Goal: Task Accomplishment & Management: Use online tool/utility

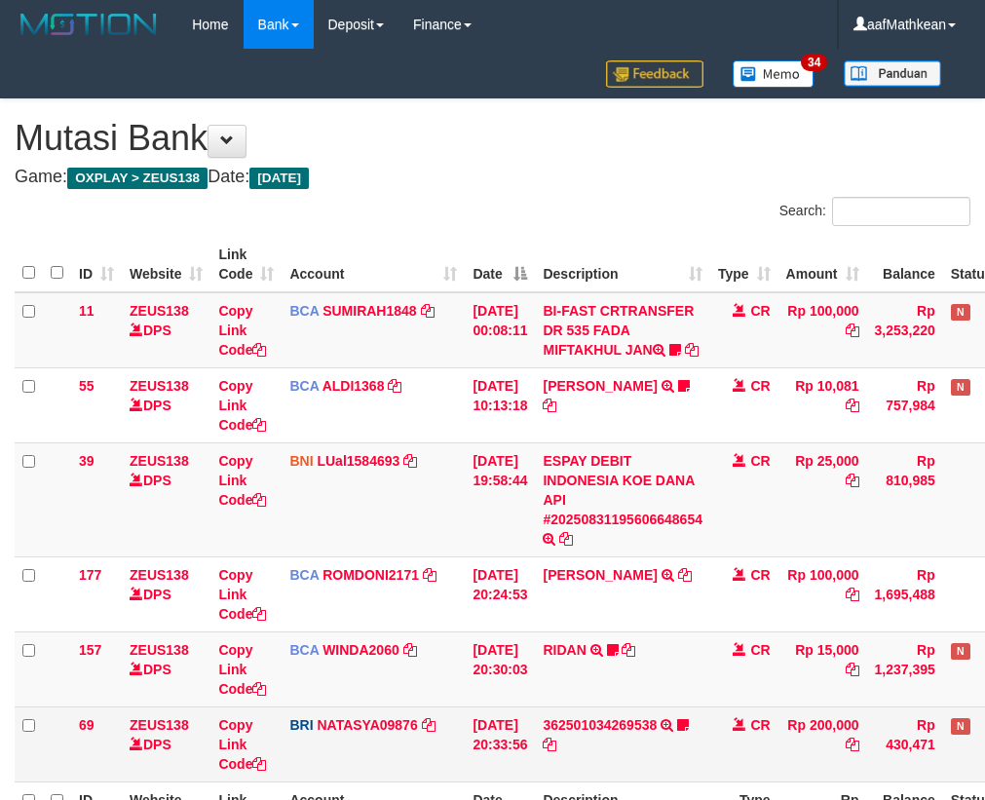
scroll to position [167, 0]
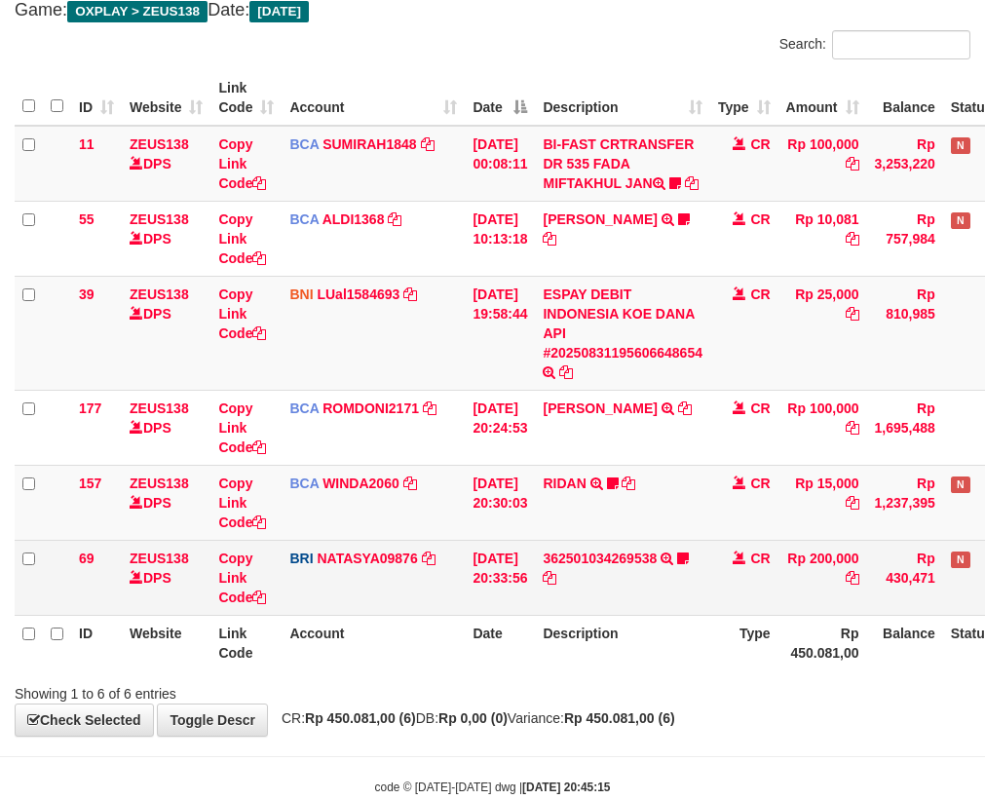
click at [528, 574] on td "[DATE] 20:33:56" at bounding box center [500, 577] width 70 height 75
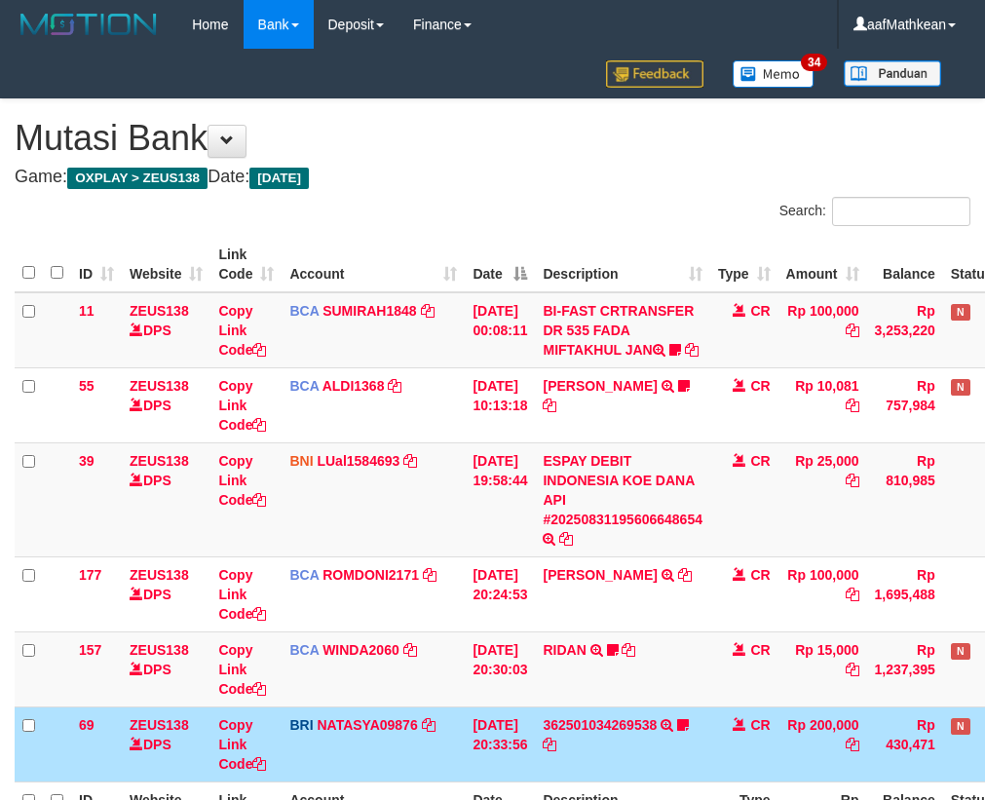
scroll to position [167, 0]
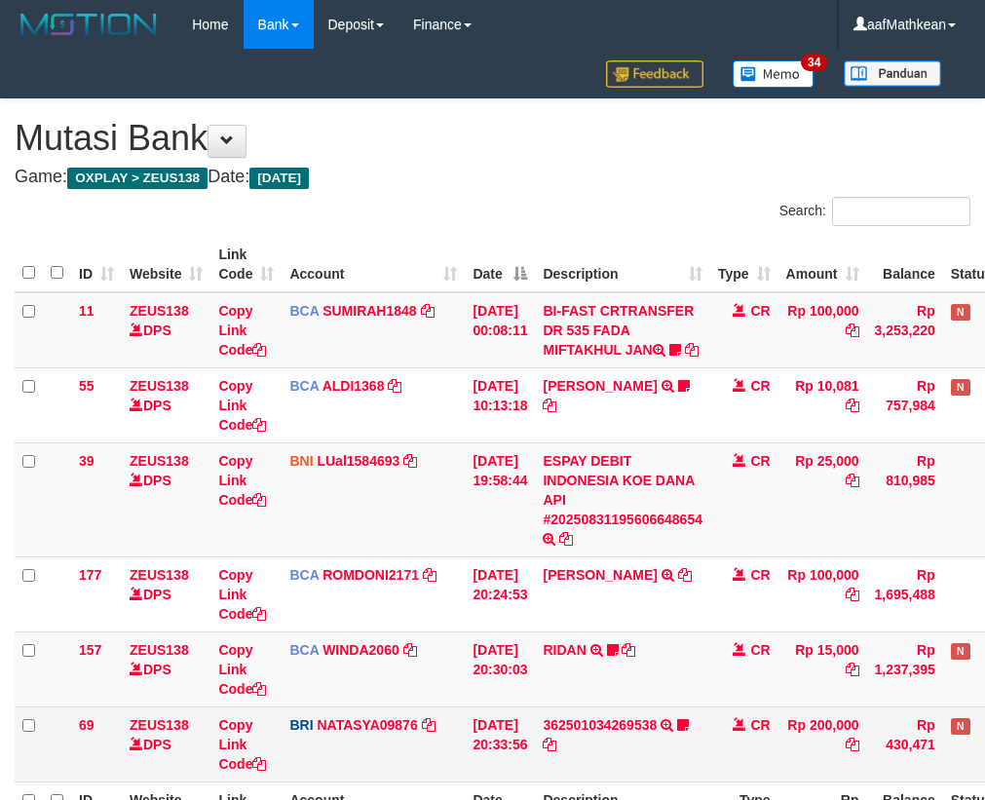
scroll to position [167, 0]
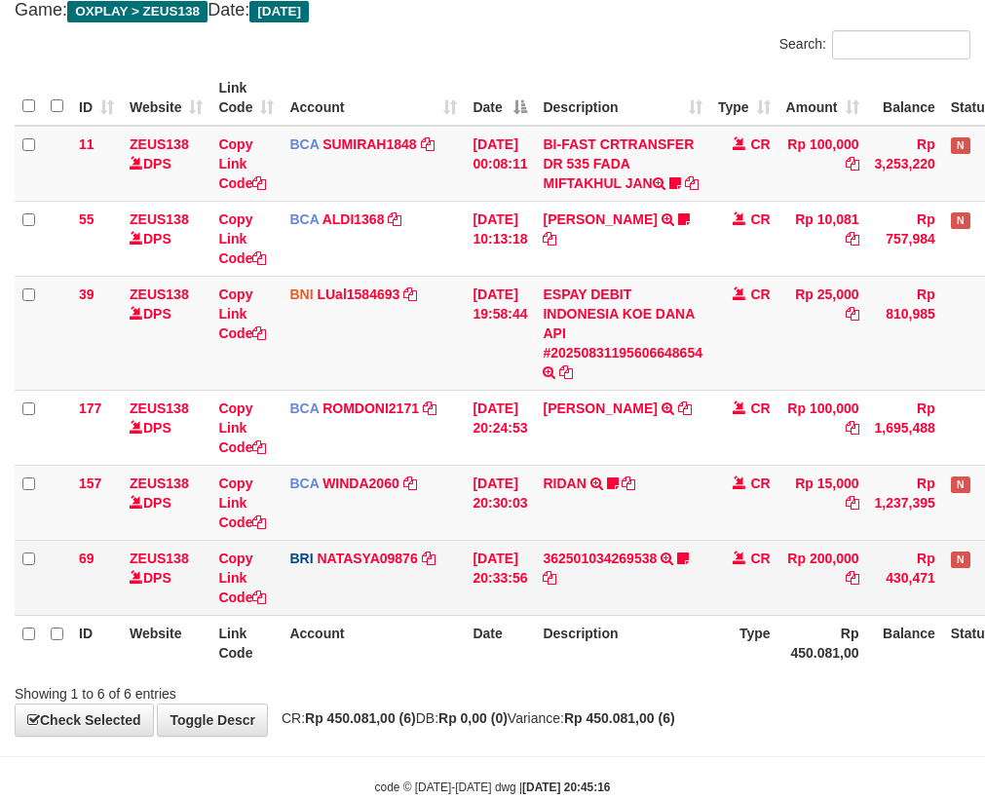
click at [555, 594] on td "362501034269538 TRANSFER NBMB 362501034269538 TO [PERSON_NAME] arya19" at bounding box center [622, 577] width 175 height 75
click at [534, 570] on td "[DATE] 20:33:56" at bounding box center [500, 577] width 70 height 75
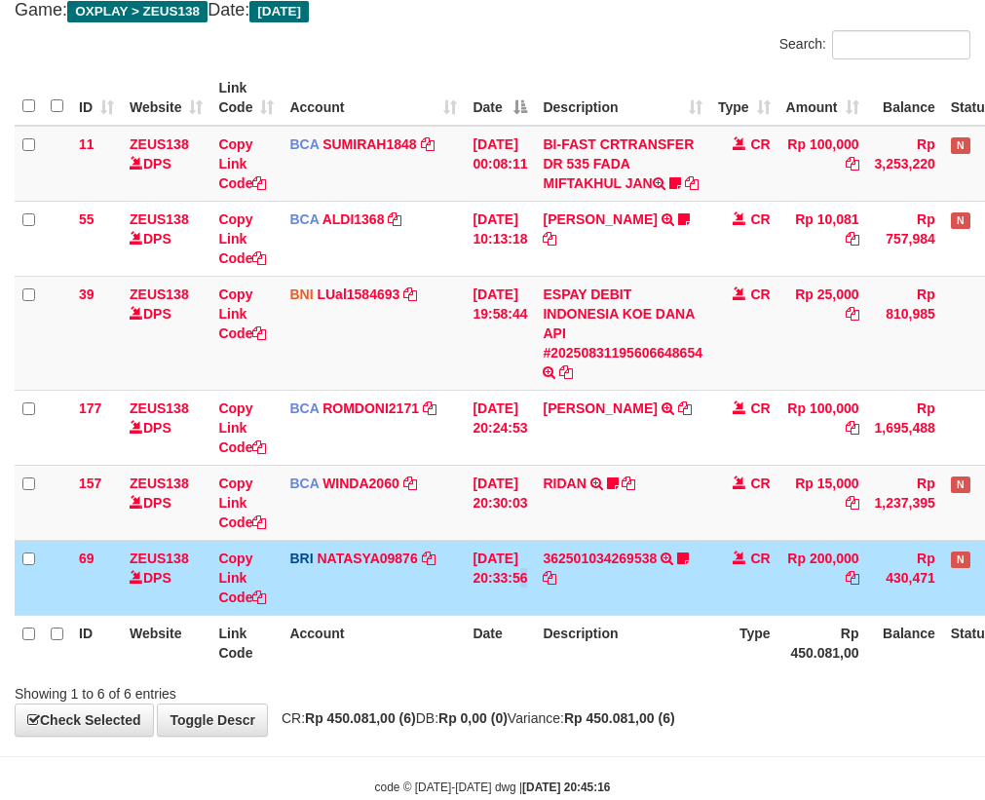
click at [535, 571] on td "[DATE] 20:33:56" at bounding box center [500, 577] width 70 height 75
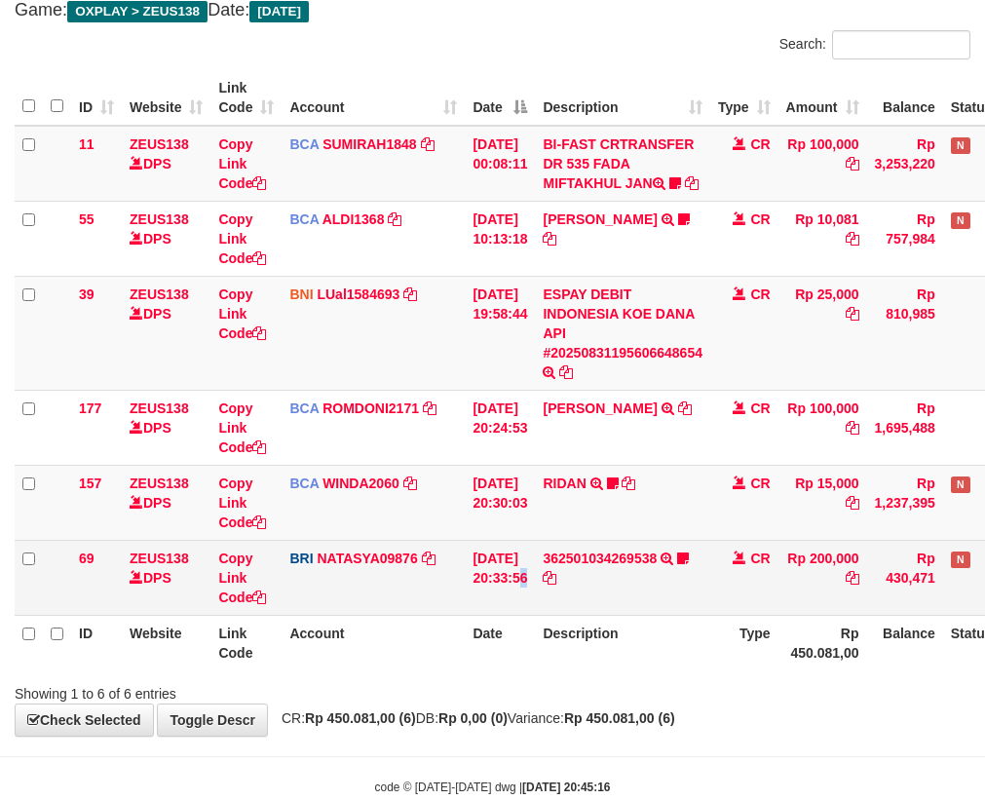
click at [535, 573] on td "[DATE] 20:33:56" at bounding box center [500, 577] width 70 height 75
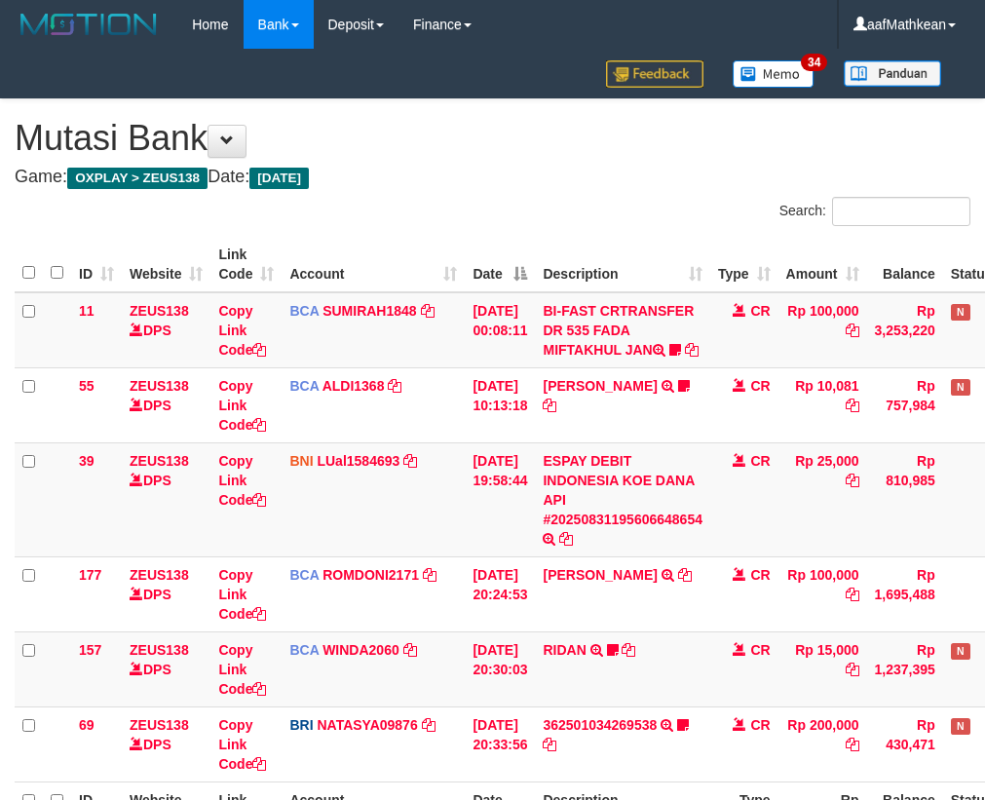
scroll to position [167, 0]
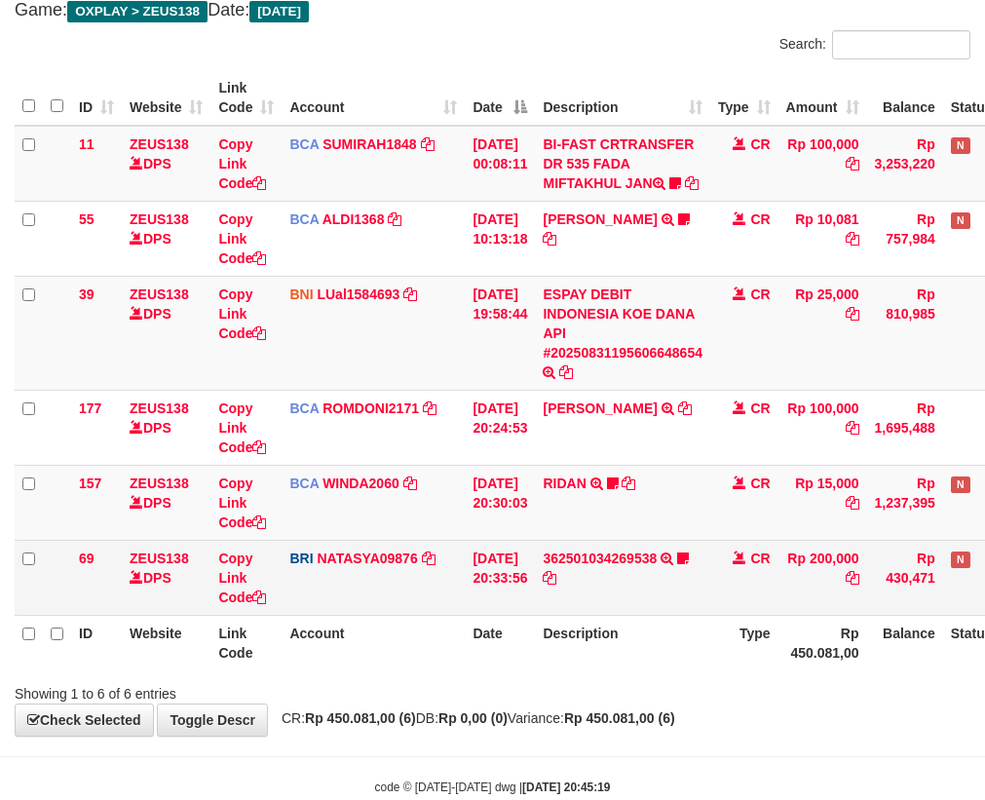
click at [553, 584] on tr "69 ZEUS138 DPS Copy Link Code BRI NATASYA09876 DPS SITI NURLITA SAPITRI mutasi_…" at bounding box center [547, 577] width 1065 height 75
click at [620, 596] on td "362501034269538 TRANSFER NBMB 362501034269538 TO SITI NURLITA SAPITRI arya19" at bounding box center [622, 577] width 175 height 75
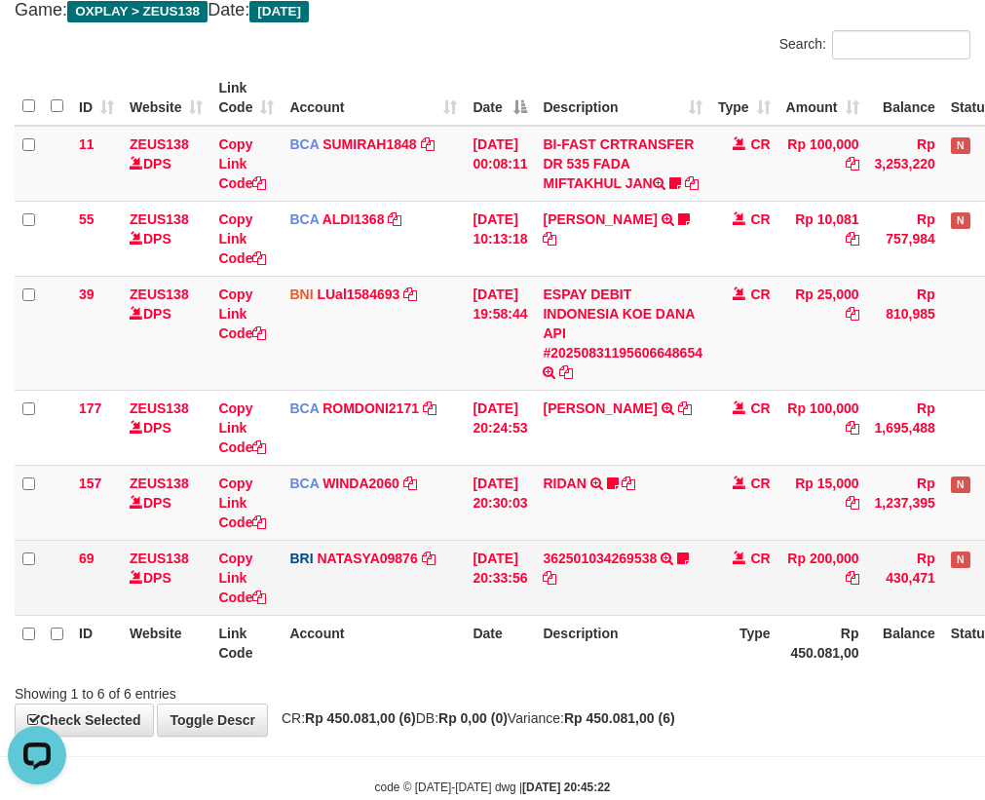
click at [657, 601] on td "362501034269538 TRANSFER NBMB 362501034269538 TO SITI NURLITA SAPITRI arya19" at bounding box center [622, 577] width 175 height 75
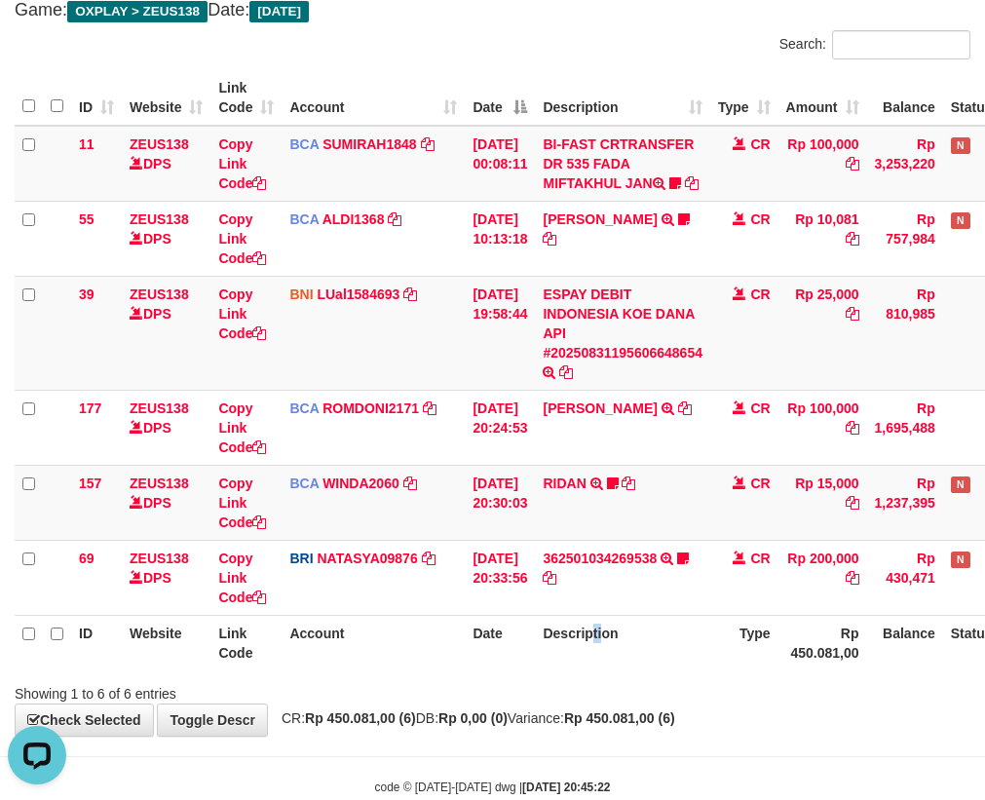
click at [606, 671] on th "Description" at bounding box center [622, 643] width 175 height 56
drag, startPoint x: 680, startPoint y: 689, endPoint x: 646, endPoint y: 656, distance: 47.6
click at [647, 661] on div "ID Website Link Code Account Date Description Type Amount Balance Status Action…" at bounding box center [492, 370] width 985 height 612
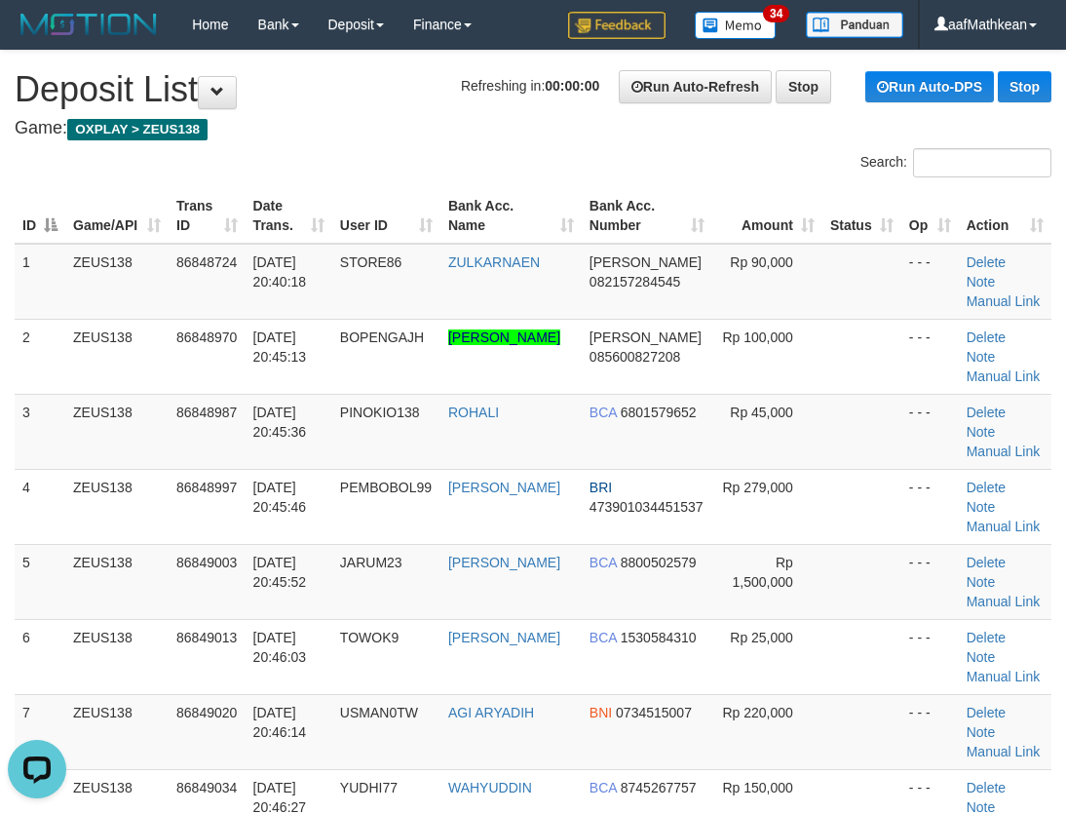
drag, startPoint x: 310, startPoint y: 188, endPoint x: 261, endPoint y: 180, distance: 49.4
click at [265, 180] on div "Search: ID Game/API Trans ID Date Trans. User ID Bank Acc. Name Bank Acc. Numbe…" at bounding box center [533, 803] width 1037 height 1310
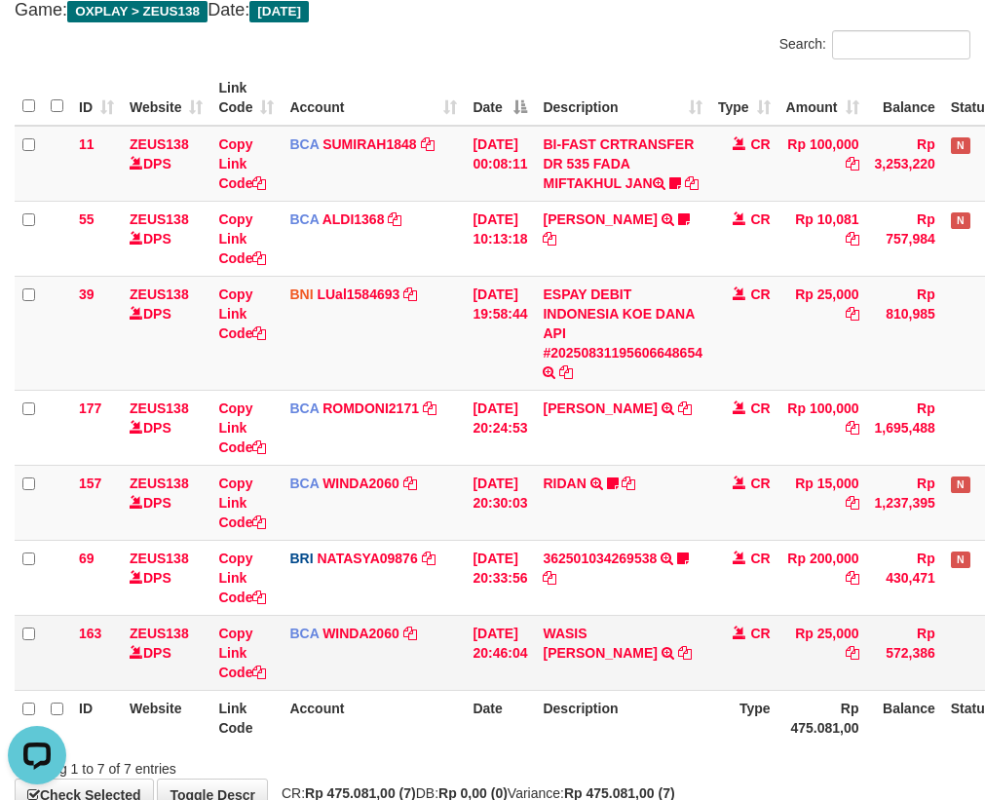
drag, startPoint x: 637, startPoint y: 642, endPoint x: 643, endPoint y: 667, distance: 25.1
click at [637, 650] on td "WASIS SUMARAH MULY TRSF E-BANKING CR 3108/FTSCY/WS95031 25000.00WASIS SUMARAH M…" at bounding box center [622, 652] width 175 height 75
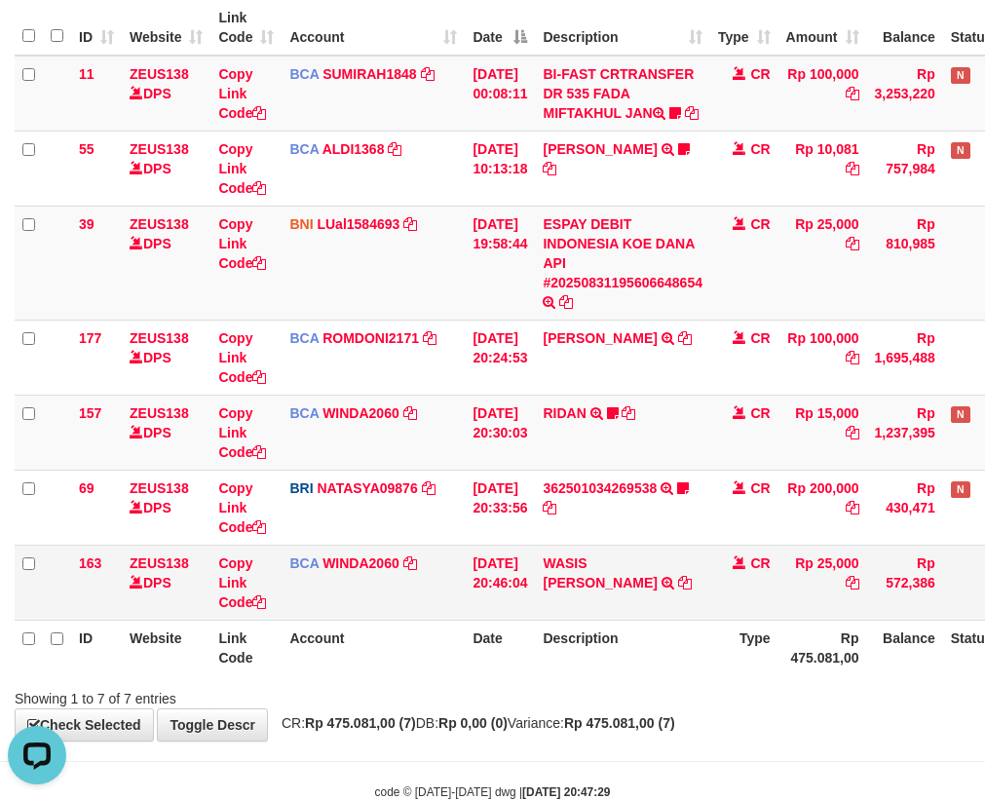
scroll to position [306, 0]
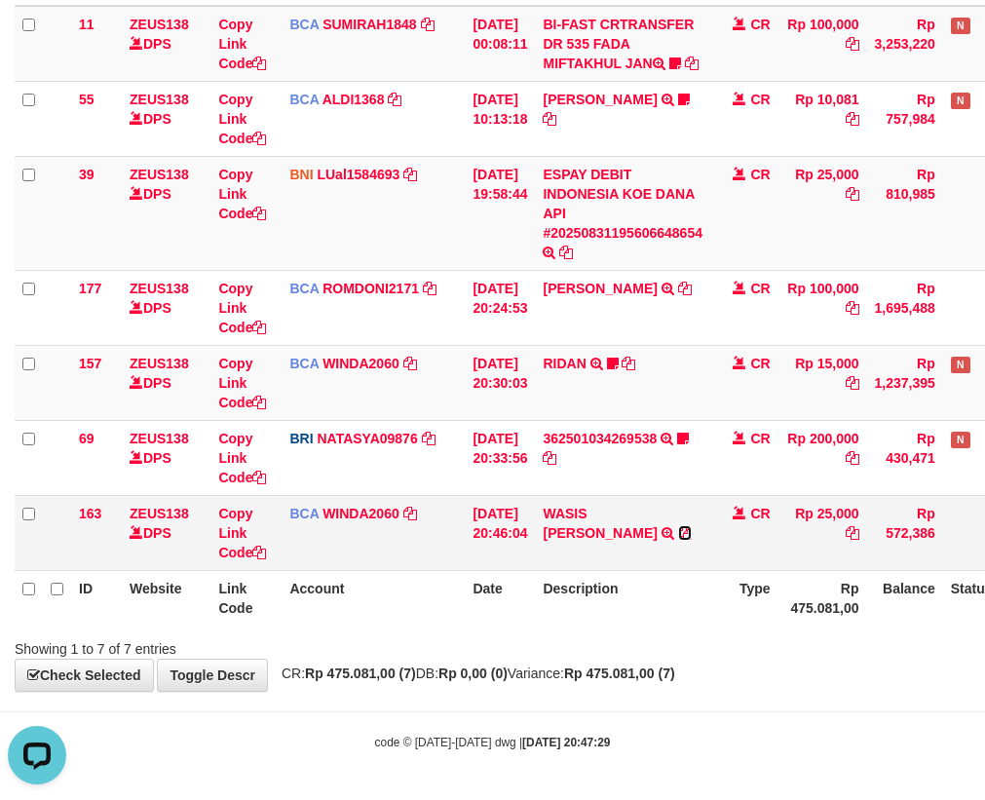
click at [678, 534] on icon at bounding box center [685, 533] width 14 height 14
drag, startPoint x: 634, startPoint y: 580, endPoint x: 623, endPoint y: 593, distance: 16.6
click at [631, 582] on th "Description" at bounding box center [622, 598] width 175 height 56
click at [624, 597] on th "Description" at bounding box center [622, 598] width 175 height 56
click at [618, 569] on td "WASIS SUMARAH MULY TRSF E-BANKING CR 3108/FTSCY/WS95031 25000.00WASIS SUMARAH M…" at bounding box center [622, 532] width 175 height 75
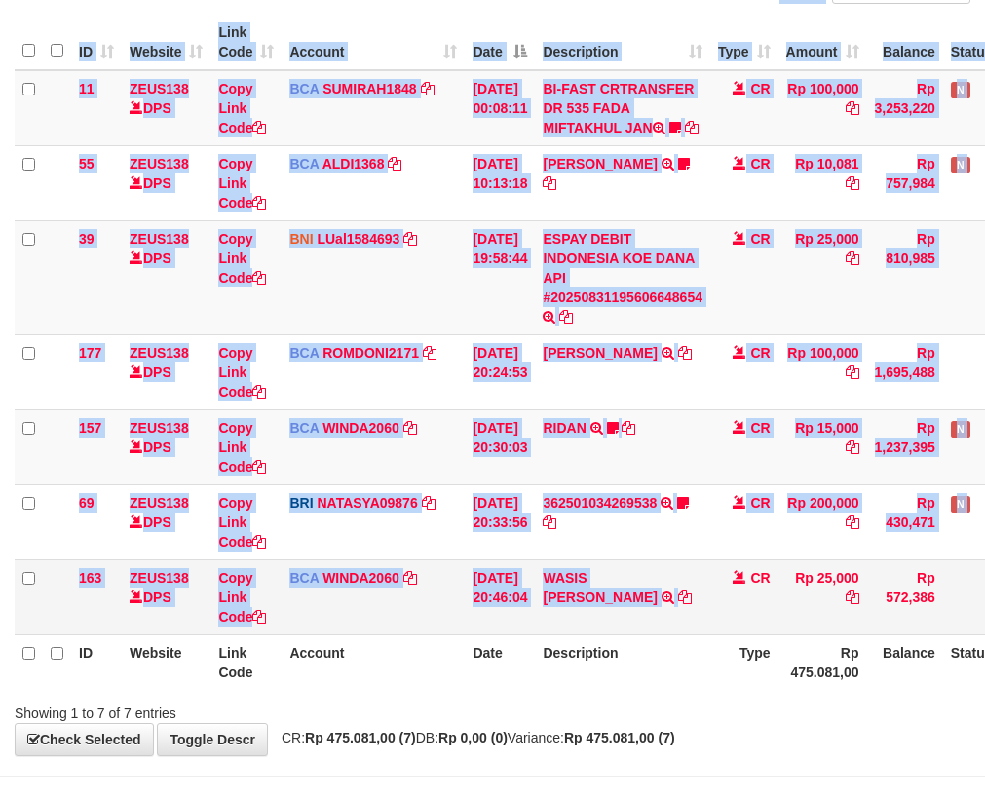
click at [623, 634] on td "WASIS SUMARAH MULY TRSF E-BANKING CR 3108/FTSCY/WS95031 25000.00WASIS SUMARAH M…" at bounding box center [622, 596] width 175 height 75
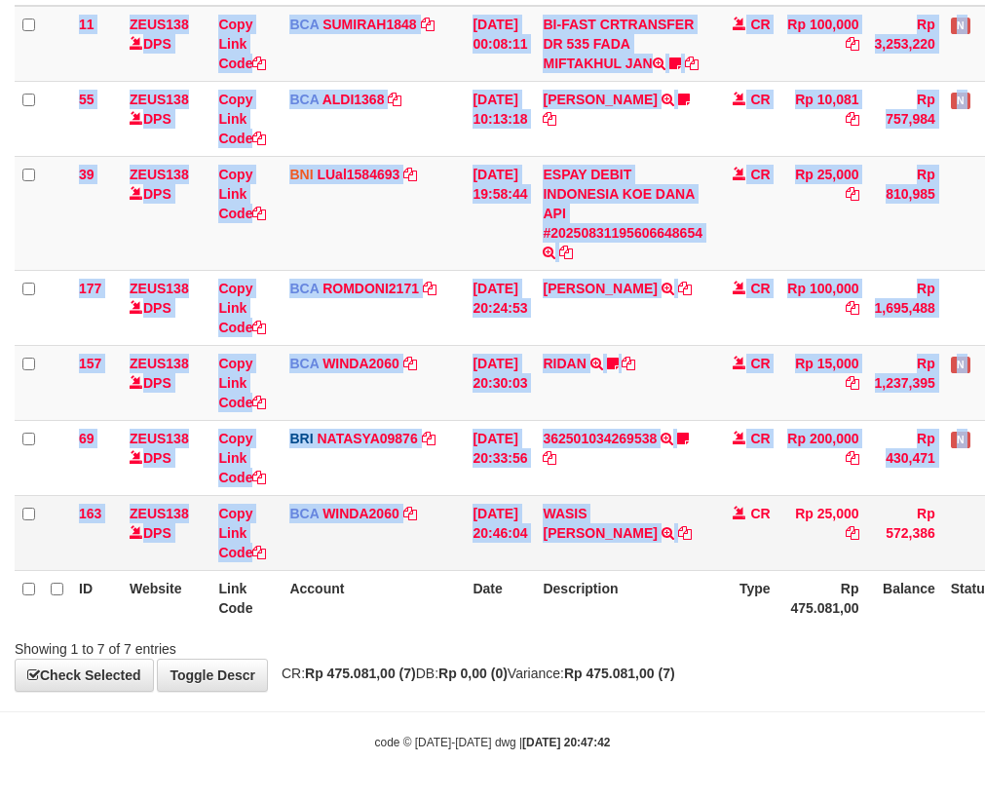
click at [623, 634] on div "Search: ID Website Link Code Account Date Description Type Amount Balance Statu…" at bounding box center [493, 284] width 956 height 749
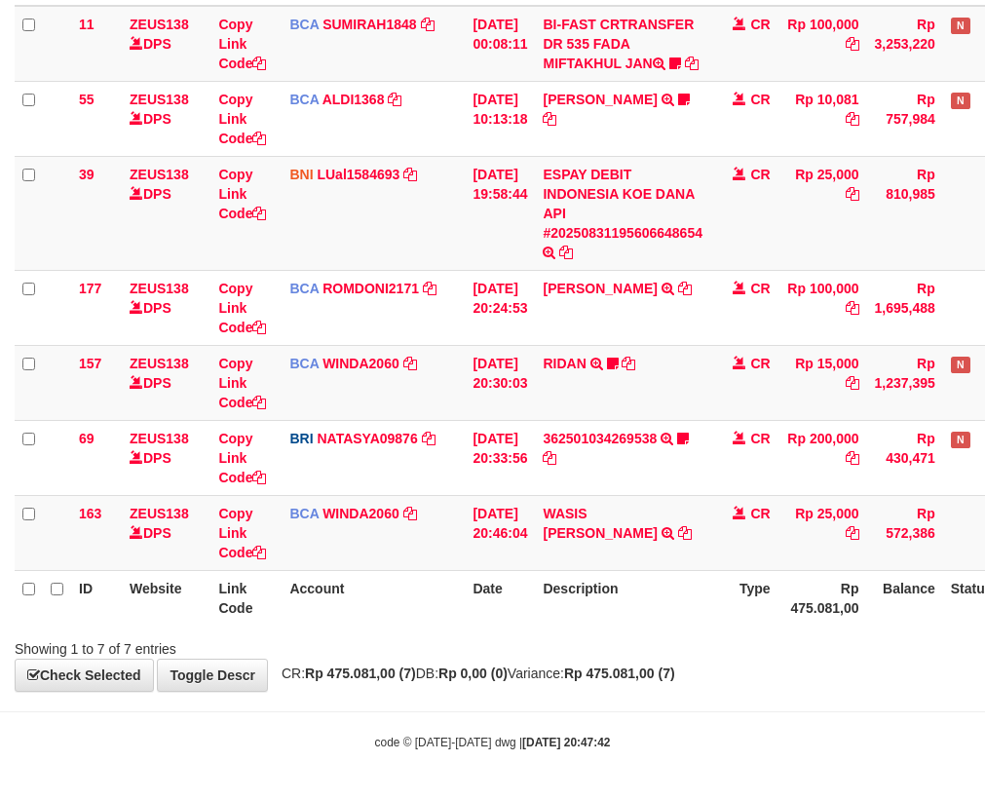
click at [623, 632] on div "Showing 1 to 7 of 7 entries" at bounding box center [492, 645] width 985 height 27
click at [598, 652] on div "Showing 1 to 7 of 7 entries" at bounding box center [492, 645] width 985 height 27
click at [599, 650] on div "Showing 1 to 7 of 7 entries" at bounding box center [492, 645] width 985 height 27
click at [598, 649] on div "Showing 1 to 7 of 7 entries" at bounding box center [492, 645] width 985 height 27
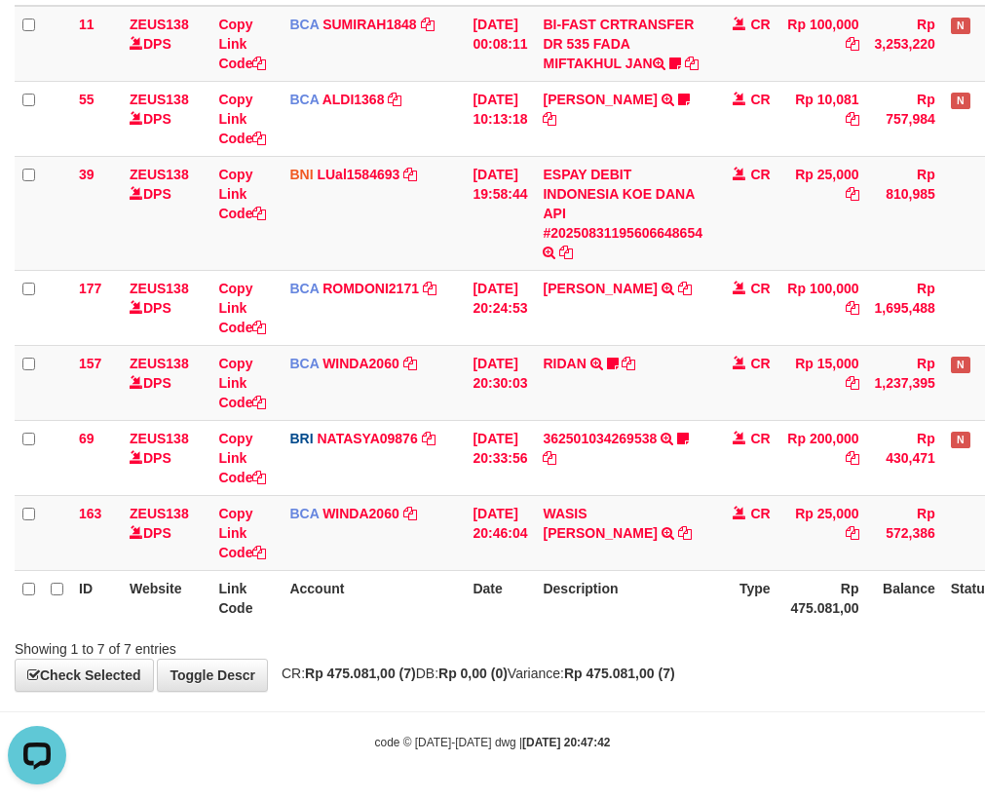
click at [595, 648] on div "Showing 1 to 7 of 7 entries" at bounding box center [492, 645] width 985 height 27
click at [593, 647] on div "Showing 1 to 7 of 7 entries" at bounding box center [492, 645] width 985 height 27
click at [592, 647] on div "Showing 1 to 7 of 7 entries" at bounding box center [492, 645] width 985 height 27
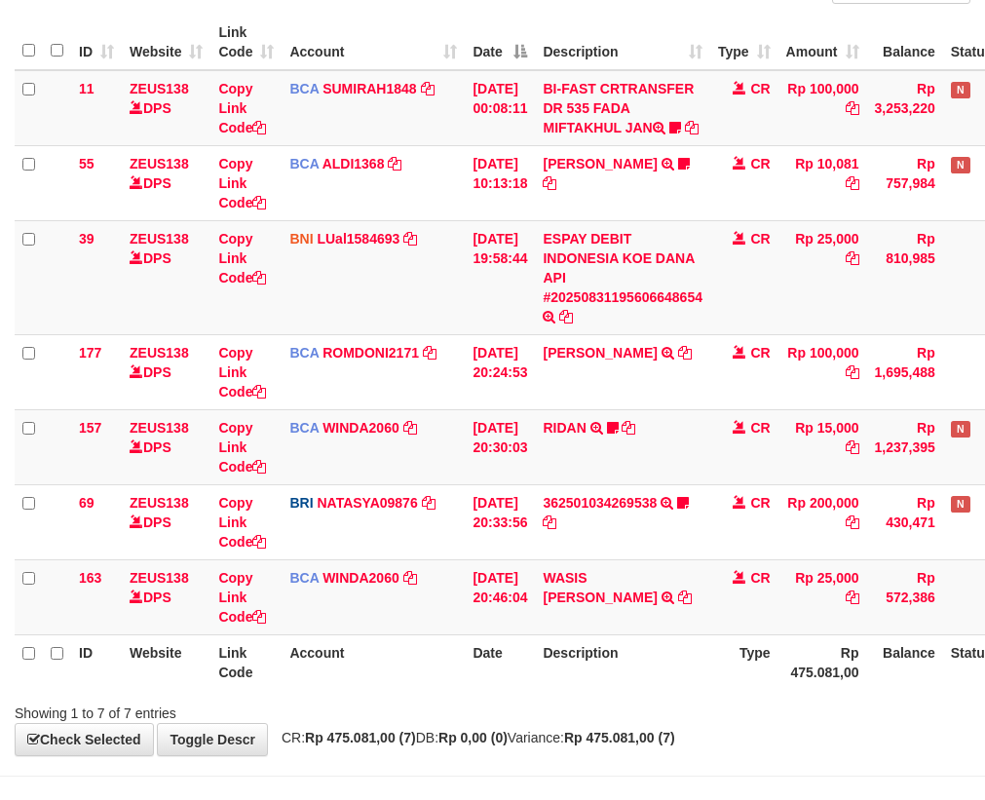
click at [557, 690] on th "Description" at bounding box center [622, 662] width 175 height 56
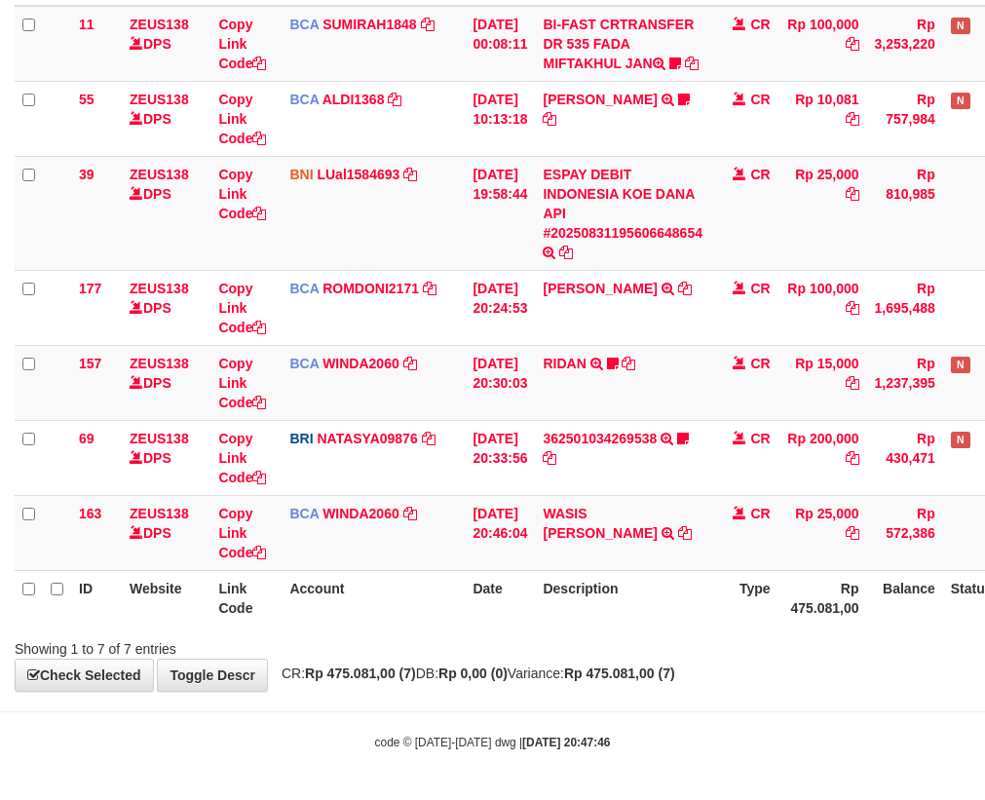
drag, startPoint x: 569, startPoint y: 708, endPoint x: 578, endPoint y: 677, distance: 31.5
click at [571, 701] on body "Toggle navigation Home Bank Account List Load By Website Group [OXPLAY] ZEUS138…" at bounding box center [492, 256] width 985 height 1087
click at [578, 676] on span "CR: Rp 475.081,00 (7) DB: Rp 0,00 (0) Variance: Rp 475.081,00 (7)" at bounding box center [473, 674] width 403 height 16
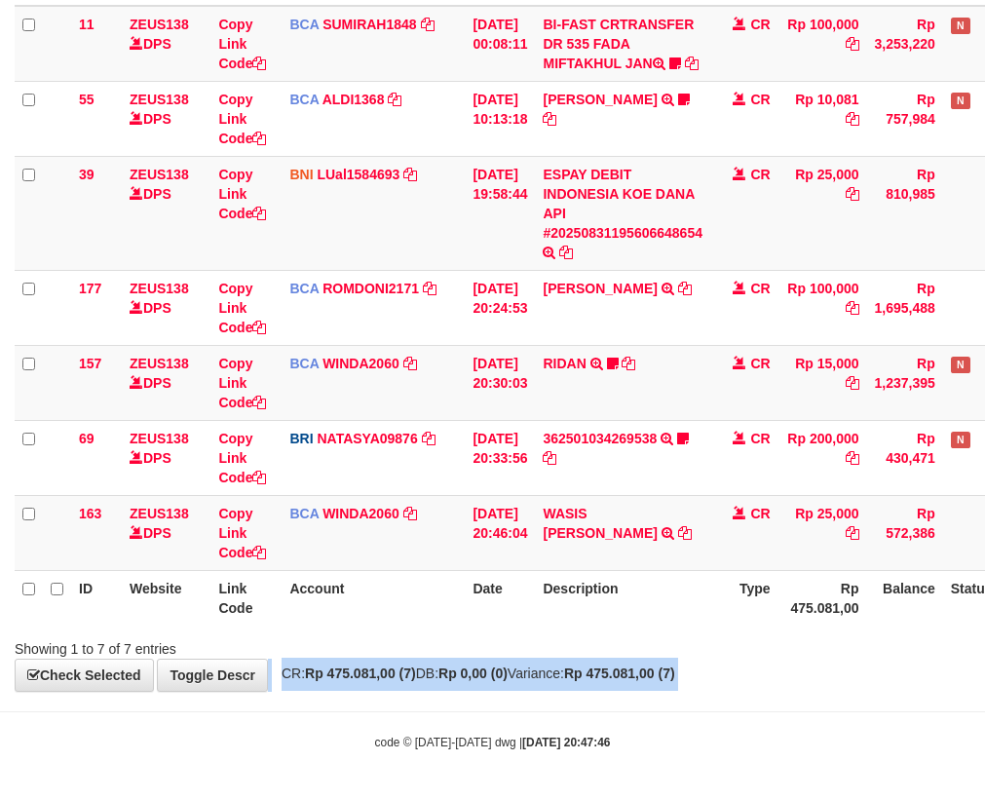
click at [578, 676] on span "CR: Rp 475.081,00 (7) DB: Rp 0,00 (0) Variance: Rp 475.081,00 (7)" at bounding box center [473, 674] width 403 height 16
click at [579, 676] on span "CR: Rp 475.081,00 (7) DB: Rp 0,00 (0) Variance: Rp 475.081,00 (7)" at bounding box center [473, 674] width 403 height 16
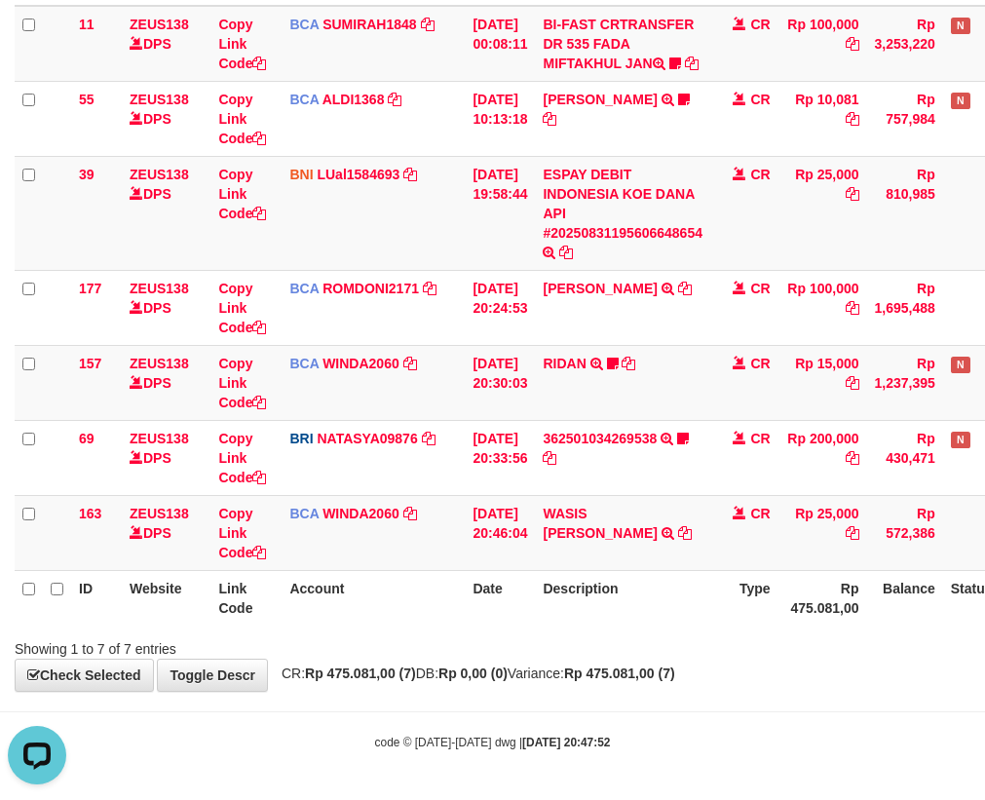
click at [630, 667] on strong "Rp 475.081,00 (7)" at bounding box center [619, 674] width 111 height 16
click at [602, 615] on th "Description" at bounding box center [622, 598] width 175 height 56
click at [574, 604] on th "Description" at bounding box center [622, 598] width 175 height 56
drag, startPoint x: 585, startPoint y: 613, endPoint x: 573, endPoint y: 621, distance: 14.1
click at [586, 618] on th "Description" at bounding box center [622, 598] width 175 height 56
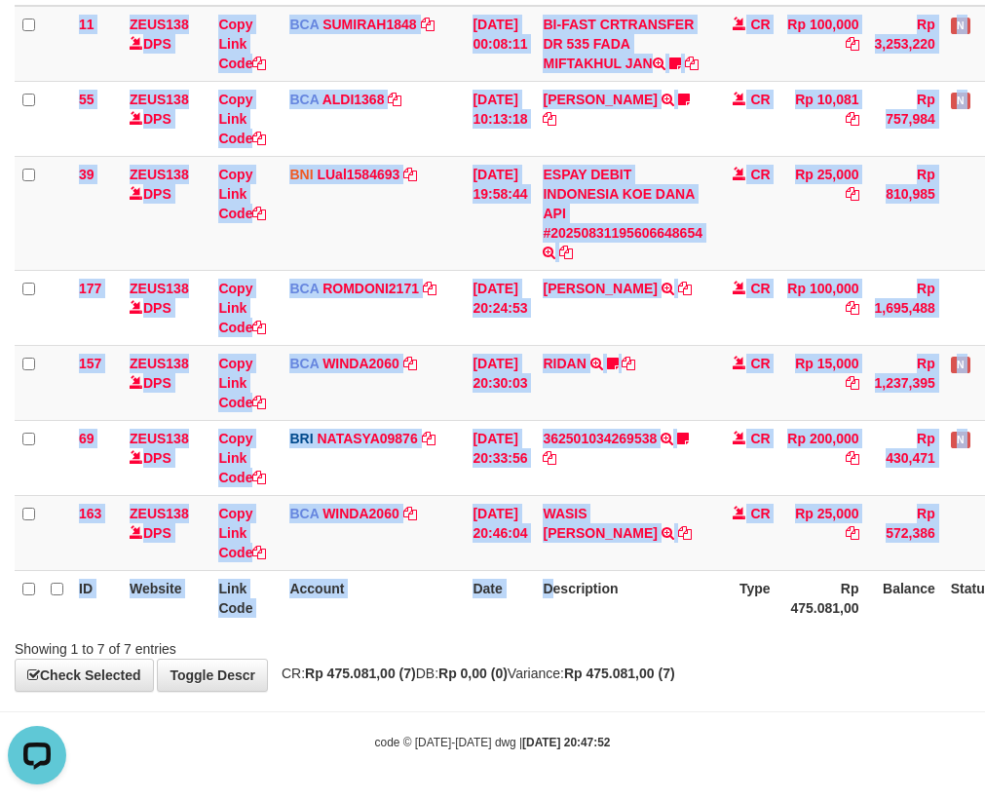
click at [564, 626] on div "ID Website Link Code Account Date Description Type Amount Balance Status Action…" at bounding box center [492, 287] width 985 height 687
click at [570, 626] on div "ID Website Link Code Account Date Description Type Amount Balance Status Action…" at bounding box center [492, 287] width 985 height 687
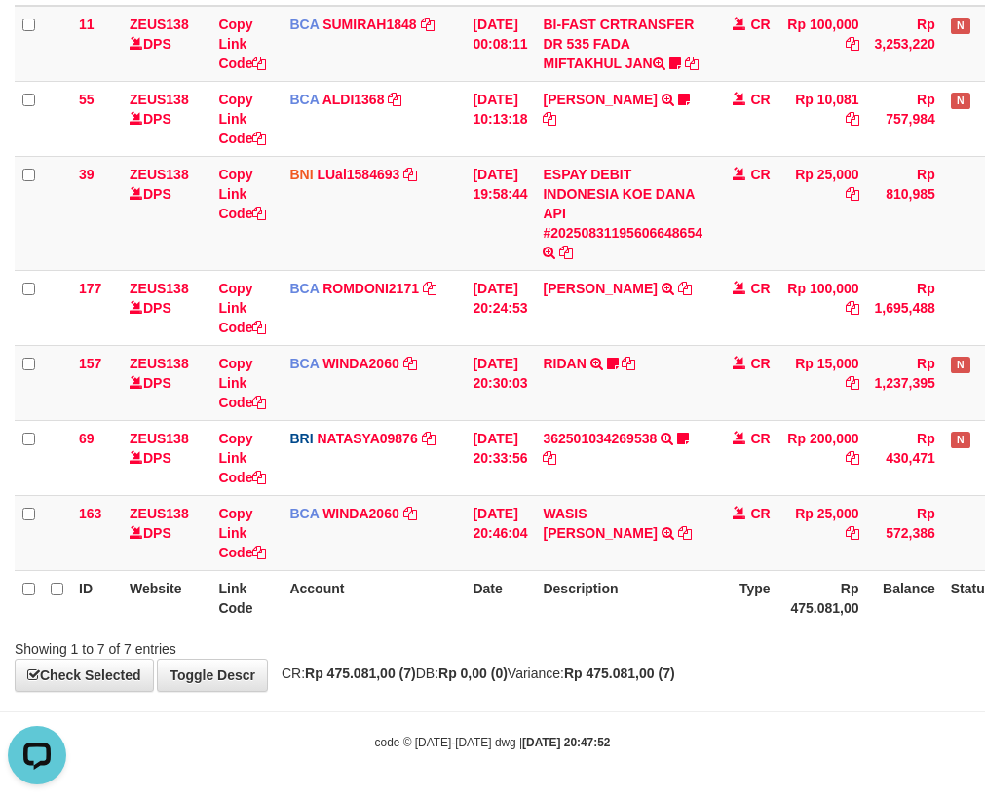
click at [606, 632] on div "Showing 1 to 7 of 7 entries" at bounding box center [492, 645] width 985 height 27
drag, startPoint x: 604, startPoint y: 621, endPoint x: 612, endPoint y: 641, distance: 21.9
click at [606, 628] on div "ID Website Link Code Account Date Description Type Amount Balance Status Action…" at bounding box center [492, 287] width 985 height 687
click at [614, 643] on div "Showing 1 to 7 of 7 entries" at bounding box center [492, 645] width 985 height 27
click at [588, 619] on th "Description" at bounding box center [622, 598] width 175 height 56
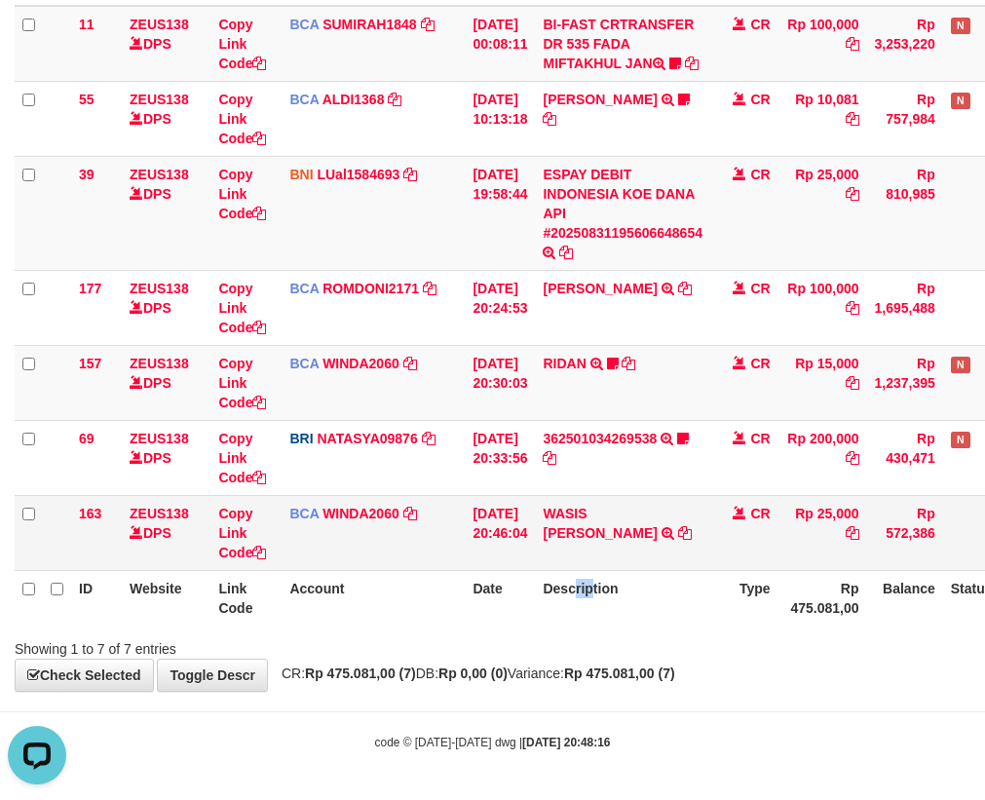
click at [488, 484] on td "[DATE] 20:33:56" at bounding box center [500, 457] width 70 height 75
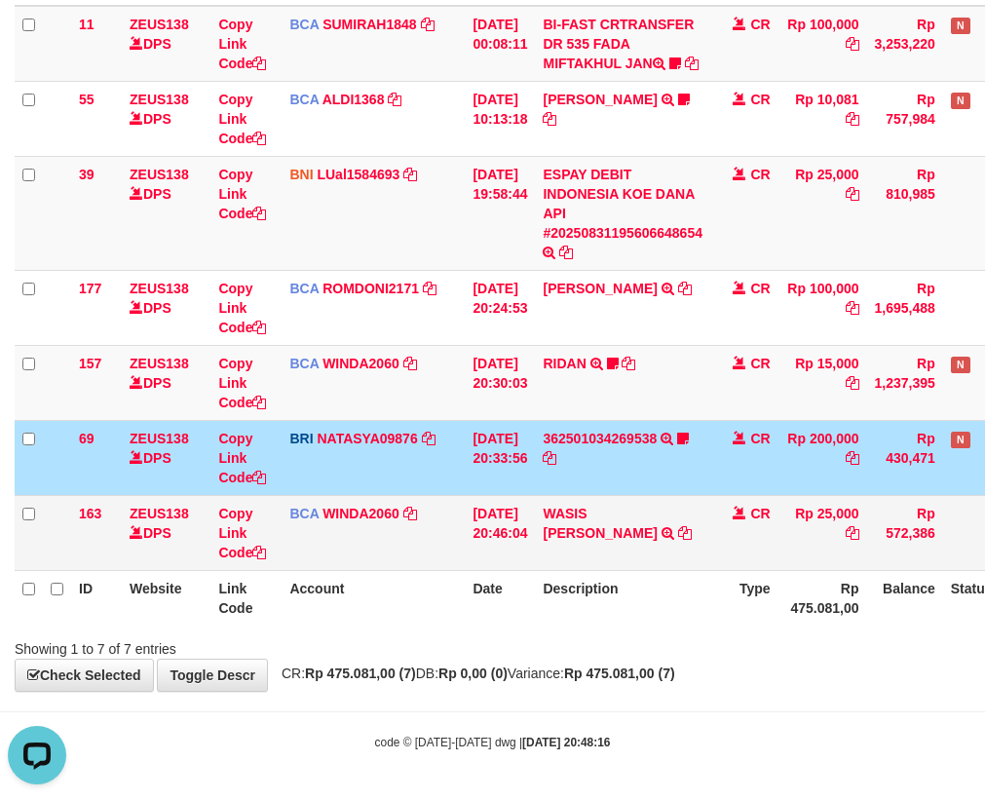
drag, startPoint x: 494, startPoint y: 551, endPoint x: 451, endPoint y: 510, distance: 59.3
click at [486, 542] on td "31/08/2025 20:46:04" at bounding box center [500, 532] width 70 height 75
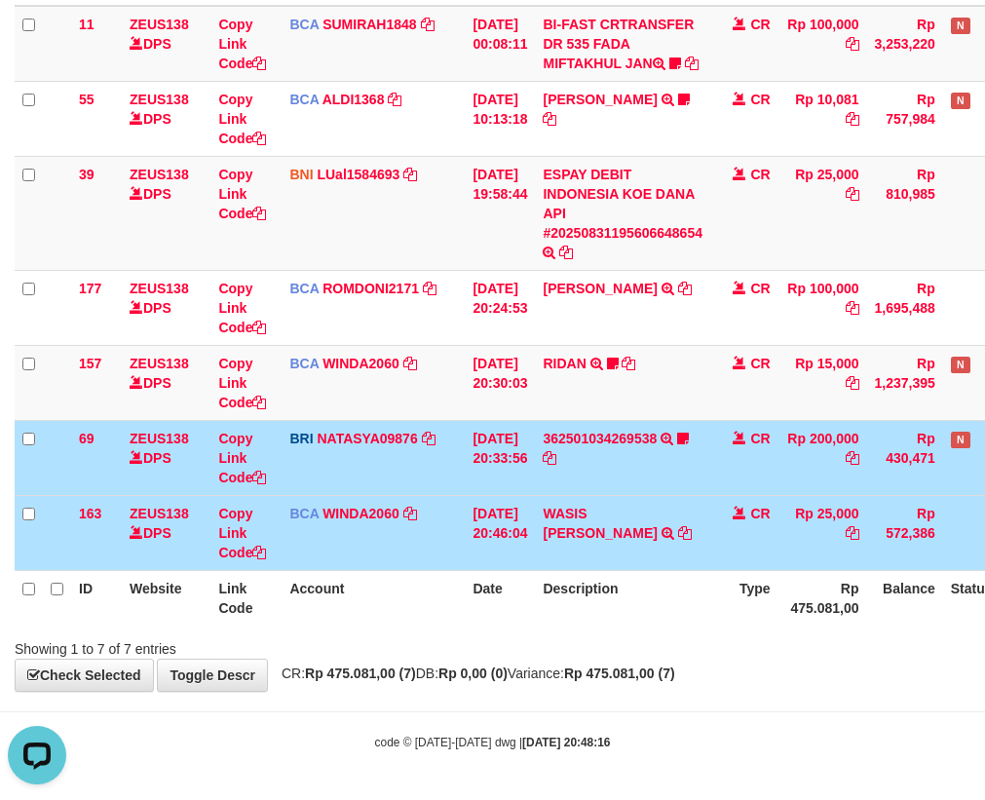
drag, startPoint x: 432, startPoint y: 517, endPoint x: 430, endPoint y: 555, distance: 38.1
click at [432, 530] on td "BCA WINDA2060 DPS WINDA mutasi_20250831_4644 | 163 mutasi_20250831_4644 | 163" at bounding box center [373, 532] width 183 height 75
click at [427, 552] on td "BCA WINDA2060 DPS WINDA mutasi_20250831_4644 | 163 mutasi_20250831_4644 | 163" at bounding box center [373, 532] width 183 height 75
drag, startPoint x: 334, startPoint y: 526, endPoint x: 323, endPoint y: 525, distance: 11.7
click at [324, 524] on td "BCA WINDA2060 DPS WINDA mutasi_20250831_4644 | 163 mutasi_20250831_4644 | 163" at bounding box center [373, 532] width 183 height 75
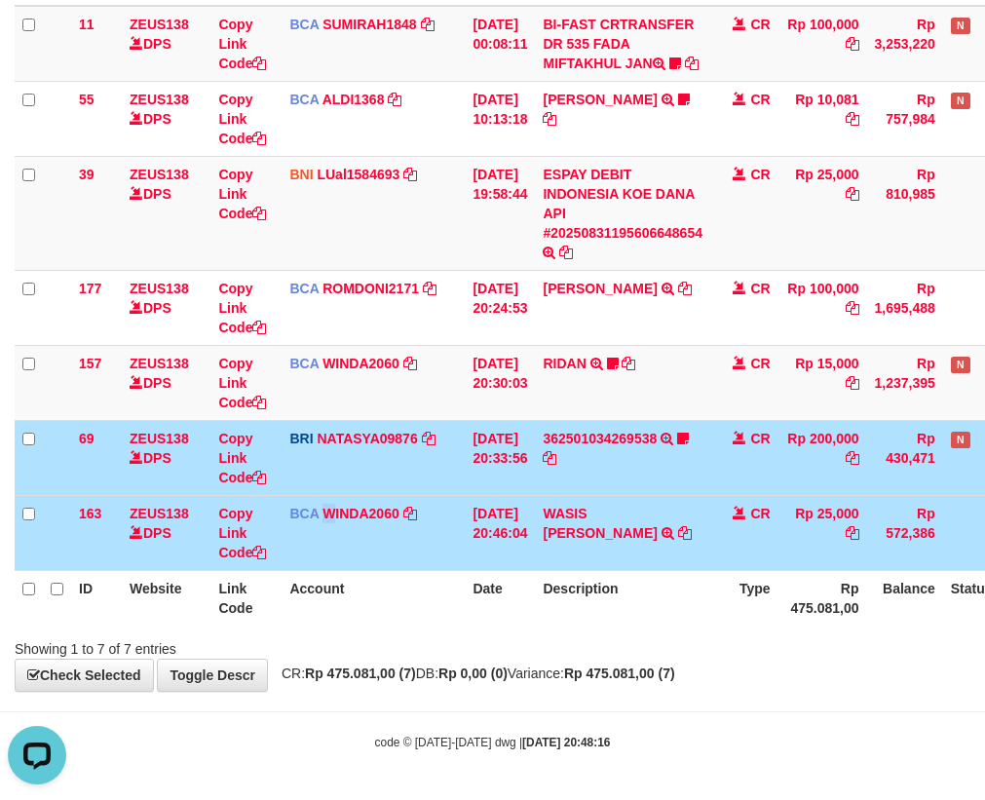
click at [333, 558] on td "BCA WINDA2060 DPS WINDA mutasi_20250831_4644 | 163 mutasi_20250831_4644 | 163" at bounding box center [373, 532] width 183 height 75
click at [305, 558] on td "BCA WINDA2060 DPS WINDA mutasi_20250831_4644 | 163 mutasi_20250831_4644 | 163" at bounding box center [373, 532] width 183 height 75
click at [288, 553] on td "BCA WINDA2060 DPS WINDA mutasi_20250831_4644 | 163 mutasi_20250831_4644 | 163" at bounding box center [373, 532] width 183 height 75
click at [288, 554] on td "BCA WINDA2060 DPS WINDA mutasi_20250831_4644 | 163 mutasi_20250831_4644 | 163" at bounding box center [373, 532] width 183 height 75
click at [294, 548] on td "BCA WINDA2060 DPS WINDA mutasi_20250831_4644 | 163 mutasi_20250831_4644 | 163" at bounding box center [373, 532] width 183 height 75
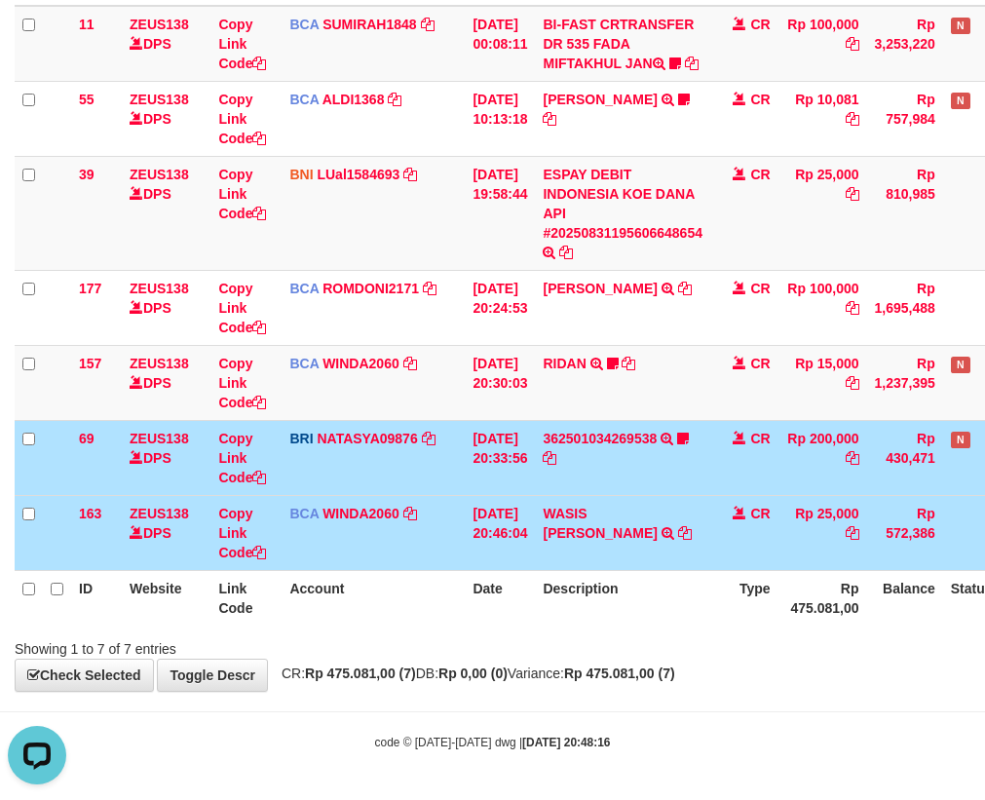
drag, startPoint x: 304, startPoint y: 540, endPoint x: 925, endPoint y: 629, distance: 627.1
click at [362, 541] on td "BCA WINDA2060 DPS WINDA mutasi_20250831_4644 | 163 mutasi_20250831_4644 | 163" at bounding box center [373, 532] width 183 height 75
click at [535, 663] on div "**********" at bounding box center [492, 252] width 985 height 878
click at [426, 632] on div at bounding box center [697, 632] width 575 height 1
click at [450, 625] on th "Account" at bounding box center [373, 598] width 183 height 56
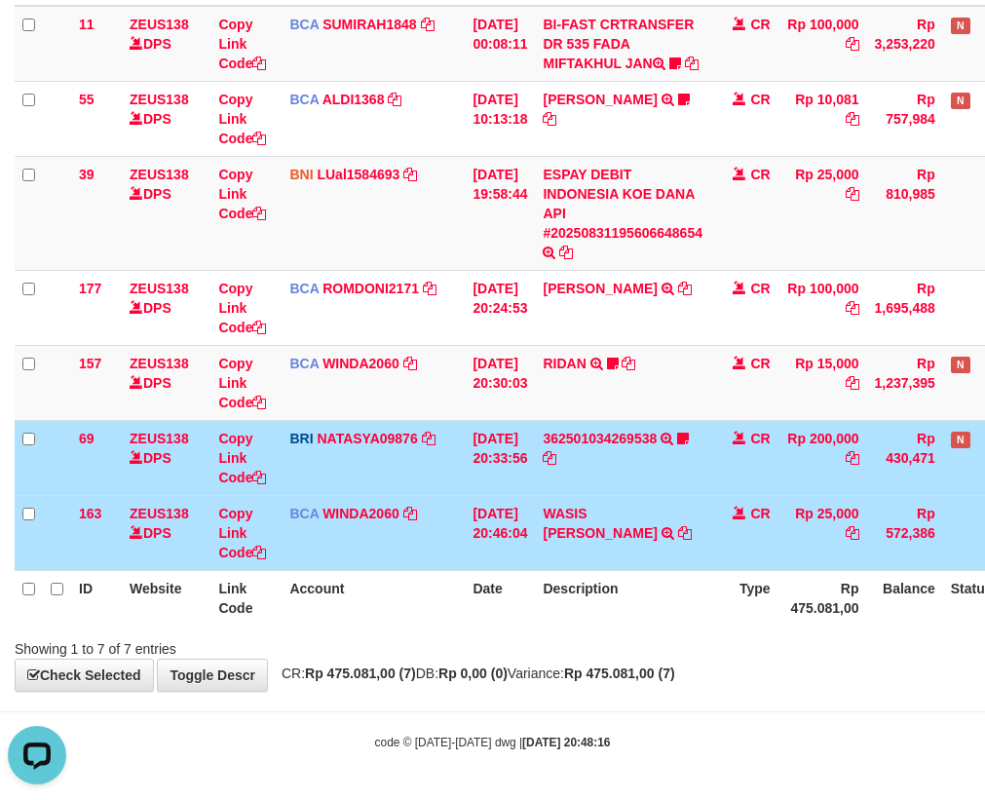
click at [454, 619] on th "Account" at bounding box center [373, 598] width 183 height 56
click at [481, 601] on th "Date" at bounding box center [500, 598] width 70 height 56
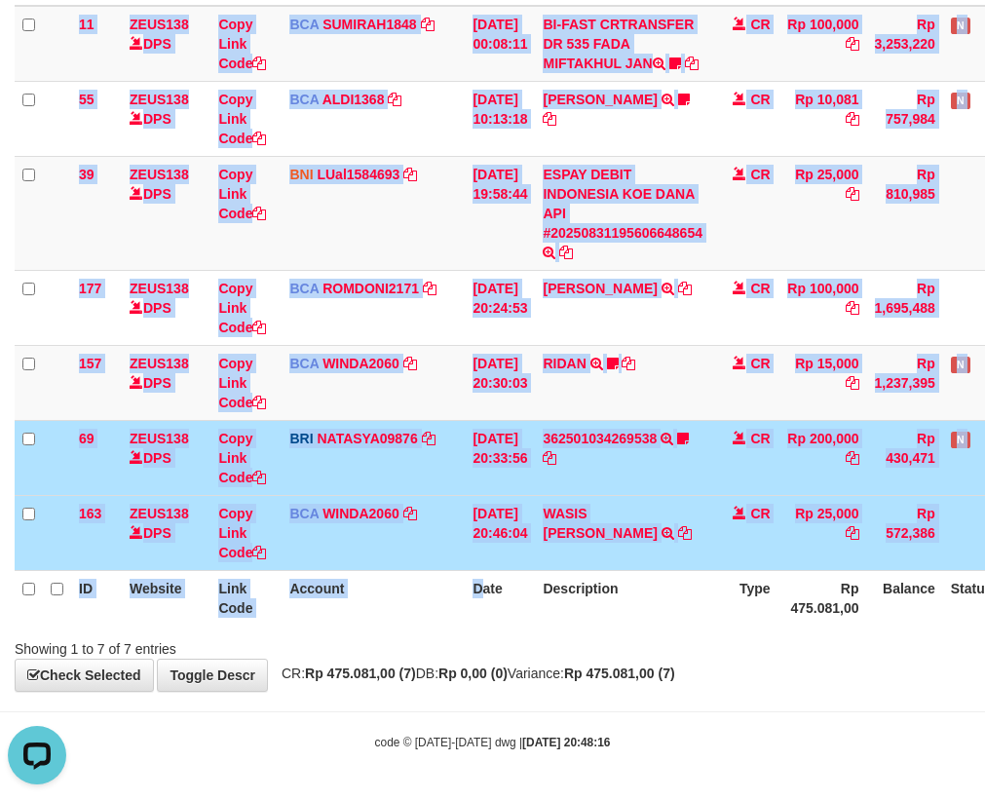
click at [687, 641] on div "Search: ID Website Link Code Account Date Description Type Amount Balance Statu…" at bounding box center [493, 284] width 956 height 749
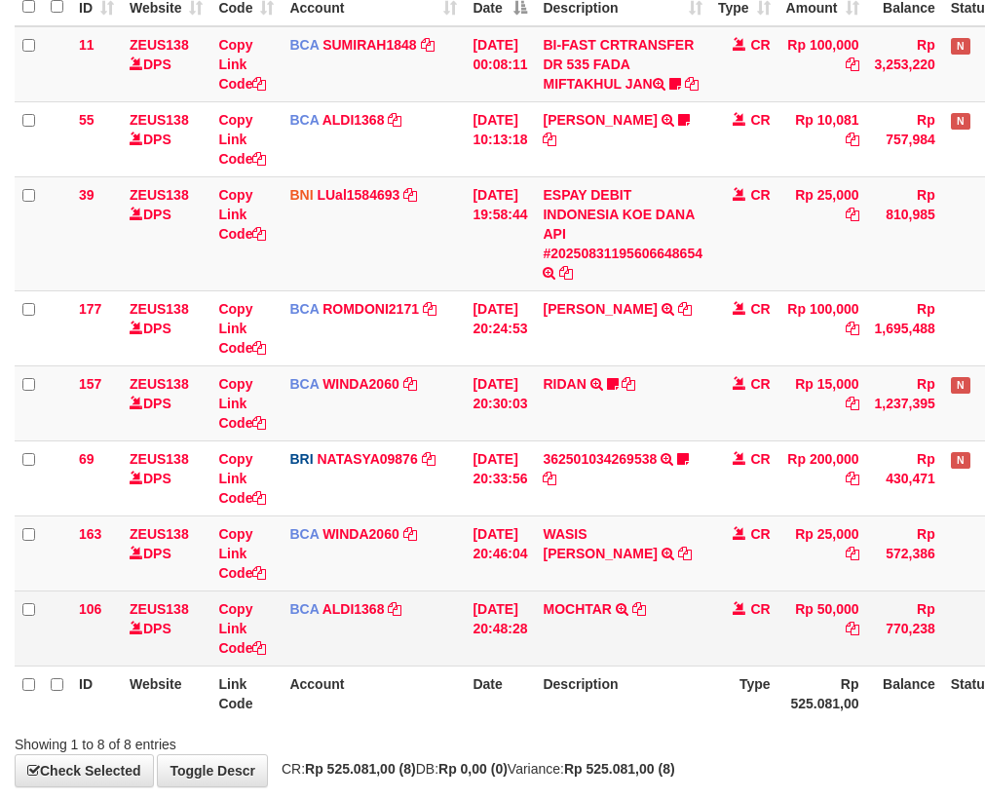
click at [550, 651] on td "MOCHTAR TRSF E-BANKING CR 3108/FTSCY/WS95031 50000.00MOCHTAR" at bounding box center [622, 628] width 175 height 75
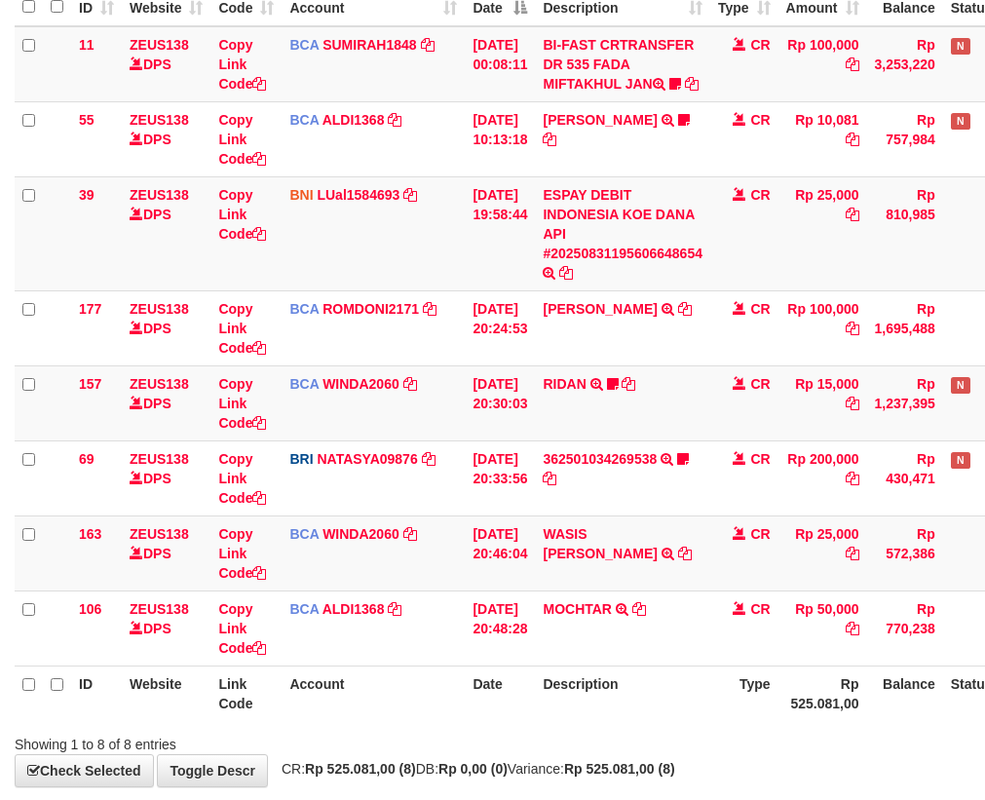
scroll to position [306, 0]
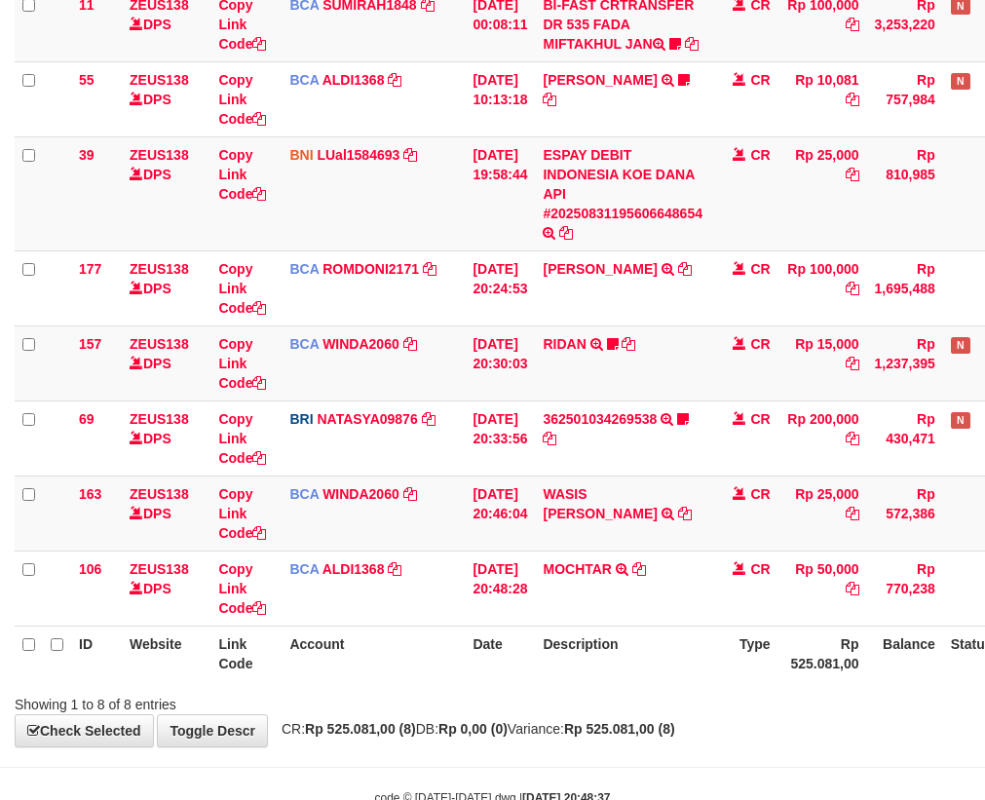
click at [535, 662] on th "Date" at bounding box center [500, 654] width 70 height 56
drag, startPoint x: 569, startPoint y: 673, endPoint x: 672, endPoint y: 667, distance: 103.5
click at [632, 672] on th "Description" at bounding box center [622, 654] width 175 height 56
drag, startPoint x: 487, startPoint y: 668, endPoint x: 605, endPoint y: 663, distance: 118.0
click at [514, 670] on th "Date" at bounding box center [500, 654] width 70 height 56
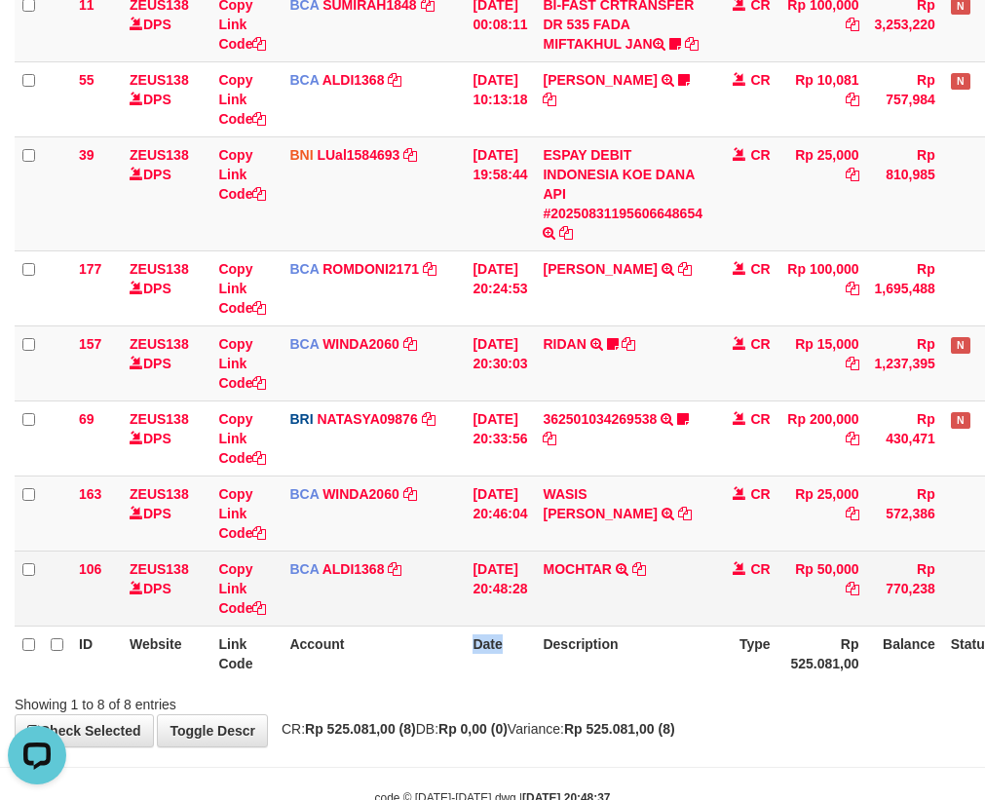
scroll to position [0, 0]
click at [646, 576] on icon at bounding box center [640, 569] width 14 height 14
copy th "Date"
drag, startPoint x: 590, startPoint y: 600, endPoint x: 592, endPoint y: 590, distance: 10.9
click at [590, 600] on td "MOCHTAR TRSF E-BANKING CR 3108/FTSCY/WS95031 50000.00MOCHTAR" at bounding box center [622, 588] width 175 height 75
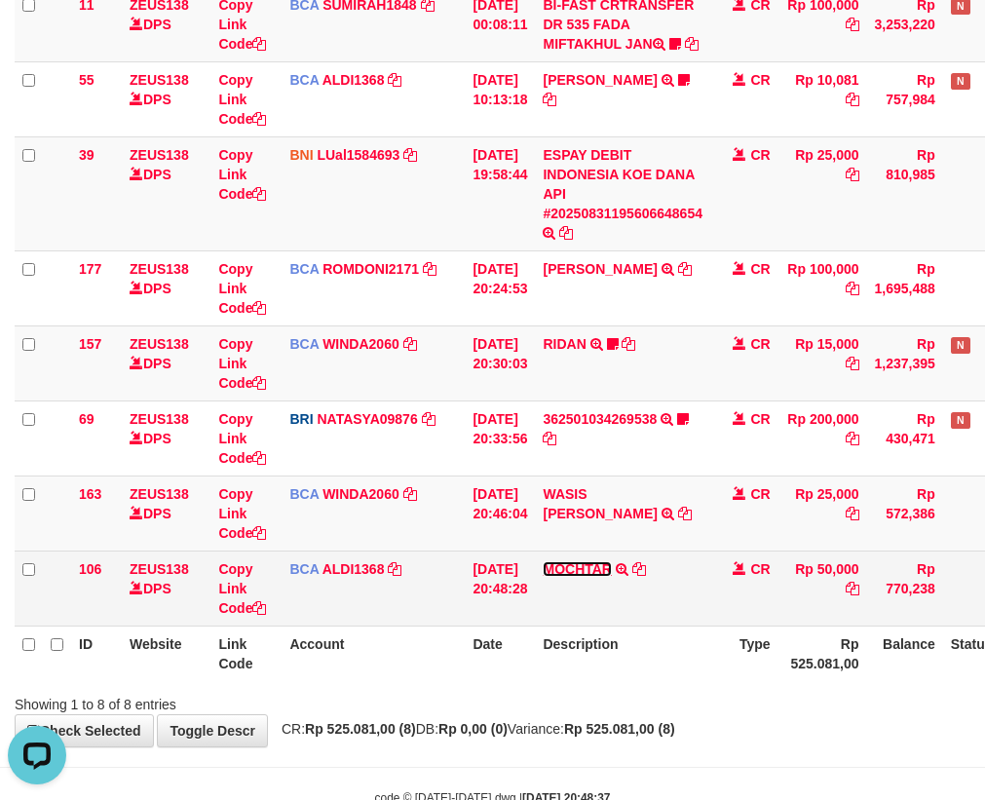
click at [593, 577] on link "MOCHTAR" at bounding box center [577, 569] width 69 height 16
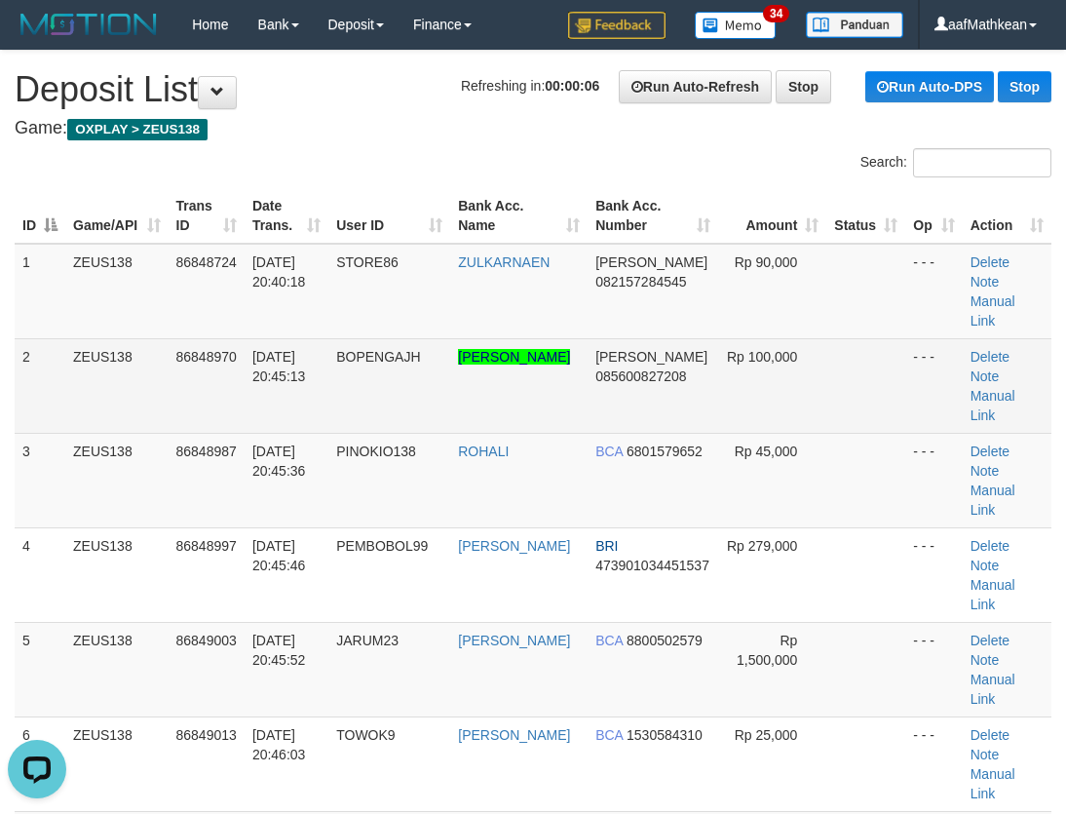
drag, startPoint x: 648, startPoint y: 391, endPoint x: 659, endPoint y: 386, distance: 11.8
click at [987, 388] on link "Manual Link" at bounding box center [993, 405] width 45 height 35
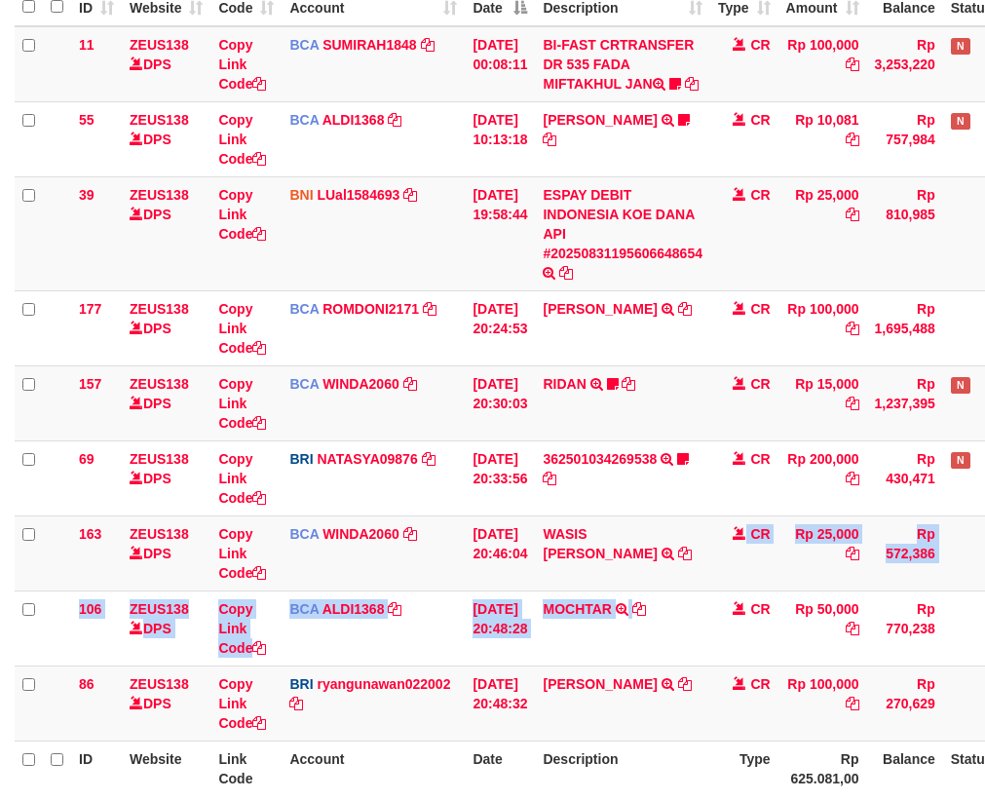
click at [711, 623] on td "MOCHTAR TRSF E-BANKING CR 3108/FTSCY/WS95031 50000.00MOCHTAR" at bounding box center [622, 628] width 175 height 75
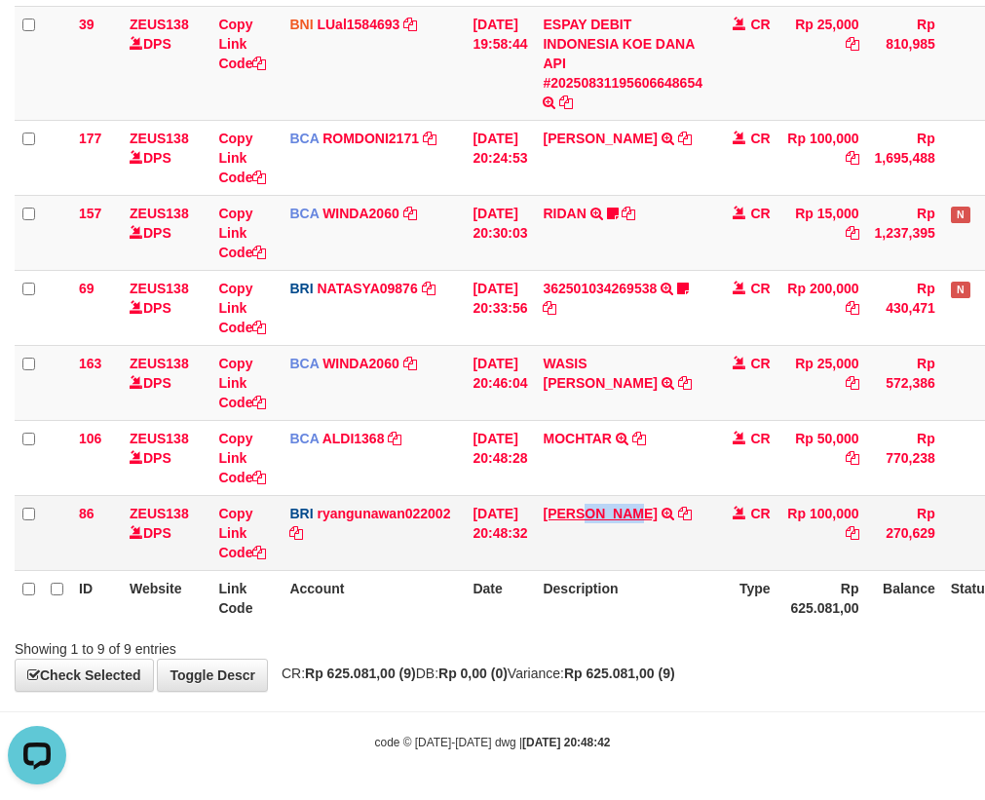
drag, startPoint x: 564, startPoint y: 534, endPoint x: 612, endPoint y: 538, distance: 47.9
click at [612, 538] on td "DANA WAYANYUDAAME TRANSFER NBMB DANA WAYANYUDAAME TO RYAN GUNAWAN" at bounding box center [622, 532] width 175 height 75
copy link "WAYANY"
click at [396, 618] on tr "ID Website Link Code Account Date Description Type Rp 625.081,00 Balance Status…" at bounding box center [547, 598] width 1065 height 56
click at [255, 557] on link "Copy Link Code" at bounding box center [242, 533] width 48 height 55
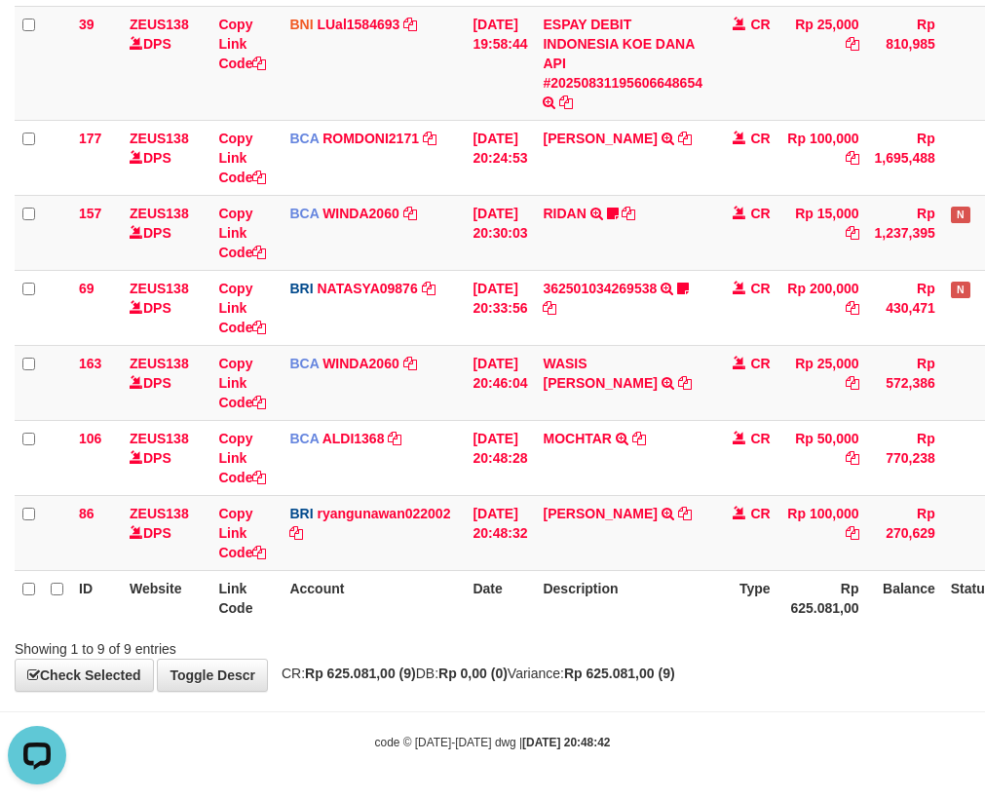
scroll to position [267, 0]
click at [663, 515] on td "DANA WAYANYUDAAME TRANSFER NBMB DANA WAYANYUDAAME TO RYAN GUNAWAN" at bounding box center [622, 532] width 175 height 75
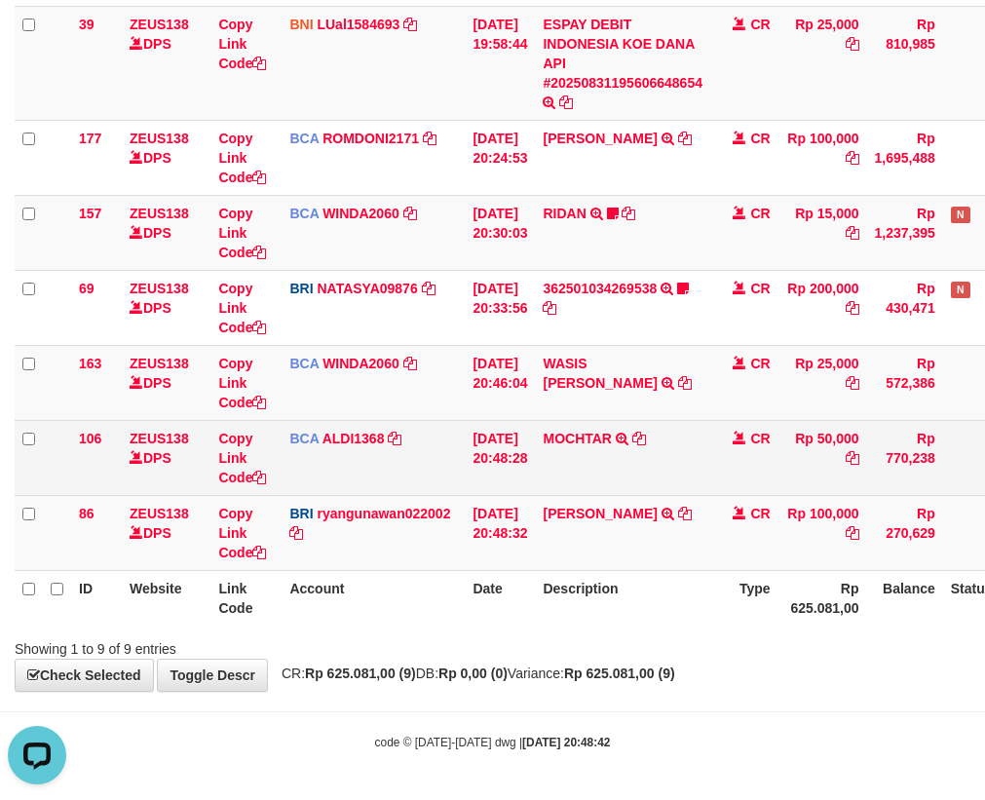
click at [644, 488] on td "MOCHTAR TRSF E-BANKING CR 3108/FTSCY/WS95031 50000.00MOCHTAR" at bounding box center [622, 457] width 175 height 75
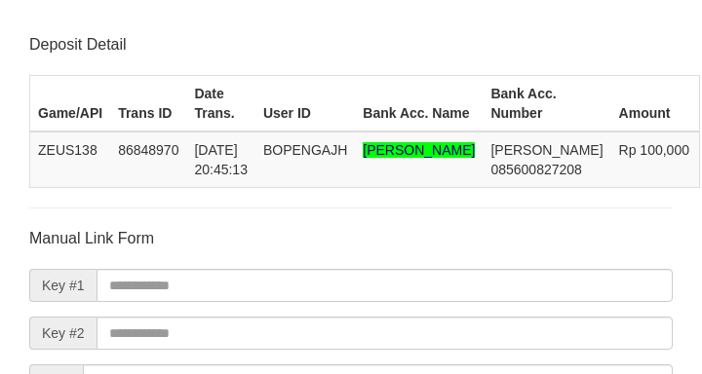
scroll to position [267, 0]
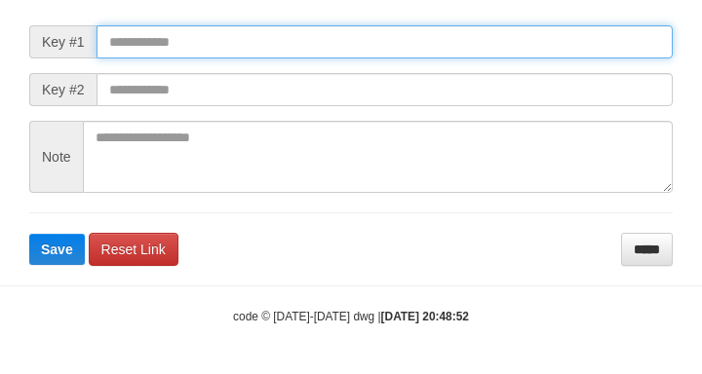
click at [194, 42] on input "text" at bounding box center [384, 41] width 576 height 33
click at [189, 54] on input "text" at bounding box center [384, 41] width 576 height 33
paste input "**********"
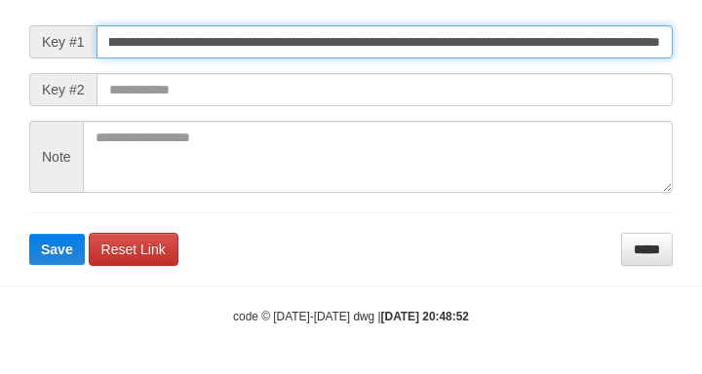
scroll to position [0, 1208]
type input "**********"
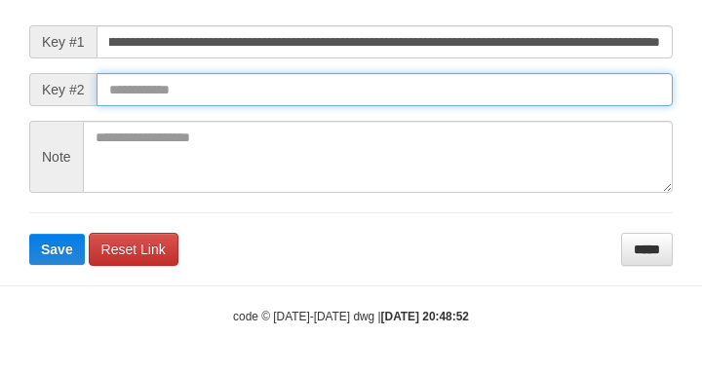
click at [29, 234] on button "Save" at bounding box center [57, 249] width 56 height 31
click at [470, 106] on input "text" at bounding box center [384, 89] width 576 height 33
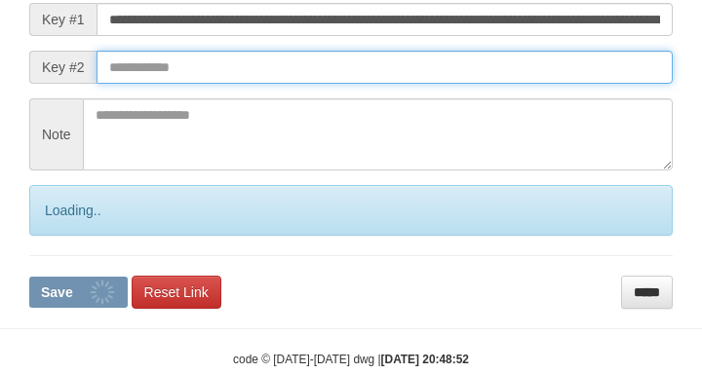
drag, startPoint x: 473, startPoint y: 117, endPoint x: 482, endPoint y: 108, distance: 13.1
click at [474, 84] on input "text" at bounding box center [384, 67] width 576 height 33
drag, startPoint x: 482, startPoint y: 108, endPoint x: 5, endPoint y: 115, distance: 477.6
click at [480, 84] on input "text" at bounding box center [384, 67] width 576 height 33
click at [219, 84] on input "text" at bounding box center [384, 67] width 576 height 33
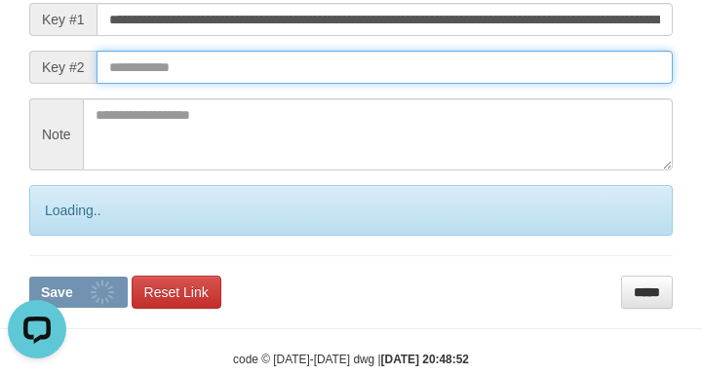
click at [224, 84] on input "text" at bounding box center [384, 67] width 576 height 33
click at [231, 124] on form "**********" at bounding box center [350, 135] width 643 height 347
drag, startPoint x: 242, startPoint y: 125, endPoint x: 6, endPoint y: 125, distance: 235.9
click at [244, 84] on input "text" at bounding box center [384, 67] width 576 height 33
click at [29, 277] on button "Save" at bounding box center [78, 292] width 98 height 31
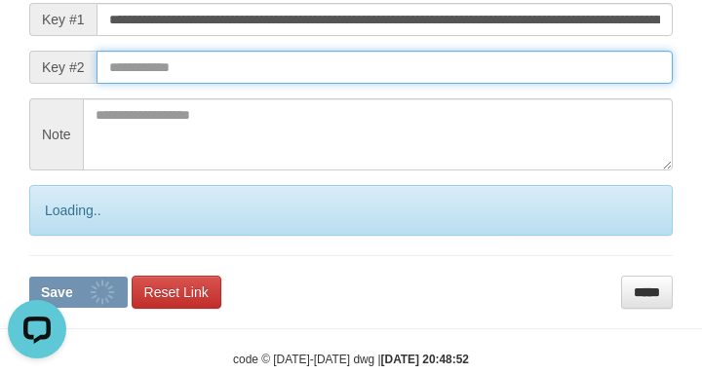
click at [175, 84] on input "text" at bounding box center [384, 67] width 576 height 33
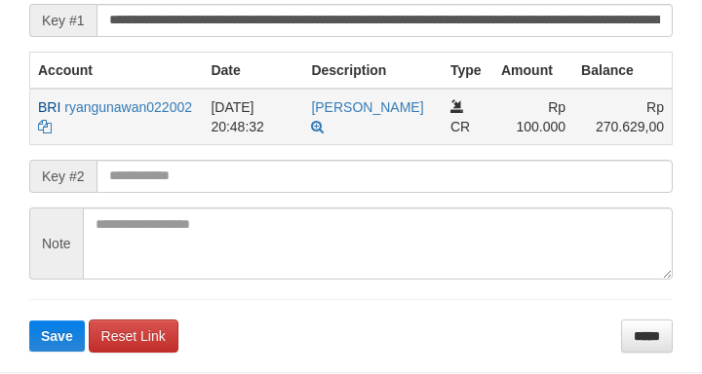
click at [188, 89] on th "Account" at bounding box center [116, 70] width 173 height 37
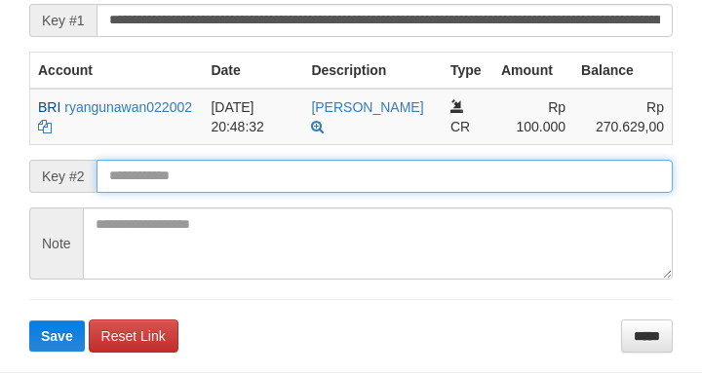
click at [29, 321] on button "Save" at bounding box center [57, 336] width 56 height 31
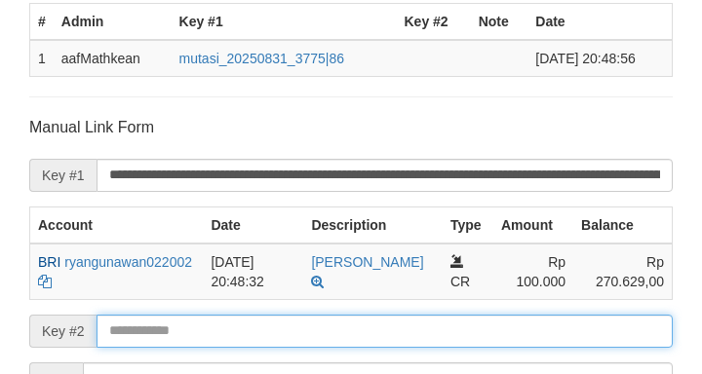
drag, startPoint x: 136, startPoint y: 222, endPoint x: 175, endPoint y: 202, distance: 44.0
click at [137, 225] on form "**********" at bounding box center [350, 312] width 643 height 390
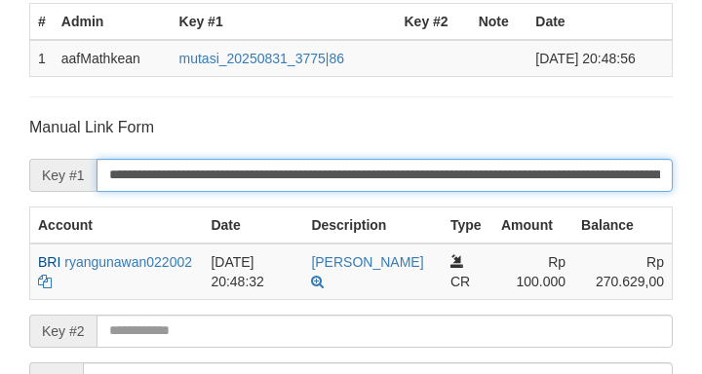
click at [175, 192] on input "**********" at bounding box center [384, 175] width 576 height 33
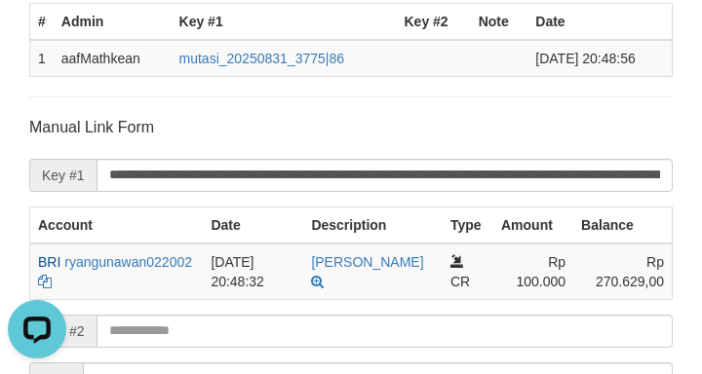
scroll to position [0, 0]
click at [85, 119] on div "Deposit Detail Game/API Trans ID Date Trans. User ID Bank Acc. Name Bank Acc. N…" at bounding box center [351, 170] width 672 height 805
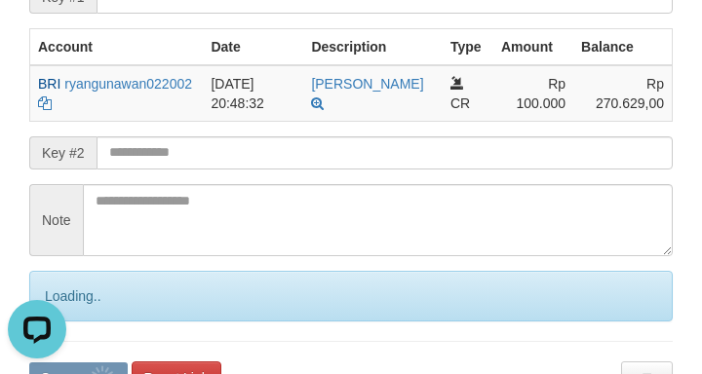
scroll to position [612, 0]
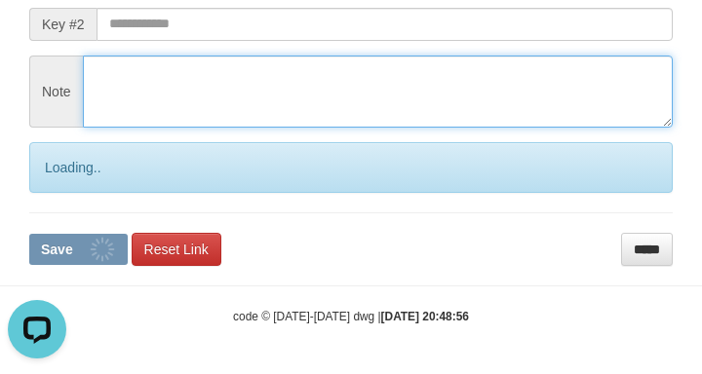
drag, startPoint x: 171, startPoint y: 56, endPoint x: 189, endPoint y: 64, distance: 20.5
click at [171, 58] on textarea at bounding box center [378, 92] width 590 height 72
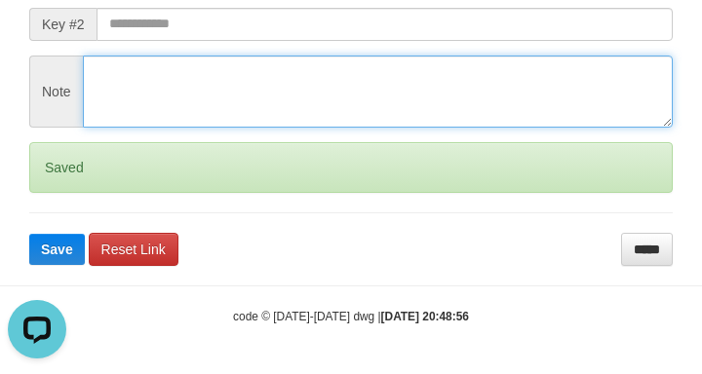
click at [190, 69] on textarea at bounding box center [378, 92] width 590 height 72
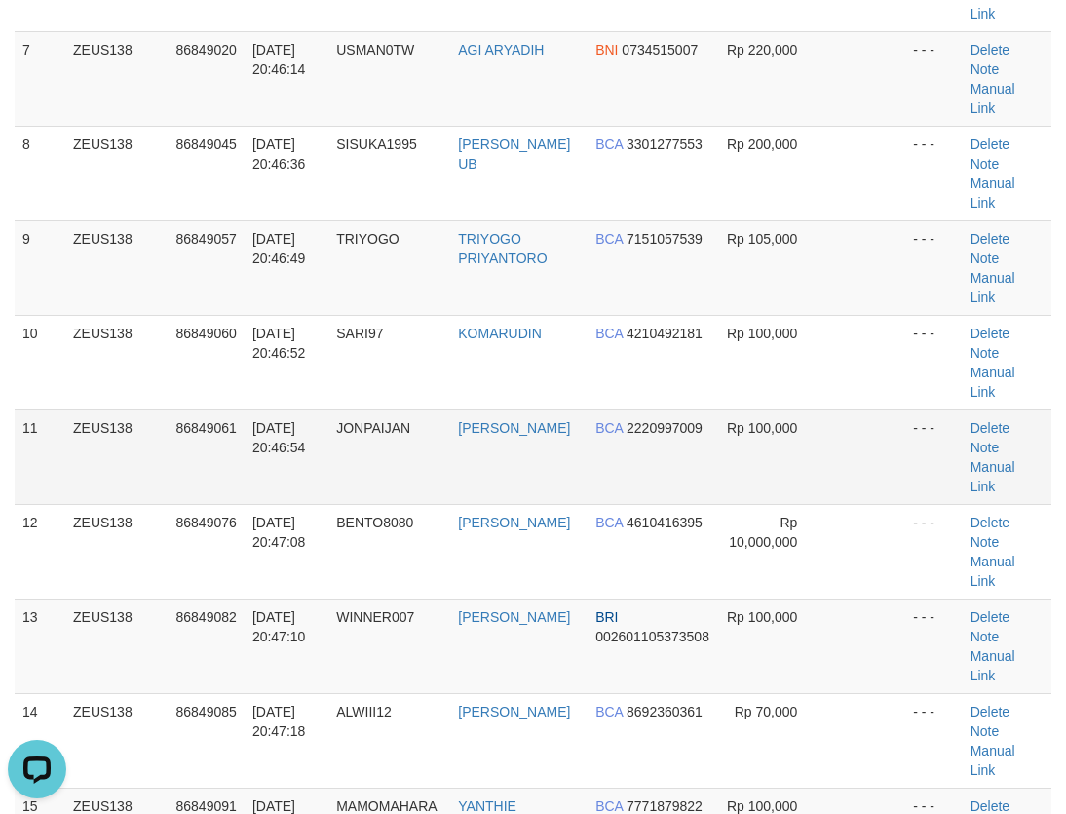
drag, startPoint x: 545, startPoint y: 179, endPoint x: 494, endPoint y: 214, distance: 61.6
click at [540, 315] on td "KOMARUDIN" at bounding box center [518, 362] width 137 height 95
click at [359, 409] on td "JONPAIJAN" at bounding box center [389, 456] width 122 height 95
click at [220, 220] on td "86849057" at bounding box center [207, 267] width 76 height 95
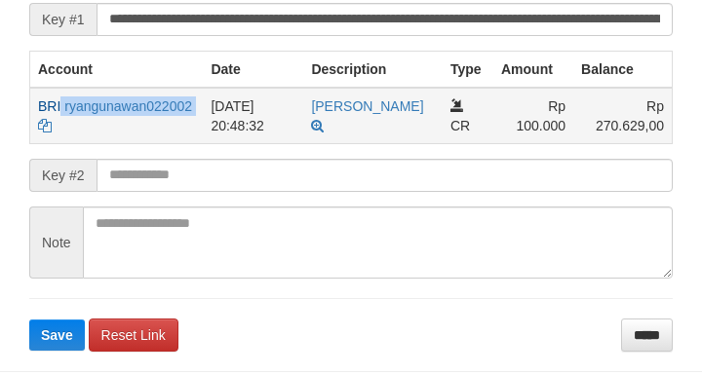
click at [177, 156] on form "**********" at bounding box center [350, 156] width 643 height 390
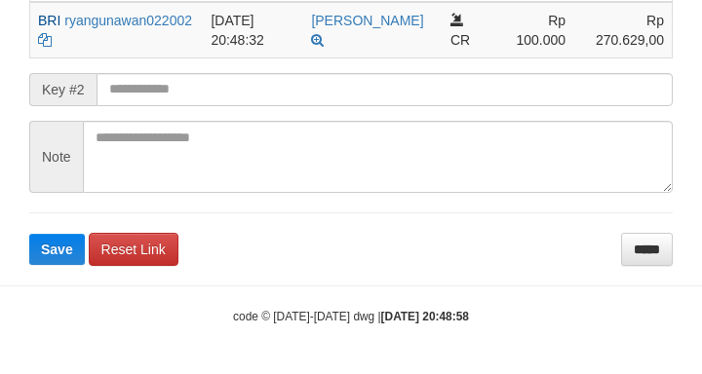
drag, startPoint x: 182, startPoint y: 71, endPoint x: 187, endPoint y: 88, distance: 17.3
click at [182, 72] on form "**********" at bounding box center [350, 70] width 643 height 390
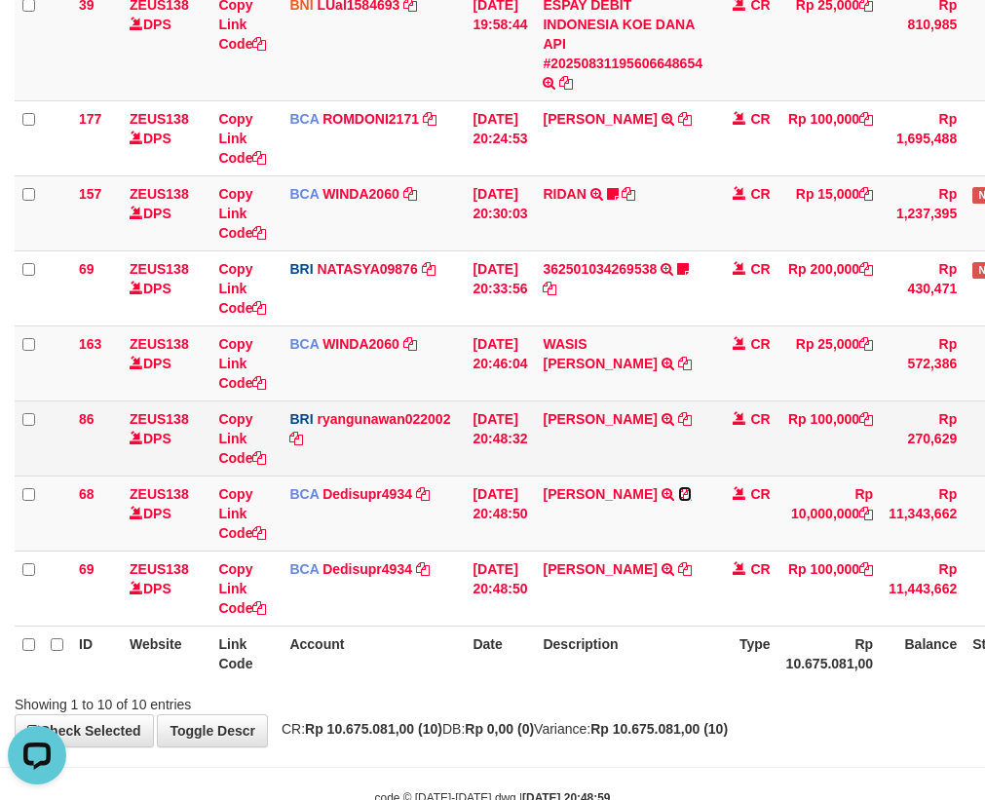
drag, startPoint x: 704, startPoint y: 513, endPoint x: 786, endPoint y: 493, distance: 84.2
click at [692, 501] on icon at bounding box center [685, 494] width 14 height 14
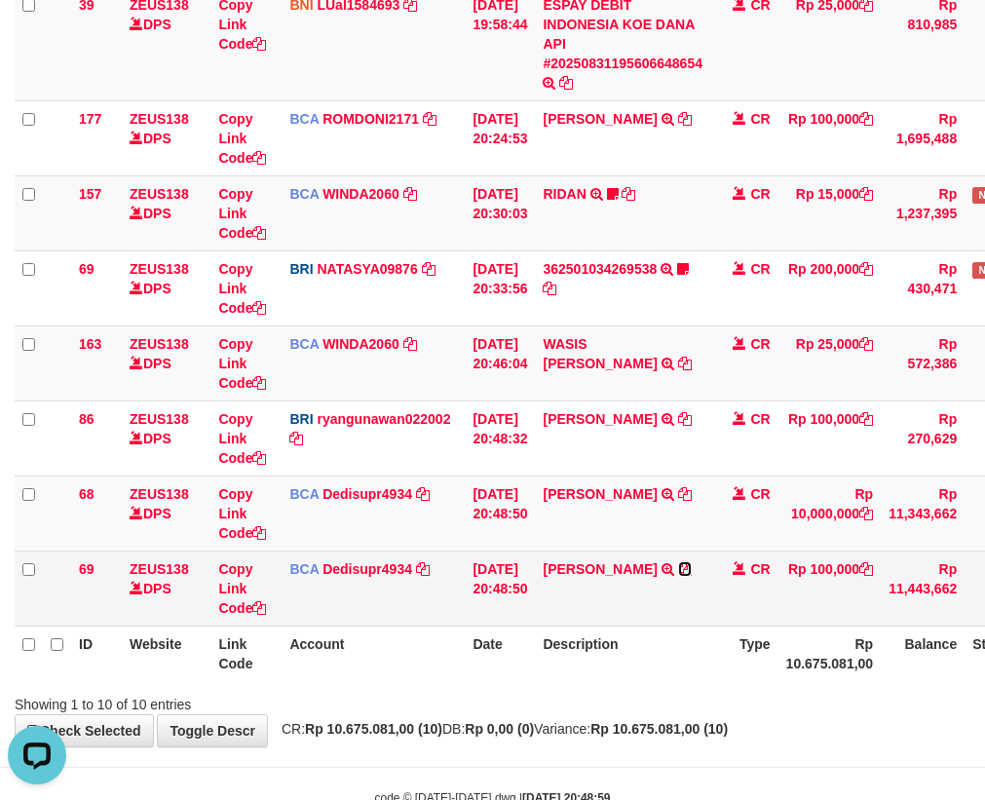
click at [692, 576] on icon at bounding box center [685, 569] width 14 height 14
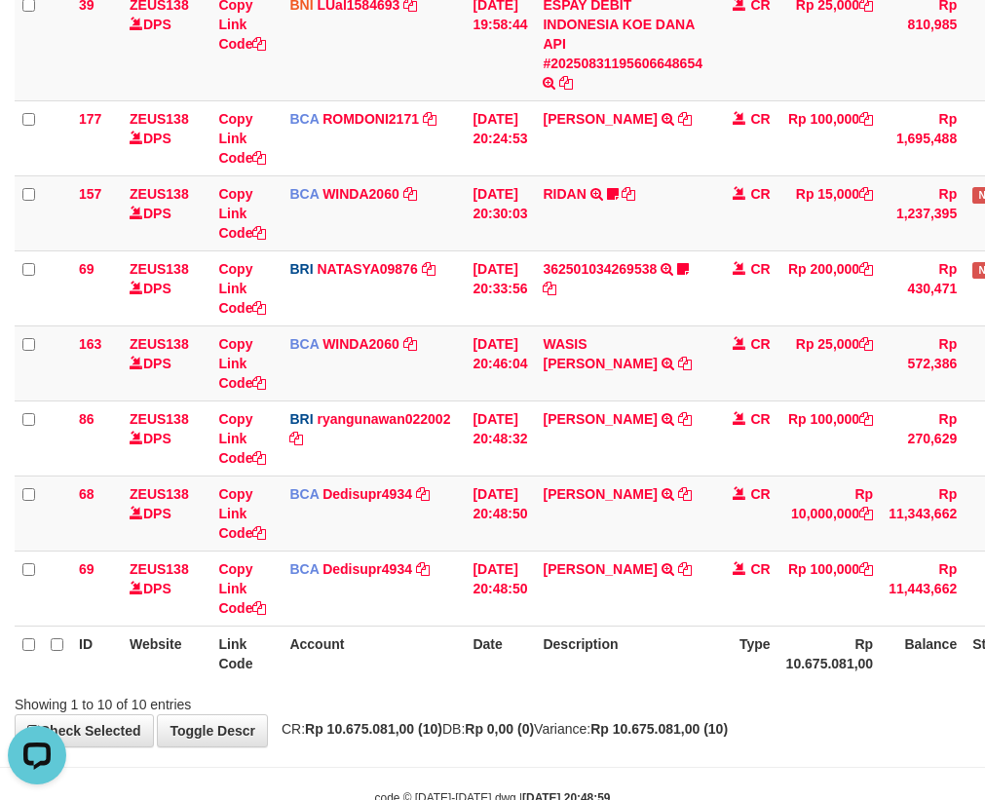
click at [479, 583] on tbody "11 ZEUS138 DPS Copy Link Code BCA SUMIRAH1848 DPS SUMIRAH mutasi_20250831_4156 …" at bounding box center [559, 231] width 1088 height 790
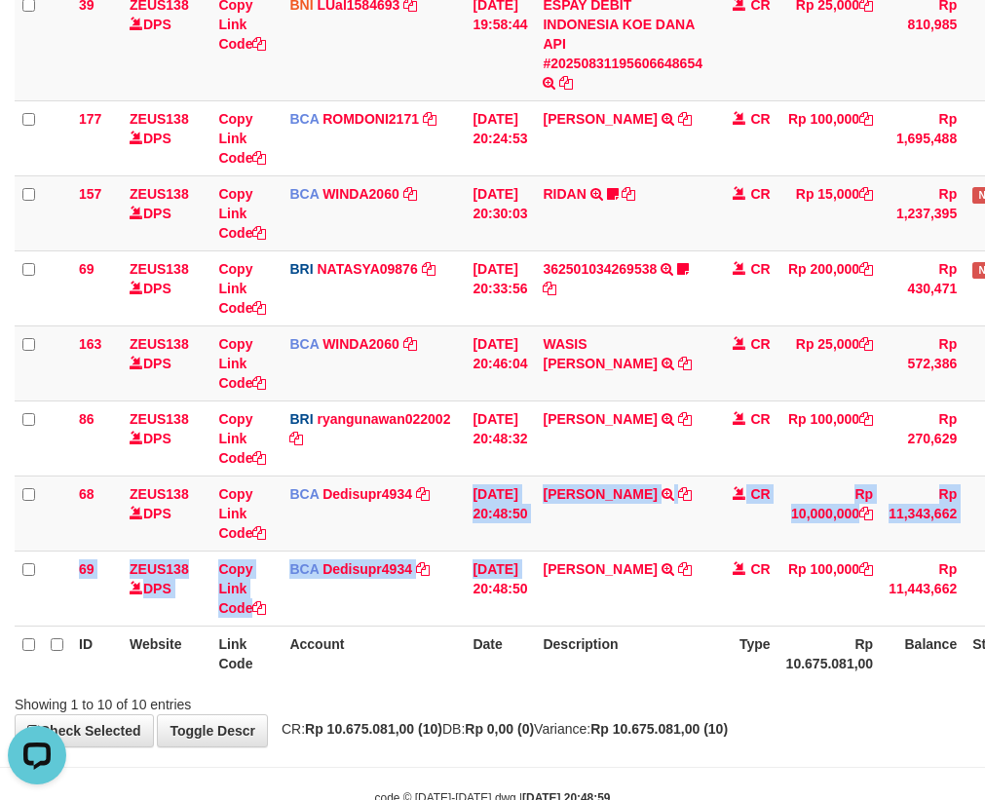
drag, startPoint x: 596, startPoint y: 653, endPoint x: 609, endPoint y: 658, distance: 14.5
click at [604, 657] on table "ID Website Link Code Account Date Description Type Amount Balance Status Action…" at bounding box center [559, 231] width 1088 height 901
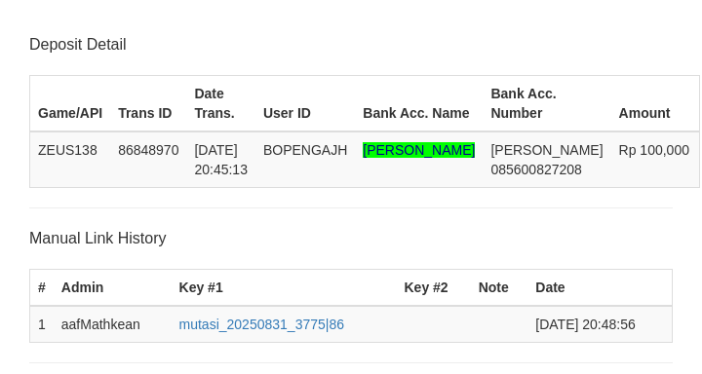
scroll to position [547, 0]
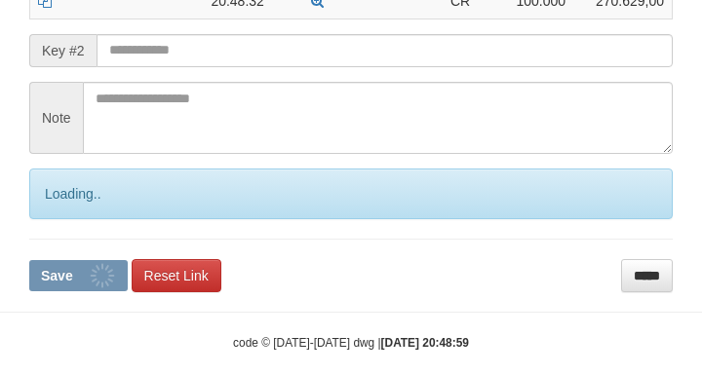
click at [199, 67] on input "text" at bounding box center [384, 50] width 576 height 33
click at [178, 67] on input "text" at bounding box center [384, 50] width 576 height 33
click at [194, 67] on input "text" at bounding box center [384, 50] width 576 height 33
click at [29, 260] on button "Save" at bounding box center [78, 275] width 98 height 31
click at [187, 67] on input "text" at bounding box center [384, 50] width 576 height 33
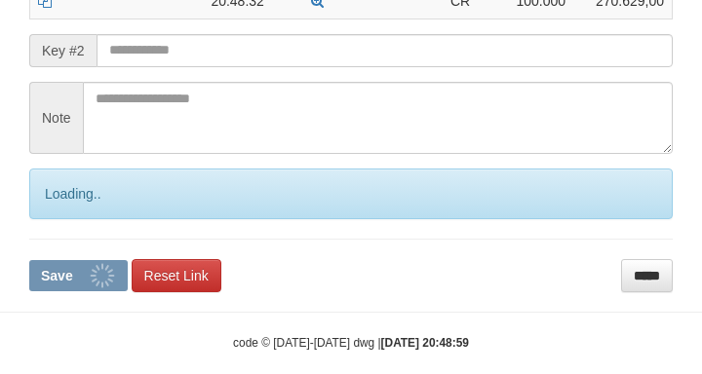
click at [197, 67] on input "text" at bounding box center [384, 50] width 576 height 33
drag, startPoint x: 200, startPoint y: 96, endPoint x: 144, endPoint y: 108, distance: 57.0
click at [198, 67] on input "text" at bounding box center [384, 50] width 576 height 33
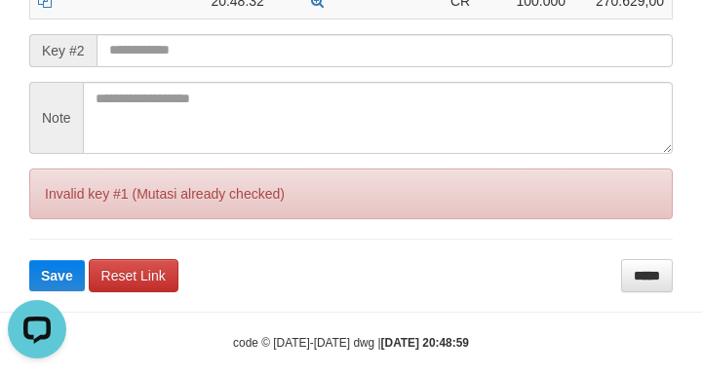
scroll to position [0, 0]
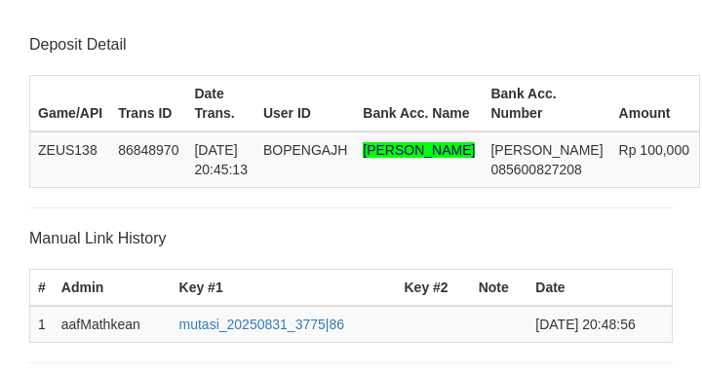
scroll to position [547, 0]
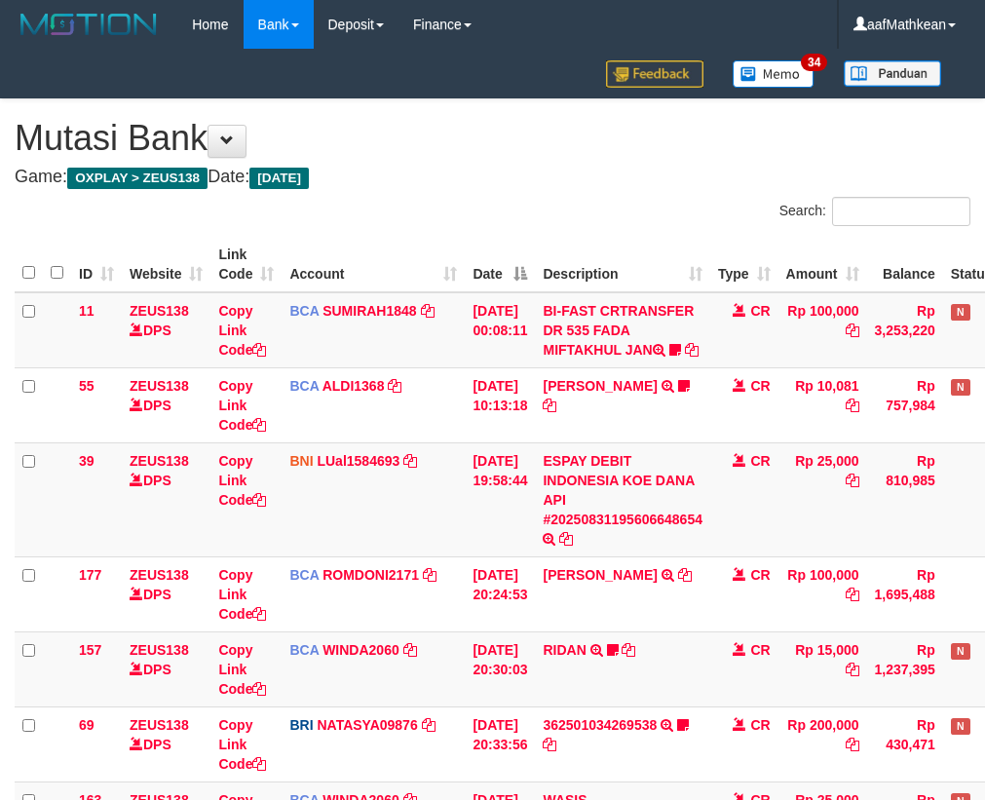
click at [664, 524] on td "ESPAY DEBIT INDONESIA KOE DANA API #20250831195606648654 TRANSFER DARI ESPAY DE…" at bounding box center [622, 499] width 175 height 114
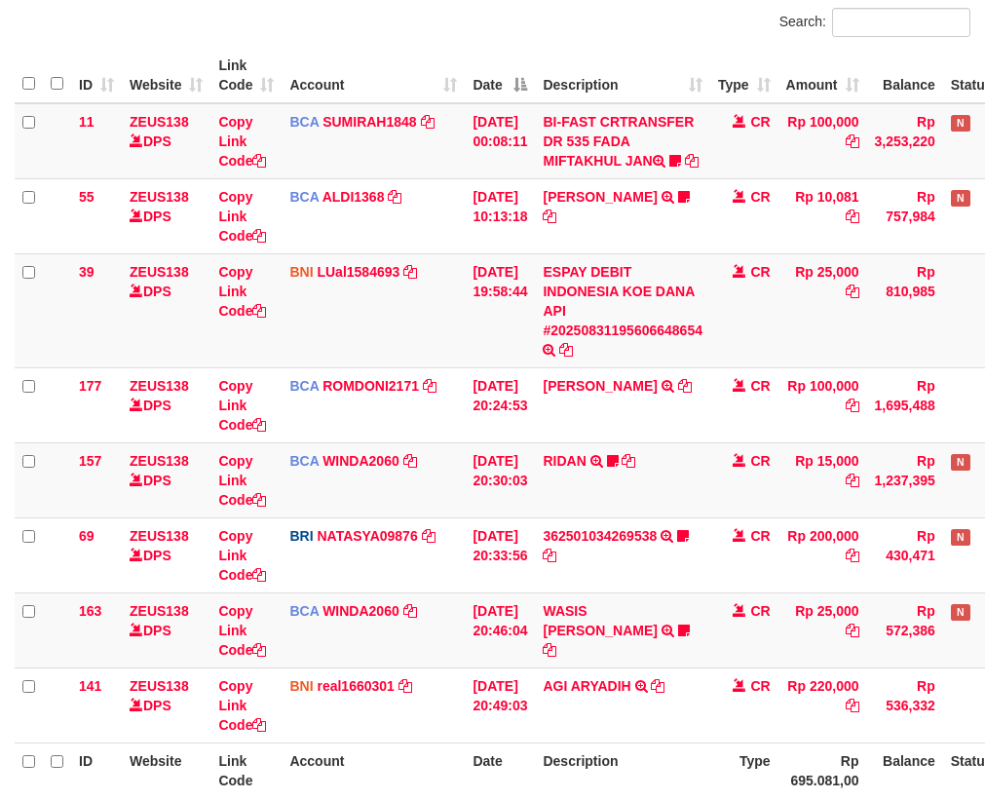
scroll to position [381, 0]
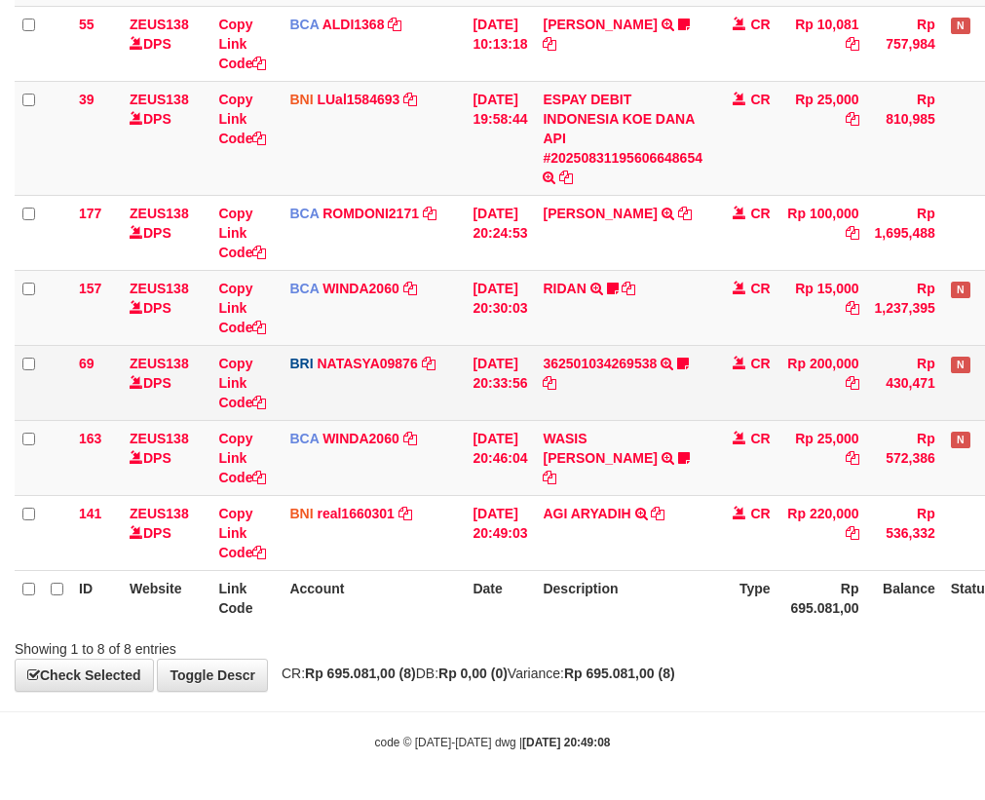
scroll to position [381, 0]
click at [660, 373] on td "362501034269538 TRANSFER NBMB 362501034269538 TO [PERSON_NAME] arya19" at bounding box center [622, 382] width 175 height 75
click at [657, 370] on link "362501034269538" at bounding box center [600, 364] width 114 height 16
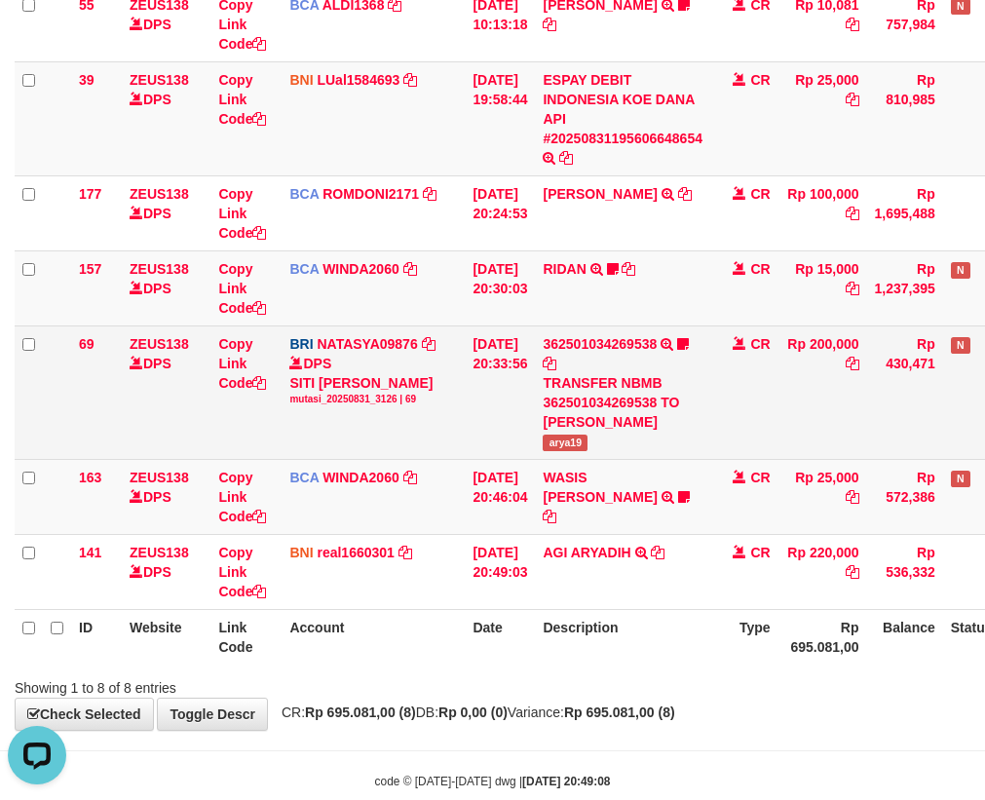
scroll to position [0, 0]
drag, startPoint x: 558, startPoint y: 470, endPoint x: 654, endPoint y: 469, distance: 95.5
click at [654, 459] on td "362501034269538 TRANSFER NBMB 362501034269538 TO SITI NURLITA SAPITRI arya19" at bounding box center [622, 393] width 175 height 134
copy span "arya19"
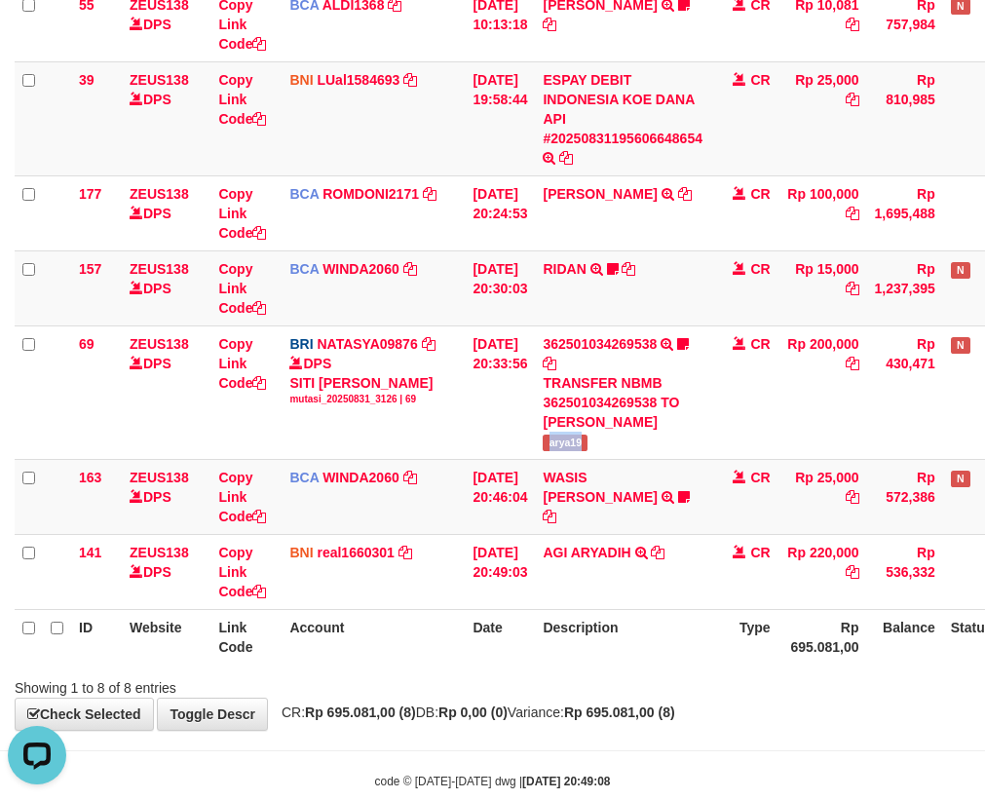
drag, startPoint x: 559, startPoint y: 550, endPoint x: 990, endPoint y: 541, distance: 430.9
click at [706, 556] on tbody "11 ZEUS138 DPS Copy Link Code BCA SUMIRAH1848 DPS SUMIRAH mutasi_20250831_4156 …" at bounding box center [547, 260] width 1065 height 699
drag, startPoint x: 311, startPoint y: 666, endPoint x: 342, endPoint y: 674, distance: 32.4
click at [327, 665] on th "Account" at bounding box center [373, 637] width 183 height 56
click at [342, 665] on th "Account" at bounding box center [373, 637] width 183 height 56
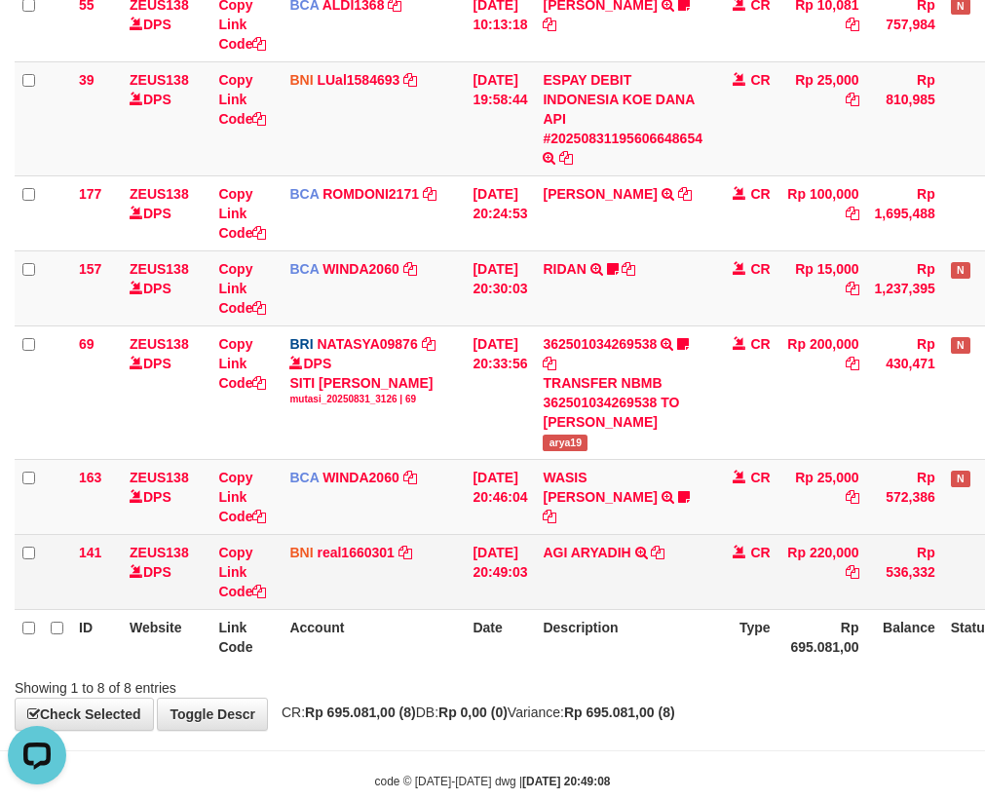
click at [535, 609] on td "31/08/2025 20:49:03" at bounding box center [500, 571] width 70 height 75
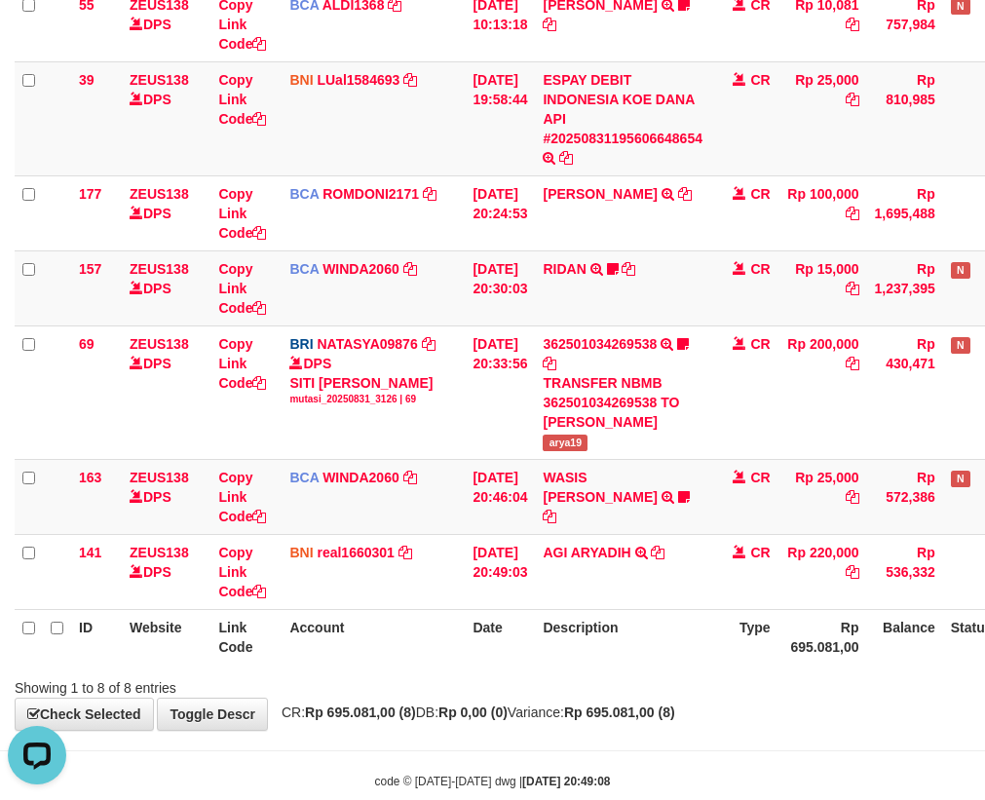
click at [674, 663] on table "ID Website Link Code Account Date Description Type Amount Balance Status Action…" at bounding box center [547, 260] width 1065 height 809
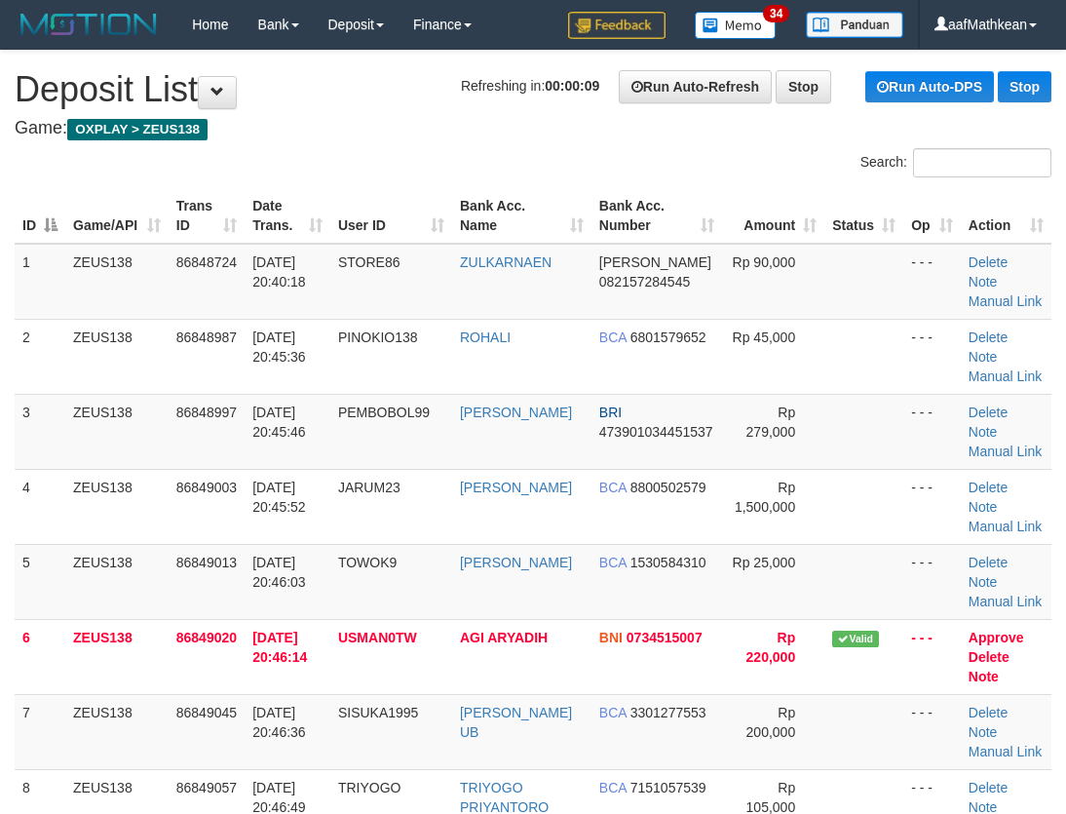
drag, startPoint x: 515, startPoint y: 134, endPoint x: 416, endPoint y: 169, distance: 104.5
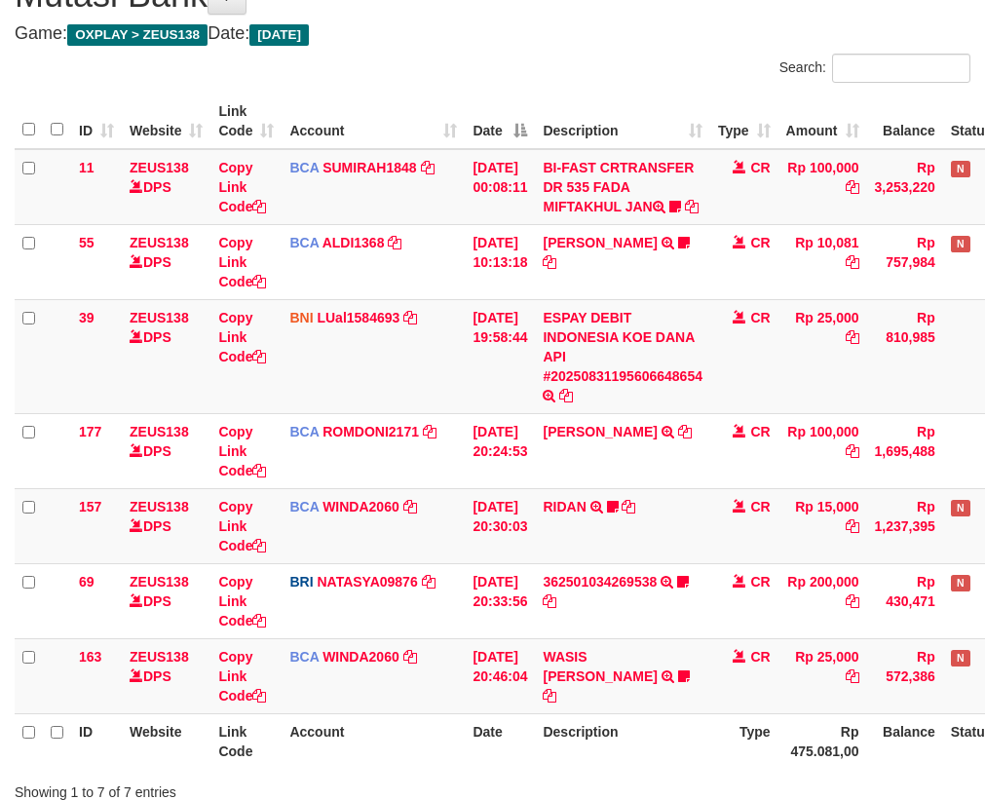
scroll to position [306, 0]
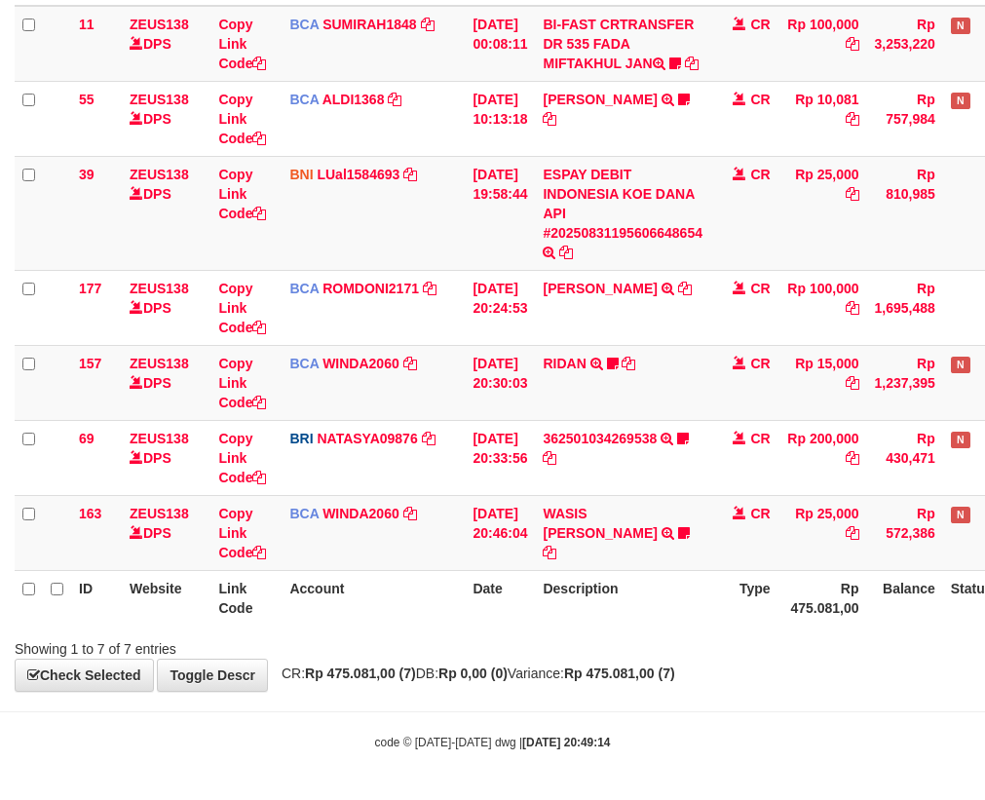
click at [658, 592] on th "Description" at bounding box center [622, 598] width 175 height 56
click at [639, 618] on th "Description" at bounding box center [622, 598] width 175 height 56
click at [603, 685] on div "**********" at bounding box center [492, 252] width 985 height 878
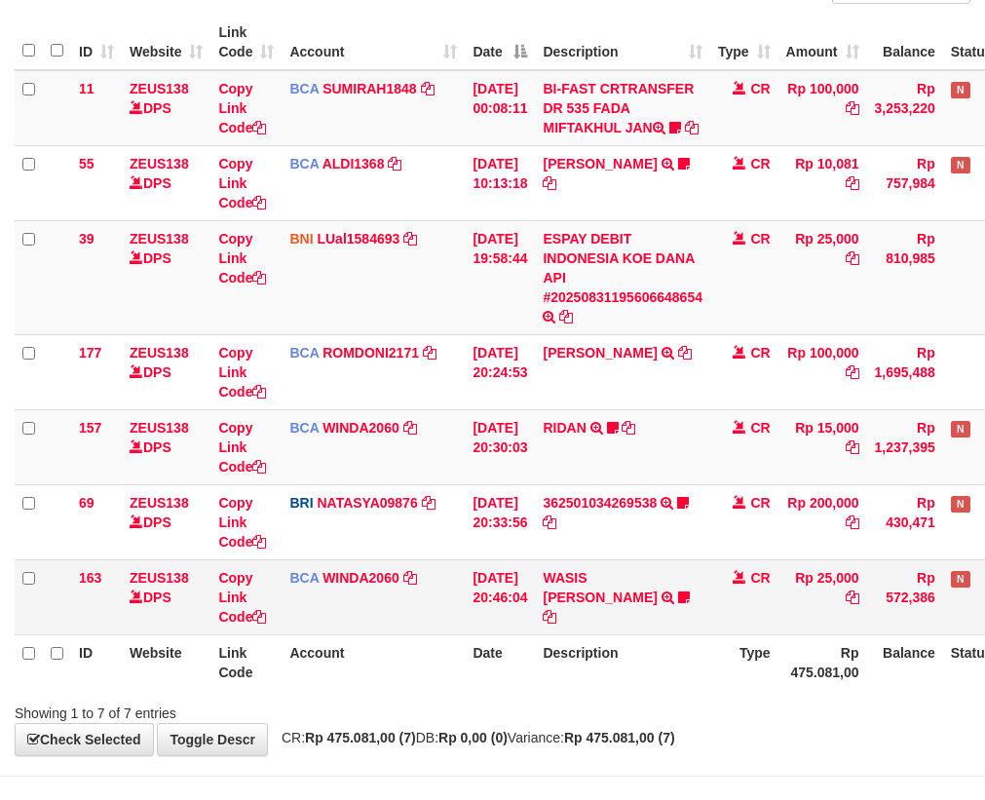
click at [809, 634] on td "Rp 25,000" at bounding box center [823, 596] width 89 height 75
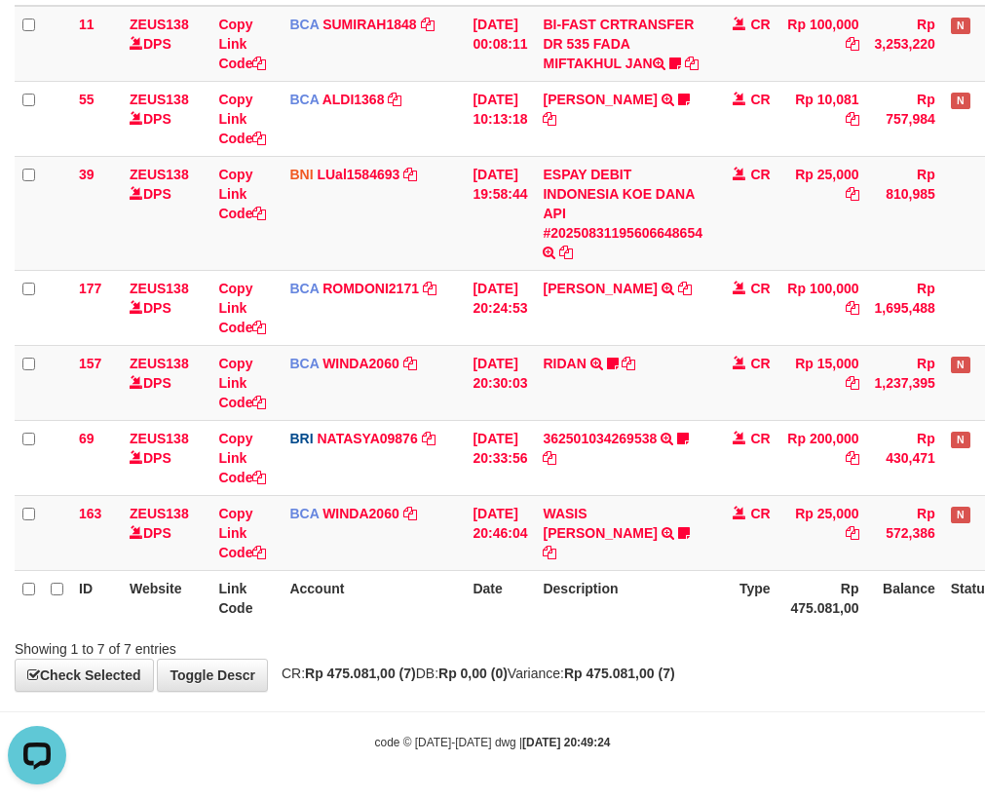
click at [627, 624] on th "Description" at bounding box center [622, 598] width 175 height 56
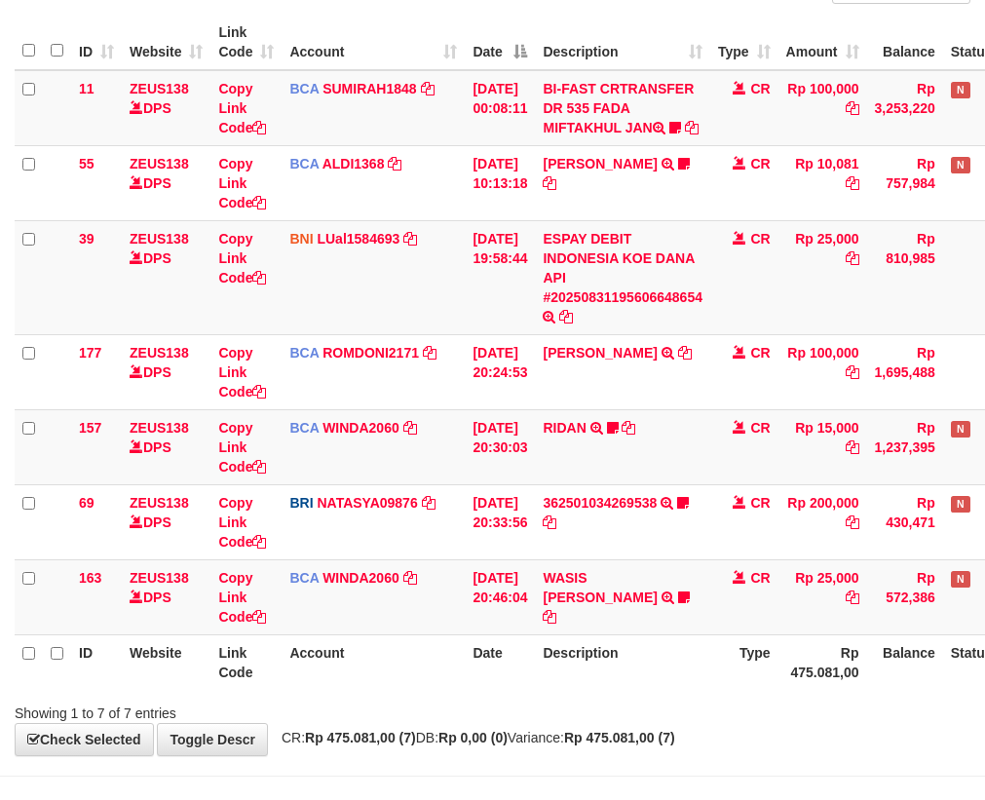
drag, startPoint x: 616, startPoint y: 703, endPoint x: 596, endPoint y: 706, distance: 20.7
click at [603, 690] on th "Description" at bounding box center [622, 662] width 175 height 56
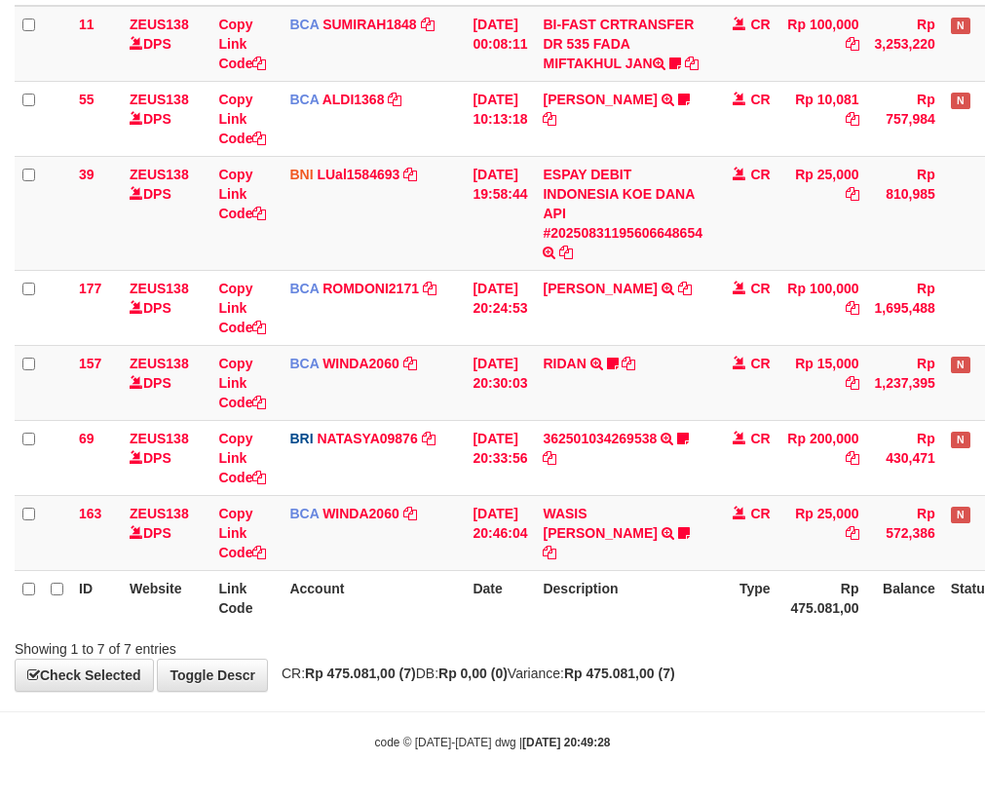
click at [598, 708] on body "Toggle navigation Home Bank Account List Load By Website Group [OXPLAY] ZEUS138…" at bounding box center [492, 256] width 985 height 1087
drag, startPoint x: 615, startPoint y: 700, endPoint x: 994, endPoint y: 759, distance: 383.8
click at [725, 739] on body "Toggle navigation Home Bank Account List Load By Website Group [OXPLAY] ZEUS138…" at bounding box center [492, 256] width 985 height 1087
drag, startPoint x: 508, startPoint y: 684, endPoint x: 979, endPoint y: 670, distance: 471.0
click at [555, 687] on div "**********" at bounding box center [492, 252] width 985 height 878
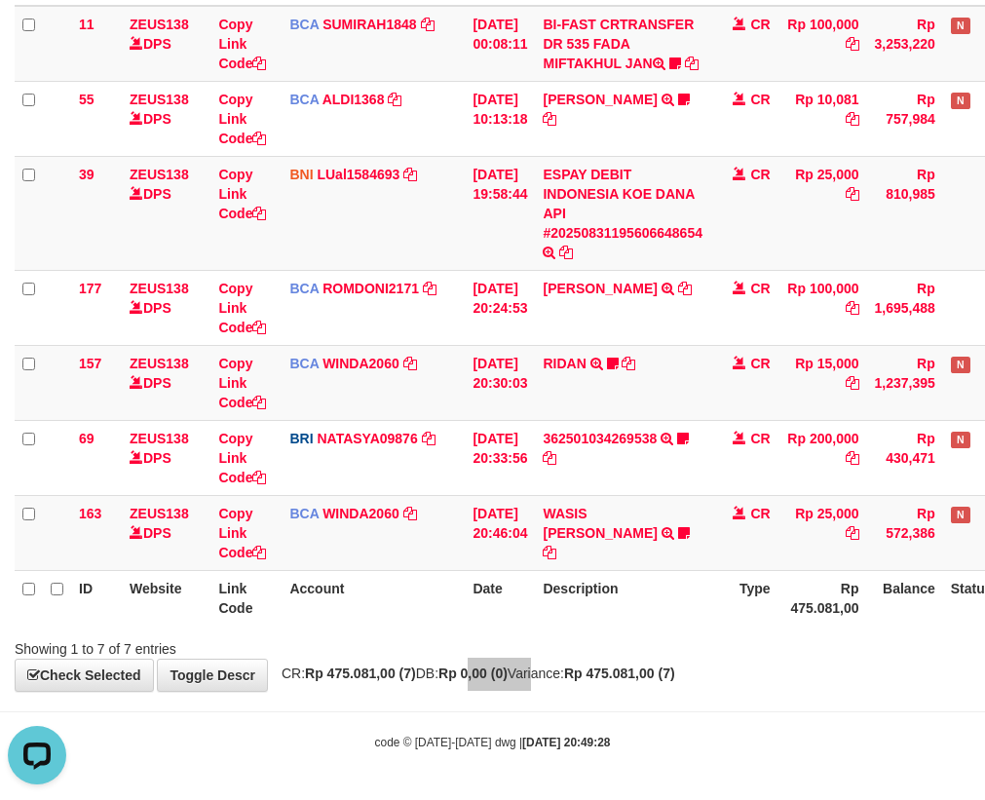
scroll to position [0, 0]
click at [669, 634] on div "Search: ID Website Link Code Account Date Description Type Amount Balance Statu…" at bounding box center [493, 284] width 956 height 749
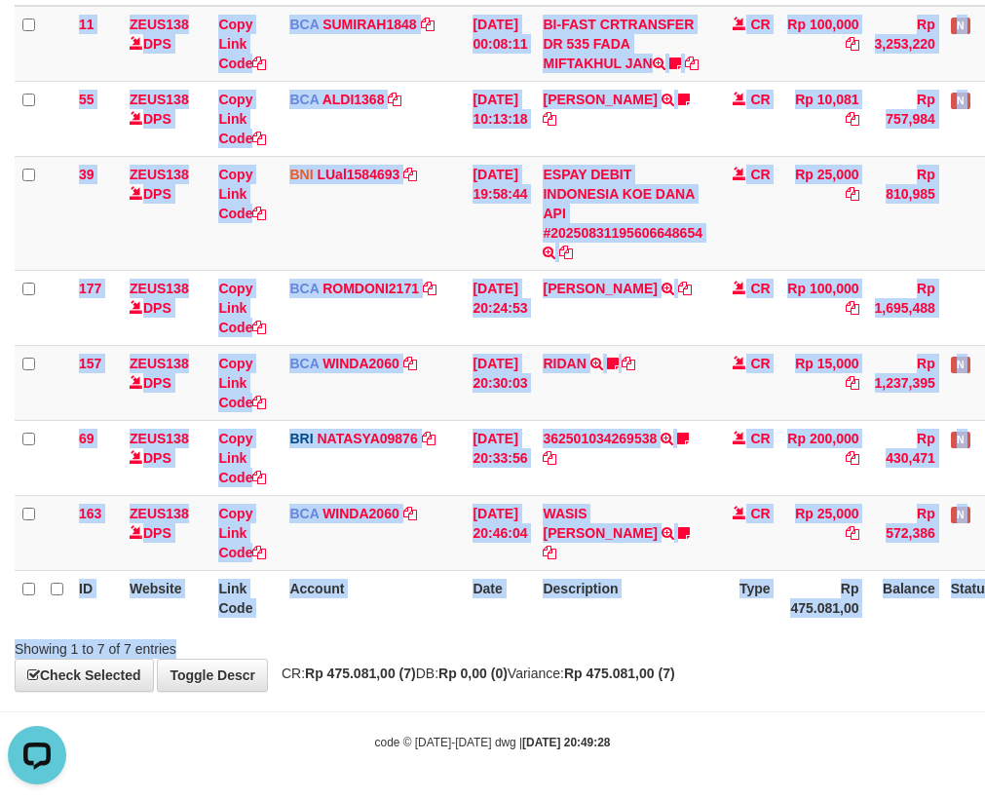
drag, startPoint x: 521, startPoint y: 628, endPoint x: 668, endPoint y: 616, distance: 146.7
click at [527, 626] on div "ID Website Link Code Account Date Description Type Amount Balance Status Action…" at bounding box center [492, 287] width 985 height 687
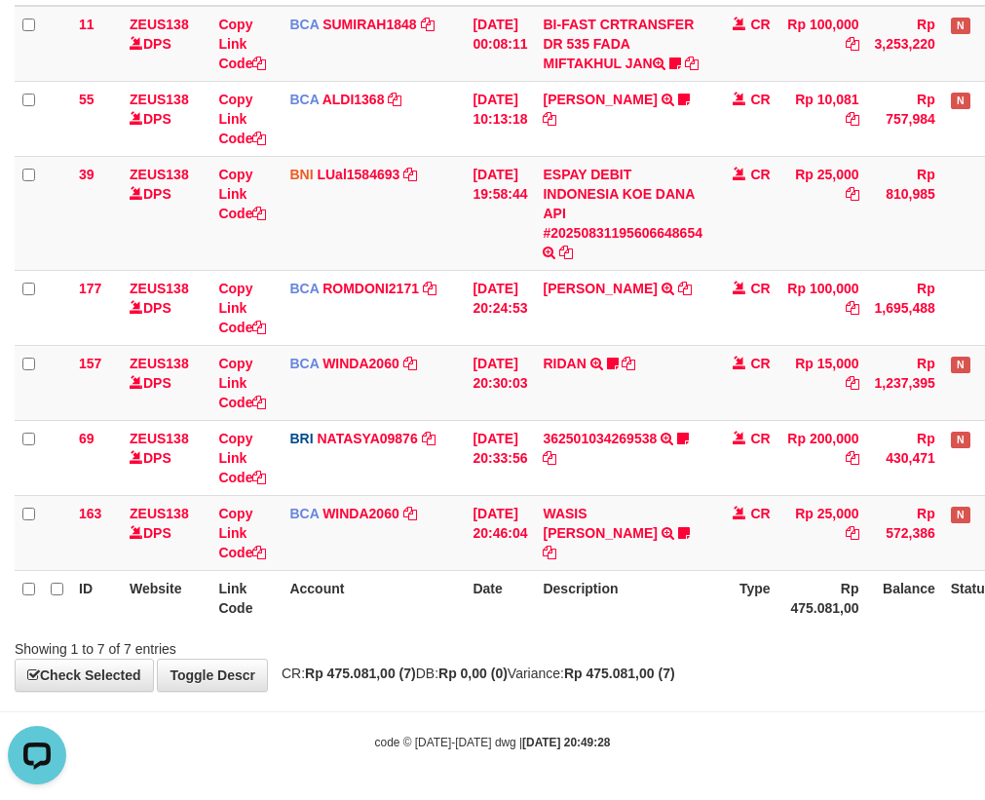
drag, startPoint x: 541, startPoint y: 631, endPoint x: 518, endPoint y: 640, distance: 25.3
click at [536, 632] on div at bounding box center [697, 632] width 575 height 1
click at [519, 642] on div "Showing 1 to 7 of 7 entries" at bounding box center [492, 645] width 985 height 27
drag, startPoint x: 515, startPoint y: 640, endPoint x: 983, endPoint y: 667, distance: 469.5
click at [715, 652] on div "Showing 1 to 7 of 7 entries" at bounding box center [492, 645] width 985 height 27
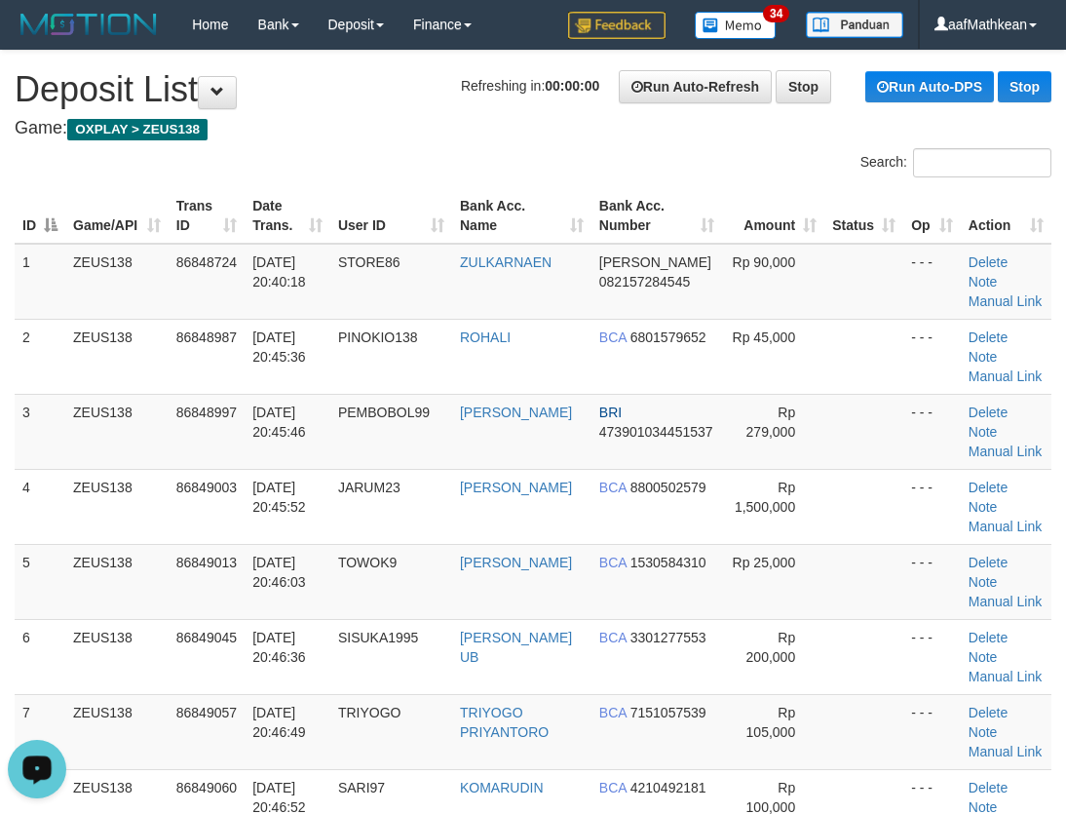
click at [302, 148] on div at bounding box center [266, 148] width 533 height 1
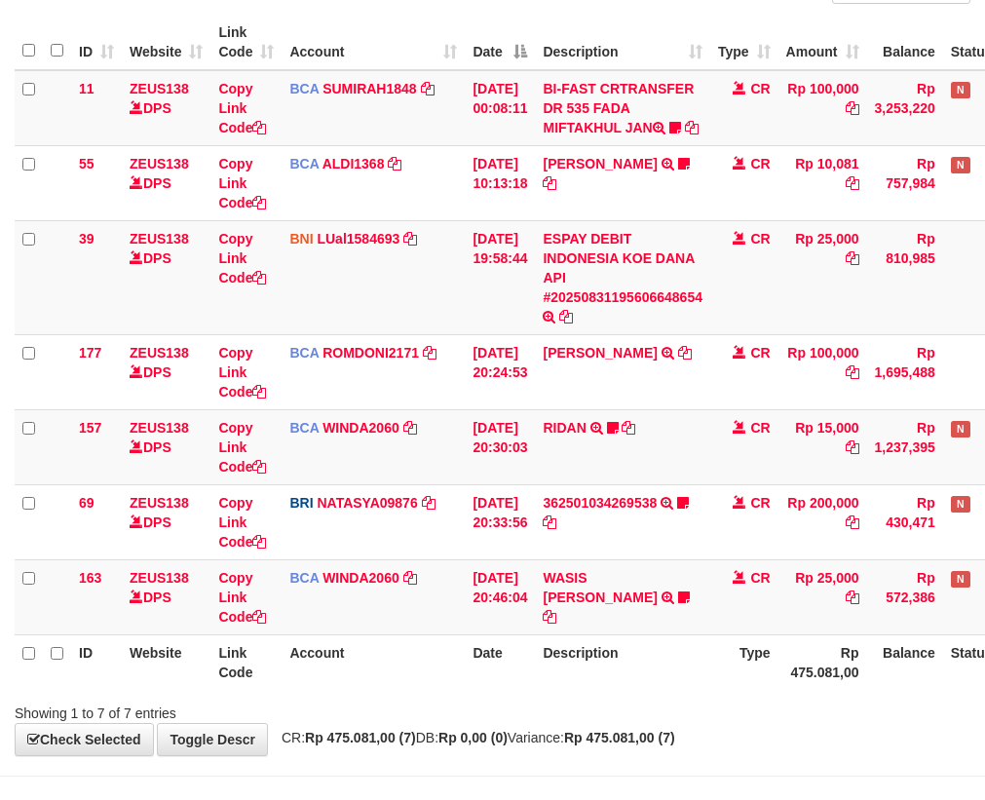
scroll to position [306, 0]
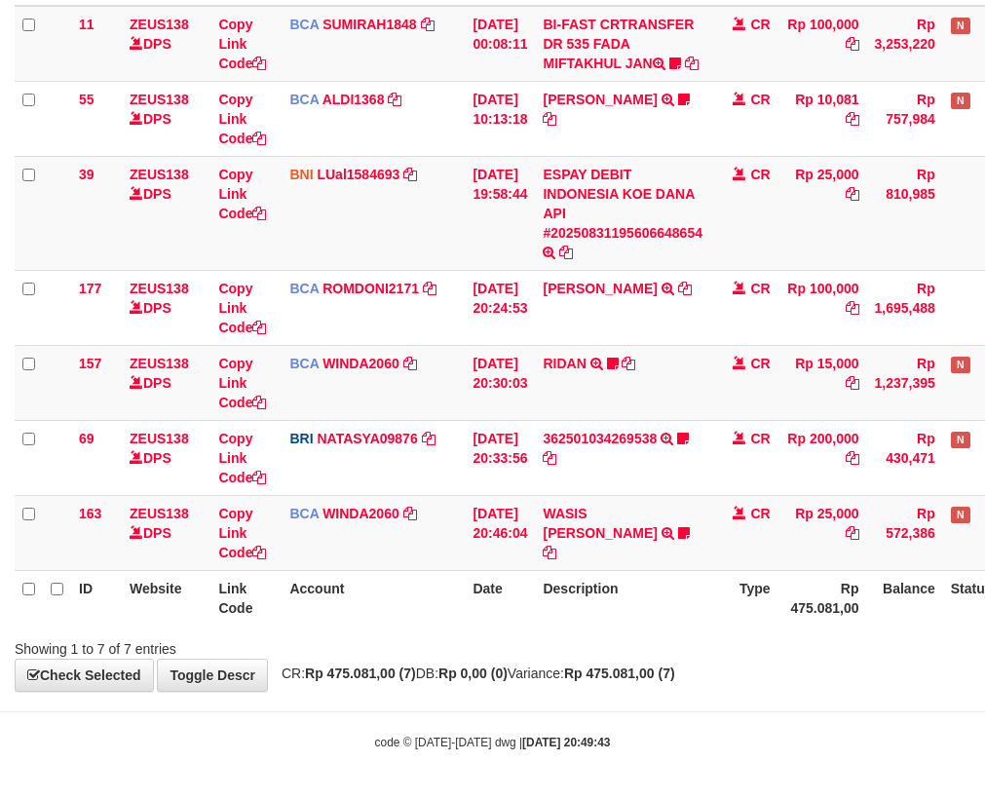
click at [622, 633] on div "Showing 1 to 7 of 7 entries" at bounding box center [492, 645] width 985 height 27
click at [555, 652] on div "Showing 1 to 7 of 7 entries" at bounding box center [492, 645] width 985 height 27
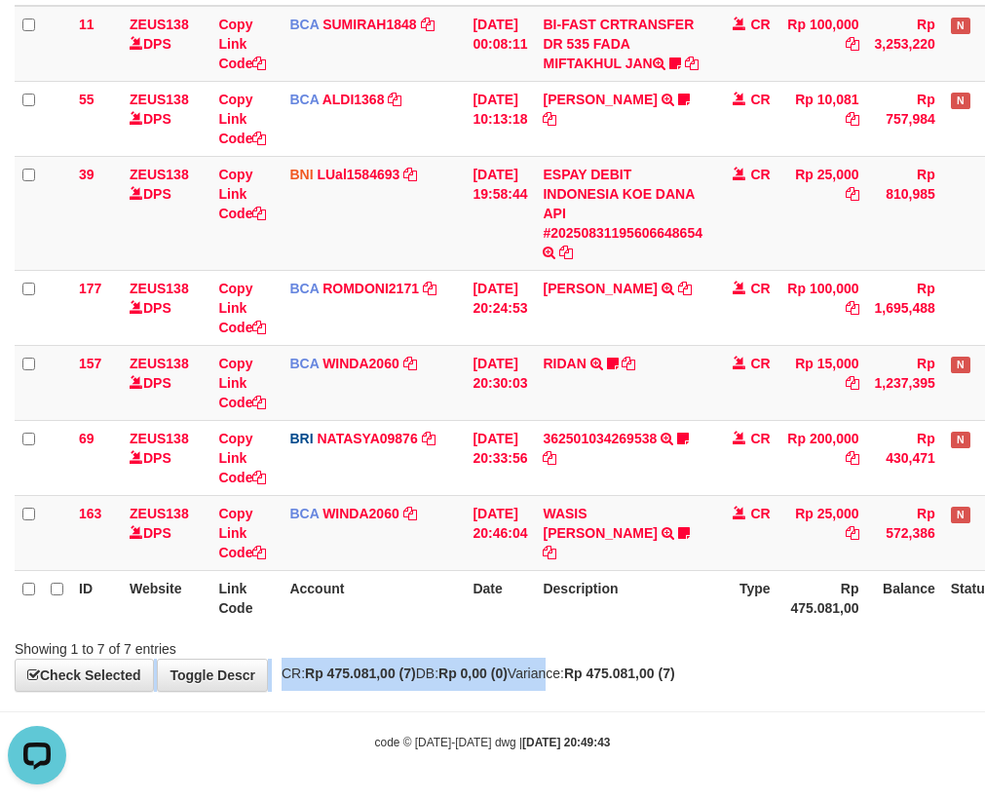
drag, startPoint x: 556, startPoint y: 654, endPoint x: 569, endPoint y: 661, distance: 15.3
click at [561, 664] on div "**********" at bounding box center [492, 252] width 985 height 878
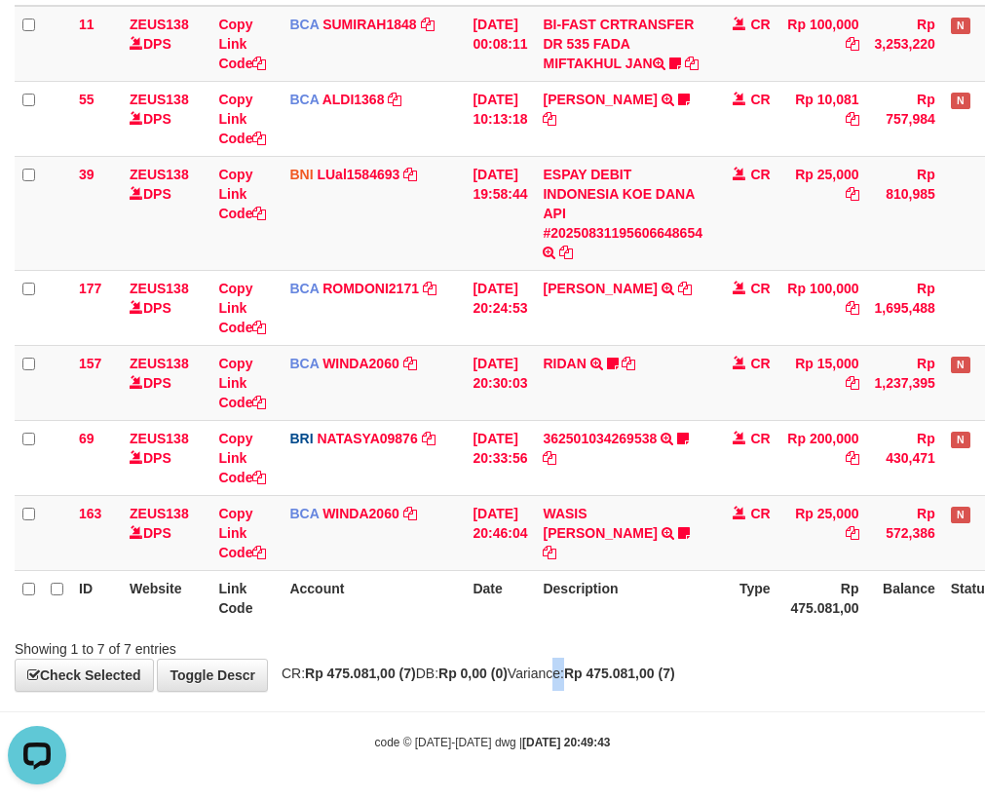
drag, startPoint x: 581, startPoint y: 662, endPoint x: 992, endPoint y: 633, distance: 412.3
click at [586, 662] on div "**********" at bounding box center [492, 252] width 985 height 878
click at [519, 665] on div "**********" at bounding box center [492, 252] width 985 height 878
click at [508, 671] on strong "Rp 0,00 (0)" at bounding box center [473, 674] width 69 height 16
drag, startPoint x: 461, startPoint y: 630, endPoint x: 476, endPoint y: 643, distance: 20.0
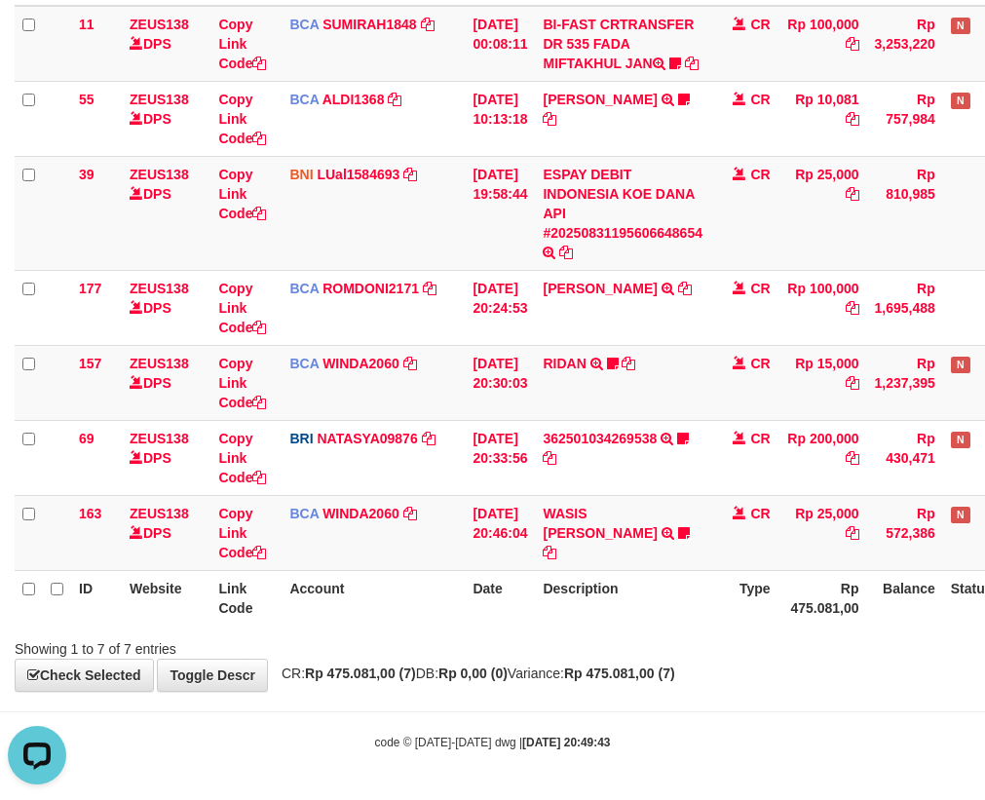
click at [463, 634] on div "Search: ID Website Link Code Account Date Description Type Amount Balance Statu…" at bounding box center [493, 284] width 956 height 749
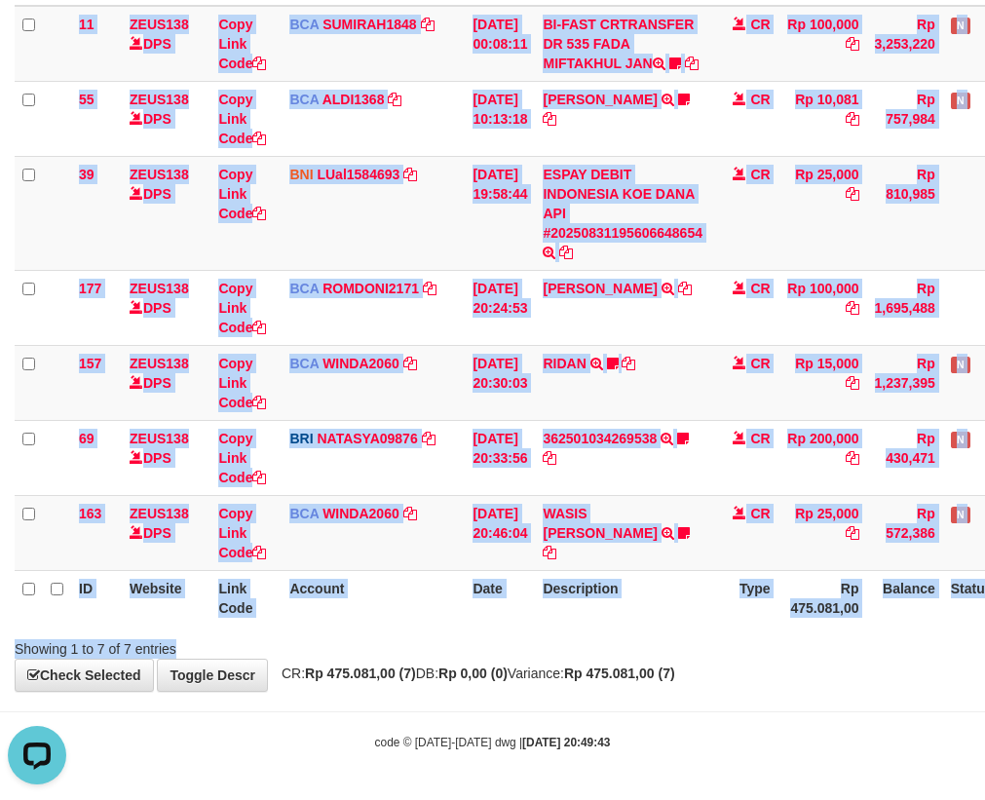
click at [622, 622] on th "Description" at bounding box center [622, 598] width 175 height 56
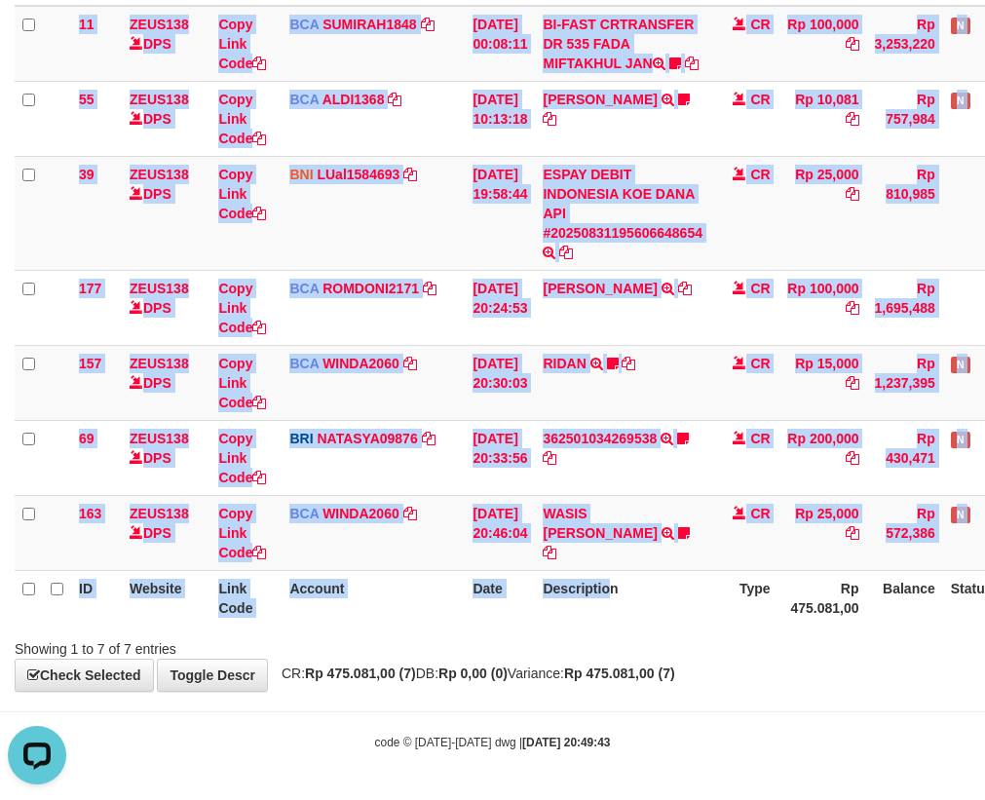
click at [624, 622] on th "Description" at bounding box center [622, 598] width 175 height 56
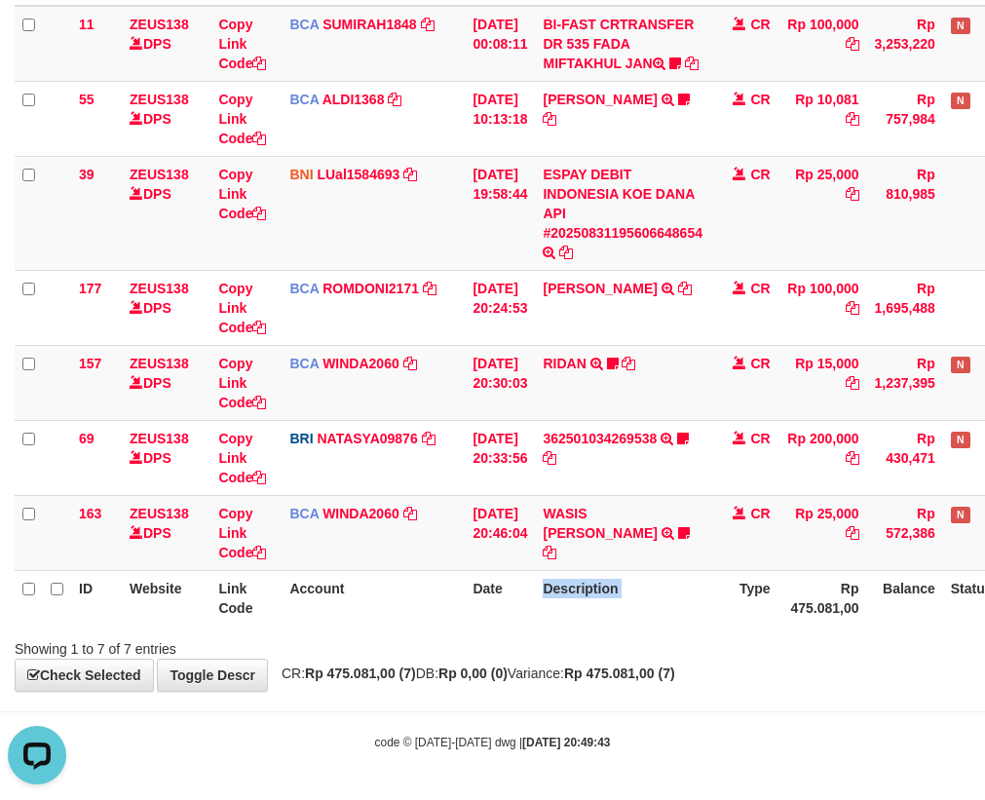
click at [625, 621] on th "Description" at bounding box center [622, 598] width 175 height 56
click at [626, 624] on th "Description" at bounding box center [622, 598] width 175 height 56
drag, startPoint x: 605, startPoint y: 627, endPoint x: 601, endPoint y: 606, distance: 20.8
click at [607, 625] on div "ID Website Link Code Account Date Description Type Amount Balance Status Action…" at bounding box center [492, 287] width 985 height 687
drag, startPoint x: 601, startPoint y: 606, endPoint x: 994, endPoint y: 503, distance: 406.1
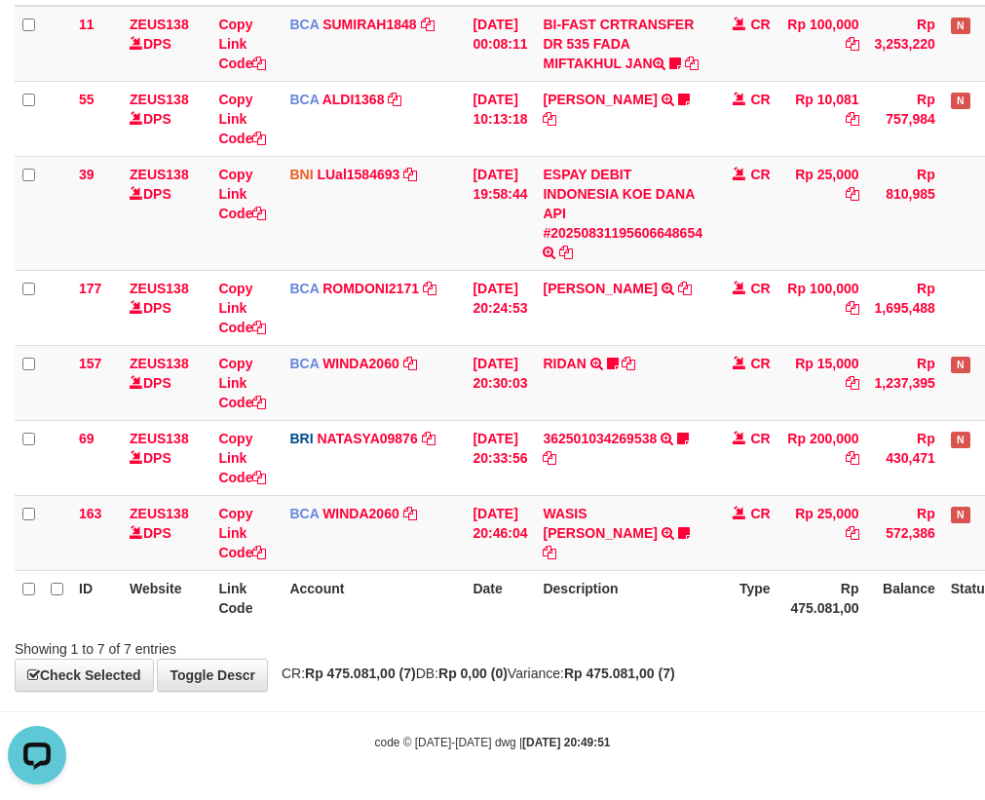
click at [598, 622] on th "Description" at bounding box center [622, 598] width 175 height 56
click at [747, 588] on tr "ID Website Link Code Account Date Description Type Rp 475.081,00 Balance Status…" at bounding box center [547, 598] width 1065 height 56
click at [543, 506] on link "WASIS [PERSON_NAME]" at bounding box center [600, 523] width 114 height 35
click at [563, 520] on link "WASIS [PERSON_NAME]" at bounding box center [600, 523] width 114 height 35
click at [543, 506] on link "WASIS [PERSON_NAME]" at bounding box center [600, 523] width 114 height 35
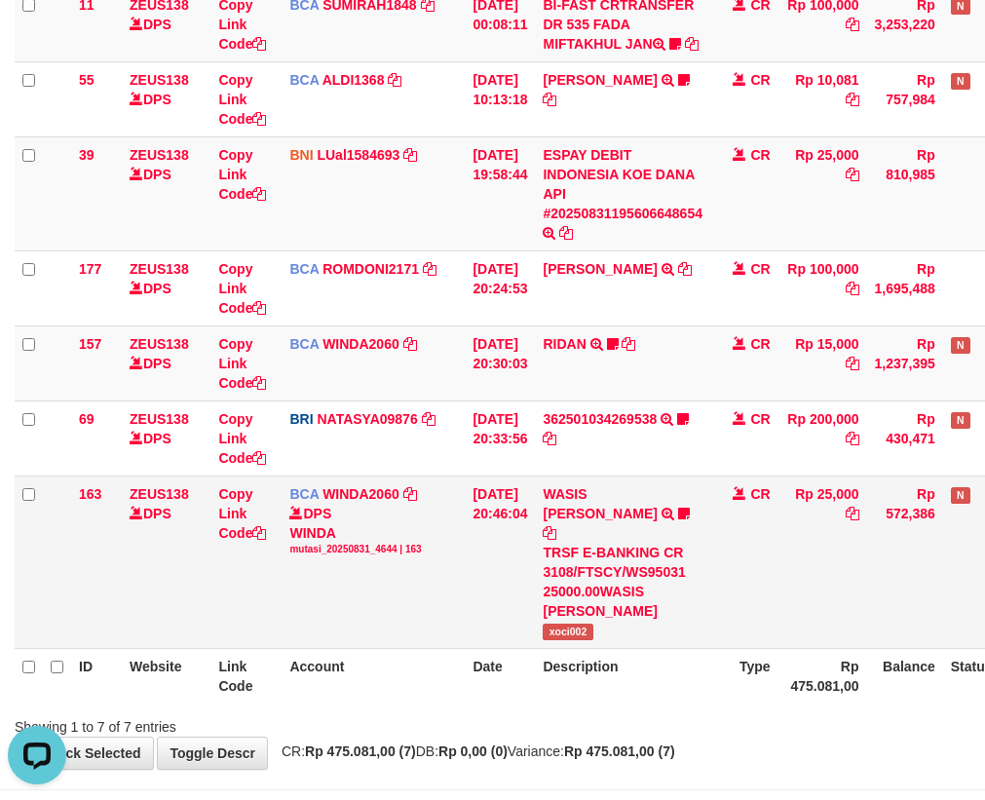
drag, startPoint x: 450, startPoint y: 540, endPoint x: 462, endPoint y: 546, distance: 13.1
click at [458, 545] on td "BCA WINDA2060 DPS WINDA mutasi_20250831_4644 | 163 mutasi_20250831_4644 | 163" at bounding box center [373, 562] width 183 height 173
drag, startPoint x: 613, startPoint y: 617, endPoint x: 737, endPoint y: 625, distance: 124.0
click at [669, 621] on td "WASIS SUMARAH MULY TRSF E-BANKING CR 3108/FTSCY/WS95031 25000.00WASIS SUMARAH M…" at bounding box center [622, 562] width 175 height 173
click at [583, 622] on td "WASIS SUMARAH MULY TRSF E-BANKING CR 3108/FTSCY/WS95031 25000.00WASIS SUMARAH M…" at bounding box center [622, 562] width 175 height 173
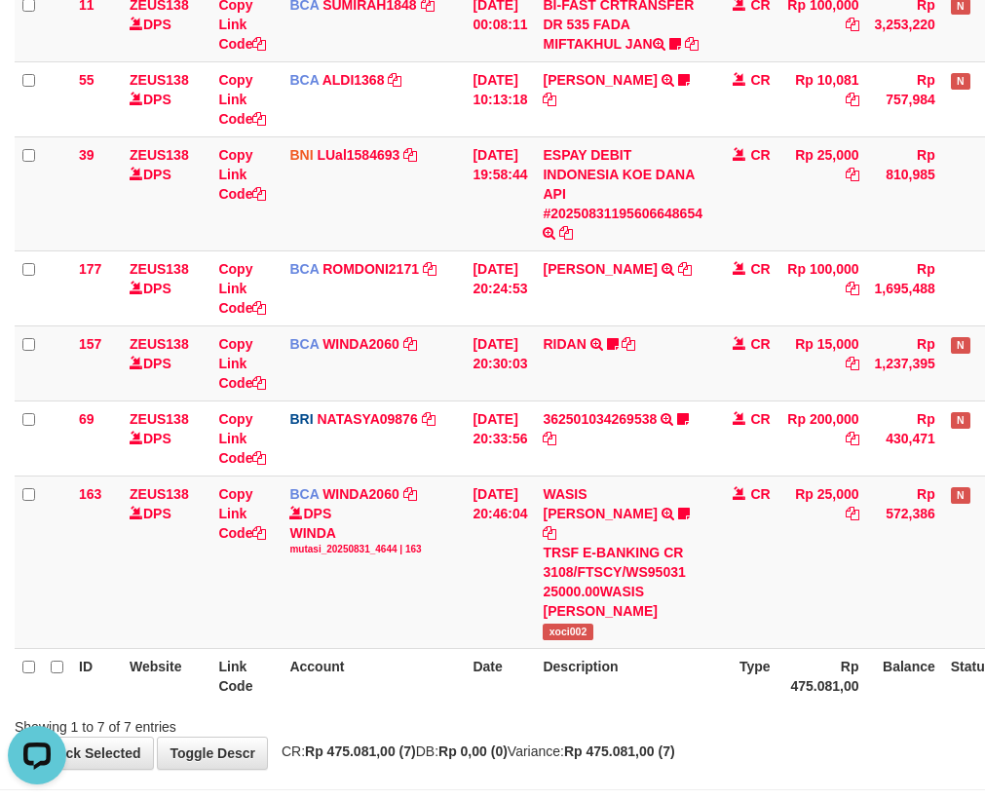
drag, startPoint x: 582, startPoint y: 675, endPoint x: 993, endPoint y: 673, distance: 411.3
click at [603, 678] on th "Description" at bounding box center [622, 676] width 175 height 56
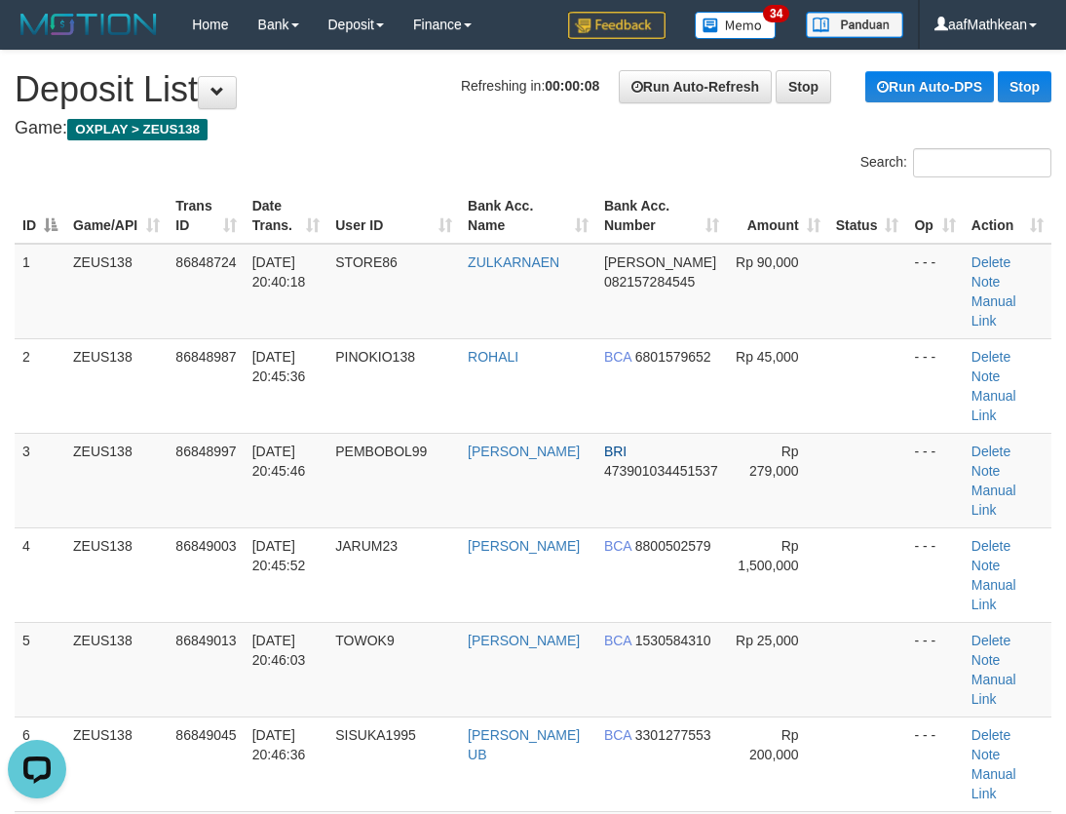
click at [432, 136] on h4 "Game: OXPLAY > ZEUS138" at bounding box center [533, 128] width 1037 height 19
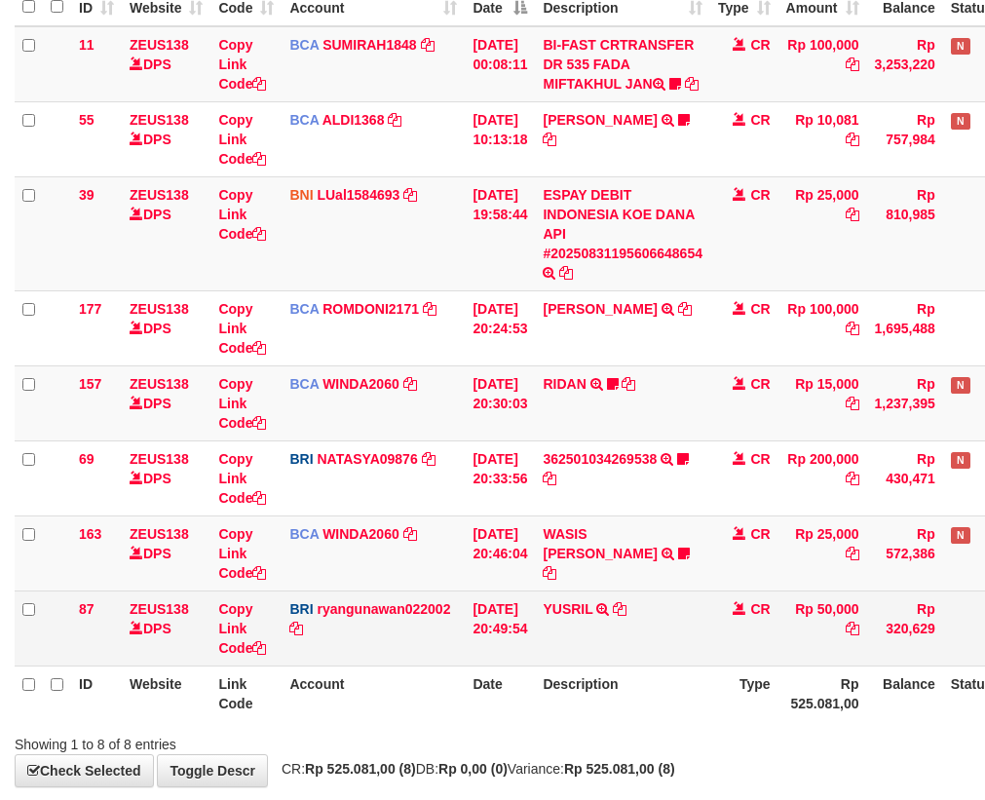
scroll to position [306, 0]
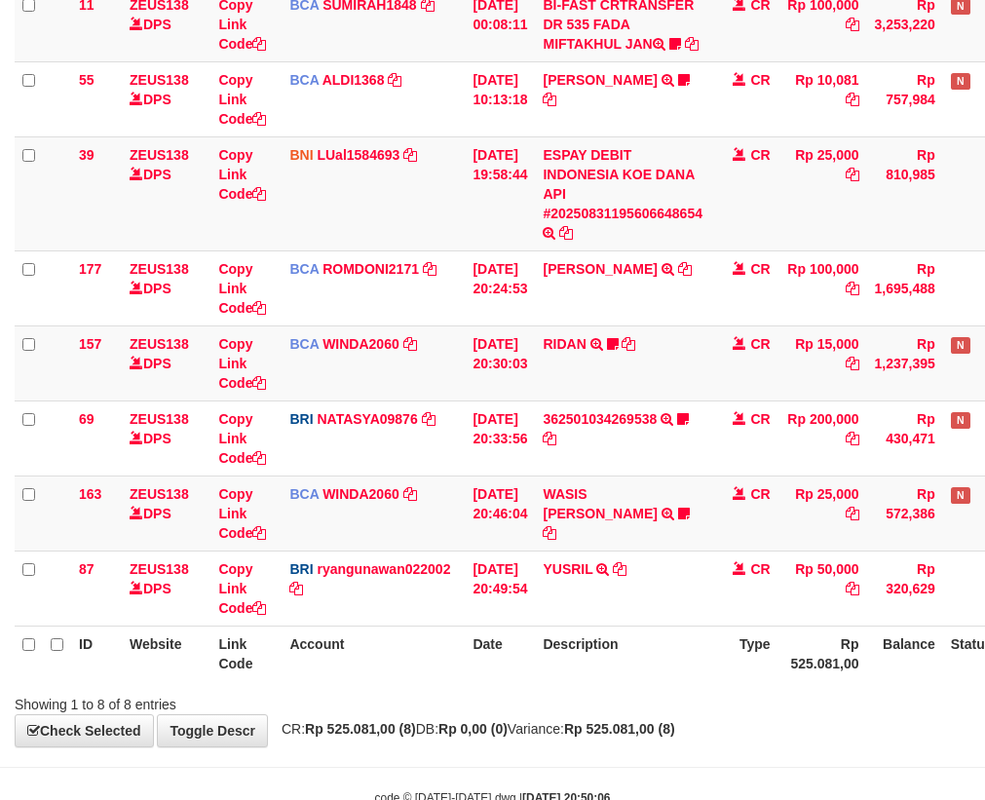
click at [691, 650] on th "Description" at bounding box center [622, 654] width 175 height 56
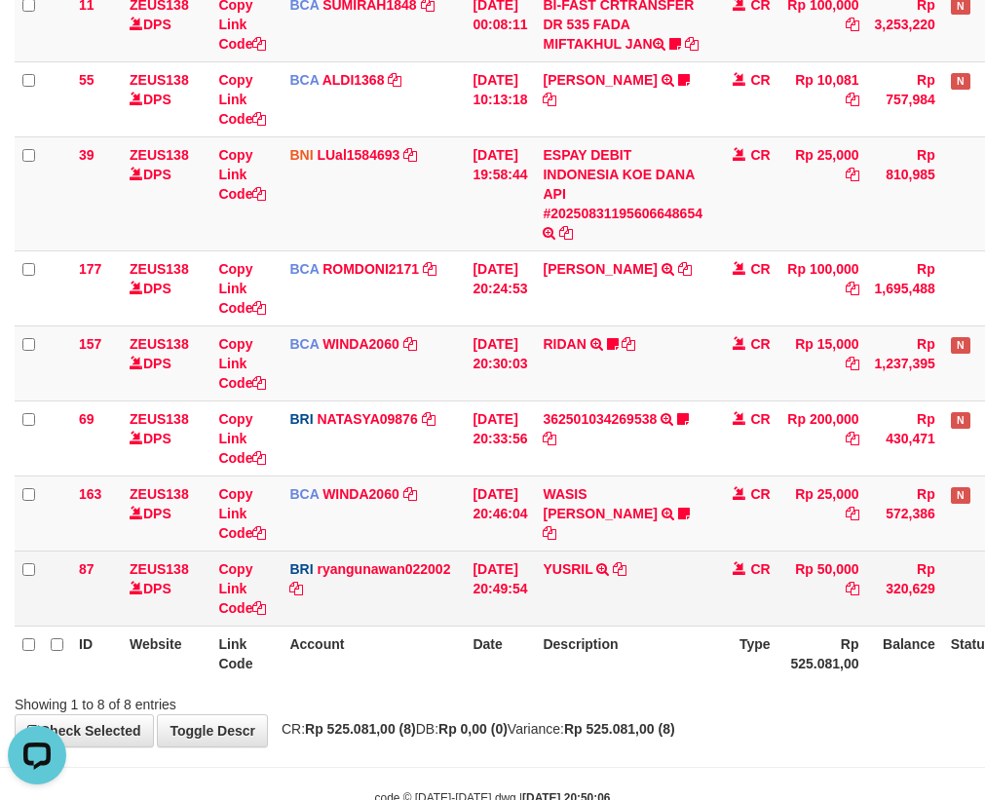
click at [605, 626] on td "YUSRIL TRANSFER NBMB YUSRIL TO RYAN GUNAWAN" at bounding box center [622, 588] width 175 height 75
click at [596, 613] on td "YUSRIL TRANSFER NBMB YUSRIL TO RYAN GUNAWAN" at bounding box center [622, 588] width 175 height 75
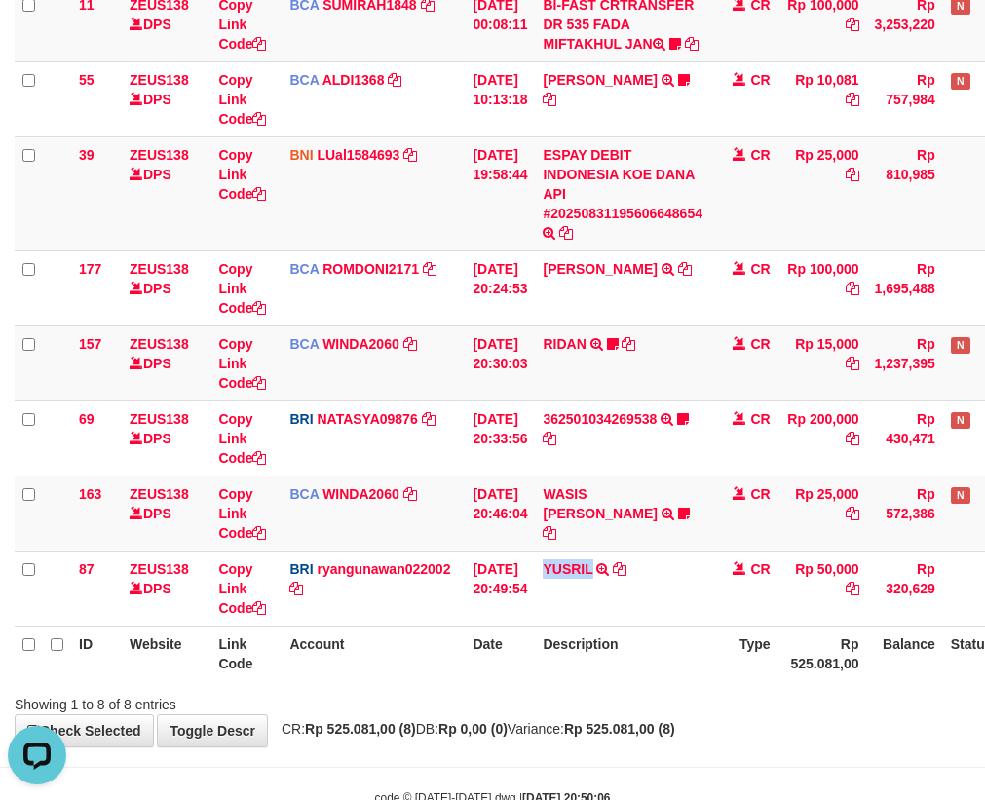
drag, startPoint x: 596, startPoint y: 613, endPoint x: 998, endPoint y: 661, distance: 405.3
click at [635, 626] on td "YUSRIL TRANSFER NBMB YUSRIL TO RYAN GUNAWAN" at bounding box center [622, 588] width 175 height 75
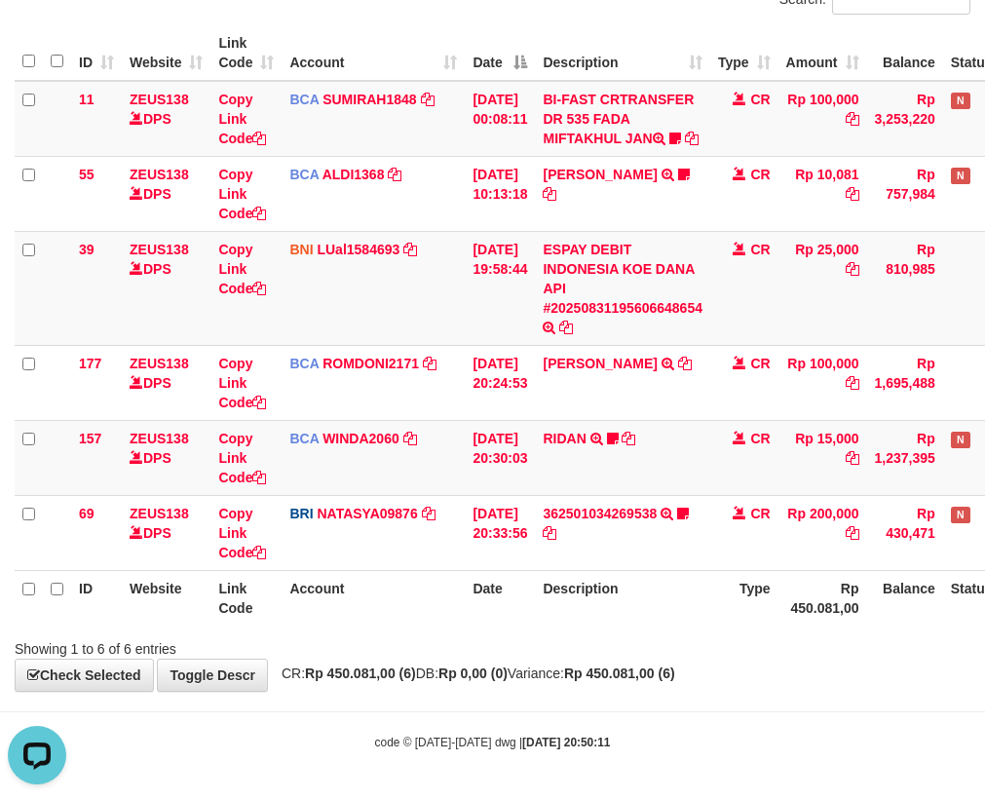
click at [715, 629] on div "Search: ID Website Link Code Account Date Description Type Amount Balance Statu…" at bounding box center [493, 321] width 956 height 673
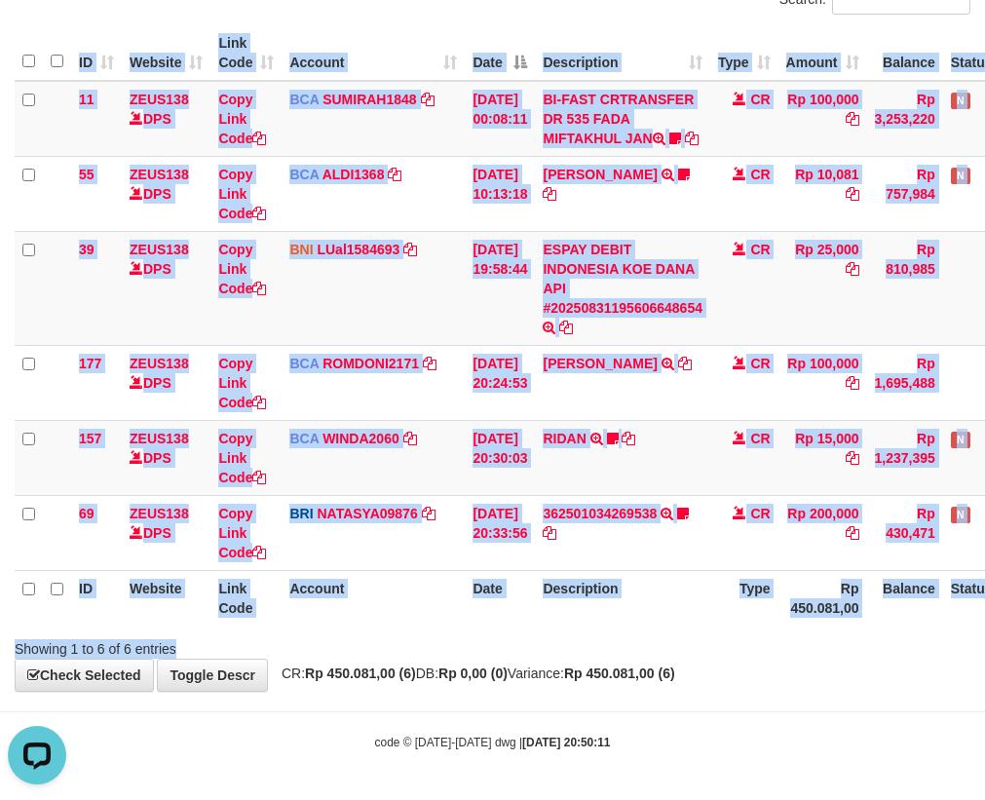
click at [560, 621] on th "Description" at bounding box center [622, 598] width 175 height 56
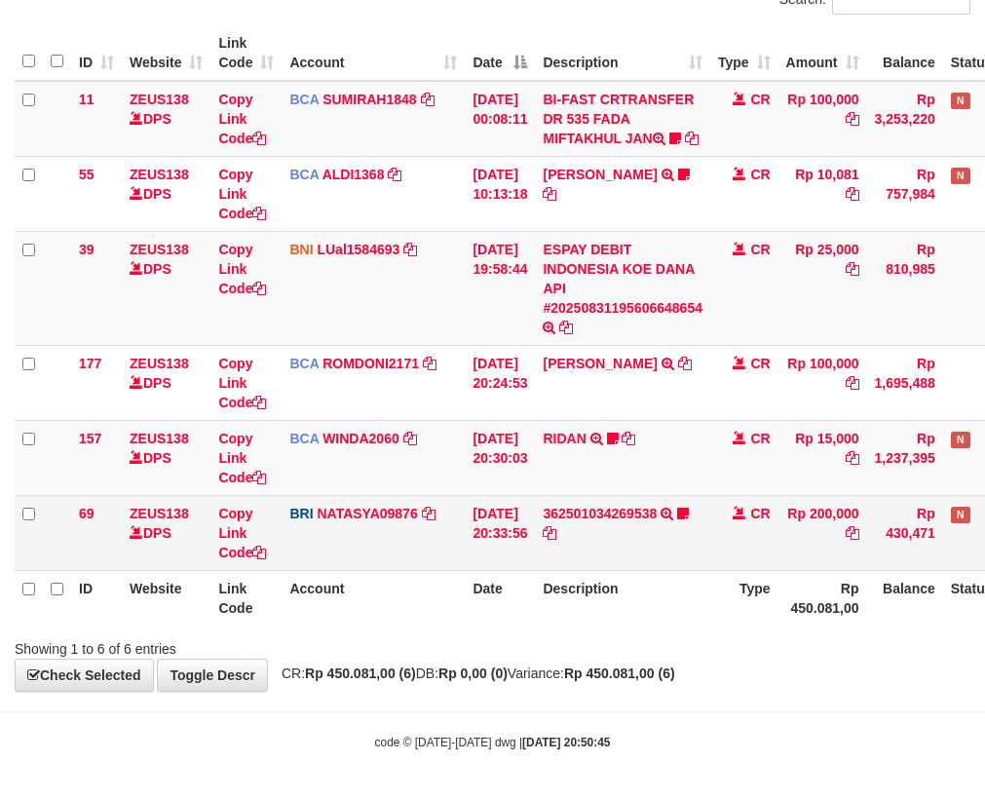
click at [340, 570] on td "BRI NATASYA09876 DPS SITI NURLITA SAPITRI mutasi_20250831_3126 | 69 mutasi_2025…" at bounding box center [373, 532] width 183 height 75
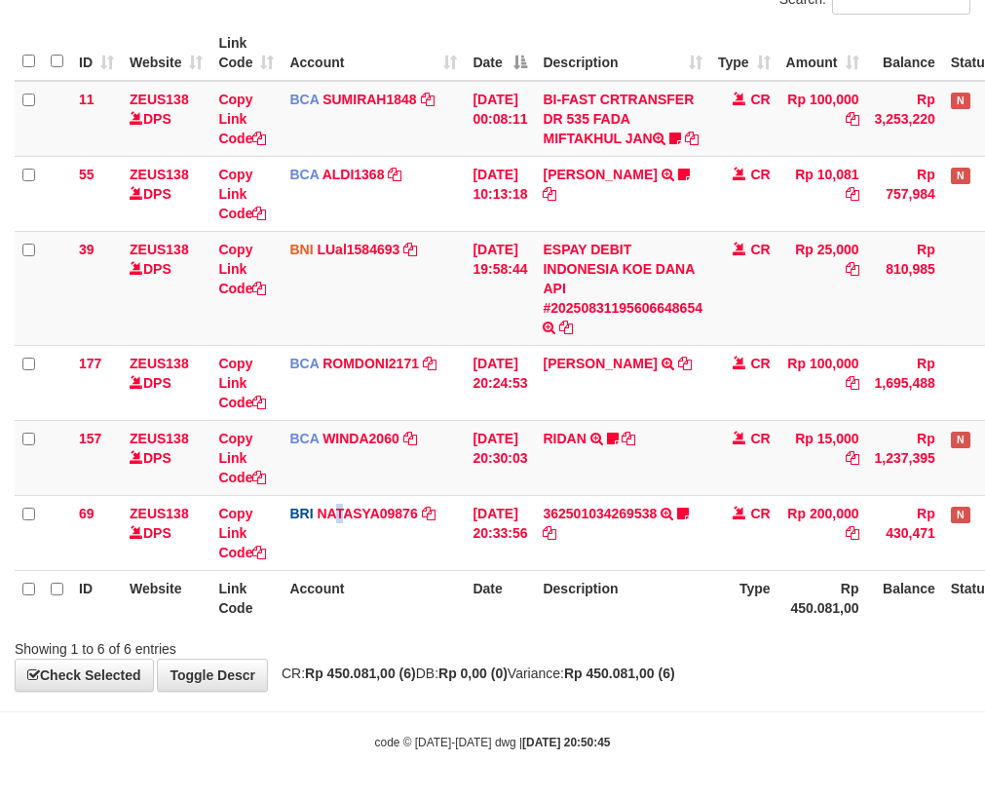
scroll to position [231, 0]
click at [462, 603] on th "Account" at bounding box center [373, 598] width 183 height 56
click at [465, 604] on tr "ID Website Link Code Account Date Description Type Rp 450.081,00 Balance Status…" at bounding box center [547, 598] width 1065 height 56
click at [511, 603] on th "Date" at bounding box center [500, 598] width 70 height 56
click at [556, 604] on th "Description" at bounding box center [622, 598] width 175 height 56
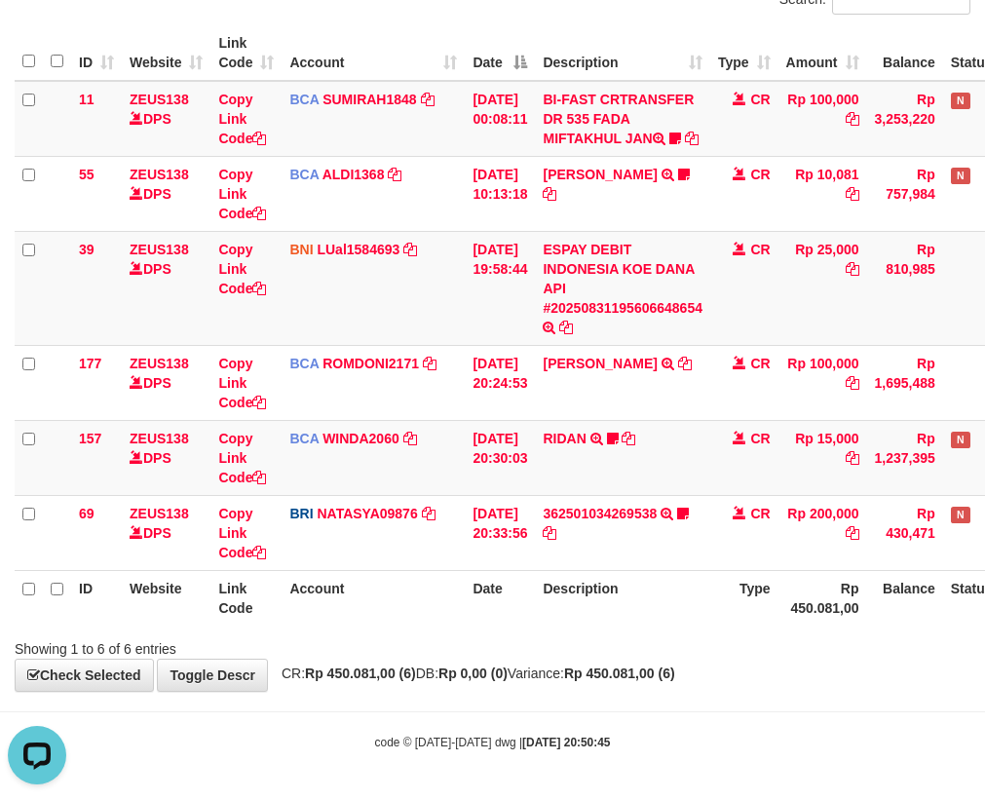
scroll to position [0, 0]
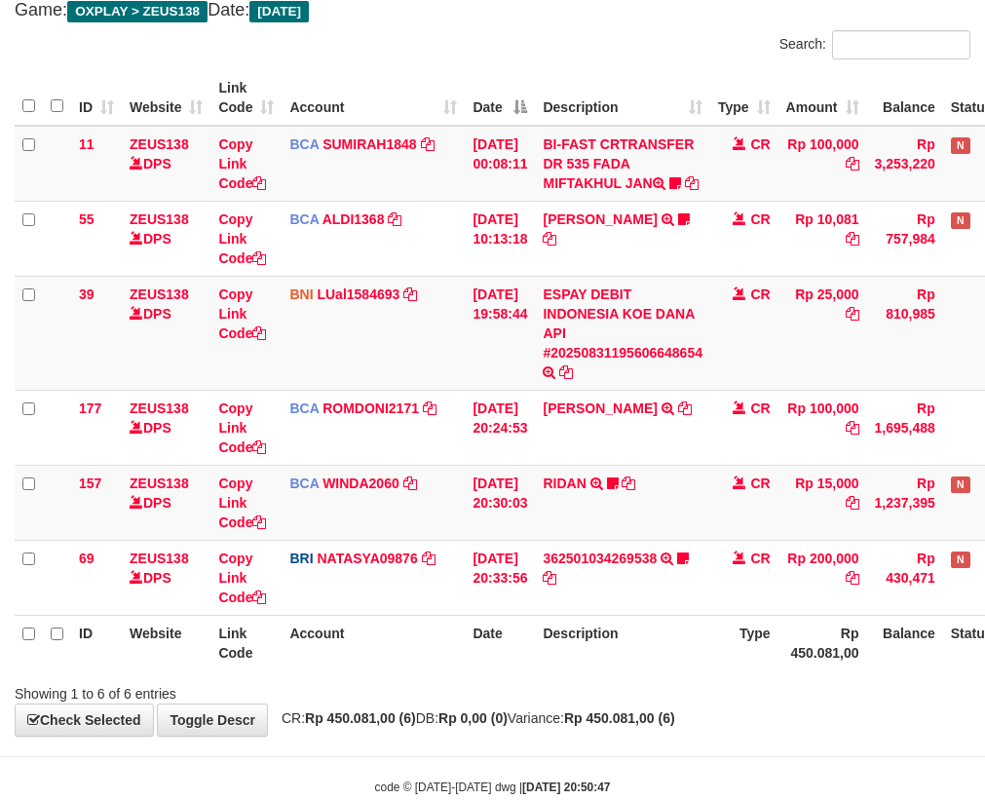
click at [595, 679] on div "**********" at bounding box center [492, 334] width 985 height 803
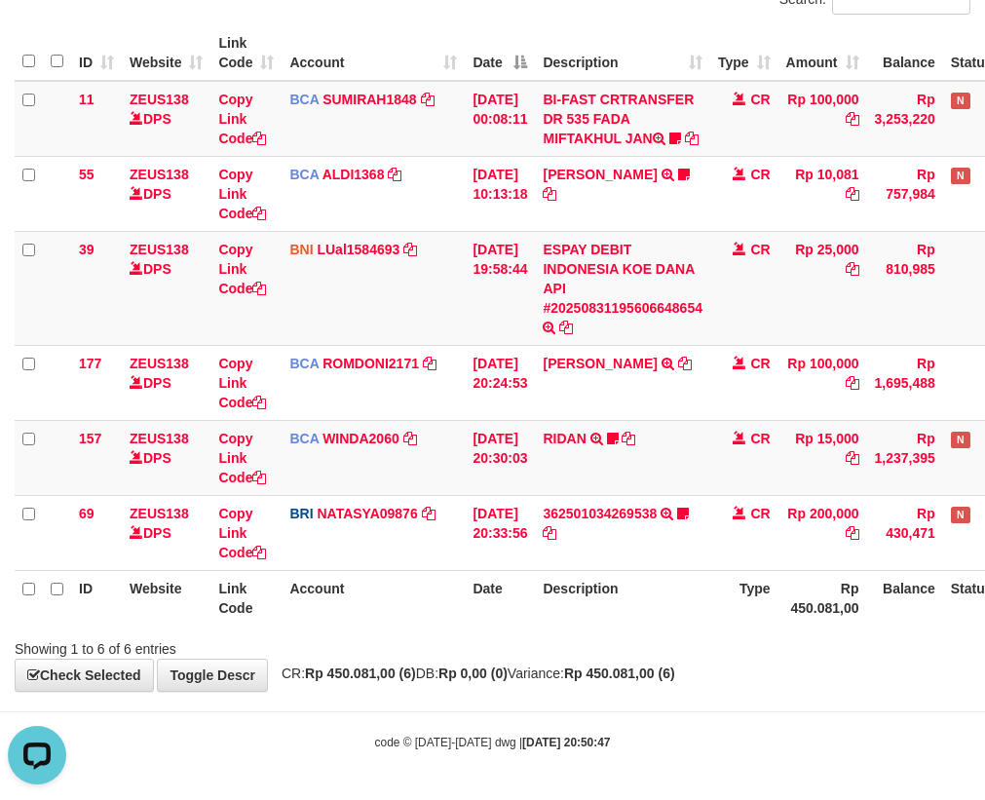
click at [683, 682] on div "**********" at bounding box center [492, 289] width 985 height 803
click at [684, 653] on div "Showing 1 to 6 of 6 entries" at bounding box center [492, 645] width 985 height 27
click at [615, 582] on th "Description" at bounding box center [622, 598] width 175 height 56
click at [615, 571] on th "Description" at bounding box center [622, 598] width 175 height 56
click at [610, 606] on th "Description" at bounding box center [622, 598] width 175 height 56
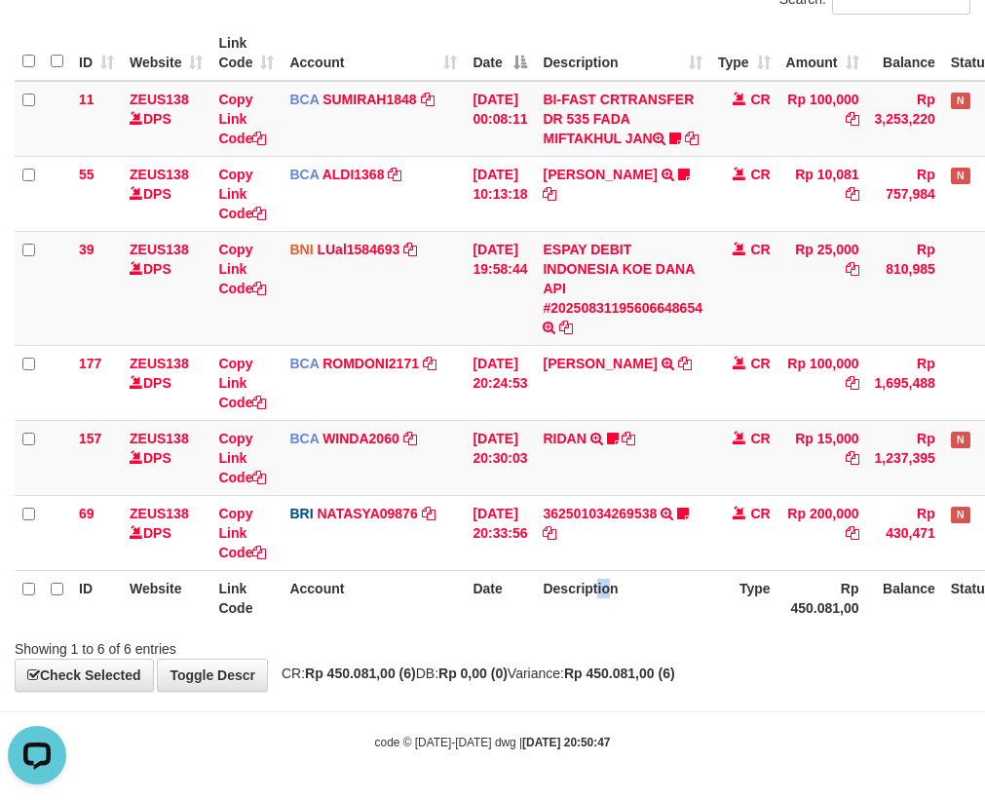
click at [614, 607] on th "Description" at bounding box center [622, 598] width 175 height 56
click at [600, 606] on th "Description" at bounding box center [622, 598] width 175 height 56
click at [578, 580] on th "Description" at bounding box center [622, 598] width 175 height 56
click at [598, 575] on th "Description" at bounding box center [622, 598] width 175 height 56
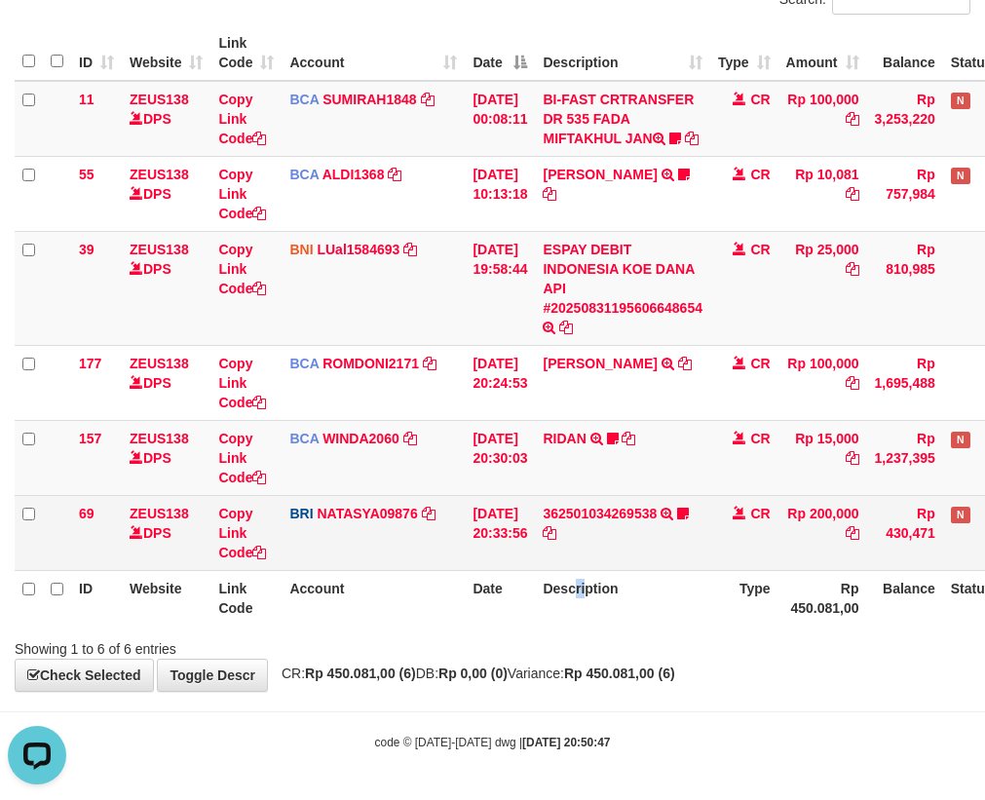
click at [602, 570] on th "Description" at bounding box center [622, 598] width 175 height 56
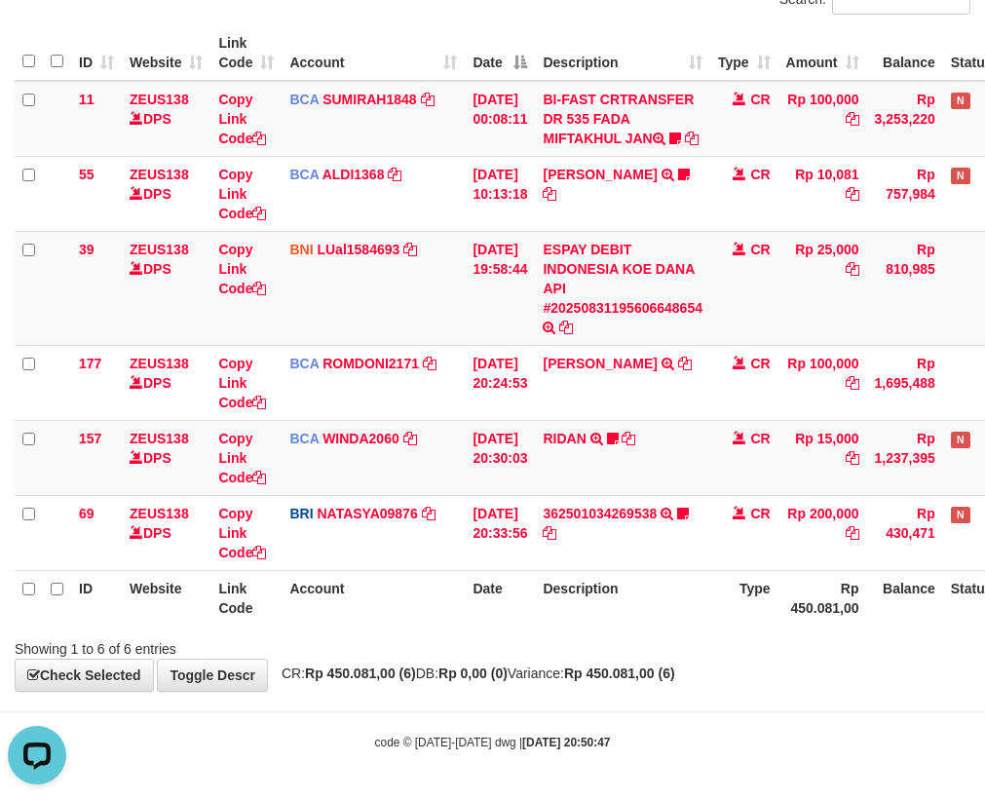
click at [602, 575] on th "Description" at bounding box center [622, 598] width 175 height 56
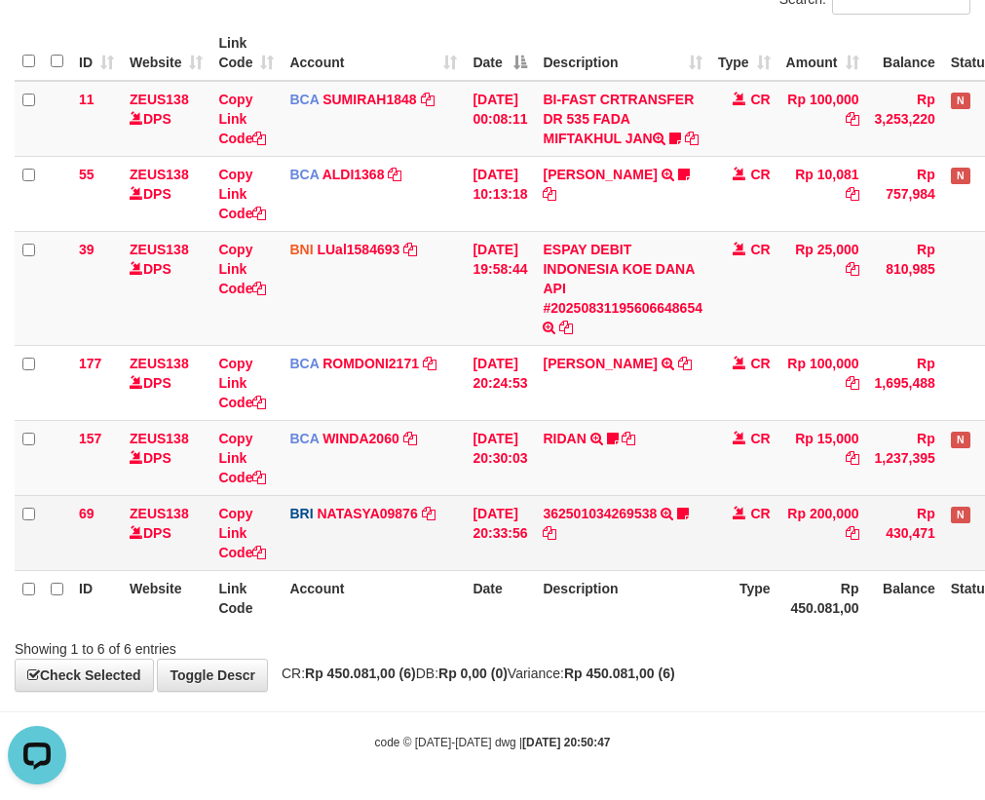
click at [652, 567] on td "362501034269538 TRANSFER NBMB 362501034269538 TO SITI NURLITA SAPITRI arya19" at bounding box center [622, 532] width 175 height 75
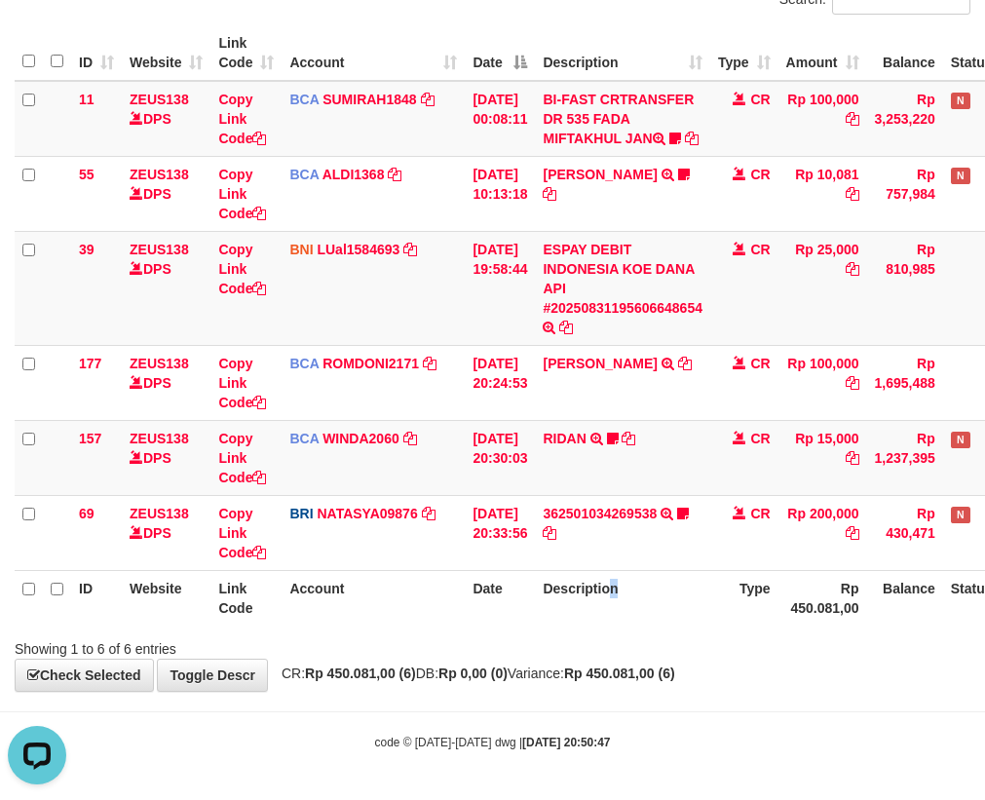
drag, startPoint x: 644, startPoint y: 584, endPoint x: 684, endPoint y: 588, distance: 40.1
click at [655, 605] on th "Description" at bounding box center [622, 598] width 175 height 56
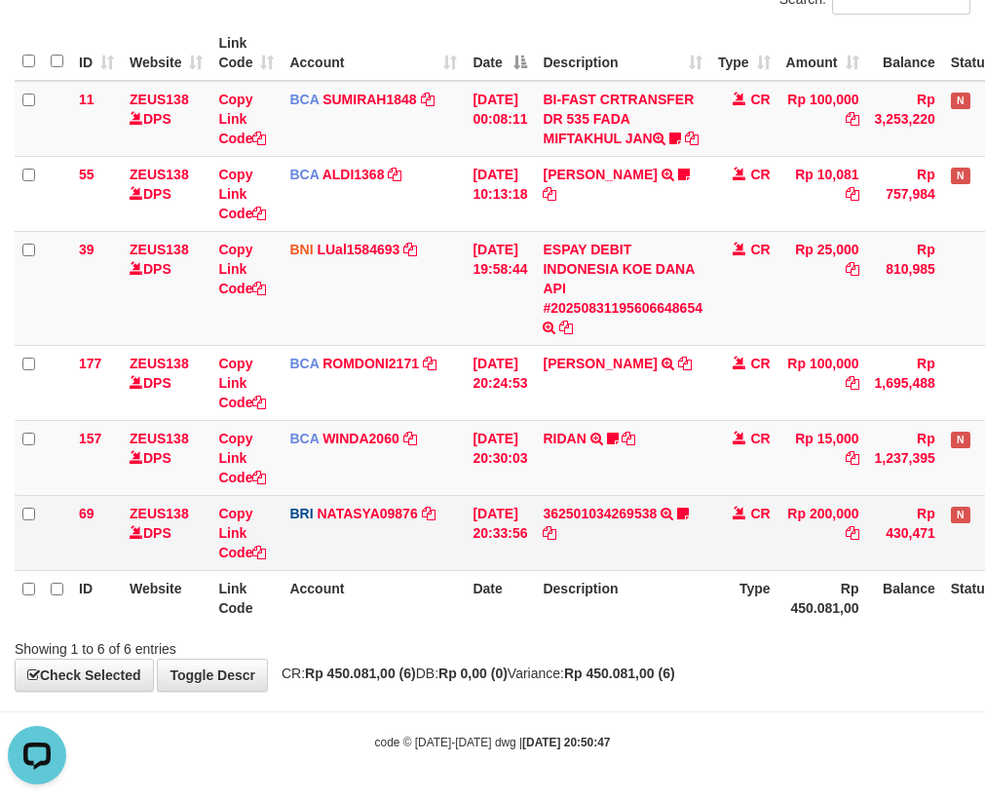
click at [593, 549] on td "362501034269538 TRANSFER NBMB 362501034269538 TO SITI NURLITA SAPITRI arya19" at bounding box center [622, 532] width 175 height 75
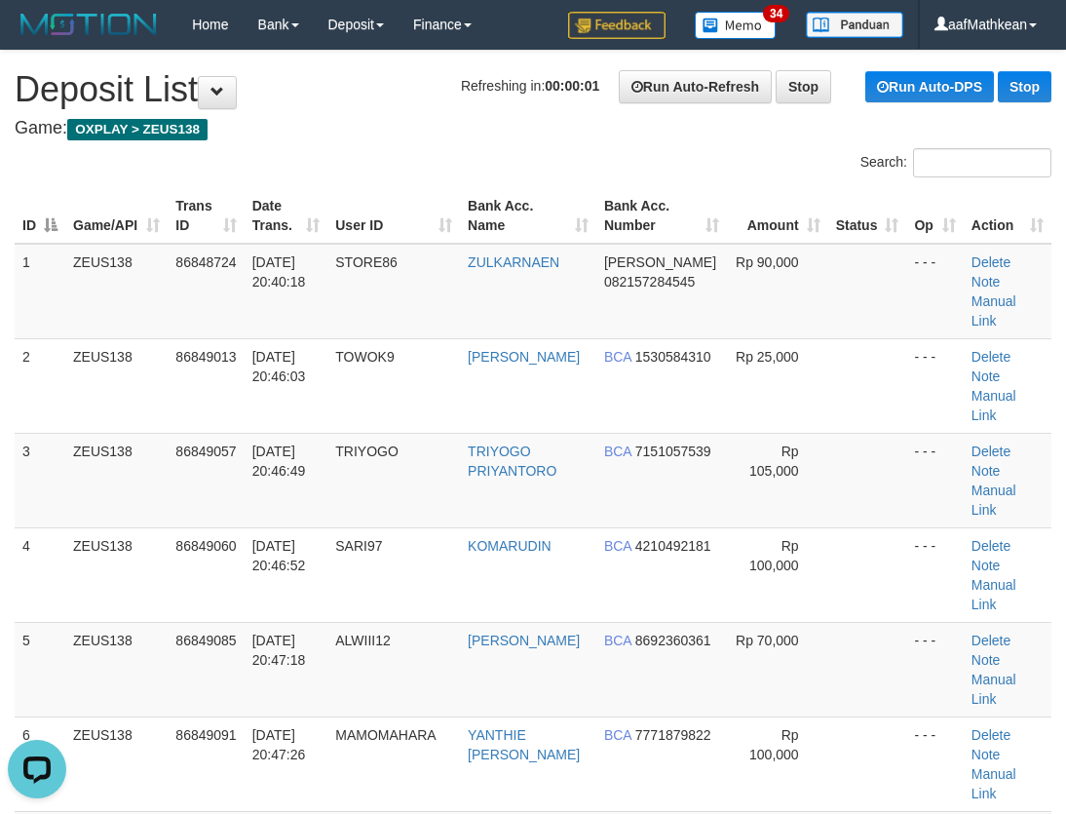
drag, startPoint x: 336, startPoint y: 167, endPoint x: 4, endPoint y: 326, distance: 368.4
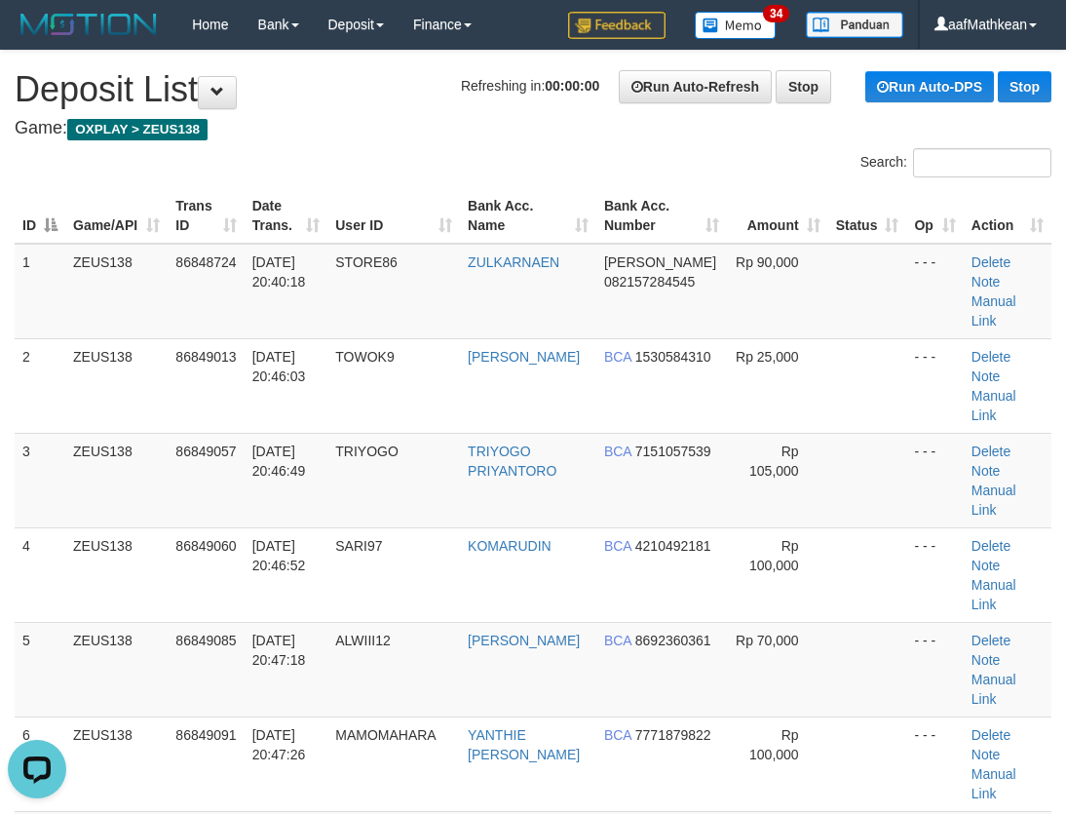
scroll to position [755, 0]
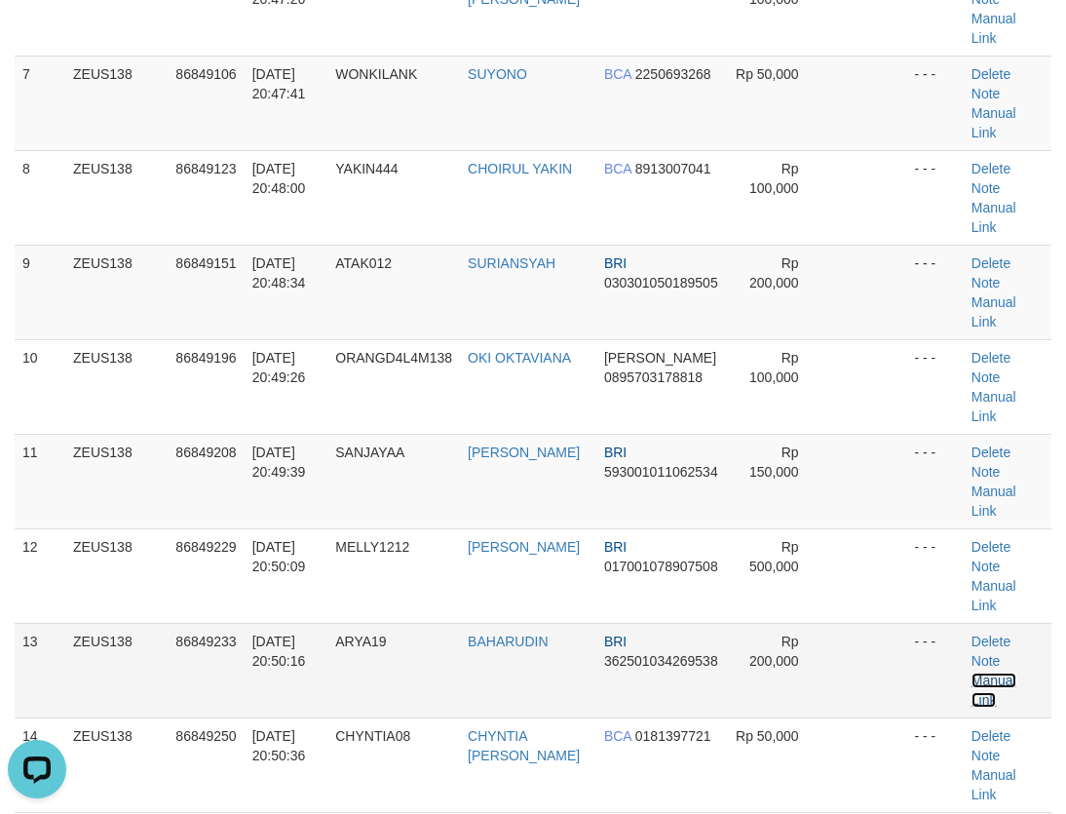
click at [1017, 672] on link "Manual Link" at bounding box center [994, 689] width 45 height 35
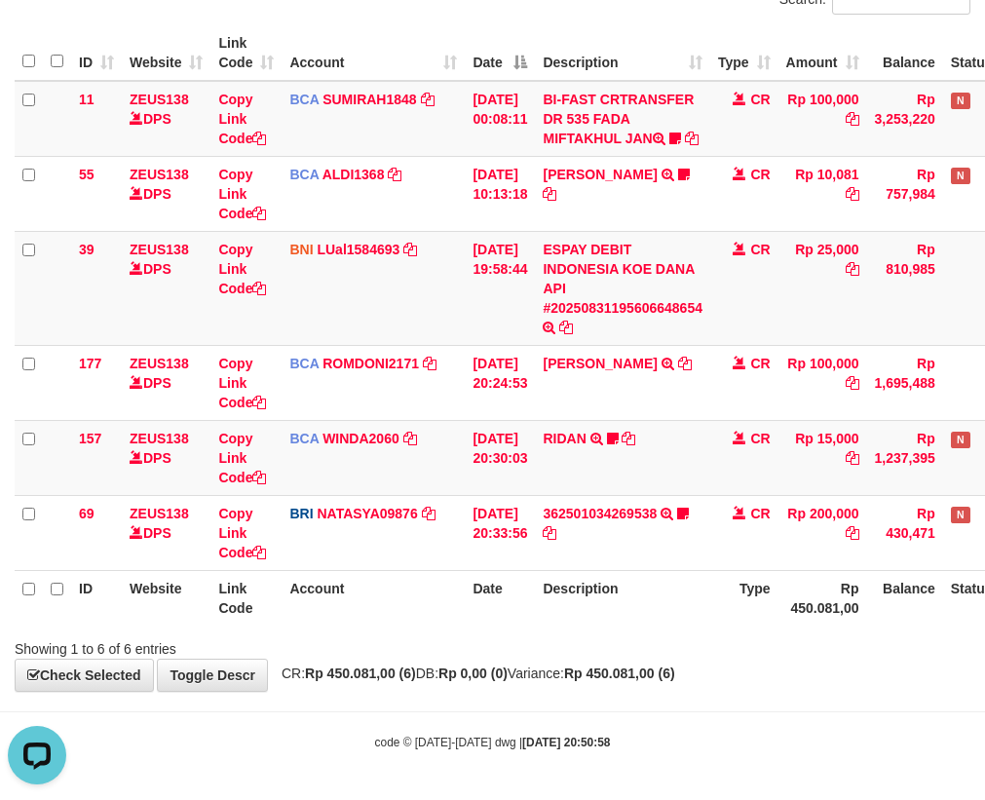
click at [660, 614] on th "Description" at bounding box center [622, 598] width 175 height 56
click at [642, 601] on th "Description" at bounding box center [622, 598] width 175 height 56
click at [641, 599] on th "Description" at bounding box center [622, 598] width 175 height 56
click at [656, 686] on div "**********" at bounding box center [492, 289] width 985 height 803
drag, startPoint x: 669, startPoint y: 694, endPoint x: 696, endPoint y: 646, distance: 55.0
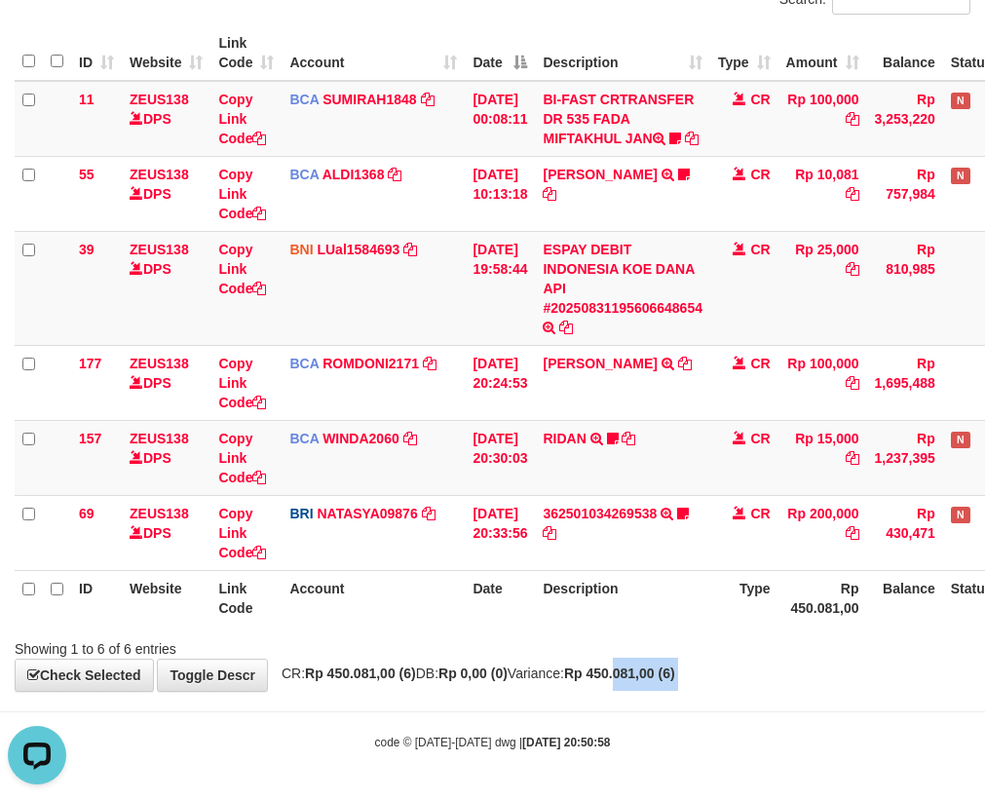
click at [673, 673] on body "Toggle navigation Home Bank Account List Load By Website Group [OXPLAY] ZEUS138…" at bounding box center [492, 295] width 985 height 1012
drag, startPoint x: 565, startPoint y: 639, endPoint x: 995, endPoint y: 480, distance: 458.6
click at [799, 558] on div "Search: ID Website Link Code Account Date Description Type Amount Balance Statu…" at bounding box center [493, 321] width 956 height 673
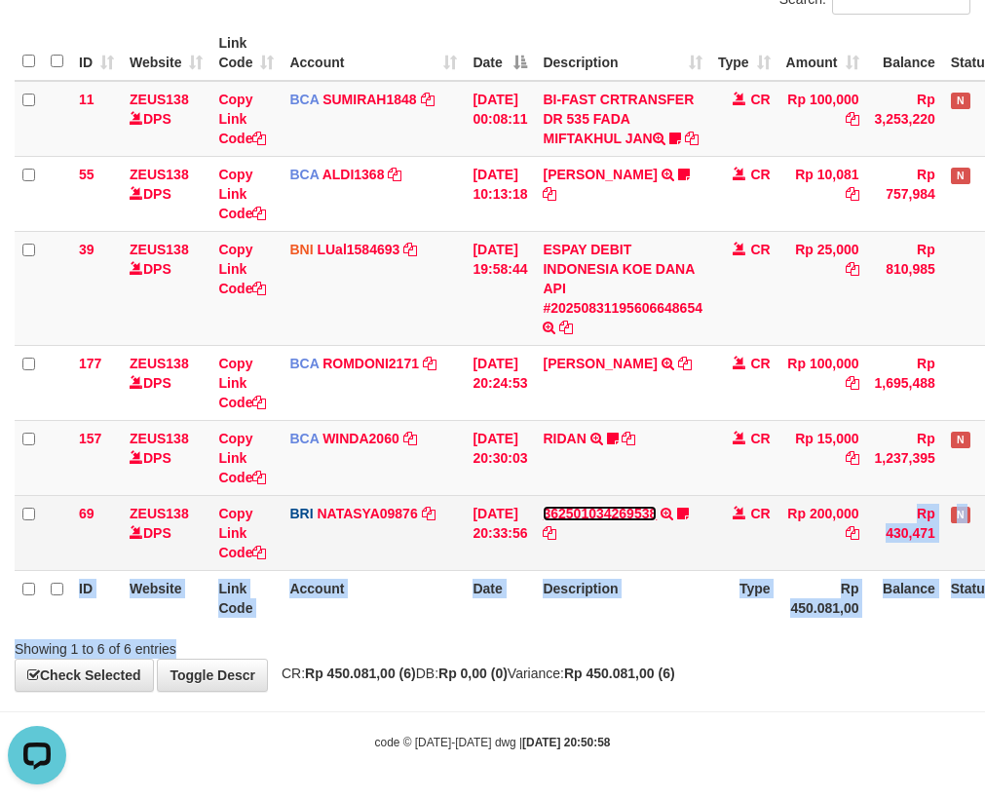
click at [638, 506] on link "362501034269538" at bounding box center [600, 514] width 114 height 16
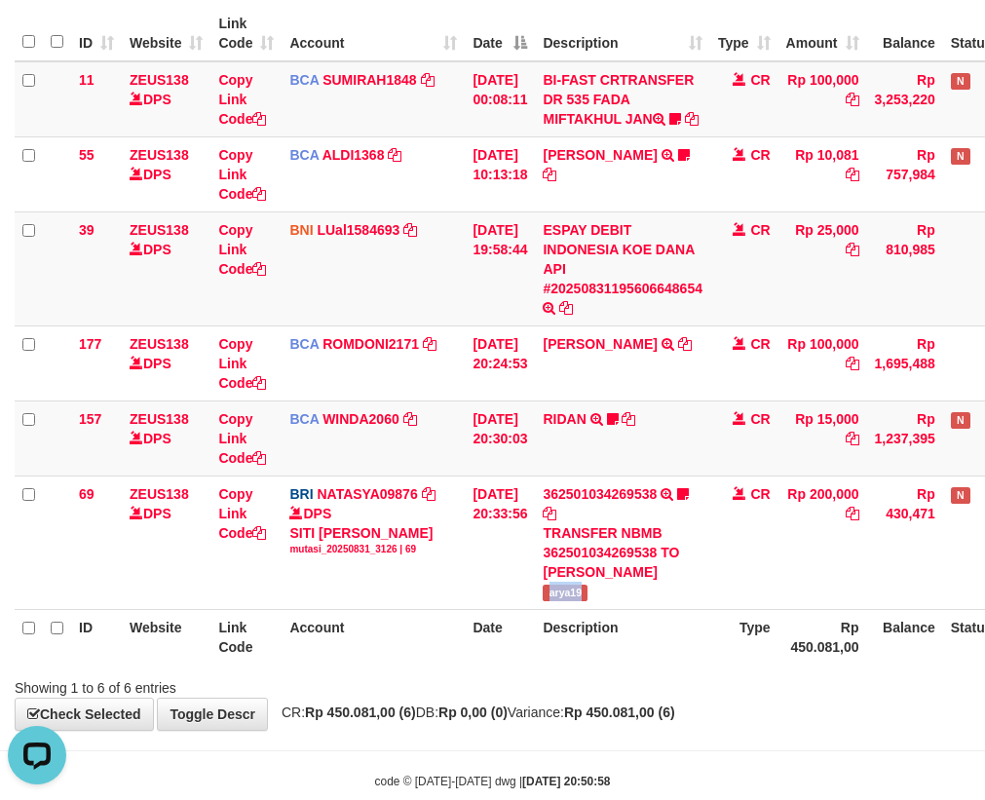
drag, startPoint x: 561, startPoint y: 616, endPoint x: 995, endPoint y: 472, distance: 457.1
click at [635, 609] on td "362501034269538 TRANSFER NBMB 362501034269538 TO SITI NURLITA SAPITRI arya19" at bounding box center [622, 543] width 175 height 134
copy span "arya19"
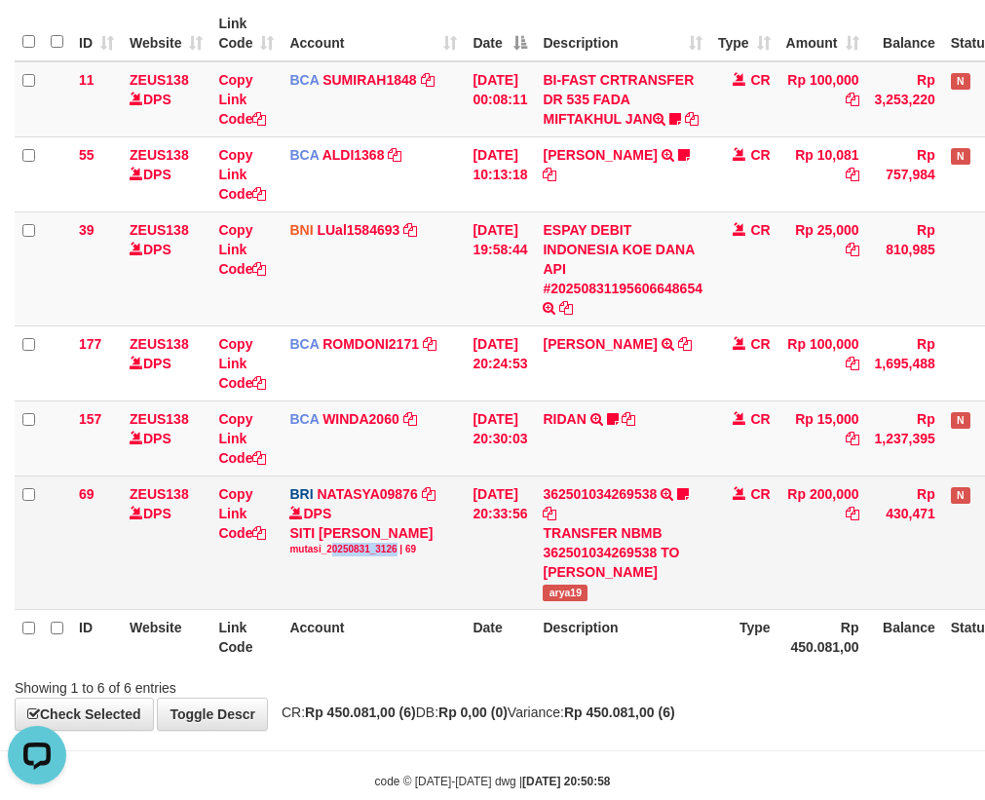
drag, startPoint x: 334, startPoint y: 606, endPoint x: 314, endPoint y: 585, distance: 29.6
click at [314, 585] on td "BRI NATASYA09876 DPS SITI NURLITA SAPITRI mutasi_20250831_3126 | 69 mutasi_2025…" at bounding box center [373, 543] width 183 height 134
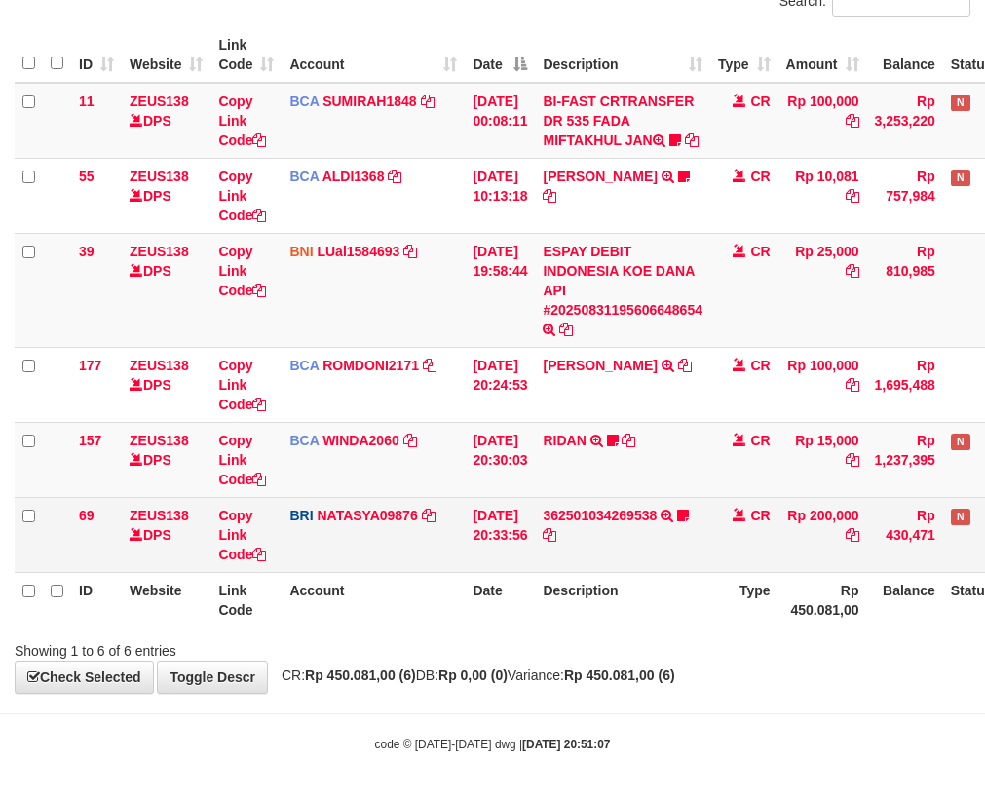
scroll to position [231, 0]
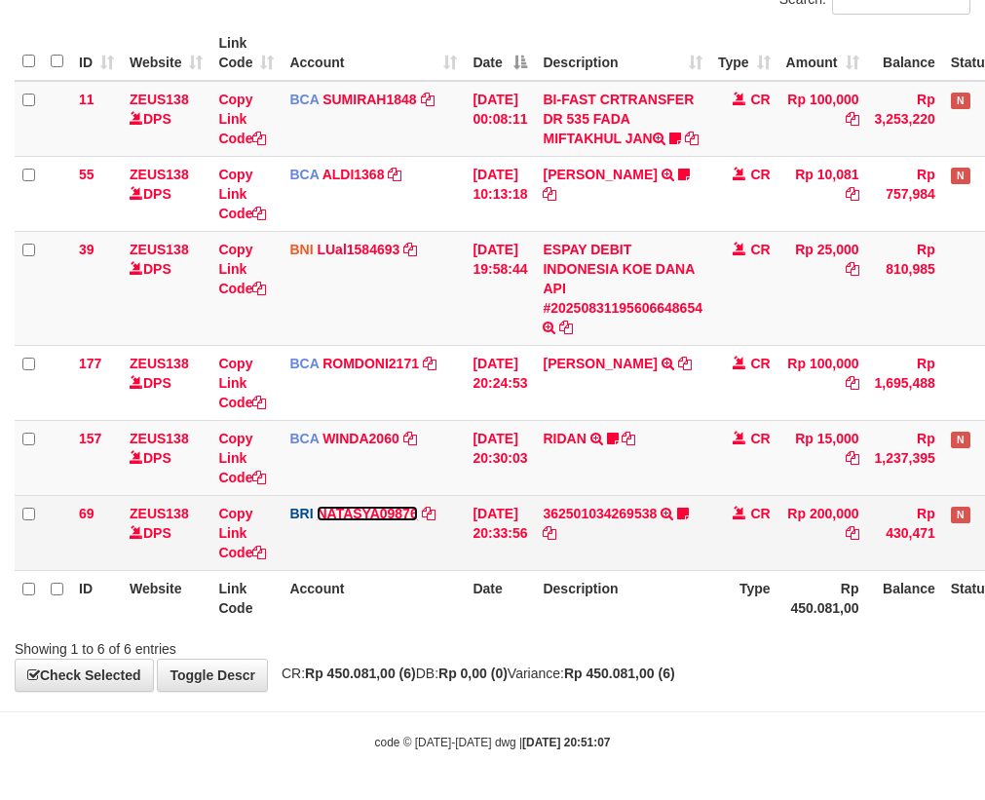
click at [388, 519] on link "NATASYA09876" at bounding box center [367, 514] width 100 height 16
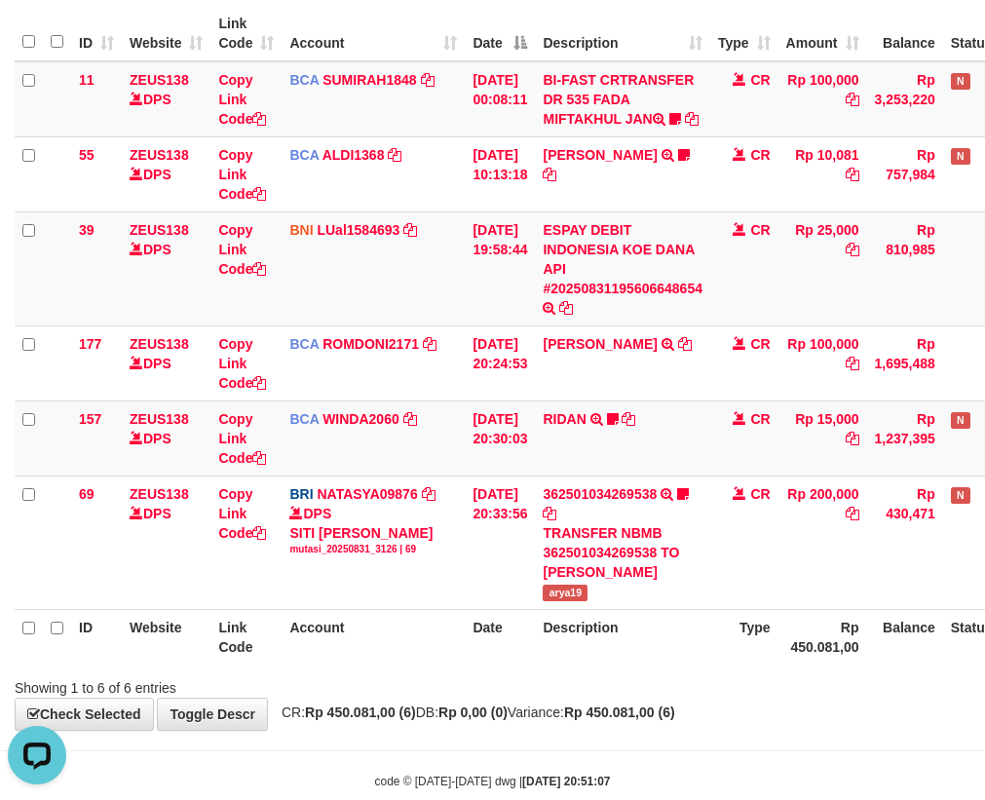
scroll to position [0, 0]
drag, startPoint x: 559, startPoint y: 612, endPoint x: 999, endPoint y: 512, distance: 450.9
click at [618, 609] on td "362501034269538 TRANSFER NBMB 362501034269538 TO [PERSON_NAME] arya19" at bounding box center [622, 543] width 175 height 134
copy span "arya19"
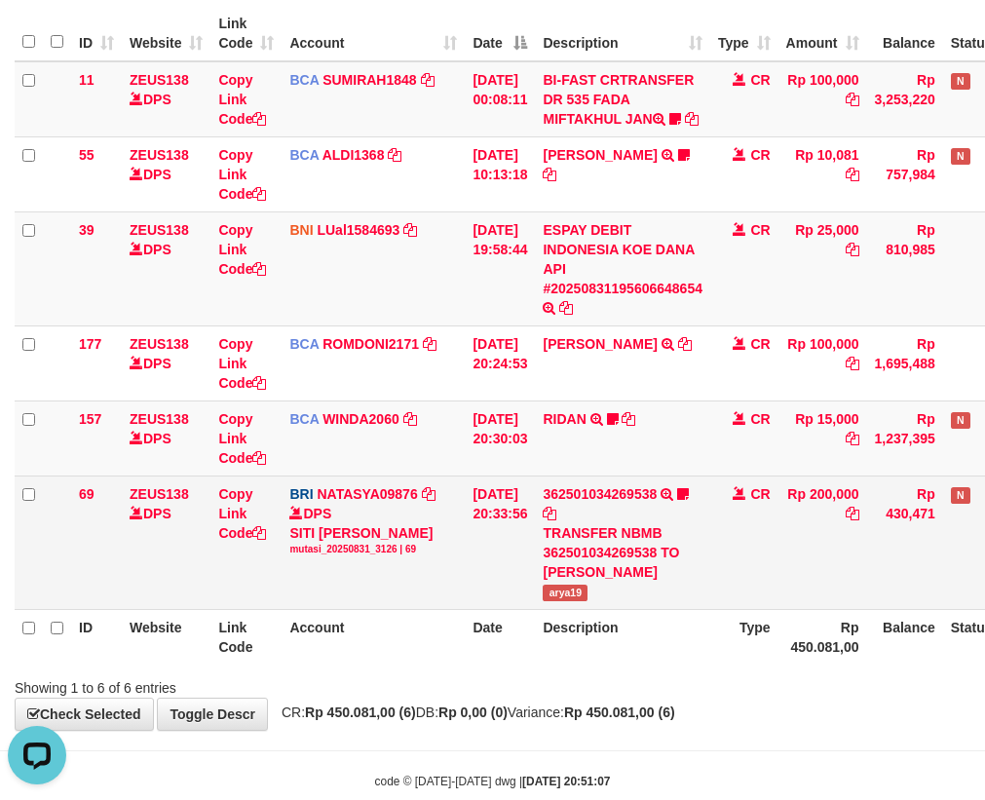
drag, startPoint x: 365, startPoint y: 596, endPoint x: 357, endPoint y: 591, distance: 10.5
click at [360, 596] on td "BRI NATASYA09876 DPS SITI NURLITA SAPITRI mutasi_20250831_3126 | 69 mutasi_2025…" at bounding box center [373, 543] width 183 height 134
click at [402, 597] on td "BRI NATASYA09876 DPS SITI NURLITA SAPITRI mutasi_20250831_3126 | 69 mutasi_2025…" at bounding box center [373, 543] width 183 height 134
click at [403, 597] on td "BRI NATASYA09876 DPS SITI NURLITA SAPITRI mutasi_20250831_3126 | 69 mutasi_2025…" at bounding box center [373, 543] width 183 height 134
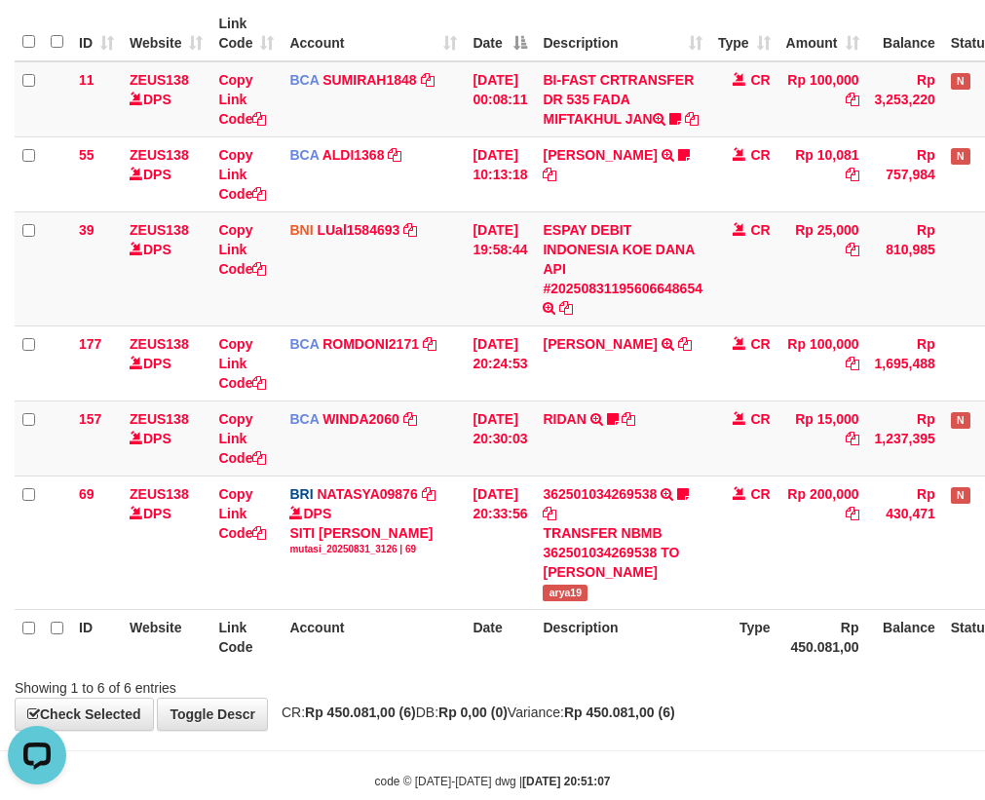
click at [595, 662] on th "Description" at bounding box center [622, 637] width 175 height 56
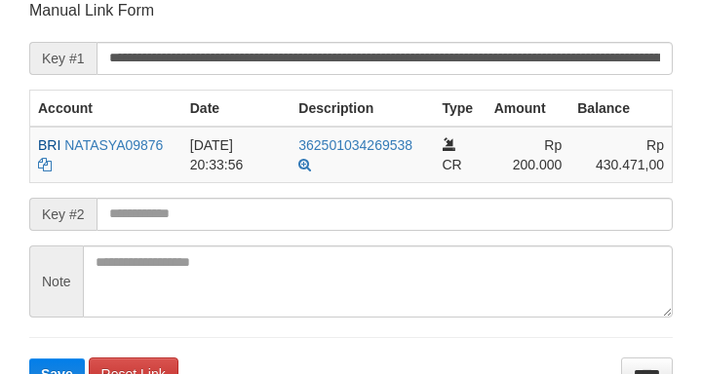
scroll to position [382, 0]
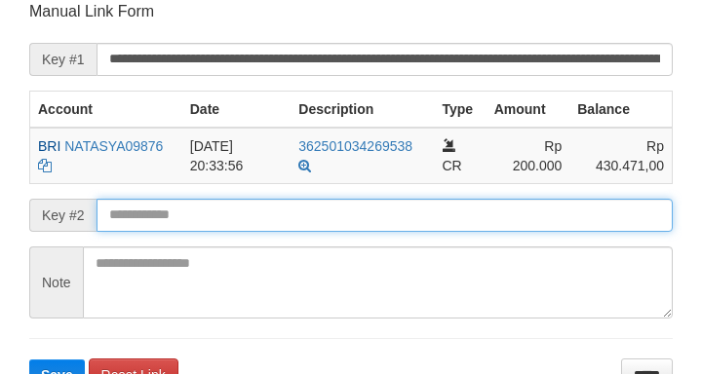
click at [211, 209] on input "text" at bounding box center [384, 215] width 576 height 33
click at [29, 360] on button "Save" at bounding box center [57, 375] width 56 height 31
click at [212, 209] on input "text" at bounding box center [384, 215] width 576 height 33
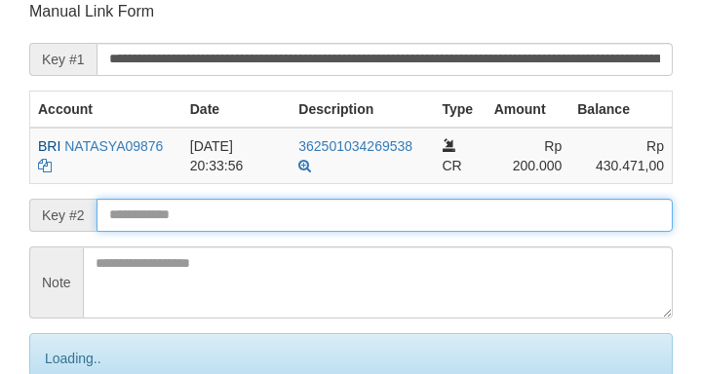
click at [219, 210] on input "text" at bounding box center [384, 215] width 576 height 33
click at [219, 209] on input "text" at bounding box center [384, 215] width 576 height 33
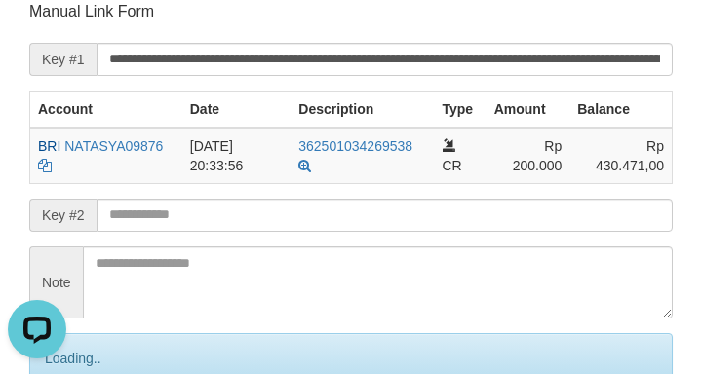
click at [85, 205] on span "Key #2" at bounding box center [62, 215] width 67 height 33
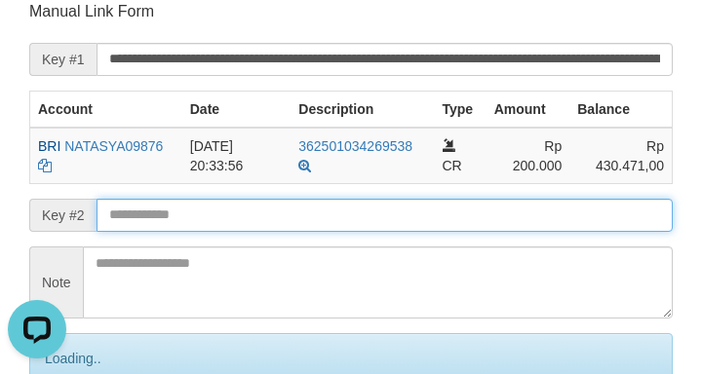
drag, startPoint x: 140, startPoint y: 209, endPoint x: 171, endPoint y: 204, distance: 30.6
click at [145, 211] on input "text" at bounding box center [384, 215] width 576 height 33
click at [183, 206] on input "text" at bounding box center [384, 215] width 576 height 33
drag, startPoint x: 195, startPoint y: 211, endPoint x: 212, endPoint y: 204, distance: 18.8
click at [196, 211] on input "text" at bounding box center [384, 215] width 576 height 33
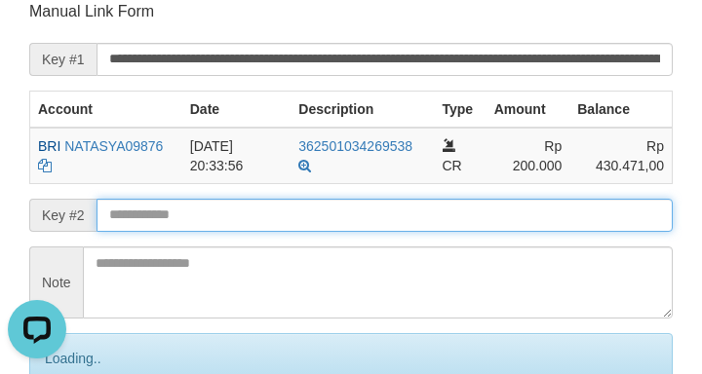
click at [211, 210] on input "text" at bounding box center [384, 215] width 576 height 33
click at [217, 209] on input "text" at bounding box center [384, 215] width 576 height 33
click at [214, 212] on input "text" at bounding box center [384, 215] width 576 height 33
click at [215, 217] on input "text" at bounding box center [384, 215] width 576 height 33
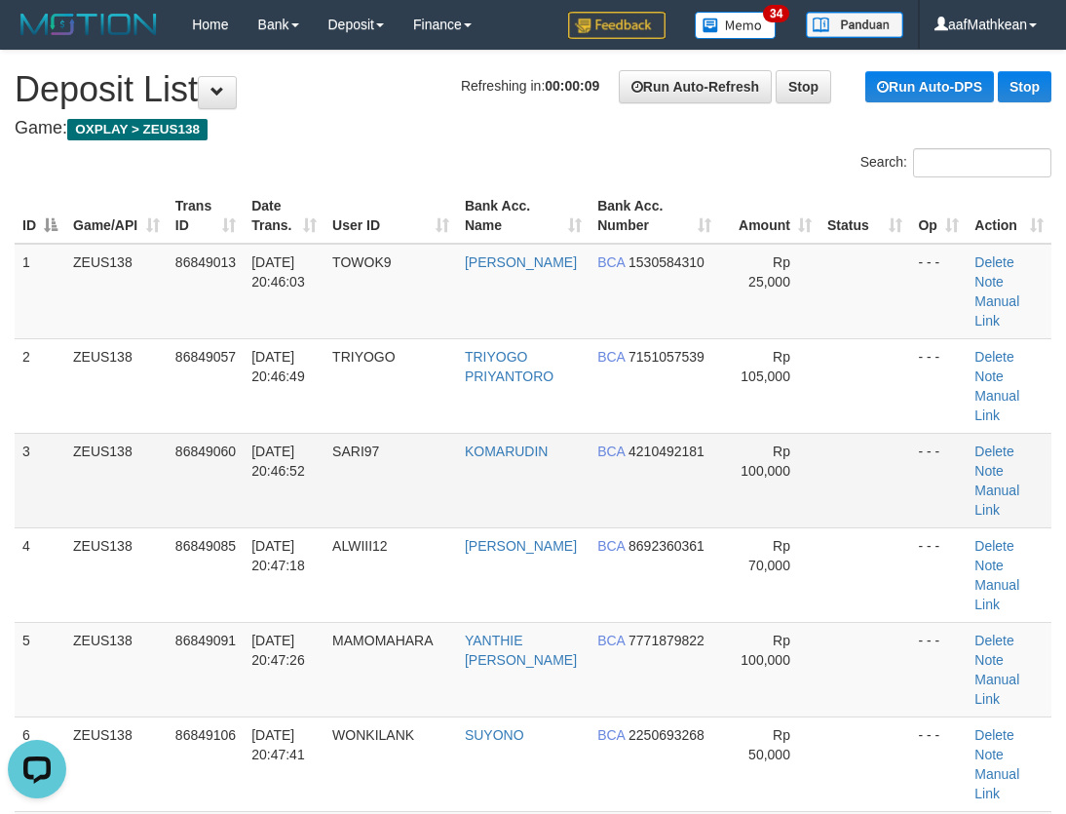
click at [91, 508] on td "ZEUS138" at bounding box center [116, 480] width 102 height 95
click at [89, 509] on td "ZEUS138" at bounding box center [116, 480] width 102 height 95
click at [61, 512] on tr "3 ZEUS138 86849060 [DATE] 20:46:52 SARI97 [GEOGRAPHIC_DATA] BCA 4210492181 Rp 1…" at bounding box center [533, 480] width 1037 height 95
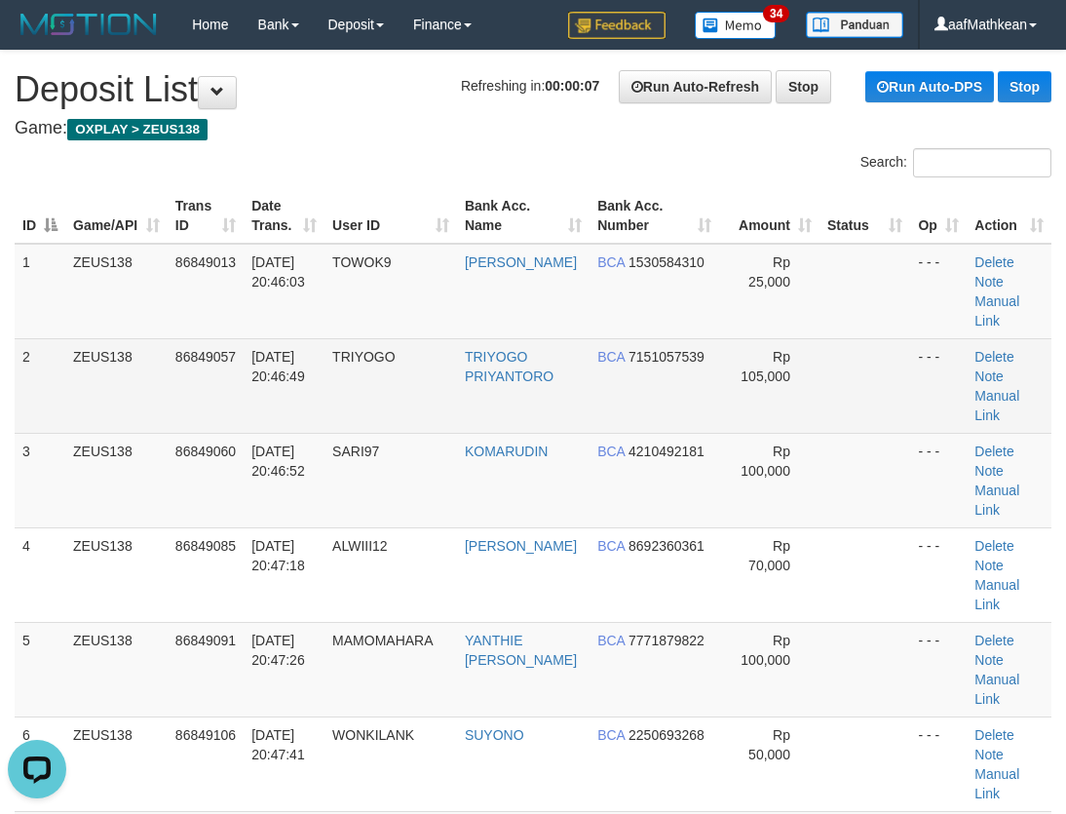
click at [604, 407] on tr "2 ZEUS138 86849057 [DATE] 20:46:49 [GEOGRAPHIC_DATA] TRIYOGO PRIYANTORO BCA 715…" at bounding box center [533, 385] width 1037 height 95
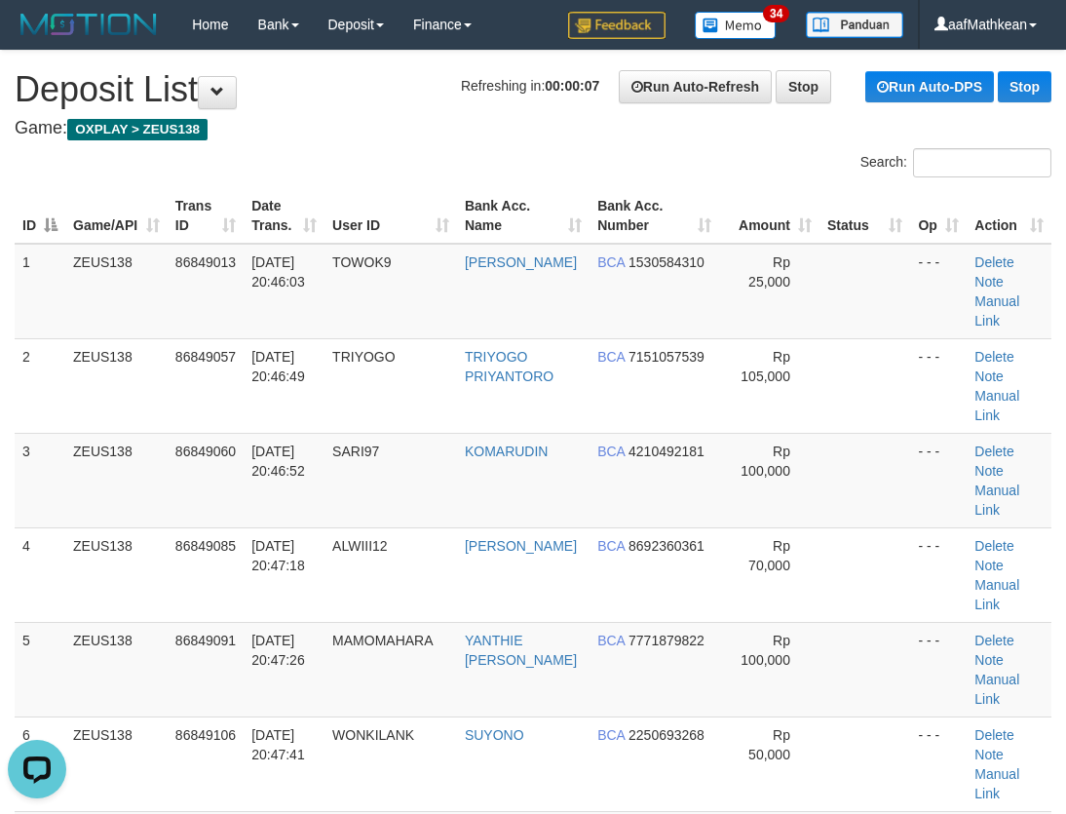
scroll to position [895, 0]
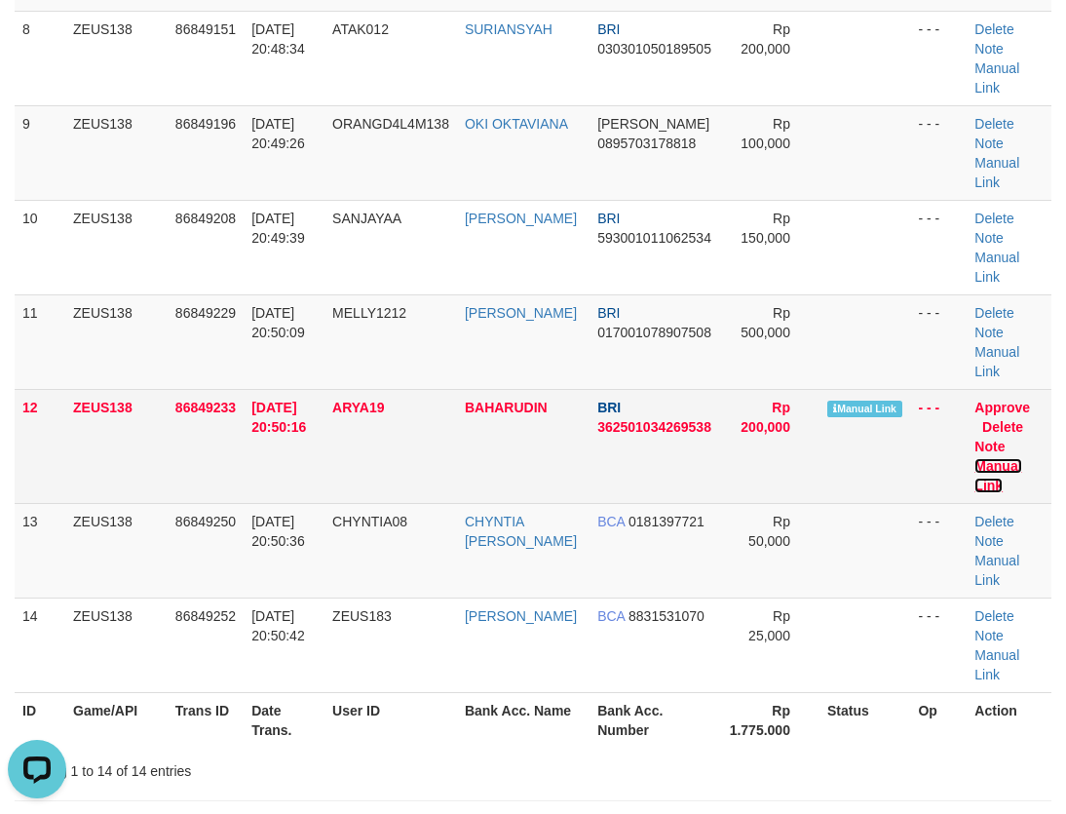
click at [1008, 460] on link "Manual Link" at bounding box center [998, 475] width 47 height 35
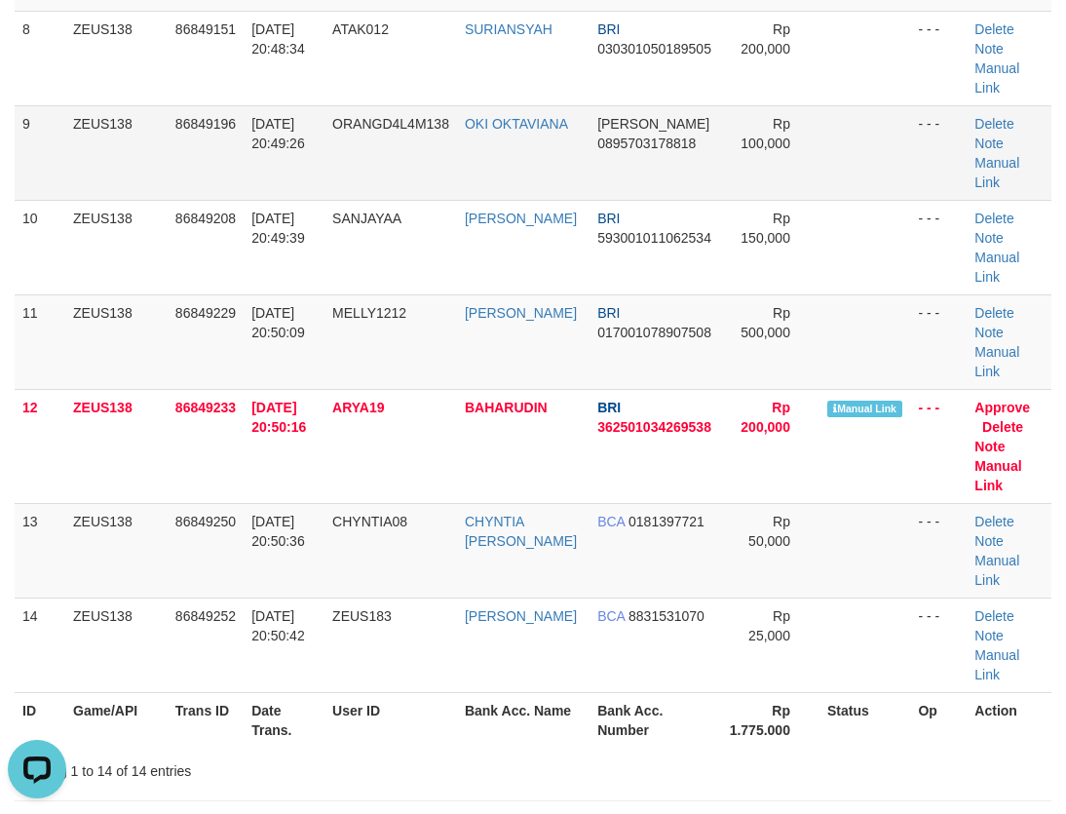
click at [441, 162] on td "ORANGD4L4M138" at bounding box center [391, 152] width 133 height 95
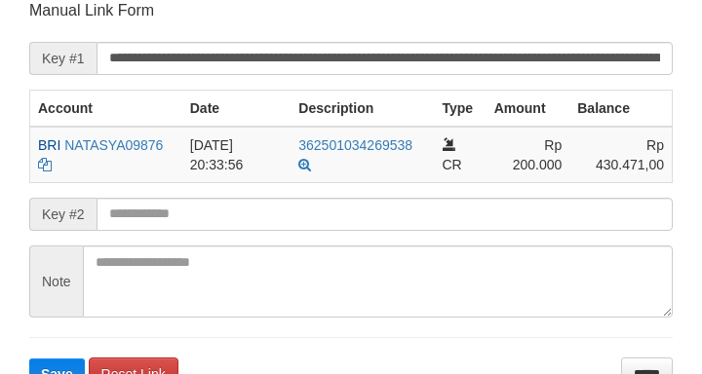
click at [195, 223] on input "text" at bounding box center [384, 214] width 576 height 33
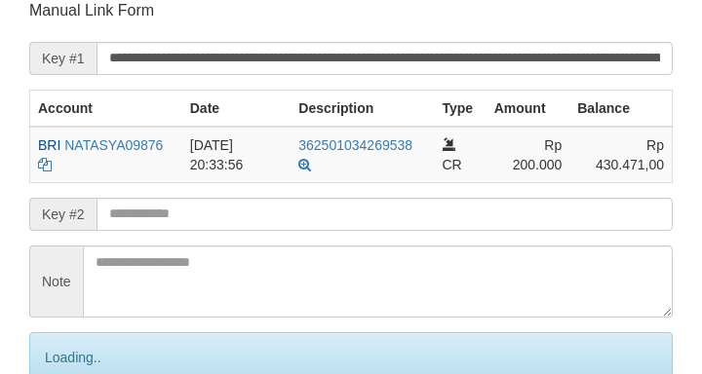
drag, startPoint x: 195, startPoint y: 223, endPoint x: 231, endPoint y: 220, distance: 36.2
click at [199, 227] on input "text" at bounding box center [384, 214] width 576 height 33
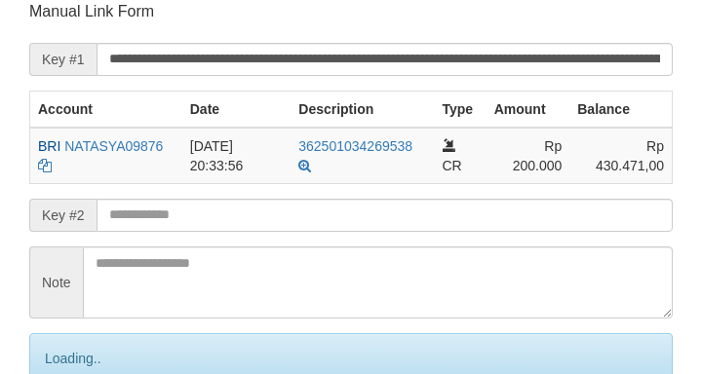
click at [229, 227] on input "text" at bounding box center [384, 215] width 576 height 33
click at [249, 228] on input "text" at bounding box center [384, 215] width 576 height 33
click at [252, 226] on input "text" at bounding box center [384, 215] width 576 height 33
click at [267, 222] on input "text" at bounding box center [384, 215] width 576 height 33
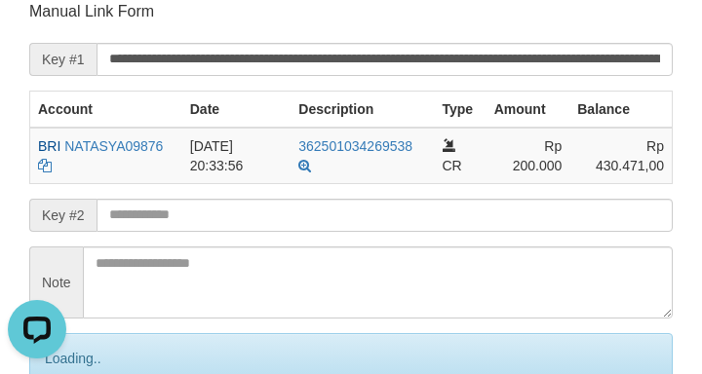
click at [268, 221] on input "text" at bounding box center [384, 215] width 576 height 33
click at [269, 222] on input "text" at bounding box center [384, 215] width 576 height 33
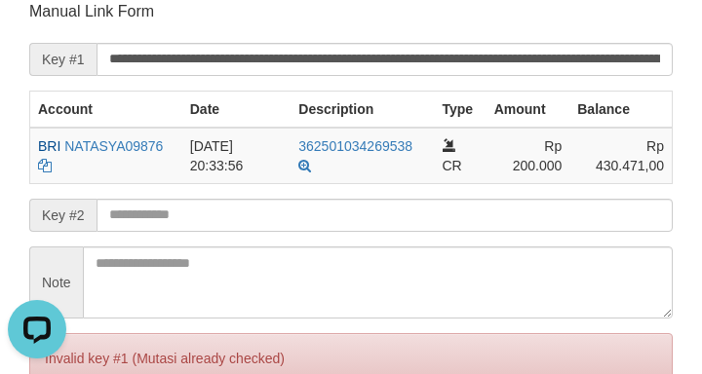
drag, startPoint x: 272, startPoint y: 221, endPoint x: 267, endPoint y: 208, distance: 14.5
click at [272, 218] on input "text" at bounding box center [384, 215] width 576 height 33
click at [267, 208] on input "text" at bounding box center [384, 215] width 576 height 33
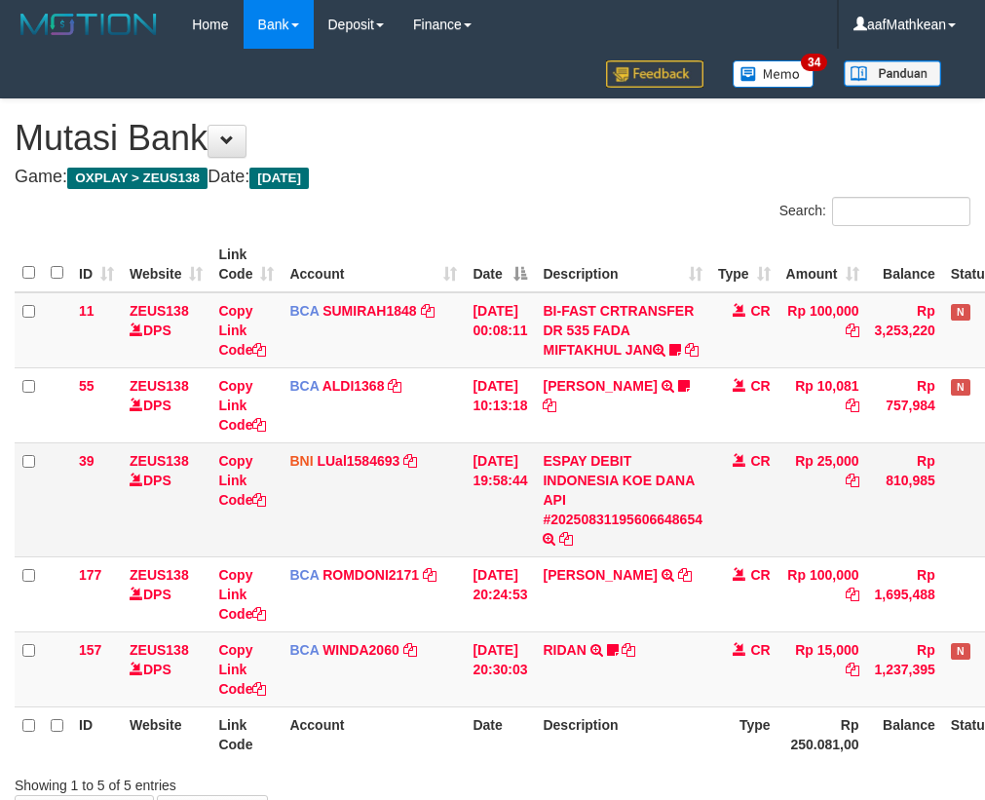
drag, startPoint x: 556, startPoint y: 471, endPoint x: 508, endPoint y: 496, distance: 54.1
click at [555, 483] on tr "39 ZEUS138 DPS Copy Link Code BNI LUal1584693 DPS LUCKY ALAMSYAH mutasi_2025083…" at bounding box center [547, 499] width 1065 height 114
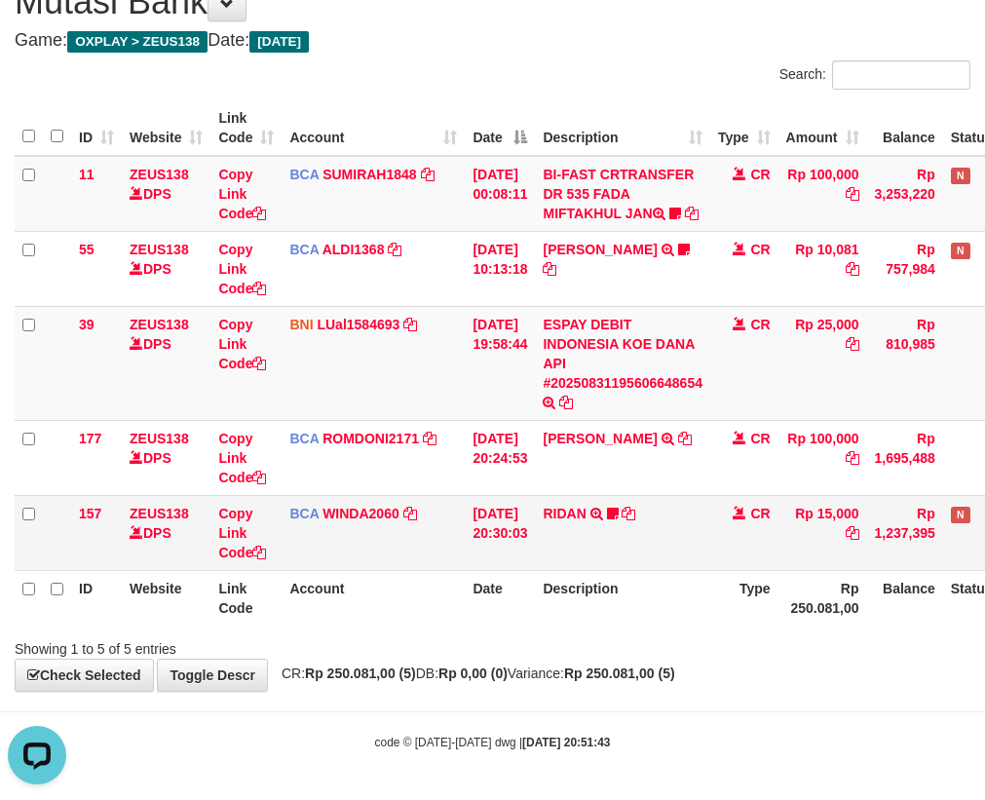
drag, startPoint x: 618, startPoint y: 555, endPoint x: 749, endPoint y: 516, distance: 137.2
click at [611, 557] on td "RIDAN TRSF E-BANKING CR 3108/FTSCY/WS95031 15000.00RIDAN Hercules122" at bounding box center [622, 532] width 175 height 75
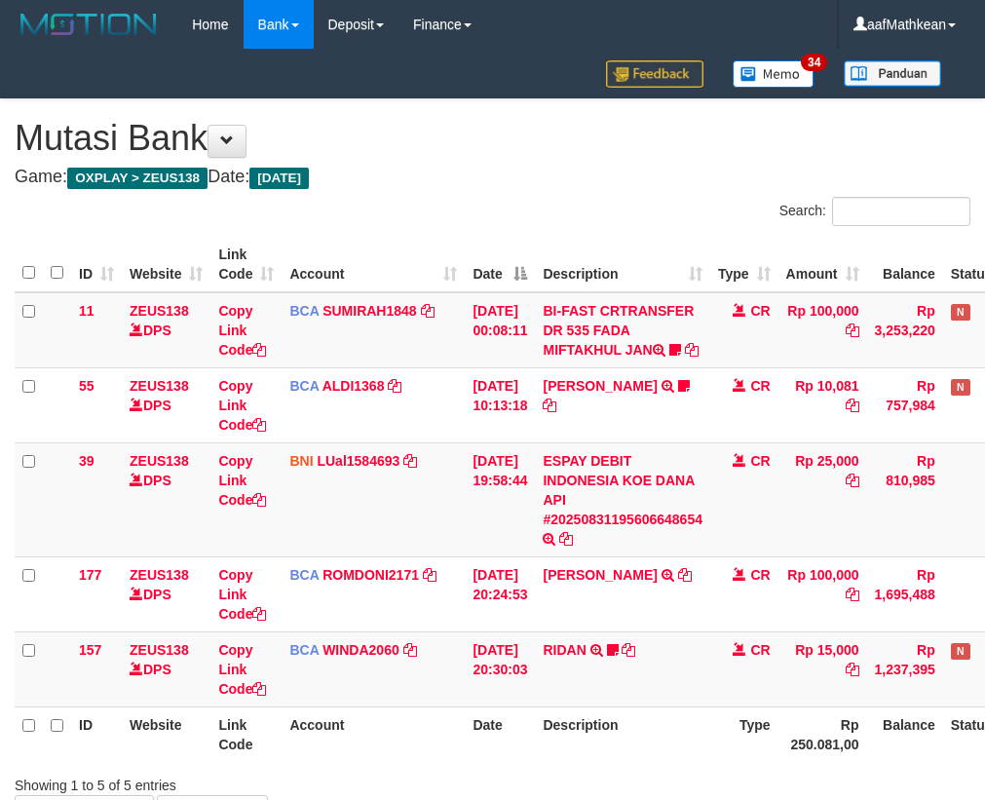
scroll to position [156, 0]
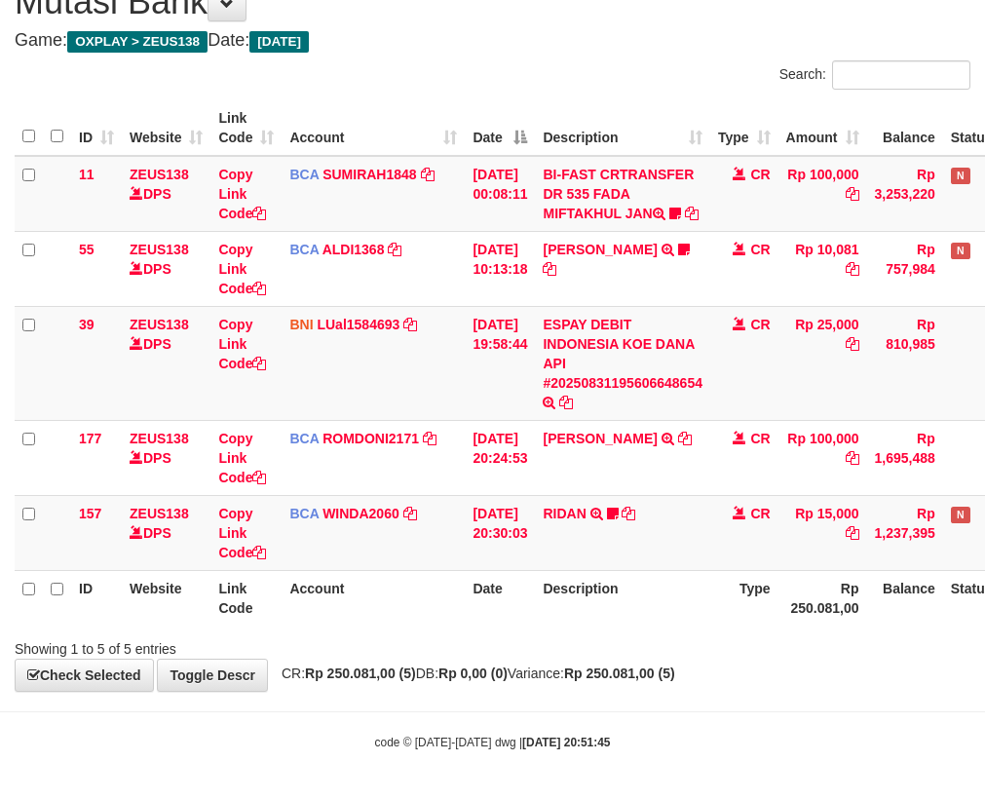
click at [567, 587] on th "Description" at bounding box center [622, 598] width 175 height 56
click at [569, 563] on td "RIDAN TRSF E-BANKING CR 3108/FTSCY/WS95031 15000.00RIDAN Hercules122" at bounding box center [622, 532] width 175 height 75
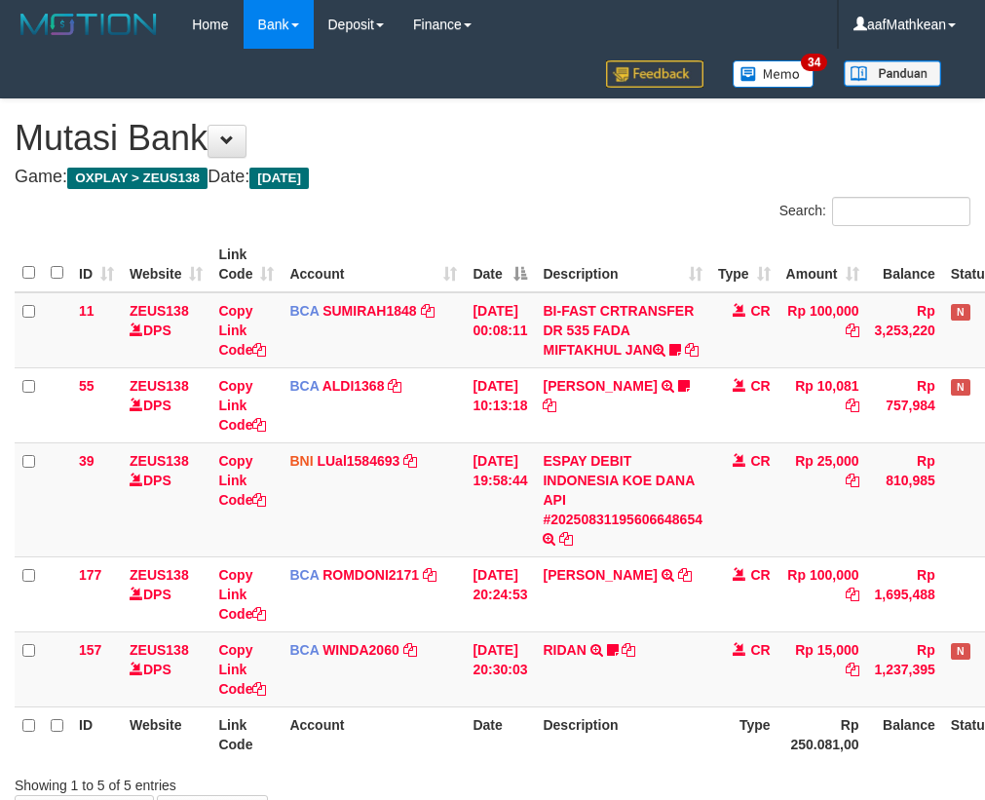
scroll to position [156, 0]
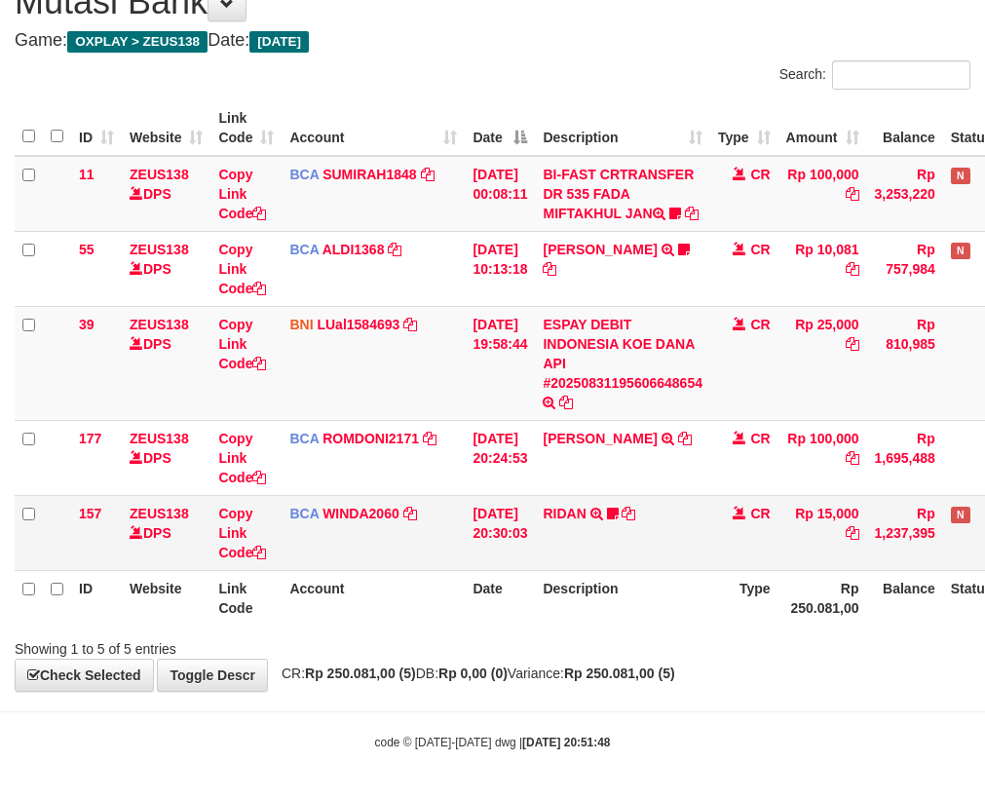
click at [649, 562] on td "RIDAN TRSF E-BANKING CR 3108/FTSCY/WS95031 15000.00RIDAN Hercules122" at bounding box center [622, 532] width 175 height 75
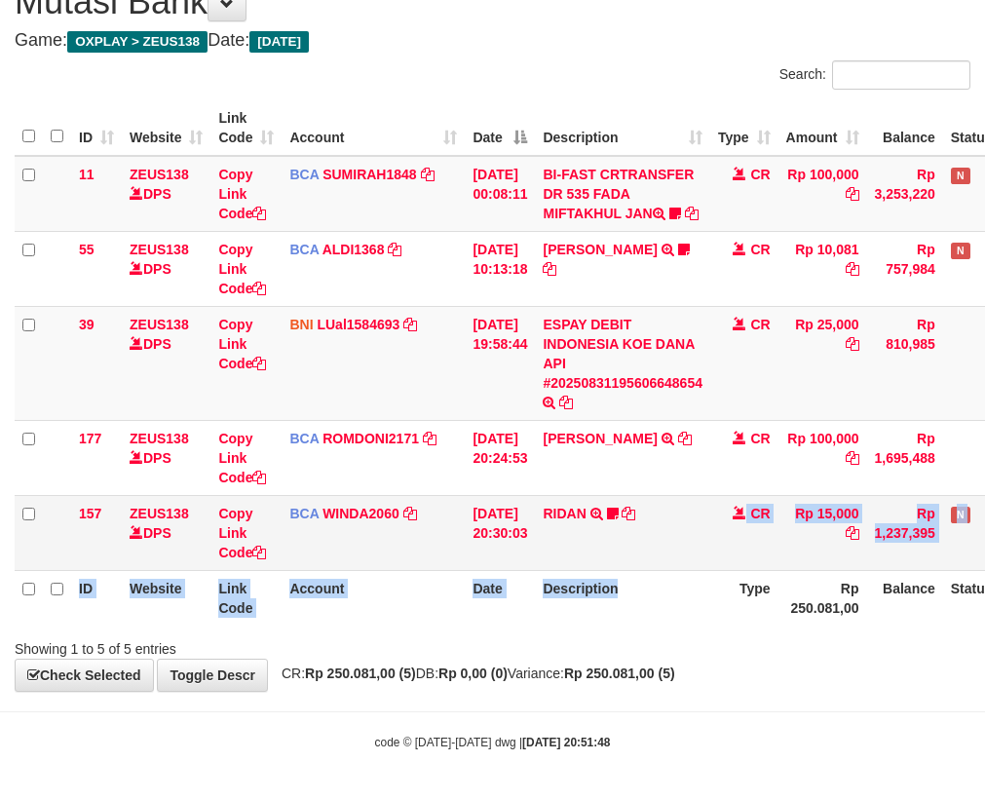
click at [652, 570] on table "ID Website Link Code Account Date Description Type Amount Balance Status Action…" at bounding box center [547, 362] width 1065 height 525
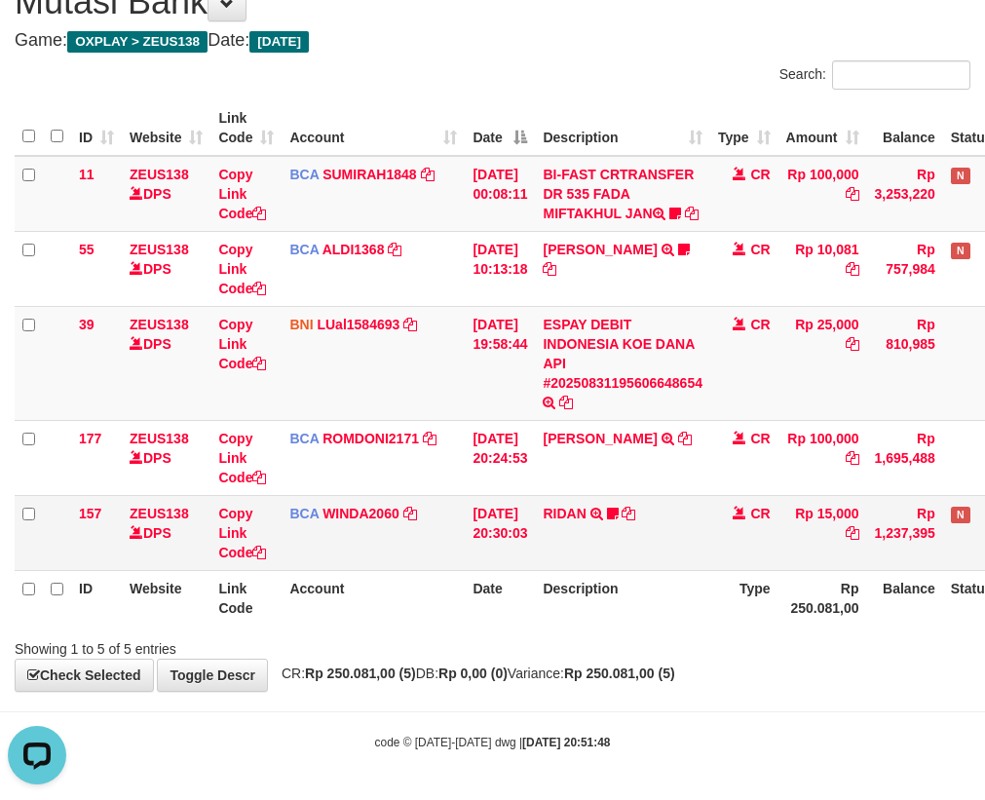
click at [615, 566] on td "RIDAN TRSF E-BANKING CR 3108/FTSCY/WS95031 15000.00RIDAN Hercules122" at bounding box center [622, 532] width 175 height 75
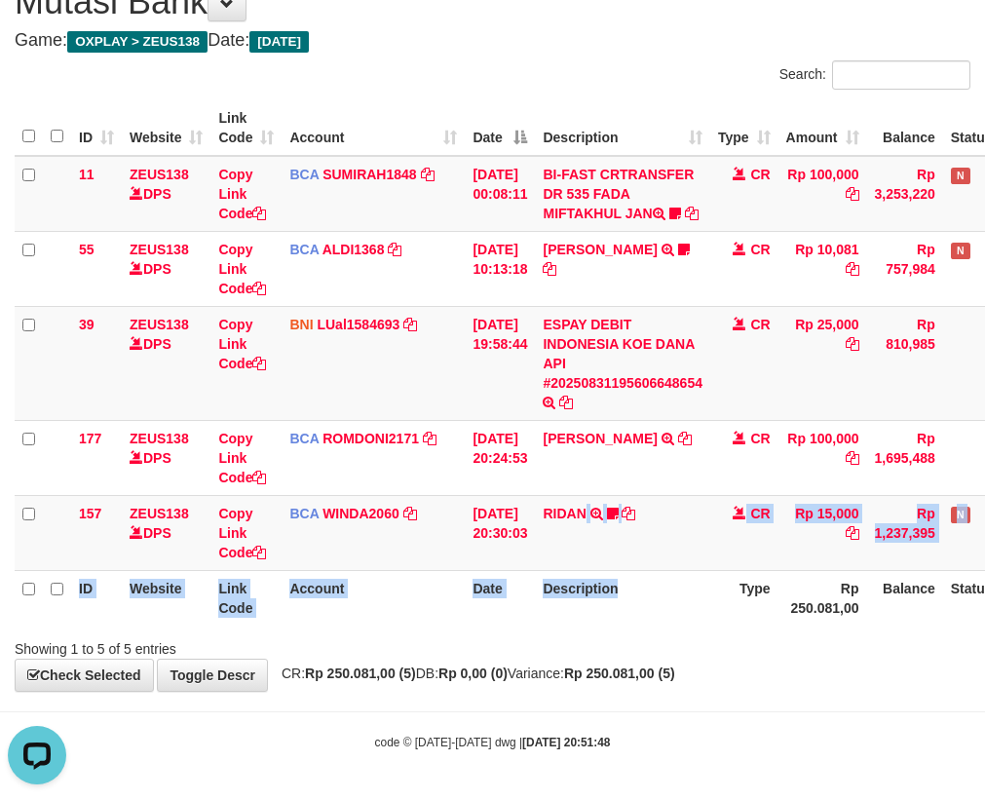
click at [621, 570] on table "ID Website Link Code Account Date Description Type Amount Balance Status Action…" at bounding box center [547, 362] width 1065 height 525
click at [618, 559] on td "RIDAN TRSF E-BANKING CR 3108/FTSCY/WS95031 15000.00RIDAN Hercules122" at bounding box center [622, 532] width 175 height 75
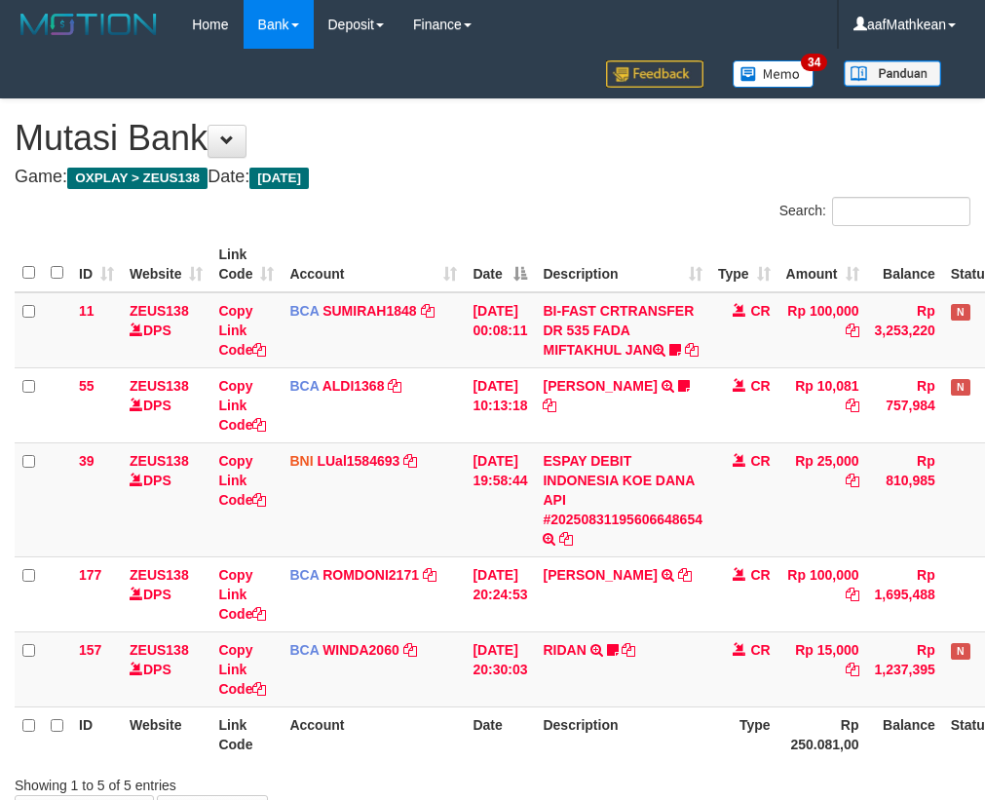
scroll to position [156, 0]
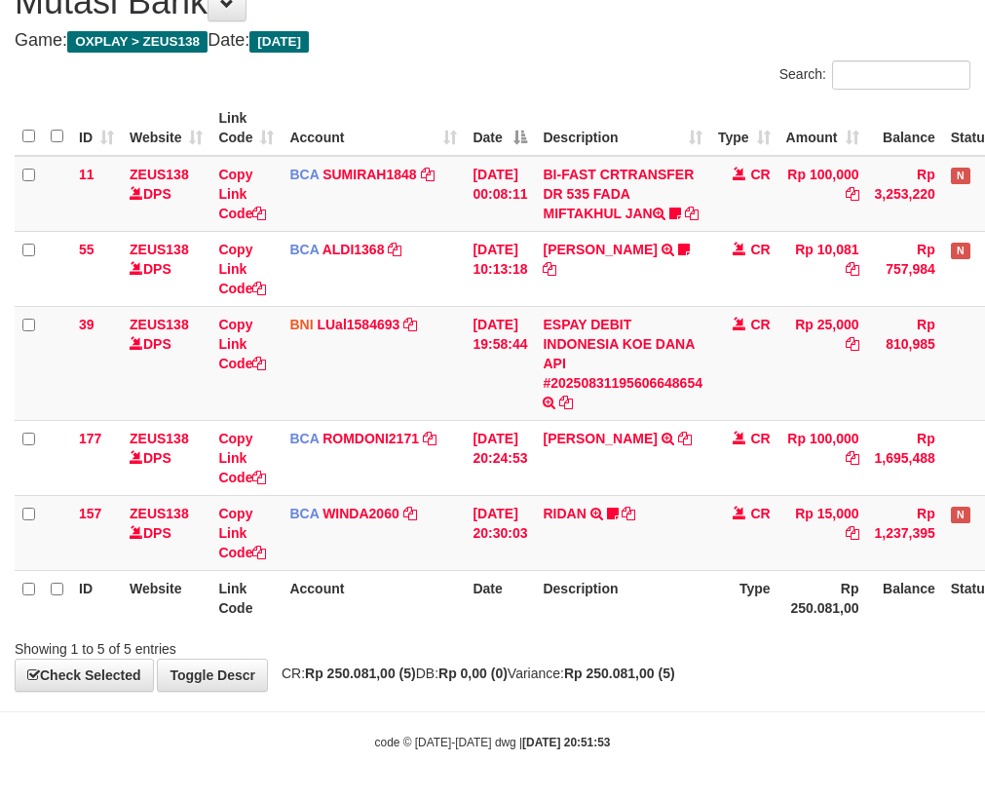
click at [618, 557] on td "RIDAN TRSF E-BANKING CR 3108/FTSCY/WS95031 15000.00RIDAN Hercules122" at bounding box center [622, 532] width 175 height 75
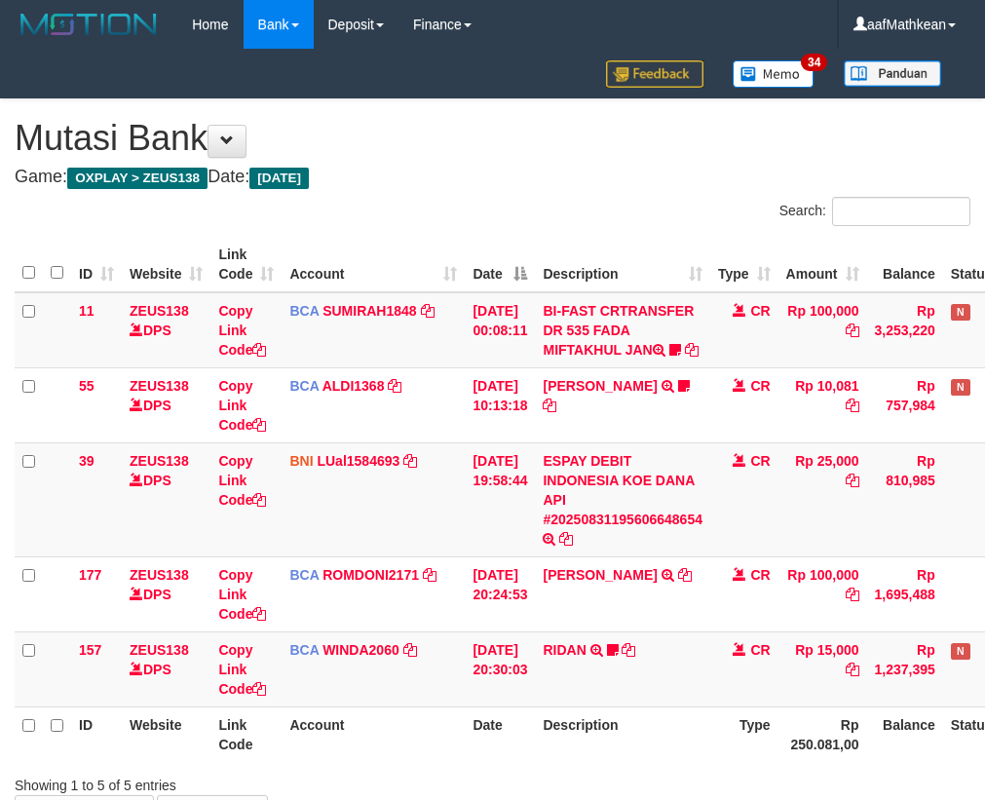
scroll to position [156, 0]
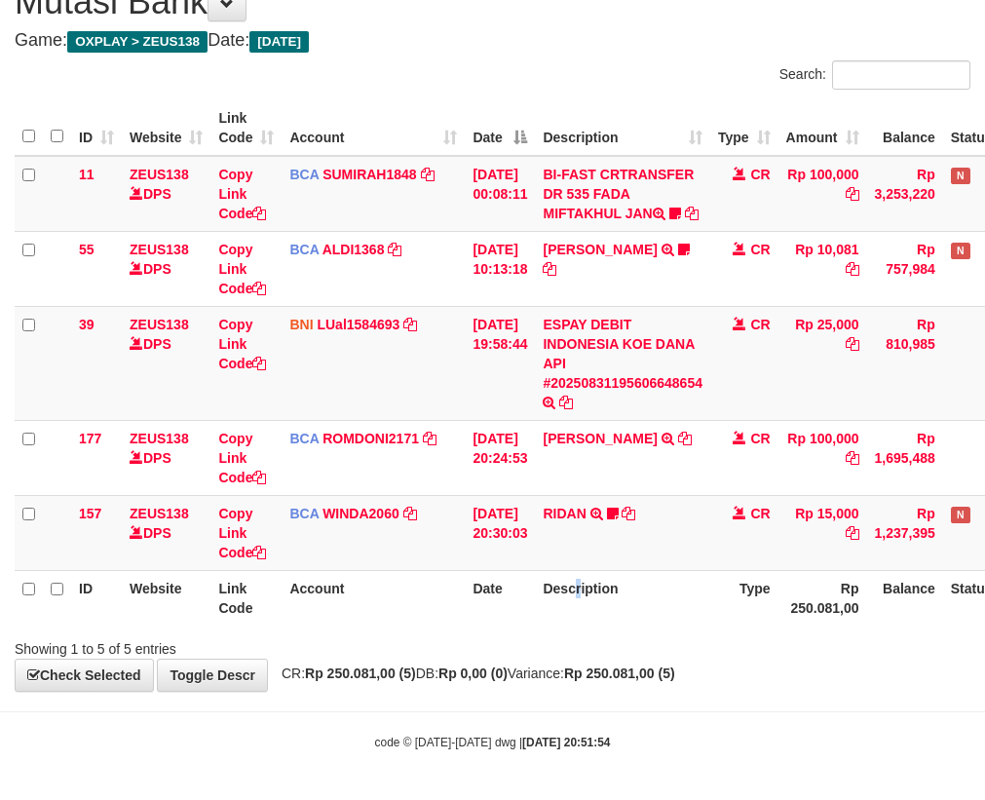
drag, startPoint x: 589, startPoint y: 608, endPoint x: 597, endPoint y: 631, distance: 24.1
click at [589, 609] on th "Description" at bounding box center [622, 598] width 175 height 56
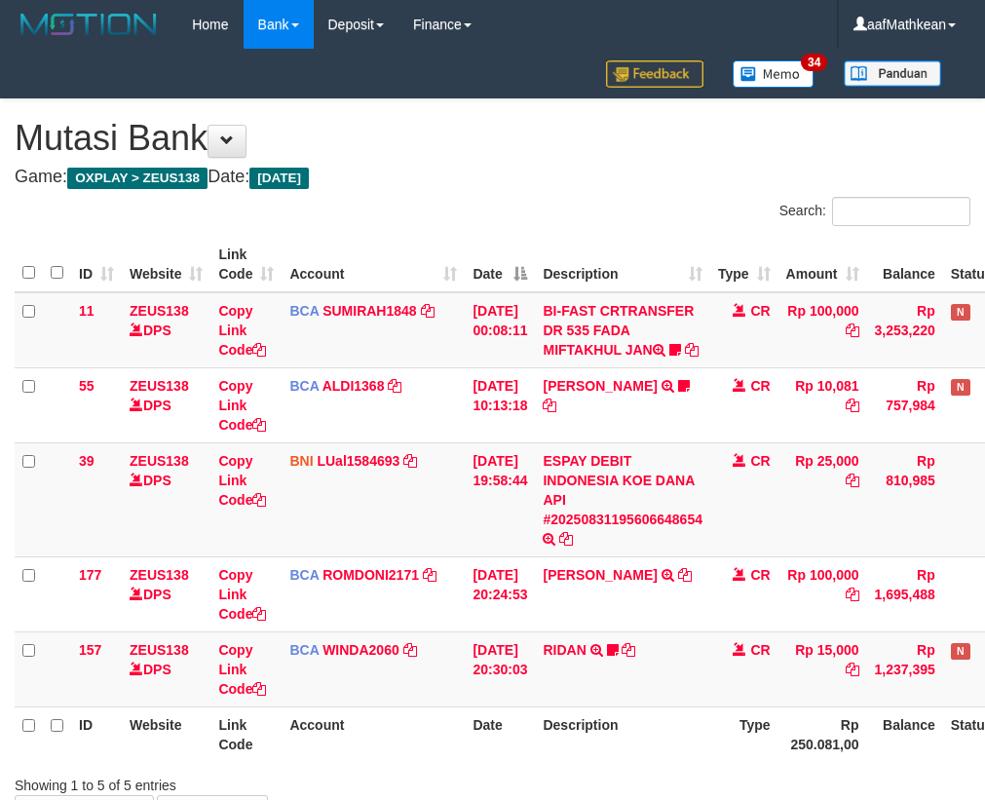
scroll to position [156, 0]
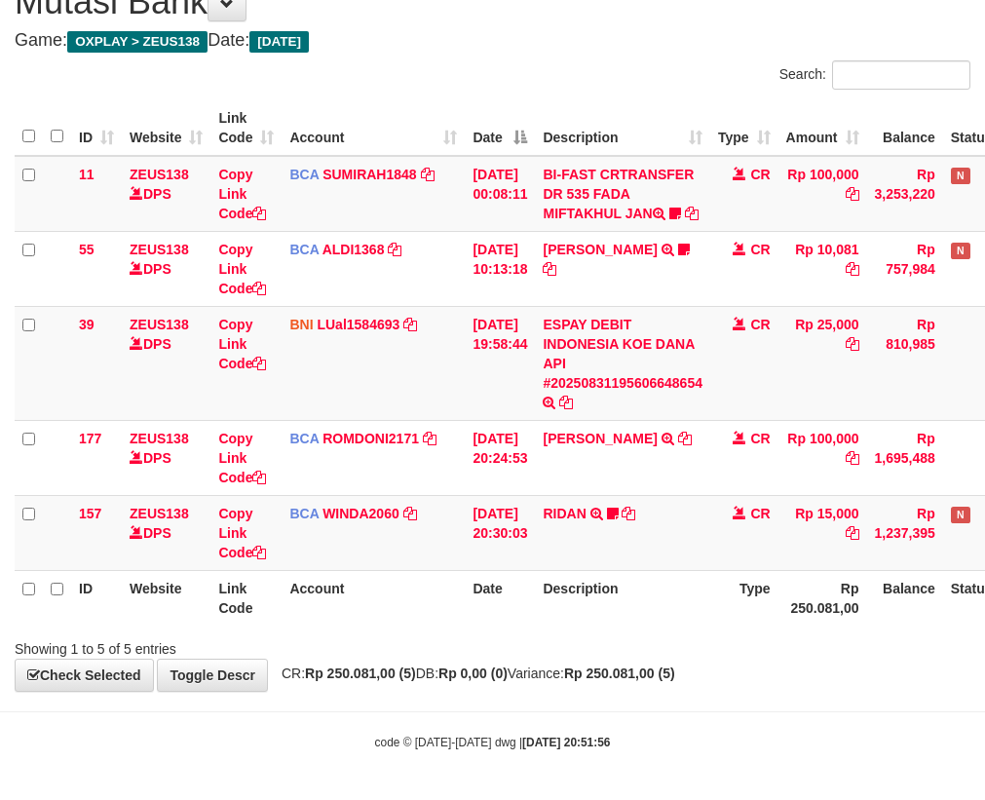
drag, startPoint x: 606, startPoint y: 611, endPoint x: 527, endPoint y: 633, distance: 81.8
click at [578, 623] on th "Description" at bounding box center [622, 598] width 175 height 56
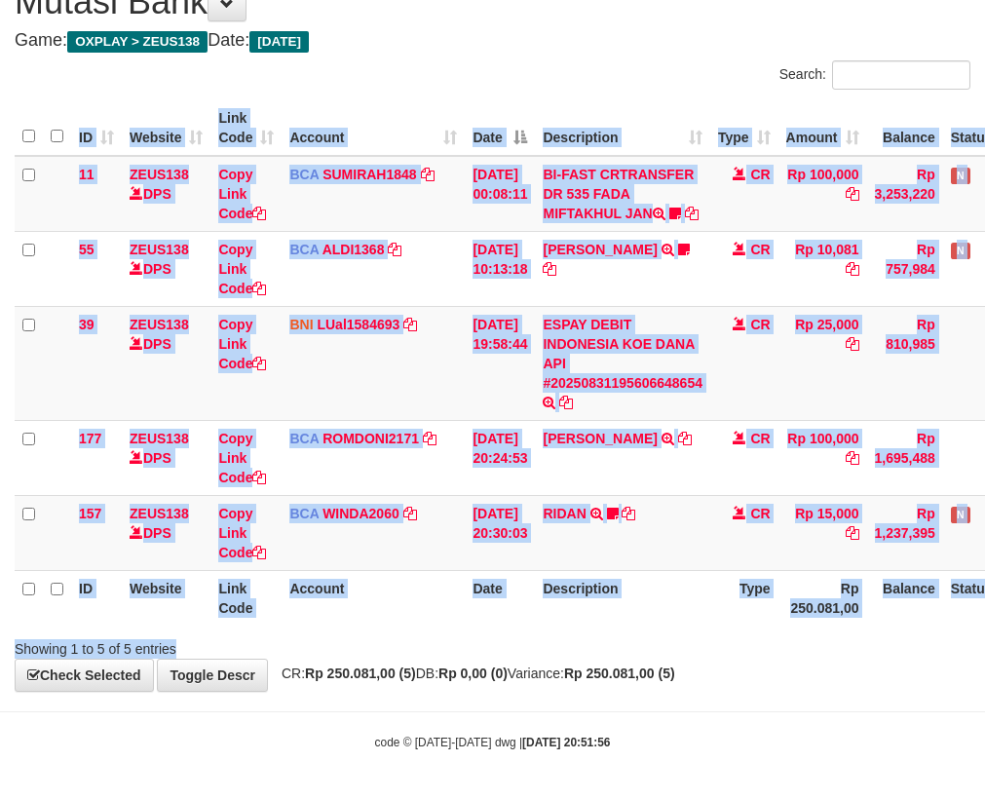
click at [527, 634] on div "Search: ID Website Link Code Account Date Description Type Amount Balance Statu…" at bounding box center [493, 359] width 956 height 598
drag, startPoint x: 604, startPoint y: 606, endPoint x: 585, endPoint y: 610, distance: 19.9
click at [603, 608] on th "Description" at bounding box center [622, 598] width 175 height 56
click at [611, 548] on td "RIDAN TRSF E-BANKING CR 3108/FTSCY/WS95031 15000.00RIDAN Hercules122" at bounding box center [622, 532] width 175 height 75
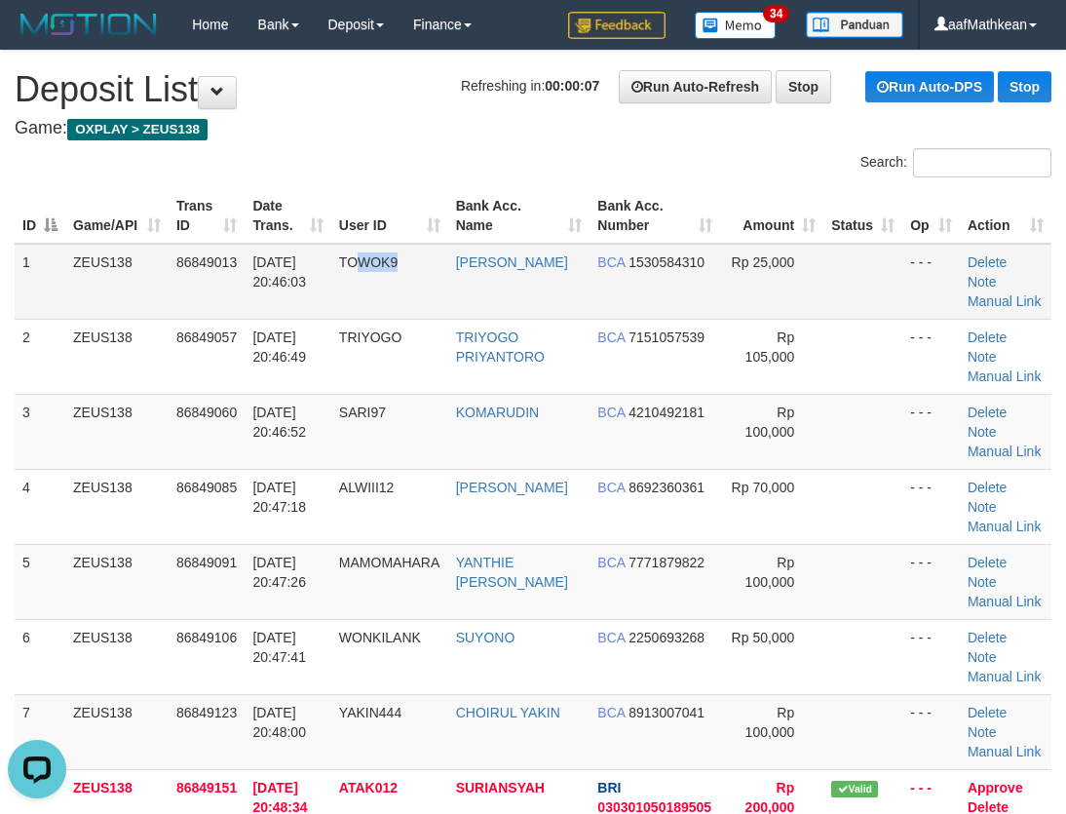
drag, startPoint x: 333, startPoint y: 304, endPoint x: 247, endPoint y: 305, distance: 86.7
click at [311, 305] on tr "1 ZEUS138 86849013 [DATE] 20:46:03 TOWOK9 [PERSON_NAME] BCA 1530584310 Rp 25,00…" at bounding box center [533, 282] width 1037 height 76
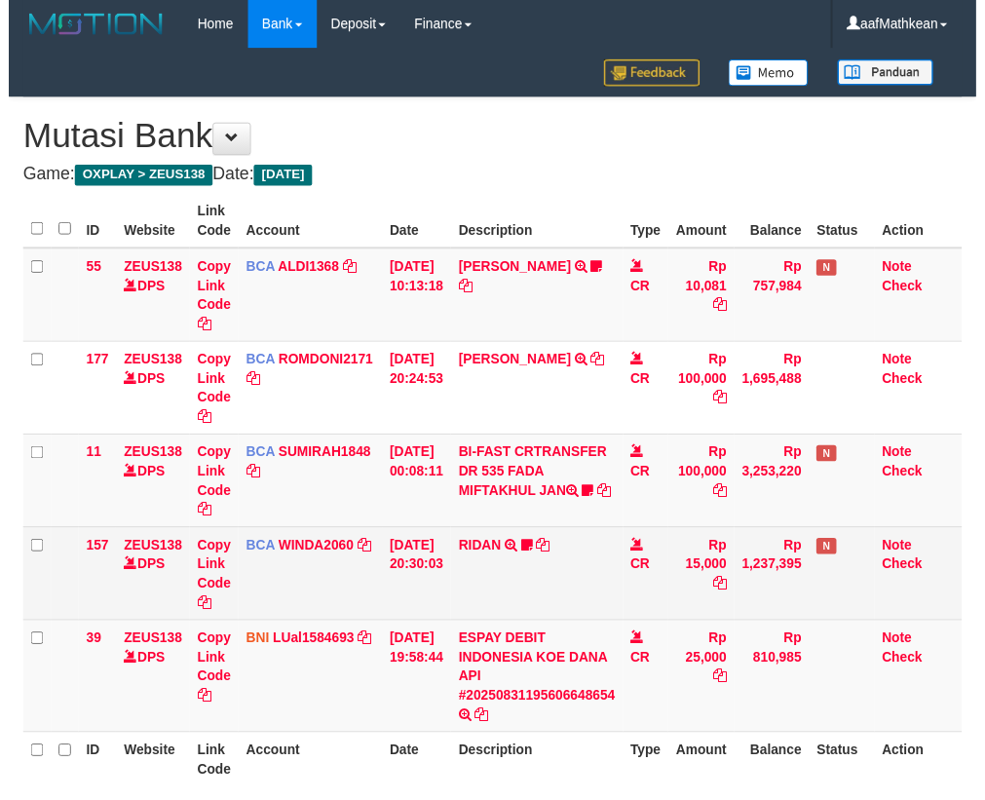
scroll to position [156, 0]
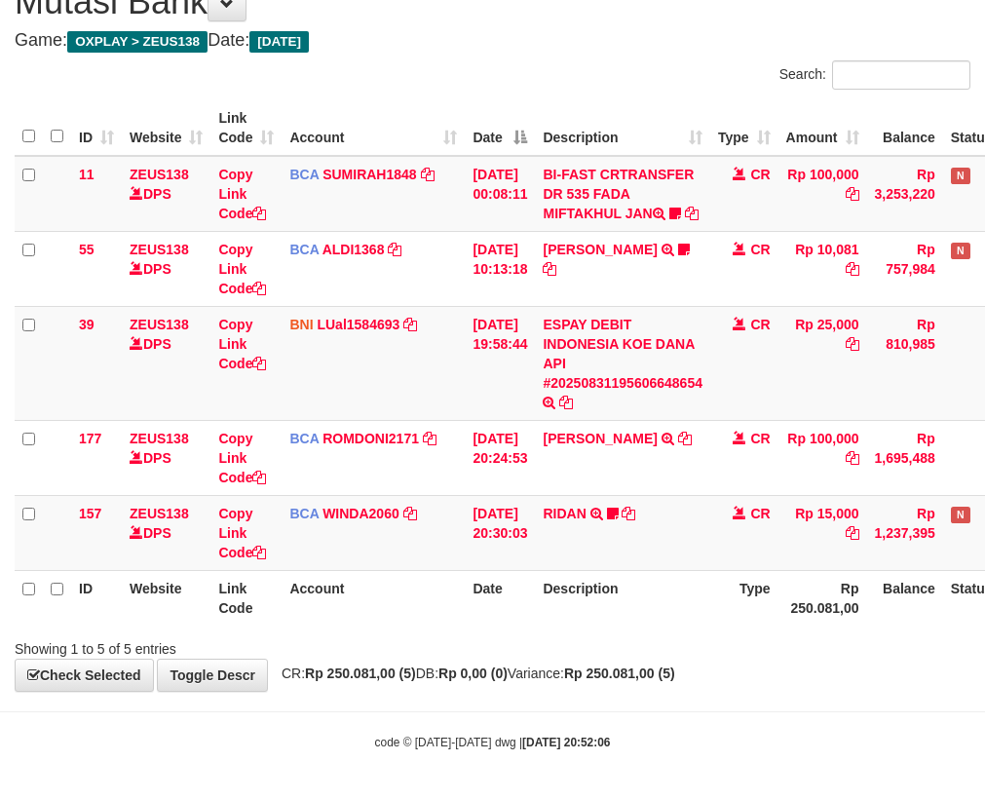
drag, startPoint x: 683, startPoint y: 538, endPoint x: 1117, endPoint y: 326, distance: 483.0
click at [984, 326] on html "Toggle navigation Home Bank Account List Load By Website Group [OXPLAY] ZEUS138…" at bounding box center [492, 332] width 985 height 937
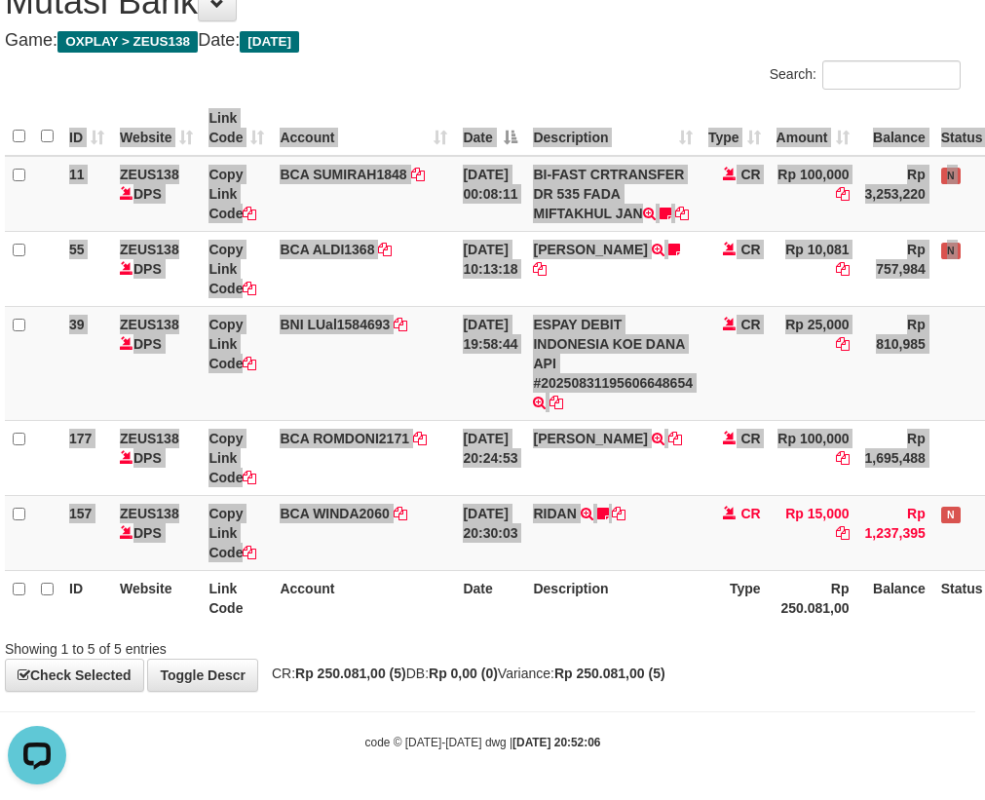
scroll to position [0, 0]
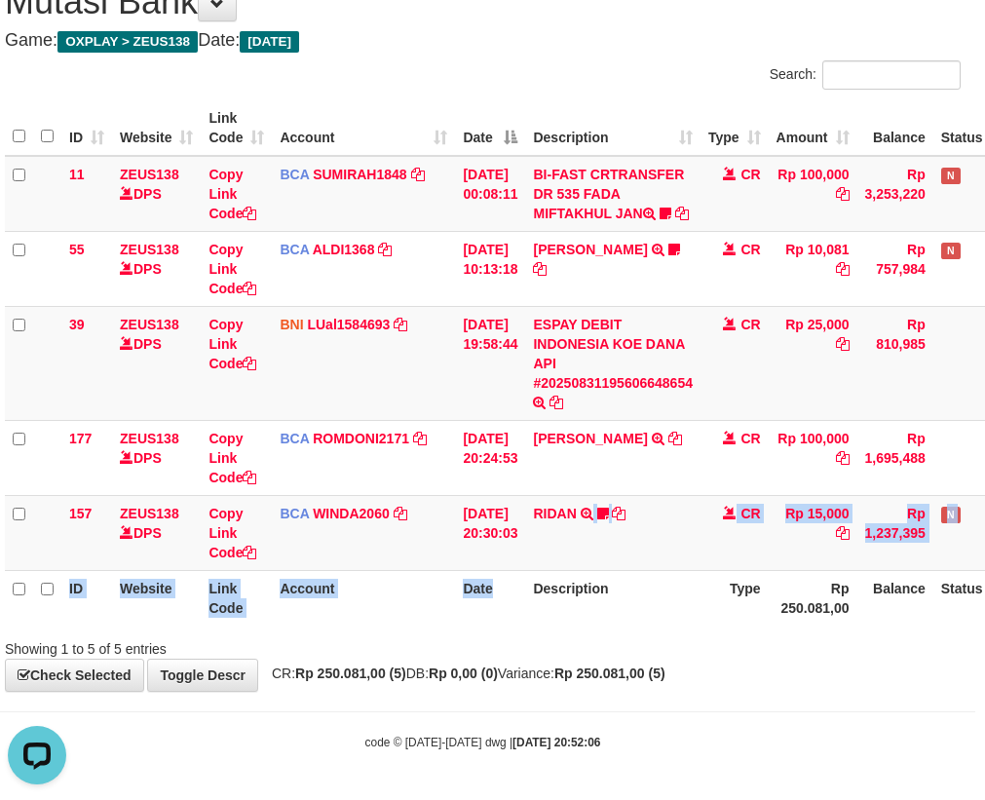
drag, startPoint x: 586, startPoint y: 563, endPoint x: 519, endPoint y: 615, distance: 84.8
click at [519, 616] on table "ID Website Link Code Account Date Description Type Amount Balance Status Action…" at bounding box center [537, 362] width 1065 height 525
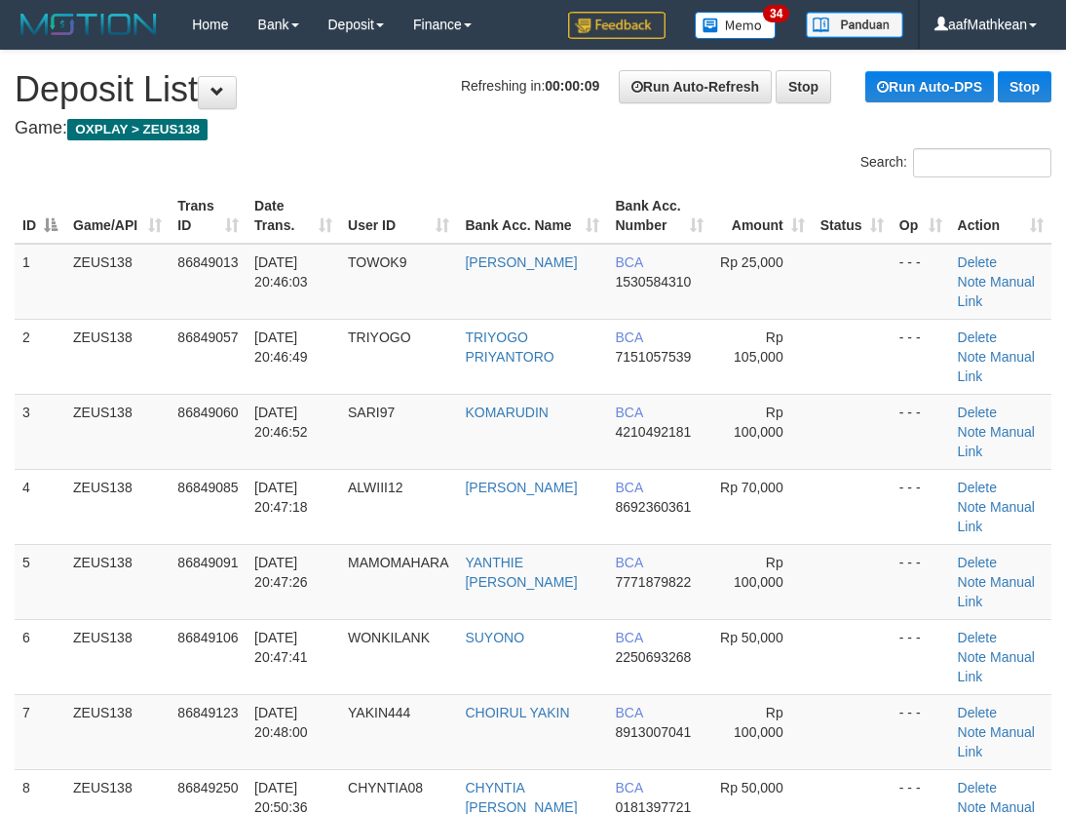
drag, startPoint x: 327, startPoint y: 134, endPoint x: 13, endPoint y: 251, distance: 334.9
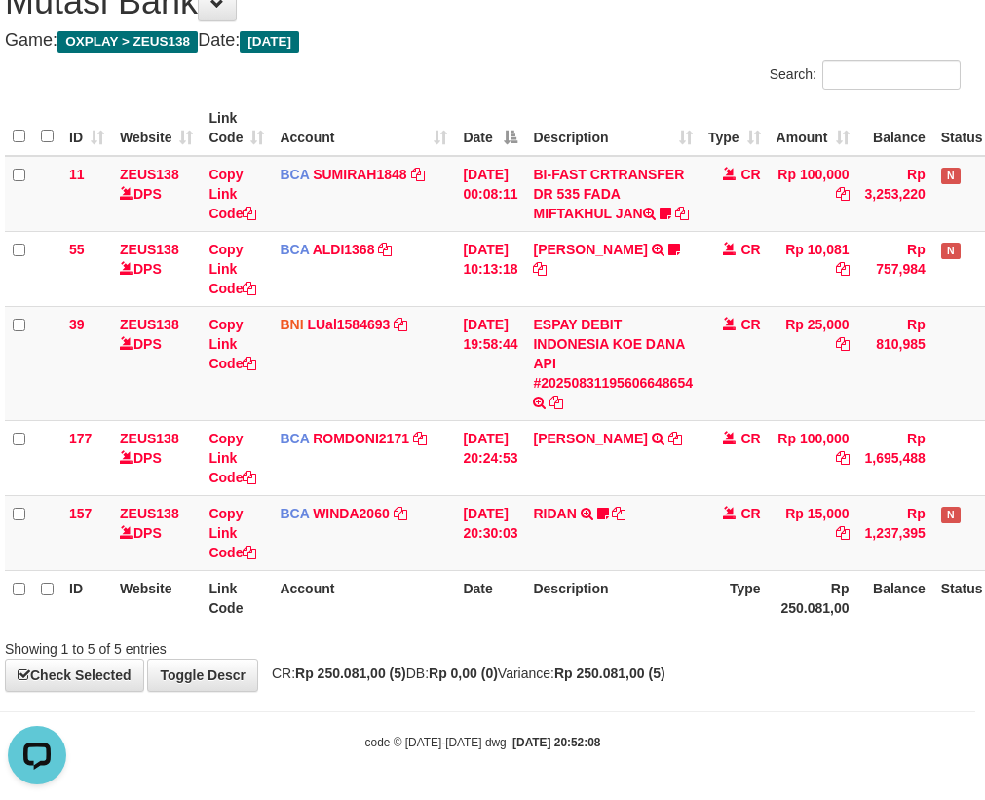
click at [542, 605] on th "Description" at bounding box center [612, 598] width 175 height 56
drag, startPoint x: 554, startPoint y: 563, endPoint x: 540, endPoint y: 558, distance: 14.5
click at [541, 558] on td "RIDAN TRSF E-BANKING CR 3108/FTSCY/WS95031 15000.00RIDAN Hercules122" at bounding box center [612, 532] width 175 height 75
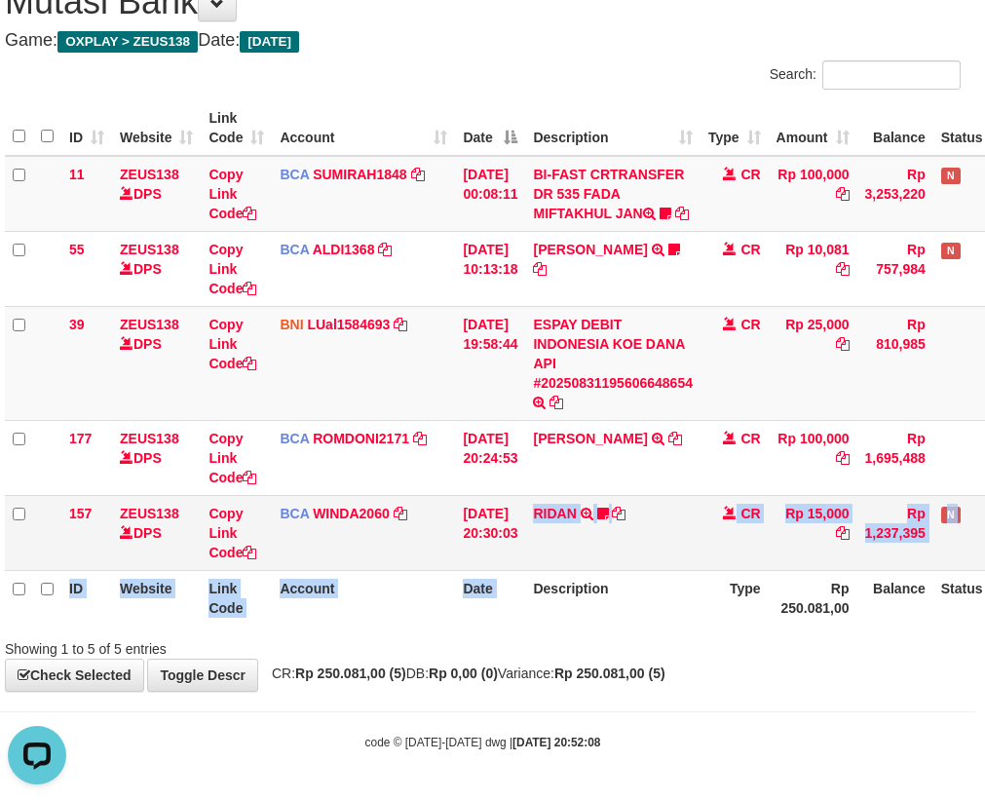
click at [553, 564] on table "ID Website Link Code Account Date Description Type Amount Balance Status Action…" at bounding box center [537, 362] width 1065 height 525
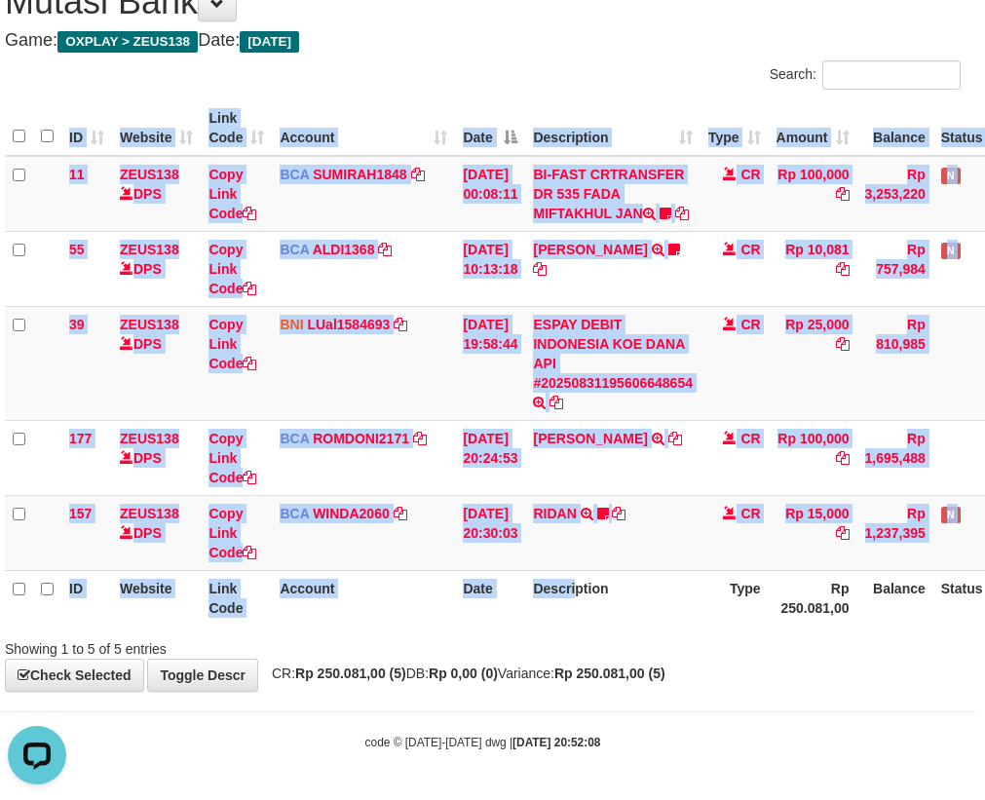
drag, startPoint x: 588, startPoint y: 629, endPoint x: 576, endPoint y: 645, distance: 20.3
click at [588, 630] on div "ID Website Link Code Account Date Description Type Amount Balance Status Action…" at bounding box center [482, 363] width 985 height 537
click at [563, 658] on div "**********" at bounding box center [482, 327] width 985 height 728
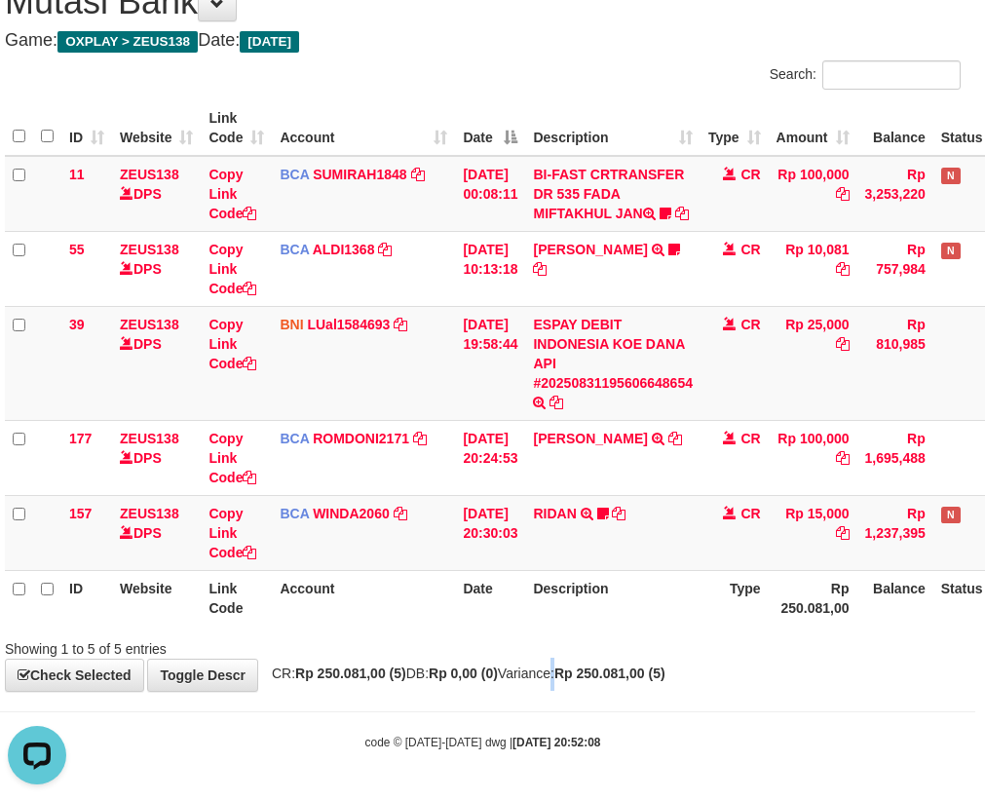
drag, startPoint x: 566, startPoint y: 672, endPoint x: 589, endPoint y: 674, distance: 22.6
click at [589, 674] on span "CR: Rp 250.081,00 (5) DB: Rp 0,00 (0) Variance: Rp 250.081,00 (5)" at bounding box center [463, 674] width 403 height 16
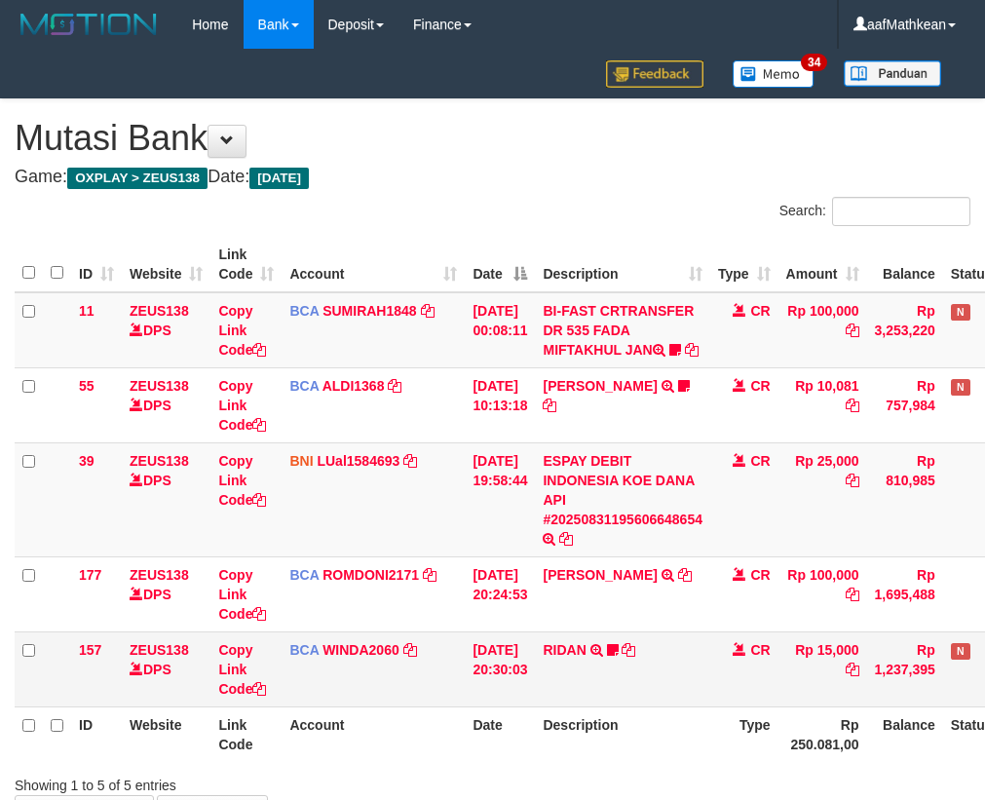
scroll to position [156, 10]
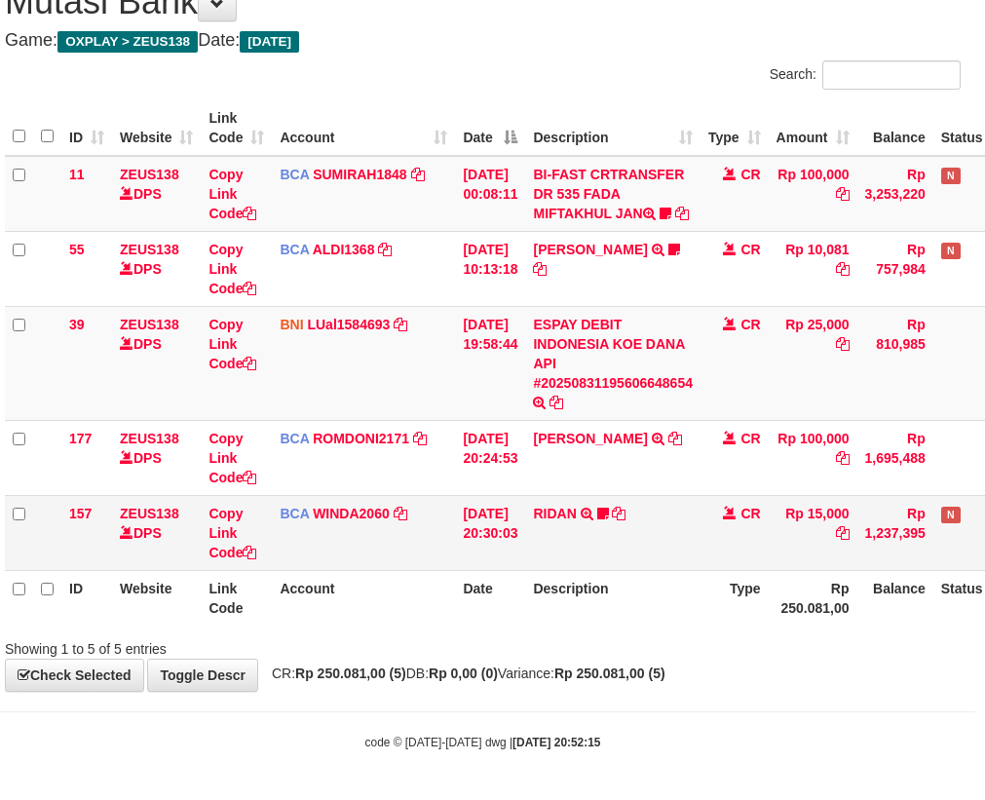
click at [569, 562] on td "RIDAN TRSF E-BANKING CR 3108/FTSCY/WS95031 15000.00RIDAN Hercules122" at bounding box center [612, 532] width 175 height 75
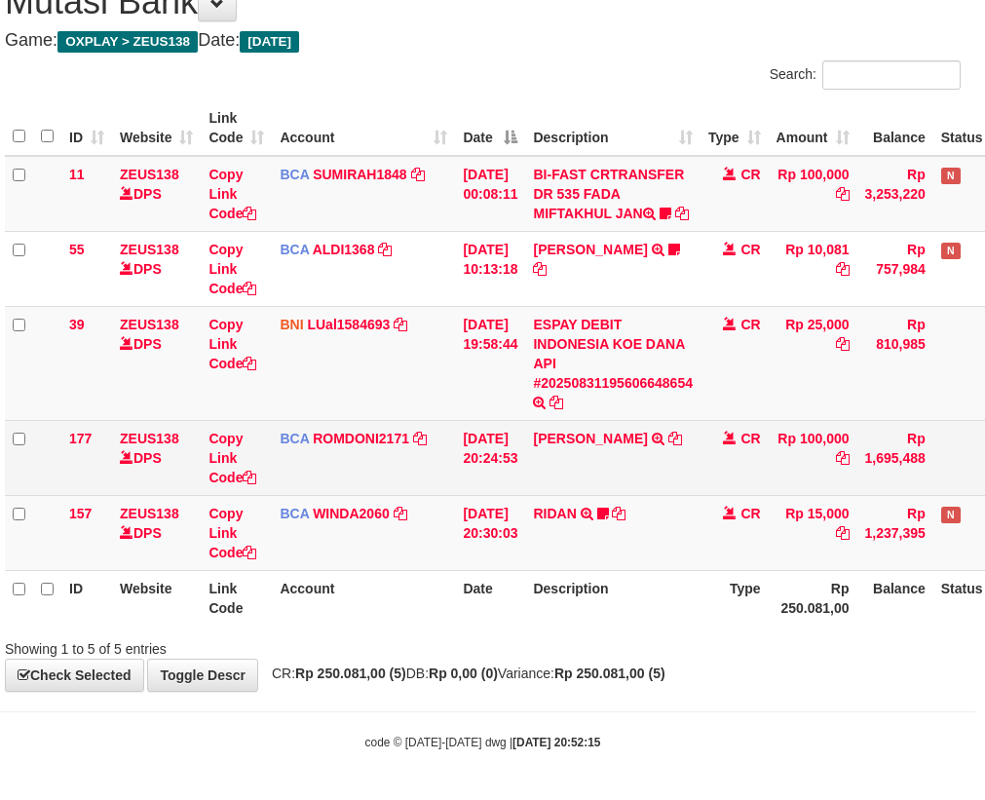
drag, startPoint x: 581, startPoint y: 557, endPoint x: 571, endPoint y: 456, distance: 100.9
click at [579, 525] on td "RIDAN TRSF E-BANKING CR 3108/FTSCY/WS95031 15000.00RIDAN Hercules122" at bounding box center [612, 532] width 175 height 75
drag, startPoint x: 617, startPoint y: 496, endPoint x: 667, endPoint y: 478, distance: 53.0
click at [619, 499] on tbody "11 ZEUS138 DPS Copy Link Code BCA SUMIRAH1848 DPS SUMIRAH mutasi_20250831_4156 …" at bounding box center [537, 363] width 1065 height 415
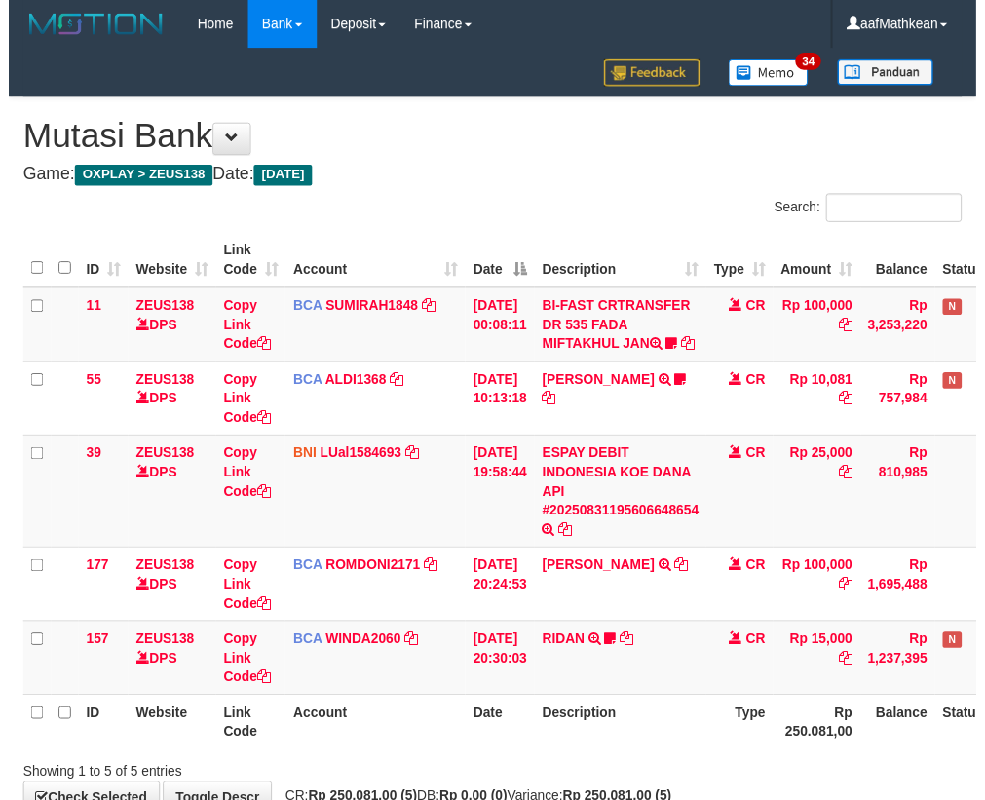
scroll to position [156, 10]
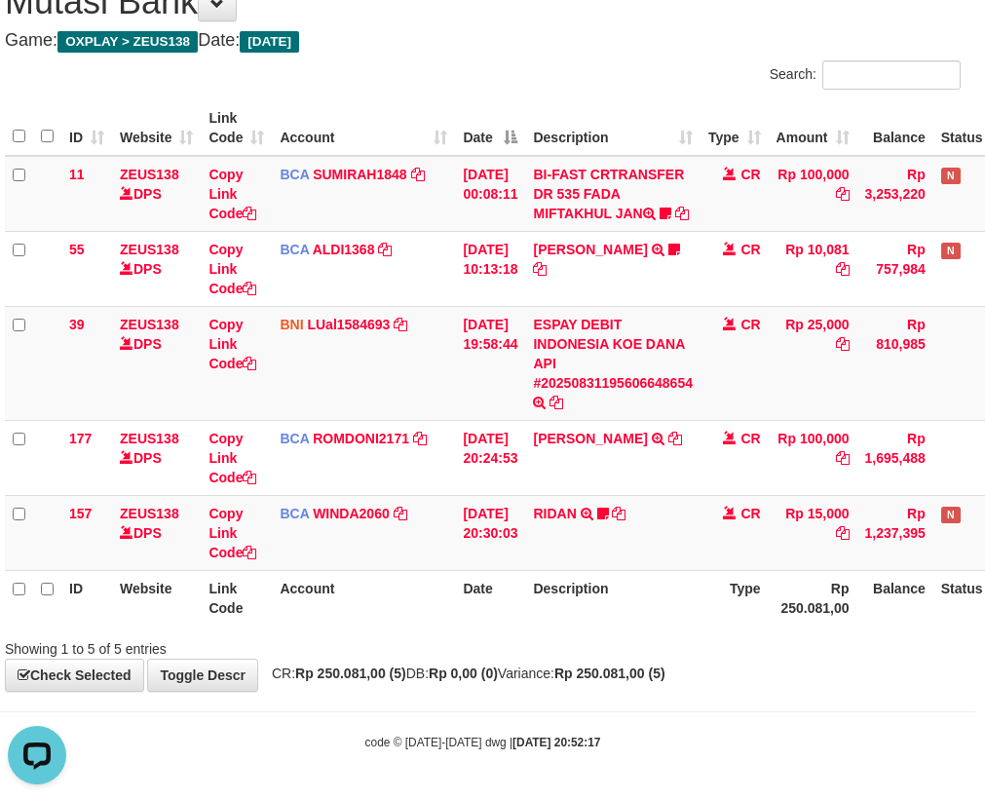
click at [590, 598] on th "Description" at bounding box center [612, 598] width 175 height 56
click at [615, 624] on th "Description" at bounding box center [612, 598] width 175 height 56
drag, startPoint x: 619, startPoint y: 618, endPoint x: 609, endPoint y: 605, distance: 16.0
click at [611, 608] on th "Description" at bounding box center [612, 598] width 175 height 56
drag, startPoint x: 609, startPoint y: 605, endPoint x: 613, endPoint y: 617, distance: 12.3
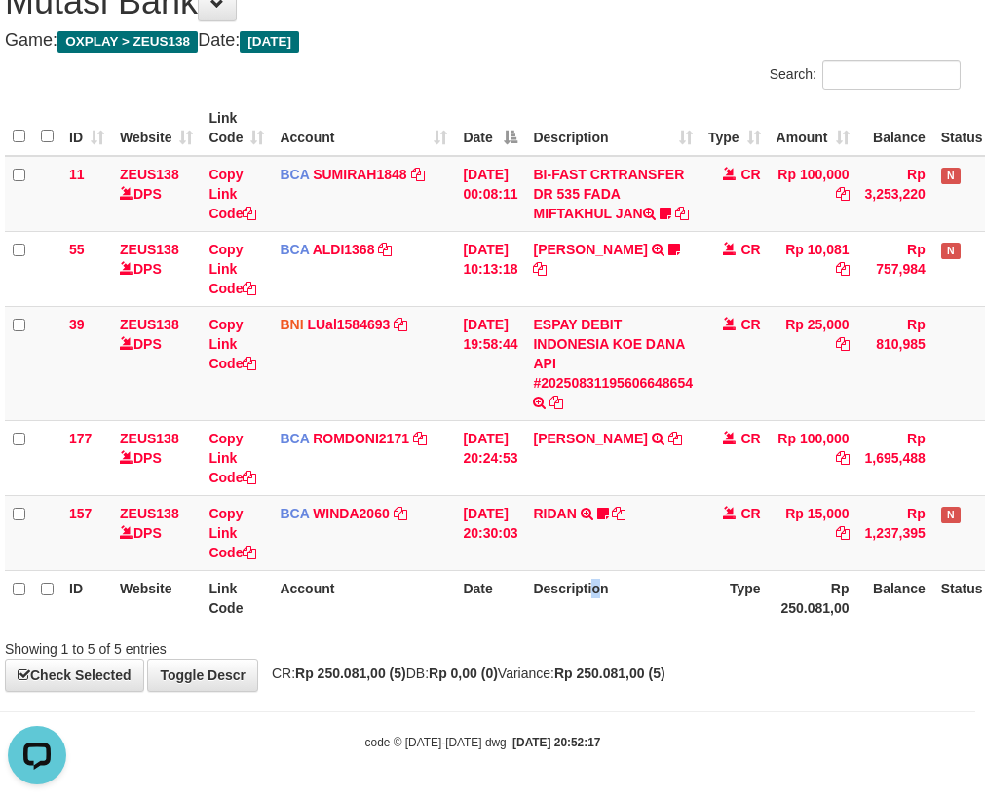
click at [613, 617] on th "Description" at bounding box center [612, 598] width 175 height 56
click at [620, 606] on th "Description" at bounding box center [612, 598] width 175 height 56
click at [634, 630] on div "ID Website Link Code Account Date Description Type Amount Balance Status Action…" at bounding box center [482, 363] width 985 height 537
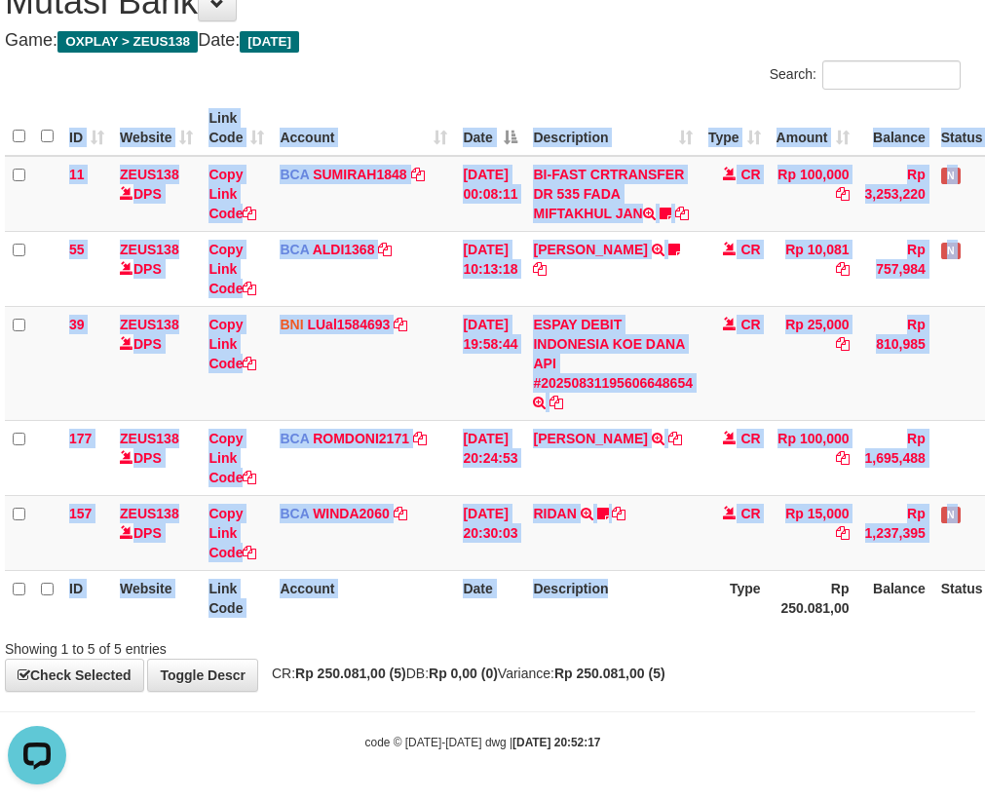
click at [645, 610] on th "Description" at bounding box center [612, 598] width 175 height 56
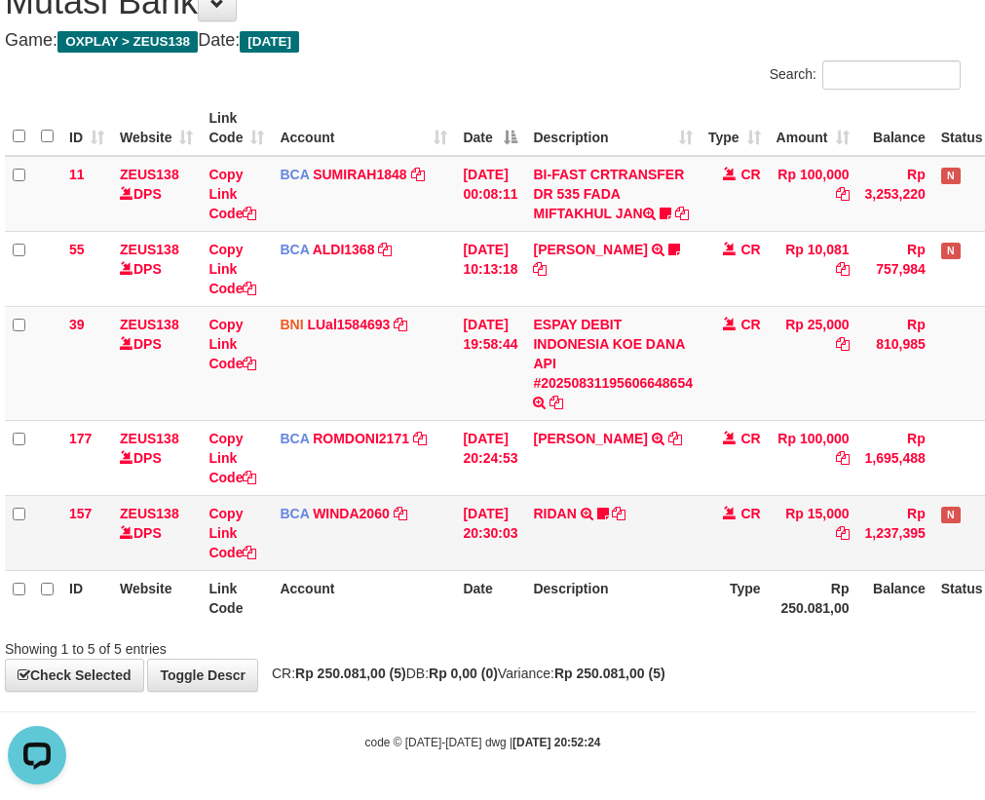
click at [421, 550] on td "BCA WINDA2060 DPS WINDA mutasi_20250831_4644 | 157 mutasi_20250831_4644 | 157" at bounding box center [363, 532] width 183 height 75
drag, startPoint x: 345, startPoint y: 543, endPoint x: 991, endPoint y: 435, distance: 655.2
click at [343, 543] on td "BCA WINDA2060 DPS WINDA mutasi_20250831_4644 | 157 mutasi_20250831_4644 | 157" at bounding box center [363, 532] width 183 height 75
click at [596, 646] on div "Search: ID Website Link Code Account Date Description Type Amount Balance Statu…" at bounding box center [483, 359] width 956 height 598
drag, startPoint x: 543, startPoint y: 671, endPoint x: 563, endPoint y: 662, distance: 22.3
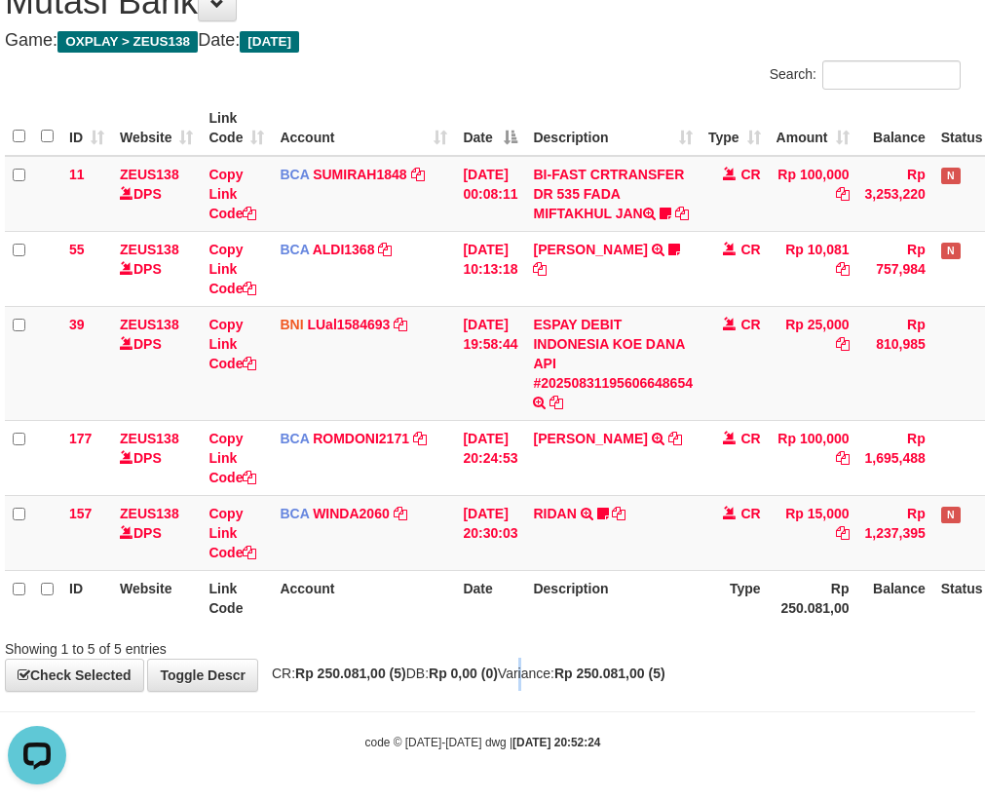
click at [535, 674] on span "CR: Rp 250.081,00 (5) DB: Rp 0,00 (0) Variance: Rp 250.081,00 (5)" at bounding box center [463, 674] width 403 height 16
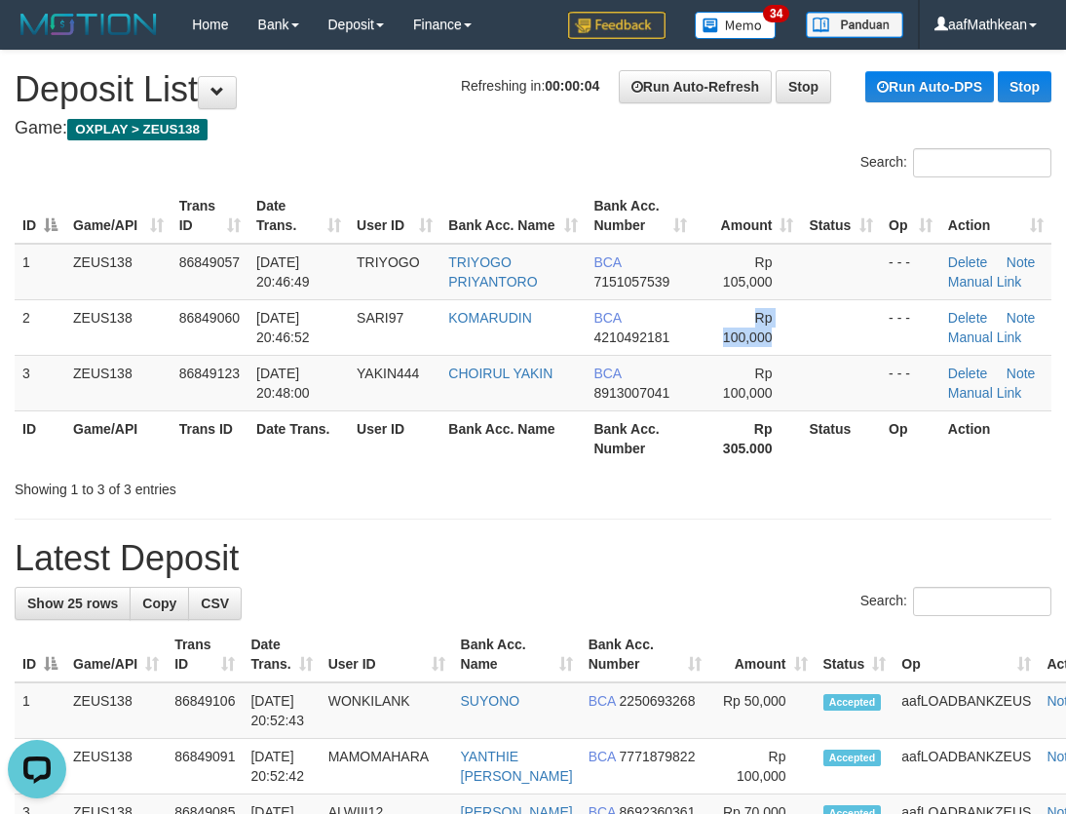
click at [805, 324] on tr "2 ZEUS138 86849060 31/08/2025 20:46:52 SARI97 KOMARUDIN BCA 4210492181 Rp 100,0…" at bounding box center [533, 327] width 1037 height 56
click at [340, 218] on th "Date Trans." at bounding box center [299, 216] width 100 height 56
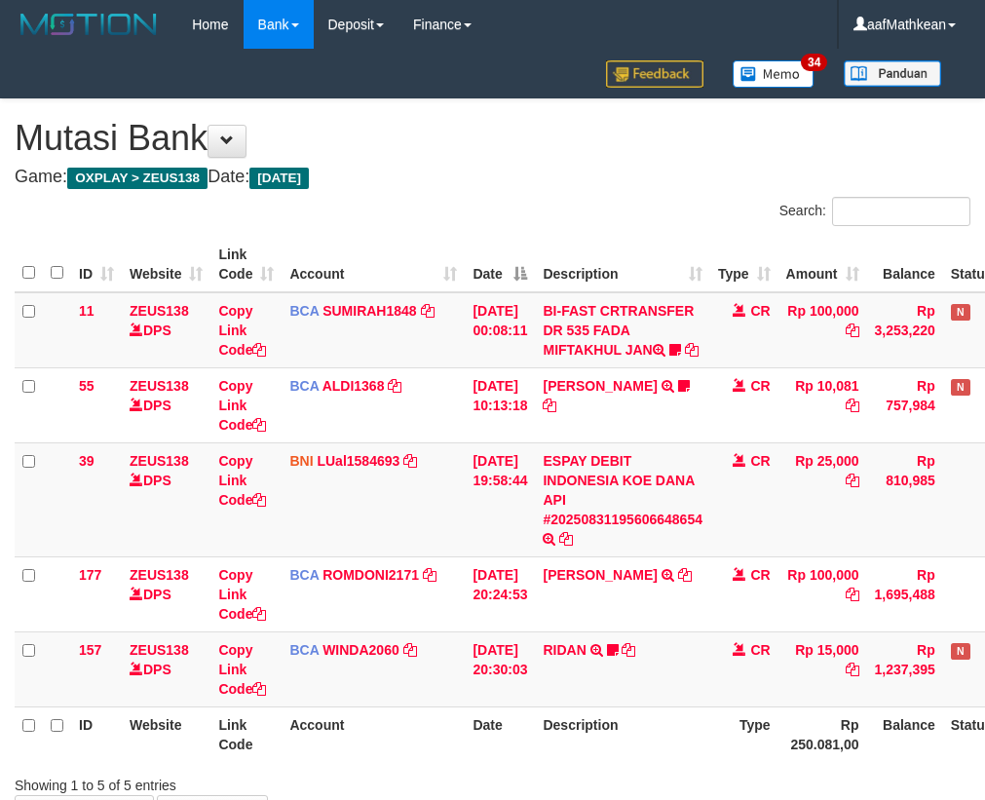
scroll to position [156, 10]
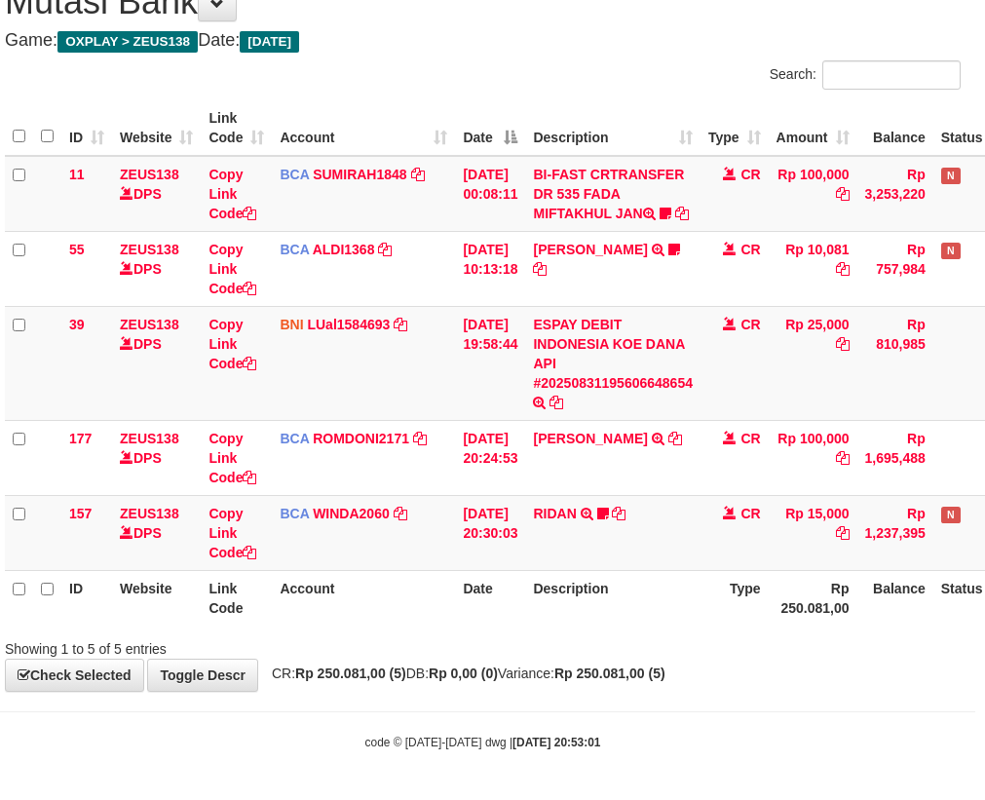
drag, startPoint x: 457, startPoint y: 574, endPoint x: 452, endPoint y: 594, distance: 20.1
click at [449, 576] on table "ID Website Link Code Account Date Description Type Amount Balance Status Action…" at bounding box center [537, 362] width 1065 height 525
click at [453, 591] on th "Account" at bounding box center [363, 598] width 183 height 56
click at [466, 577] on th "Date" at bounding box center [490, 598] width 70 height 56
click at [506, 579] on th "Date" at bounding box center [490, 598] width 70 height 56
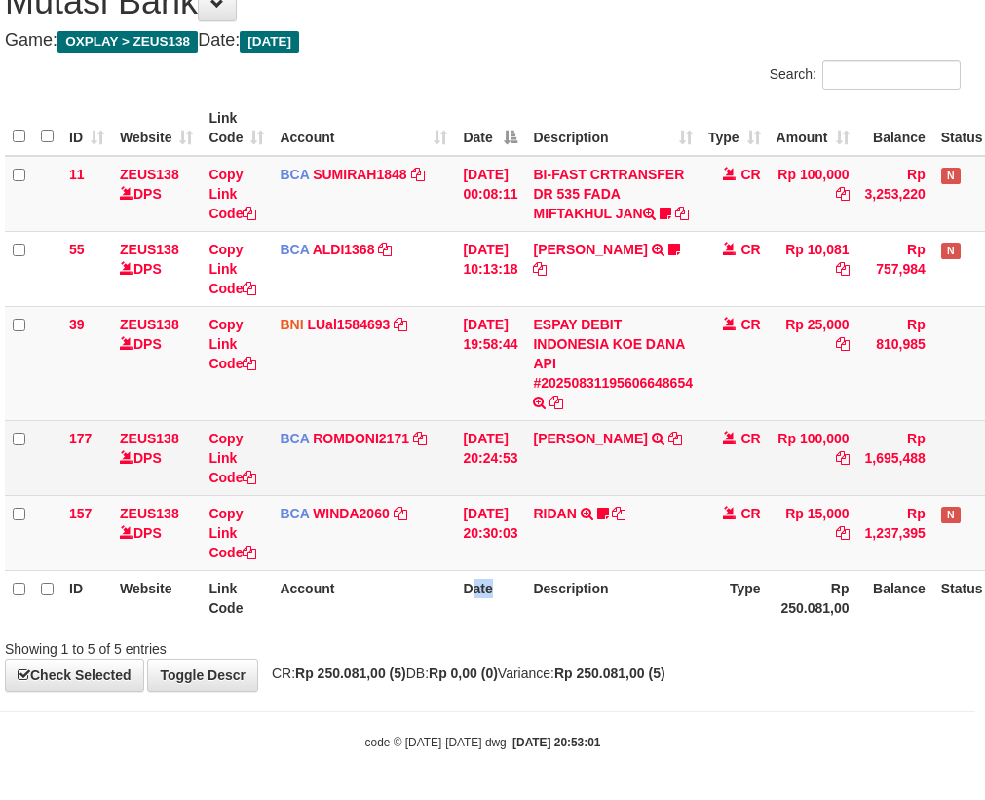
drag, startPoint x: 532, startPoint y: 449, endPoint x: 535, endPoint y: 460, distance: 11.1
click at [525, 453] on td "31/08/2025 20:24:53" at bounding box center [490, 457] width 70 height 75
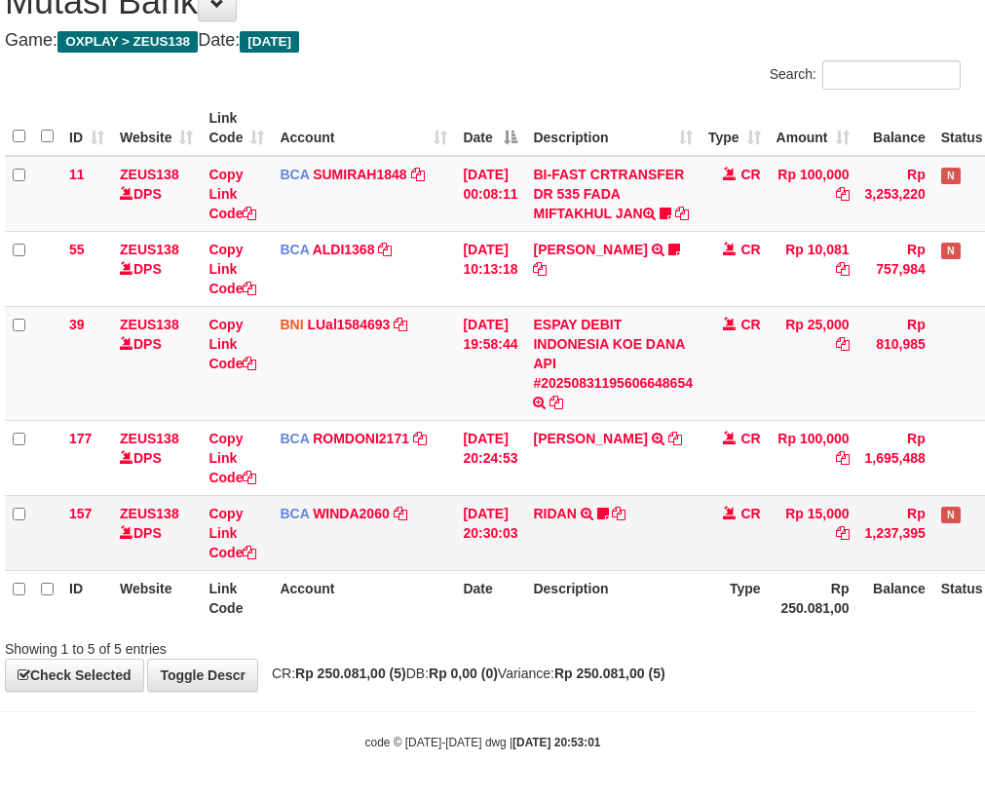
drag, startPoint x: 605, startPoint y: 515, endPoint x: 626, endPoint y: 523, distance: 22.3
click at [604, 516] on td "RIDAN TRSF E-BANKING CR 3108/FTSCY/WS95031 15000.00RIDAN Hercules122" at bounding box center [612, 532] width 175 height 75
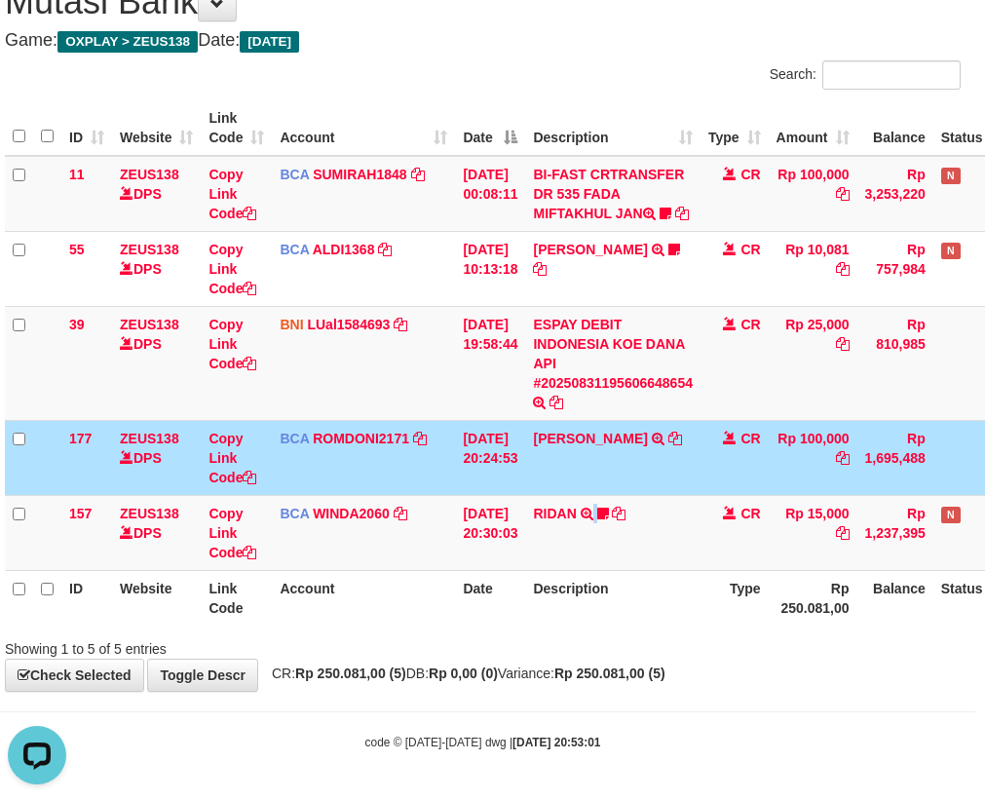
scroll to position [0, 0]
drag, startPoint x: 556, startPoint y: 557, endPoint x: 554, endPoint y: 581, distance: 24.4
click at [555, 559] on td "RIDAN TRSF E-BANKING CR 3108/FTSCY/WS95031 15000.00RIDAN Hercules122" at bounding box center [612, 532] width 175 height 75
drag, startPoint x: 554, startPoint y: 581, endPoint x: 606, endPoint y: 575, distance: 53.0
click at [560, 581] on th "Description" at bounding box center [612, 598] width 175 height 56
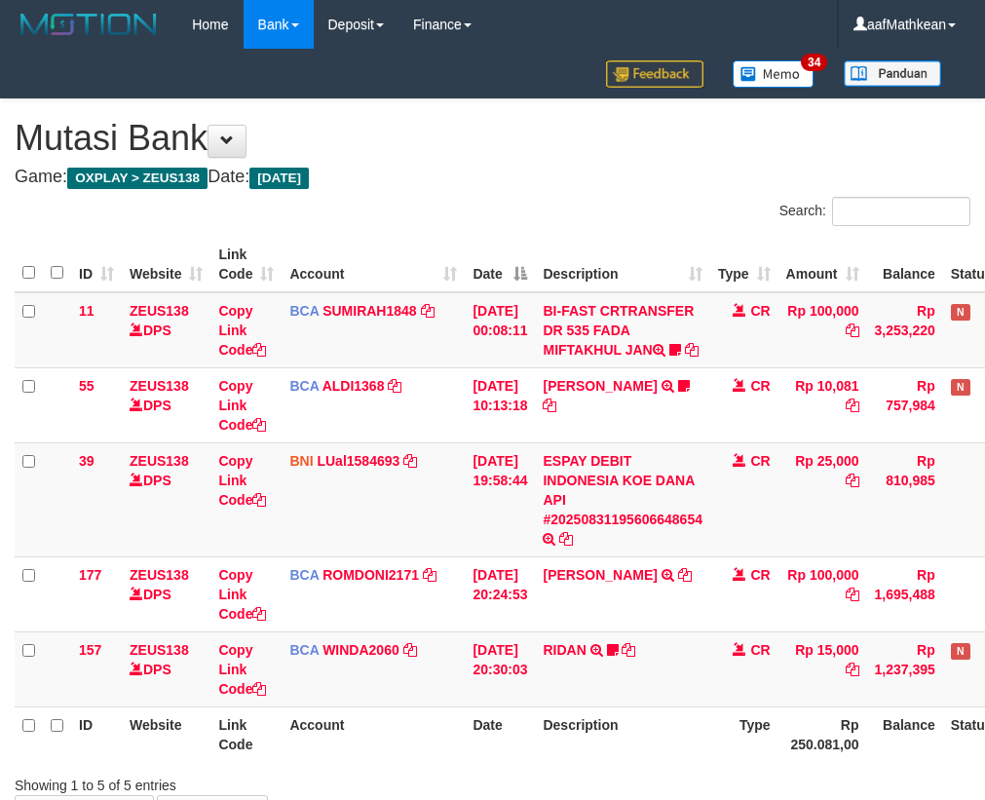
scroll to position [156, 10]
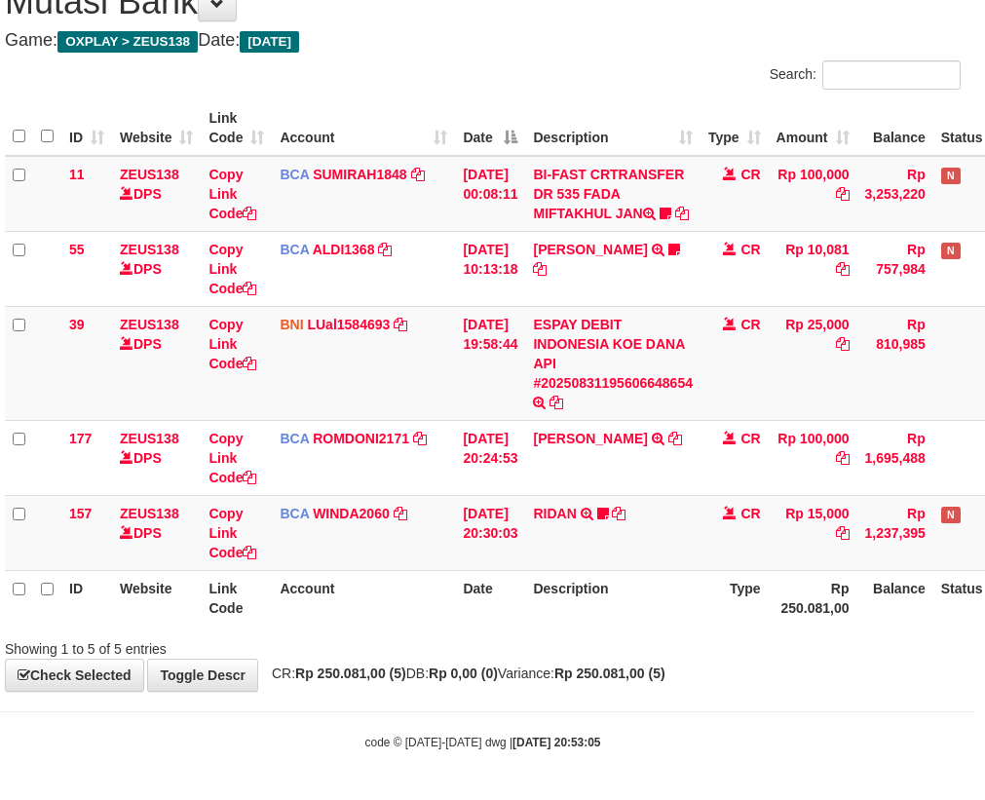
drag, startPoint x: 0, startPoint y: 0, endPoint x: 397, endPoint y: 605, distance: 723.7
click at [398, 605] on th "Account" at bounding box center [363, 598] width 183 height 56
click at [635, 632] on div "Showing 1 to 5 of 5 entries" at bounding box center [482, 645] width 985 height 27
click at [644, 653] on div "Search: ID Website Link Code Account Date Description Type Amount Balance Statu…" at bounding box center [483, 359] width 956 height 598
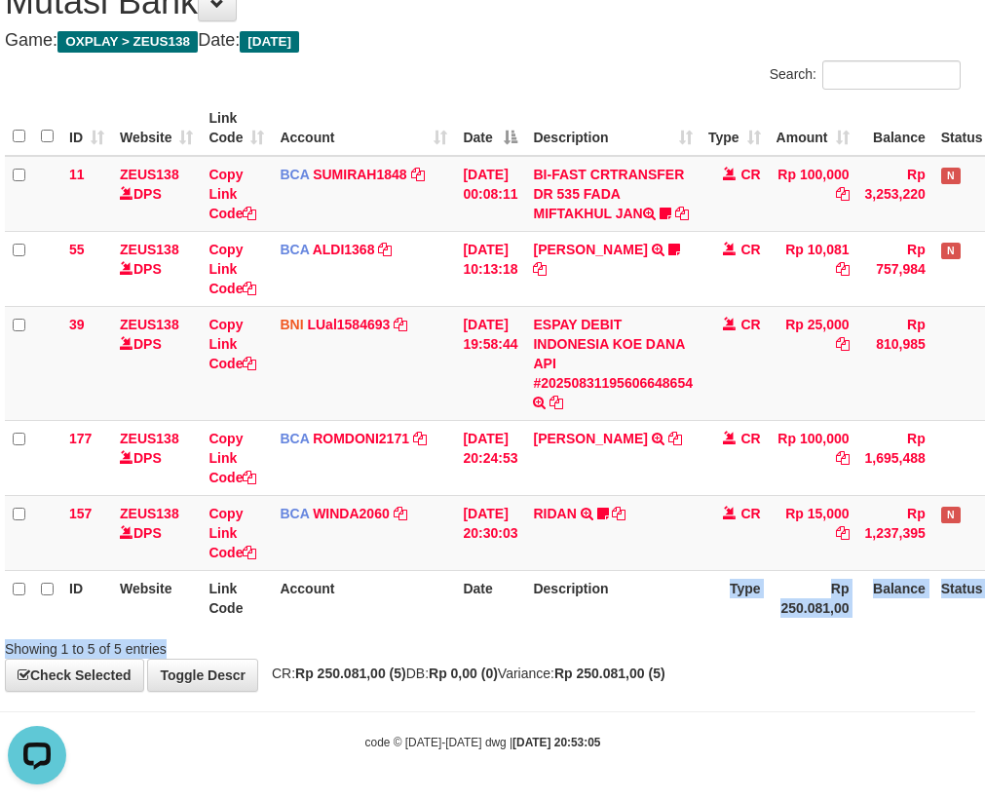
click at [616, 656] on div "Showing 1 to 5 of 5 entries" at bounding box center [482, 645] width 985 height 27
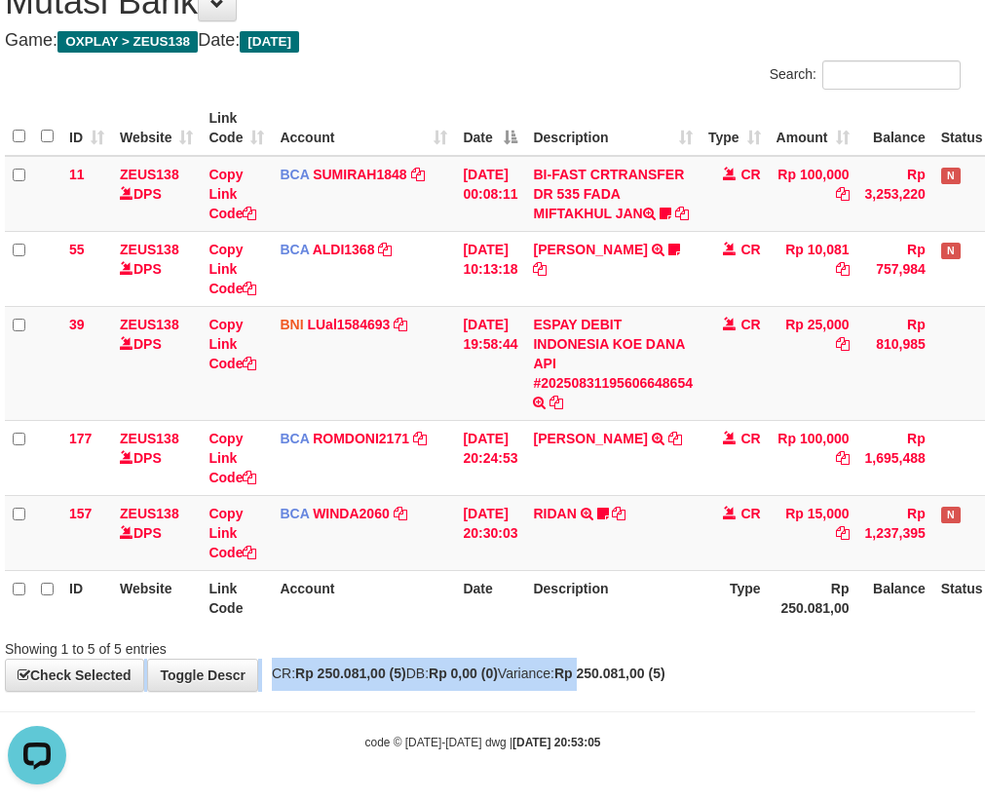
drag, startPoint x: 616, startPoint y: 656, endPoint x: 1111, endPoint y: 745, distance: 503.0
click at [976, 745] on html "Toggle navigation Home Bank Account List Load By Website Group [OXPLAY] ZEUS138…" at bounding box center [482, 332] width 985 height 937
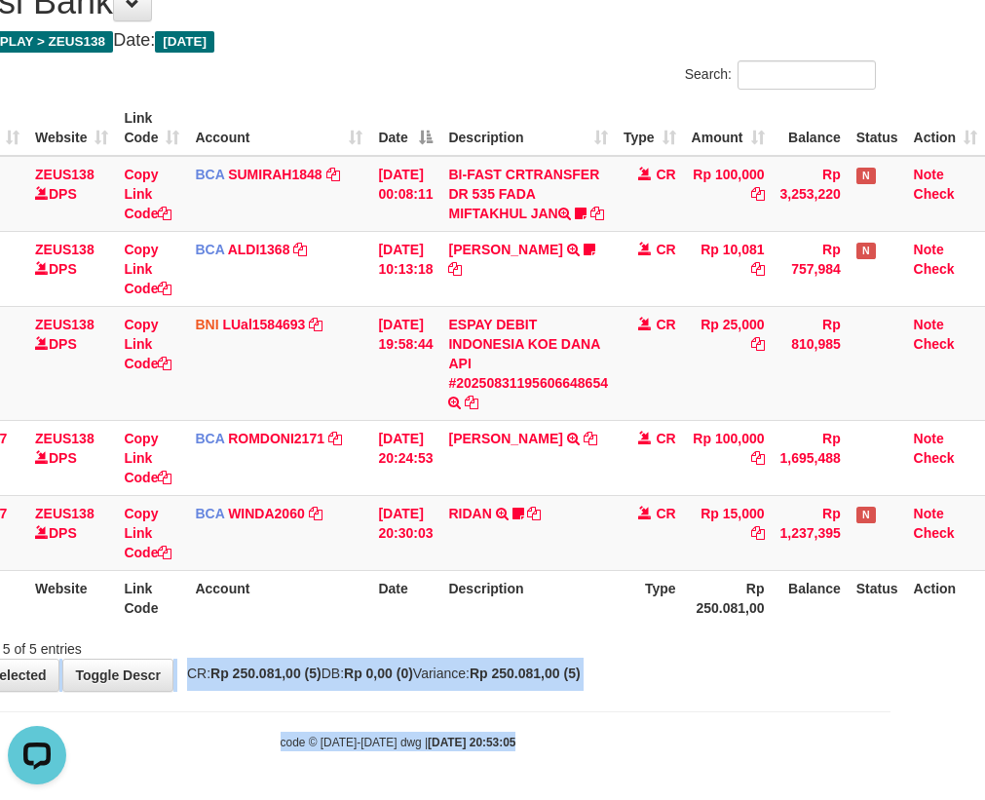
click at [451, 565] on tr "157 ZEUS138 DPS Copy Link Code BCA WINDA2060 DPS WINDA mutasi_20250831_4644 | 1…" at bounding box center [452, 532] width 1065 height 75
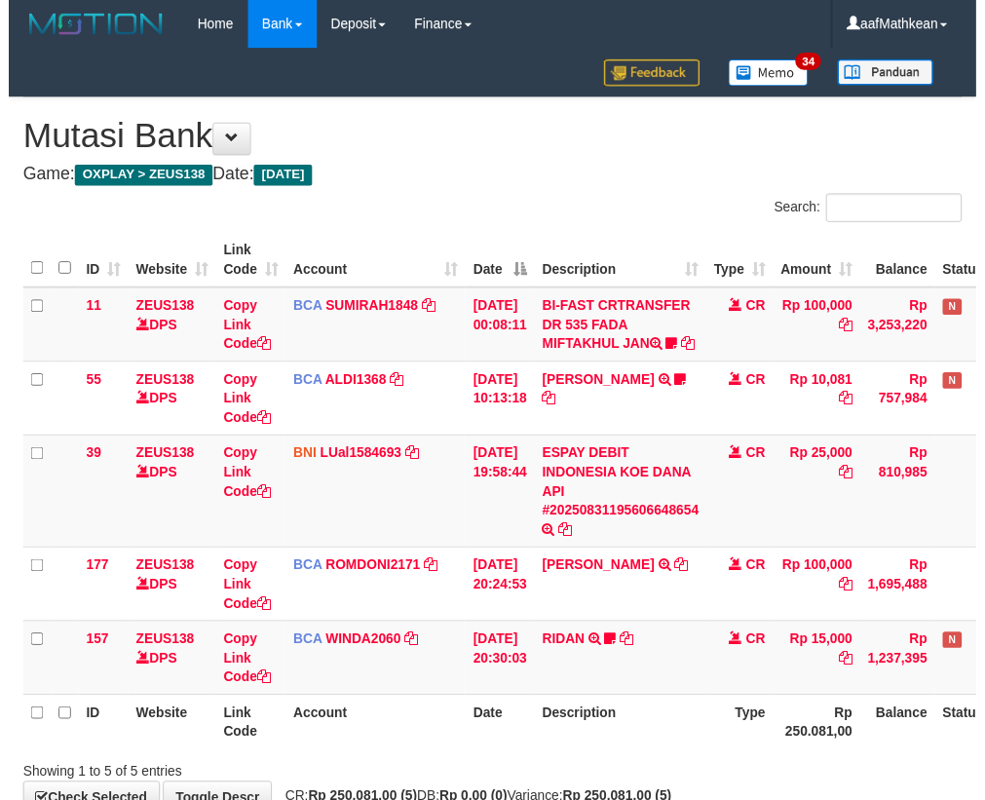
scroll to position [156, 107]
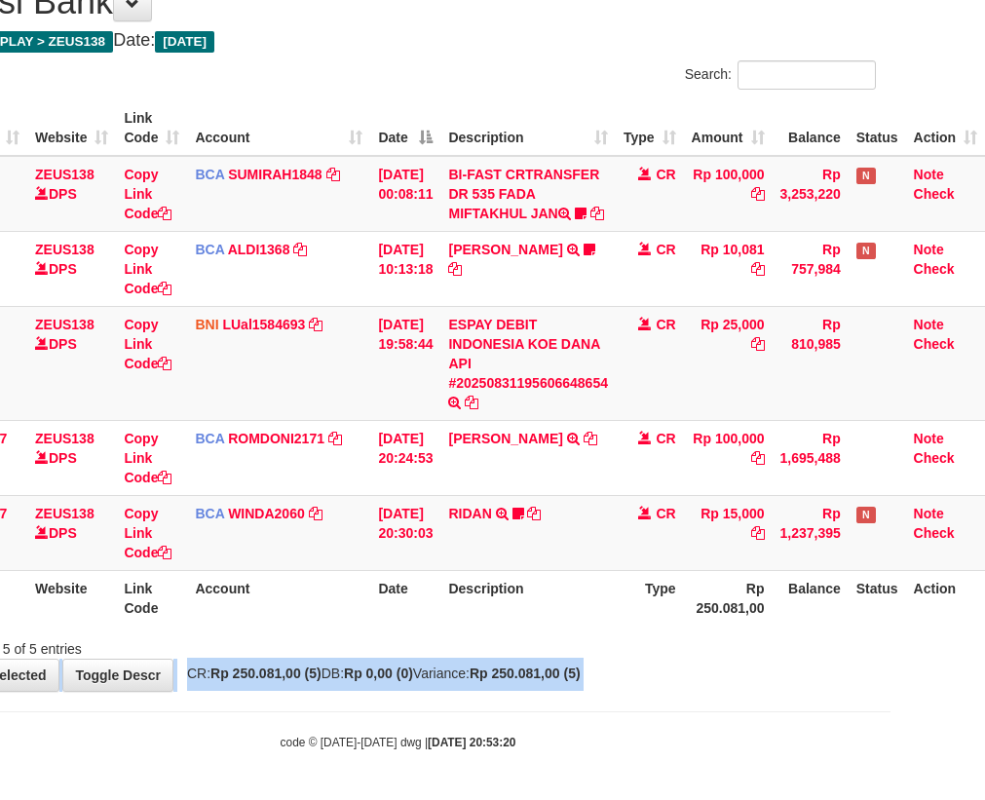
drag, startPoint x: 677, startPoint y: 675, endPoint x: 1155, endPoint y: 701, distance: 478.2
click at [891, 701] on html "Toggle navigation Home Bank Account List Load By Website Group [OXPLAY] ZEUS138…" at bounding box center [397, 332] width 985 height 937
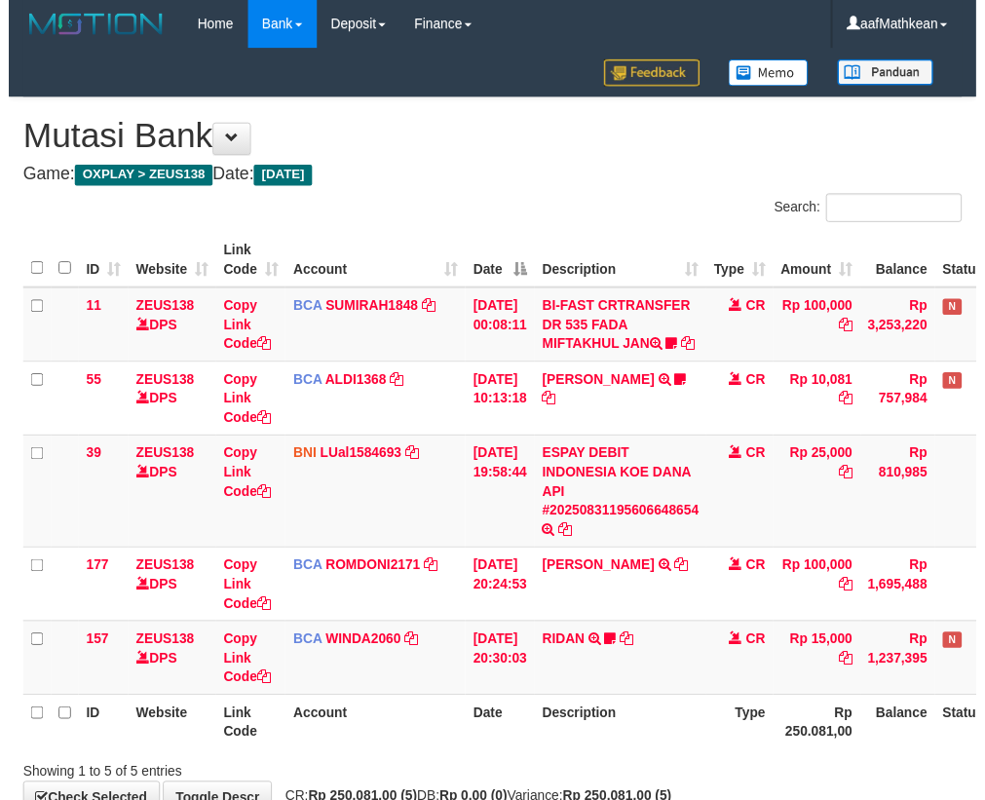
scroll to position [156, 107]
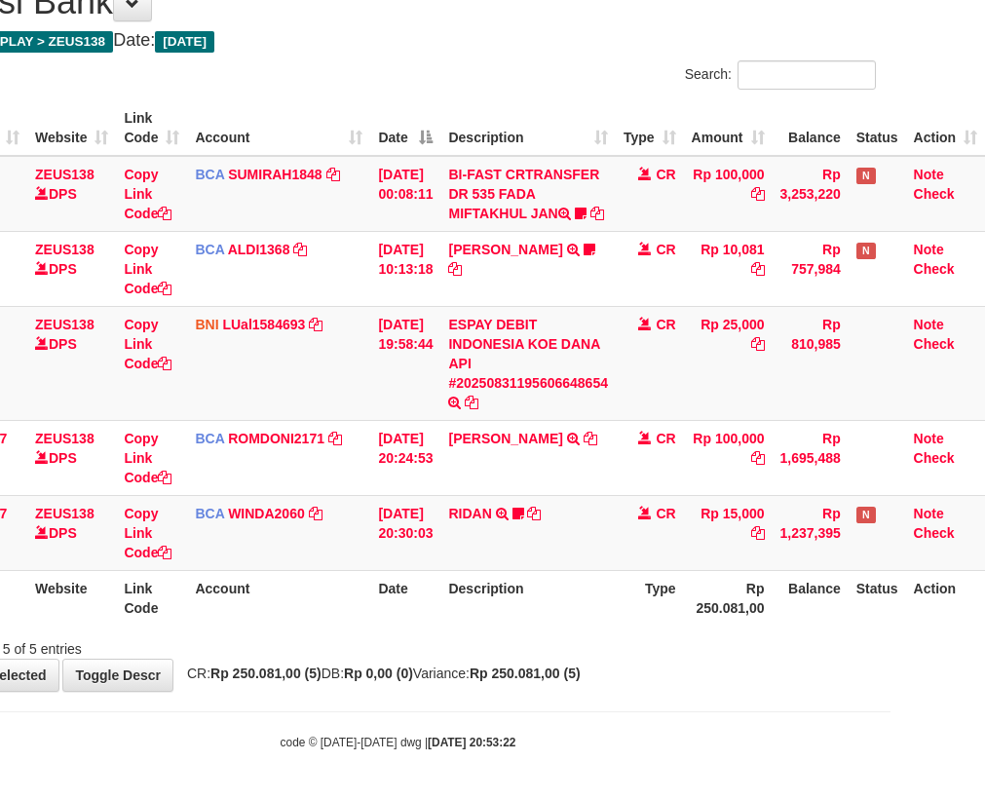
click at [508, 596] on th "Description" at bounding box center [528, 598] width 175 height 56
click at [518, 613] on th "Description" at bounding box center [528, 598] width 175 height 56
drag, startPoint x: 720, startPoint y: 671, endPoint x: 997, endPoint y: 663, distance: 276.9
click at [772, 671] on div "**********" at bounding box center [397, 327] width 985 height 728
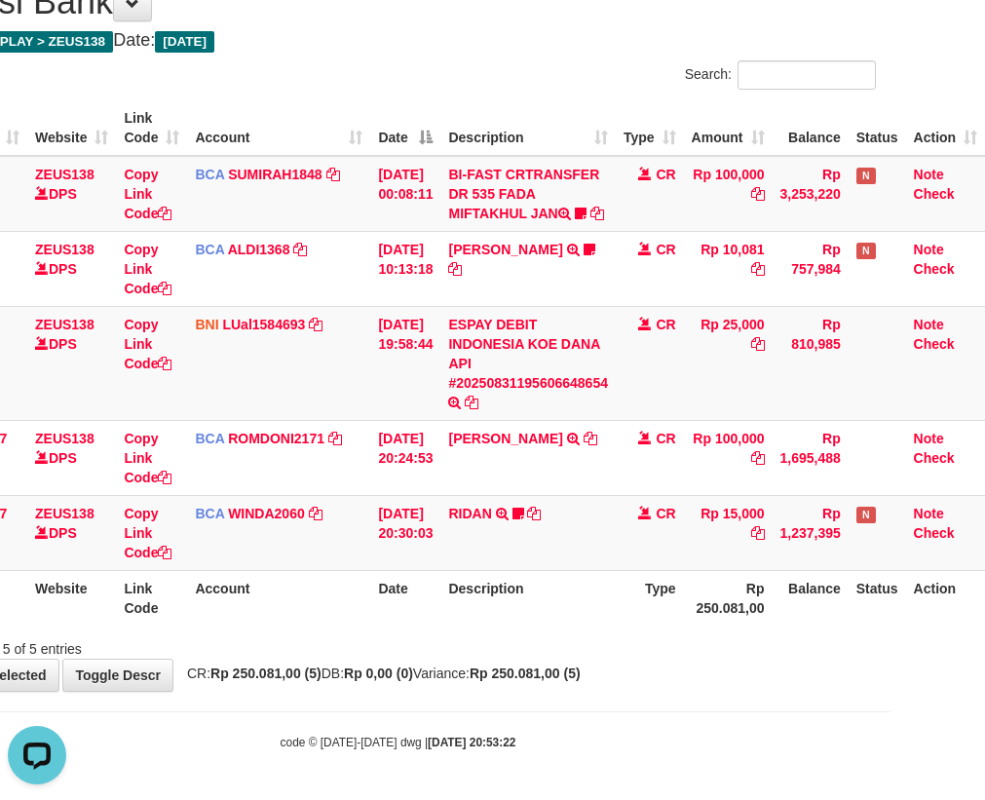
click at [575, 652] on div "Showing 1 to 5 of 5 entries" at bounding box center [397, 645] width 985 height 27
drag, startPoint x: 575, startPoint y: 655, endPoint x: 619, endPoint y: 663, distance: 44.5
click at [611, 663] on div "**********" at bounding box center [397, 327] width 985 height 728
click at [512, 704] on body "Toggle navigation Home Bank Account List Load By Website Group [OXPLAY] ZEUS138…" at bounding box center [397, 332] width 985 height 937
drag, startPoint x: 513, startPoint y: 706, endPoint x: 522, endPoint y: 711, distance: 10.9
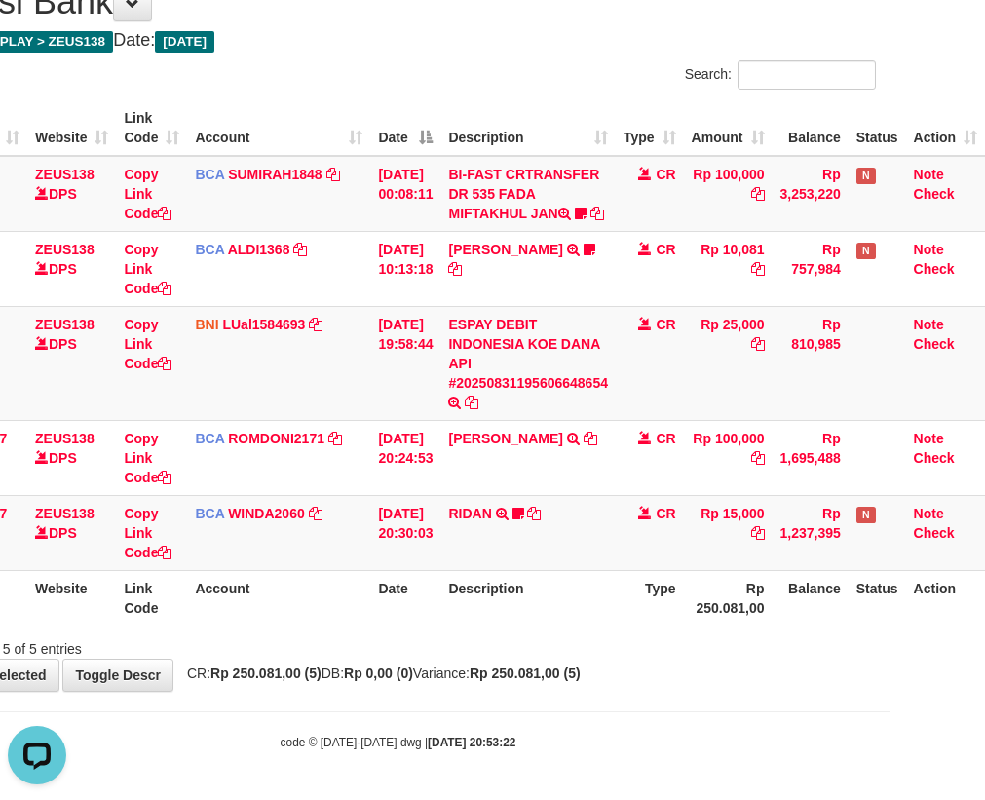
click at [520, 711] on body "Toggle navigation Home Bank Account List Load By Website Group [OXPLAY] ZEUS138…" at bounding box center [397, 332] width 985 height 937
drag, startPoint x: 525, startPoint y: 702, endPoint x: 995, endPoint y: 670, distance: 470.9
click at [543, 700] on body "Toggle navigation Home Bank Account List Load By Website Group [OXPLAY] ZEUS138…" at bounding box center [397, 332] width 985 height 937
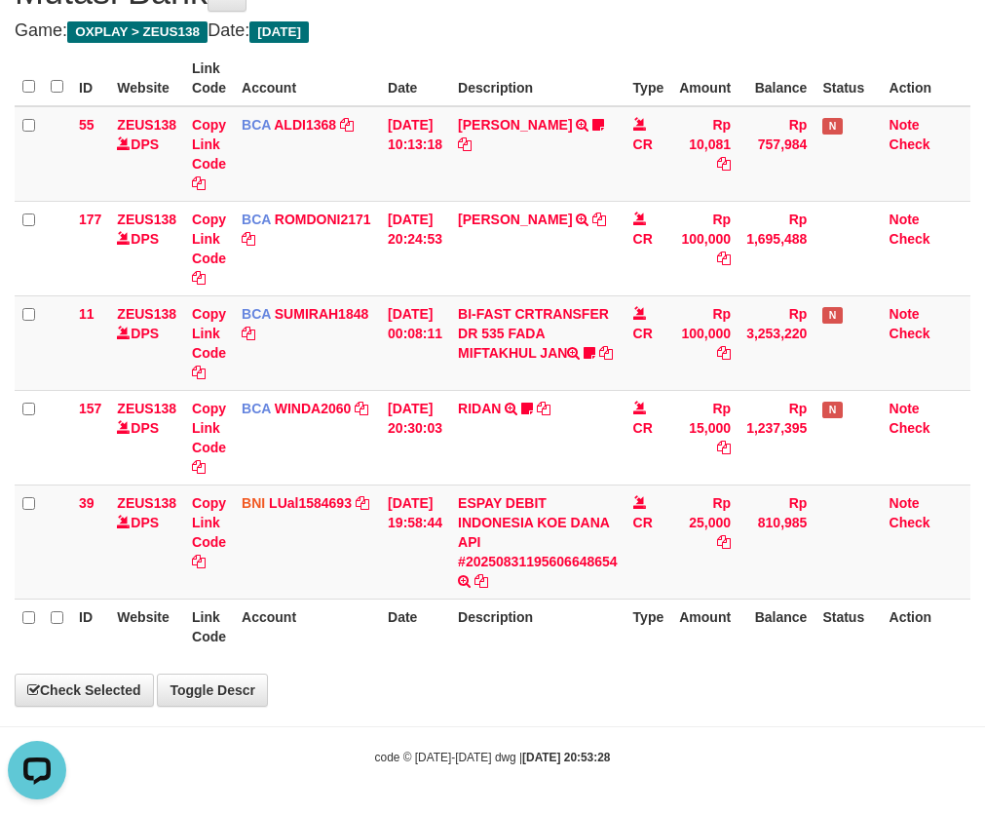
click at [548, 720] on body "Toggle navigation Home Bank Account List Load By Website Group [OXPLAY] ZEUS138…" at bounding box center [492, 334] width 985 height 961
click at [548, 719] on body "Toggle navigation Home Bank Account List Load By Website Group [OXPLAY] ZEUS138…" at bounding box center [492, 334] width 985 height 961
click at [547, 718] on body "Toggle navigation Home Bank Account List Load By Website Group [OXPLAY] ZEUS138…" at bounding box center [492, 334] width 985 height 961
click at [545, 709] on body "Toggle navigation Home Bank Account List Load By Website Group [OXPLAY] ZEUS138…" at bounding box center [492, 334] width 985 height 961
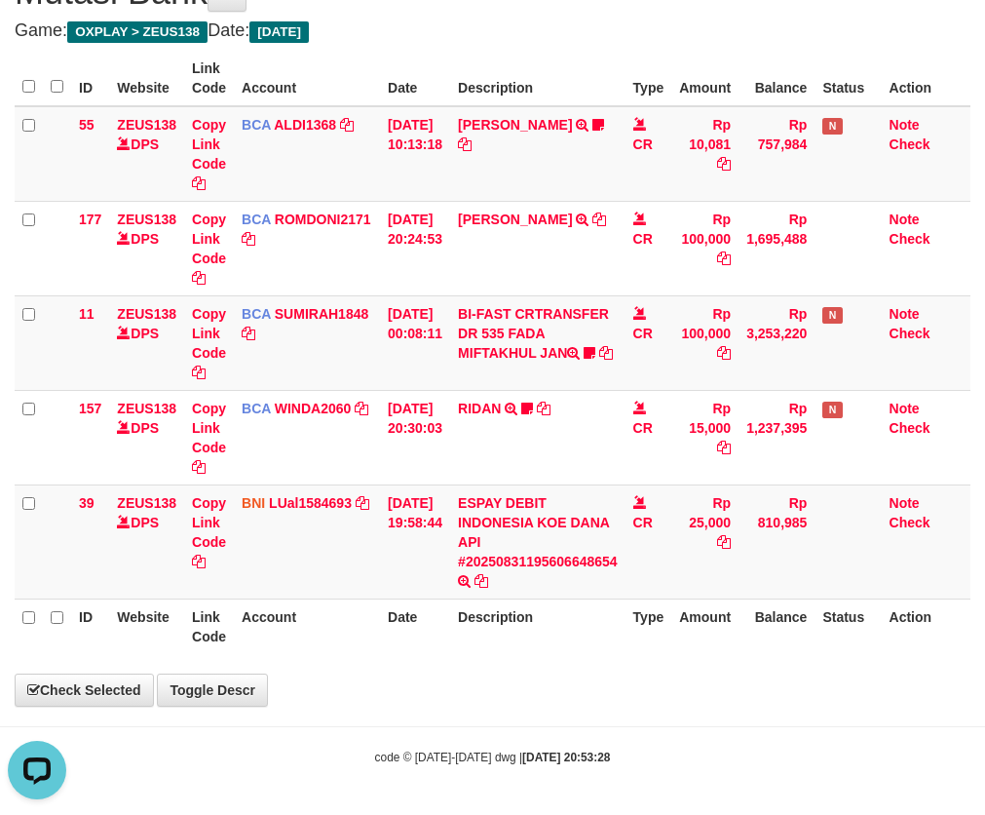
click at [548, 701] on body "Toggle navigation Home Bank Account List Load By Website Group [OXPLAY] ZEUS138…" at bounding box center [492, 334] width 985 height 961
click at [550, 696] on div "**********" at bounding box center [492, 329] width 985 height 752
click at [492, 688] on div "**********" at bounding box center [492, 329] width 985 height 752
drag, startPoint x: 494, startPoint y: 686, endPoint x: 999, endPoint y: 661, distance: 505.5
click at [605, 694] on div "**********" at bounding box center [492, 329] width 985 height 752
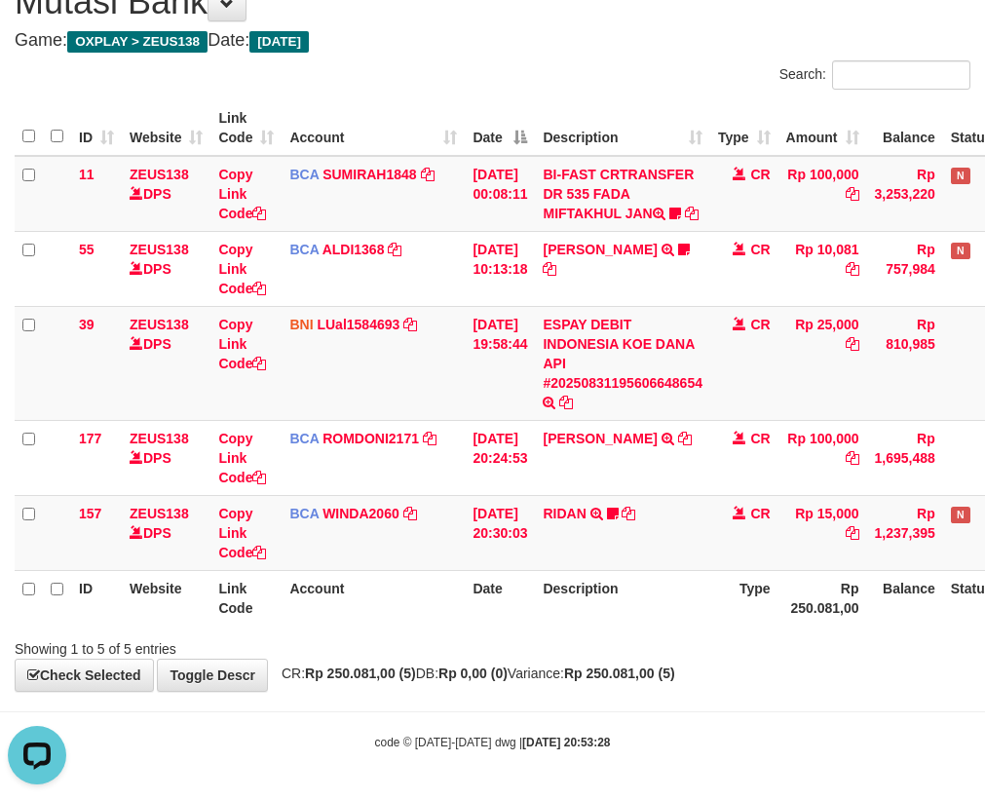
click at [710, 691] on div "**********" at bounding box center [492, 327] width 985 height 728
drag, startPoint x: 710, startPoint y: 698, endPoint x: 701, endPoint y: 691, distance: 11.1
click at [710, 691] on div "**********" at bounding box center [492, 327] width 985 height 728
drag, startPoint x: 640, startPoint y: 691, endPoint x: 999, endPoint y: 713, distance: 359.4
click at [816, 709] on body "Toggle navigation Home Bank Account List Load By Website Group [OXPLAY] ZEUS138…" at bounding box center [492, 332] width 985 height 937
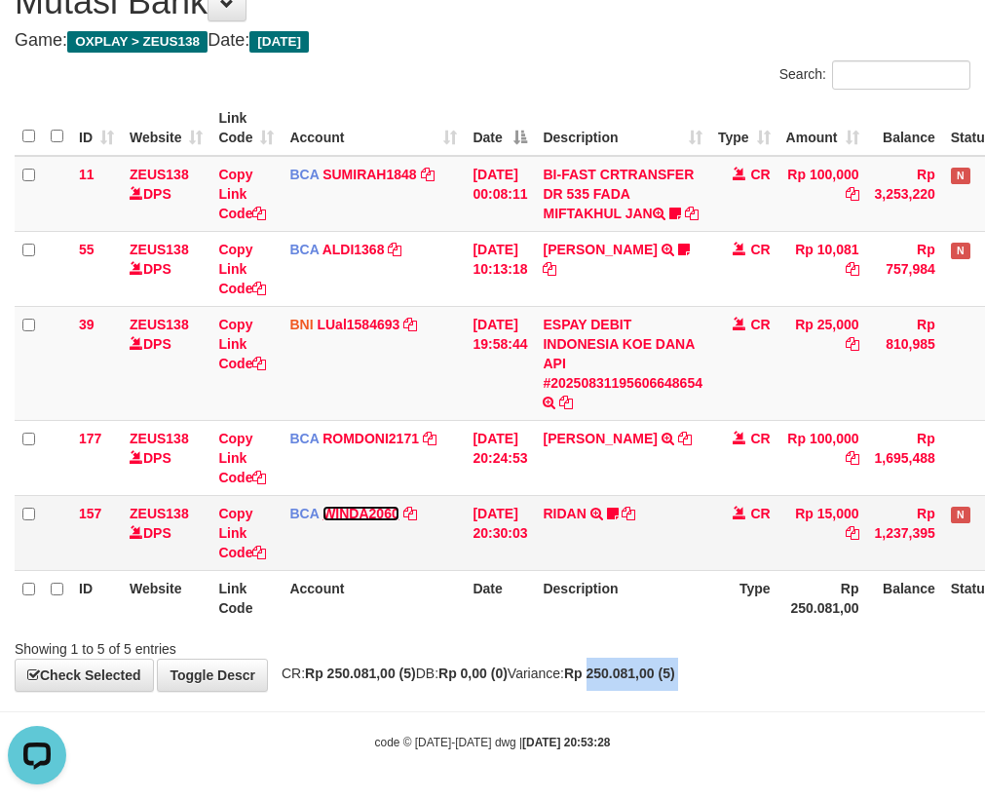
click at [323, 506] on link "WINDA2060" at bounding box center [361, 514] width 77 height 16
drag, startPoint x: 445, startPoint y: 567, endPoint x: 472, endPoint y: 592, distance: 35.9
click at [474, 570] on tr "157 ZEUS138 DPS Copy Link Code BCA WINDA2060 DPS WINDA mutasi_20250831_4644 | 1…" at bounding box center [547, 532] width 1065 height 75
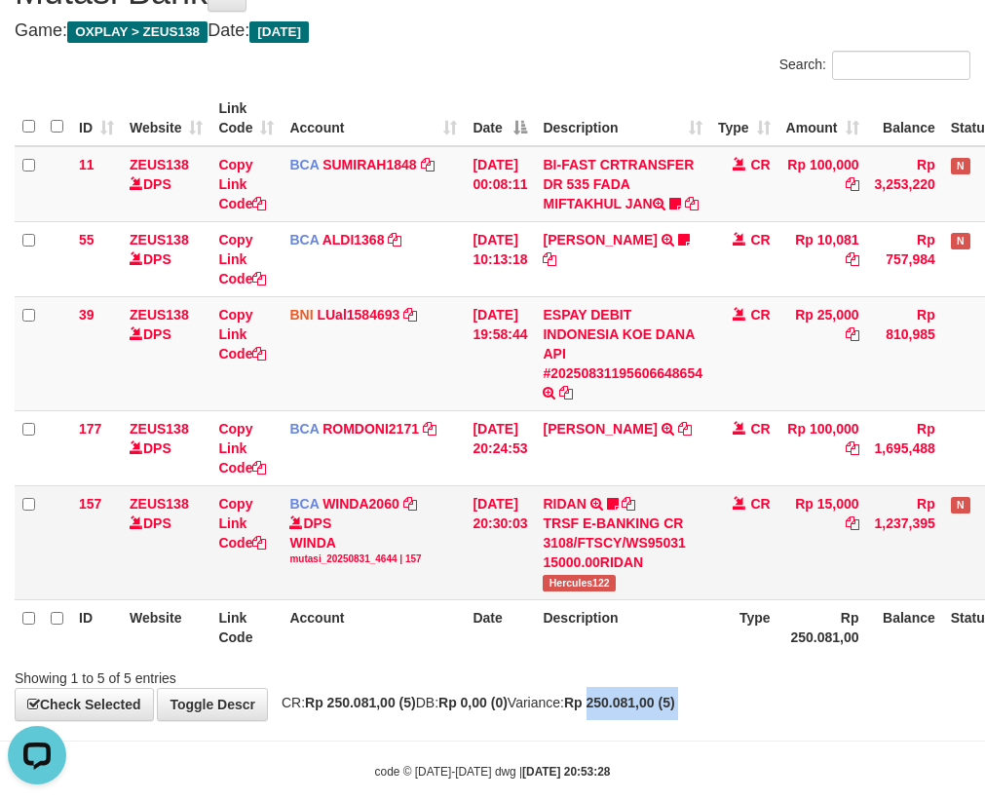
drag, startPoint x: 463, startPoint y: 589, endPoint x: 474, endPoint y: 590, distance: 10.8
click at [464, 589] on td "BCA WINDA2060 DPS WINDA mutasi_20250831_4644 | 157 mutasi_20250831_4644 | 157" at bounding box center [373, 542] width 183 height 114
click at [549, 634] on tr "ID Website Link Code Account Date Description Type Rp 250.081,00 Balance Status…" at bounding box center [547, 627] width 1065 height 56
click at [629, 599] on td "RIDAN TRSF E-BANKING CR 3108/FTSCY/WS95031 15000.00RIDAN Hercules122" at bounding box center [622, 542] width 175 height 114
click at [615, 592] on span "Hercules122" at bounding box center [579, 583] width 72 height 17
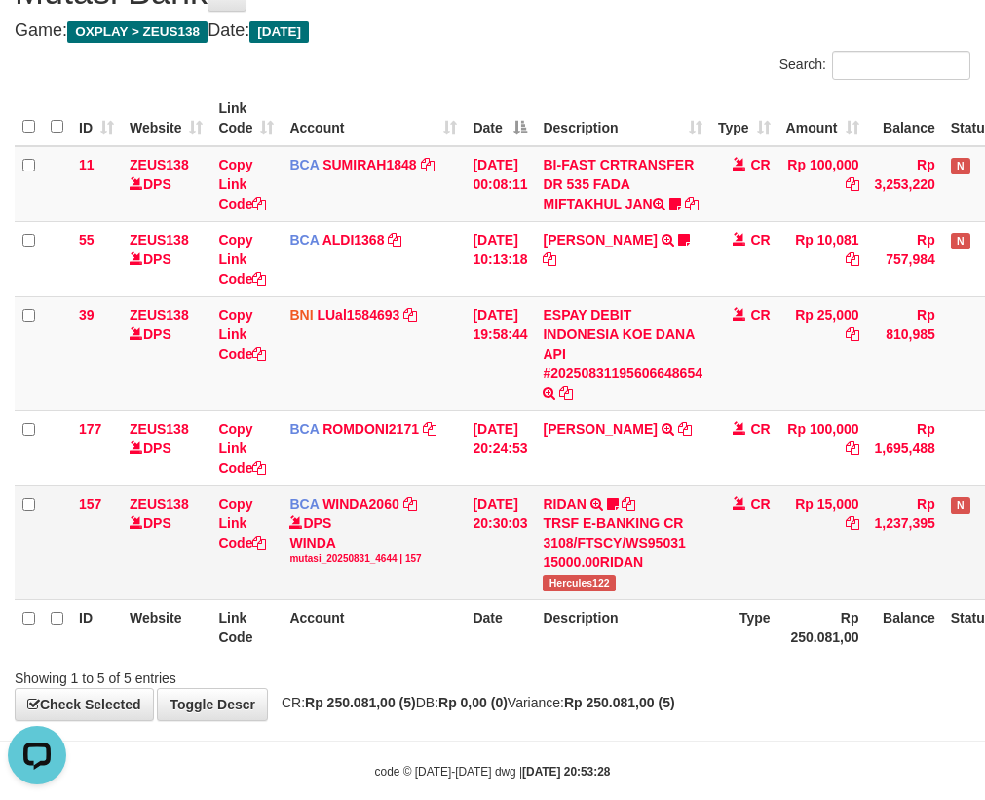
click at [645, 599] on td "RIDAN TRSF E-BANKING CR 3108/FTSCY/WS95031 15000.00RIDAN Hercules122" at bounding box center [622, 542] width 175 height 114
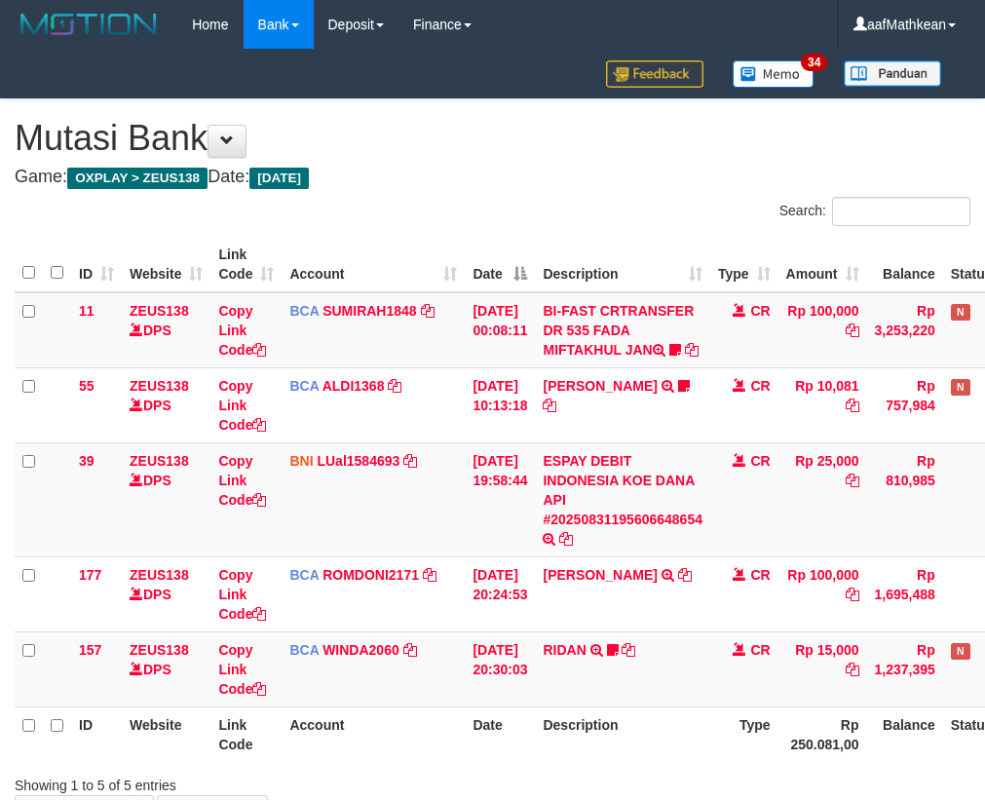
scroll to position [146, 0]
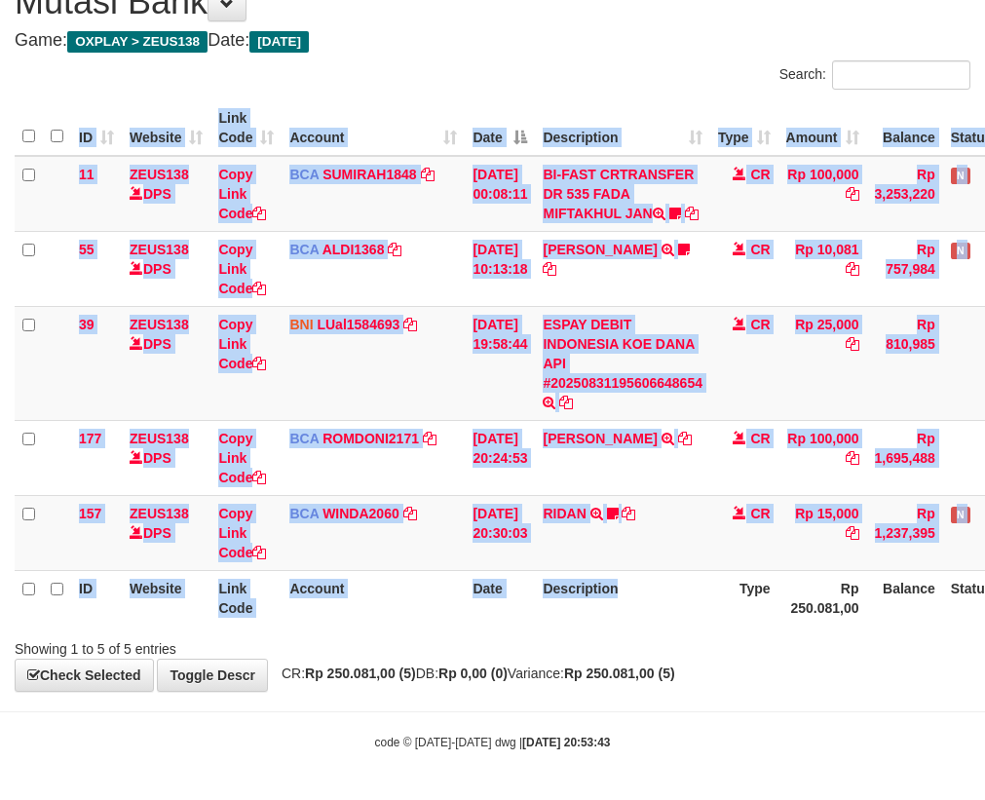
click at [744, 632] on div "ID Website Link Code Account Date Description Type Amount Balance Status Action…" at bounding box center [492, 363] width 985 height 537
click at [716, 564] on tr "157 ZEUS138 DPS Copy Link Code BCA WINDA2060 DPS WINDA mutasi_20250831_4644 | 1…" at bounding box center [547, 532] width 1065 height 75
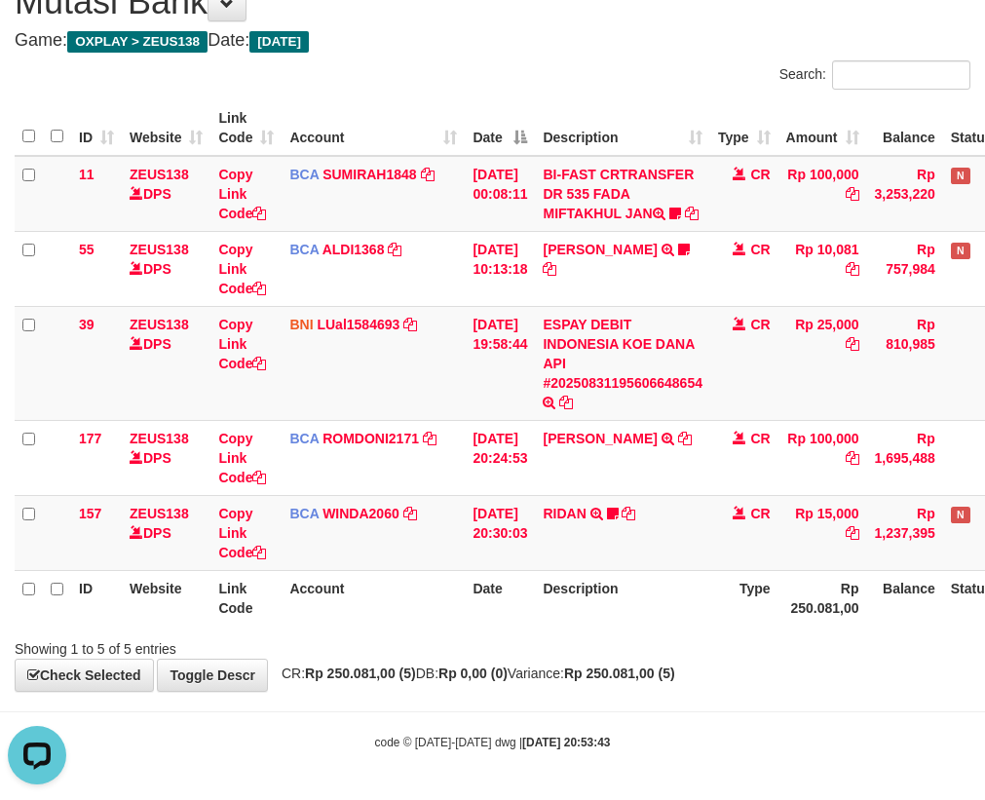
drag, startPoint x: 631, startPoint y: 605, endPoint x: 643, endPoint y: 612, distance: 14.4
click at [629, 607] on th "Description" at bounding box center [622, 598] width 175 height 56
click at [745, 654] on div "Showing 1 to 5 of 5 entries" at bounding box center [492, 645] width 985 height 27
click at [745, 653] on div "Showing 1 to 5 of 5 entries" at bounding box center [492, 645] width 985 height 27
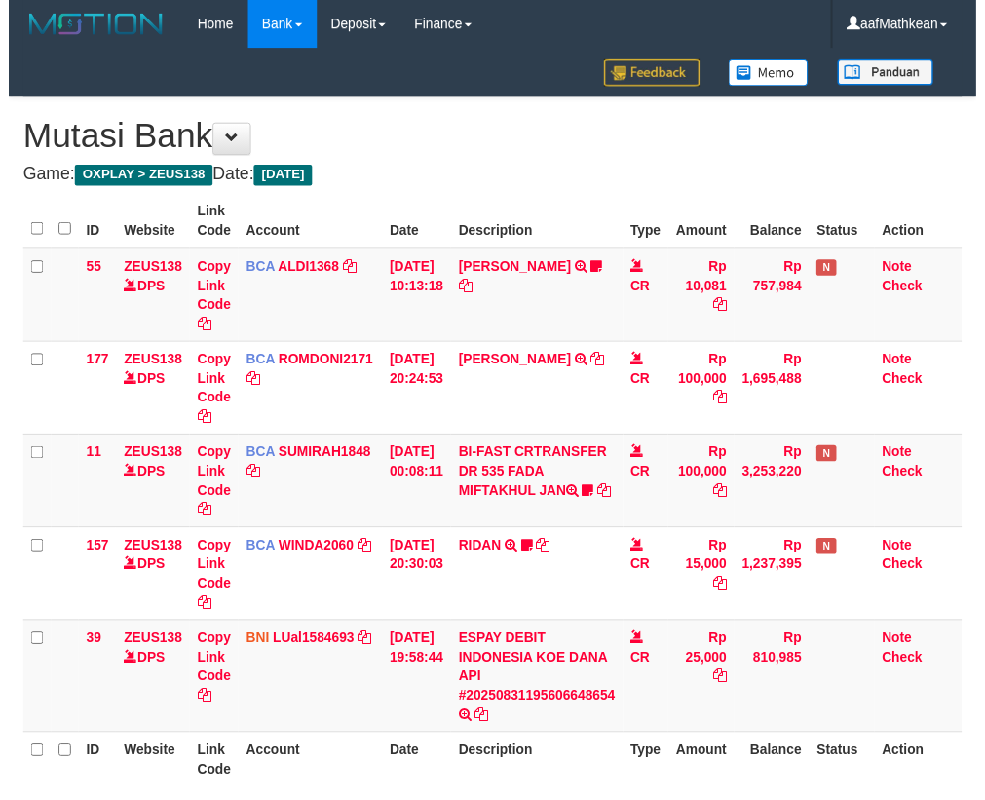
scroll to position [146, 0]
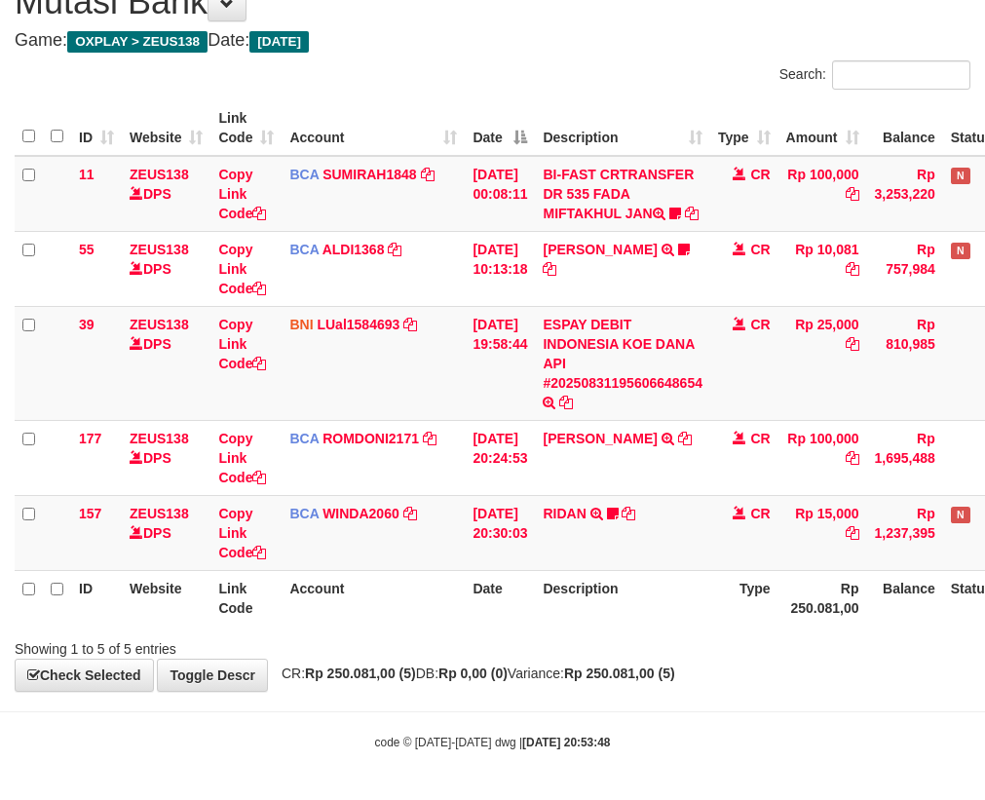
drag, startPoint x: 618, startPoint y: 593, endPoint x: 618, endPoint y: 604, distance: 11.7
click at [618, 595] on th "Description" at bounding box center [622, 598] width 175 height 56
drag, startPoint x: 565, startPoint y: 617, endPoint x: 592, endPoint y: 667, distance: 56.2
click at [576, 626] on th "Description" at bounding box center [622, 598] width 175 height 56
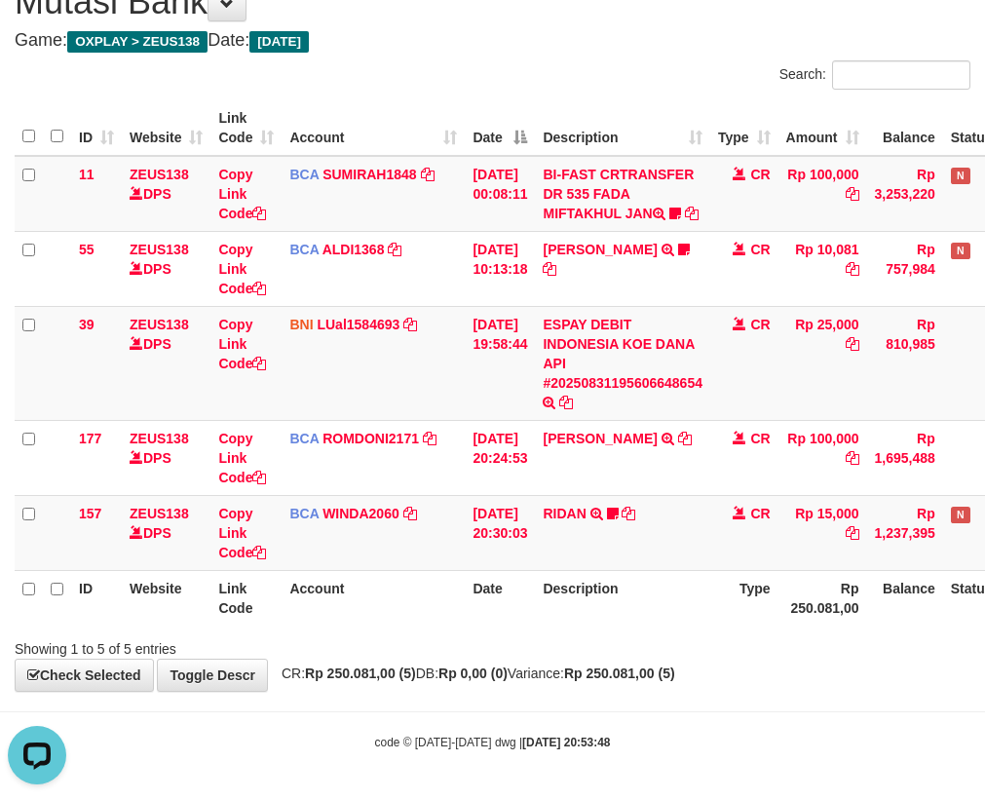
drag, startPoint x: 592, startPoint y: 667, endPoint x: 613, endPoint y: 612, distance: 58.6
click at [598, 644] on div "Showing 1 to 5 of 5 entries" at bounding box center [492, 645] width 985 height 27
drag, startPoint x: 613, startPoint y: 612, endPoint x: 656, endPoint y: 588, distance: 49.3
click at [606, 619] on th "Description" at bounding box center [622, 598] width 175 height 56
drag, startPoint x: 620, startPoint y: 612, endPoint x: 680, endPoint y: 594, distance: 63.2
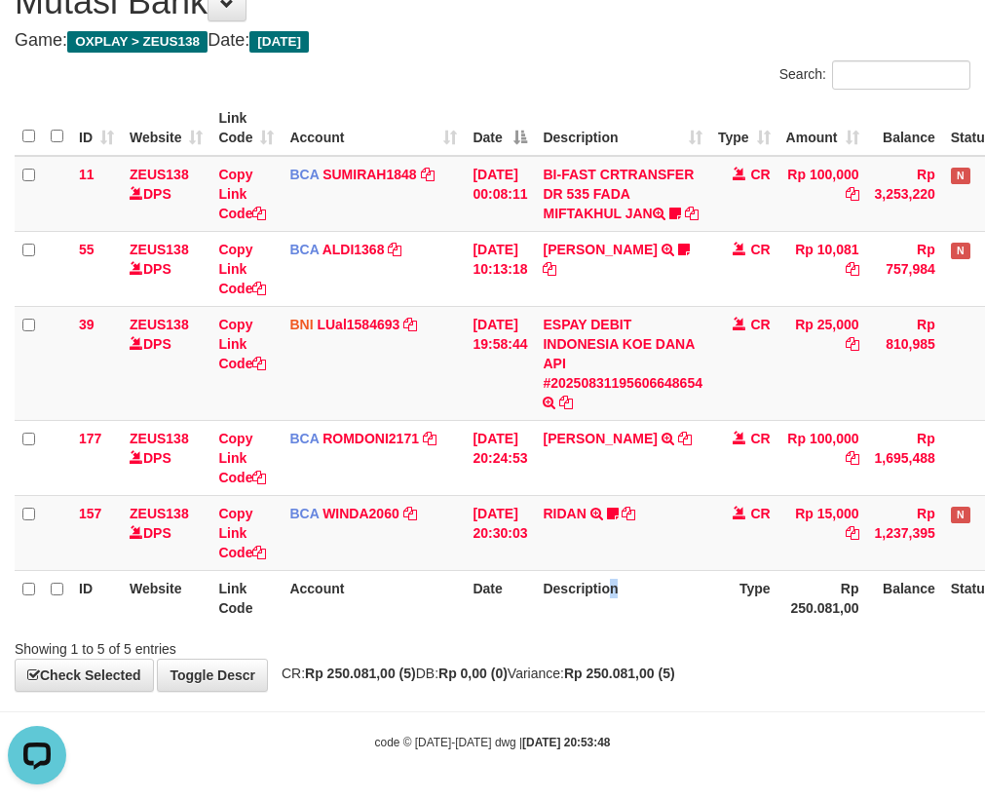
click at [623, 612] on th "Description" at bounding box center [622, 598] width 175 height 56
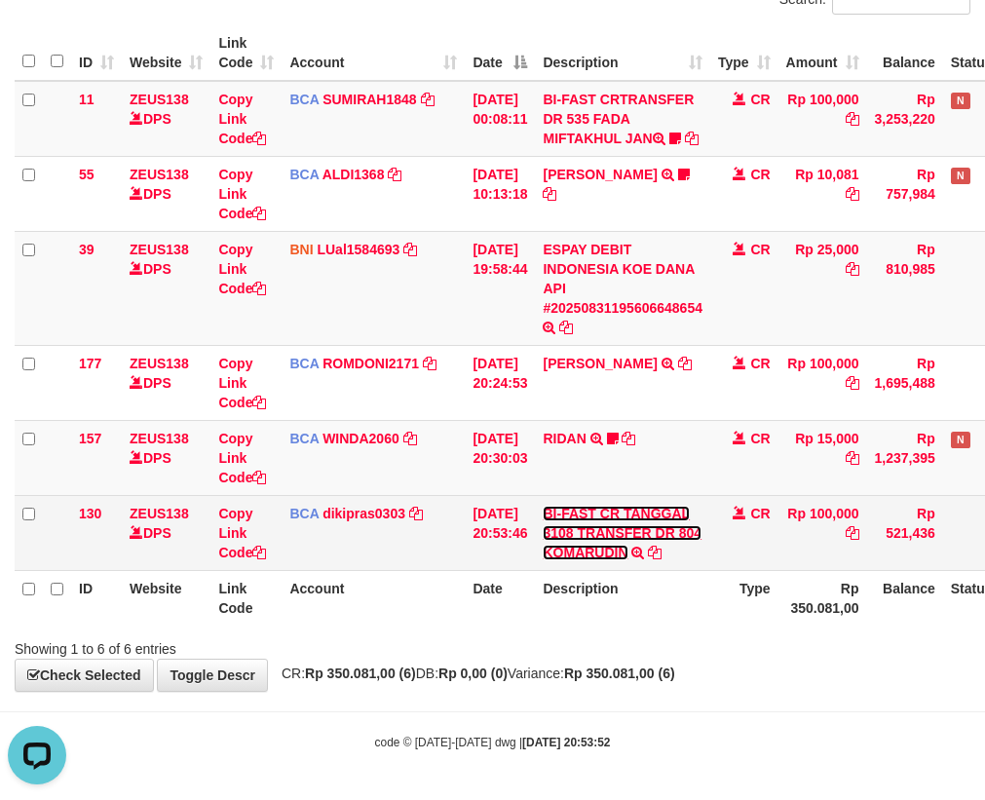
click at [604, 548] on link "BI-FAST CR TANGGAL 3108 TRANSFER DR 804 KOMARUDIN" at bounding box center [622, 533] width 159 height 55
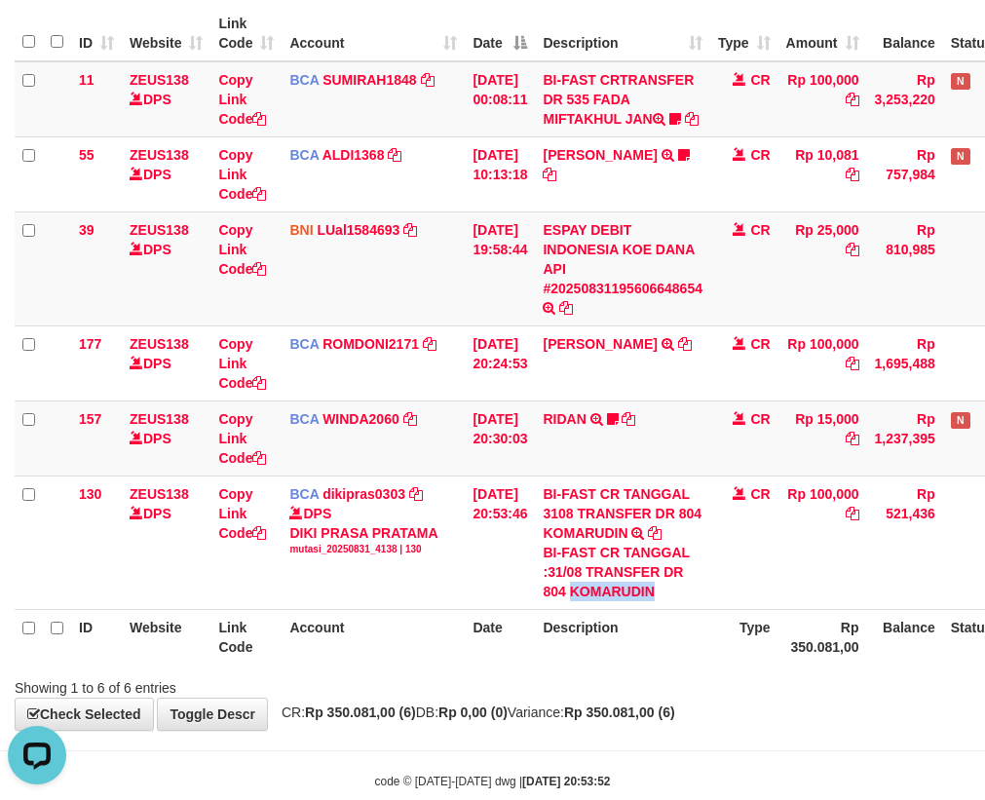
drag, startPoint x: 586, startPoint y: 608, endPoint x: 993, endPoint y: 411, distance: 452.5
click at [675, 601] on div "BI-FAST CR TANGGAL :31/08 TRANSFER DR 804 KOMARUDIN" at bounding box center [623, 572] width 160 height 58
copy div "KOMARUDIN"
click at [984, 499] on tr "130 ZEUS138 DPS Copy Link Code BCA dikipras0303 DPS DIKI PRASA PRATAMA mutasi_2…" at bounding box center [547, 543] width 1065 height 134
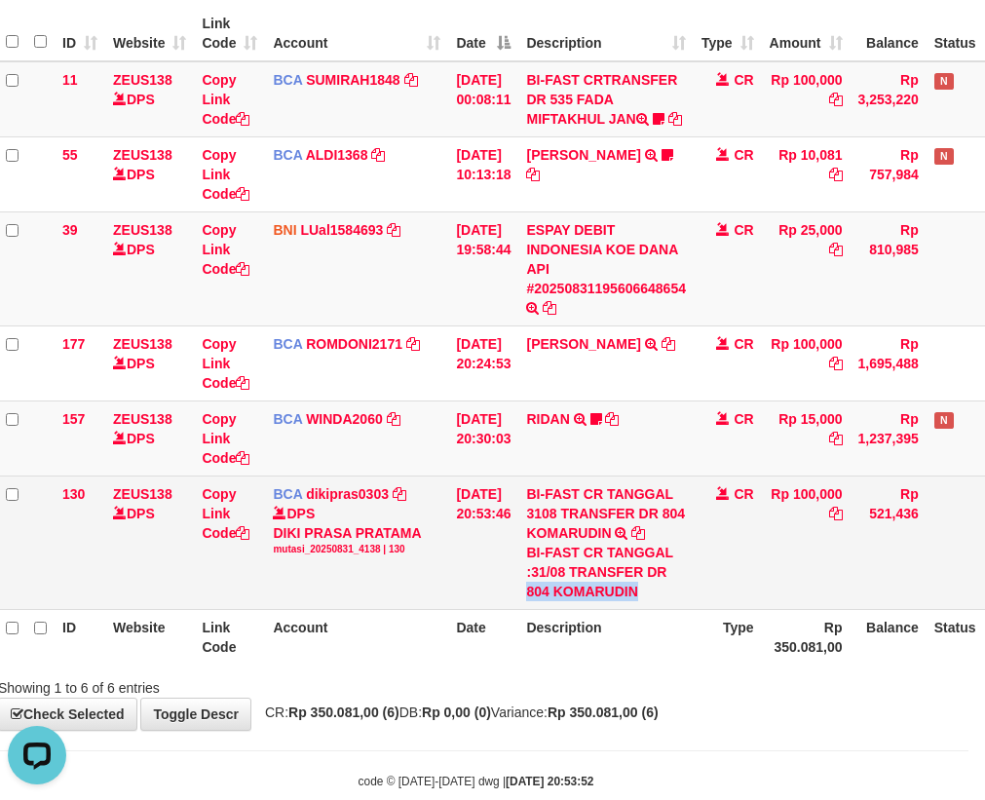
click at [665, 601] on div "BI-FAST CR TANGGAL :31/08 TRANSFER DR 804 KOMARUDIN" at bounding box center [606, 572] width 160 height 58
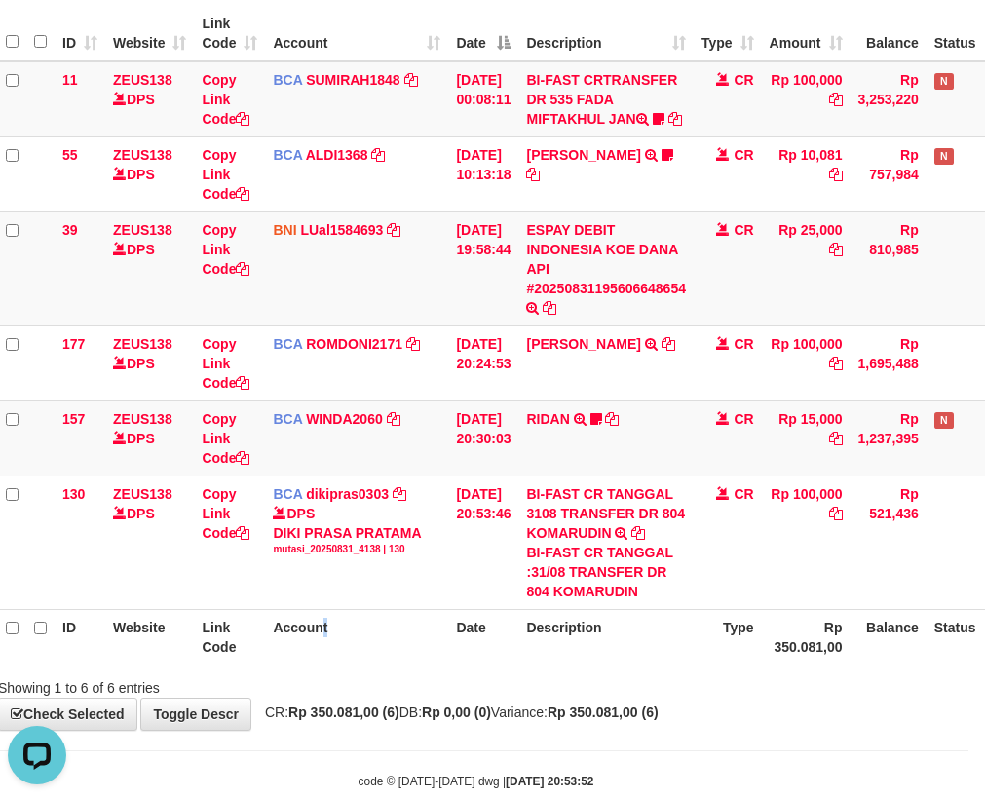
drag, startPoint x: 324, startPoint y: 638, endPoint x: 997, endPoint y: 506, distance: 686.4
click at [357, 632] on th "Account" at bounding box center [356, 637] width 183 height 56
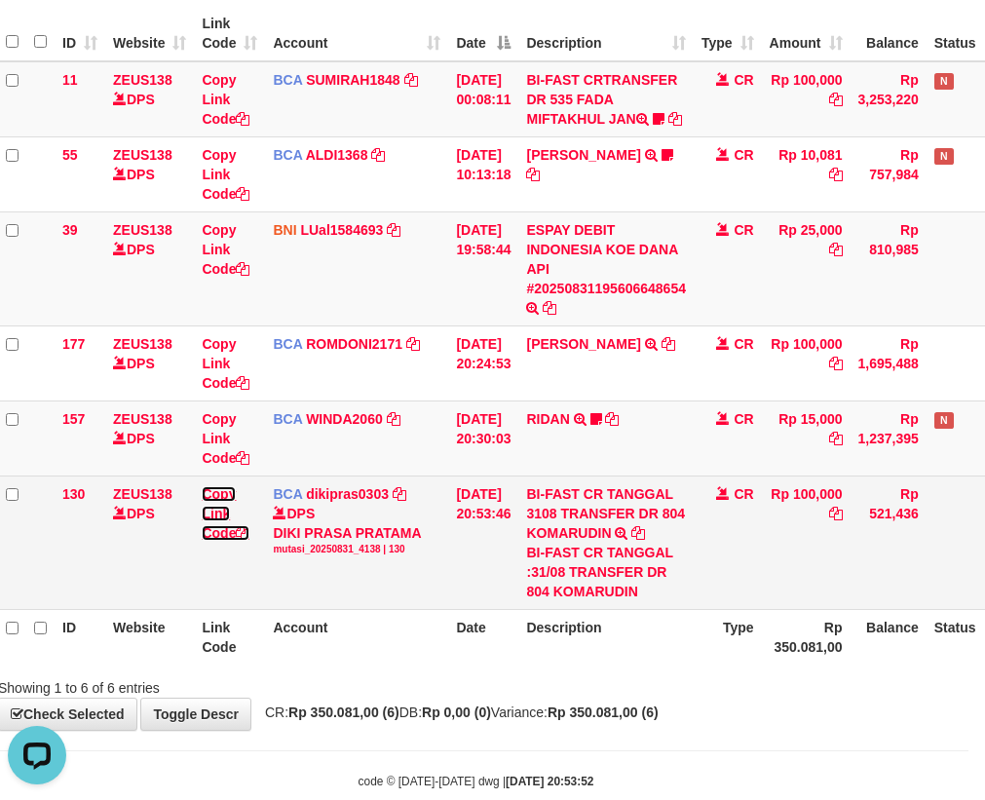
click at [220, 541] on link "Copy Link Code" at bounding box center [226, 513] width 48 height 55
drag, startPoint x: 220, startPoint y: 549, endPoint x: 994, endPoint y: 532, distance: 774.0
click at [227, 541] on link "Copy Link Code" at bounding box center [226, 513] width 48 height 55
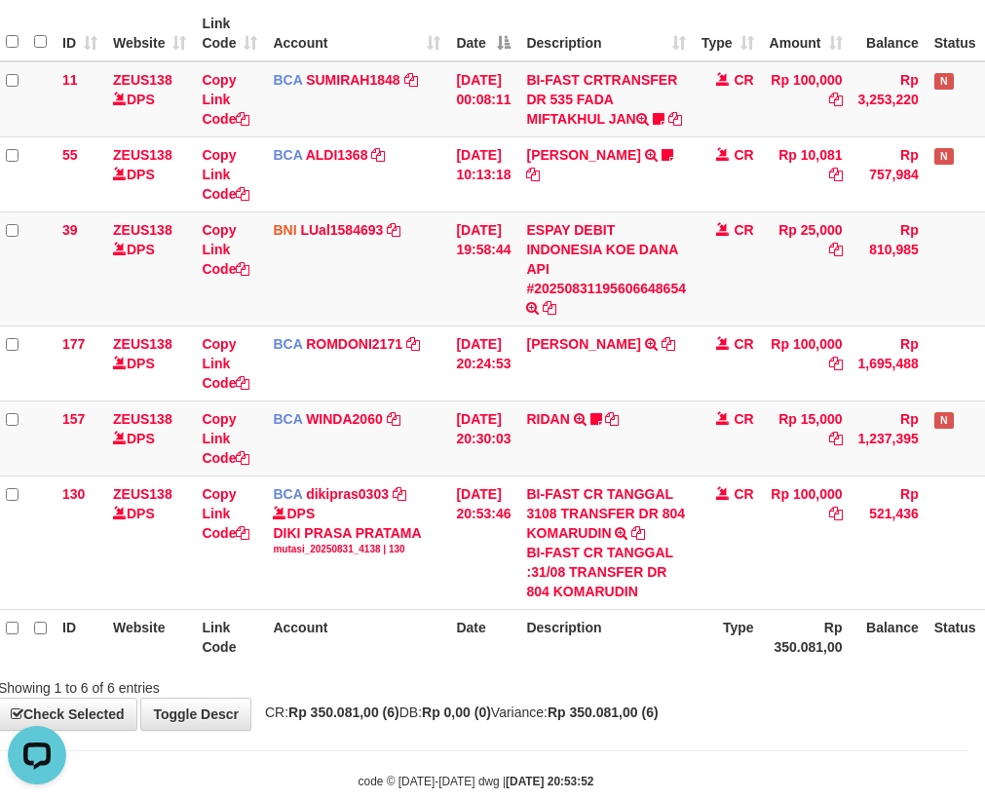
scroll to position [289, 0]
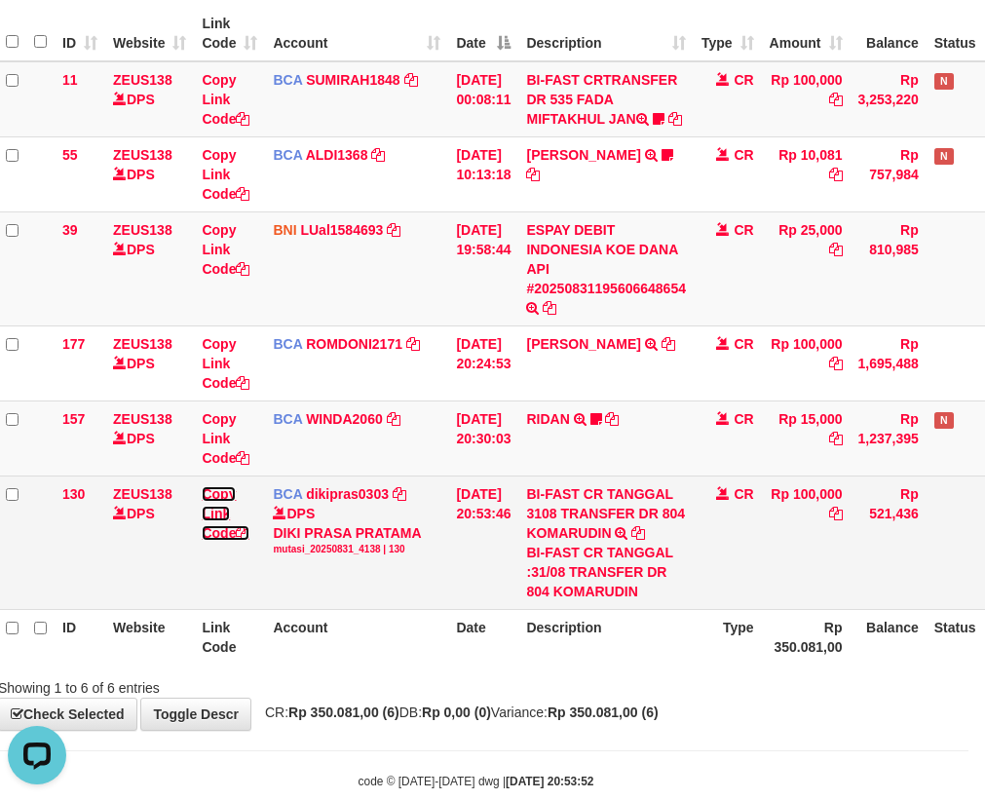
click at [221, 541] on link "Copy Link Code" at bounding box center [226, 513] width 48 height 55
click at [279, 542] on tr "130 ZEUS138 DPS Copy Link Code BCA dikipras0303 DPS DIKI PRASA PRATAMA mutasi_2…" at bounding box center [530, 543] width 1065 height 134
drag, startPoint x: 593, startPoint y: 571, endPoint x: 608, endPoint y: 574, distance: 15.9
click at [595, 572] on div "BI-FAST CR TANGGAL :31/08 TRANSFER DR 804 KOMARUDIN" at bounding box center [606, 572] width 160 height 58
click at [686, 601] on div "BI-FAST CR TANGGAL :31/08 TRANSFER DR 804 KOMARUDIN" at bounding box center [606, 572] width 160 height 58
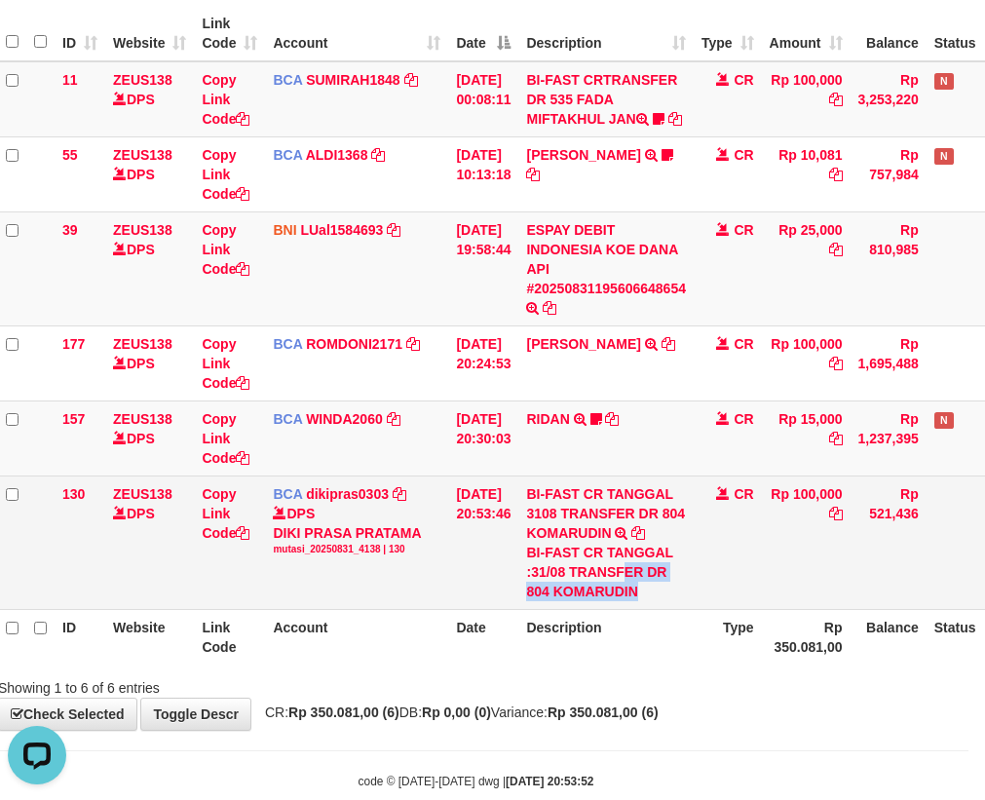
click at [613, 601] on div "BI-FAST CR TANGGAL :31/08 TRANSFER DR 804 KOMARUDIN" at bounding box center [606, 572] width 160 height 58
drag, startPoint x: 567, startPoint y: 610, endPoint x: 714, endPoint y: 591, distance: 148.5
click at [666, 601] on div "BI-FAST CR TANGGAL :31/08 TRANSFER DR 804 KOMARUDIN" at bounding box center [606, 572] width 160 height 58
copy div "KOMARUDIN"
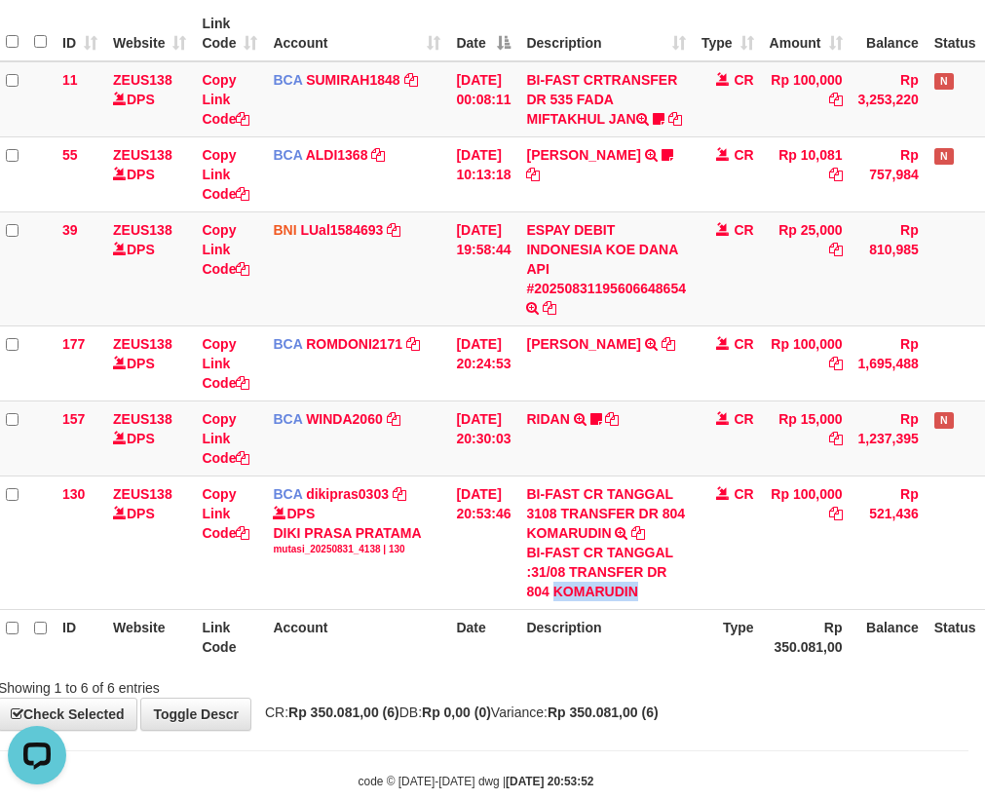
drag, startPoint x: 455, startPoint y: 582, endPoint x: 991, endPoint y: 400, distance: 566.2
click at [475, 584] on tr "130 ZEUS138 DPS Copy Link Code BCA dikipras0303 DPS DIKI PRASA PRATAMA mutasi_2…" at bounding box center [530, 543] width 1065 height 134
drag, startPoint x: 330, startPoint y: 658, endPoint x: 354, endPoint y: 655, distance: 23.6
click at [336, 663] on th "Account" at bounding box center [356, 637] width 183 height 56
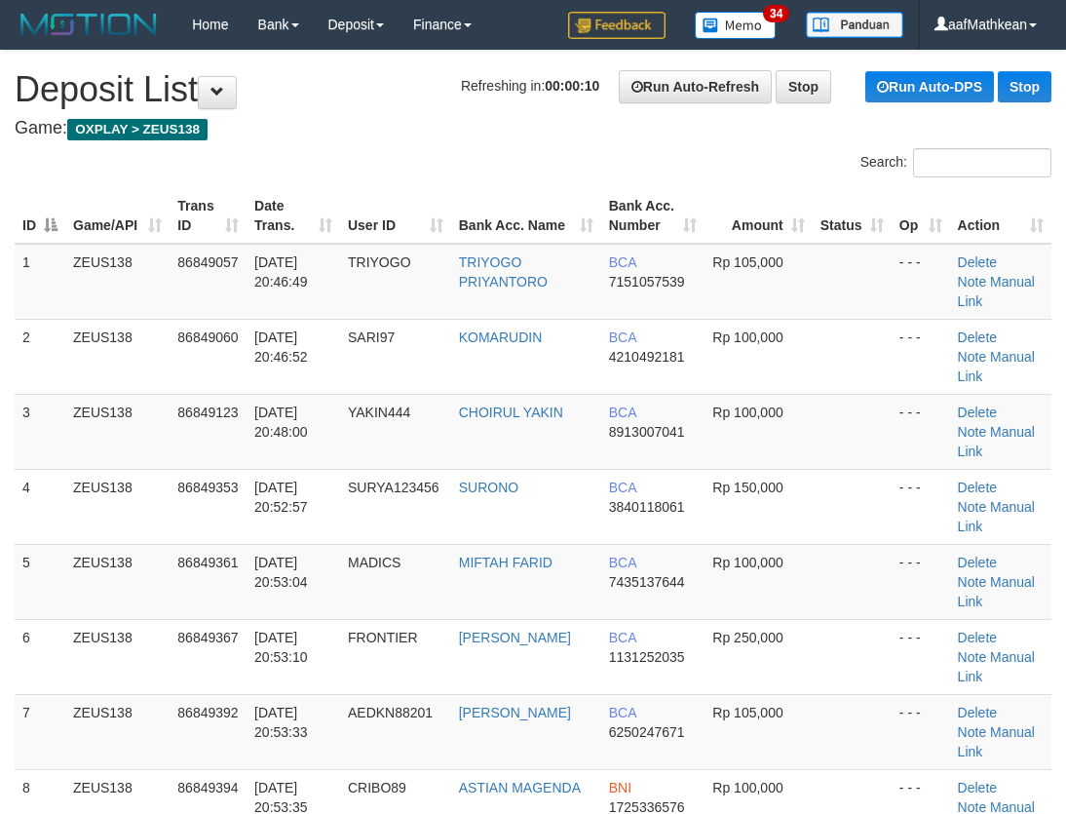
click at [241, 227] on th "Trans ID" at bounding box center [208, 216] width 77 height 56
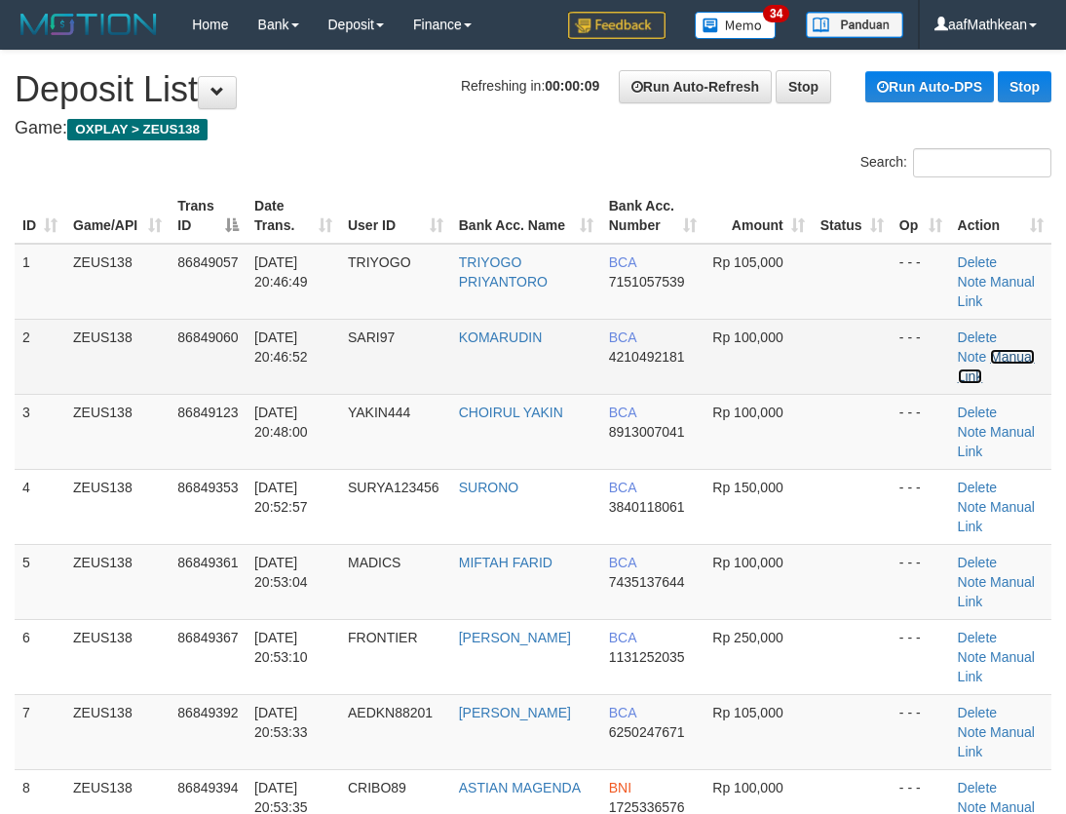
click at [1003, 349] on link "Manual Link" at bounding box center [996, 366] width 77 height 35
click at [985, 349] on link "Manual Link" at bounding box center [996, 366] width 77 height 35
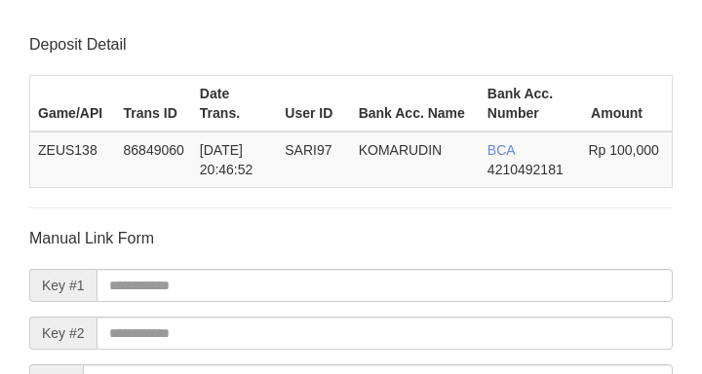
scroll to position [228, 0]
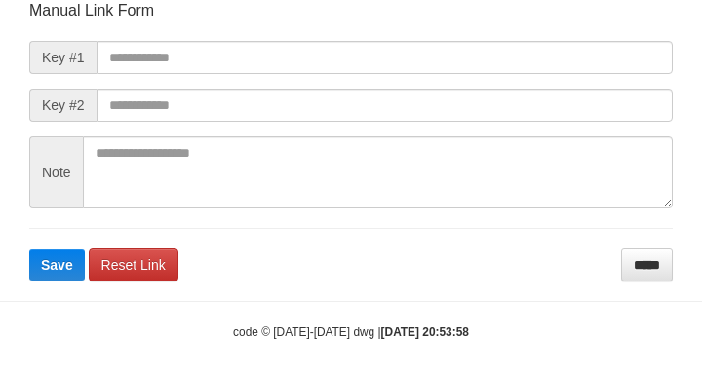
click at [572, 80] on form "Manual Link Form Key #1 Key #2 Note Save Reset Link *****" at bounding box center [350, 141] width 643 height 282
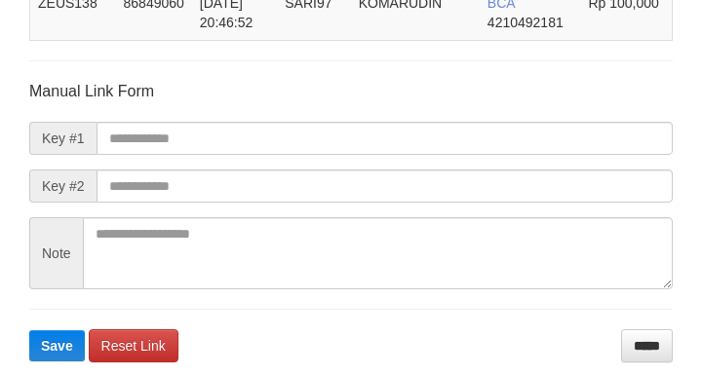
scroll to position [244, 0]
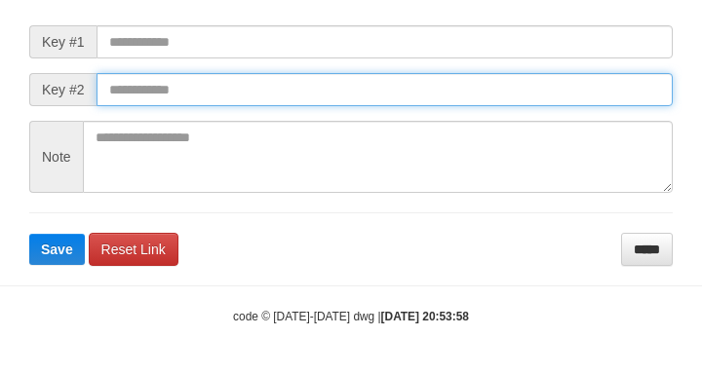
click at [151, 74] on input "text" at bounding box center [384, 89] width 576 height 33
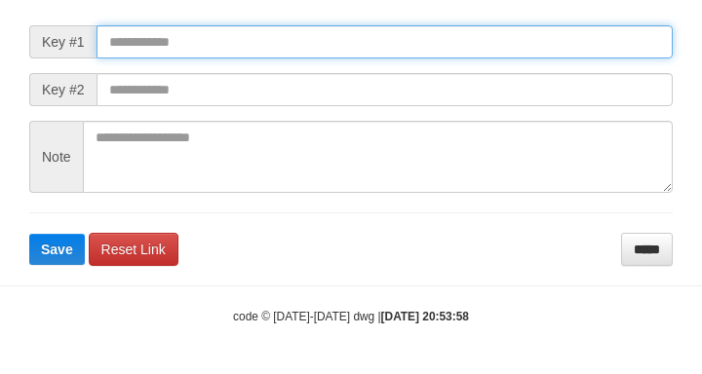
click at [154, 58] on input "text" at bounding box center [384, 41] width 576 height 33
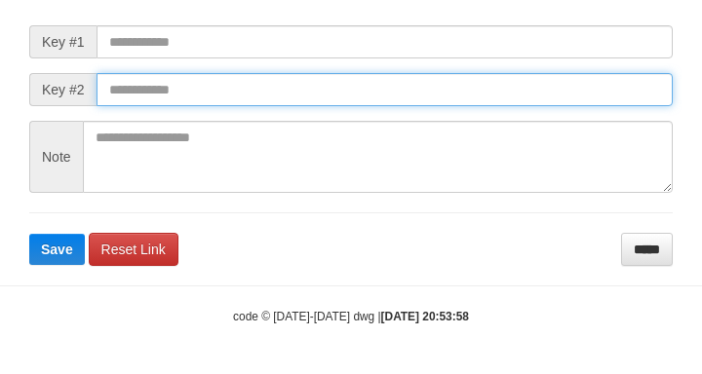
click at [138, 94] on input "text" at bounding box center [384, 89] width 576 height 33
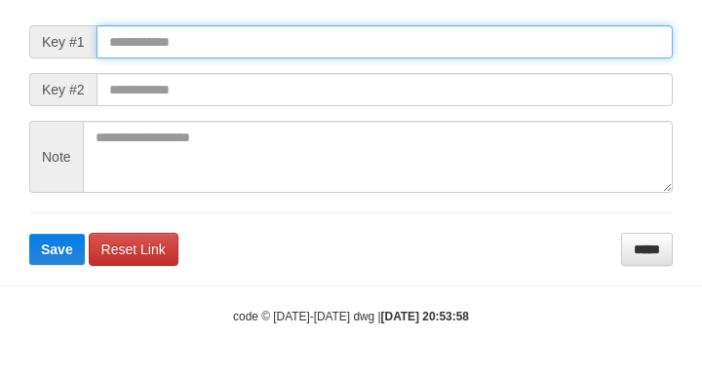
click at [166, 38] on input "text" at bounding box center [384, 41] width 576 height 33
click at [186, 44] on input "text" at bounding box center [384, 41] width 576 height 33
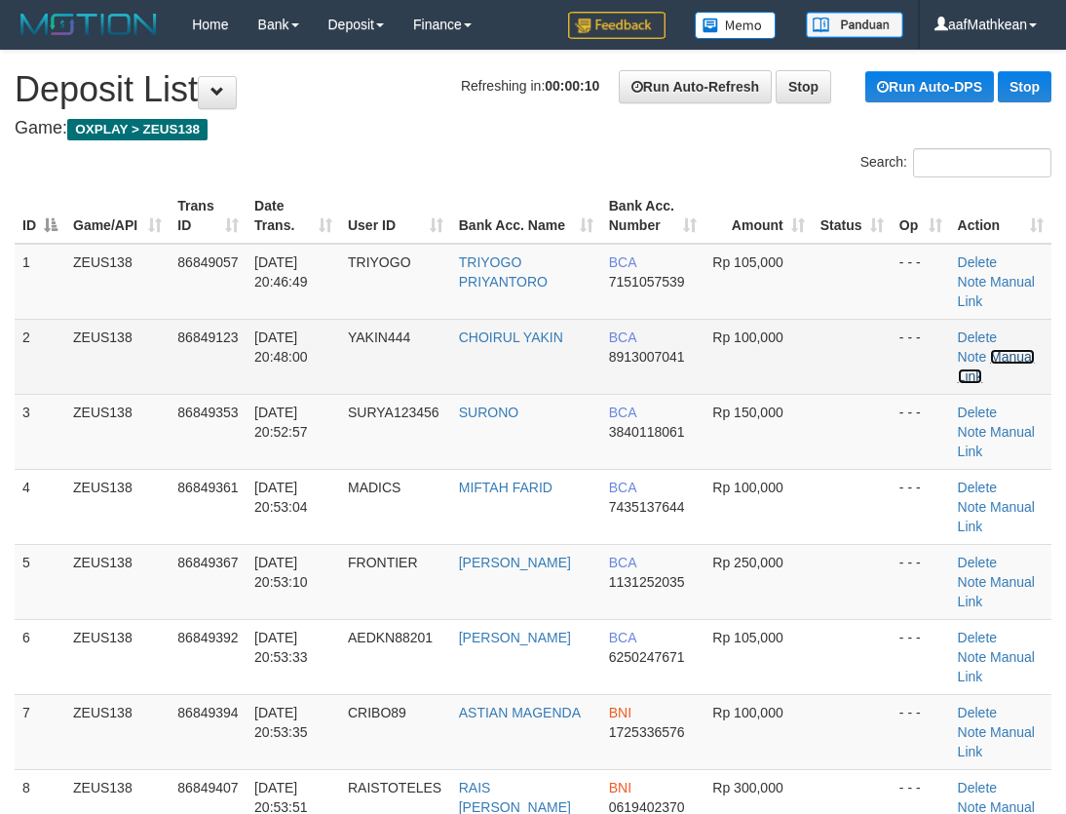
click at [986, 349] on link "Manual Link" at bounding box center [996, 366] width 77 height 35
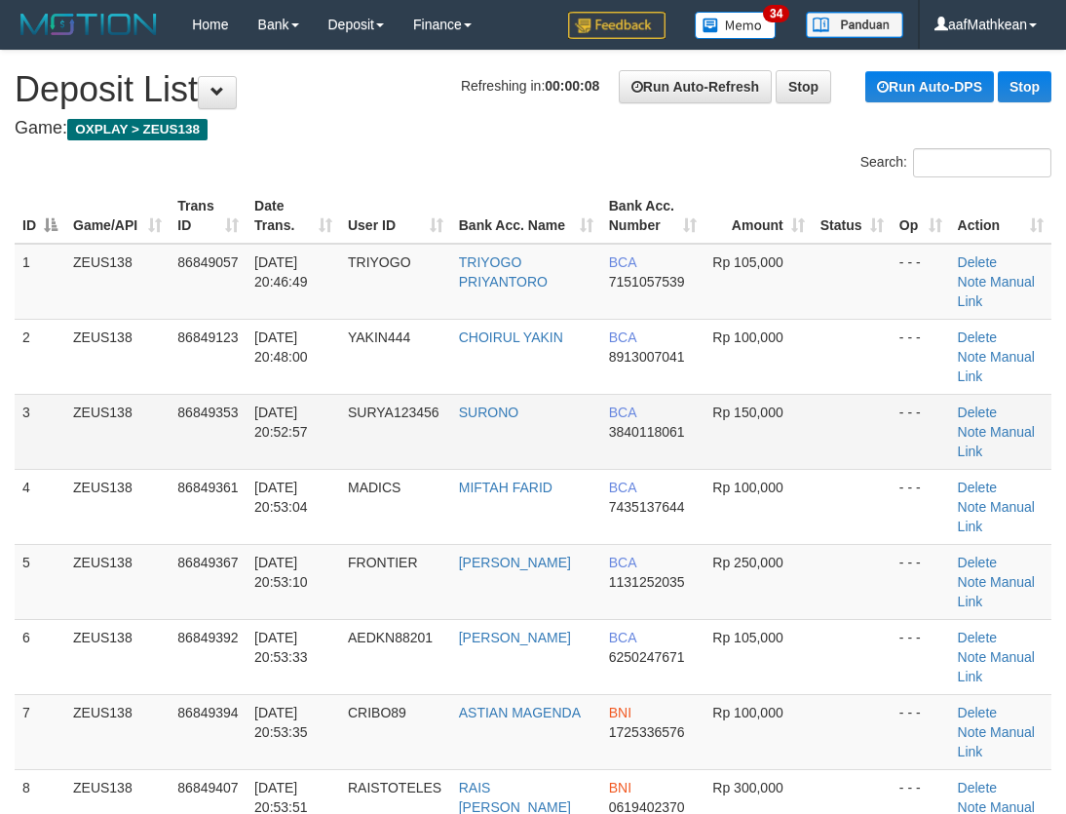
click at [326, 396] on tbody "1 ZEUS138 86849057 31/08/2025 20:46:49 TRIYOGO TRIYOGO PRIYANTORO BCA 715105753…" at bounding box center [533, 544] width 1037 height 601
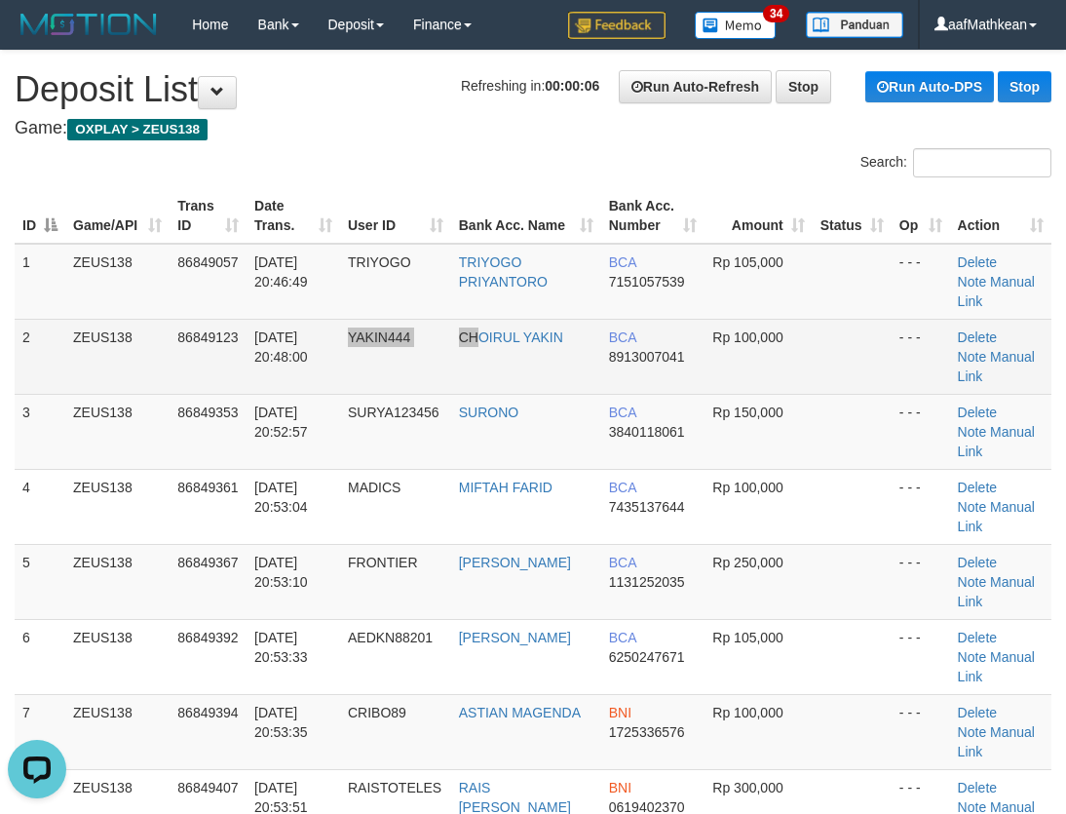
scroll to position [572, 0]
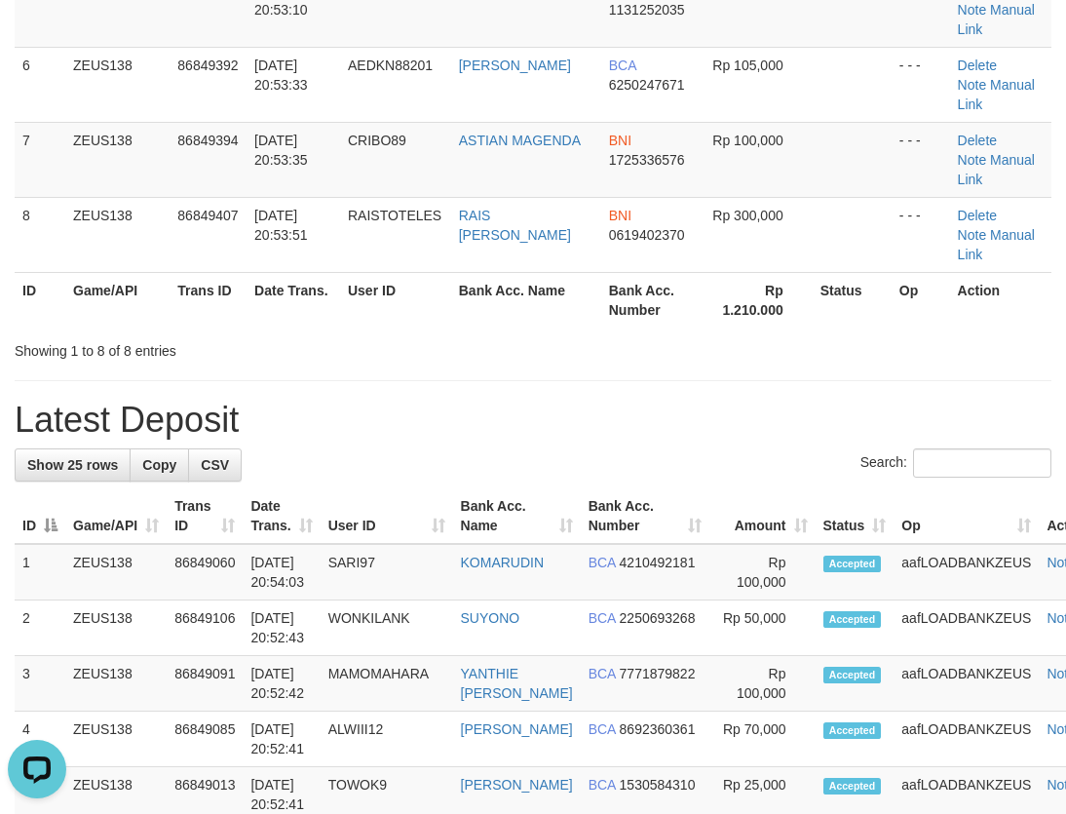
click at [486, 307] on div "**********" at bounding box center [533, 771] width 1066 height 2585
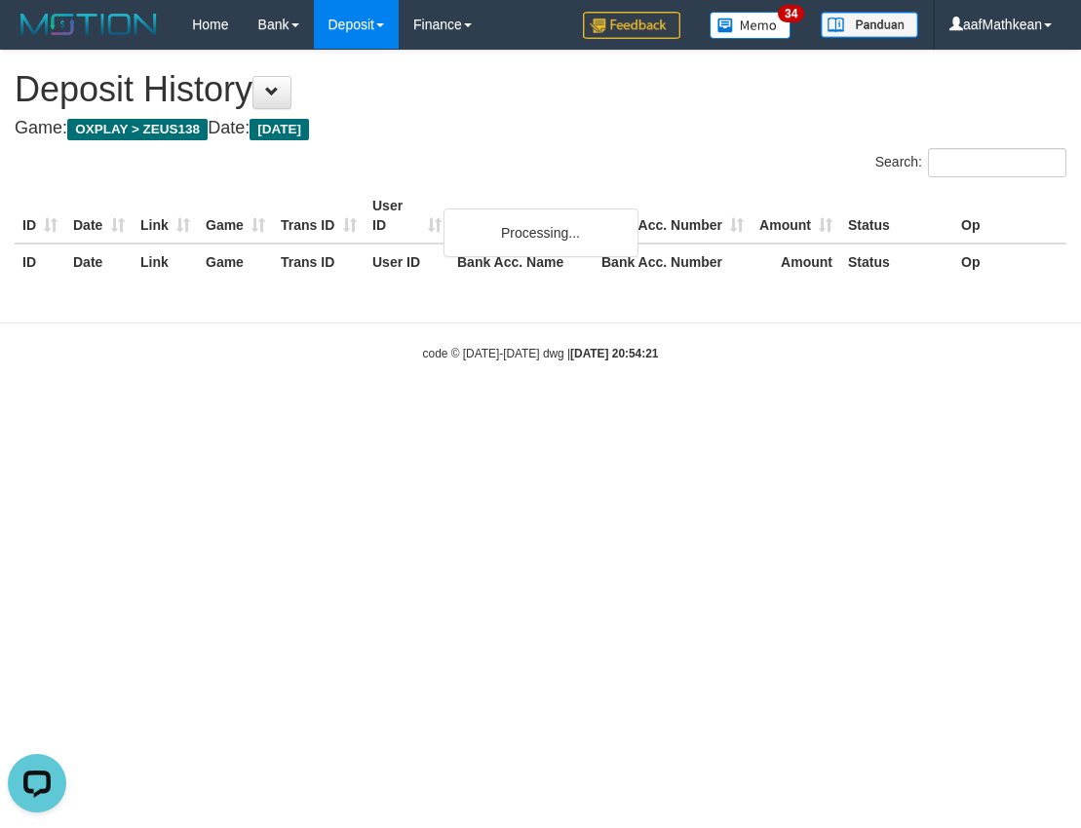
click at [323, 112] on div "**********" at bounding box center [540, 176] width 1081 height 251
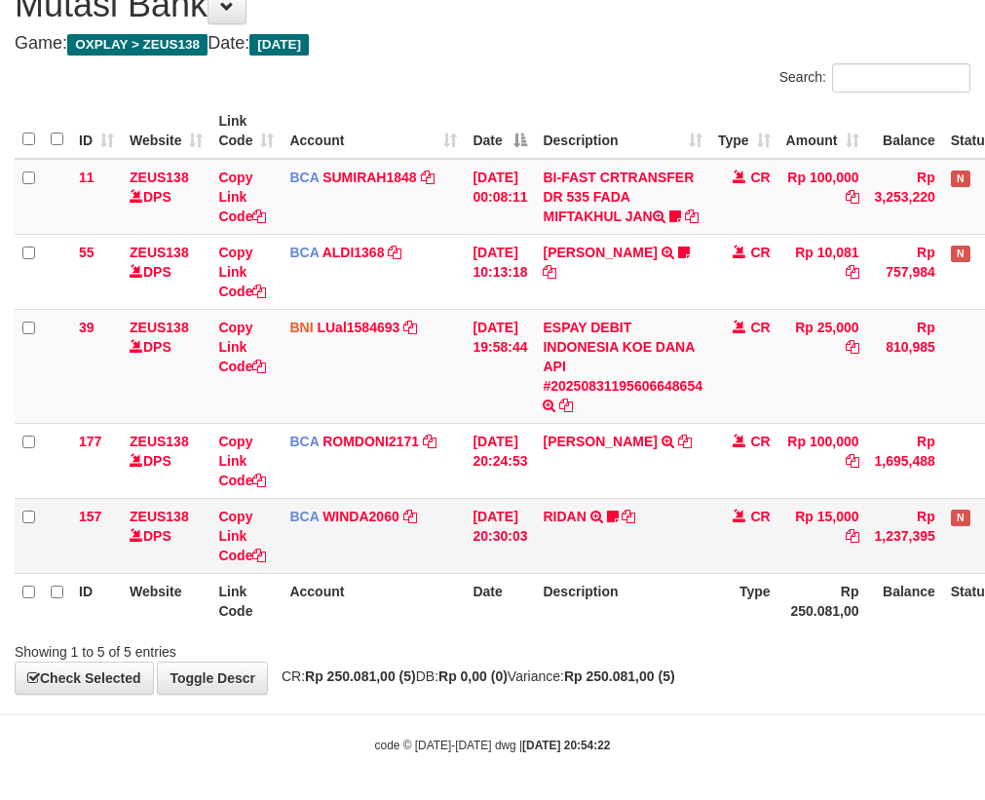
scroll to position [156, 0]
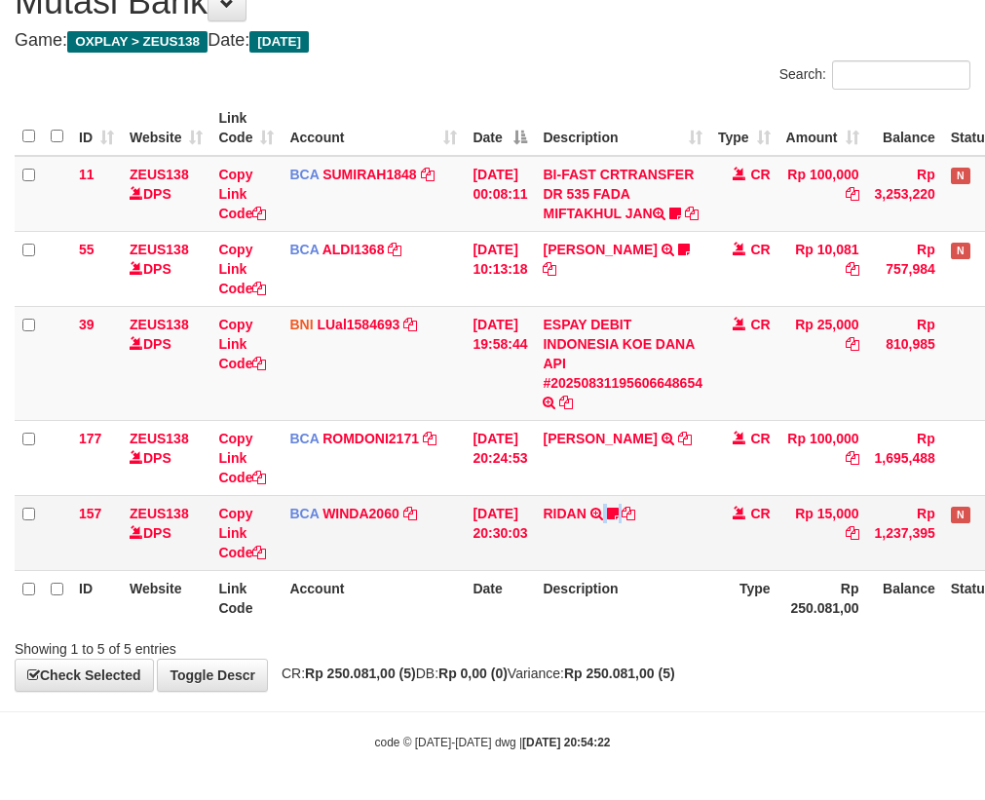
click at [666, 552] on td "RIDAN TRSF E-BANKING CR 3108/FTSCY/WS95031 15000.00RIDAN Hercules122" at bounding box center [622, 532] width 175 height 75
click at [431, 509] on td "BCA WINDA2060 DPS WINDA mutasi_20250831_4644 | 157 mutasi_20250831_4644 | 157" at bounding box center [373, 532] width 183 height 75
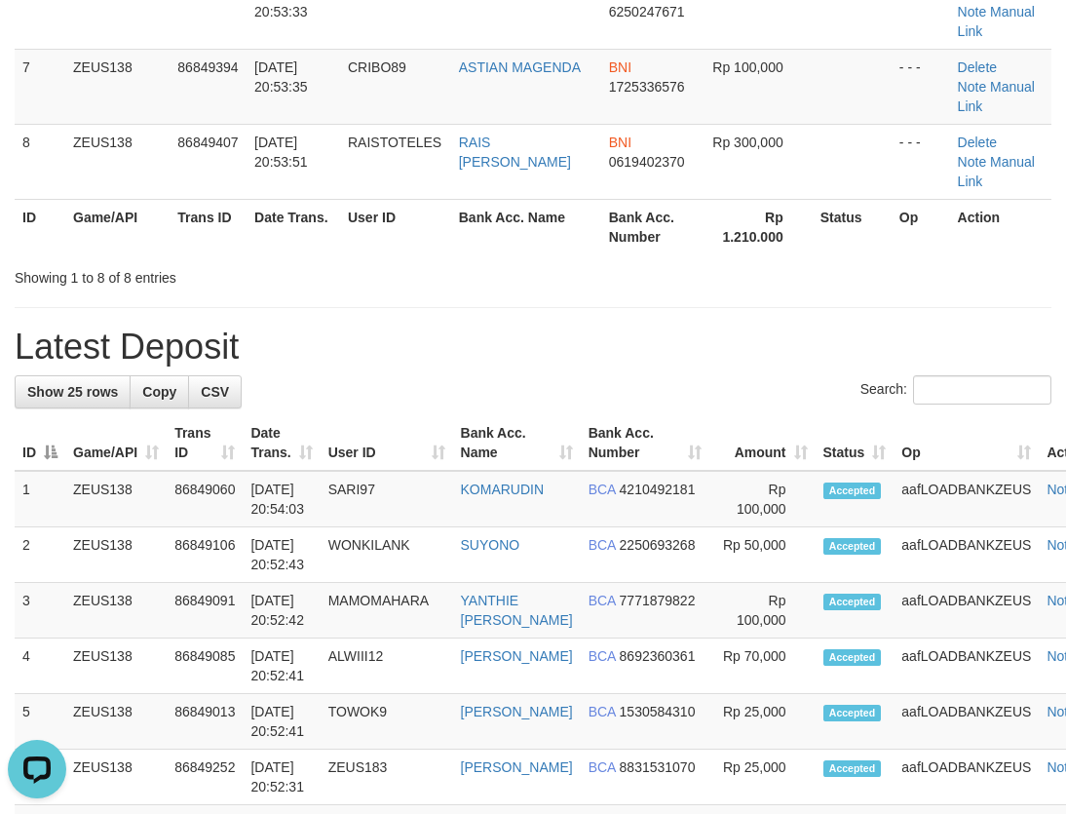
scroll to position [133, 0]
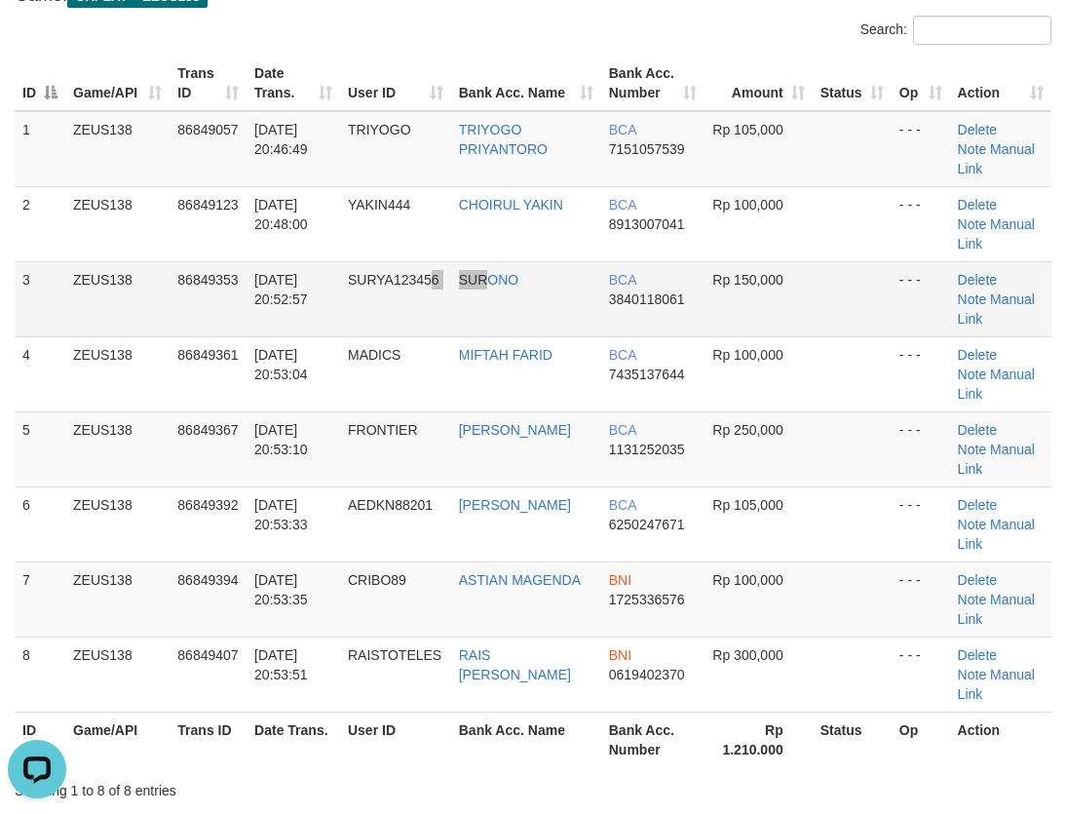
click at [492, 261] on tr "3 ZEUS138 86849353 [DATE] 20:52:57 SURYA123456 [GEOGRAPHIC_DATA] BCA 3840118061…" at bounding box center [533, 298] width 1037 height 75
click at [348, 21] on div "Search:" at bounding box center [533, 33] width 1066 height 34
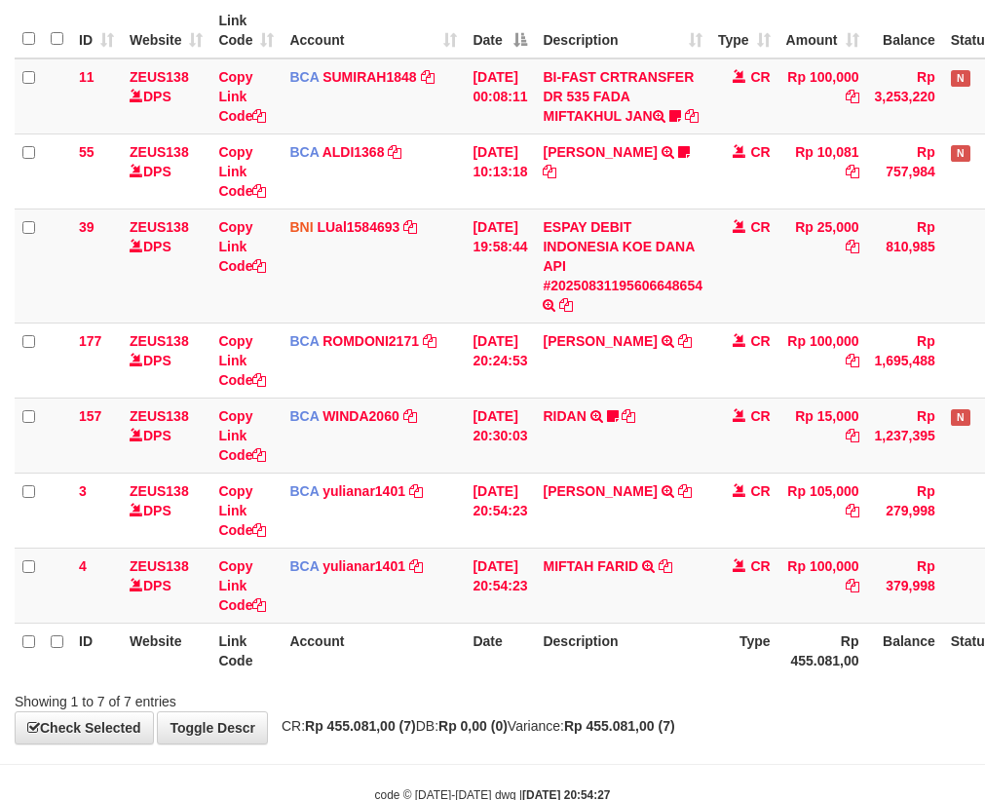
scroll to position [306, 0]
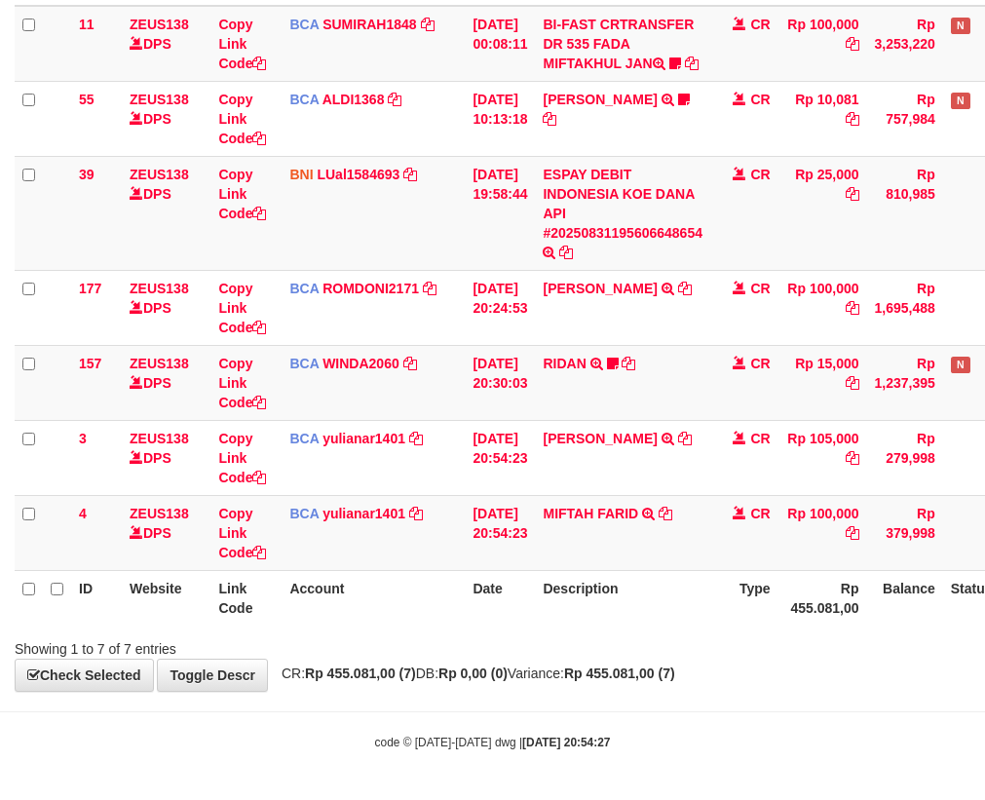
click at [583, 628] on div "ID Website Link Code Account Date Description Type Amount Balance Status Action…" at bounding box center [492, 287] width 985 height 687
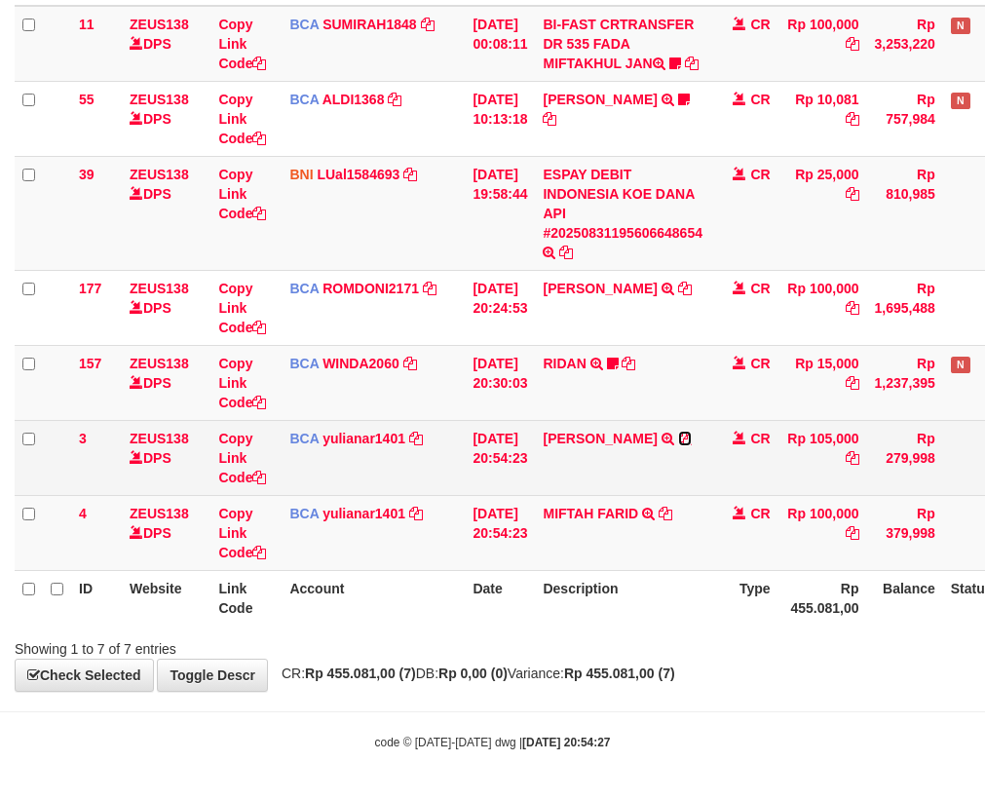
click at [678, 440] on icon at bounding box center [685, 439] width 14 height 14
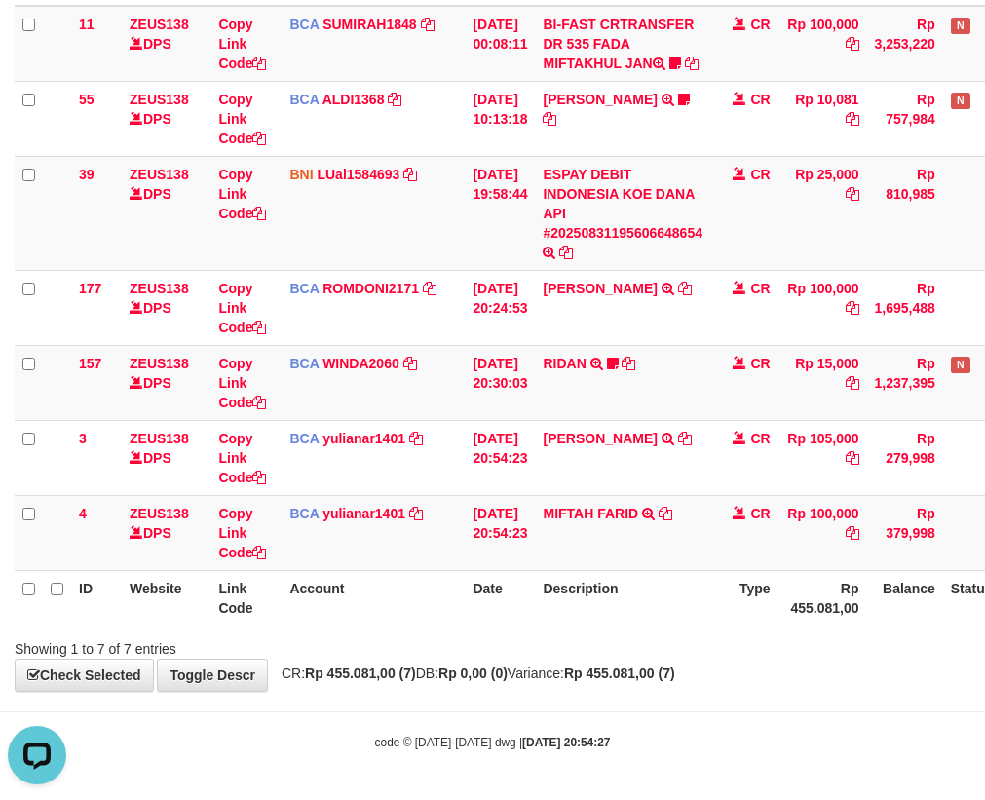
scroll to position [0, 0]
click at [672, 508] on icon at bounding box center [666, 514] width 14 height 14
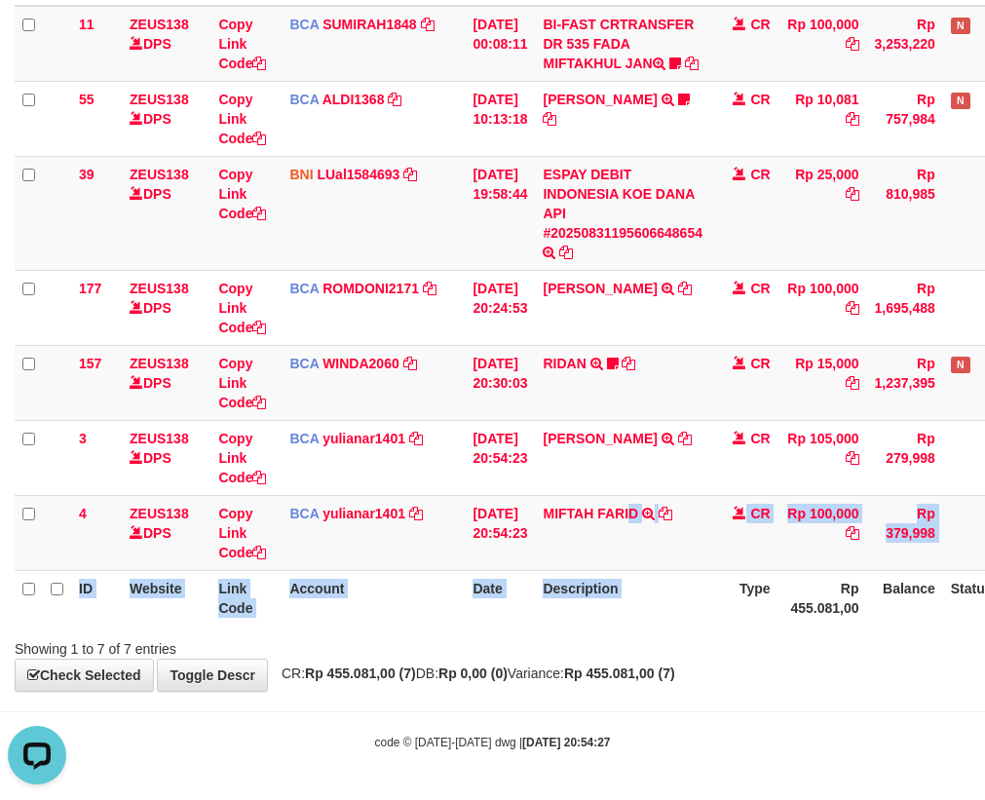
drag, startPoint x: 642, startPoint y: 567, endPoint x: 997, endPoint y: 525, distance: 357.2
click at [801, 569] on tr "4 ZEUS138 DPS Copy Link Code BCA yulianar1401 DPS YULIANA RISKI ASTUTI mutasi_2…" at bounding box center [547, 532] width 1065 height 75
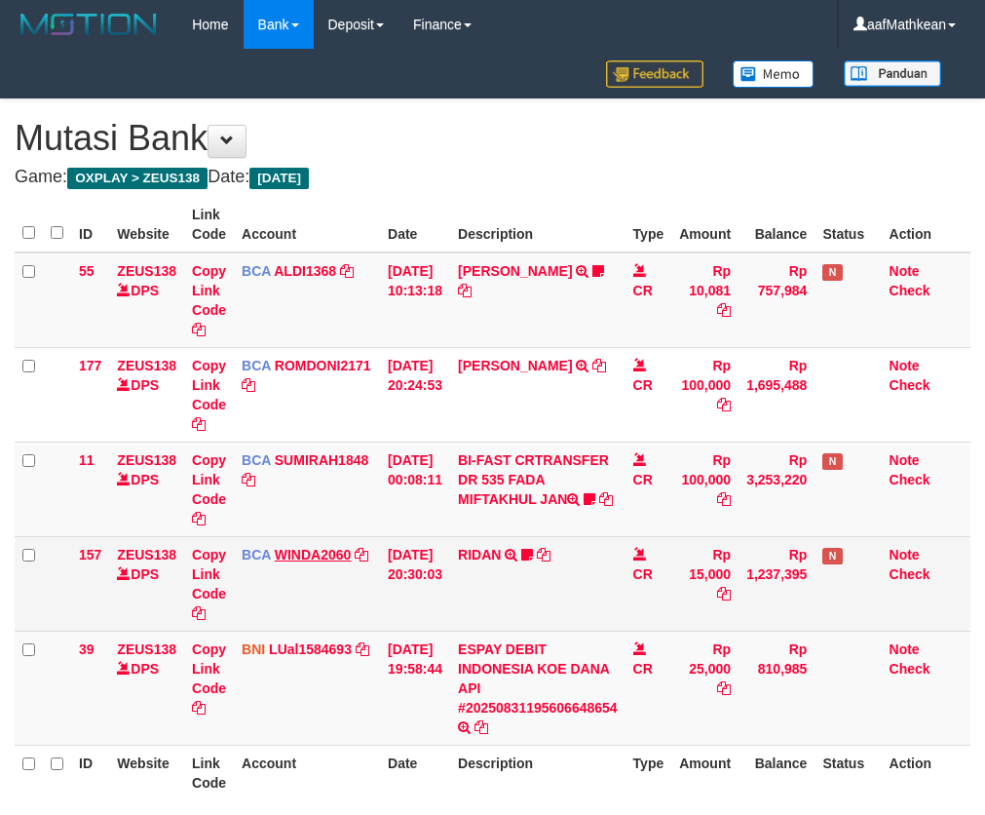
click at [392, 661] on td "[DATE] 19:58:44" at bounding box center [415, 688] width 70 height 114
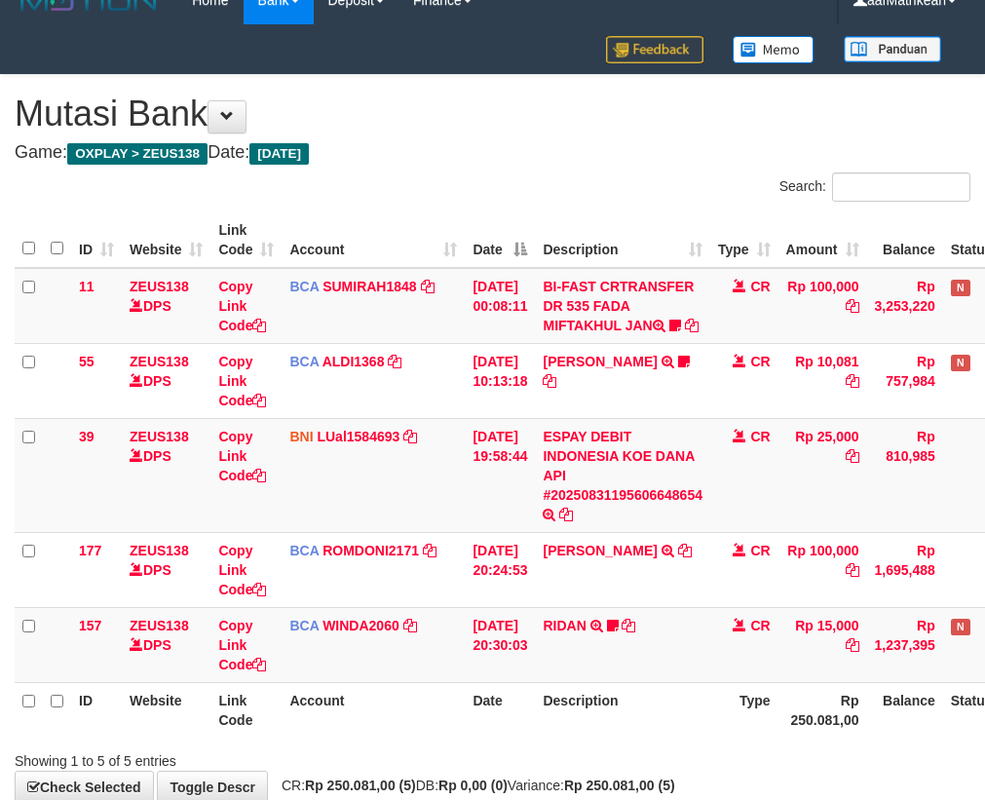
scroll to position [156, 0]
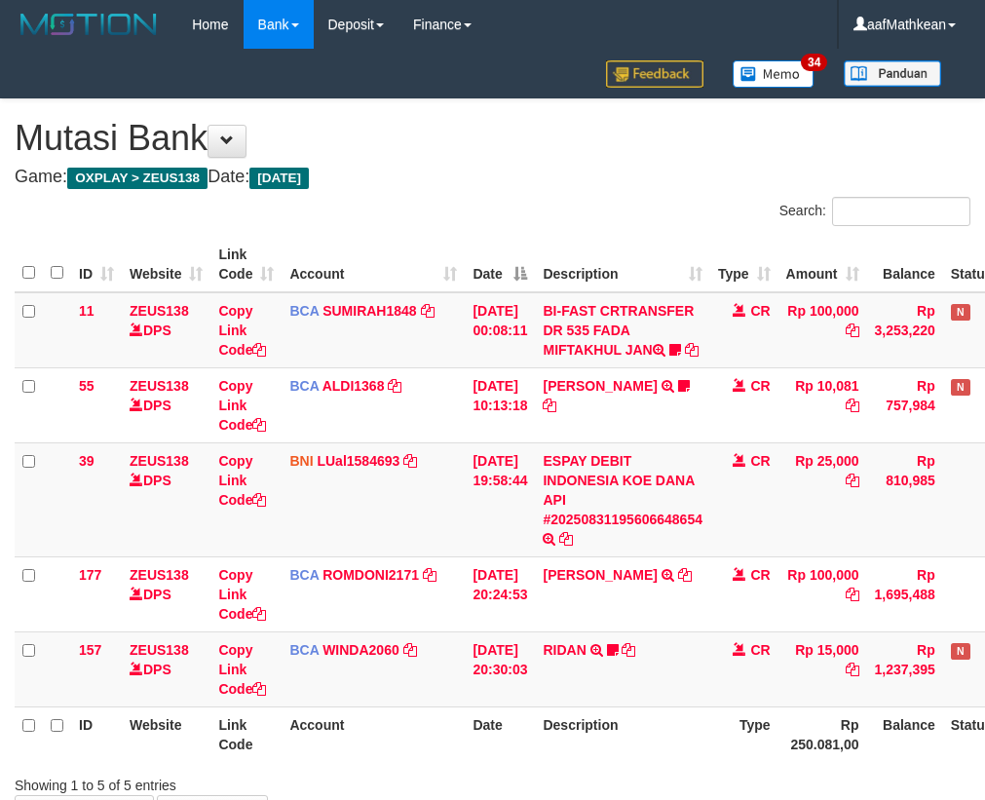
scroll to position [156, 0]
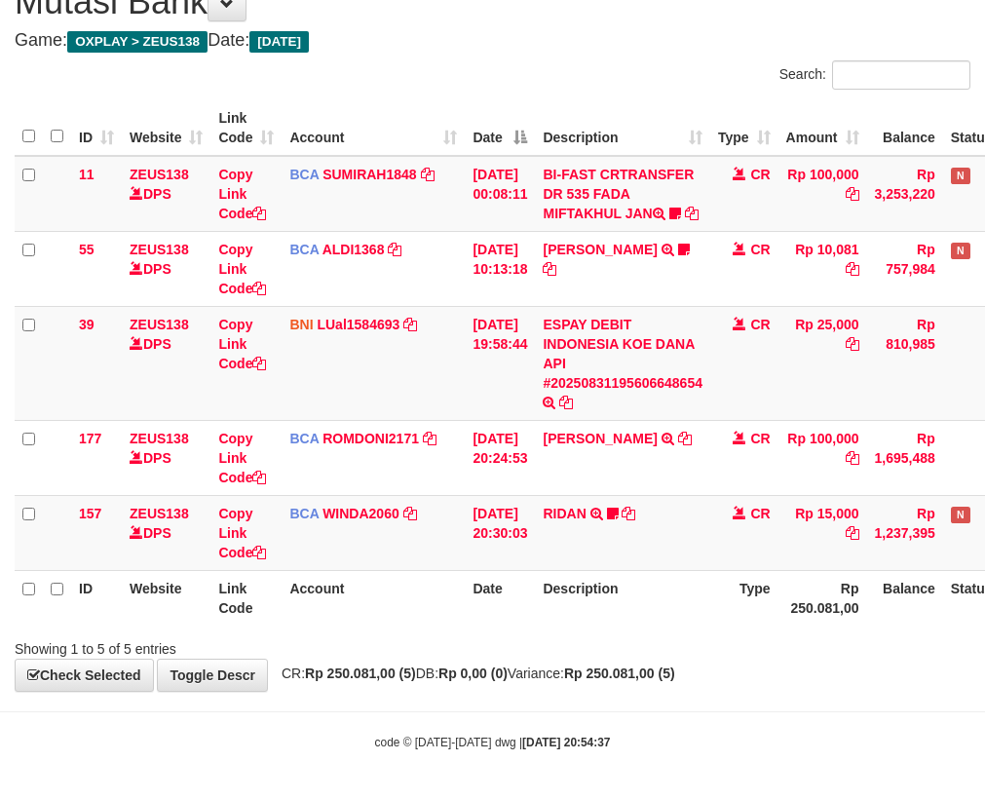
click at [535, 598] on th "Date" at bounding box center [500, 598] width 70 height 56
click at [626, 593] on tr "ID Website Link Code Account Date Description Type Rp 250.081,00 Balance Status…" at bounding box center [547, 598] width 1065 height 56
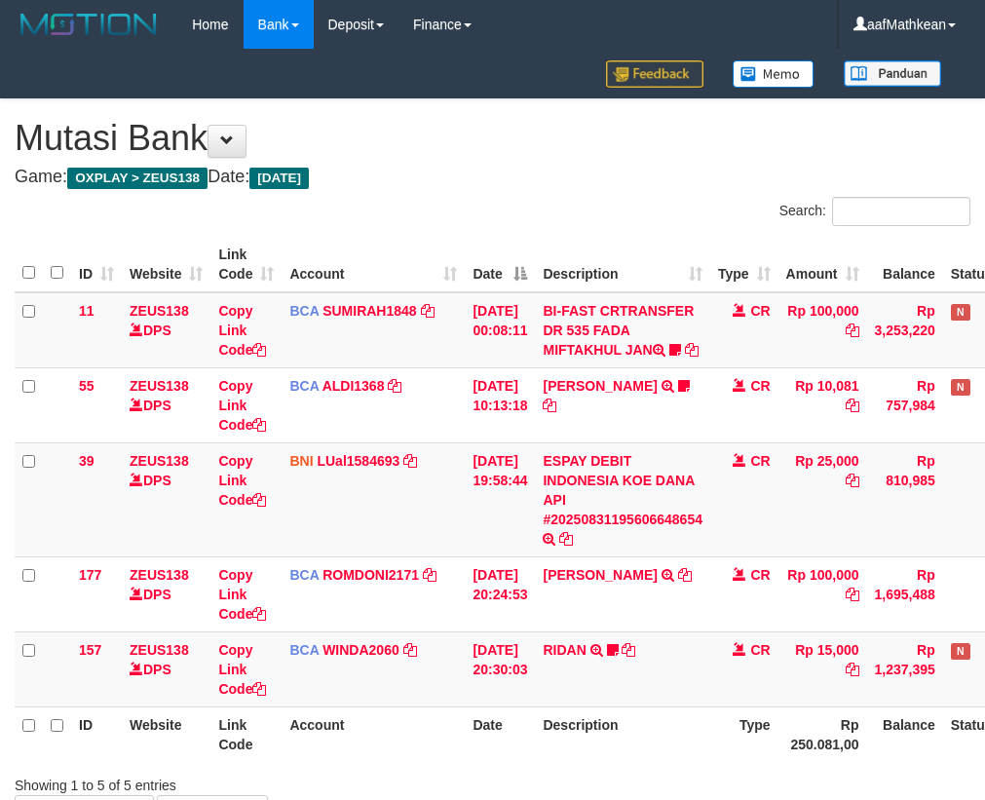
scroll to position [156, 0]
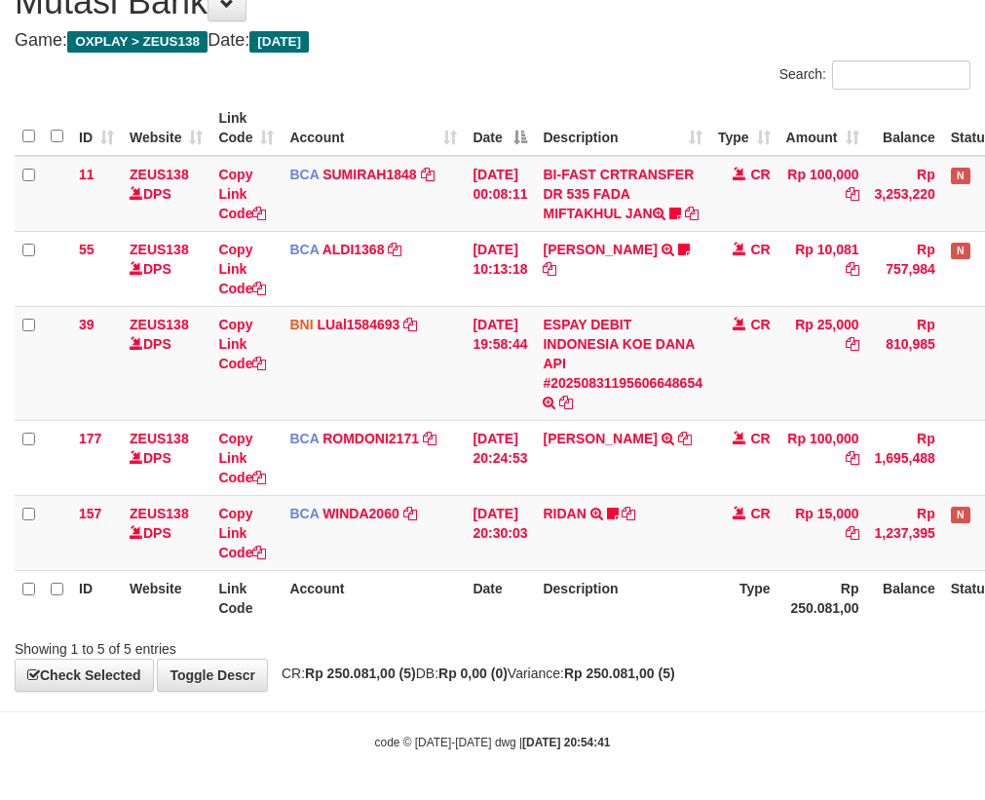
click at [431, 581] on th "Account" at bounding box center [373, 598] width 183 height 56
click at [431, 582] on th "Account" at bounding box center [373, 598] width 183 height 56
drag, startPoint x: 691, startPoint y: 483, endPoint x: 509, endPoint y: 660, distance: 253.6
click at [459, 655] on div "Showing 1 to 5 of 5 entries" at bounding box center [492, 645] width 985 height 27
click at [634, 576] on th "Description" at bounding box center [622, 598] width 175 height 56
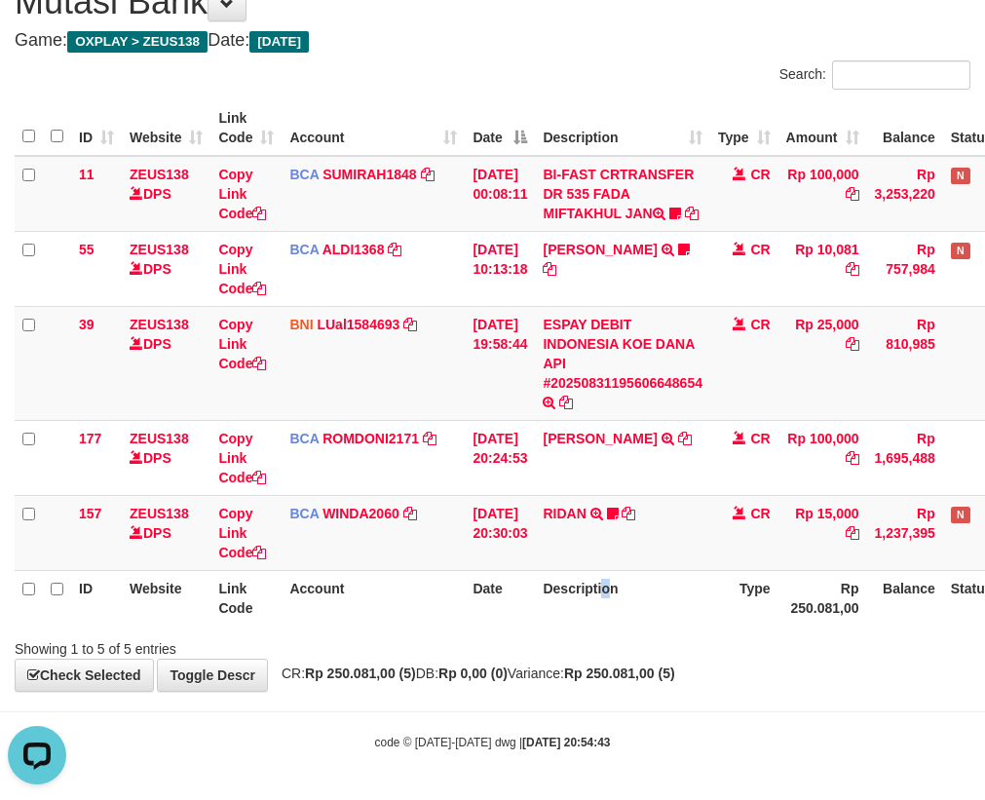
click at [612, 584] on th "Description" at bounding box center [622, 598] width 175 height 56
click at [616, 575] on th "Description" at bounding box center [622, 598] width 175 height 56
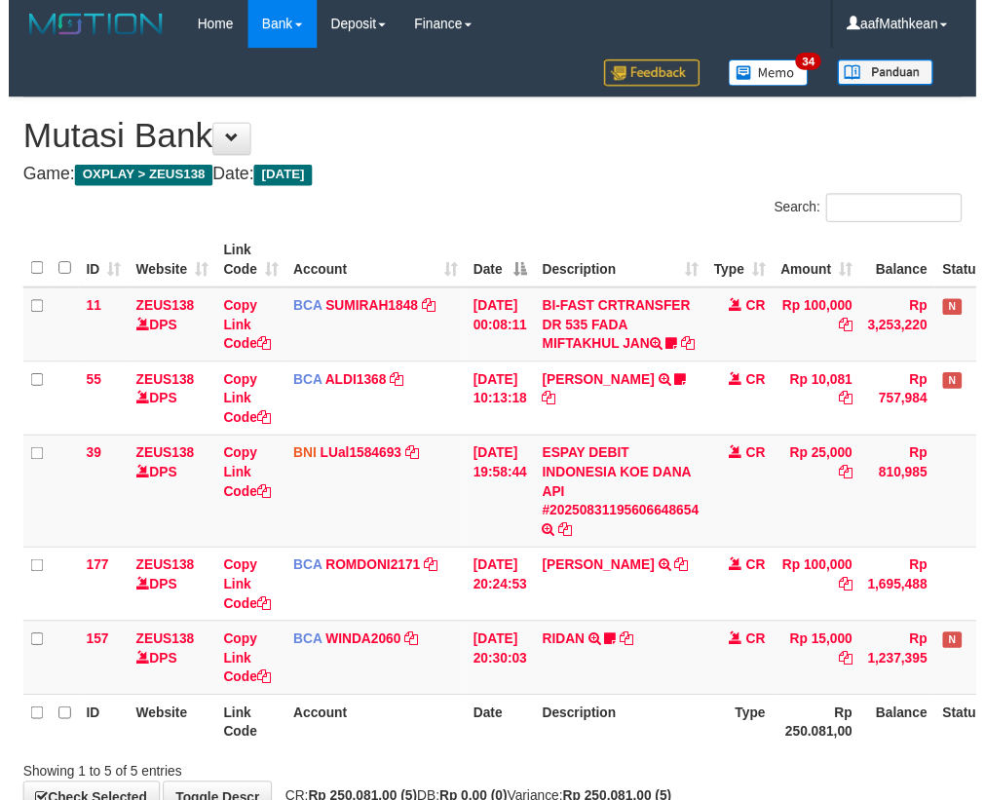
scroll to position [156, 0]
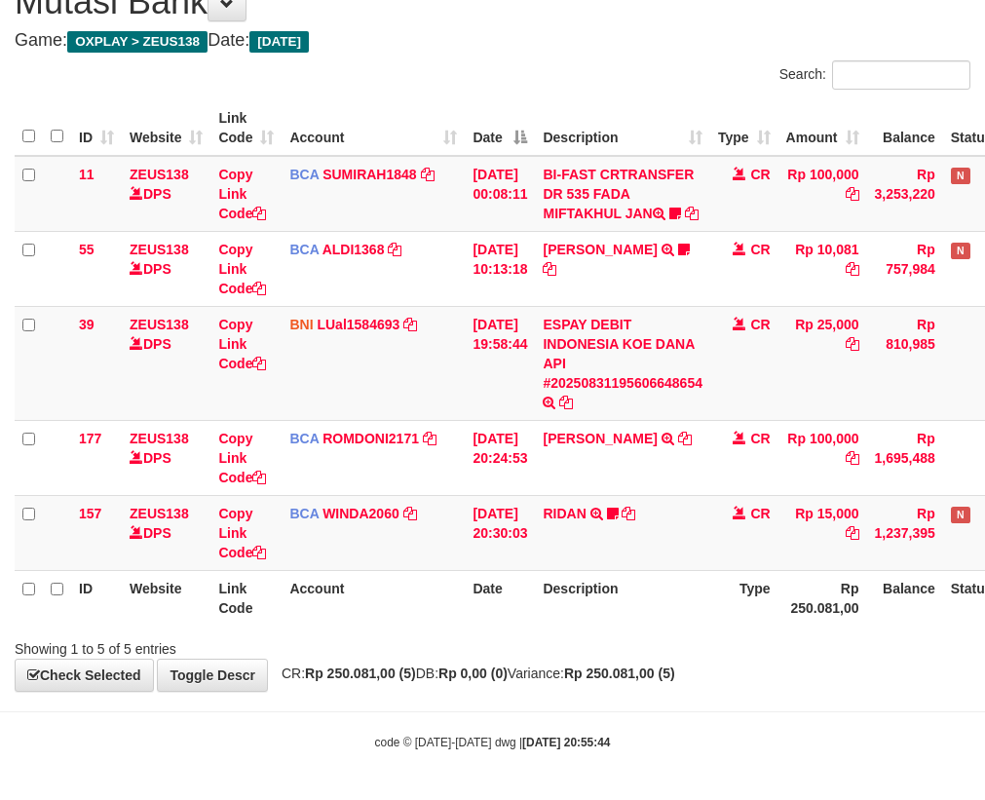
drag, startPoint x: 688, startPoint y: 566, endPoint x: 692, endPoint y: 583, distance: 17.0
click at [684, 566] on td "RIDAN TRSF E-BANKING CR 3108/FTSCY/WS95031 15000.00RIDAN Hercules122" at bounding box center [622, 532] width 175 height 75
click at [695, 585] on th "Description" at bounding box center [622, 598] width 175 height 56
click at [696, 586] on th "Description" at bounding box center [622, 598] width 175 height 56
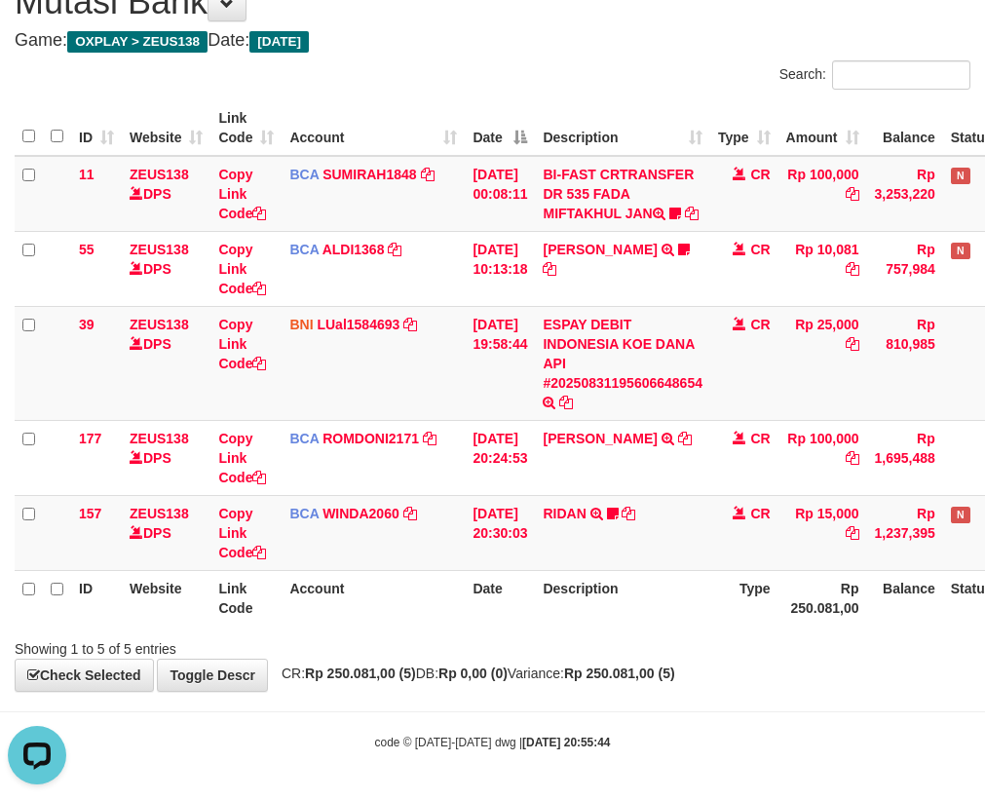
click at [696, 586] on th "Description" at bounding box center [622, 598] width 175 height 56
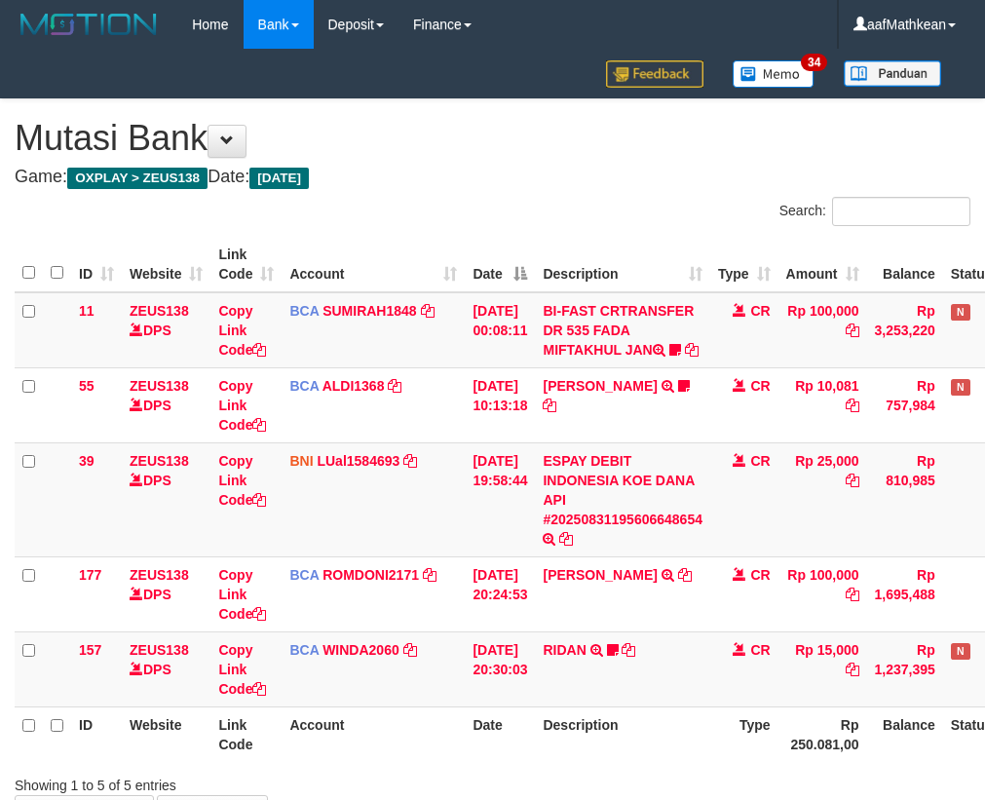
scroll to position [156, 0]
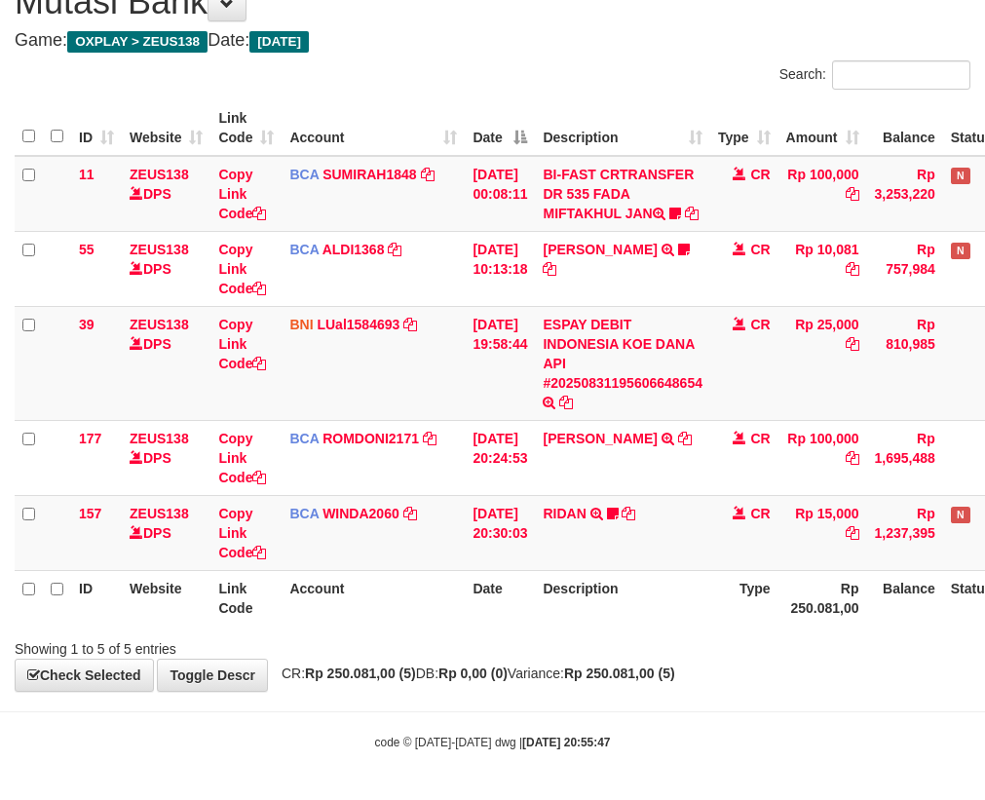
click at [701, 585] on th "Description" at bounding box center [622, 598] width 175 height 56
click at [698, 585] on th "Description" at bounding box center [622, 598] width 175 height 56
click at [696, 584] on th "Description" at bounding box center [622, 598] width 175 height 56
click at [695, 584] on th "Description" at bounding box center [622, 598] width 175 height 56
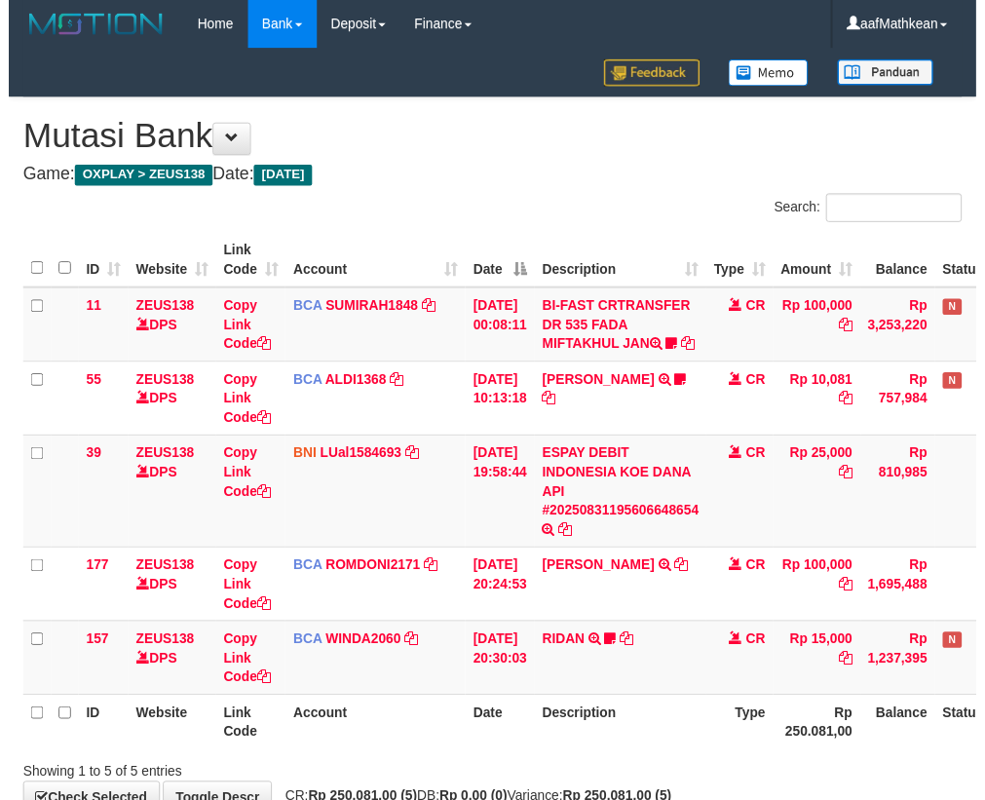
scroll to position [156, 0]
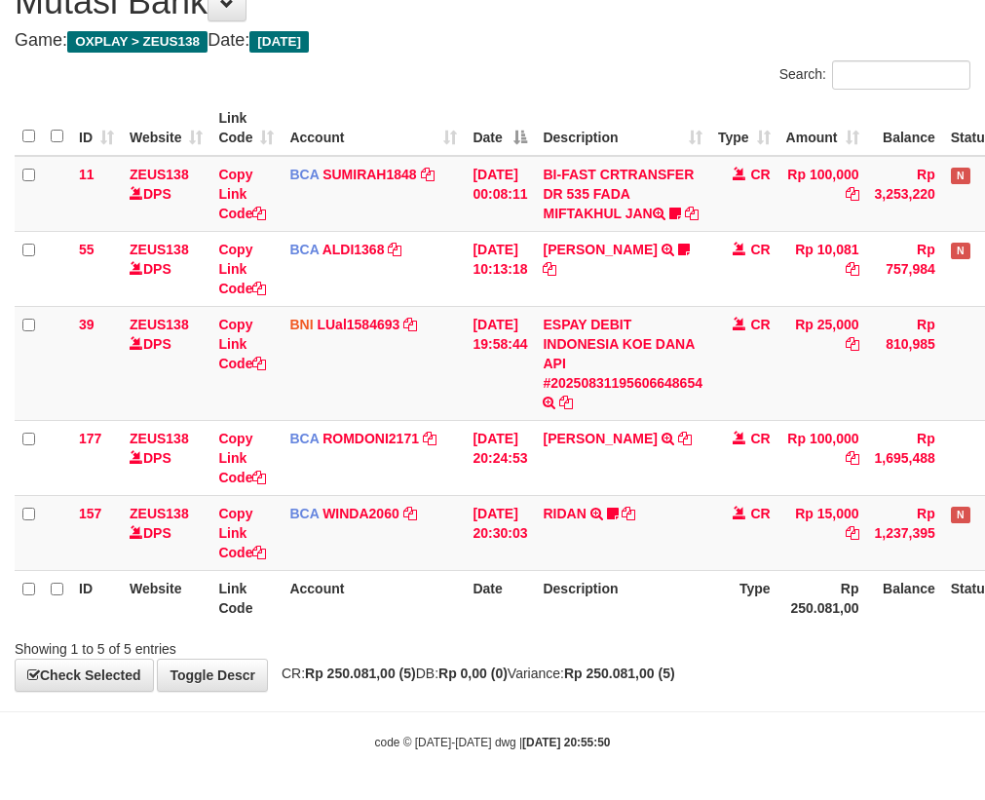
drag, startPoint x: 0, startPoint y: 0, endPoint x: 691, endPoint y: 580, distance: 902.1
click at [692, 582] on th "Description" at bounding box center [622, 598] width 175 height 56
click at [682, 567] on td "RIDAN TRSF E-BANKING CR 3108/FTSCY/WS95031 15000.00RIDAN Hercules122" at bounding box center [622, 532] width 175 height 75
drag, startPoint x: 644, startPoint y: 576, endPoint x: 666, endPoint y: 574, distance: 21.5
click at [645, 576] on th "Description" at bounding box center [622, 598] width 175 height 56
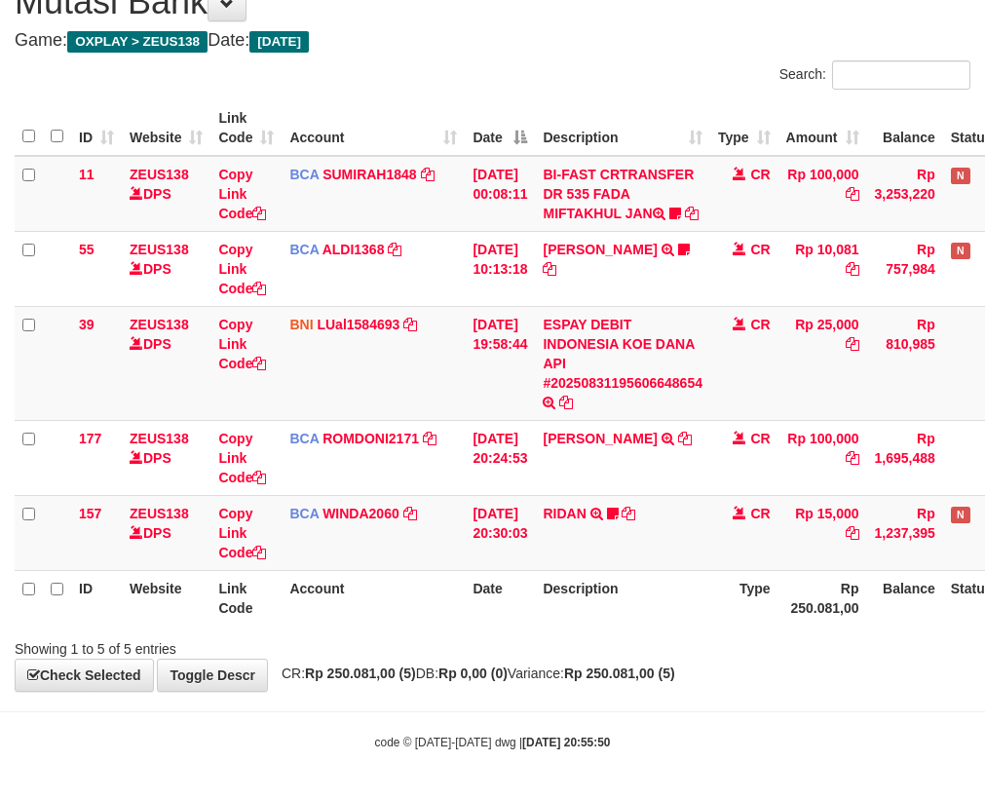
click at [656, 573] on th "Description" at bounding box center [622, 598] width 175 height 56
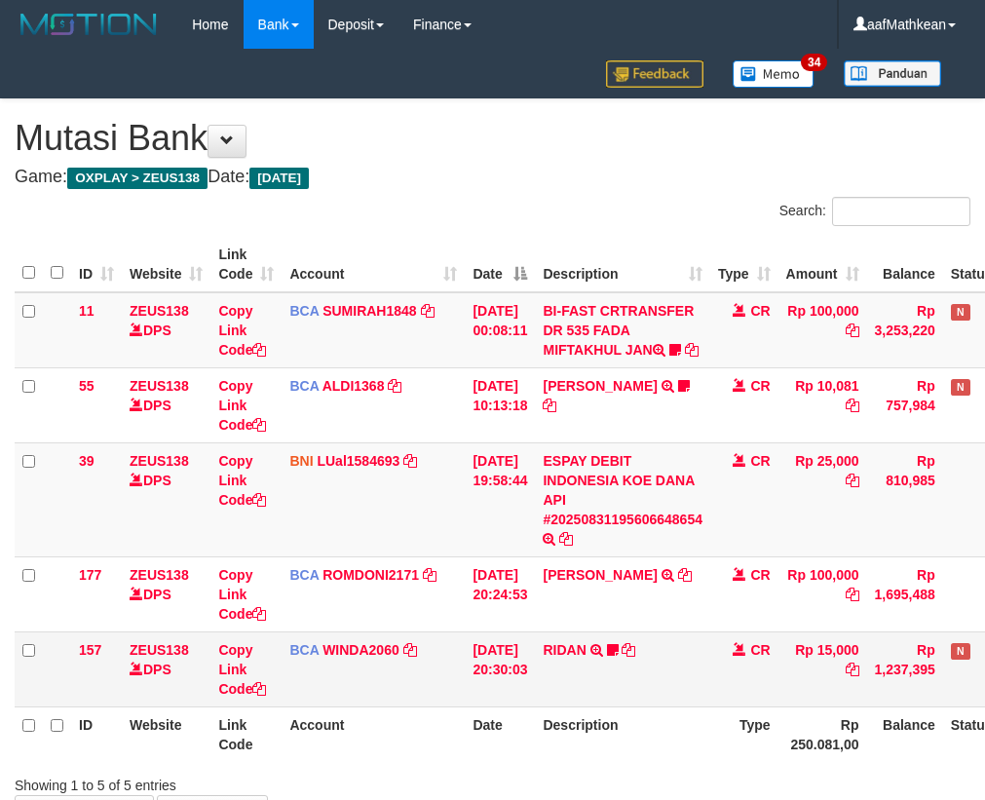
scroll to position [156, 0]
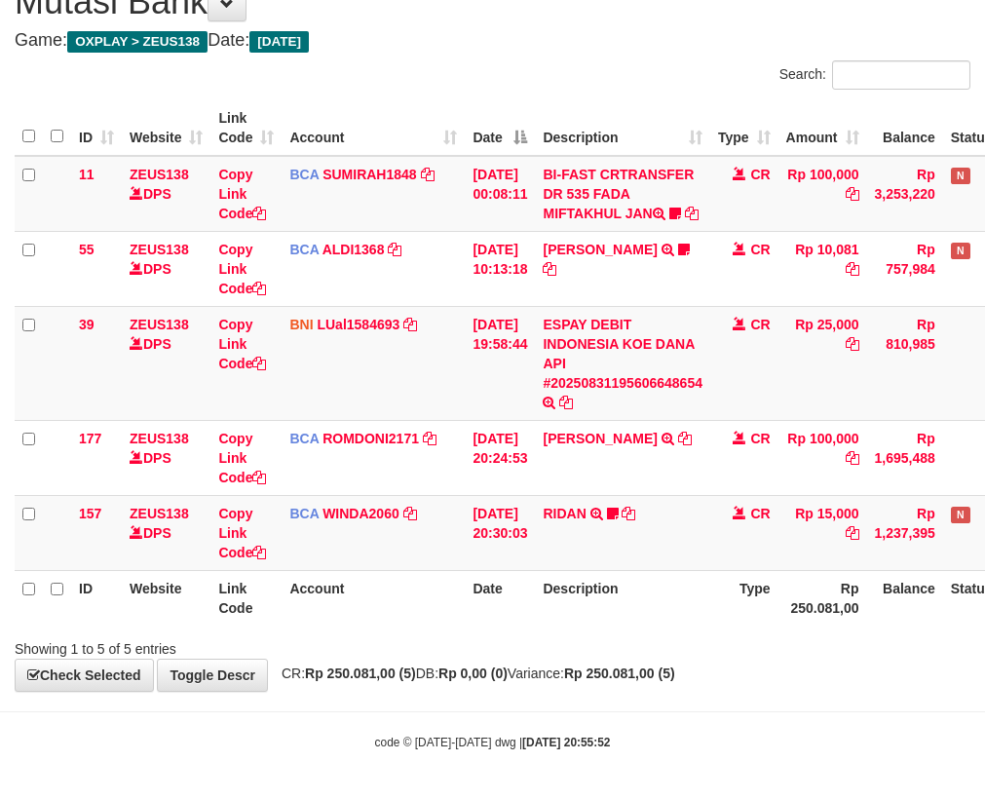
click at [556, 599] on th "Description" at bounding box center [622, 598] width 175 height 56
click at [560, 598] on th "Description" at bounding box center [622, 598] width 175 height 56
click at [563, 594] on th "Description" at bounding box center [622, 598] width 175 height 56
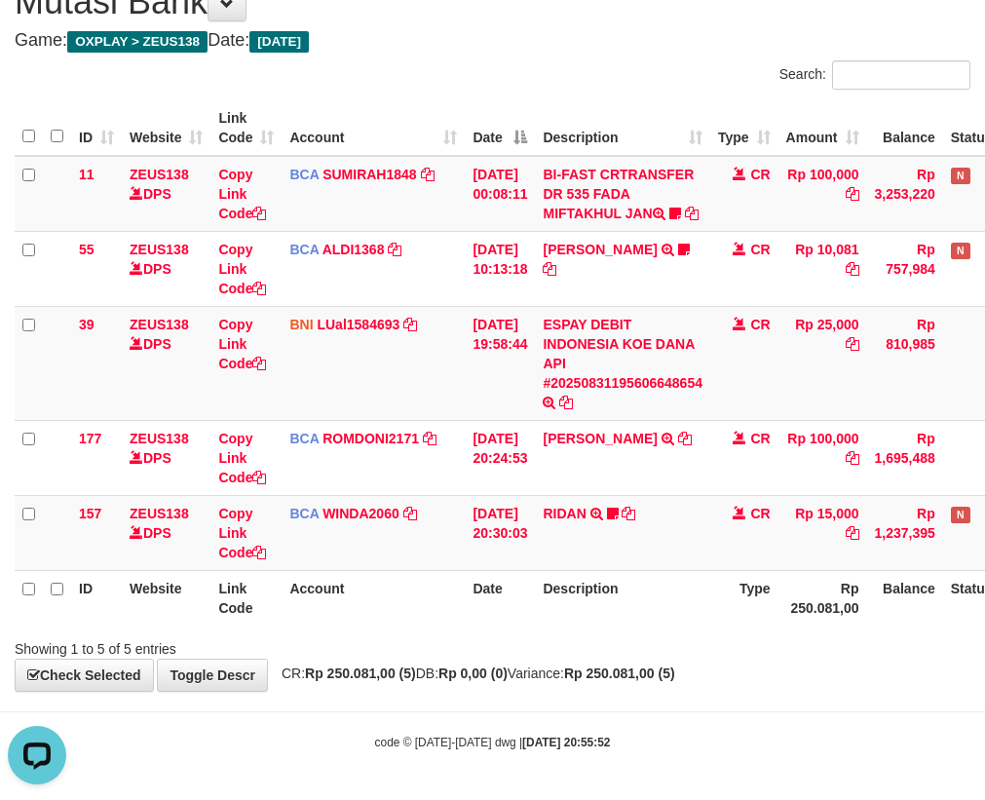
click at [561, 591] on th "Description" at bounding box center [622, 598] width 175 height 56
click at [561, 589] on th "Description" at bounding box center [622, 598] width 175 height 56
click at [624, 624] on th "Description" at bounding box center [622, 598] width 175 height 56
drag, startPoint x: 635, startPoint y: 603, endPoint x: 572, endPoint y: 619, distance: 65.2
click at [636, 604] on th "Description" at bounding box center [622, 598] width 175 height 56
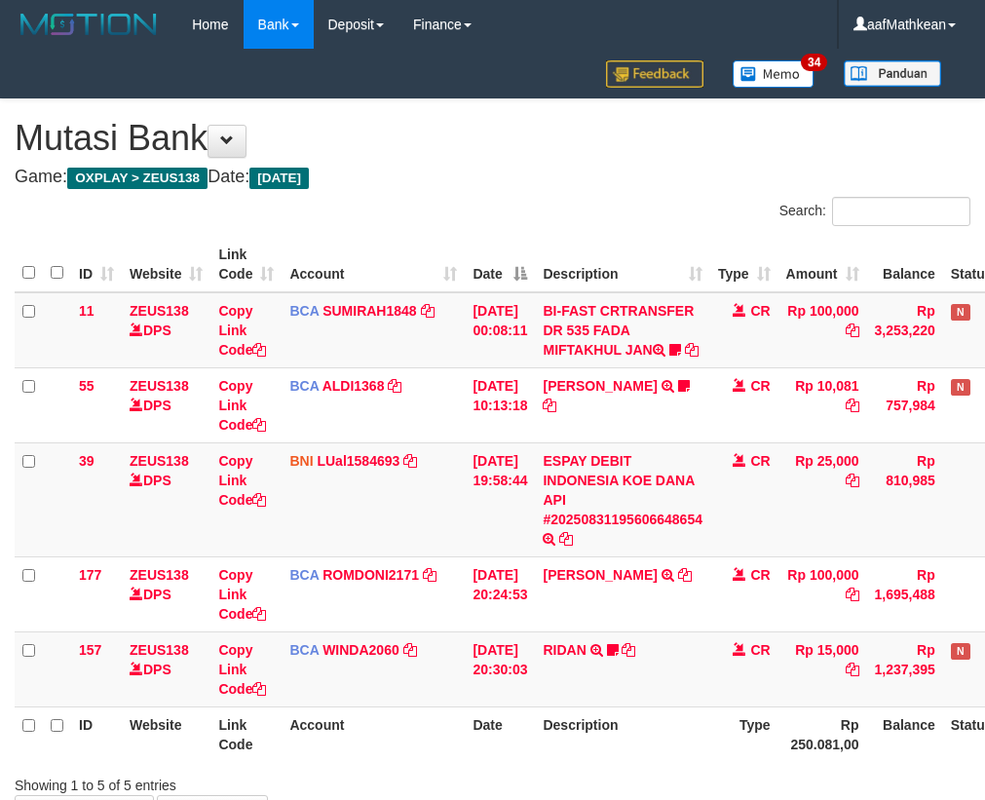
scroll to position [156, 0]
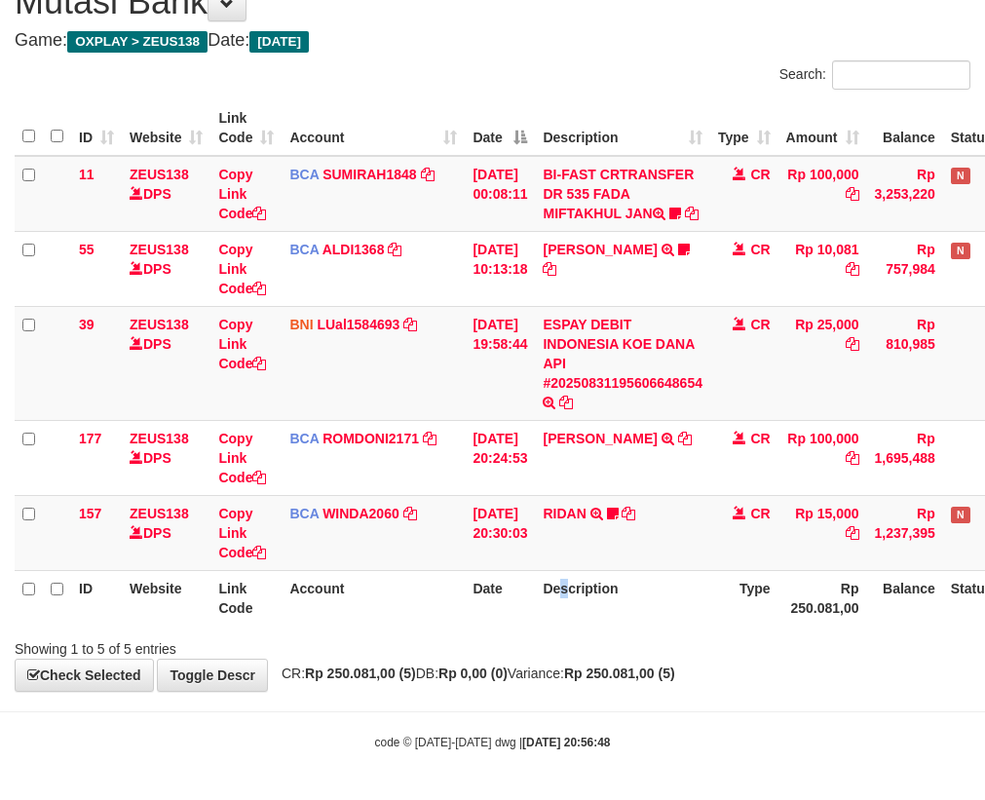
drag, startPoint x: 917, startPoint y: 690, endPoint x: 996, endPoint y: 697, distance: 79.2
click at [910, 691] on div "**********" at bounding box center [492, 327] width 985 height 728
click at [666, 613] on th "Description" at bounding box center [622, 598] width 175 height 56
drag, startPoint x: 702, startPoint y: 628, endPoint x: 999, endPoint y: 612, distance: 297.7
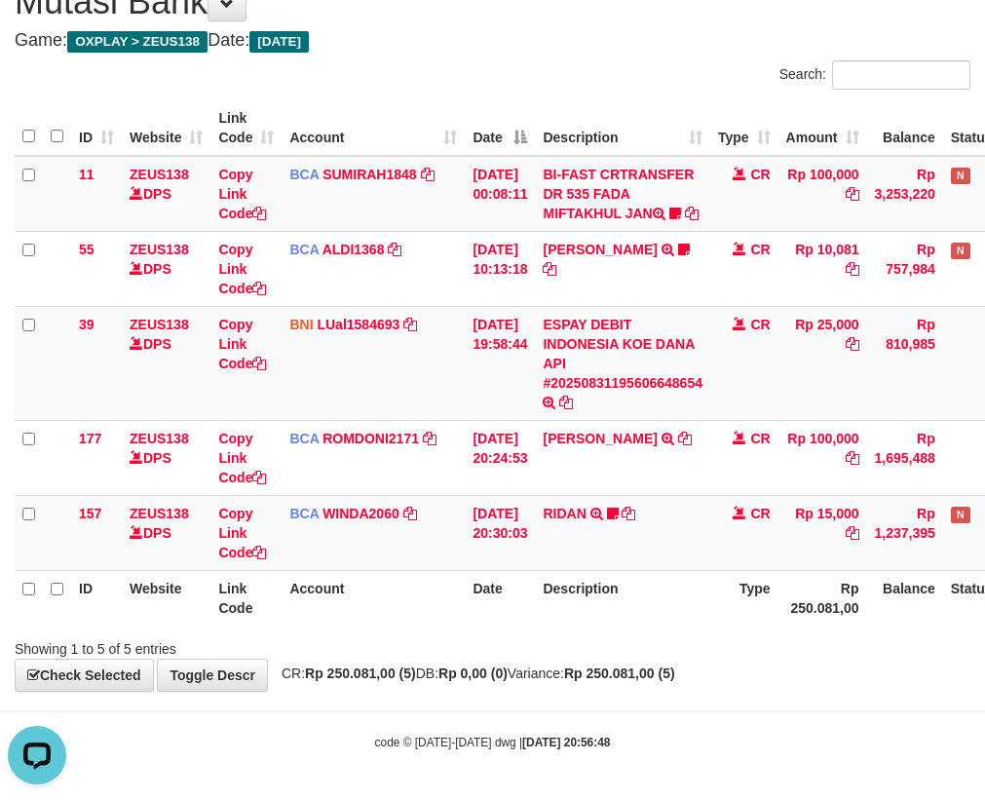
click at [756, 632] on div "Search: ID Website Link Code Account Date Description Type Amount Balance Statu…" at bounding box center [493, 359] width 956 height 598
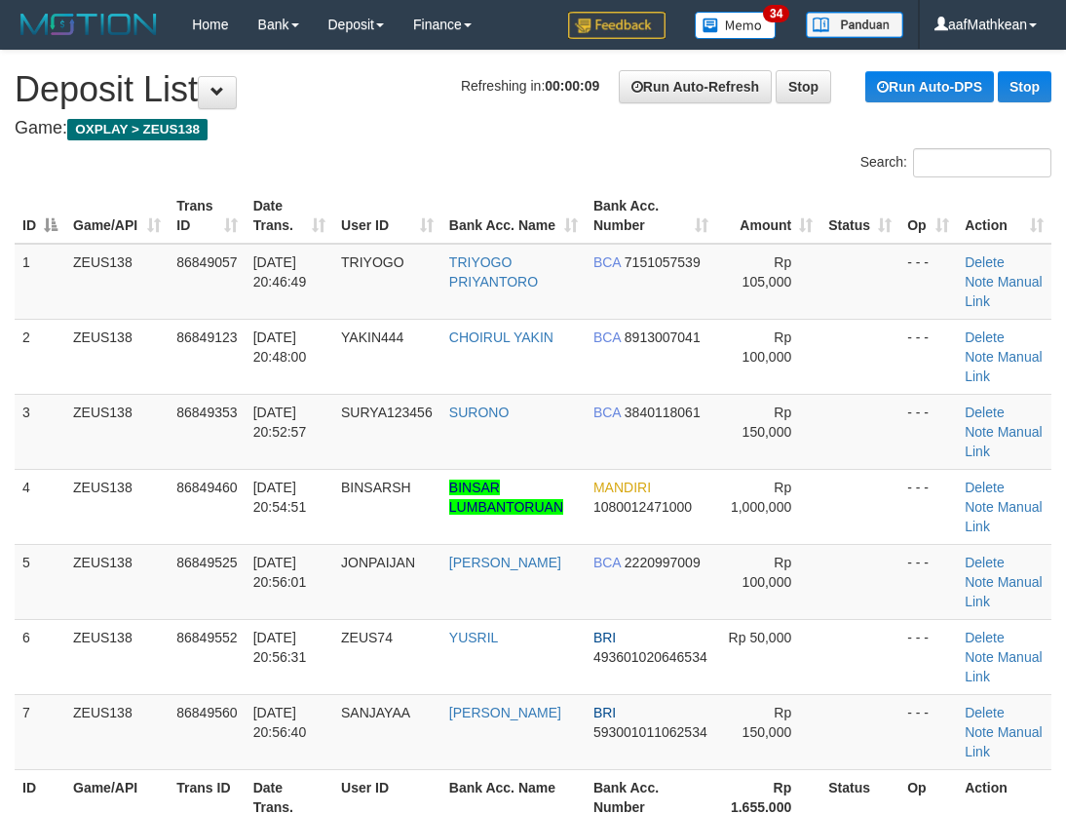
click at [233, 190] on th "Trans ID" at bounding box center [207, 216] width 76 height 56
click at [274, 162] on div "Search:" at bounding box center [533, 165] width 1066 height 34
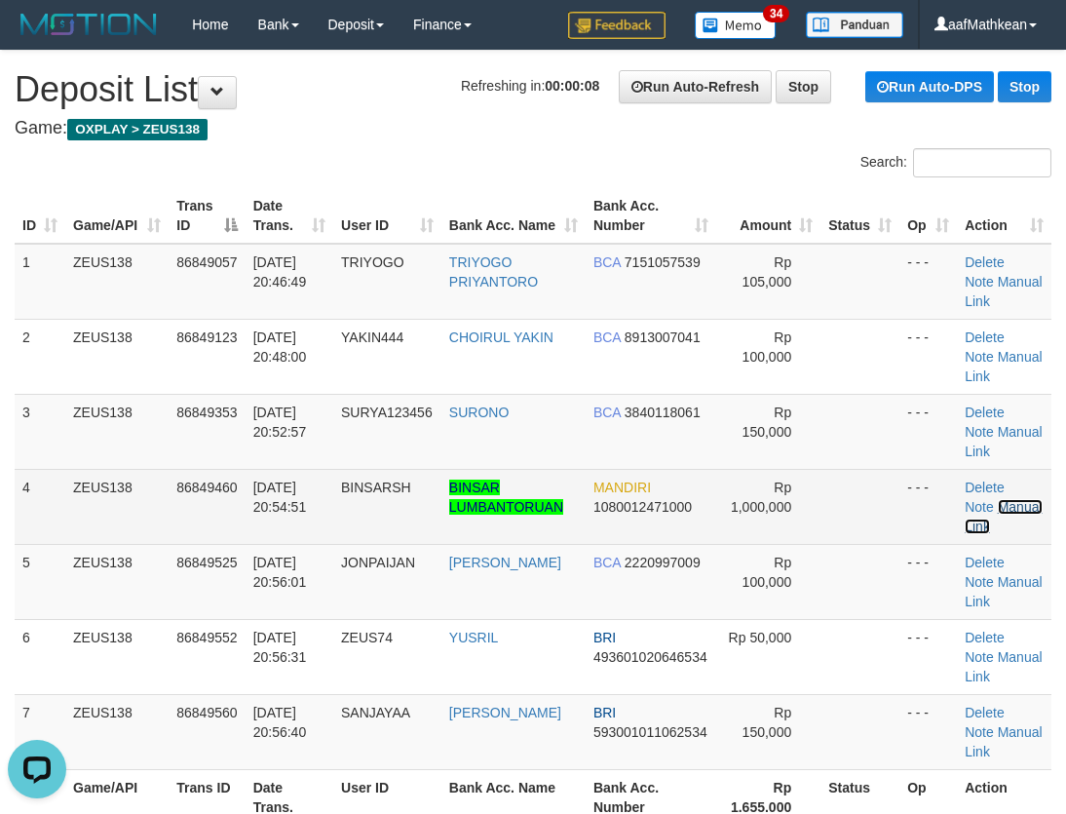
click at [993, 524] on link "Manual Link" at bounding box center [1003, 516] width 77 height 35
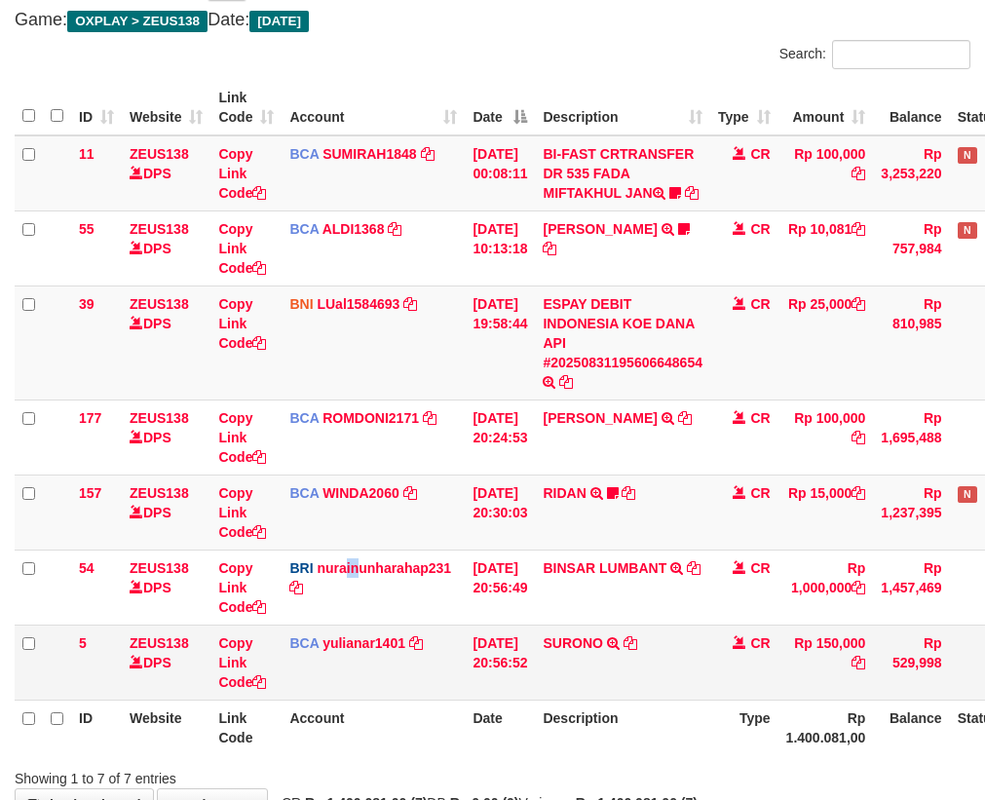
scroll to position [306, 0]
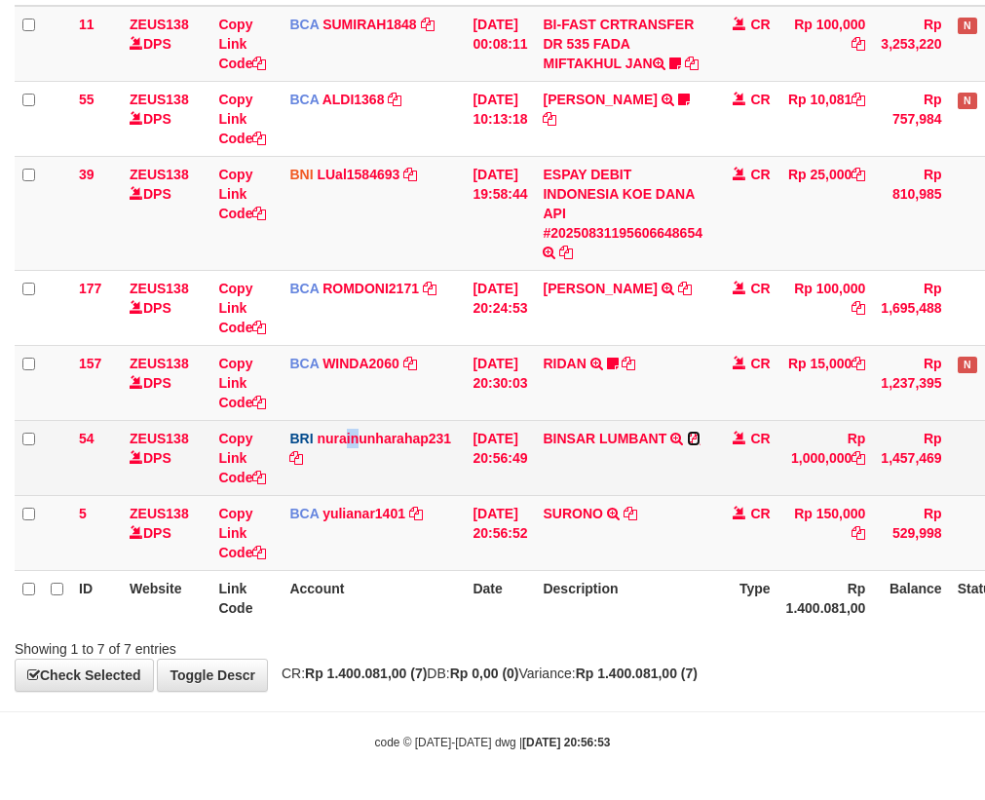
click at [701, 441] on icon at bounding box center [694, 439] width 14 height 14
click at [701, 438] on icon at bounding box center [694, 439] width 14 height 14
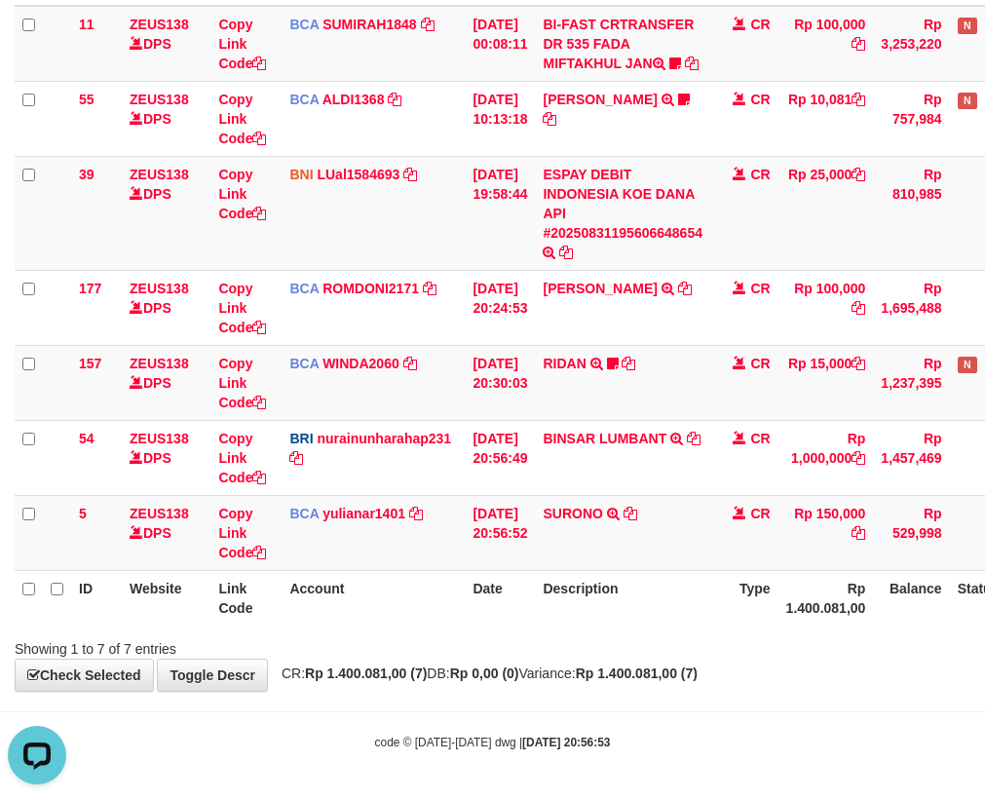
scroll to position [0, 0]
drag, startPoint x: 708, startPoint y: 508, endPoint x: 565, endPoint y: 496, distance: 142.8
click at [687, 507] on tbody "11 ZEUS138 DPS Copy Link Code BCA SUMIRAH1848 DPS SUMIRAH mutasi_20250831_4156 …" at bounding box center [551, 288] width 1072 height 565
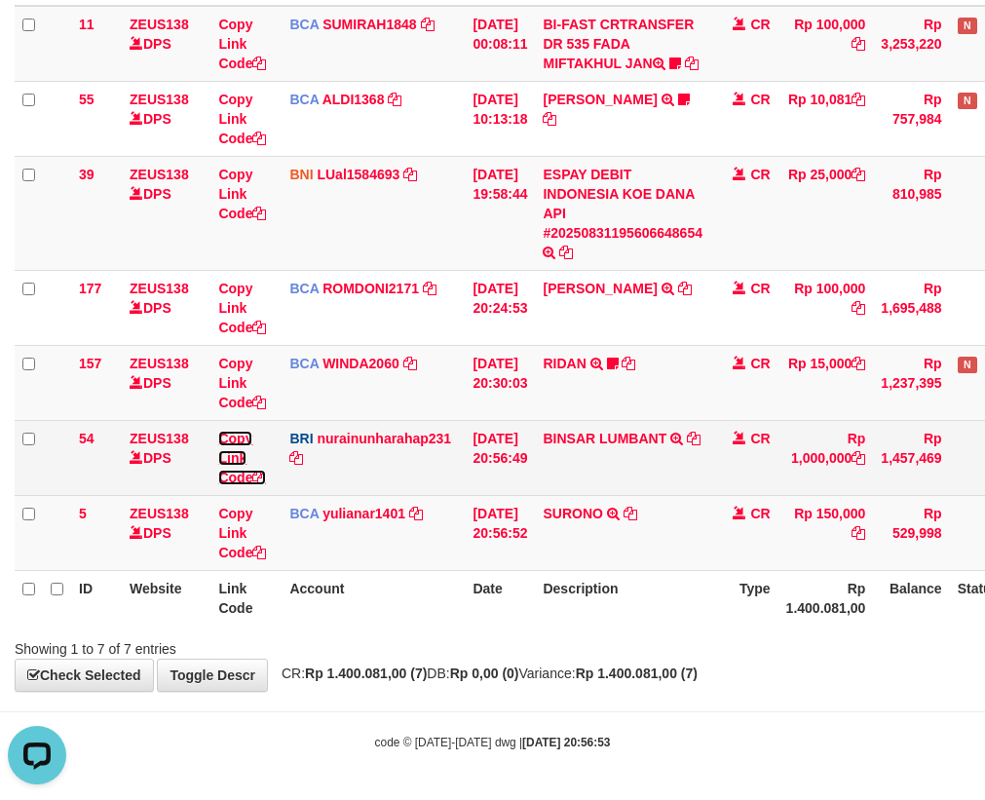
click at [240, 477] on link "Copy Link Code" at bounding box center [242, 458] width 48 height 55
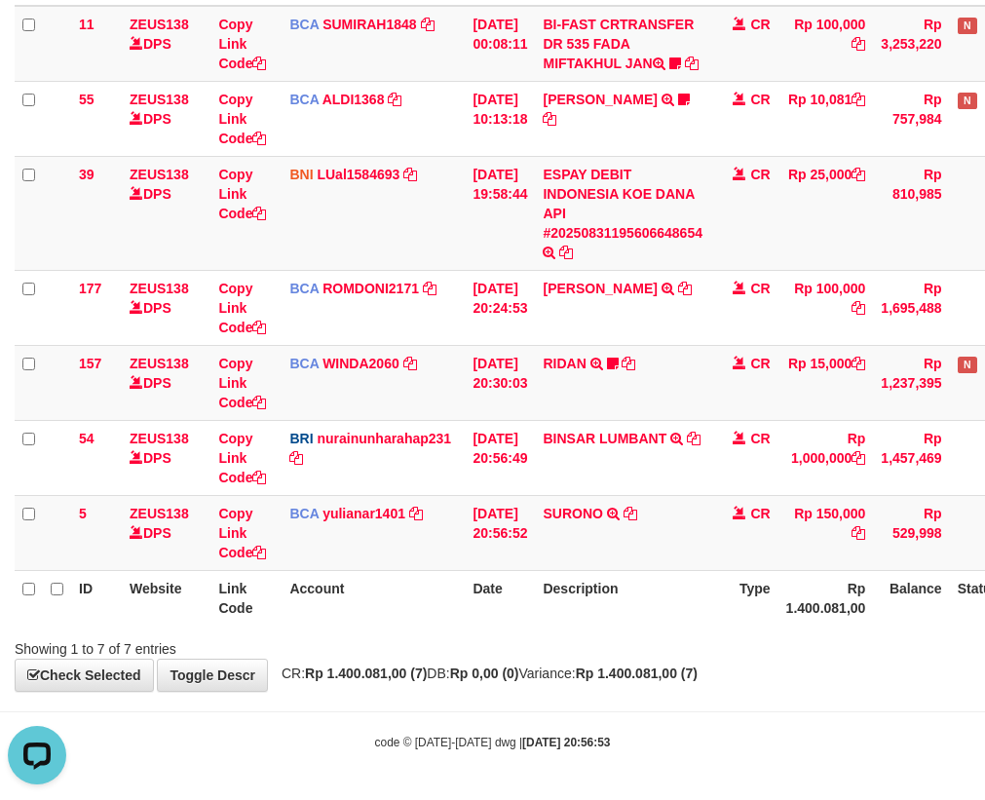
scroll to position [245, 0]
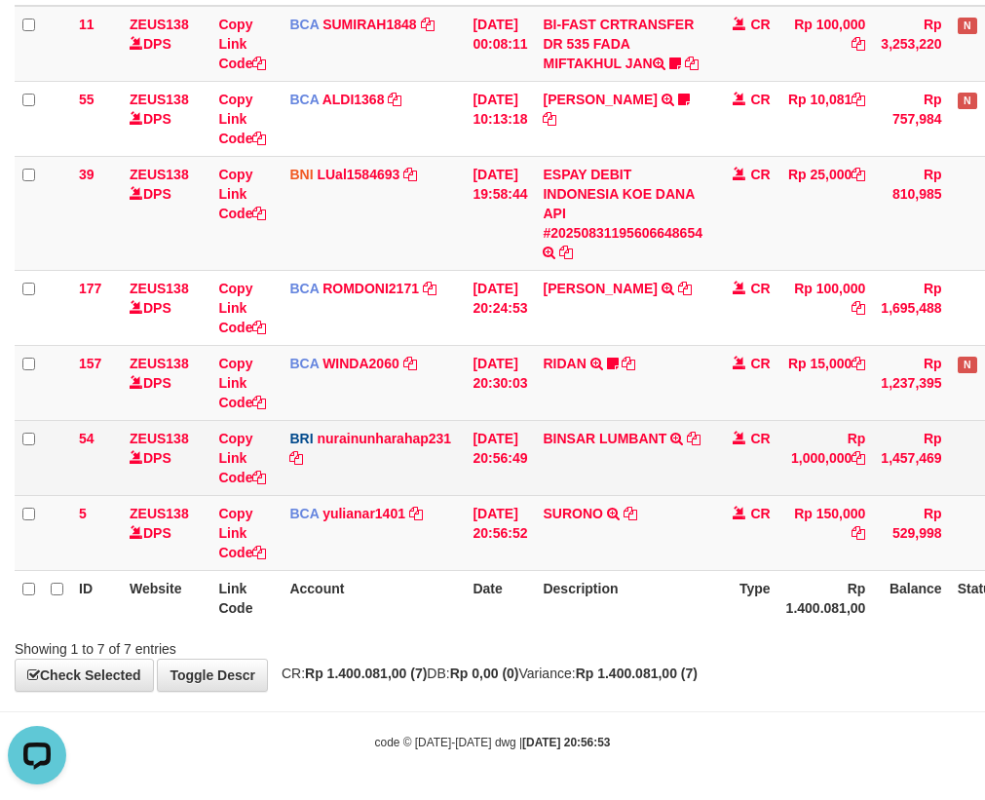
click at [518, 468] on td "[DATE] 20:56:49" at bounding box center [500, 457] width 70 height 75
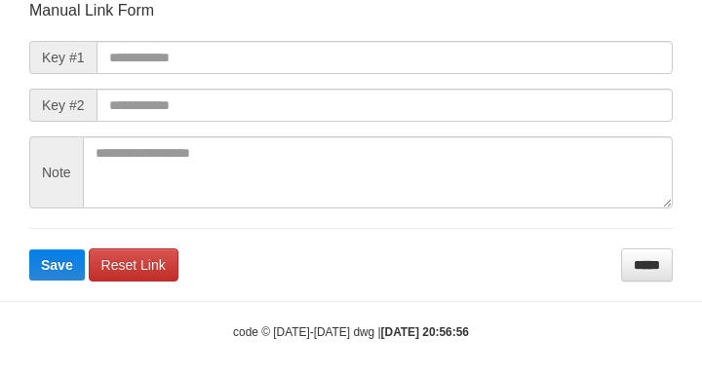
scroll to position [227, 0]
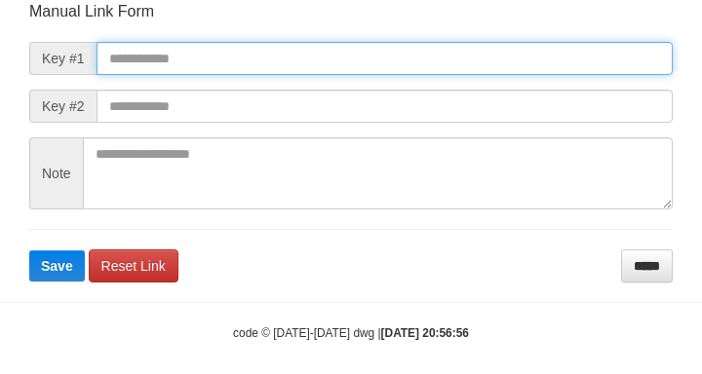
click at [233, 49] on input "text" at bounding box center [384, 58] width 576 height 33
paste input "**********"
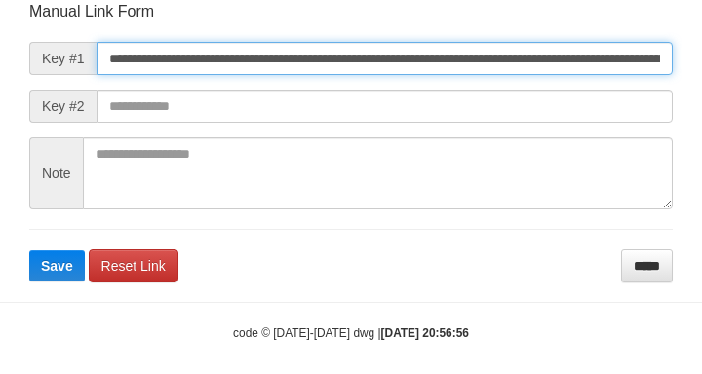
scroll to position [0, 1154]
type input "**********"
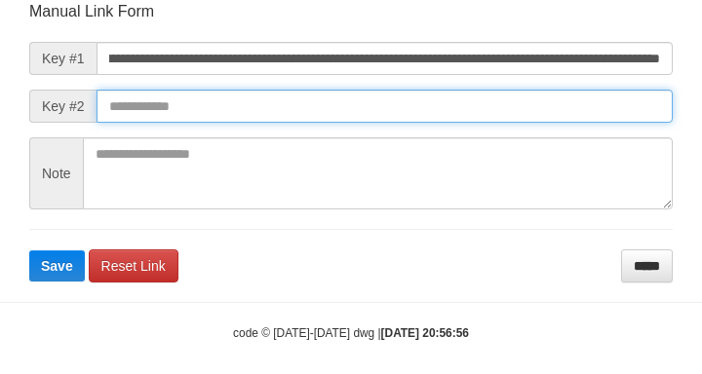
click at [29, 250] on button "Save" at bounding box center [57, 265] width 56 height 31
click at [452, 108] on input "text" at bounding box center [384, 106] width 576 height 33
click at [454, 117] on input "text" at bounding box center [384, 106] width 576 height 33
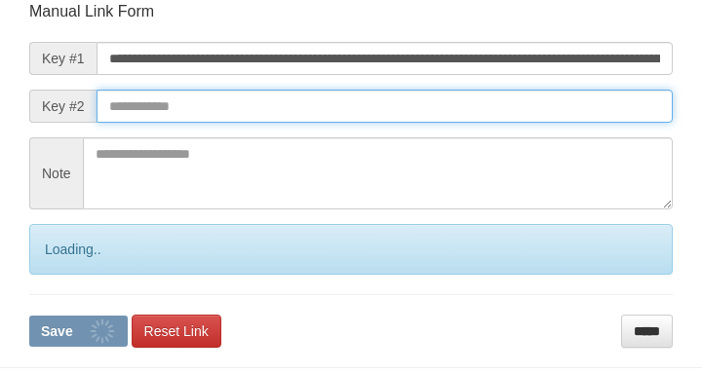
click at [436, 109] on input "text" at bounding box center [384, 106] width 576 height 33
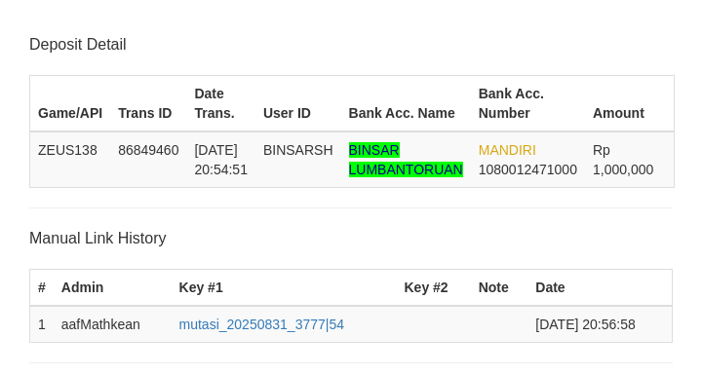
scroll to position [382, 0]
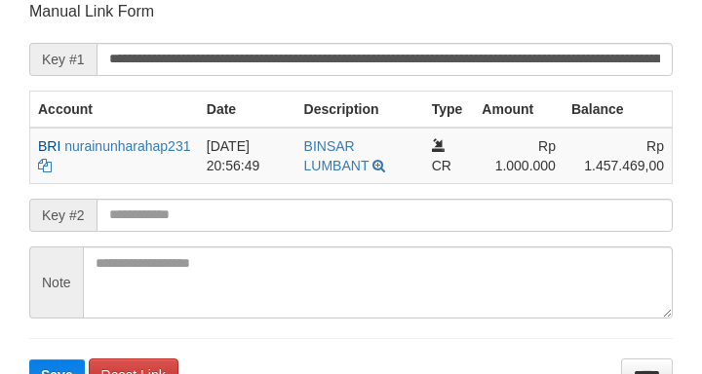
drag, startPoint x: 128, startPoint y: 235, endPoint x: 143, endPoint y: 211, distance: 28.1
click at [128, 232] on form "**********" at bounding box center [350, 196] width 643 height 390
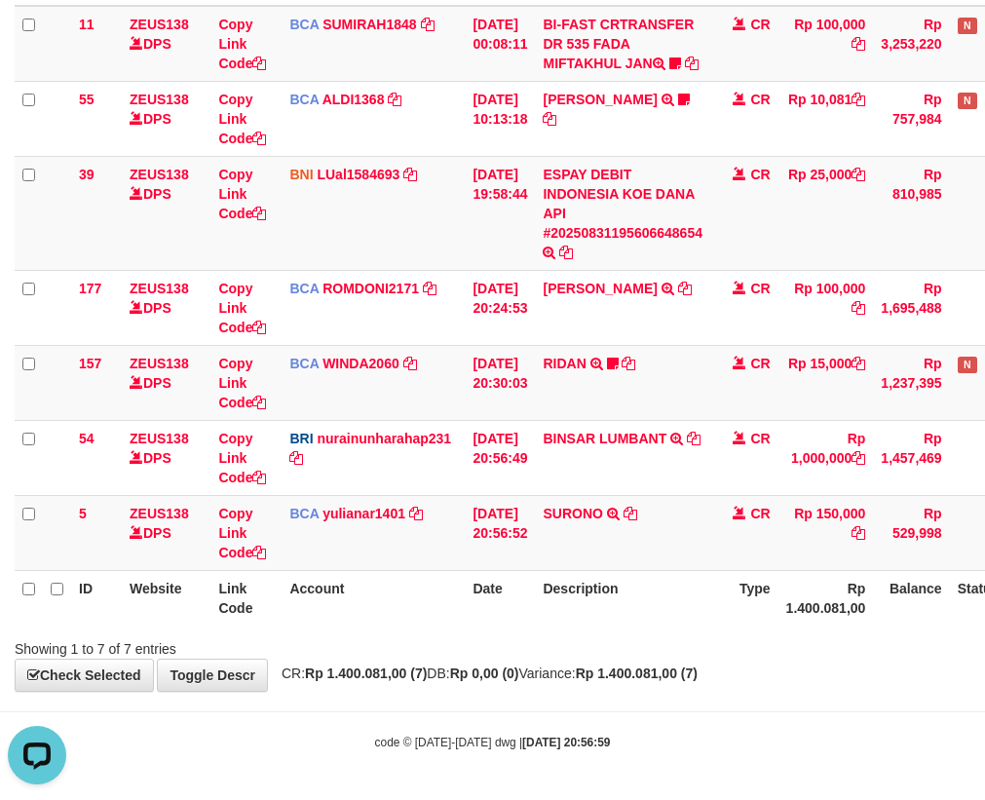
click at [489, 482] on tr "54 ZEUS138 DPS Copy Link Code BRI nurainunharahap231 DPS [PERSON_NAME] mutasi_2…" at bounding box center [551, 457] width 1072 height 75
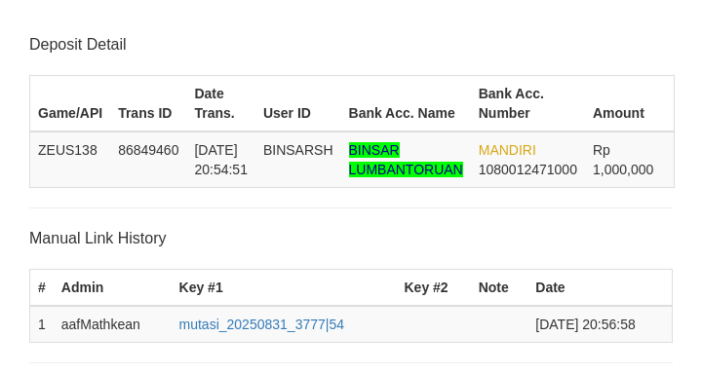
scroll to position [382, 0]
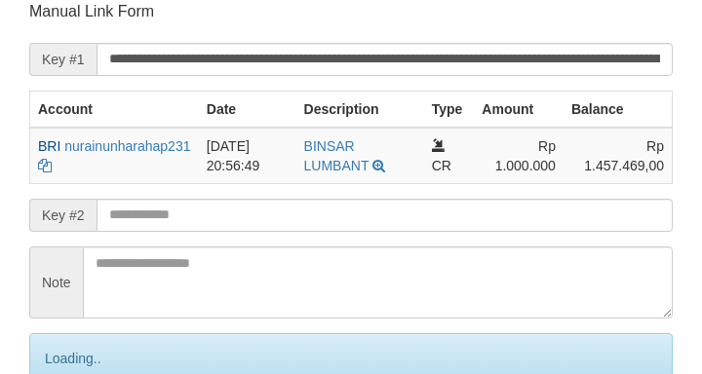
click at [166, 212] on input "text" at bounding box center [384, 215] width 576 height 33
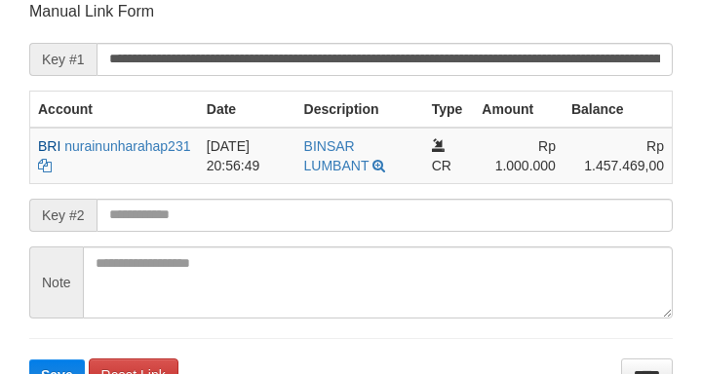
click at [220, 217] on input "text" at bounding box center [384, 215] width 576 height 33
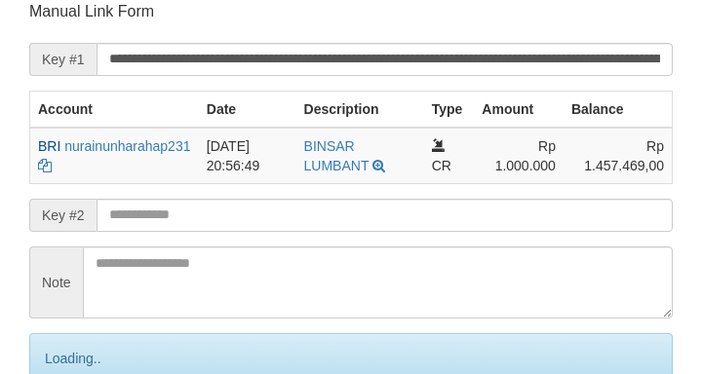
click at [233, 209] on form "**********" at bounding box center [350, 228] width 643 height 455
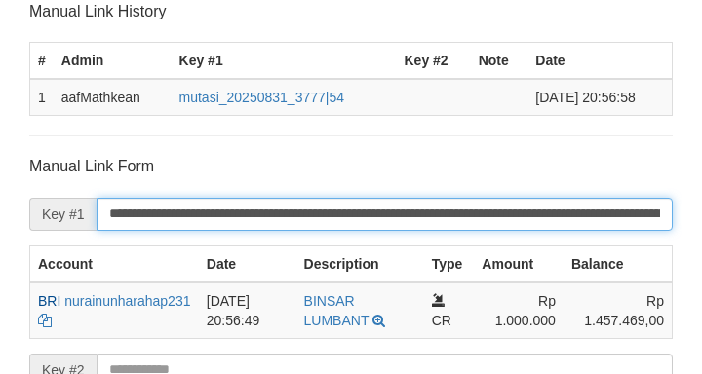
drag, startPoint x: 249, startPoint y: 214, endPoint x: 229, endPoint y: 211, distance: 19.7
click at [229, 211] on input "**********" at bounding box center [384, 214] width 576 height 33
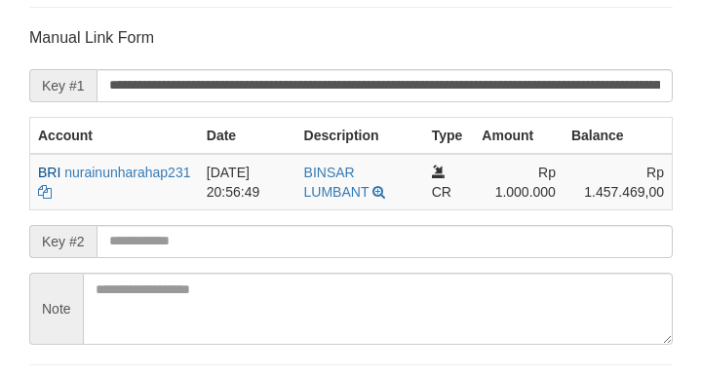
scroll to position [508, 0]
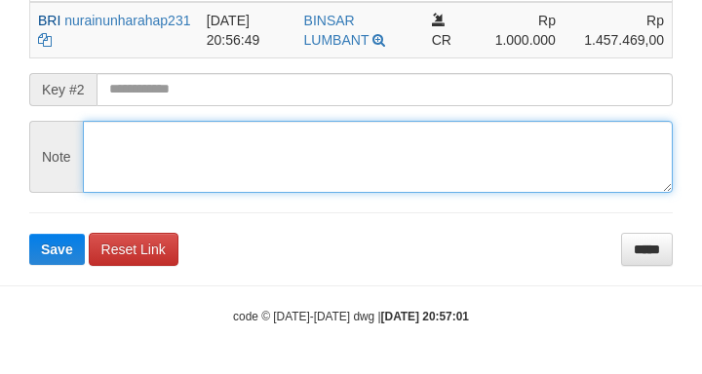
click at [166, 117] on form "**********" at bounding box center [350, 70] width 643 height 390
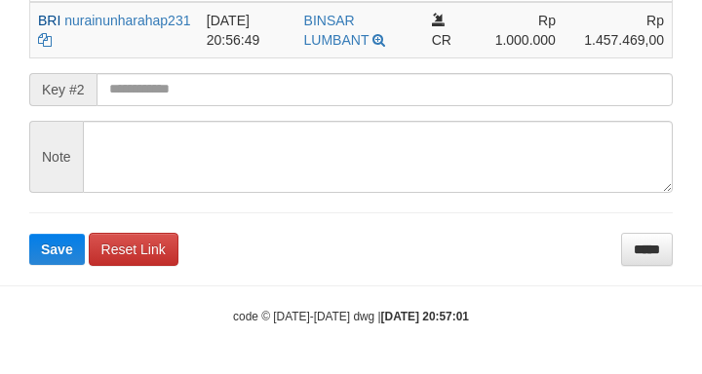
click at [177, 108] on form "**********" at bounding box center [350, 70] width 643 height 390
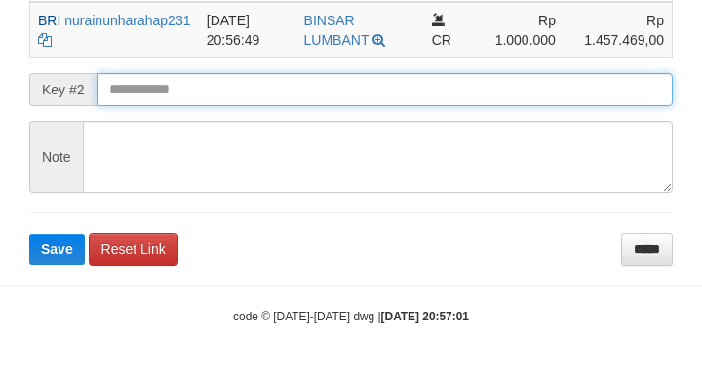
click at [29, 234] on button "Save" at bounding box center [57, 249] width 56 height 31
click at [211, 79] on input "text" at bounding box center [384, 89] width 576 height 33
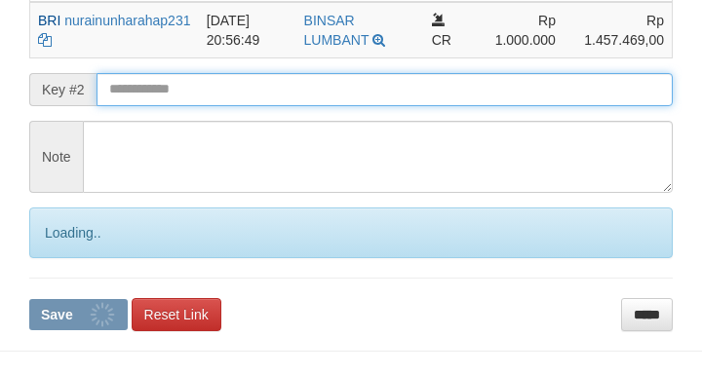
click at [211, 78] on input "text" at bounding box center [384, 89] width 576 height 33
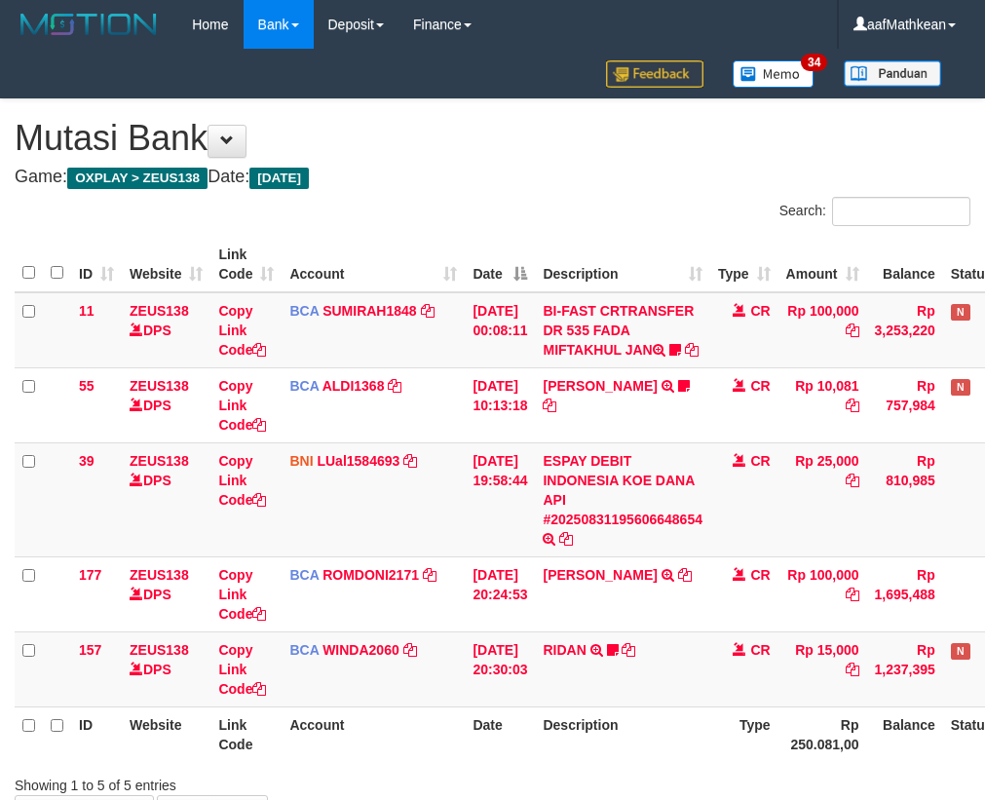
scroll to position [156, 0]
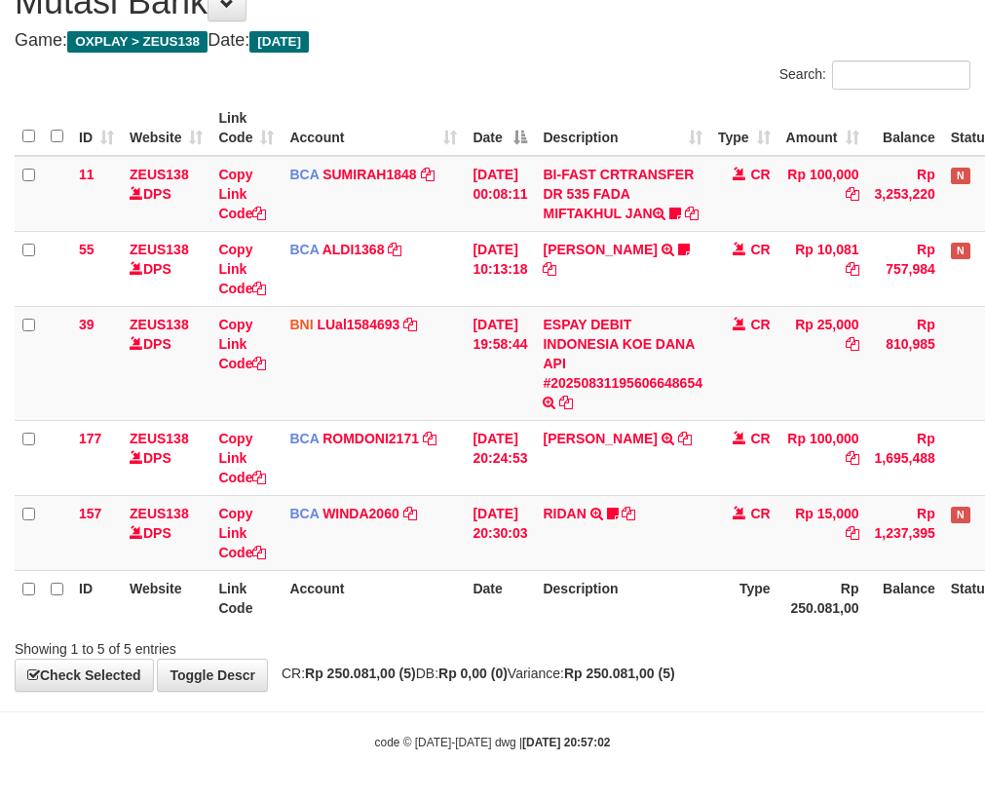
drag, startPoint x: 502, startPoint y: 603, endPoint x: 989, endPoint y: 587, distance: 487.6
click at [504, 607] on th "Date" at bounding box center [500, 598] width 70 height 56
drag, startPoint x: 418, startPoint y: 570, endPoint x: 525, endPoint y: 636, distance: 126.0
click at [442, 585] on th "Account" at bounding box center [373, 598] width 183 height 56
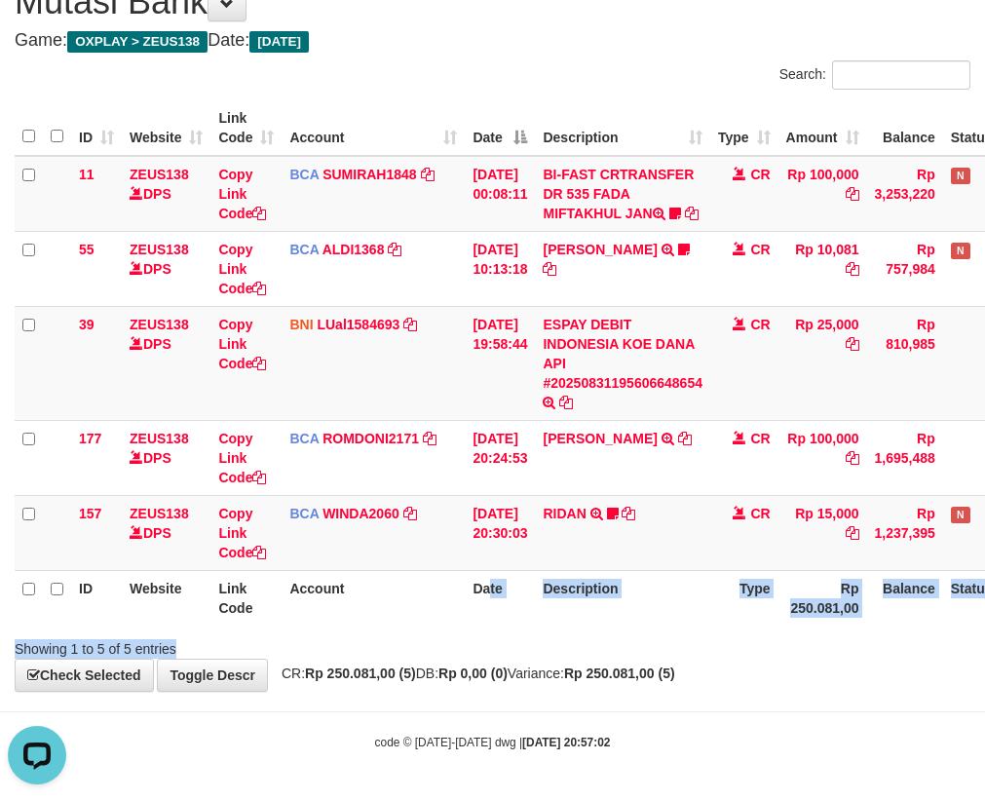
drag, startPoint x: 525, startPoint y: 636, endPoint x: 583, endPoint y: 639, distance: 57.6
click at [533, 638] on div "Search: ID Website Link Code Account Date Description Type Amount Balance Statu…" at bounding box center [493, 359] width 956 height 598
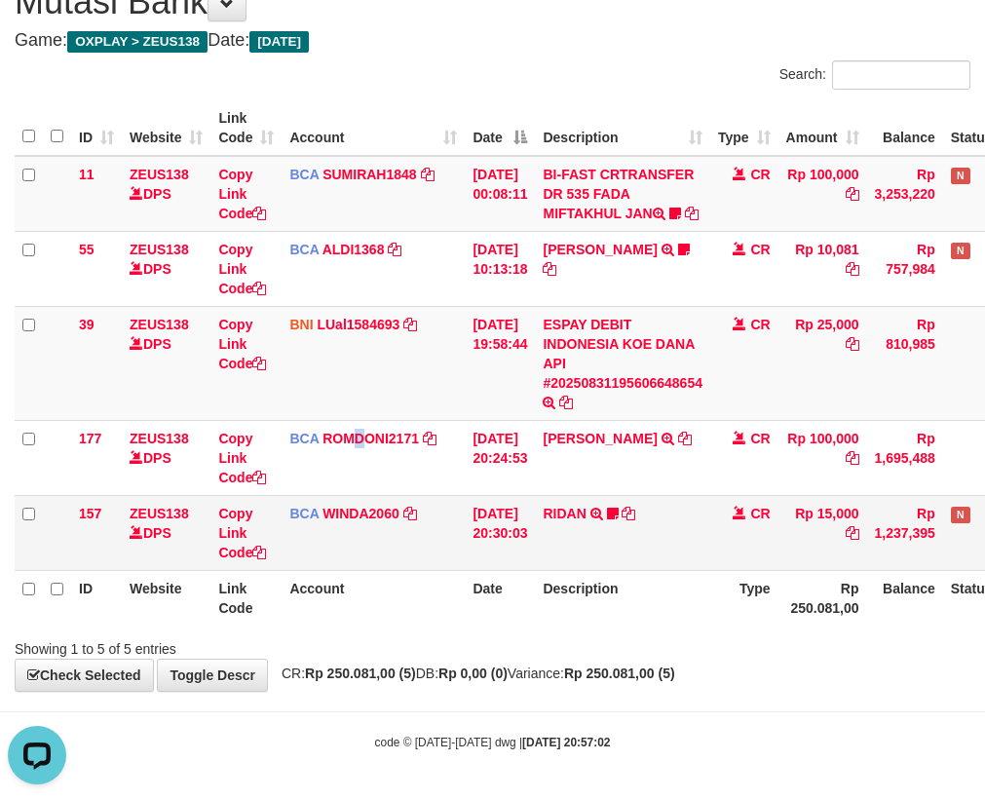
click at [378, 492] on td "BCA ROMDONI2171 DPS ROMDONI mutasi_20250831_3611 | 177 mutasi_20250831_3611 | 1…" at bounding box center [373, 457] width 183 height 75
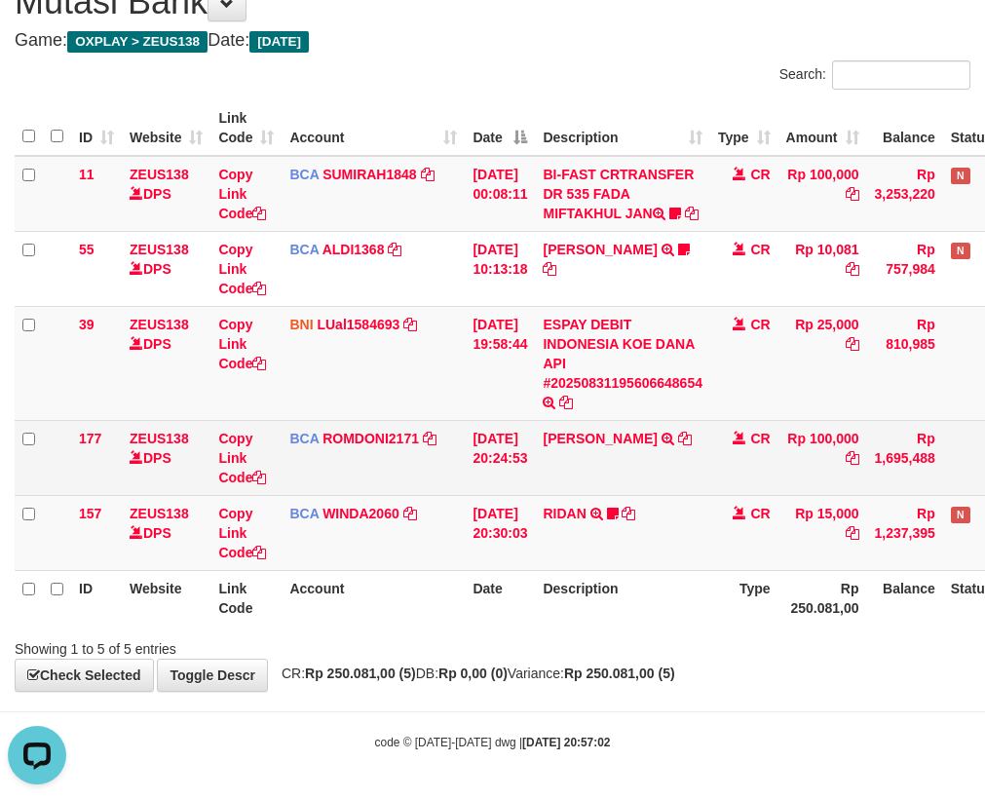
drag, startPoint x: 407, startPoint y: 503, endPoint x: 438, endPoint y: 493, distance: 31.7
click at [410, 503] on td "BCA WINDA2060 DPS WINDA mutasi_20250831_4644 | 157 mutasi_20250831_4644 | 157" at bounding box center [373, 532] width 183 height 75
click at [576, 481] on td "ABDUL GAFUR SETORAN VIA CDM TANGGAL :31/08 31/08 WSID:Z3QA1 ABDUL GAFUR" at bounding box center [622, 457] width 175 height 75
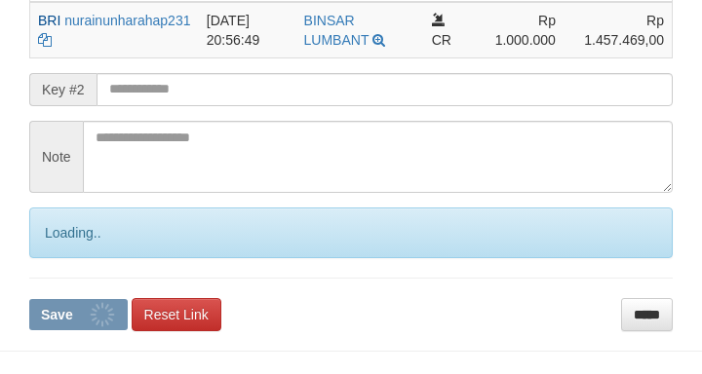
click at [236, 85] on input "text" at bounding box center [384, 89] width 576 height 33
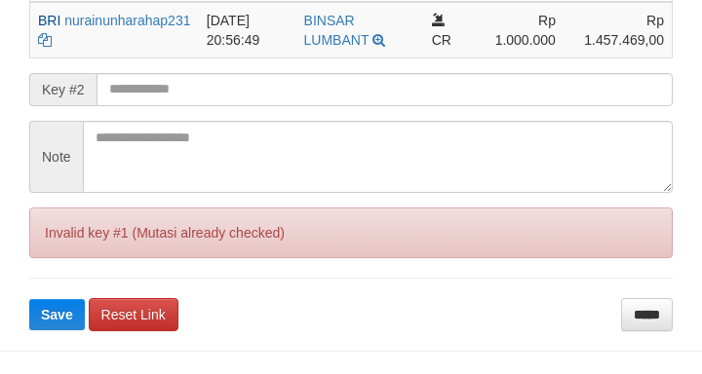
click at [29, 299] on button "Save" at bounding box center [57, 314] width 56 height 31
click at [224, 92] on input "text" at bounding box center [384, 89] width 576 height 33
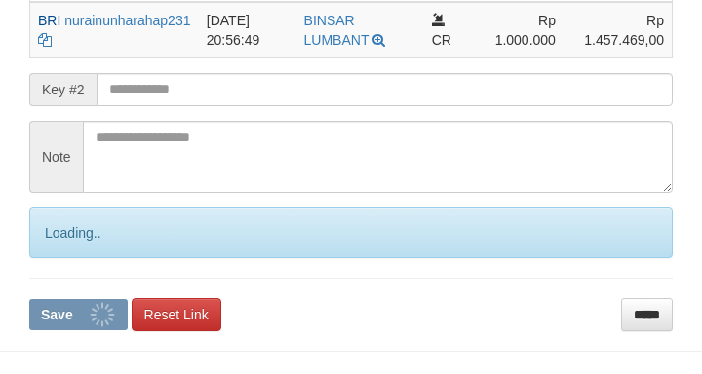
click at [238, 96] on input "text" at bounding box center [384, 89] width 576 height 33
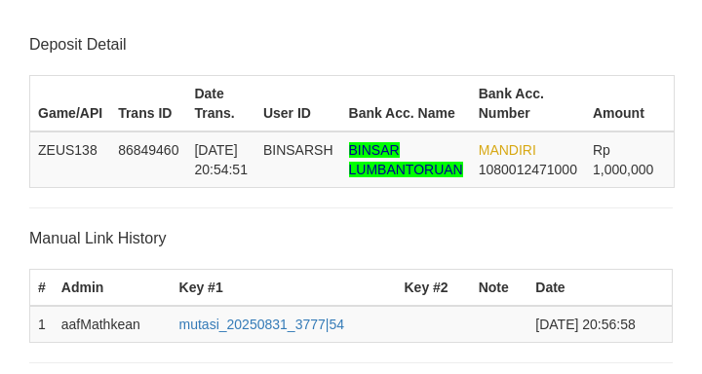
scroll to position [508, 0]
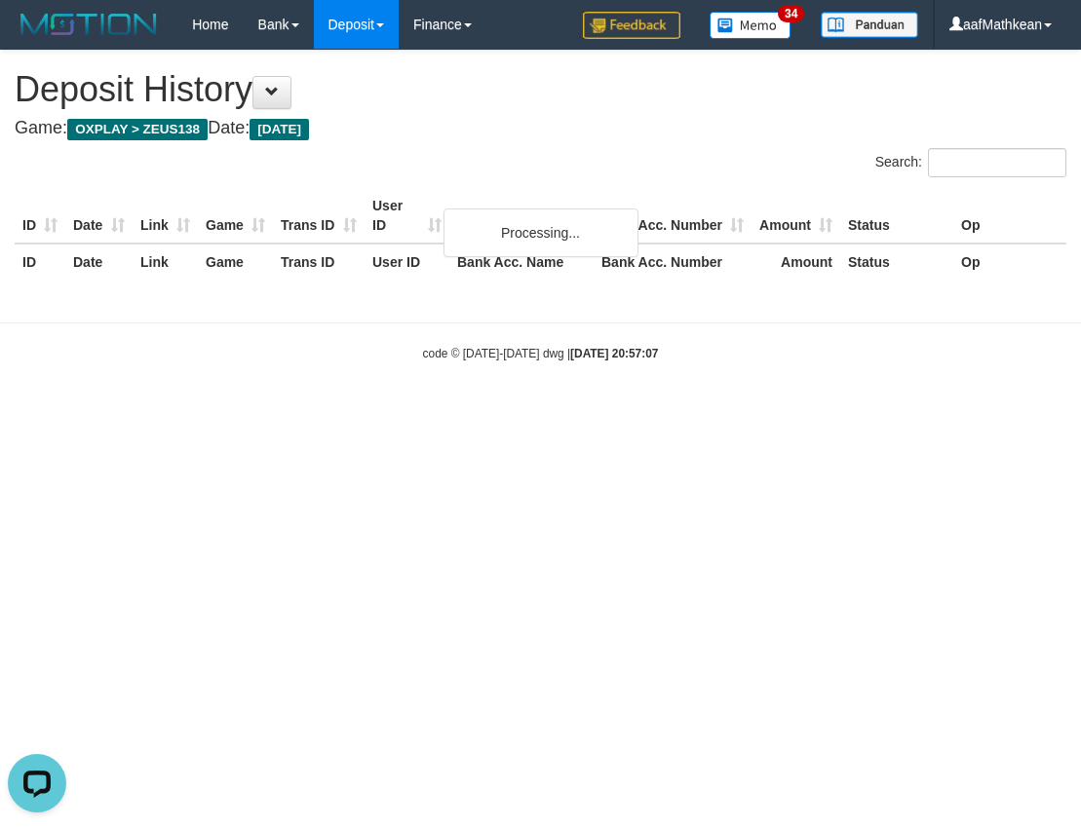
click at [59, 411] on html "Toggle navigation Home Bank Account List Load By Website Group [OXPLAY] ZEUS138…" at bounding box center [540, 205] width 1081 height 411
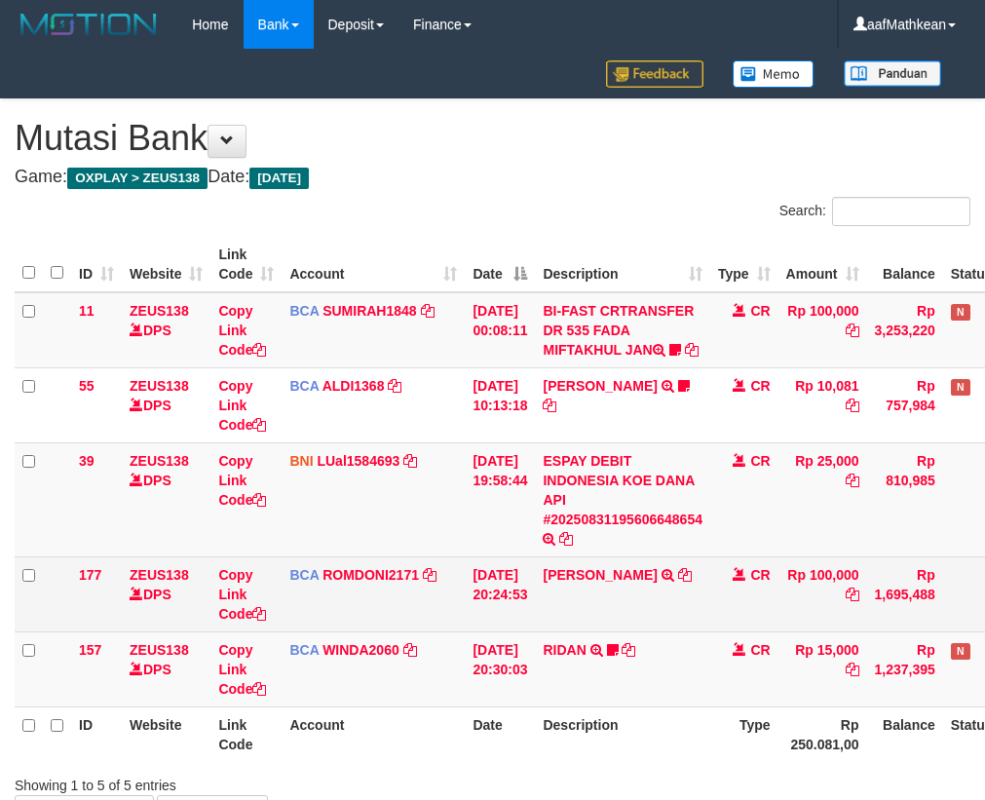
scroll to position [156, 8]
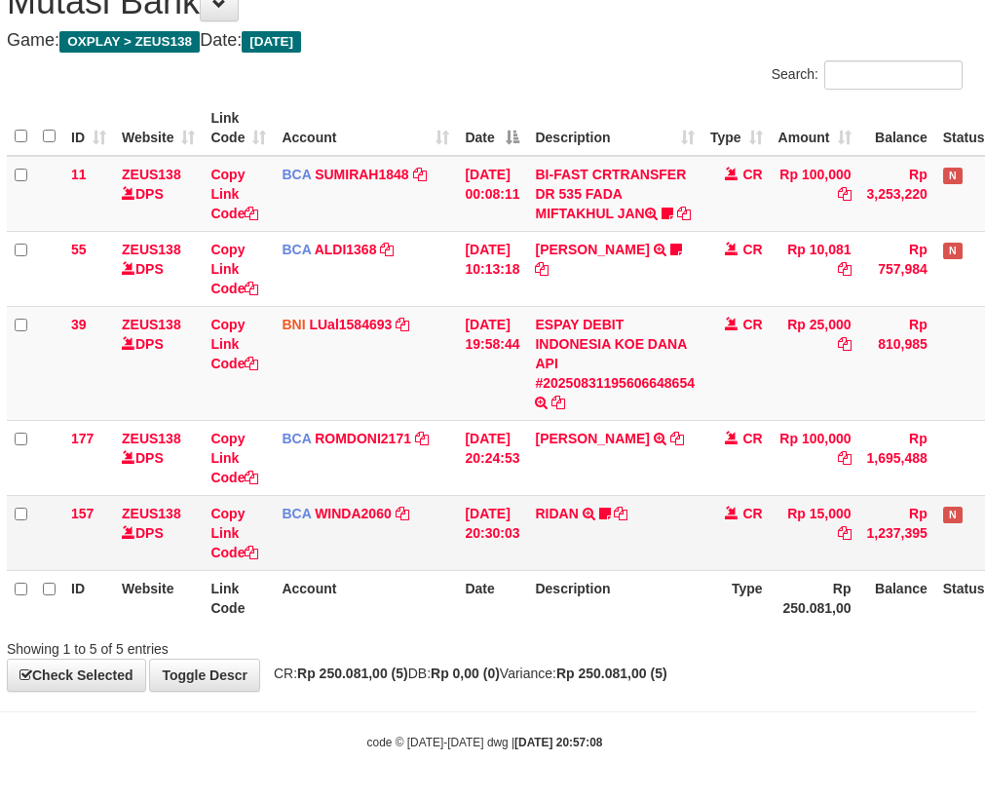
click at [603, 554] on td "RIDAN TRSF E-BANKING CR 3108/FTSCY/WS95031 15000.00RIDAN Hercules122" at bounding box center [614, 532] width 175 height 75
click at [632, 559] on td "RIDAN TRSF E-BANKING CR 3108/FTSCY/WS95031 15000.00RIDAN Hercules122" at bounding box center [614, 532] width 175 height 75
click at [655, 540] on td "RIDAN TRSF E-BANKING CR 3108/FTSCY/WS95031 15000.00RIDAN Hercules122" at bounding box center [614, 532] width 175 height 75
click at [650, 535] on td "RIDAN TRSF E-BANKING CR 3108/FTSCY/WS95031 15000.00RIDAN Hercules122" at bounding box center [614, 532] width 175 height 75
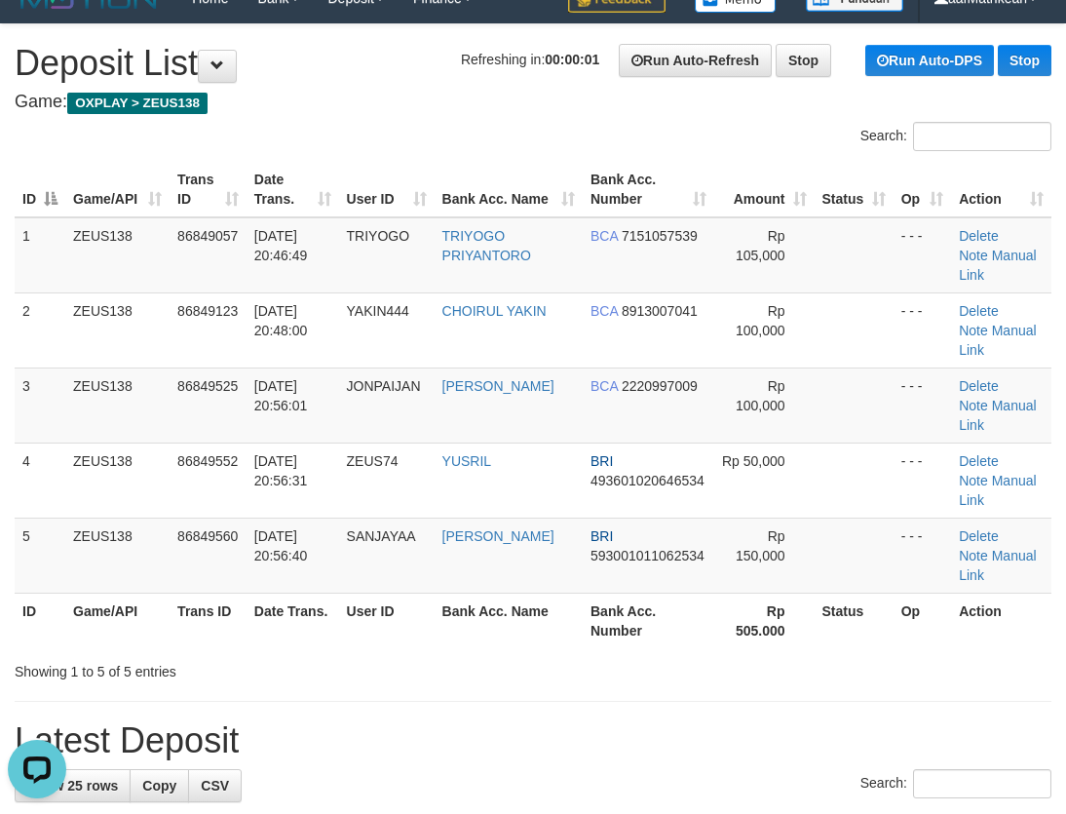
drag, startPoint x: 393, startPoint y: 122, endPoint x: 9, endPoint y: 273, distance: 412.7
click at [369, 133] on div "Search:" at bounding box center [533, 139] width 1066 height 34
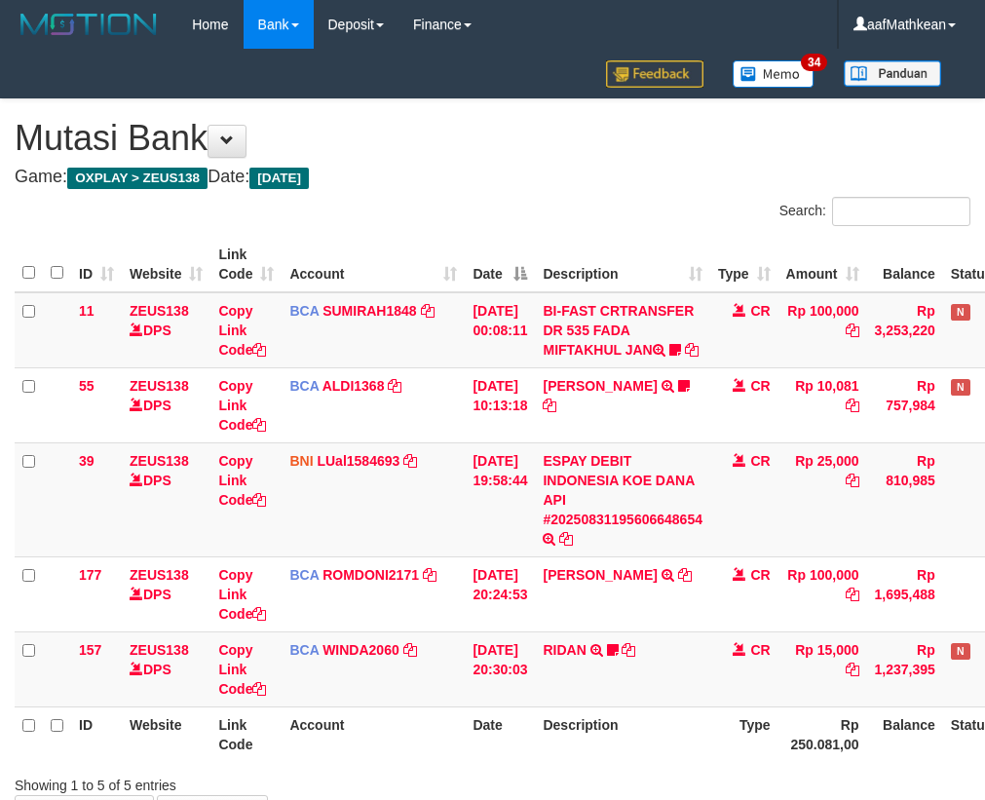
scroll to position [156, 16]
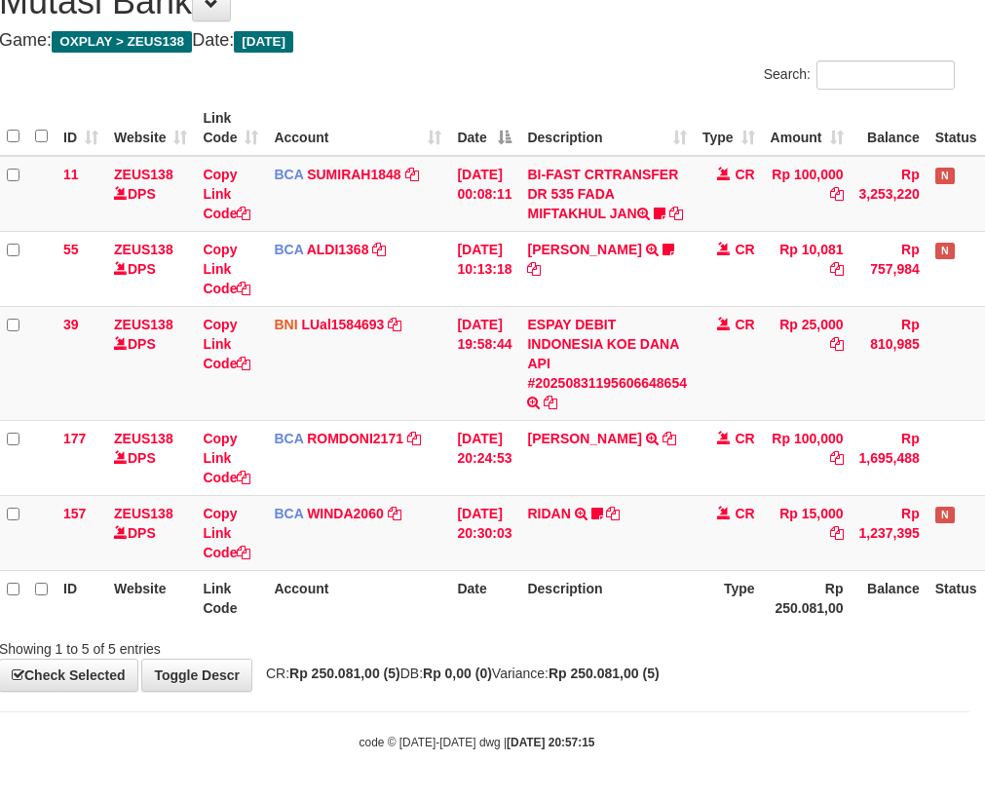
drag, startPoint x: 610, startPoint y: 606, endPoint x: 606, endPoint y: 616, distance: 10.5
click at [606, 616] on th "Description" at bounding box center [606, 598] width 175 height 56
click at [596, 649] on div "Showing 1 to 5 of 5 entries" at bounding box center [476, 645] width 985 height 27
drag, startPoint x: 356, startPoint y: 550, endPoint x: 533, endPoint y: 522, distance: 179.5
click at [378, 557] on td "BCA WINDA2060 DPS WINDA mutasi_20250831_4644 | 157 mutasi_20250831_4644 | 157" at bounding box center [357, 532] width 183 height 75
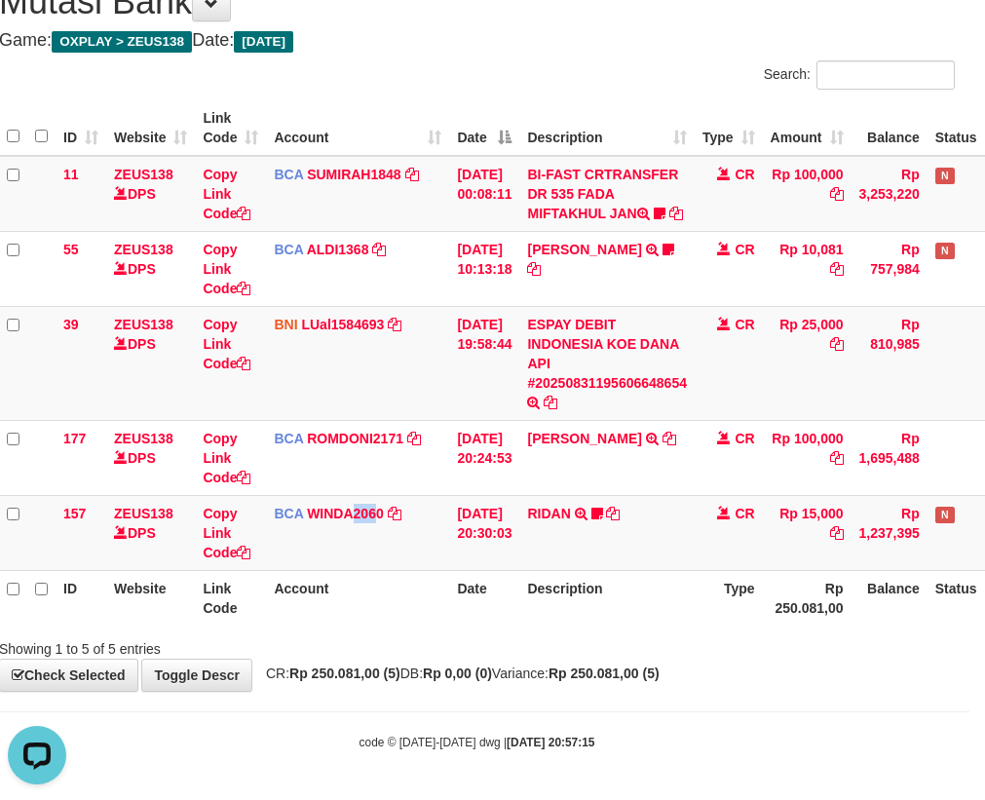
scroll to position [0, 0]
click at [549, 568] on td "RIDAN TRSF E-BANKING CR 3108/FTSCY/WS95031 15000.00RIDAN Hercules122" at bounding box center [606, 532] width 175 height 75
click at [704, 573] on tr "ID Website Link Code Account Date Description Type Rp 250.081,00 Balance Status…" at bounding box center [531, 598] width 1065 height 56
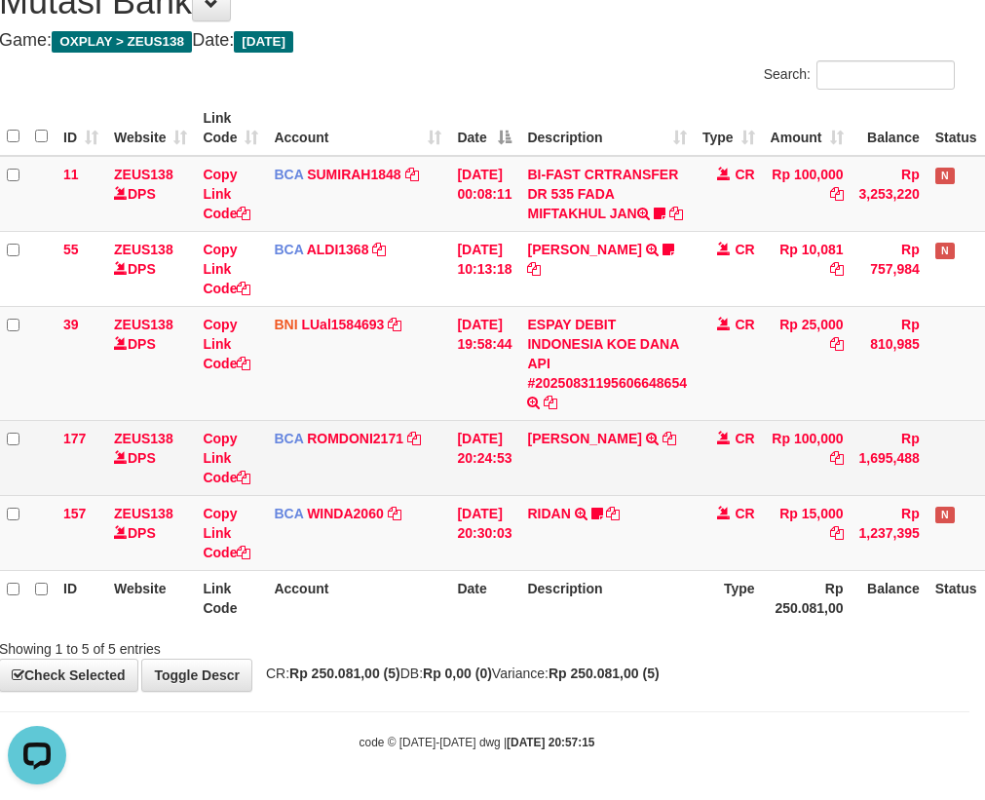
drag, startPoint x: 703, startPoint y: 573, endPoint x: 981, endPoint y: 444, distance: 307.0
click at [695, 571] on th "Description" at bounding box center [606, 598] width 175 height 56
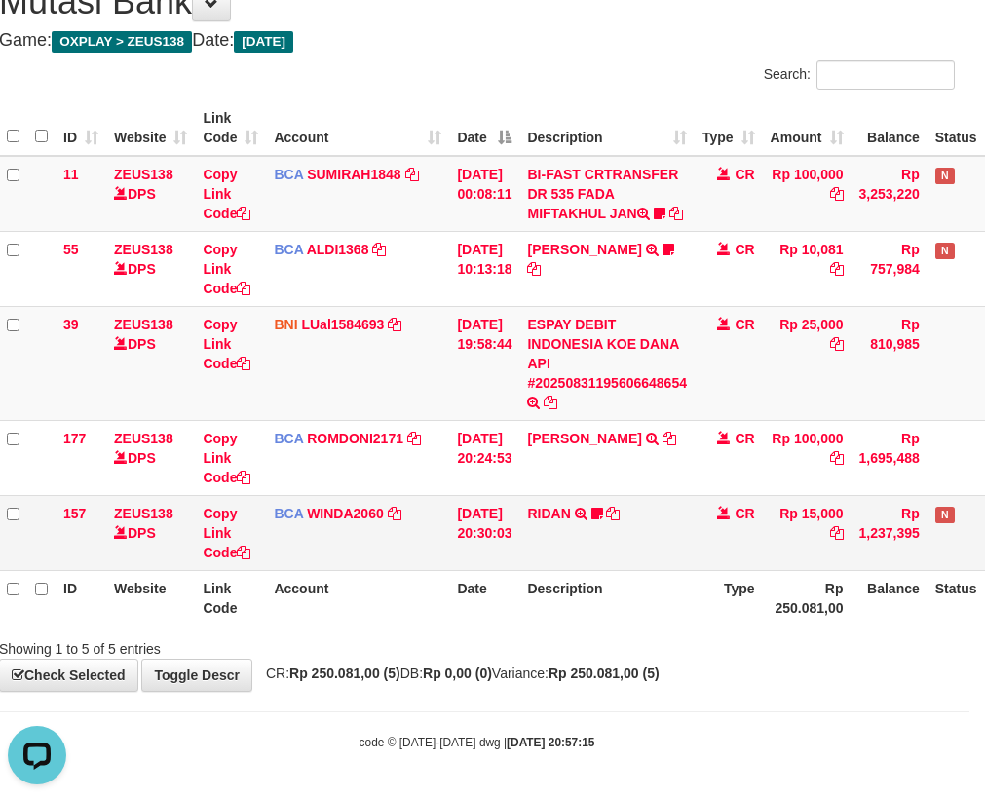
click at [594, 531] on td "RIDAN TRSF E-BANKING CR 3108/FTSCY/WS95031 15000.00RIDAN Hercules122" at bounding box center [606, 532] width 175 height 75
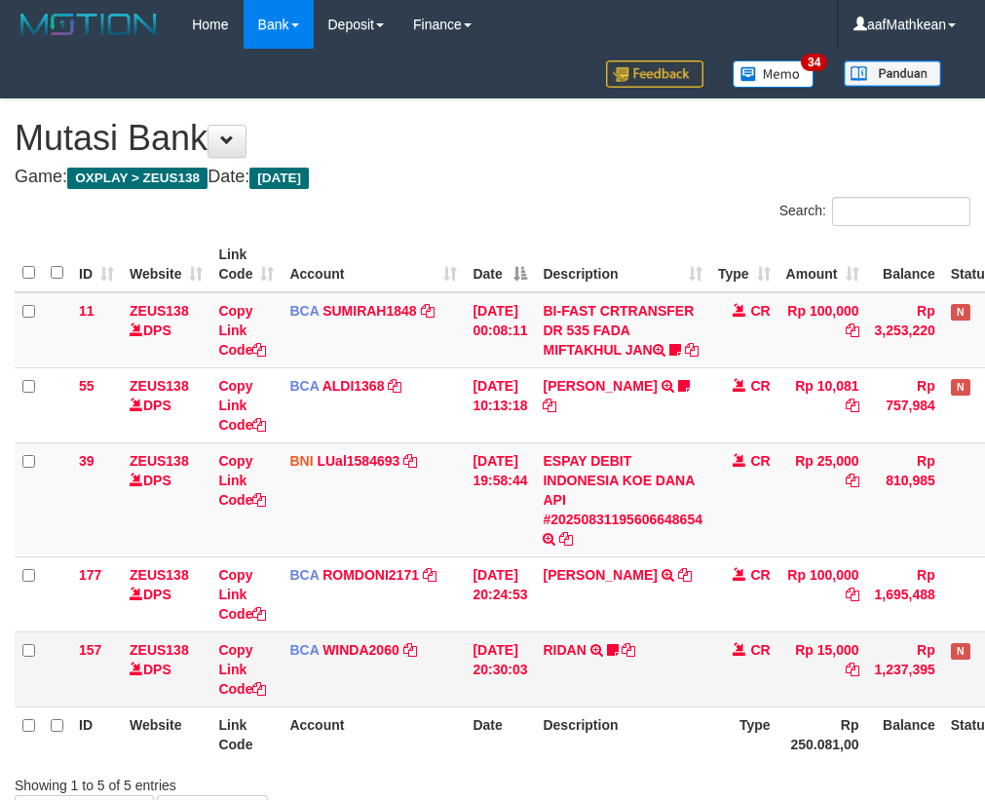
scroll to position [156, 23]
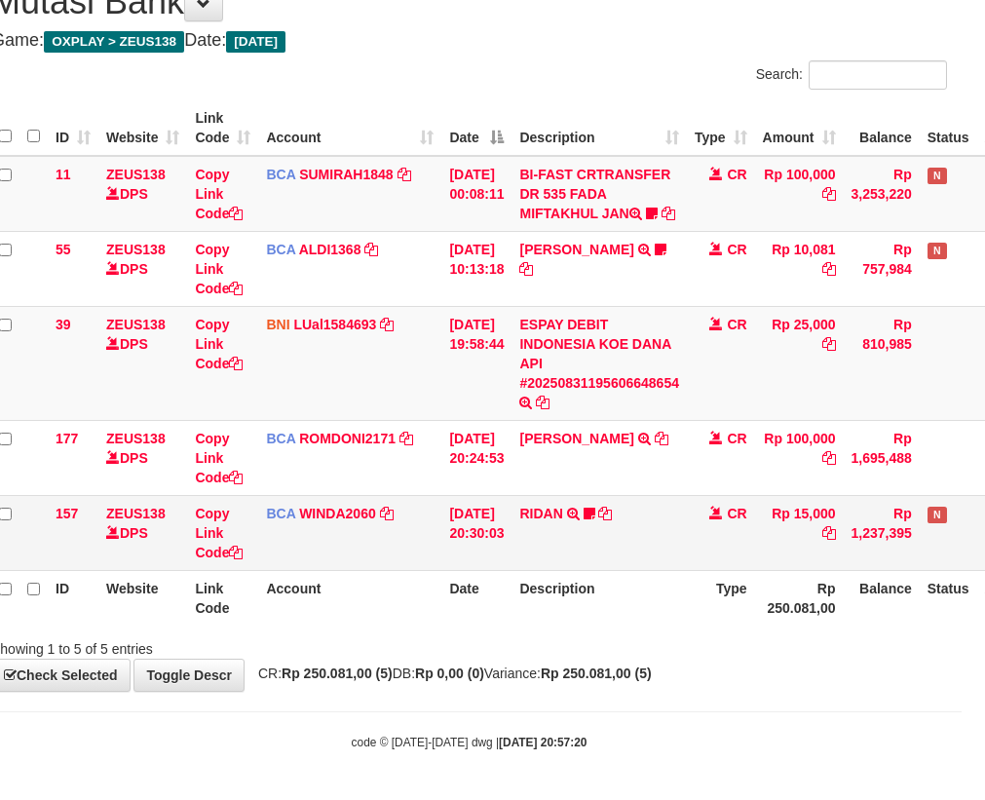
click at [661, 522] on td "RIDAN TRSF E-BANKING CR 3108/FTSCY/WS95031 15000.00RIDAN Hercules122" at bounding box center [599, 532] width 175 height 75
drag, startPoint x: 668, startPoint y: 524, endPoint x: 660, endPoint y: 531, distance: 10.4
click at [660, 530] on td "RIDAN TRSF E-BANKING CR 3108/FTSCY/WS95031 15000.00RIDAN Hercules122" at bounding box center [599, 532] width 175 height 75
click at [659, 516] on td "RIDAN TRSF E-BANKING CR 3108/FTSCY/WS95031 15000.00RIDAN Hercules122" at bounding box center [599, 532] width 175 height 75
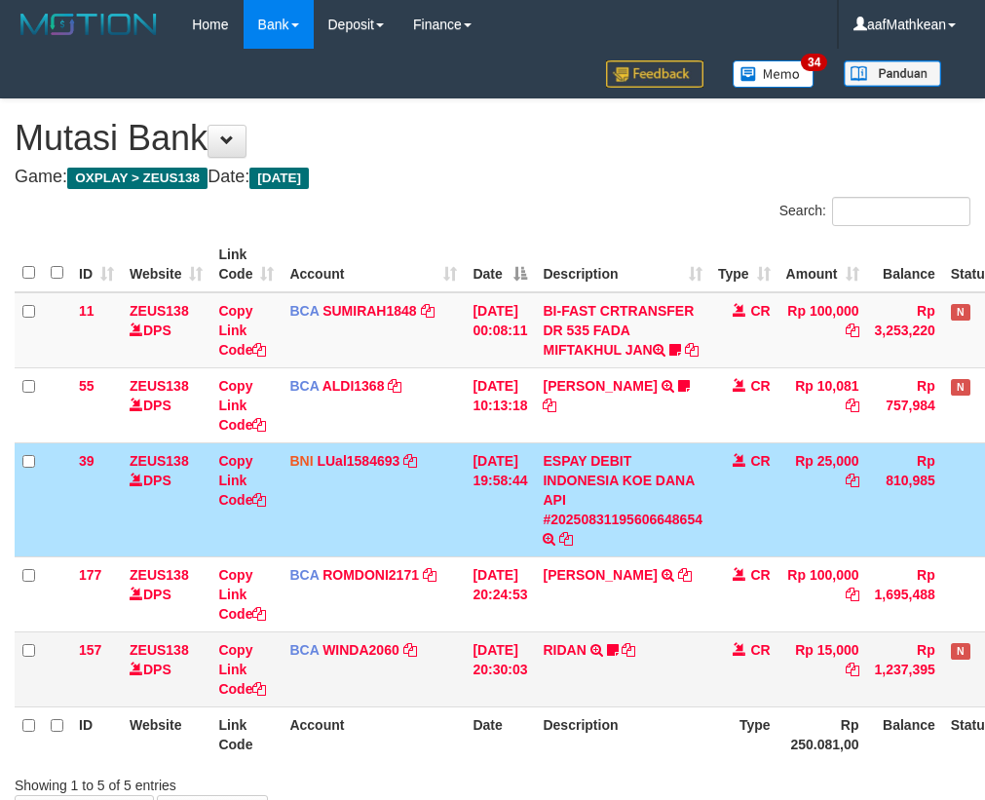
scroll to position [156, 31]
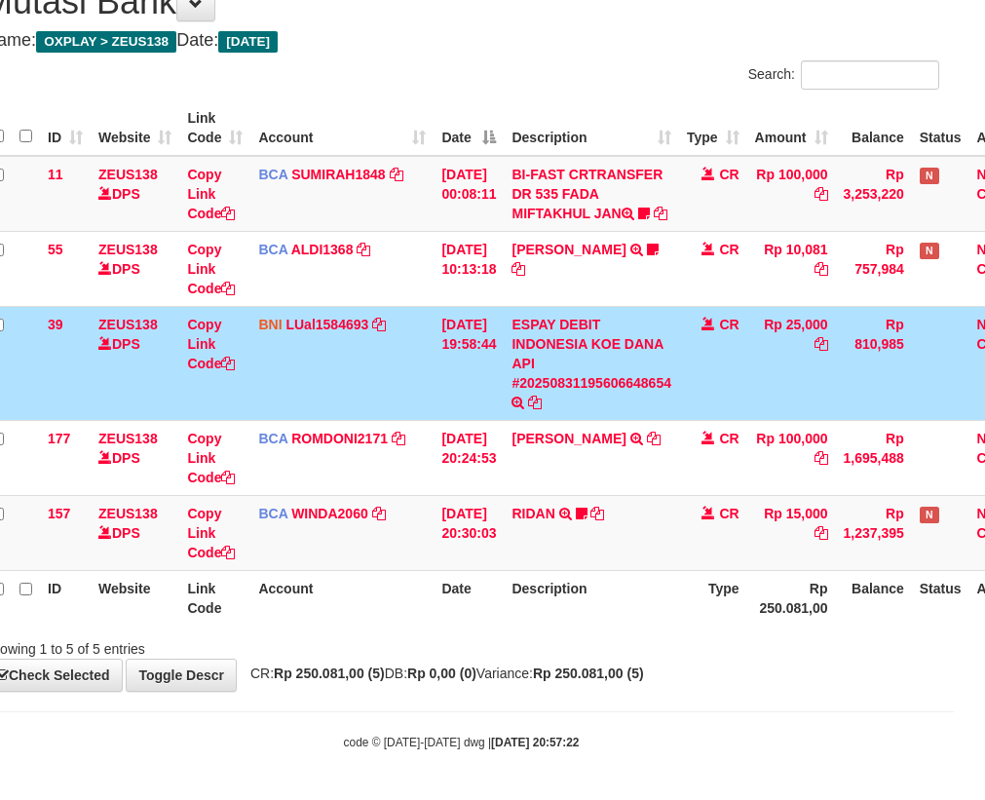
drag, startPoint x: 563, startPoint y: 565, endPoint x: 992, endPoint y: 429, distance: 450.0
click at [559, 564] on td "RIDAN TRSF E-BANKING CR 3108/FTSCY/WS95031 15000.00RIDAN Hercules122" at bounding box center [591, 532] width 175 height 75
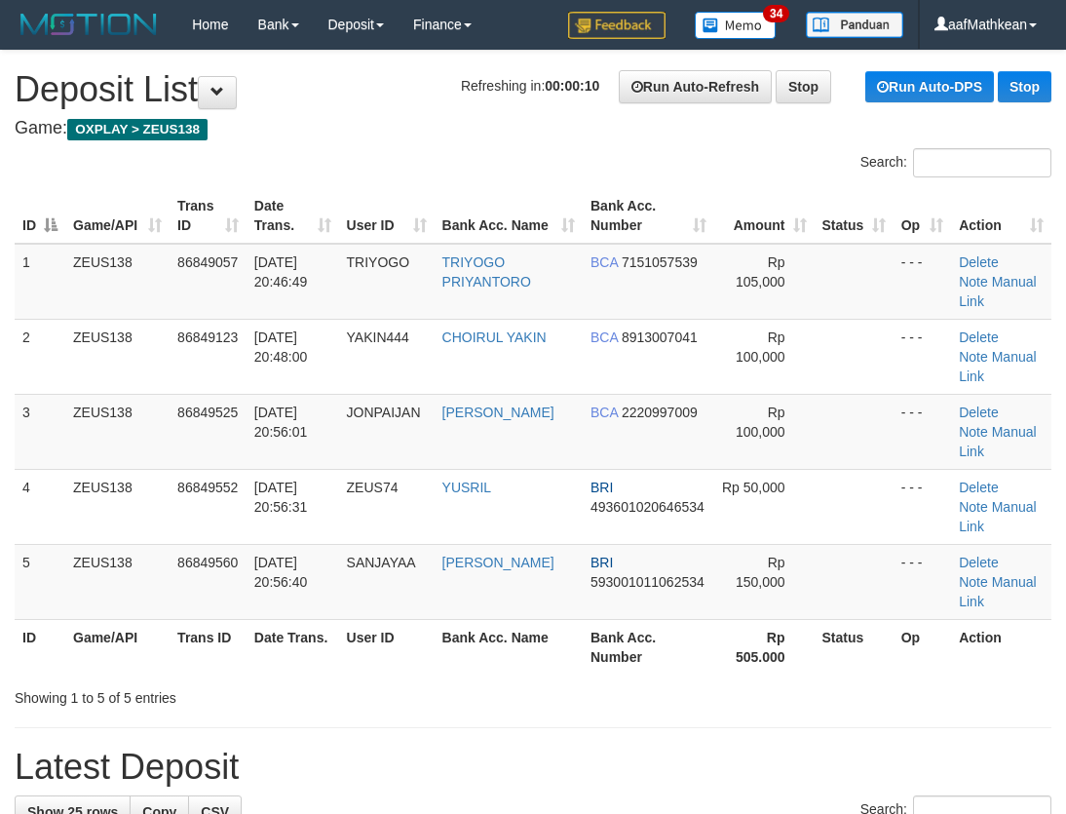
drag, startPoint x: 340, startPoint y: 125, endPoint x: 6, endPoint y: 297, distance: 376.2
click at [340, 134] on h4 "Game: OXPLAY > ZEUS138" at bounding box center [533, 128] width 1037 height 19
drag, startPoint x: 357, startPoint y: 134, endPoint x: 254, endPoint y: 187, distance: 115.5
click at [340, 191] on div "ID Game/API Trans ID Date Trans. User ID Bank Acc. Name Bank Acc. Number Amount…" at bounding box center [533, 431] width 1066 height 498
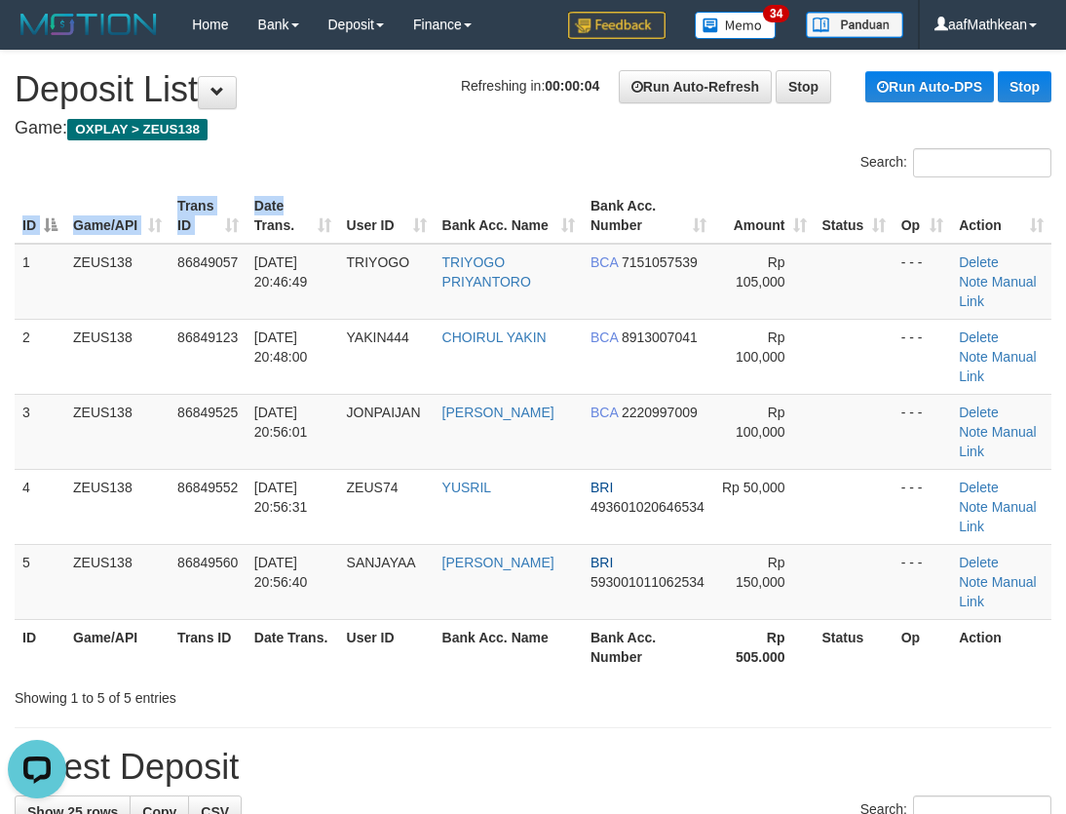
click at [507, 183] on div "ID Game/API Trans ID Date Trans. User ID Bank Acc. Name Bank Acc. Number Amount…" at bounding box center [533, 431] width 1066 height 498
drag, startPoint x: 365, startPoint y: 158, endPoint x: 6, endPoint y: 271, distance: 377.0
click at [362, 158] on div "Search:" at bounding box center [533, 165] width 1066 height 34
click at [331, 102] on h1 "Refreshing in: 00:00:01 Run Auto-Refresh Stop Run Auto-DPS Stop Deposit List" at bounding box center [533, 89] width 1037 height 39
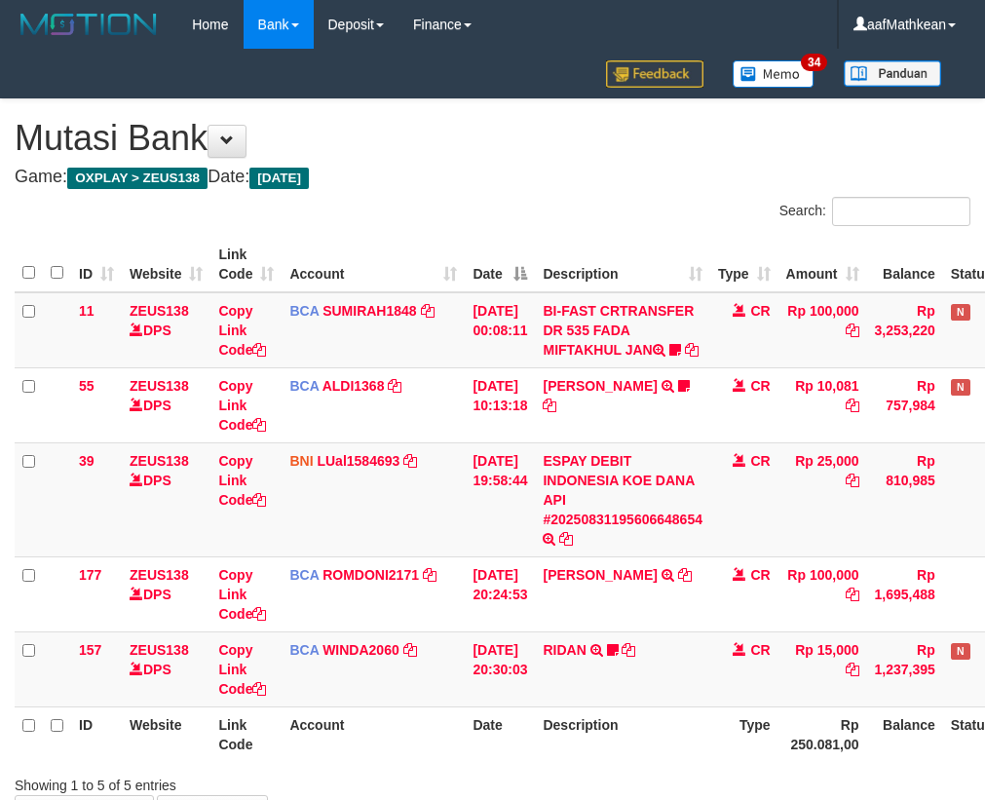
scroll to position [156, 39]
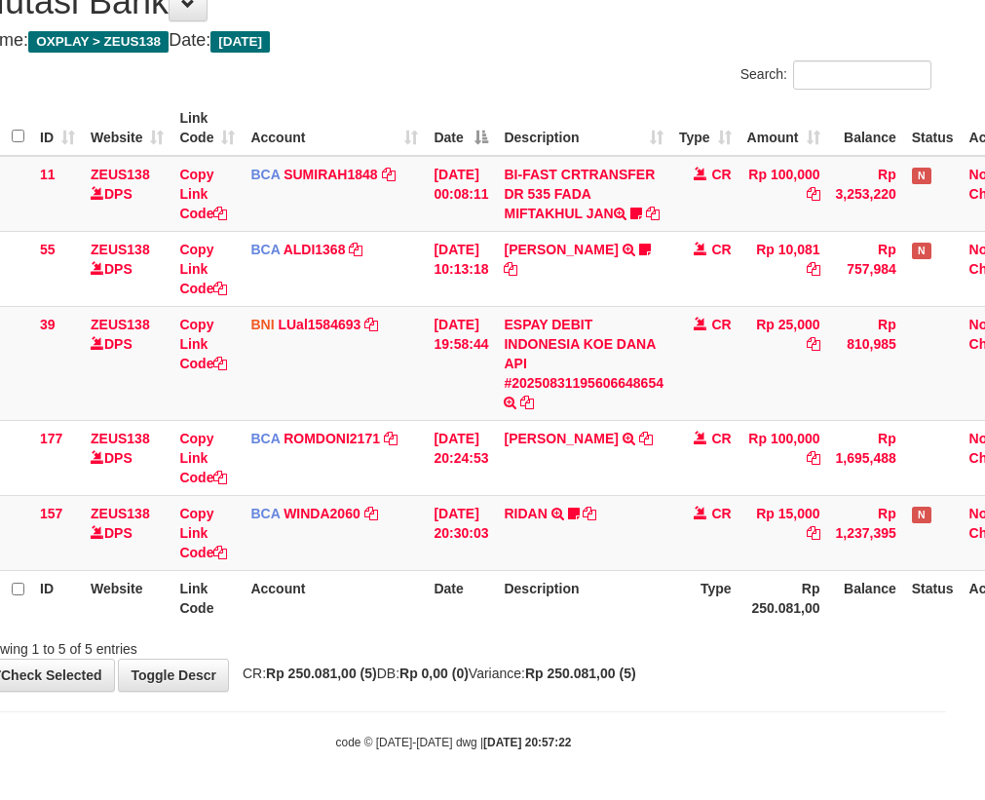
click at [530, 581] on table "ID Website Link Code Account Date Description Type Amount Balance Status Action…" at bounding box center [508, 362] width 1065 height 525
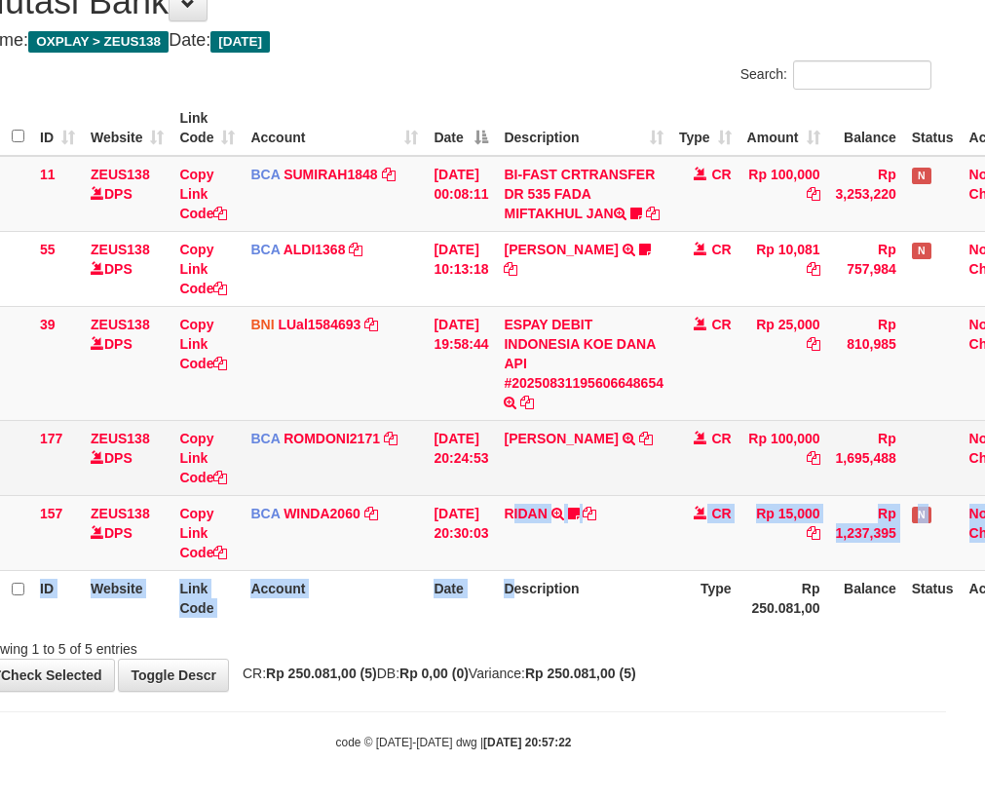
click at [544, 481] on tr "177 ZEUS138 DPS Copy Link Code BCA ROMDONI2171 DPS ROMDONI mutasi_20250831_3611…" at bounding box center [508, 457] width 1065 height 75
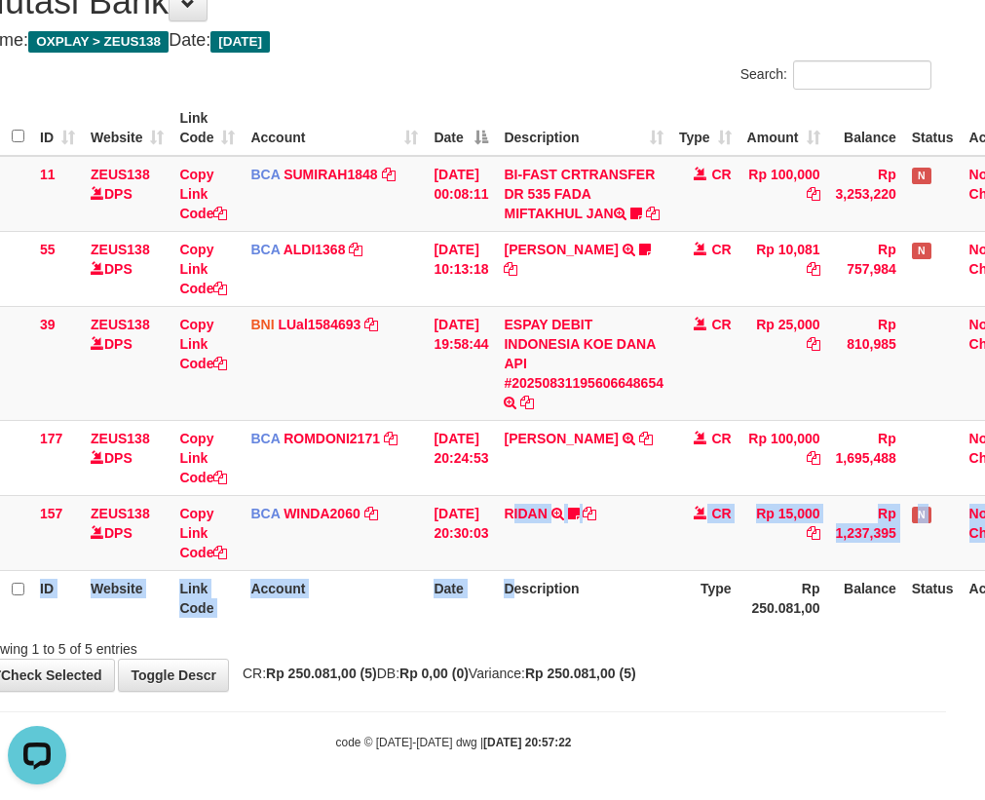
scroll to position [0, 0]
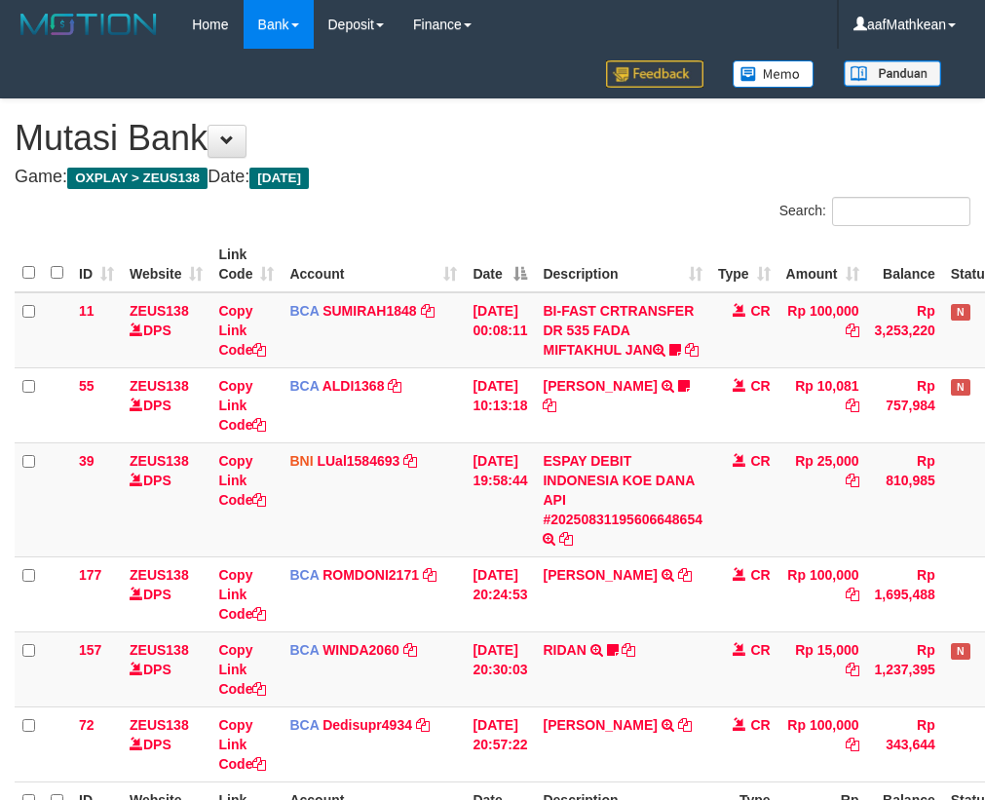
scroll to position [211, 47]
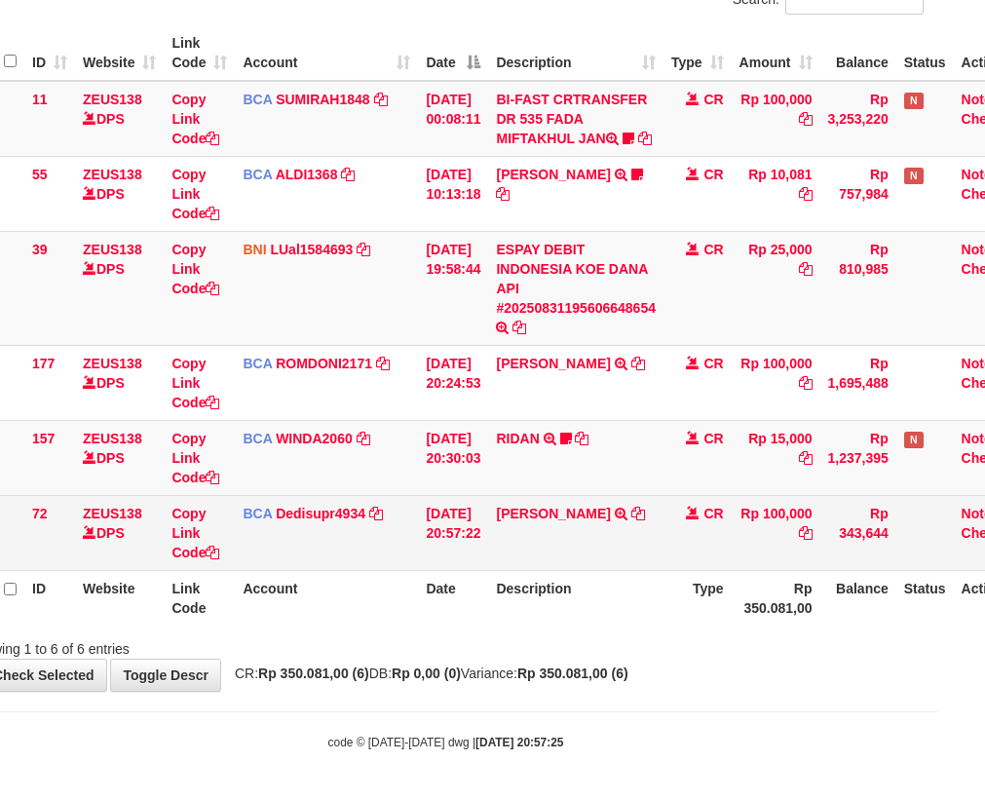
click at [614, 566] on td "JOHAN MAULANA TRSF E-BANKING CR 3108/FTSCY/WS95031 100000.00JOHAN MAULANA" at bounding box center [575, 532] width 175 height 75
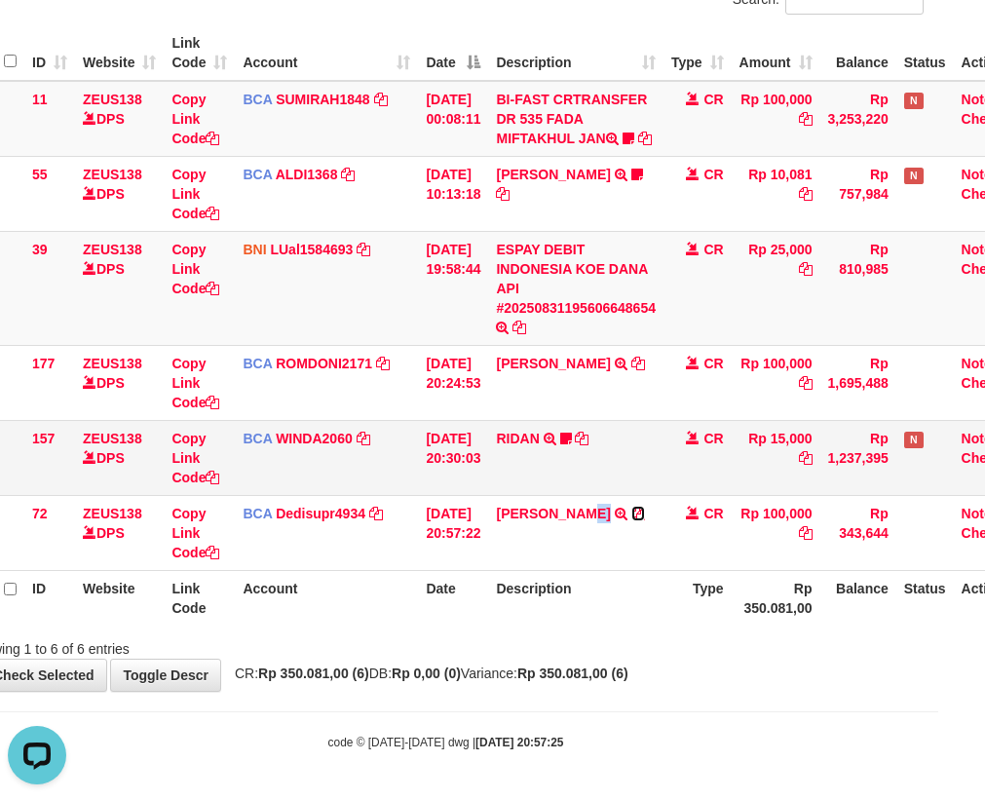
drag, startPoint x: 657, startPoint y: 520, endPoint x: 846, endPoint y: 443, distance: 204.2
click at [645, 520] on link at bounding box center [639, 514] width 14 height 16
click at [701, 622] on tr "ID Website Link Code Account Date Description Type Rp 350.081,00 Balance Status…" at bounding box center [500, 598] width 1065 height 56
click at [468, 620] on th "Date" at bounding box center [453, 598] width 70 height 56
drag, startPoint x: 492, startPoint y: 615, endPoint x: 499, endPoint y: 591, distance: 25.3
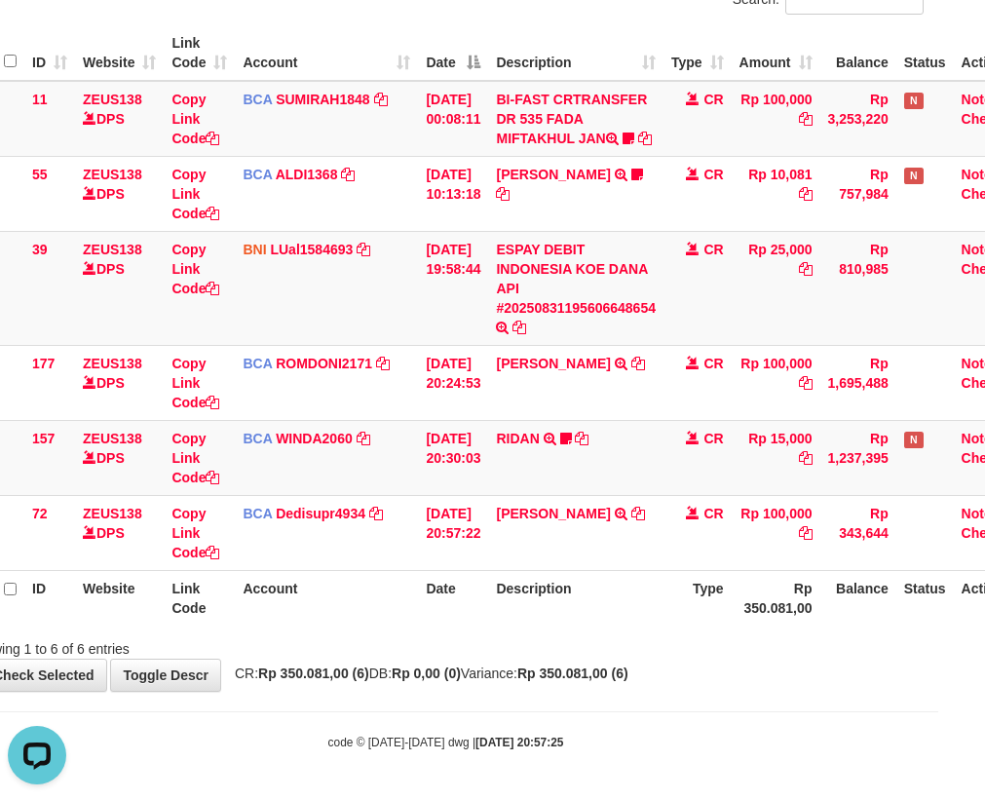
click at [488, 610] on th "Date" at bounding box center [453, 598] width 70 height 56
click at [586, 465] on td "RIDAN TRSF E-BANKING CR 3108/FTSCY/WS95031 15000.00RIDAN Hercules122" at bounding box center [575, 457] width 175 height 75
click at [589, 467] on td "RIDAN TRSF E-BANKING CR 3108/FTSCY/WS95031 15000.00RIDAN Hercules122" at bounding box center [575, 457] width 175 height 75
drag, startPoint x: 586, startPoint y: 469, endPoint x: 600, endPoint y: 474, distance: 15.4
click at [590, 471] on td "RIDAN TRSF E-BANKING CR 3108/FTSCY/WS95031 15000.00RIDAN Hercules122" at bounding box center [575, 457] width 175 height 75
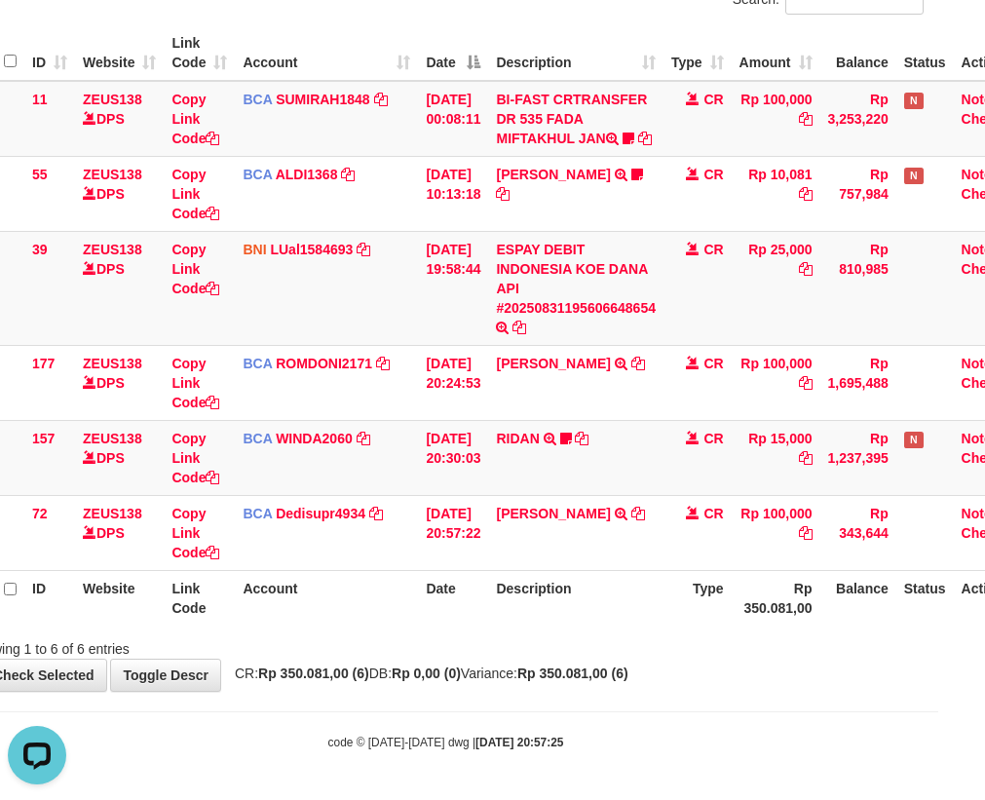
click at [525, 605] on th "Description" at bounding box center [575, 598] width 175 height 56
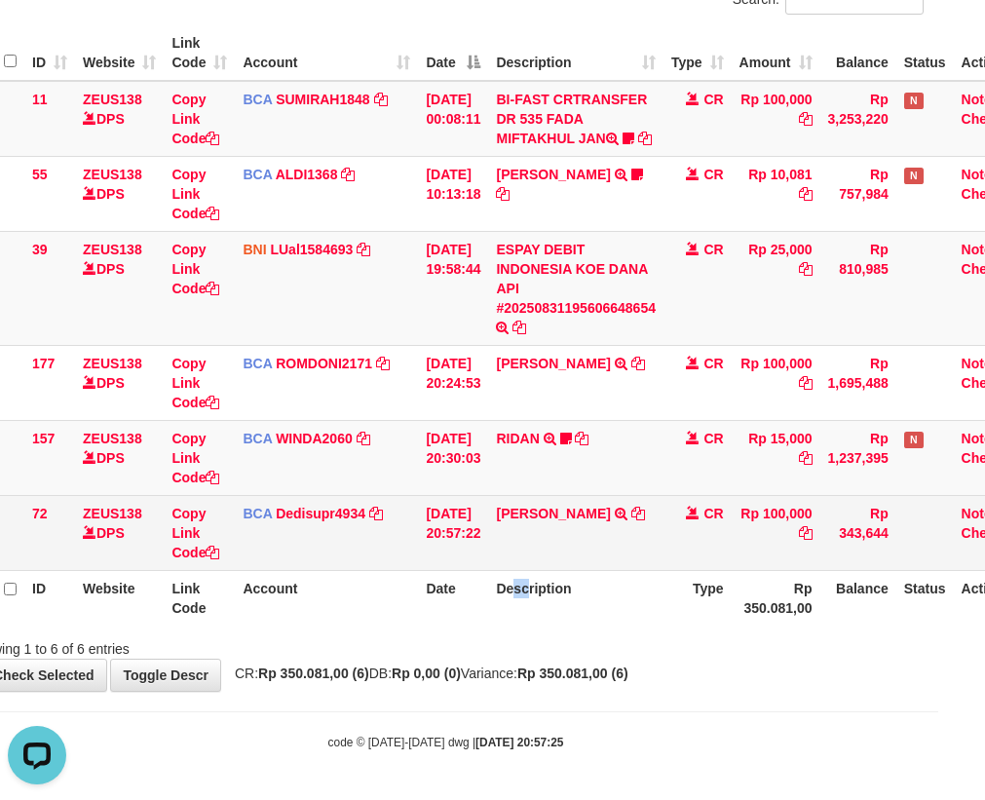
drag, startPoint x: 536, startPoint y: 591, endPoint x: 519, endPoint y: 569, distance: 27.7
click at [519, 573] on th "Description" at bounding box center [575, 598] width 175 height 56
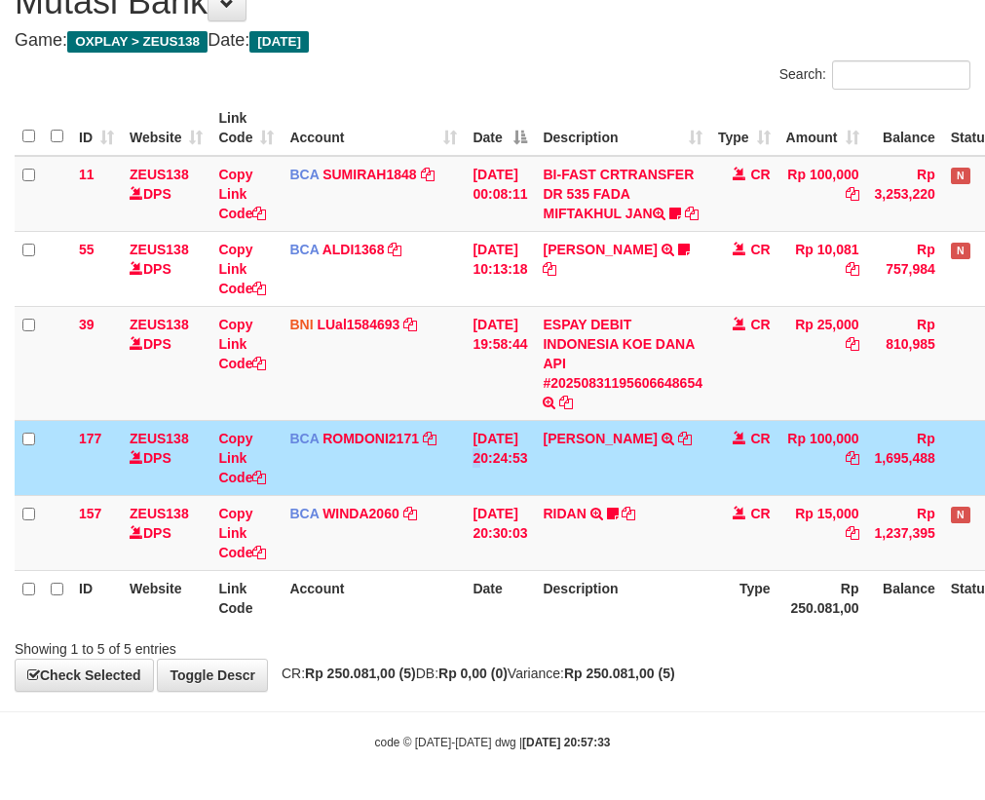
scroll to position [156, 0]
click at [595, 587] on th "Description" at bounding box center [622, 598] width 175 height 56
click at [617, 595] on th "Description" at bounding box center [622, 598] width 175 height 56
click at [642, 562] on td "RIDAN TRSF E-BANKING CR 3108/FTSCY/WS95031 15000.00RIDAN Hercules122" at bounding box center [622, 532] width 175 height 75
click at [632, 564] on td "RIDAN TRSF E-BANKING CR 3108/FTSCY/WS95031 15000.00RIDAN Hercules122" at bounding box center [622, 532] width 175 height 75
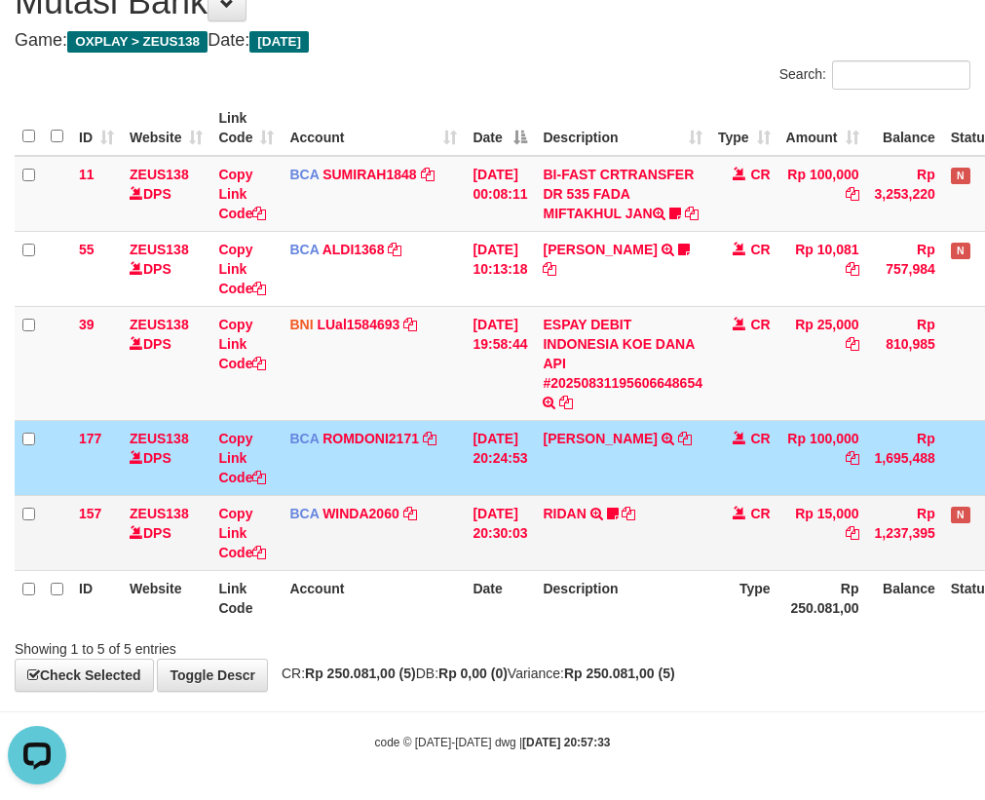
scroll to position [0, 0]
click at [655, 558] on td "RIDAN TRSF E-BANKING CR 3108/FTSCY/WS95031 15000.00RIDAN Hercules122" at bounding box center [622, 532] width 175 height 75
click at [670, 573] on th "Description" at bounding box center [622, 598] width 175 height 56
drag, startPoint x: 552, startPoint y: 674, endPoint x: 1344, endPoint y: 597, distance: 796.1
click at [581, 682] on div "**********" at bounding box center [492, 327] width 985 height 728
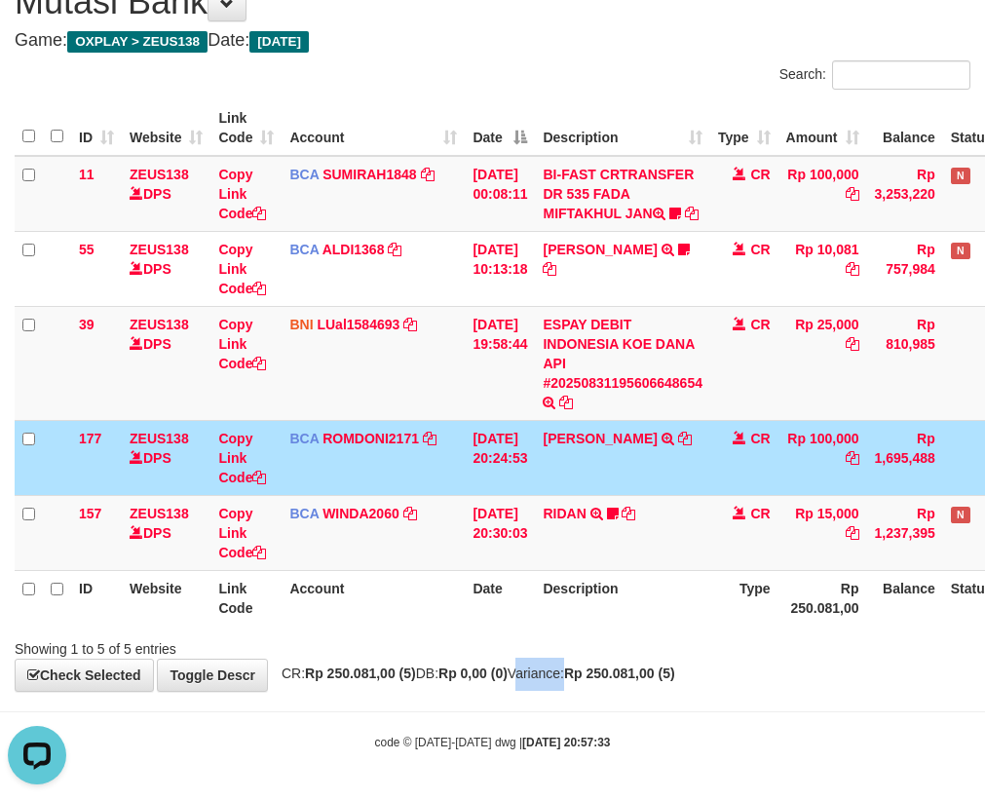
click at [984, 597] on html "Toggle navigation Home Bank Account List Load By Website Group [OXPLAY] ZEUS138…" at bounding box center [492, 332] width 985 height 937
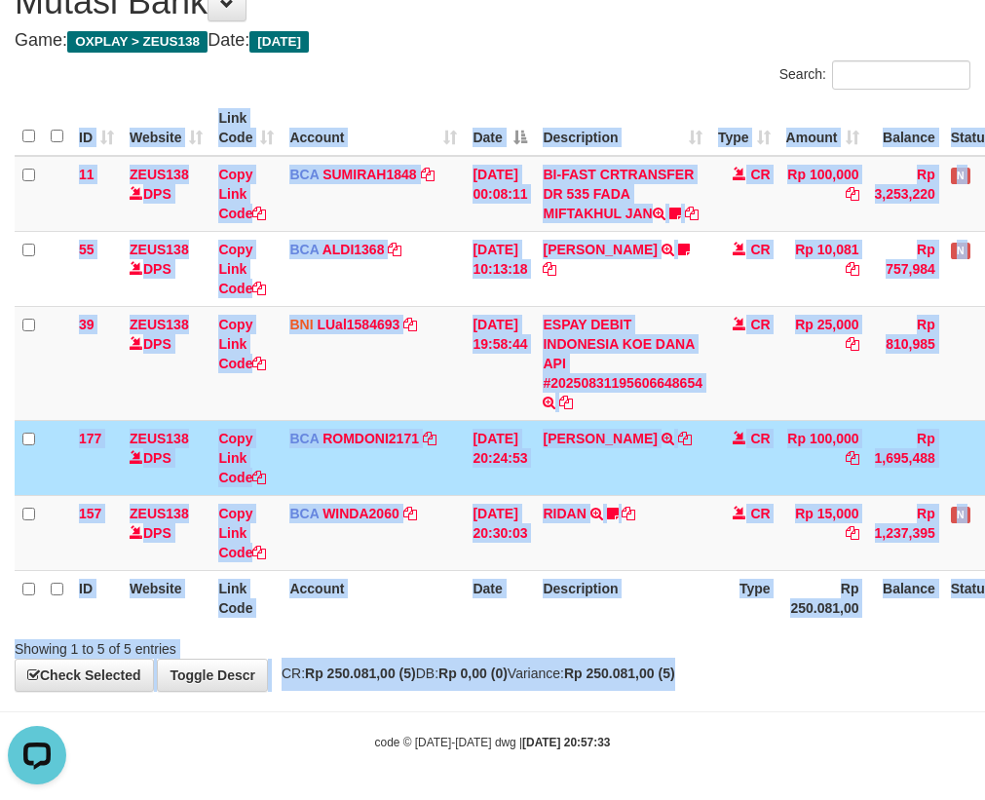
scroll to position [156, 107]
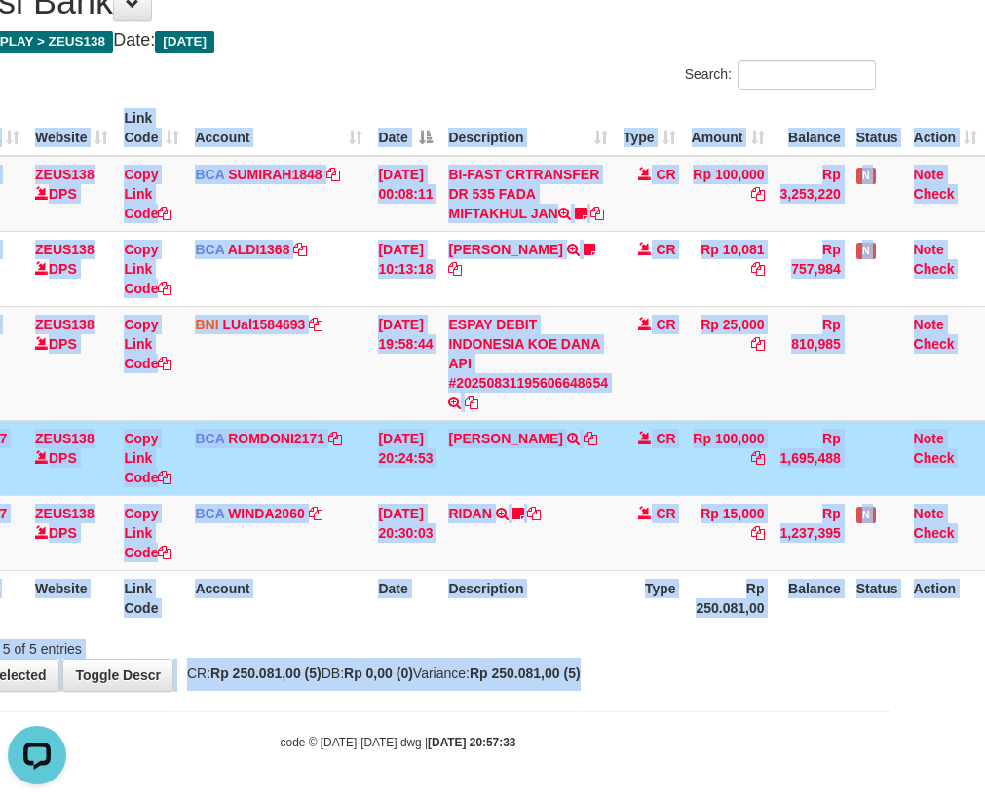
click at [622, 598] on th "Type" at bounding box center [650, 598] width 68 height 56
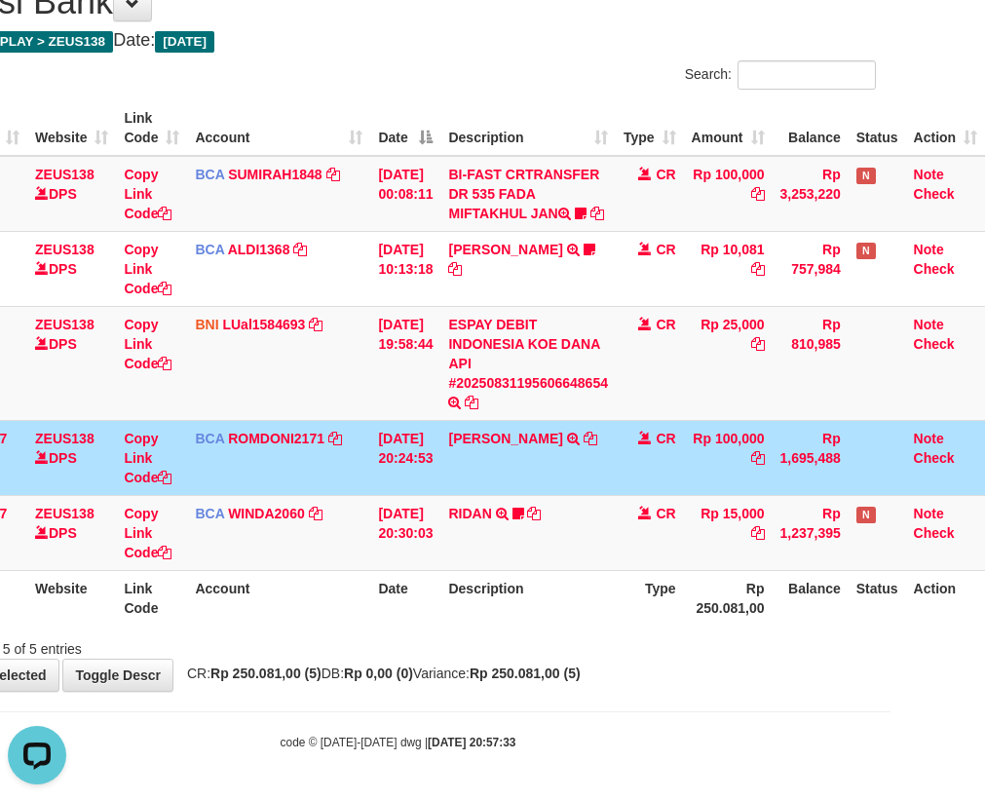
drag, startPoint x: 601, startPoint y: 598, endPoint x: 615, endPoint y: 597, distance: 13.7
click at [615, 597] on th "Description" at bounding box center [528, 598] width 175 height 56
click at [612, 590] on th "Description" at bounding box center [528, 598] width 175 height 56
click at [608, 596] on th "Description" at bounding box center [528, 598] width 175 height 56
click at [611, 602] on th "Description" at bounding box center [528, 598] width 175 height 56
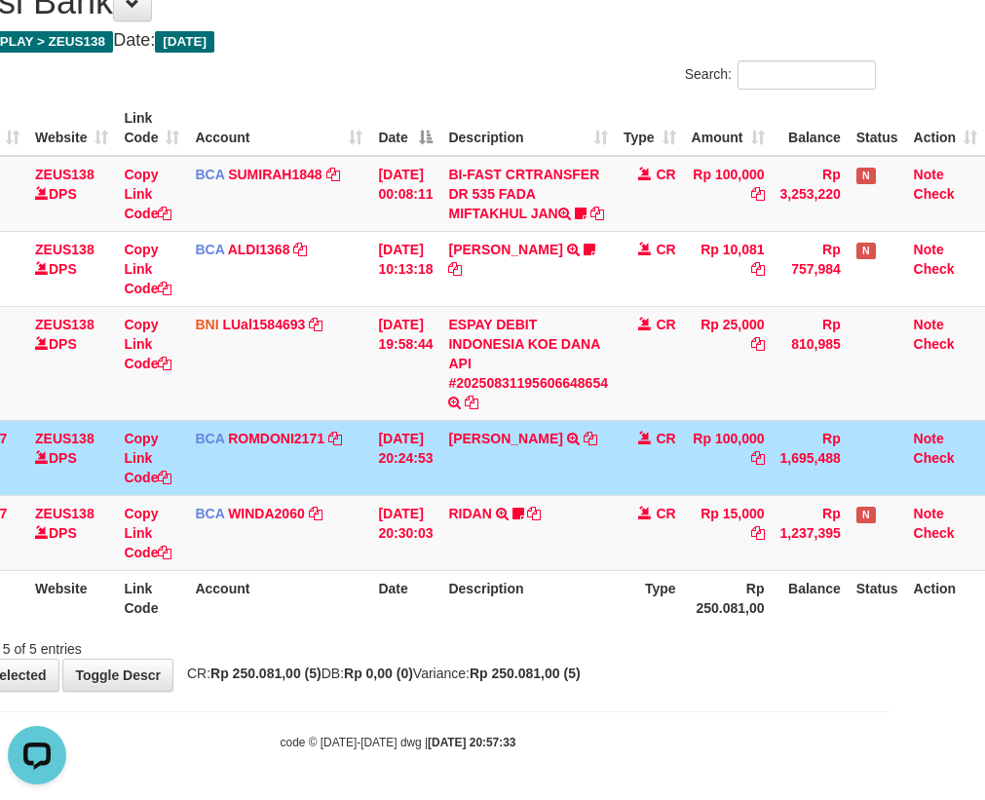
drag, startPoint x: 612, startPoint y: 599, endPoint x: 790, endPoint y: 610, distance: 178.7
click at [618, 599] on tr "ID Website Link Code Account Date Description Type Rp 250.081,00 Balance Status…" at bounding box center [452, 598] width 1065 height 56
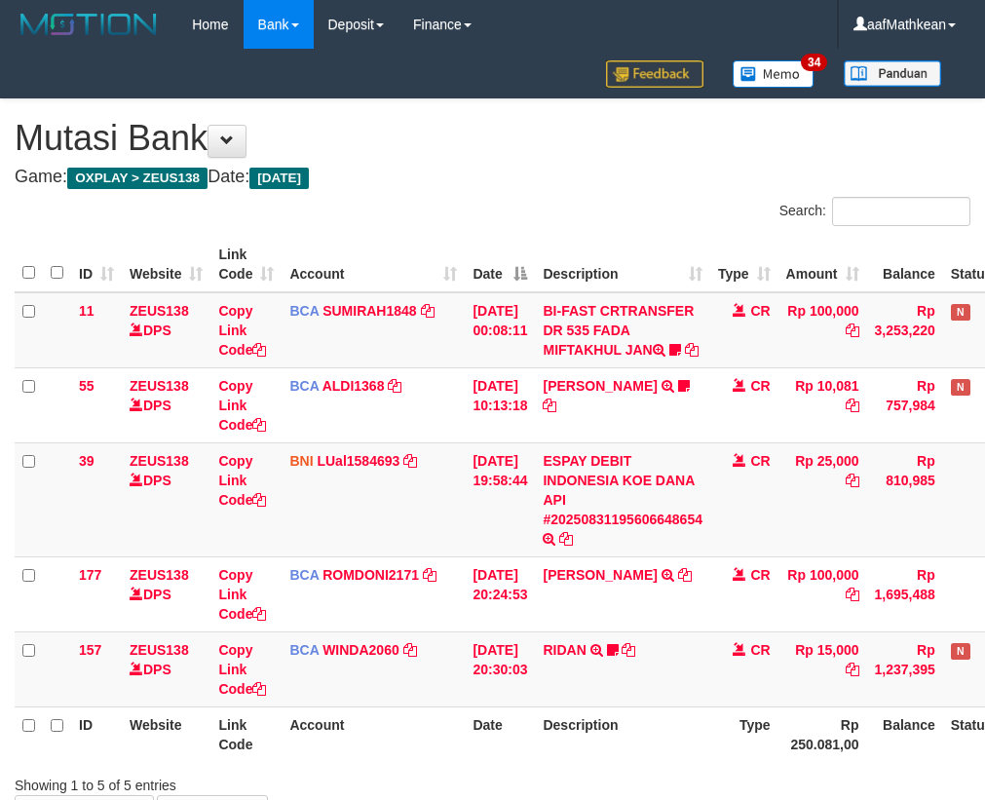
scroll to position [156, 107]
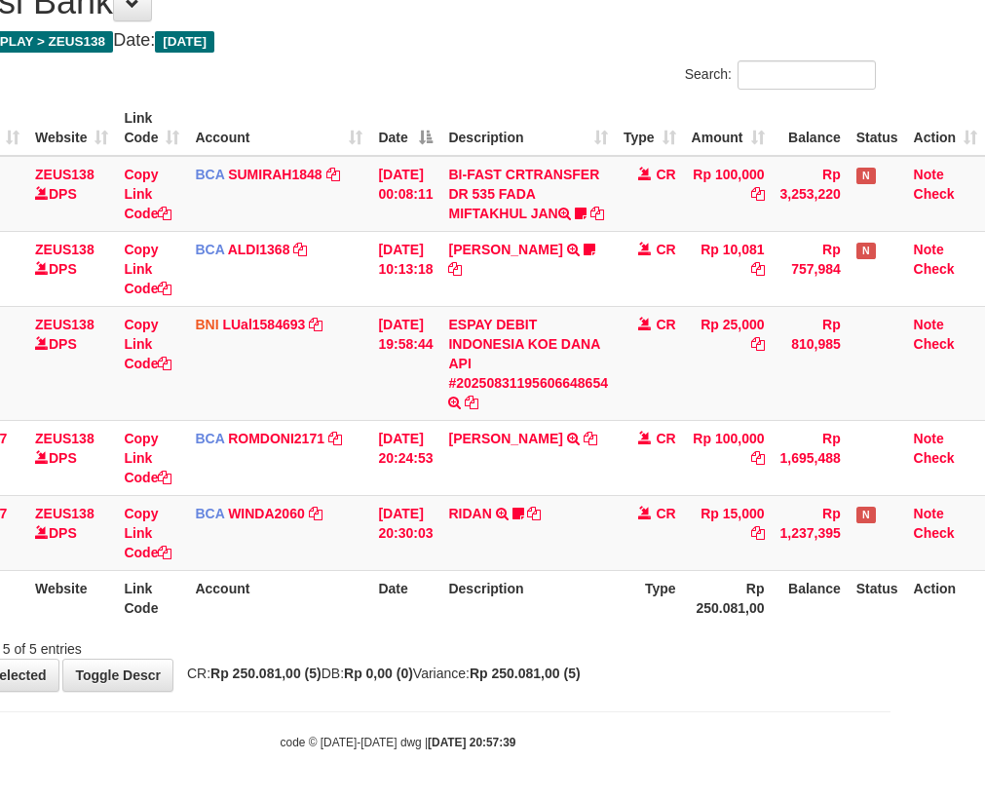
drag, startPoint x: 565, startPoint y: 633, endPoint x: 997, endPoint y: 665, distance: 433.0
click at [615, 634] on div "Showing 1 to 5 of 5 entries" at bounding box center [397, 645] width 985 height 27
click at [430, 628] on div "ID Website Link Code Account Date Description Type Amount Balance Status Action…" at bounding box center [397, 363] width 985 height 537
drag, startPoint x: 392, startPoint y: 637, endPoint x: 452, endPoint y: 653, distance: 62.4
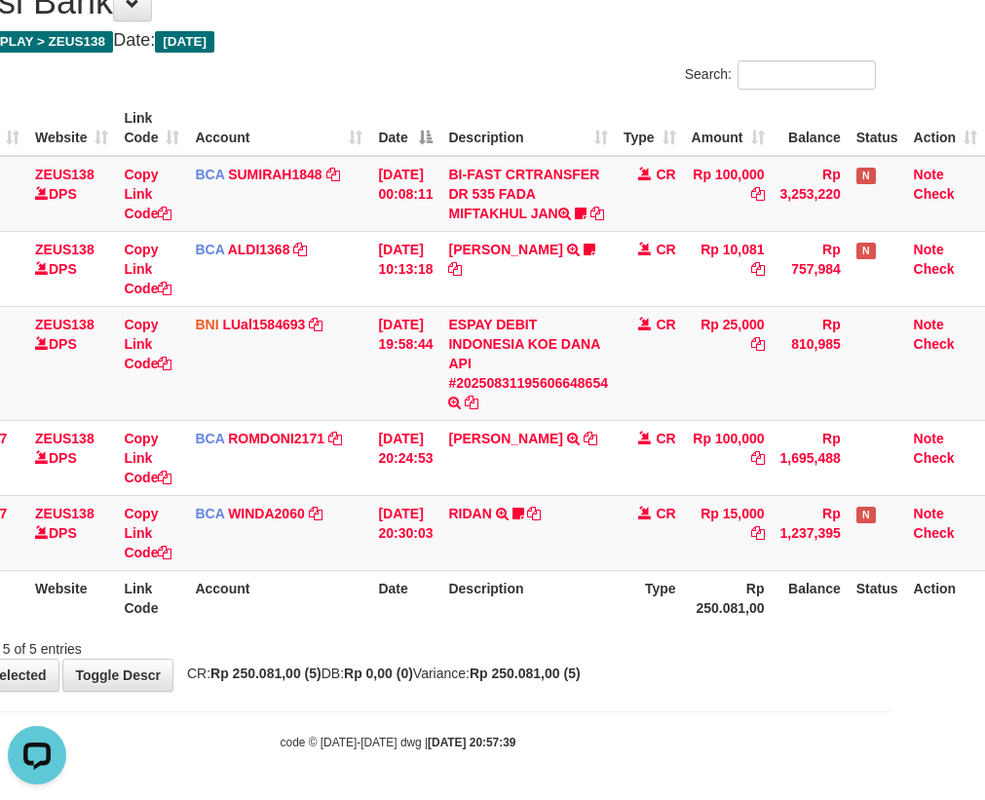
click at [420, 653] on div "Showing 1 to 5 of 5 entries" at bounding box center [397, 645] width 985 height 27
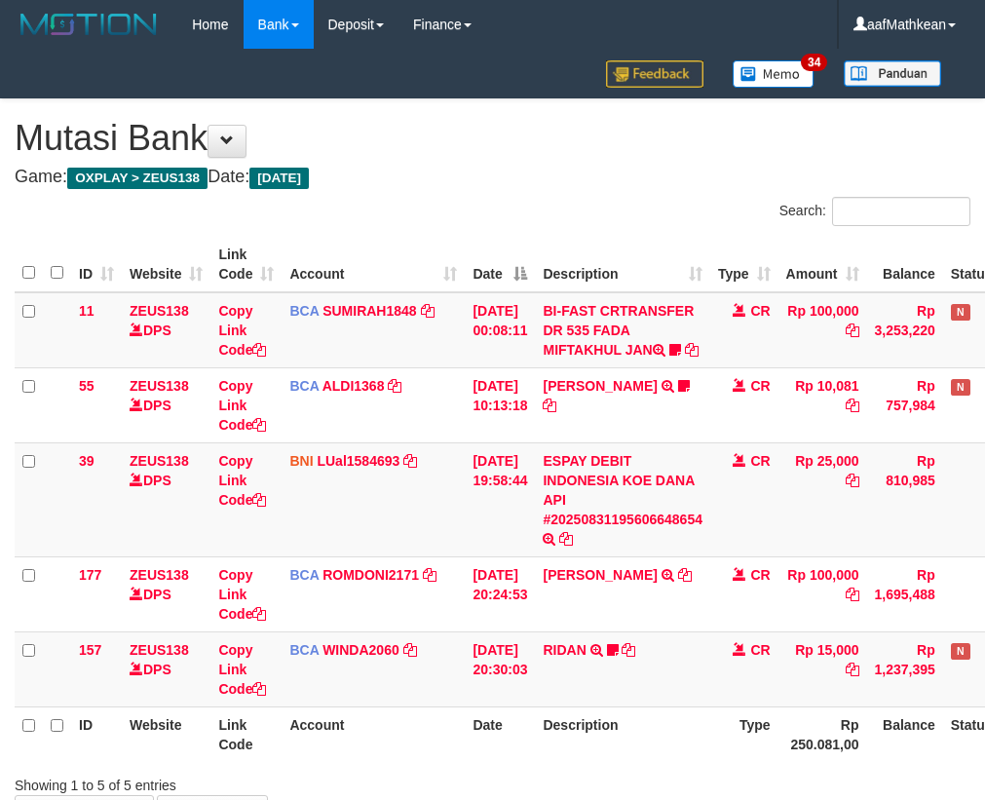
scroll to position [156, 107]
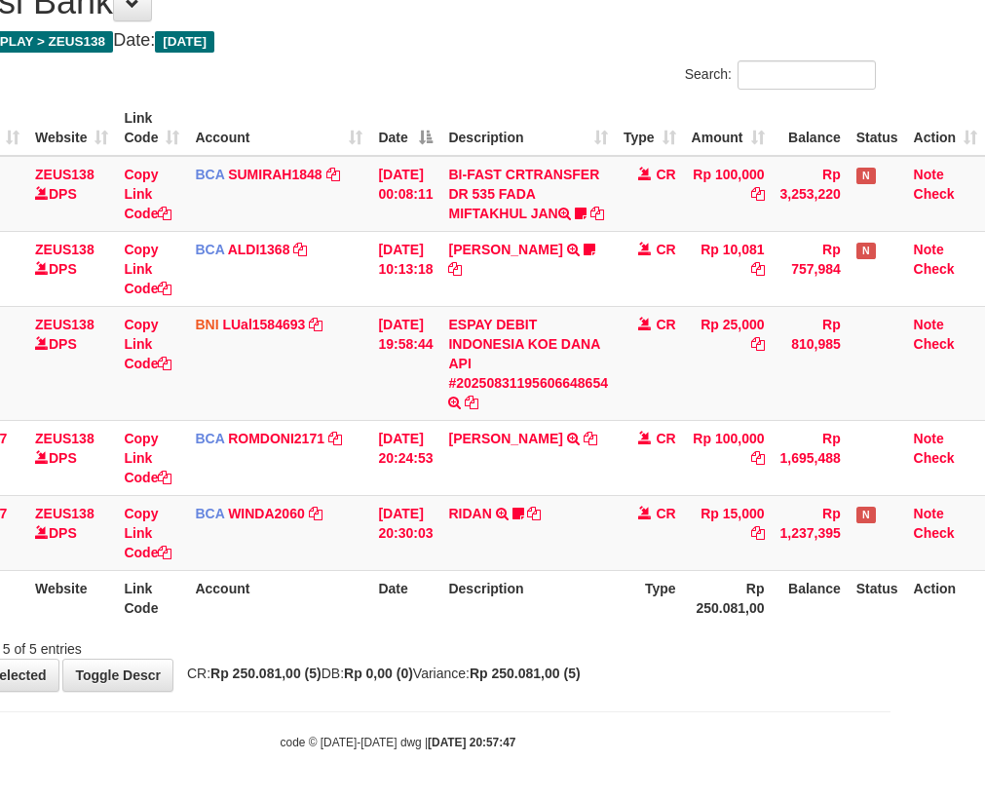
click at [608, 626] on div "ID Website Link Code Account Date Description Type Amount Balance Status Action…" at bounding box center [397, 363] width 985 height 537
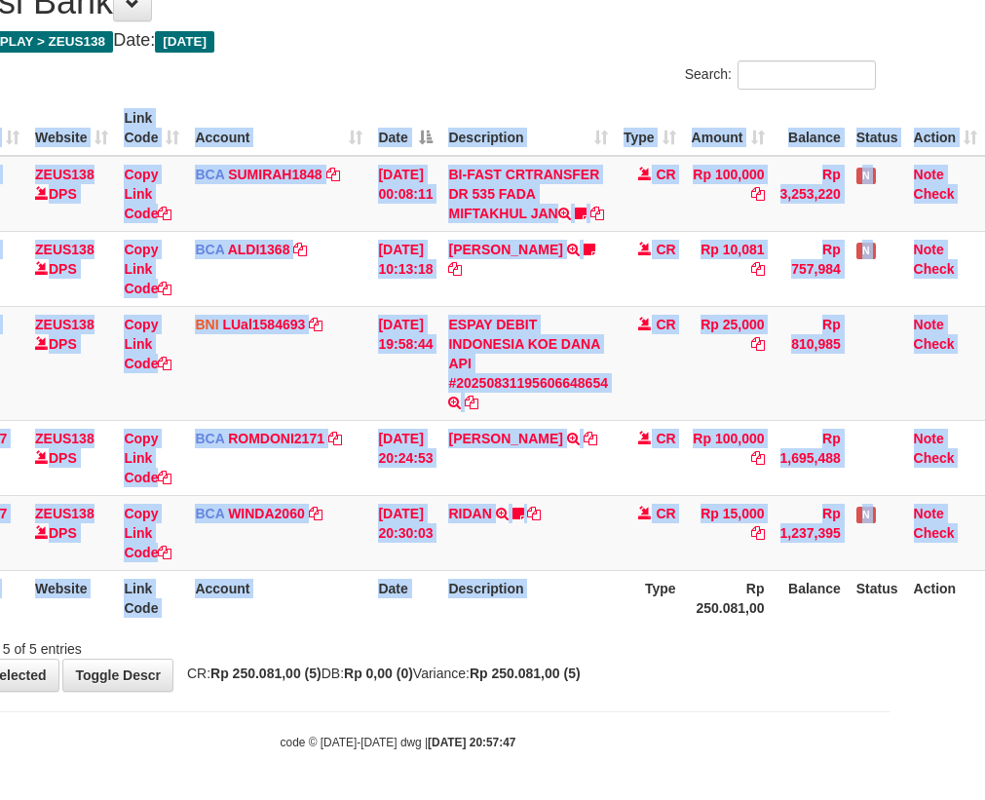
click at [619, 625] on div "ID Website Link Code Account Date Description Type Amount Balance Status Action…" at bounding box center [397, 363] width 985 height 537
click at [618, 625] on th "Type" at bounding box center [650, 598] width 68 height 56
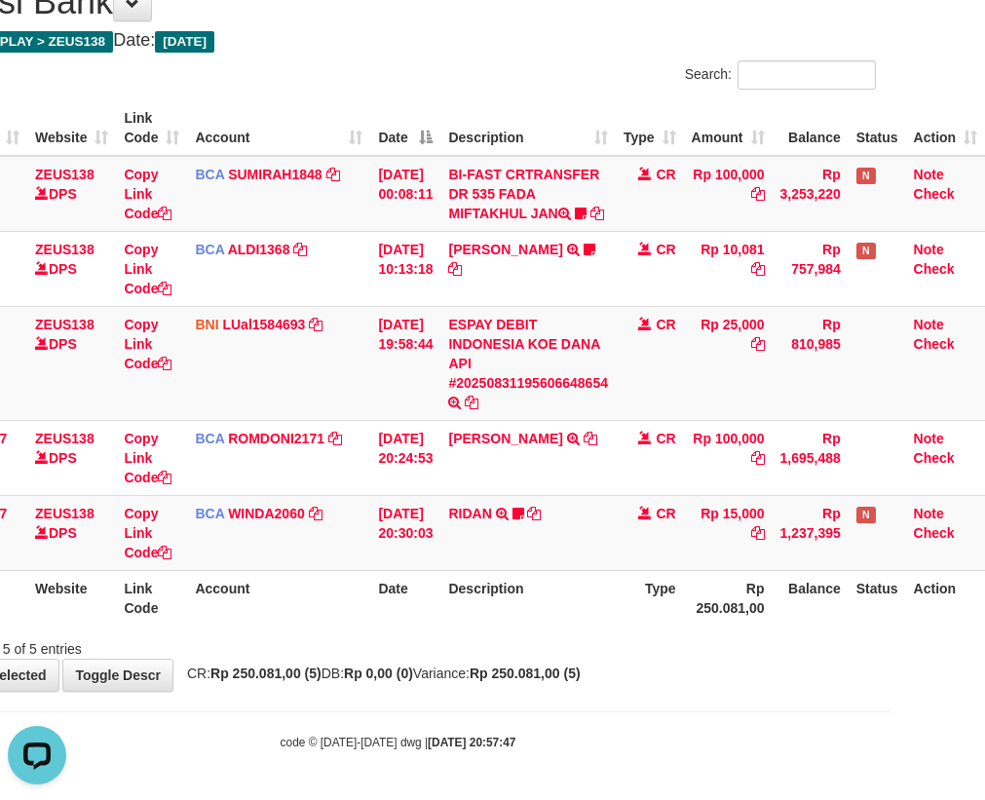
scroll to position [0, 0]
drag, startPoint x: 583, startPoint y: 591, endPoint x: 593, endPoint y: 590, distance: 9.8
click at [593, 590] on th "Description" at bounding box center [528, 598] width 175 height 56
click at [626, 603] on th "Type" at bounding box center [650, 598] width 68 height 56
click at [586, 584] on th "Description" at bounding box center [528, 598] width 175 height 56
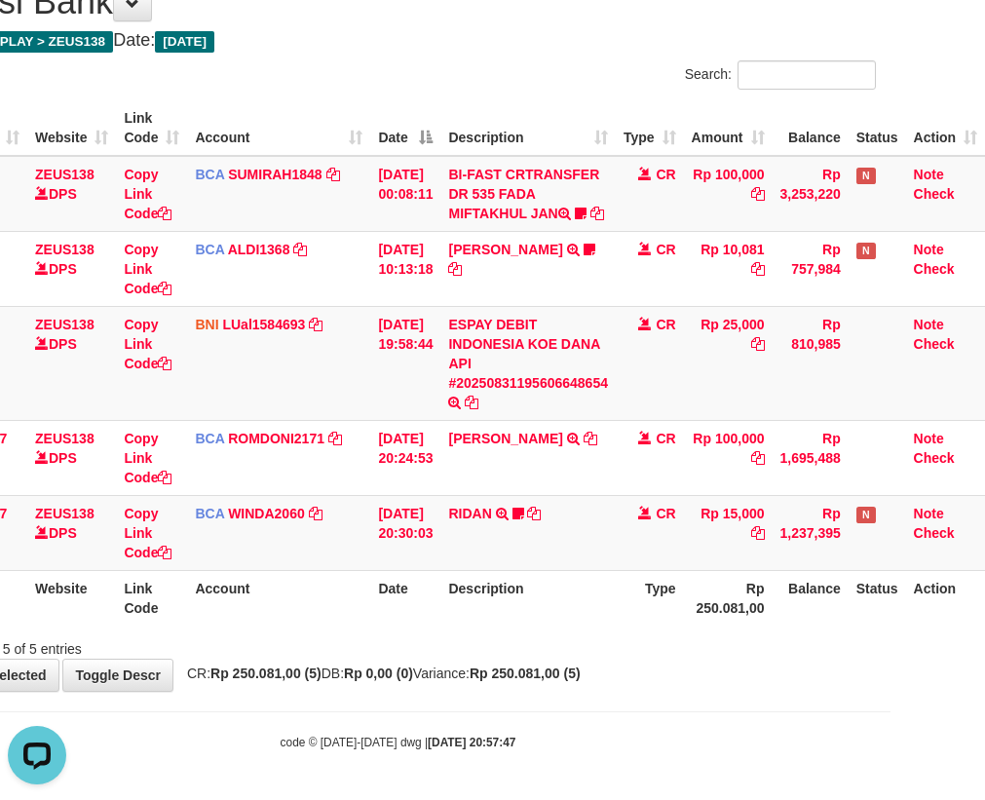
drag, startPoint x: 602, startPoint y: 580, endPoint x: 613, endPoint y: 578, distance: 10.9
click at [604, 580] on th "Description" at bounding box center [528, 598] width 175 height 56
click at [587, 573] on th "Description" at bounding box center [528, 598] width 175 height 56
click at [589, 572] on th "Description" at bounding box center [528, 598] width 175 height 56
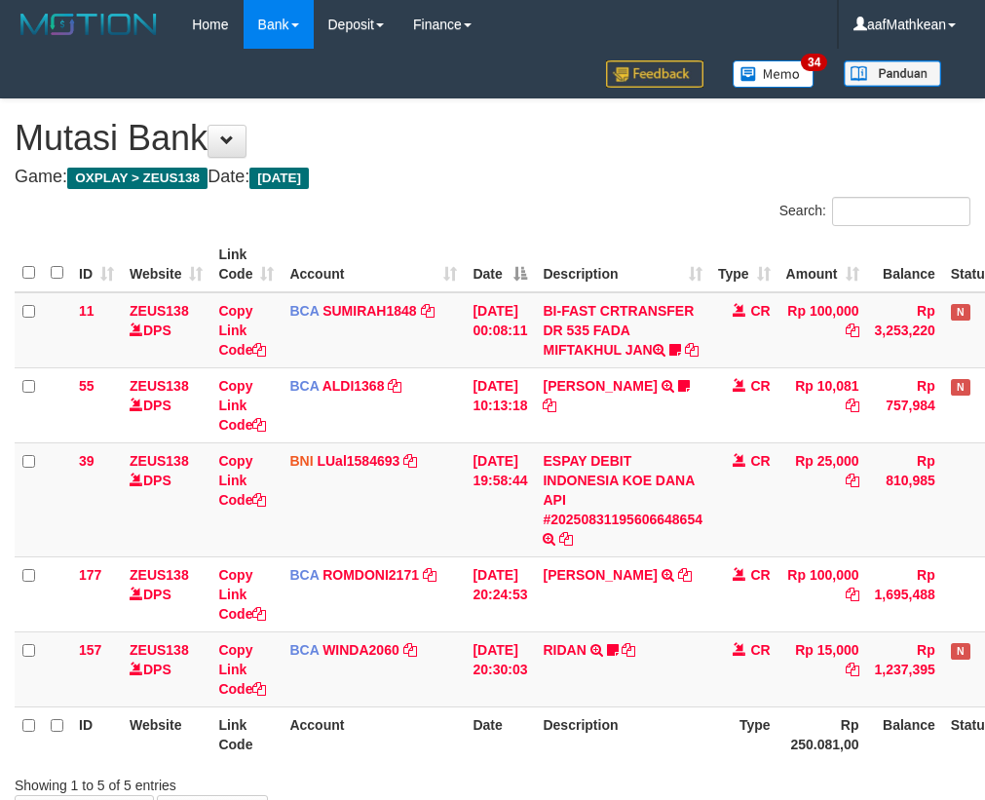
scroll to position [58, 107]
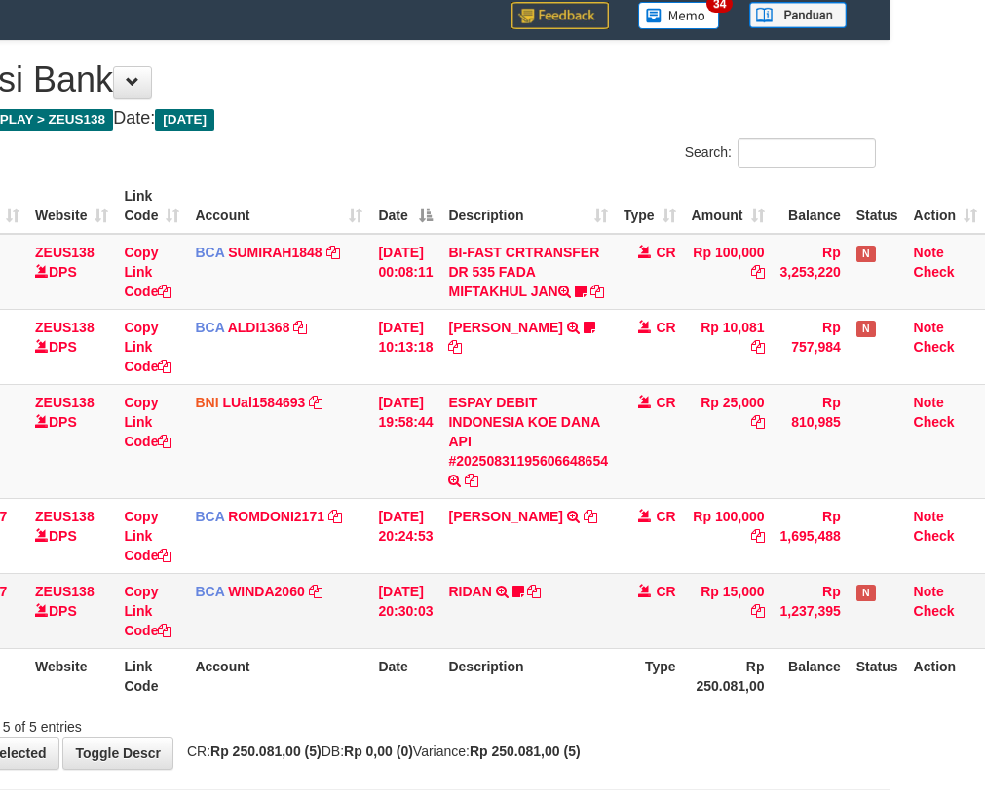
click at [801, 612] on tr "157 ZEUS138 DPS Copy Link Code BCA WINDA2060 DPS WINDA mutasi_20250831_4644 | 1…" at bounding box center [452, 610] width 1065 height 75
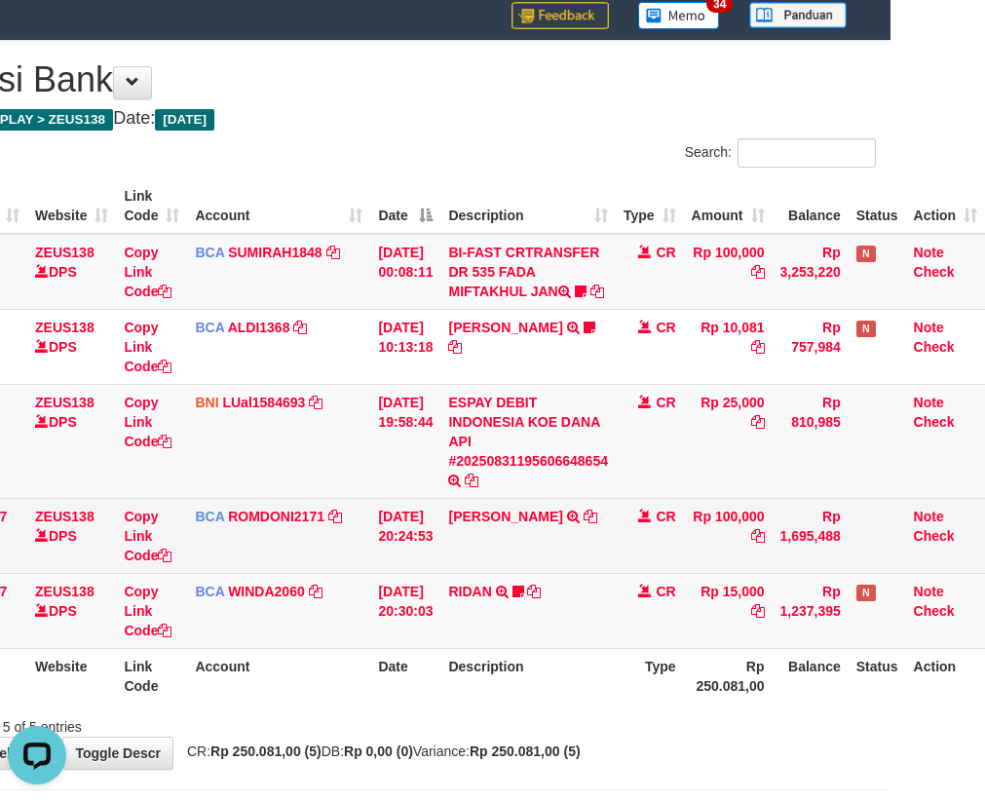
click at [434, 571] on td "31/08/2025 20:24:53" at bounding box center [405, 535] width 70 height 75
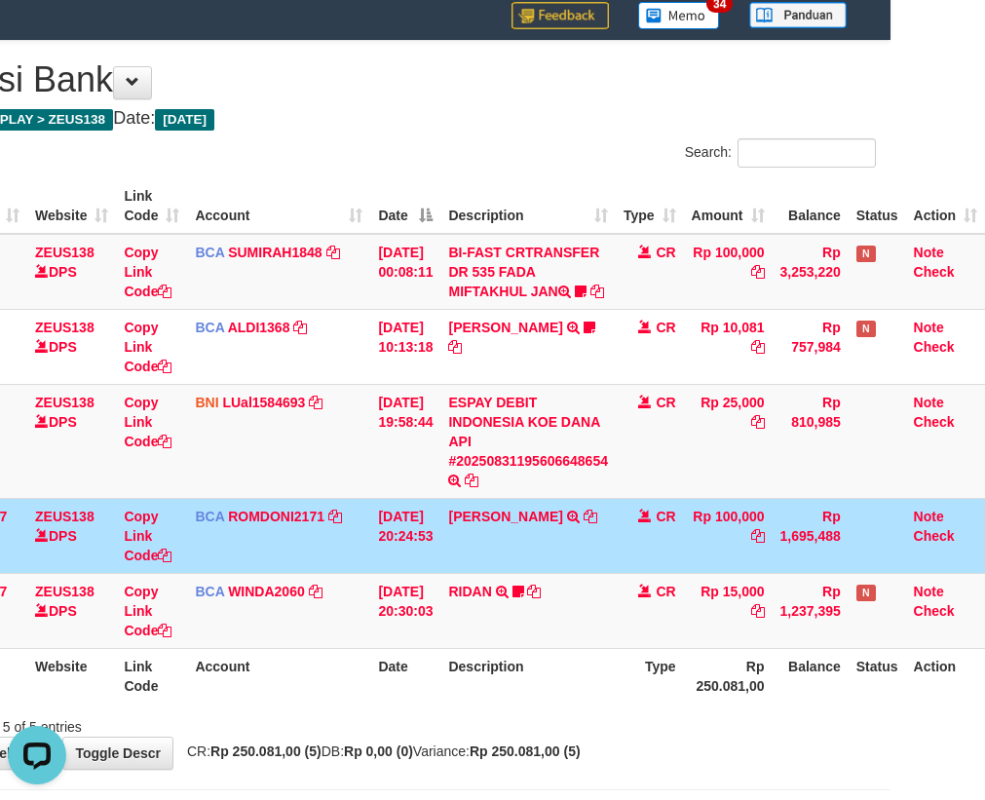
click at [435, 566] on td "31/08/2025 20:24:53" at bounding box center [405, 535] width 70 height 75
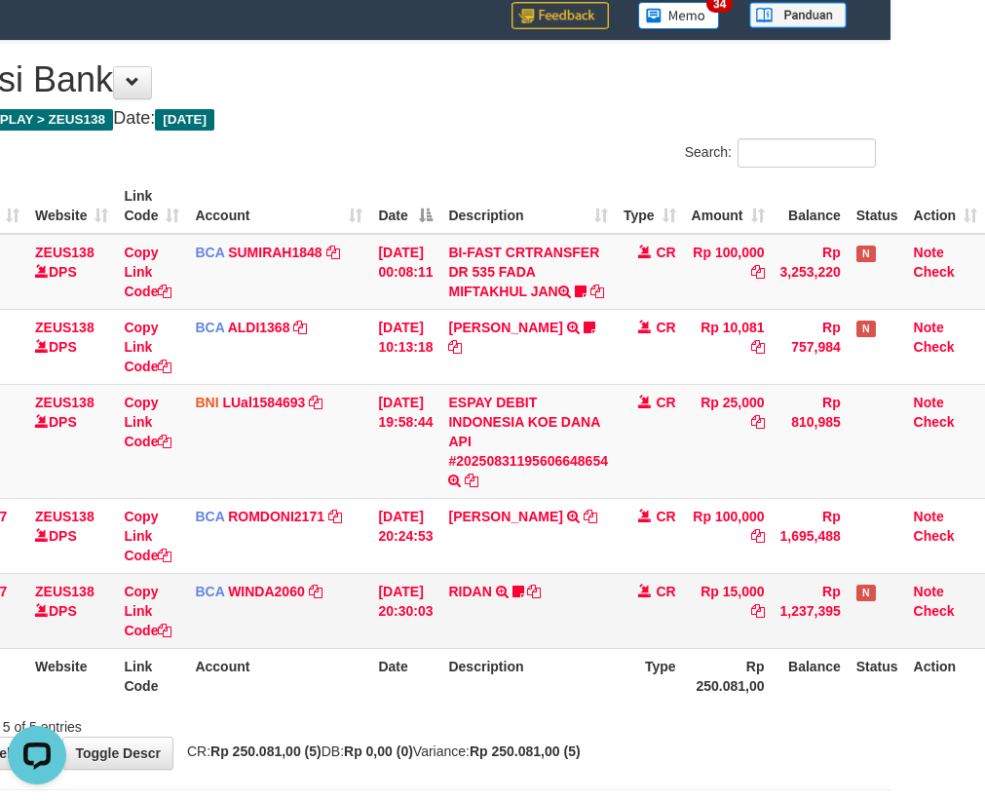
click at [565, 615] on tbody "11 ZEUS138 DPS Copy Link Code BCA SUMIRAH1848 DPS SUMIRAH mutasi_20250831_4156 …" at bounding box center [452, 441] width 1065 height 415
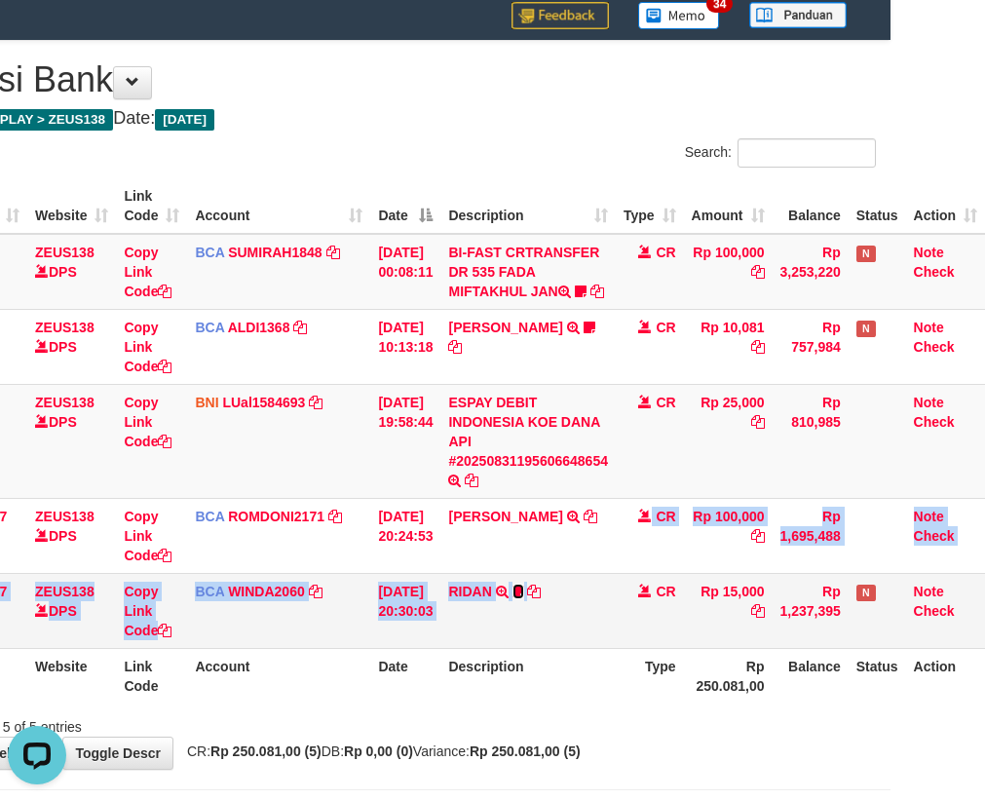
click at [513, 584] on link at bounding box center [519, 592] width 12 height 16
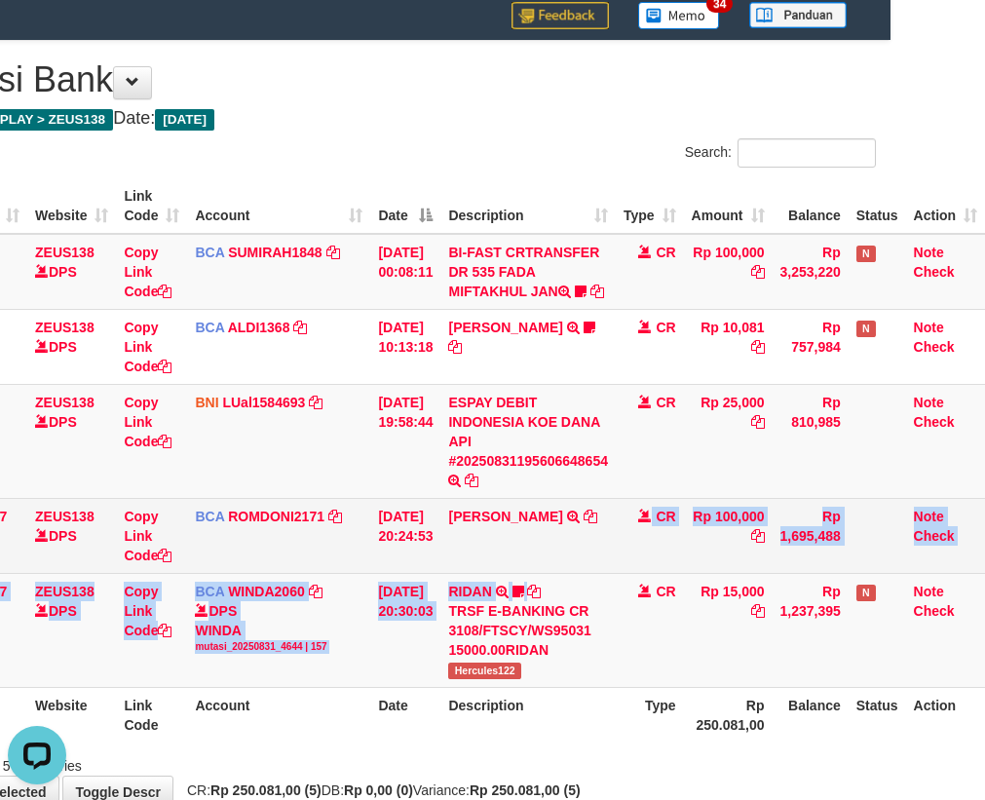
click at [500, 573] on td "ABDUL GAFUR SETORAN VIA CDM TANGGAL :31/08 31/08 WSID:Z3QA1 ABDUL GAFUR" at bounding box center [528, 535] width 175 height 75
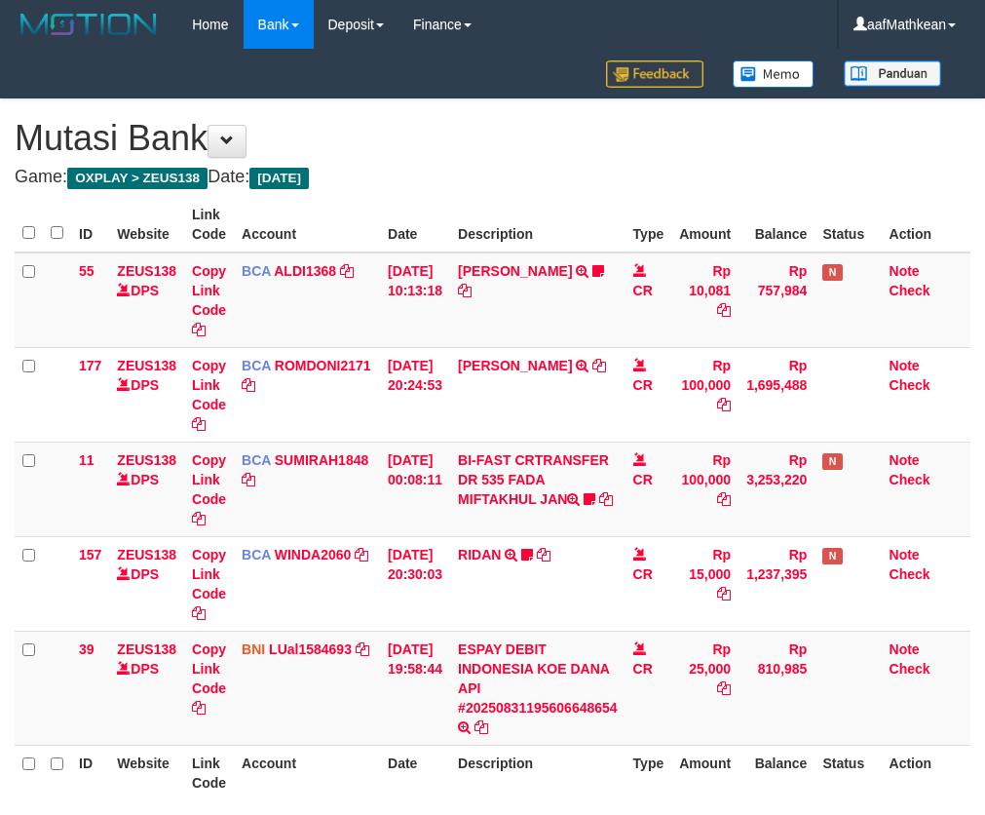
click at [467, 588] on td "RIDAN TRSF E-BANKING CR 3108/FTSCY/WS95031 15000.00RIDAN Hercules122" at bounding box center [537, 583] width 175 height 95
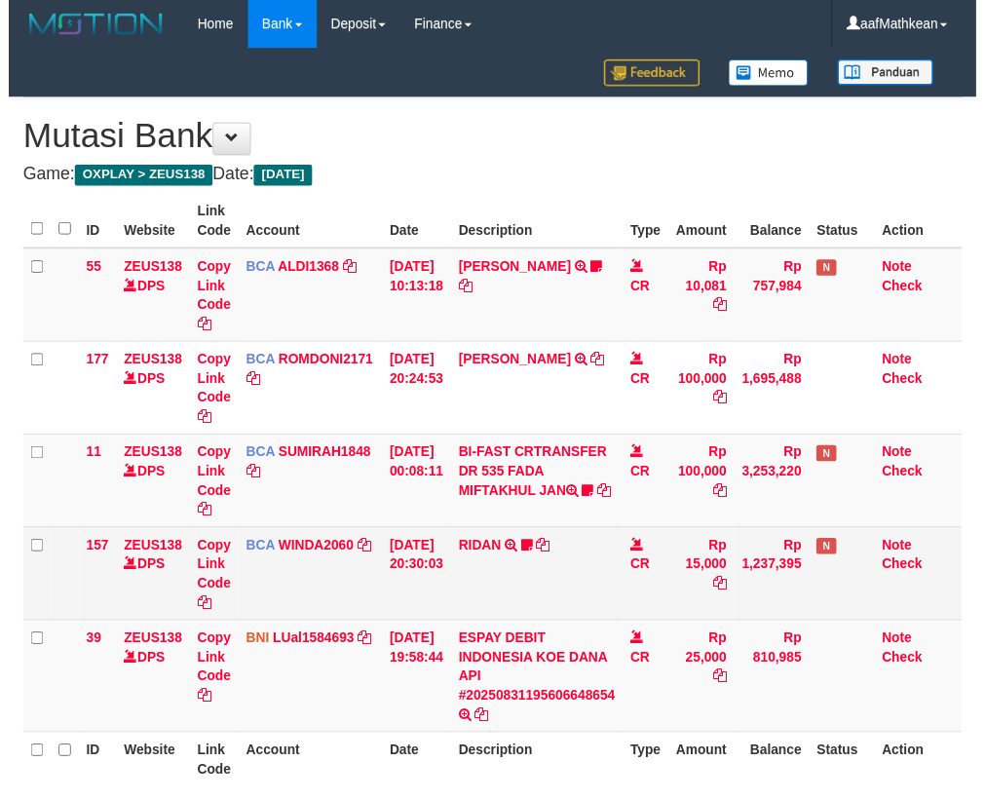
scroll to position [58, 107]
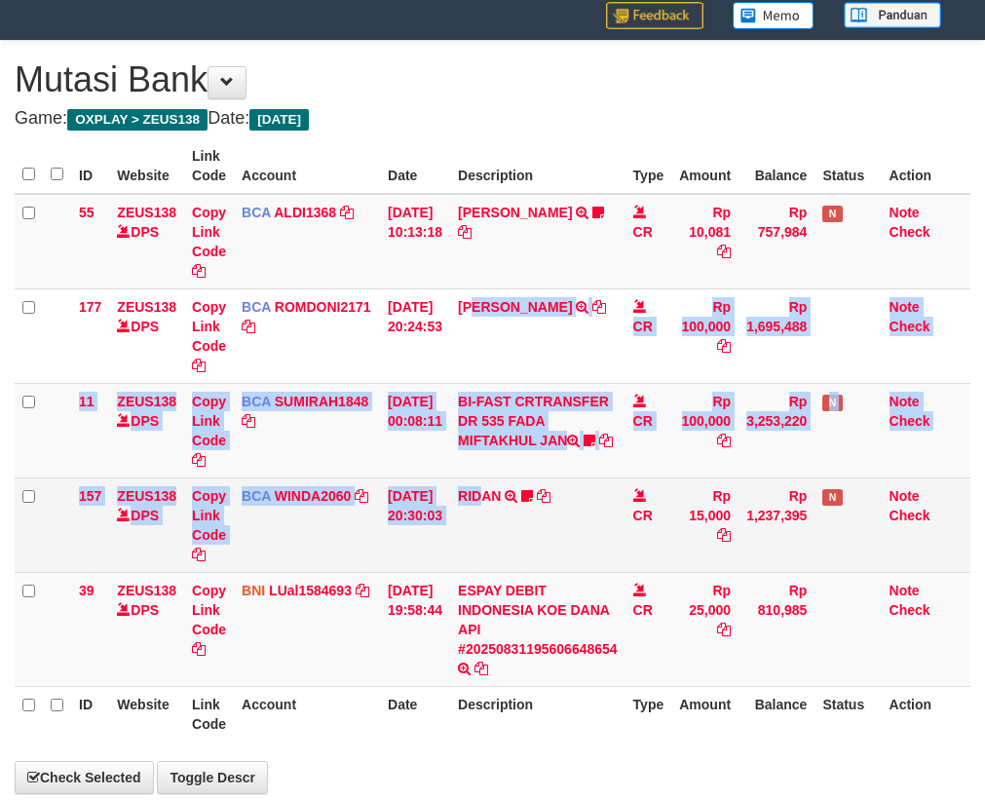
click at [471, 595] on tbody "55 ZEUS138 DPS Copy Link Code BCA ALDI1368 DPS ALDI mutasi_20250831_3354 | 55 m…" at bounding box center [493, 440] width 956 height 493
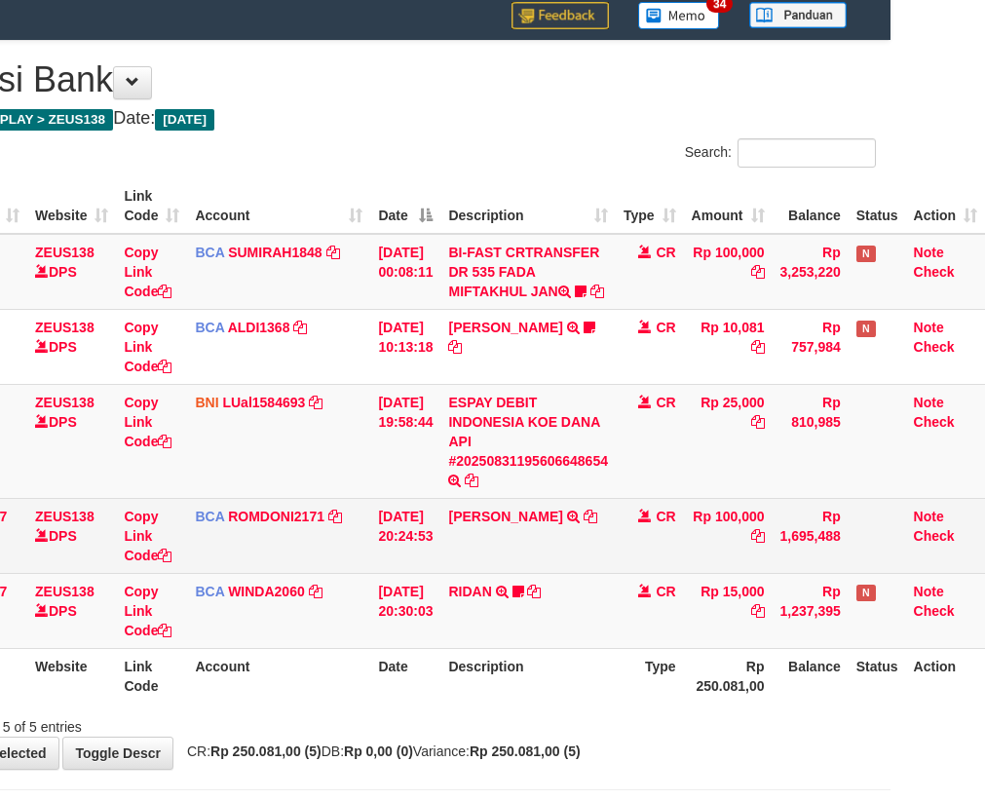
click at [486, 567] on td "[PERSON_NAME] SETORAN VIA CDM TANGGAL :31/08 31/08 WSID:Z3QA1 [PERSON_NAME]" at bounding box center [528, 535] width 175 height 75
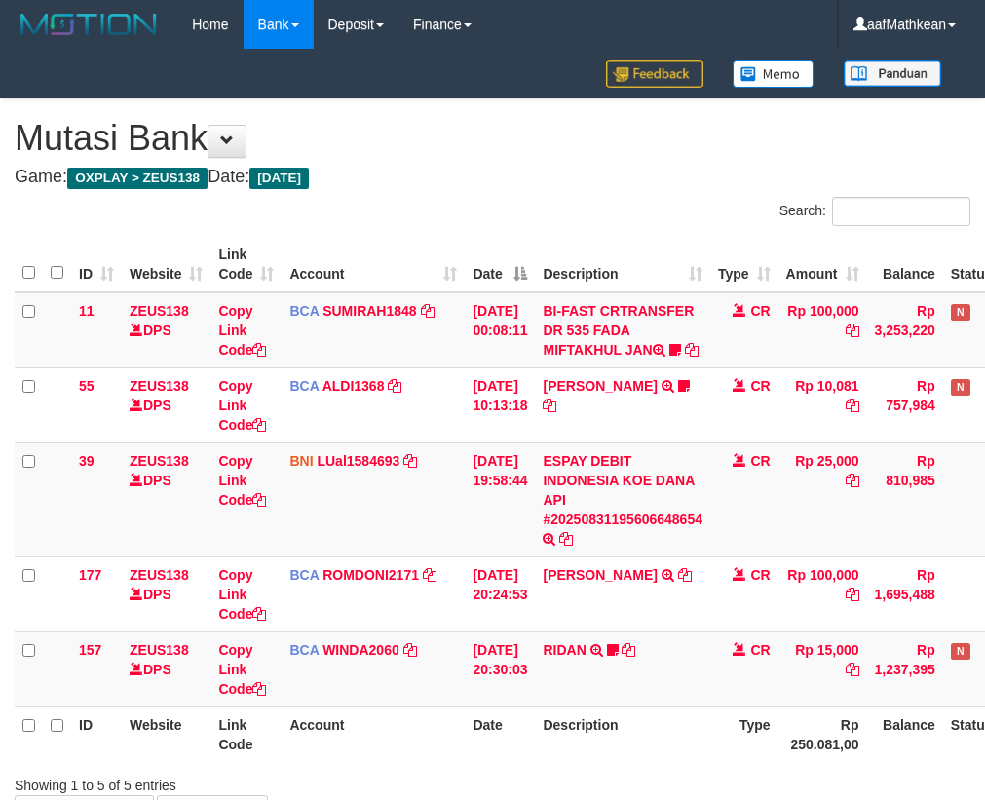
scroll to position [58, 107]
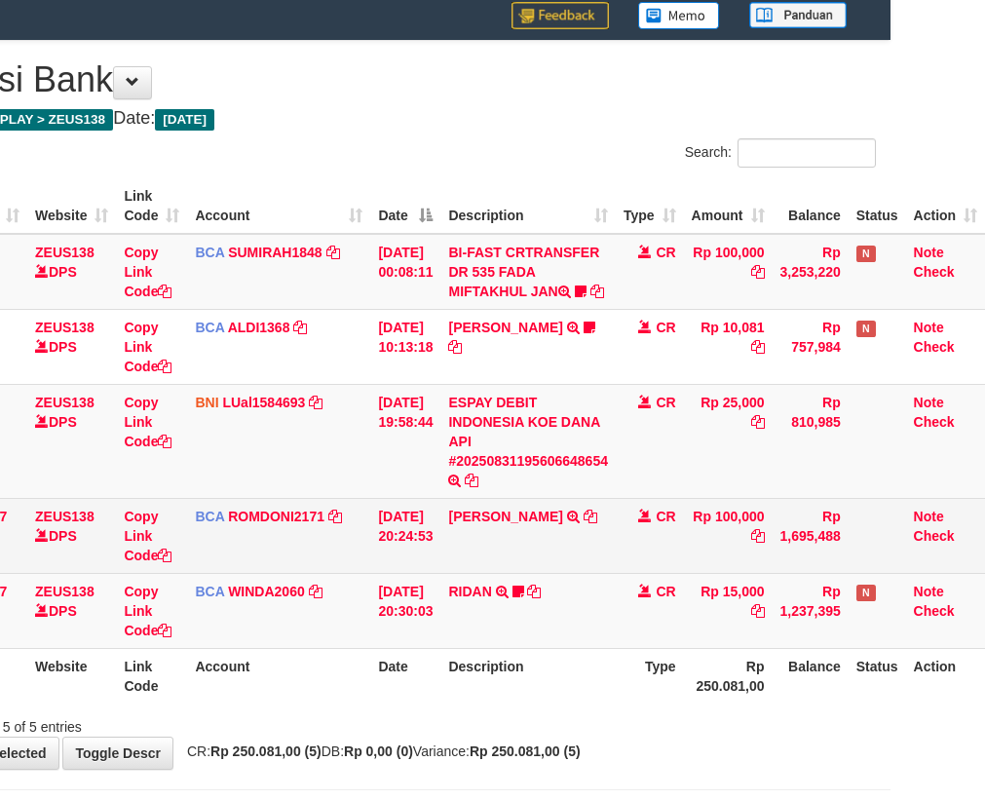
click at [474, 544] on td "ABDUL GAFUR SETORAN VIA CDM TANGGAL :31/08 31/08 WSID:Z3QA1 ABDUL GAFUR" at bounding box center [528, 535] width 175 height 75
click at [502, 560] on td "ABDUL GAFUR SETORAN VIA CDM TANGGAL :31/08 31/08 WSID:Z3QA1 ABDUL GAFUR" at bounding box center [528, 535] width 175 height 75
click at [507, 560] on td "ABDUL GAFUR SETORAN VIA CDM TANGGAL :31/08 31/08 WSID:Z3QA1 ABDUL GAFUR" at bounding box center [528, 535] width 175 height 75
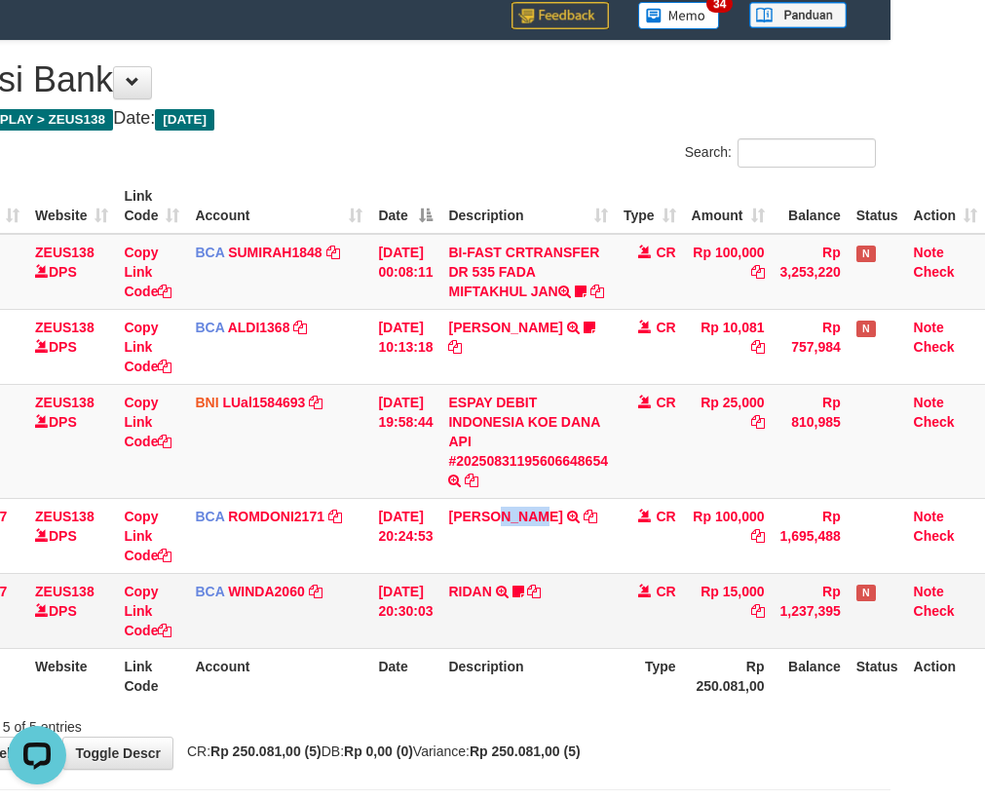
click at [513, 647] on td "RIDAN TRSF E-BANKING CR 3108/FTSCY/WS95031 15000.00RIDAN Hercules122" at bounding box center [528, 610] width 175 height 75
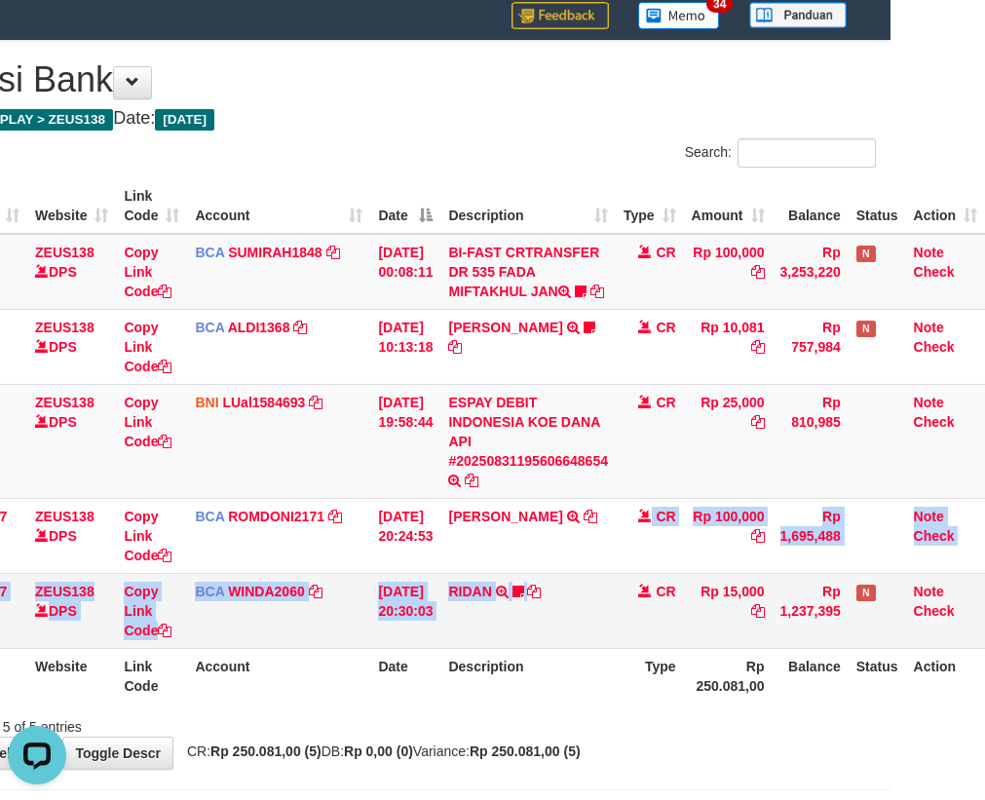
click at [565, 609] on tbody "11 ZEUS138 DPS Copy Link Code BCA SUMIRAH1848 DPS SUMIRAH mutasi_20250831_4156 …" at bounding box center [452, 441] width 1065 height 415
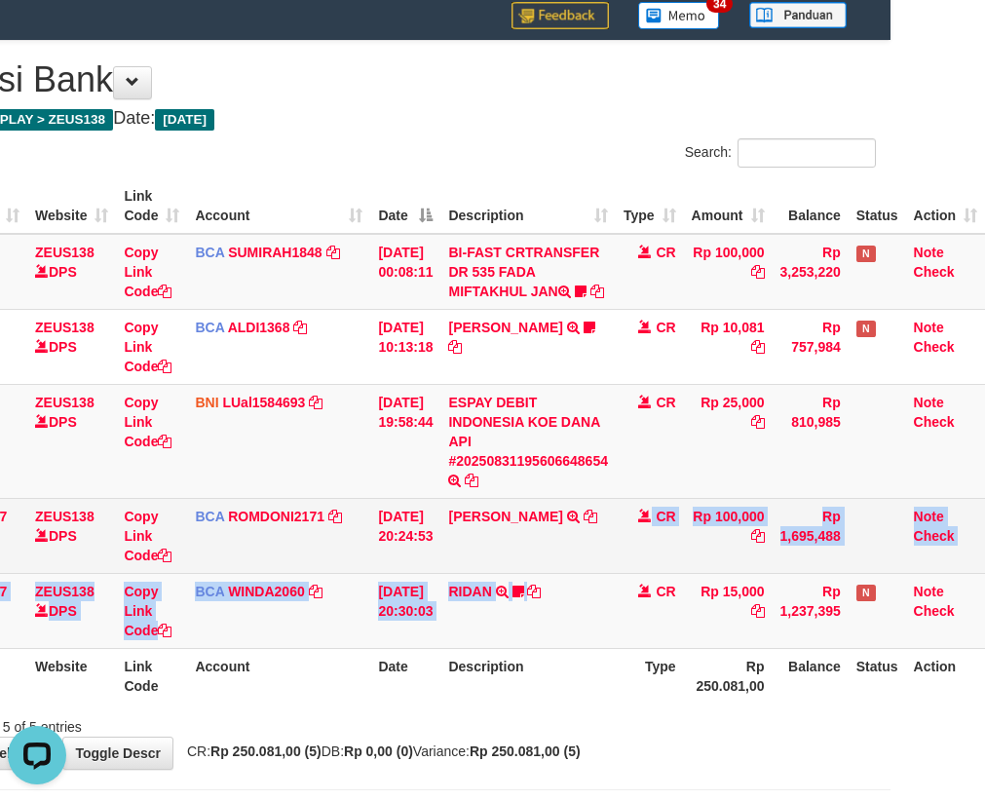
drag, startPoint x: 486, startPoint y: 587, endPoint x: 475, endPoint y: 590, distance: 12.1
click at [480, 573] on td "[PERSON_NAME] SETORAN VIA CDM TANGGAL :31/08 31/08 WSID:Z3QA1 [PERSON_NAME]" at bounding box center [528, 535] width 175 height 75
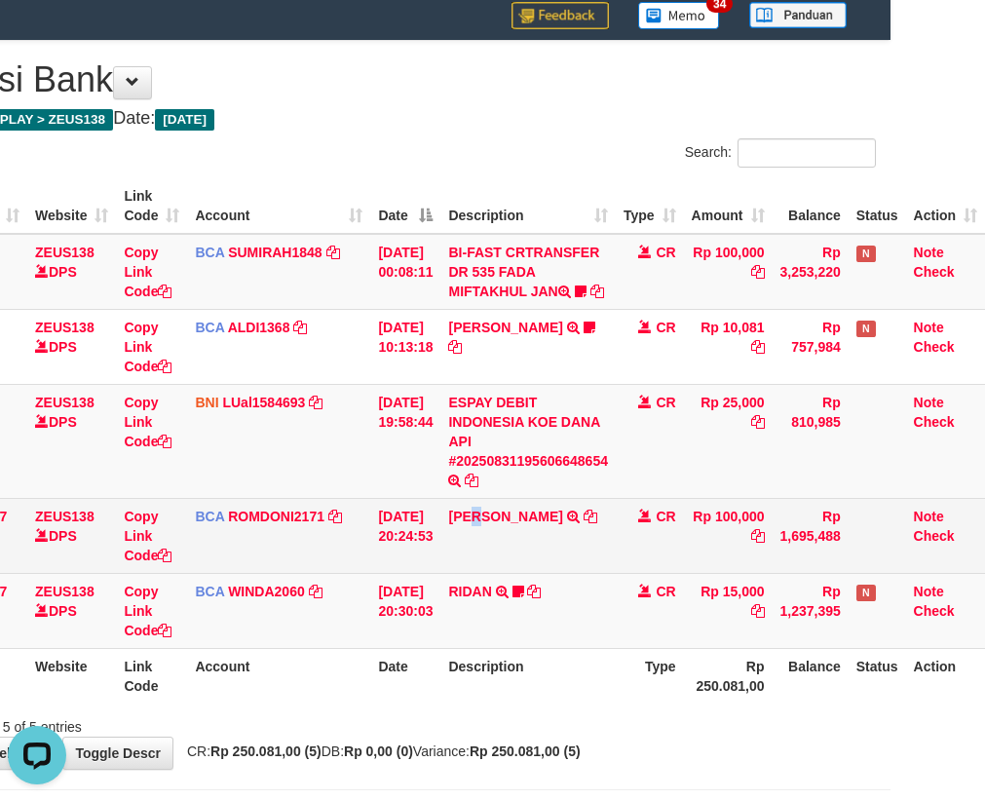
click at [476, 573] on td "ABDUL GAFUR SETORAN VIA CDM TANGGAL :31/08 31/08 WSID:Z3QA1 ABDUL GAFUR" at bounding box center [528, 535] width 175 height 75
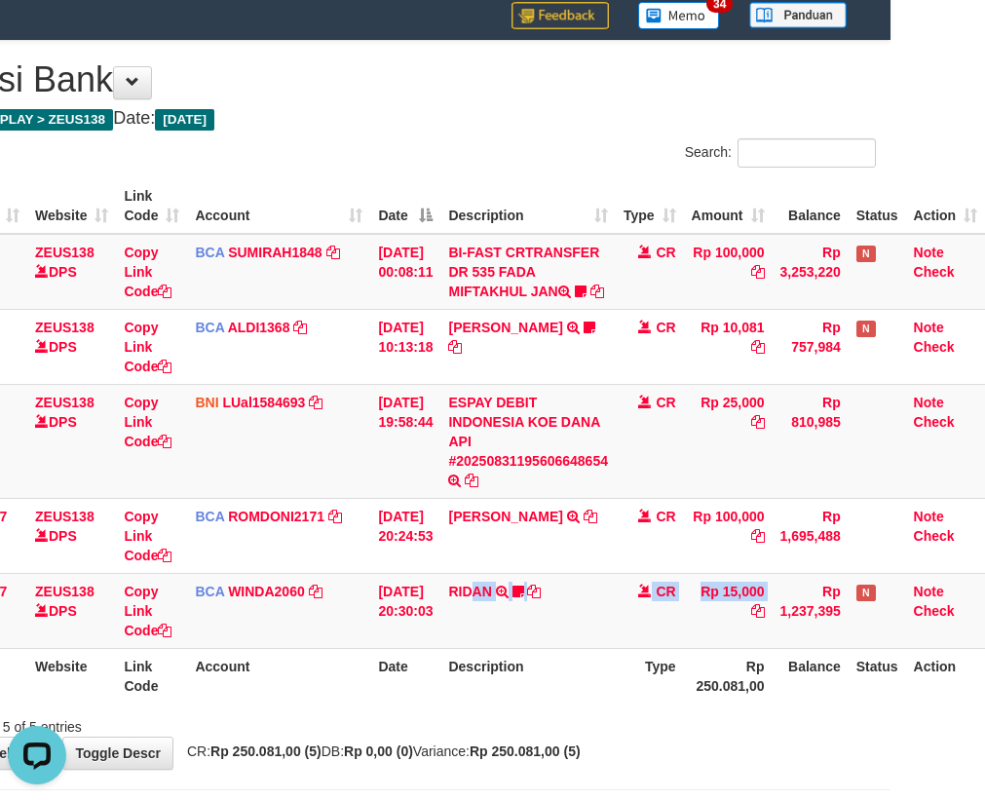
drag, startPoint x: 534, startPoint y: 610, endPoint x: 992, endPoint y: 552, distance: 461.8
click at [851, 580] on tbody "11 ZEUS138 DPS Copy Link Code BCA SUMIRAH1848 DPS SUMIRAH mutasi_20250831_4156 …" at bounding box center [452, 441] width 1065 height 415
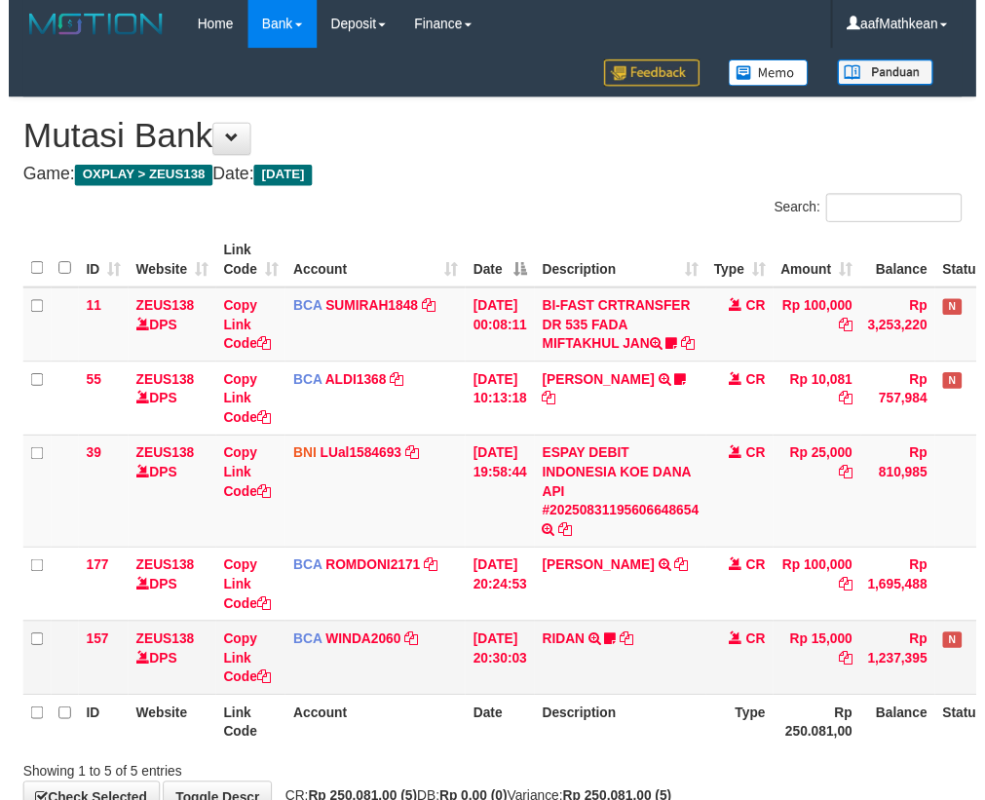
scroll to position [58, 107]
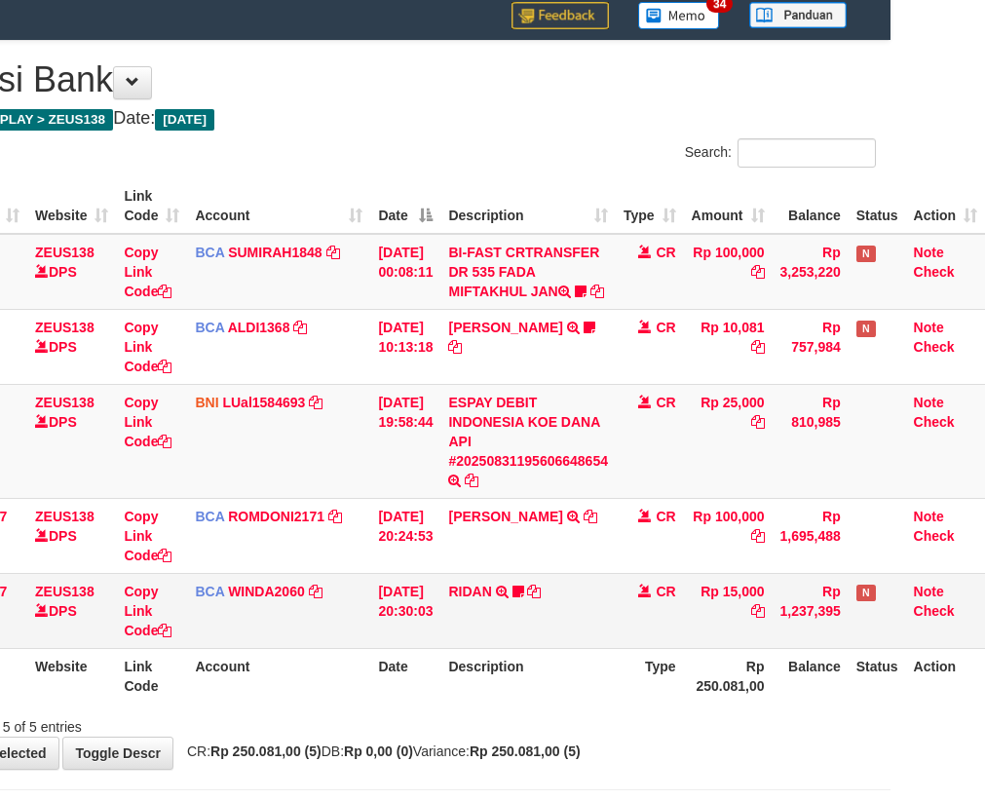
click at [447, 642] on td "RIDAN TRSF E-BANKING CR 3108/FTSCY/WS95031 15000.00RIDAN Hercules122" at bounding box center [528, 610] width 175 height 75
click at [454, 627] on td "RIDAN TRSF E-BANKING CR 3108/FTSCY/WS95031 15000.00RIDAN Hercules122" at bounding box center [528, 610] width 175 height 75
click at [461, 629] on td "RIDAN TRSF E-BANKING CR 3108/FTSCY/WS95031 15000.00RIDAN Hercules122" at bounding box center [528, 610] width 175 height 75
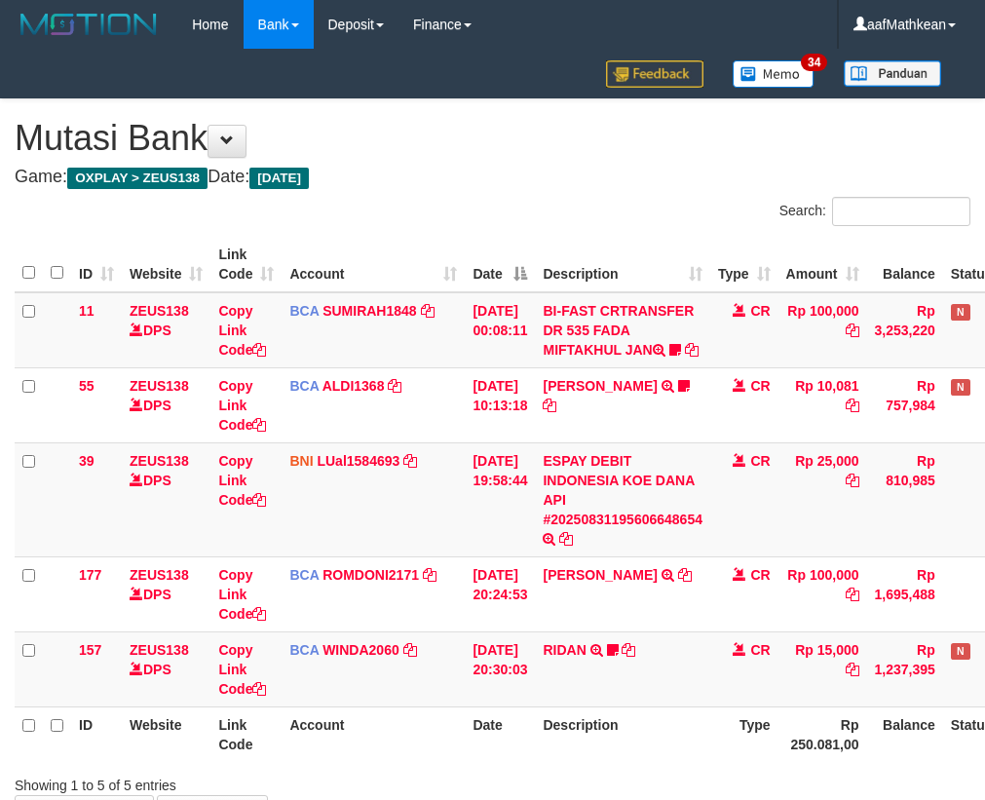
scroll to position [58, 107]
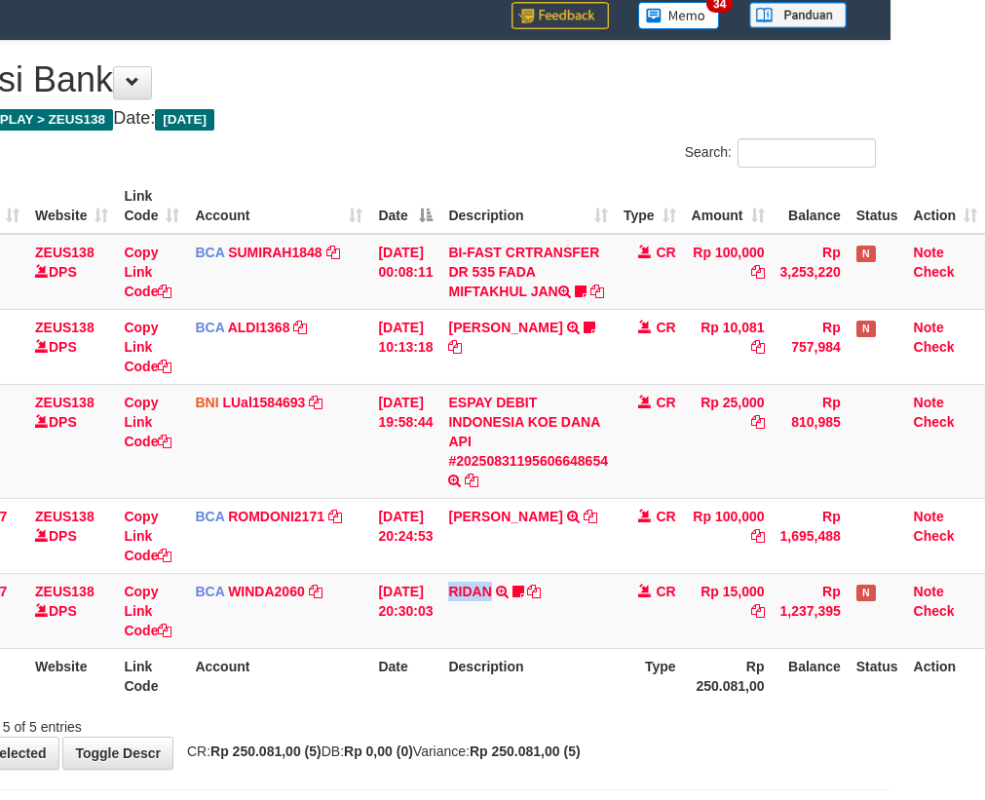
click at [461, 626] on td "RIDAN TRSF E-BANKING CR 3108/FTSCY/WS95031 15000.00RIDAN Hercules122" at bounding box center [528, 610] width 175 height 75
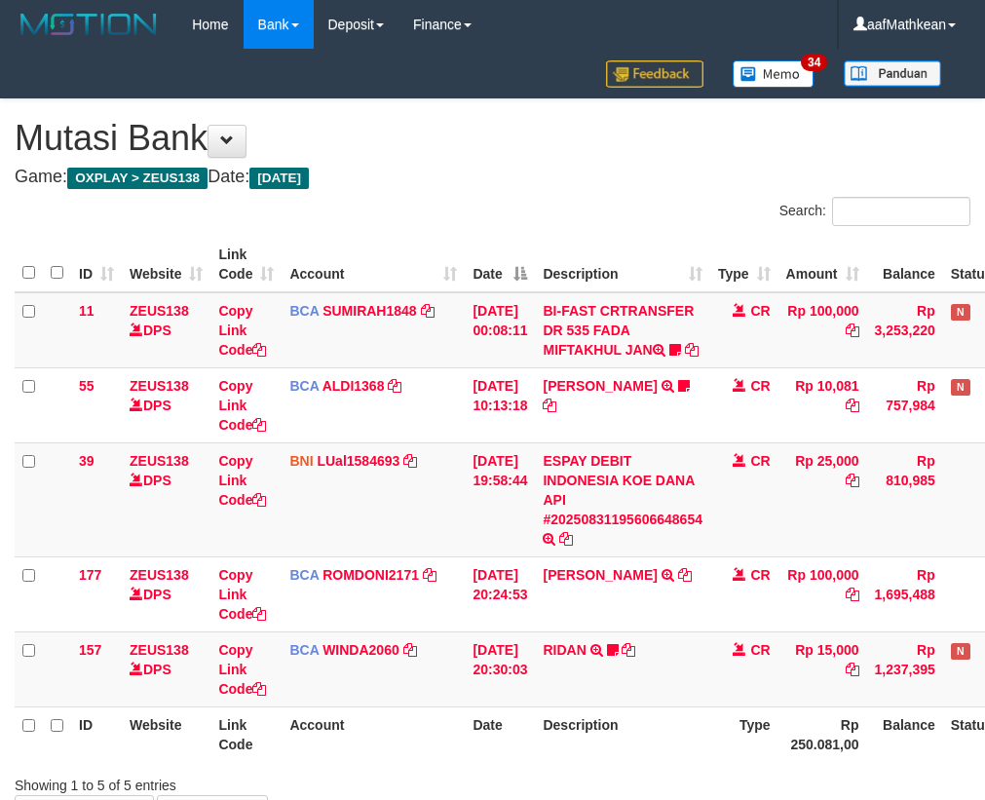
scroll to position [58, 107]
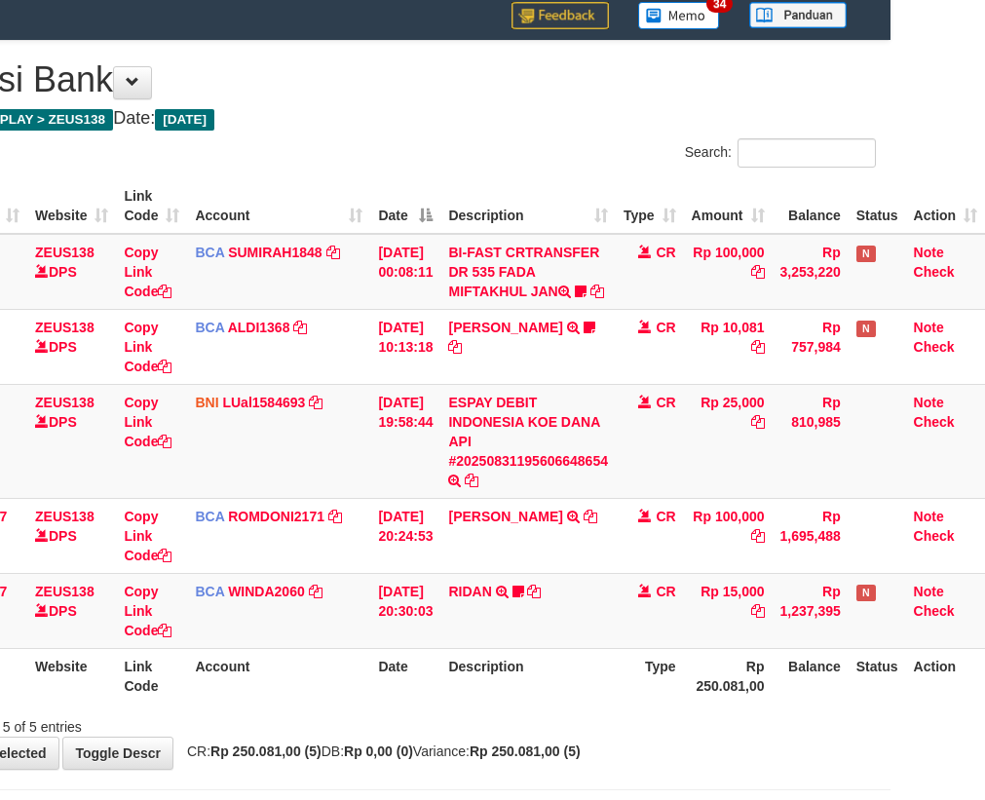
click at [461, 626] on td "RIDAN TRSF E-BANKING CR 3108/FTSCY/WS95031 15000.00RIDAN Hercules122" at bounding box center [528, 610] width 175 height 75
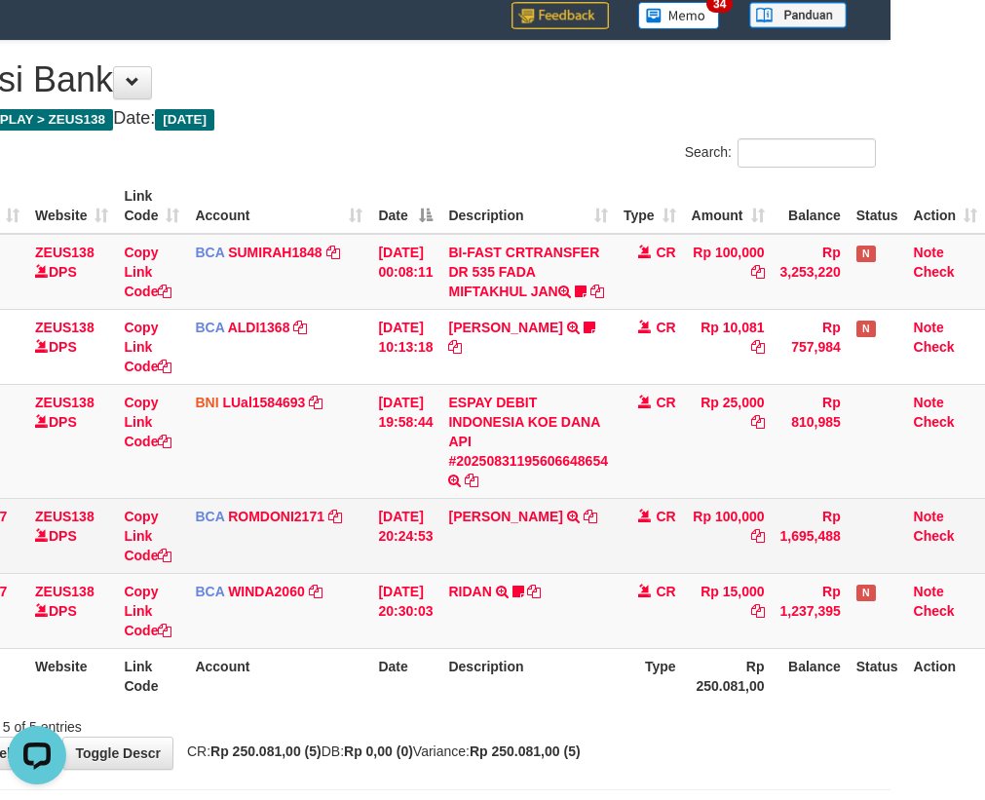
click at [472, 573] on td "ABDUL GAFUR SETORAN VIA CDM TANGGAL :31/08 31/08 WSID:Z3QA1 ABDUL GAFUR" at bounding box center [528, 535] width 175 height 75
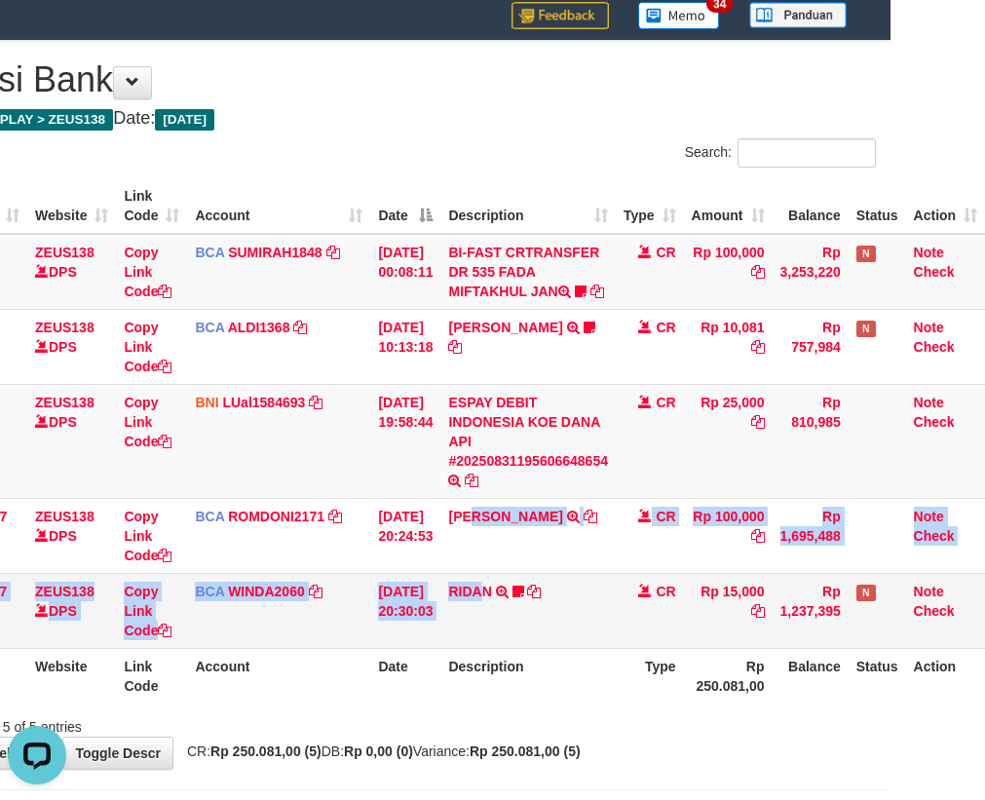
drag, startPoint x: 479, startPoint y: 592, endPoint x: 495, endPoint y: 594, distance: 16.7
click at [483, 594] on tbody "11 ZEUS138 DPS Copy Link Code BCA SUMIRAH1848 DPS SUMIRAH mutasi_20250831_4156 …" at bounding box center [452, 441] width 1065 height 415
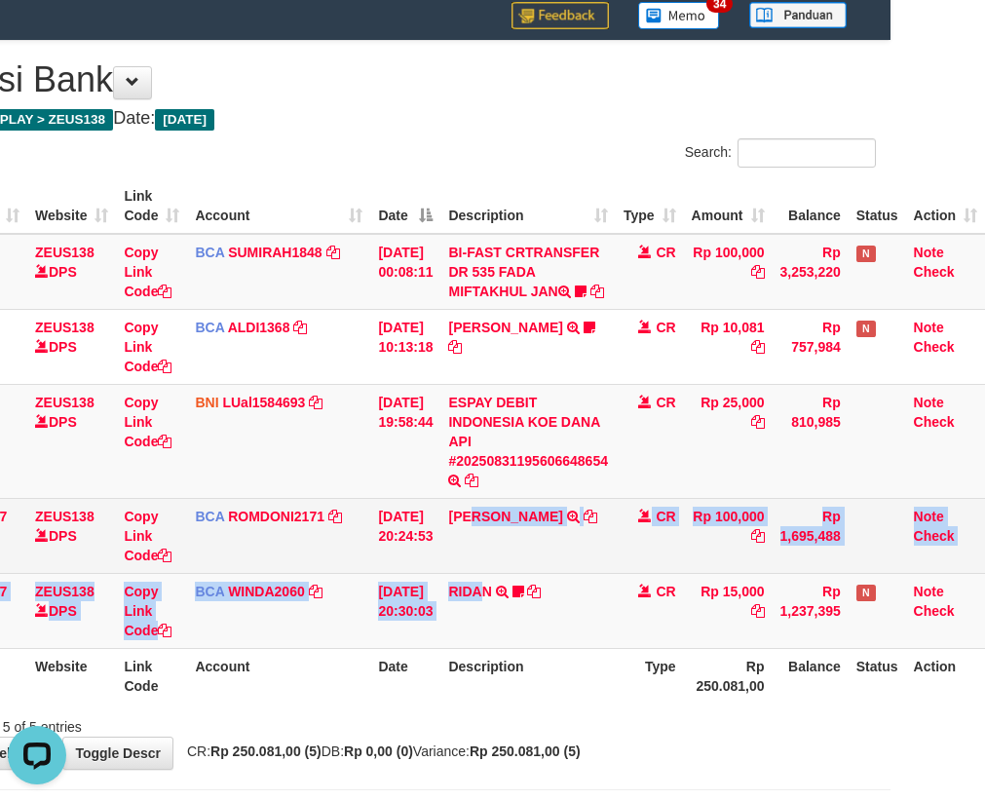
click at [497, 573] on td "ABDUL GAFUR SETORAN VIA CDM TANGGAL :31/08 31/08 WSID:Z3QA1 ABDUL GAFUR" at bounding box center [528, 535] width 175 height 75
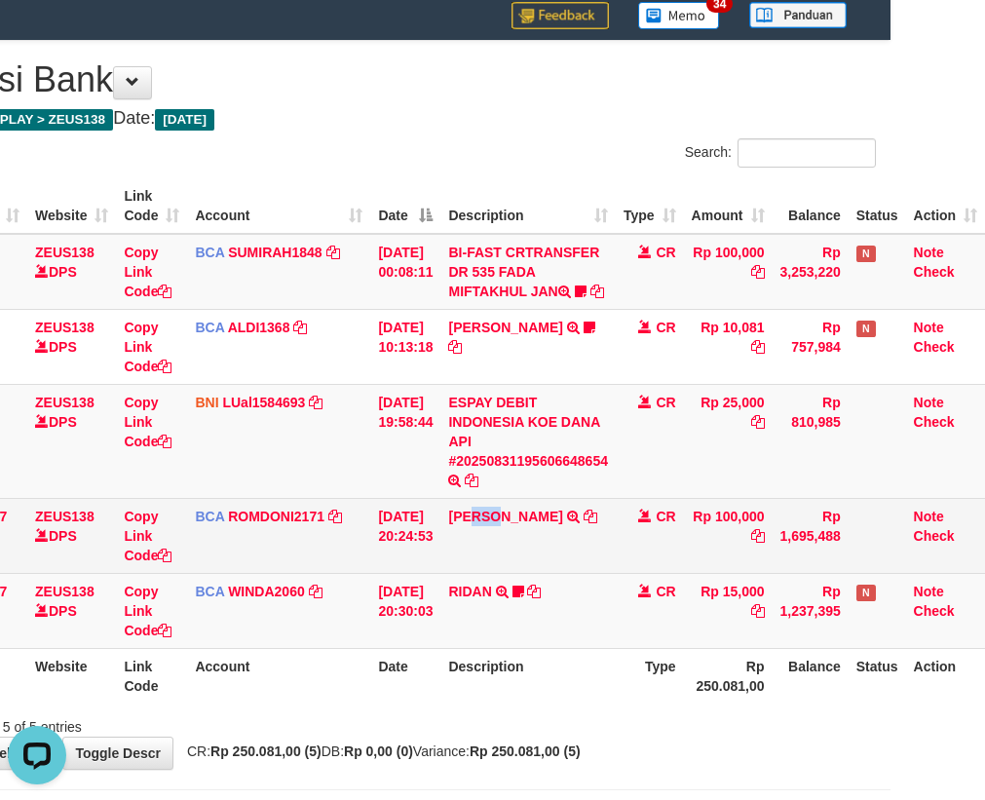
click at [502, 573] on td "ABDUL GAFUR SETORAN VIA CDM TANGGAL :31/08 31/08 WSID:Z3QA1 ABDUL GAFUR" at bounding box center [528, 535] width 175 height 75
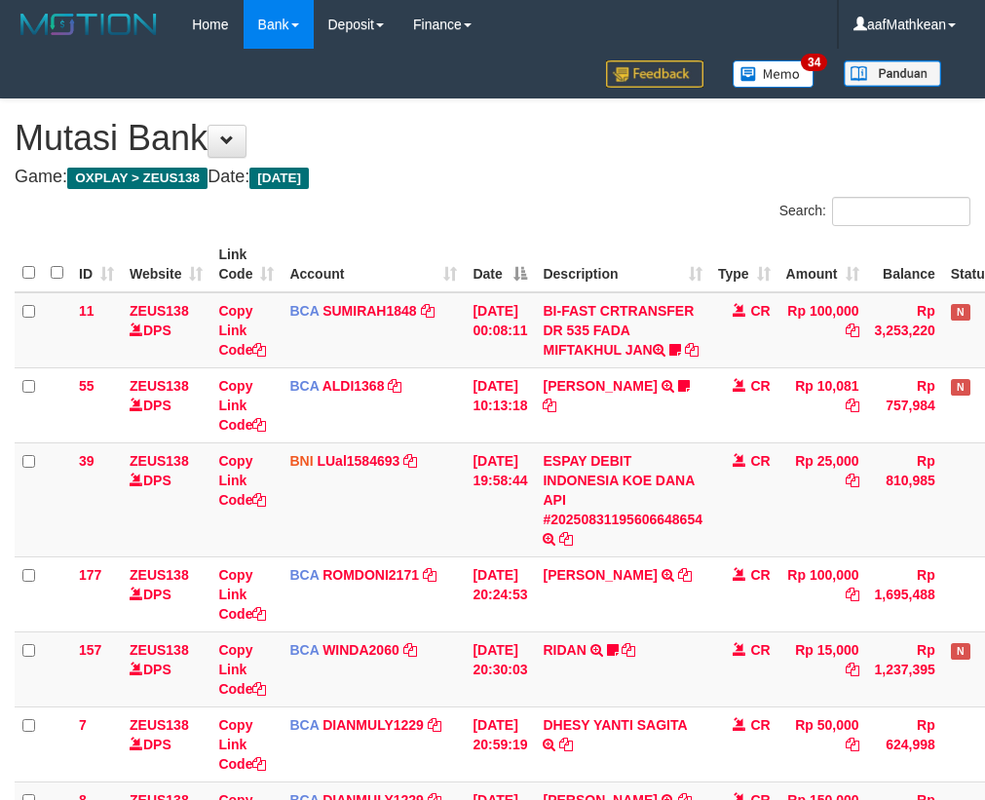
scroll to position [58, 107]
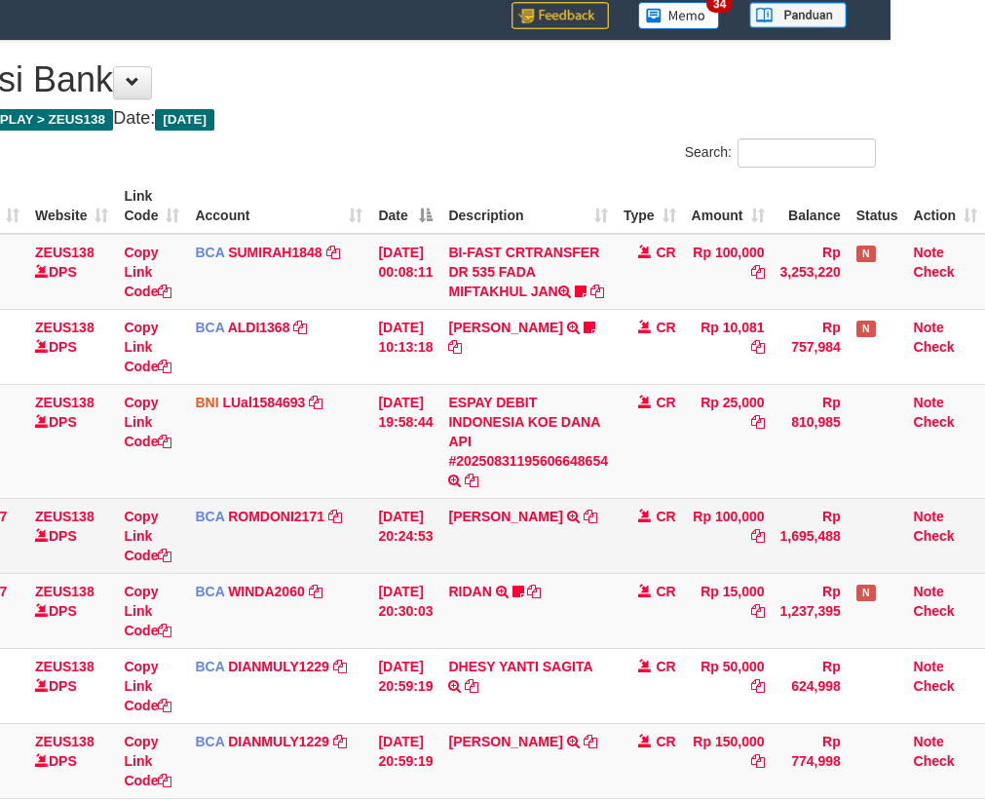
click at [504, 573] on td "[PERSON_NAME] SETORAN VIA CDM TANGGAL :31/08 31/08 WSID:Z3QA1 [PERSON_NAME]" at bounding box center [528, 535] width 175 height 75
click at [568, 611] on td "RIDAN TRSF E-BANKING CR 3108/FTSCY/WS95031 15000.00RIDAN Hercules122" at bounding box center [528, 610] width 175 height 75
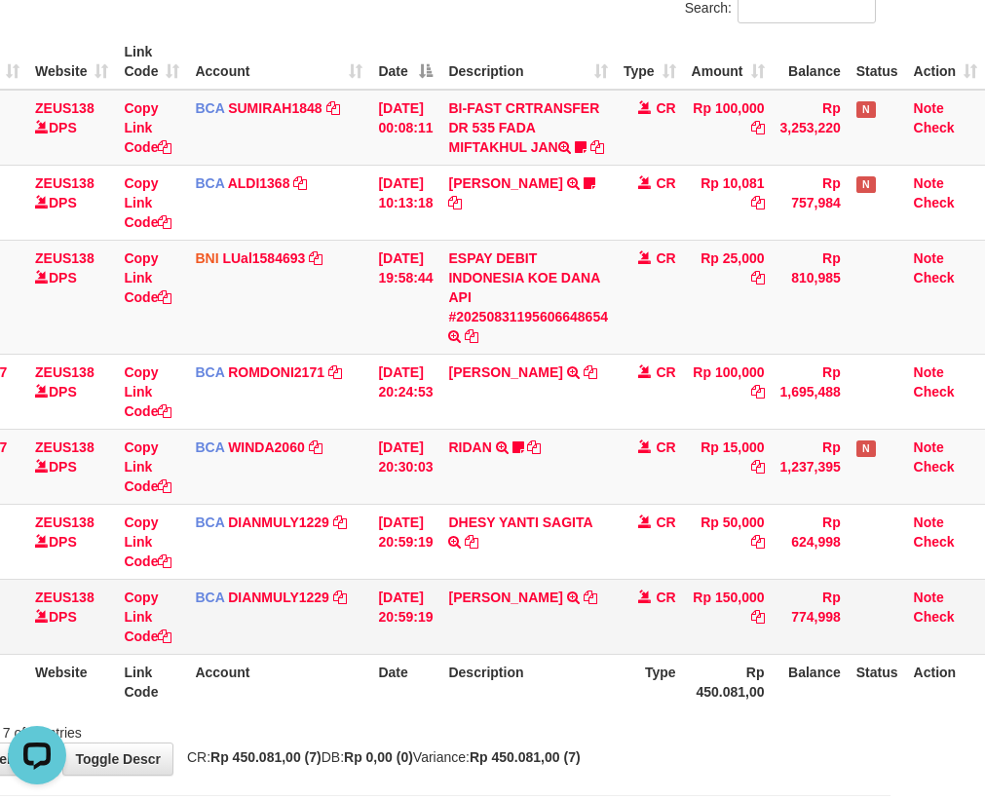
scroll to position [306, 107]
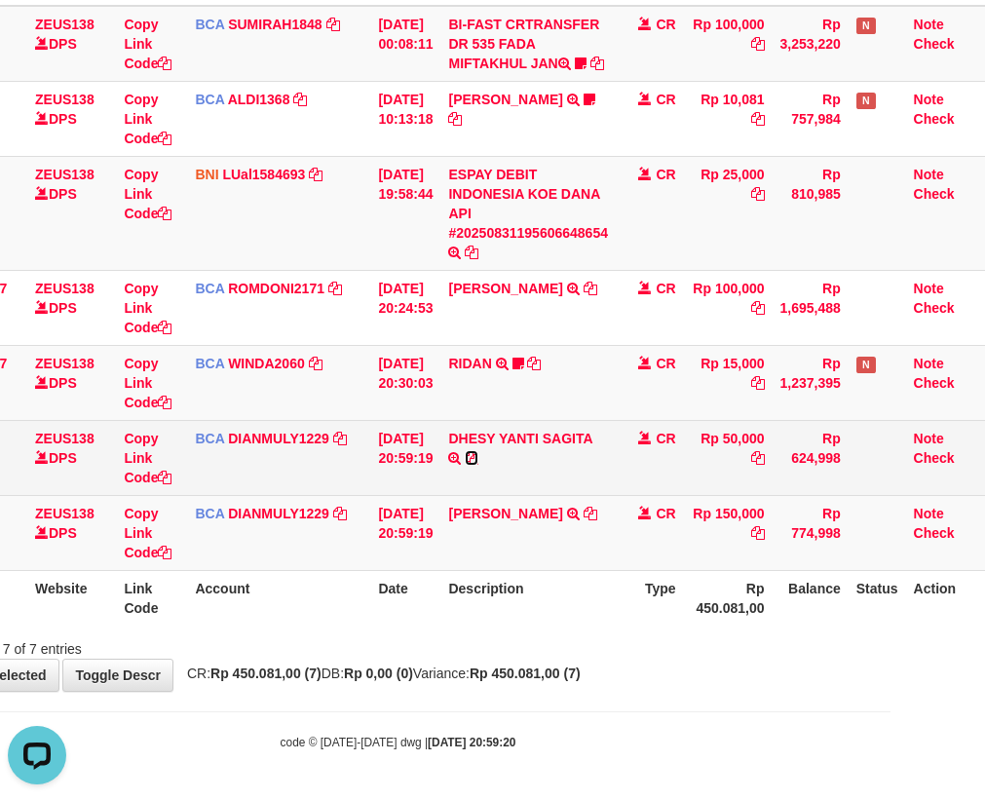
click at [477, 451] on icon at bounding box center [472, 458] width 14 height 14
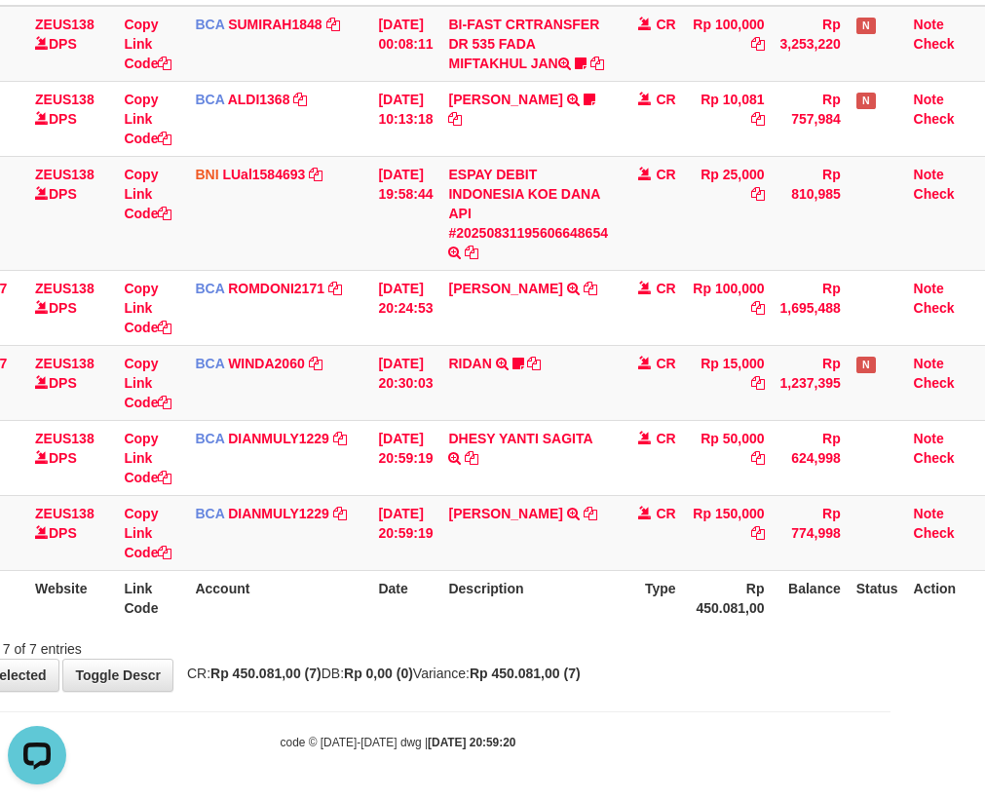
click at [486, 632] on div at bounding box center [603, 632] width 575 height 1
click at [496, 620] on th "Description" at bounding box center [528, 598] width 175 height 56
click at [485, 619] on th "Description" at bounding box center [528, 598] width 175 height 56
click at [486, 622] on th "Description" at bounding box center [528, 598] width 175 height 56
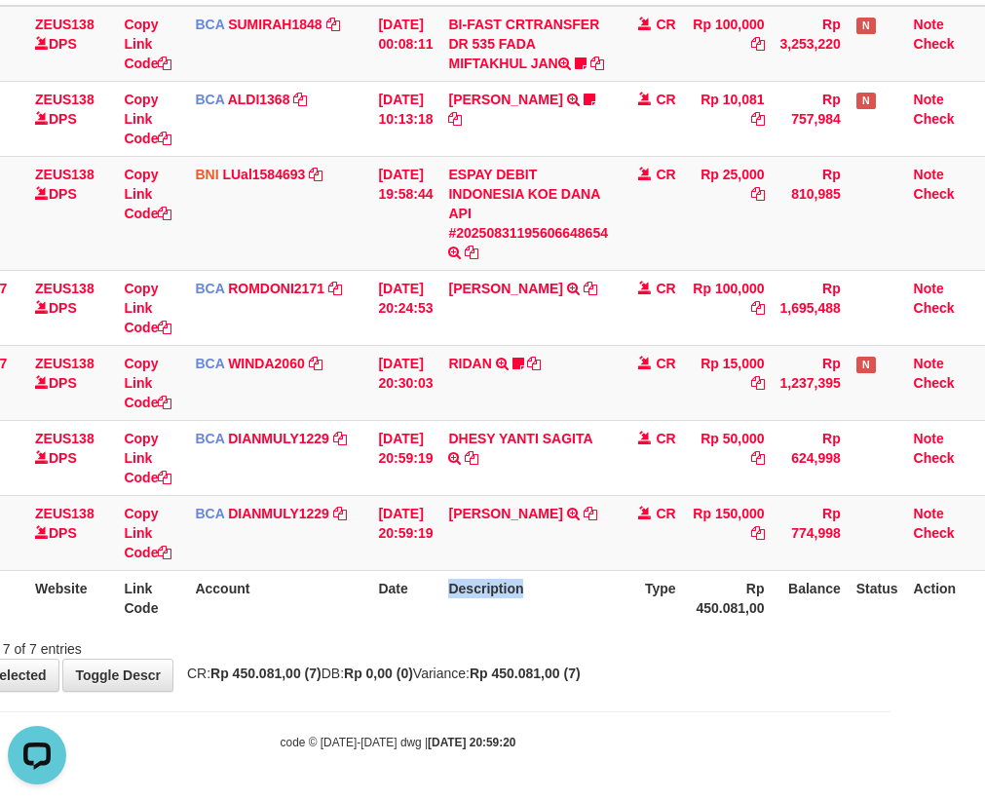
click at [487, 623] on th "Description" at bounding box center [528, 598] width 175 height 56
click at [483, 622] on th "Description" at bounding box center [528, 598] width 175 height 56
click at [482, 622] on th "Description" at bounding box center [528, 598] width 175 height 56
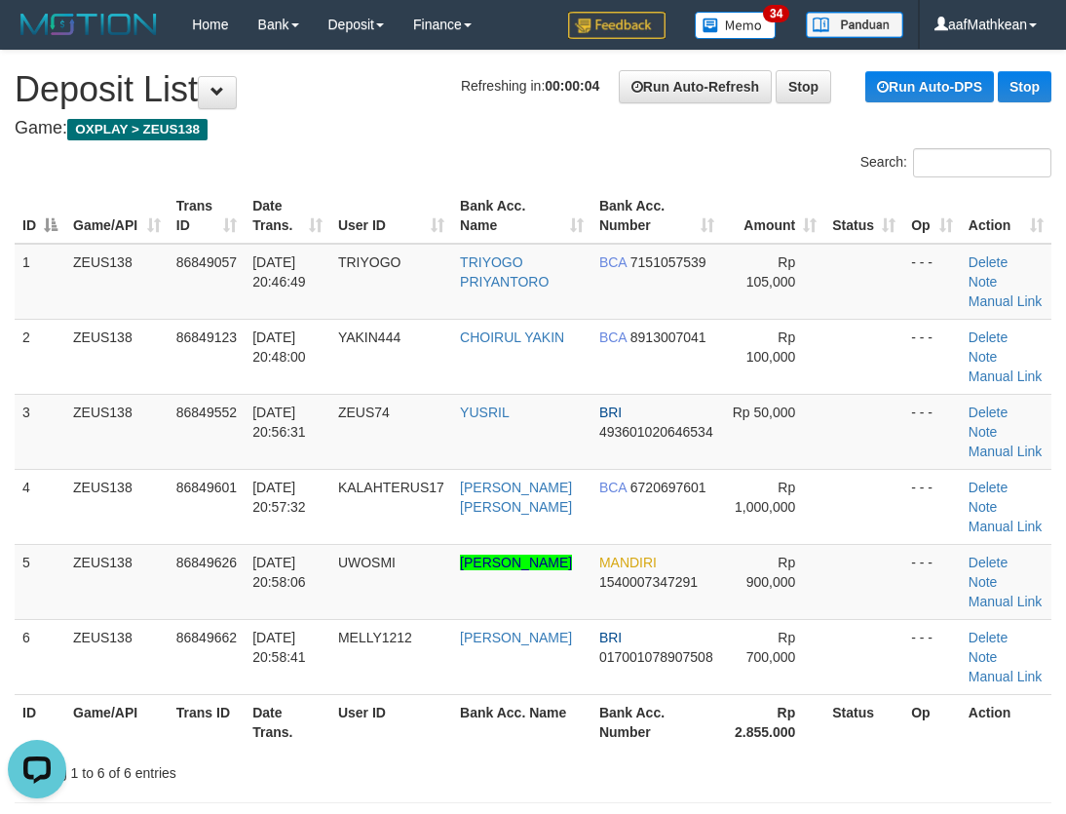
click at [298, 92] on h1 "Refreshing in: 00:00:04 Run Auto-Refresh Stop Run Auto-DPS Stop Deposit List" at bounding box center [533, 89] width 1037 height 39
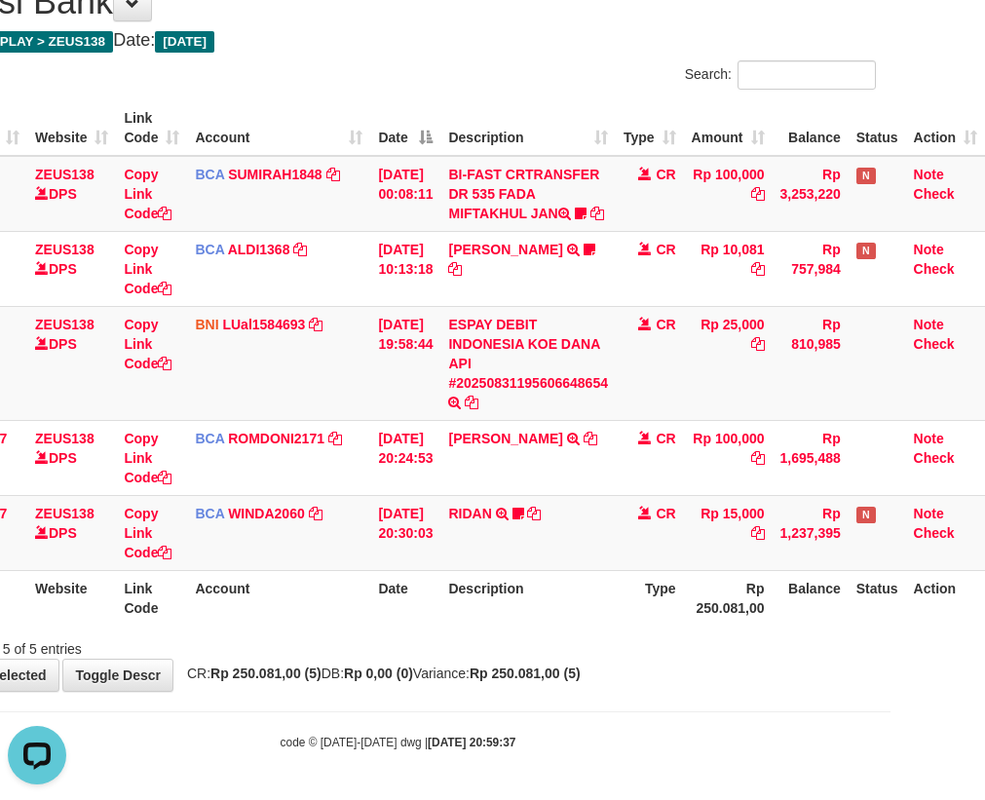
click at [444, 681] on body "Toggle navigation Home Bank Account List Load By Website Group [OXPLAY] ZEUS138…" at bounding box center [397, 332] width 985 height 937
click at [463, 547] on td "RIDAN TRSF E-BANKING CR 3108/FTSCY/WS95031 15000.00RIDAN Hercules122" at bounding box center [528, 532] width 175 height 75
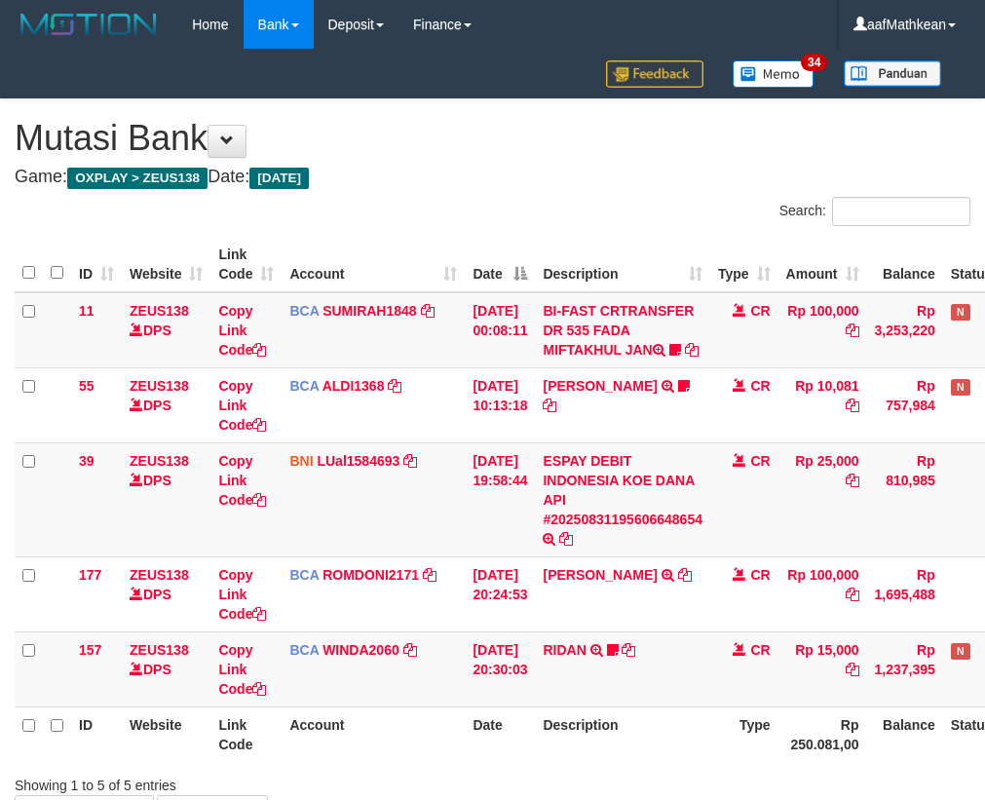
scroll to position [156, 107]
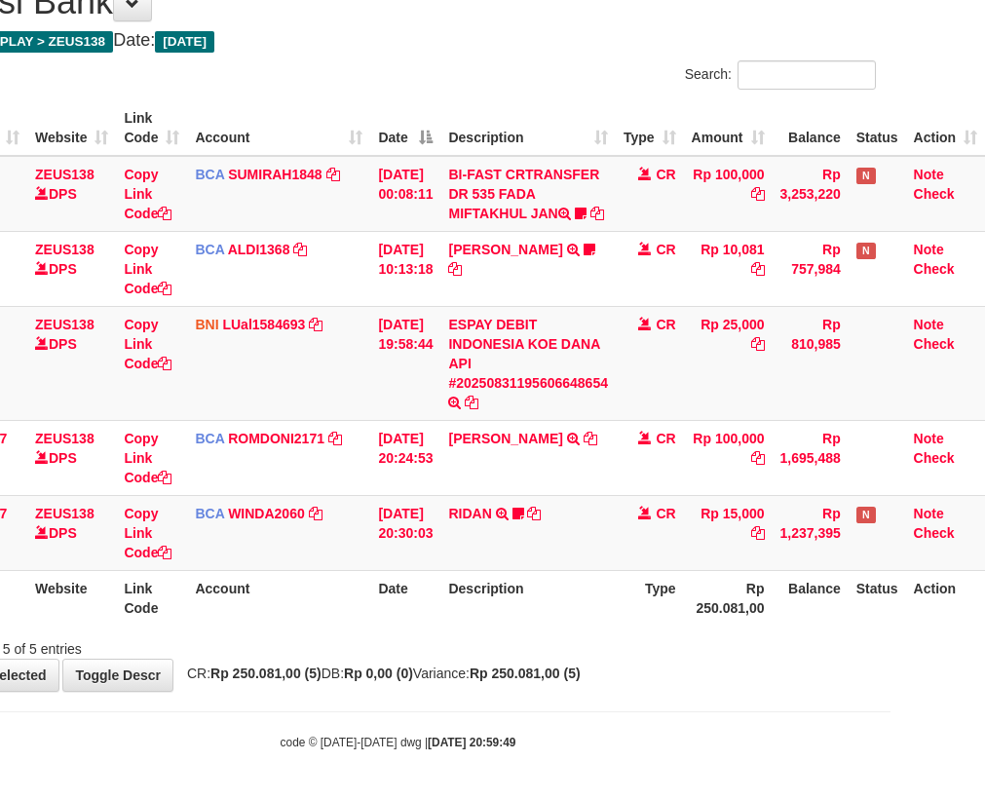
click at [481, 629] on div "ID Website Link Code Account Date Description Type Amount Balance Status Action…" at bounding box center [397, 363] width 985 height 537
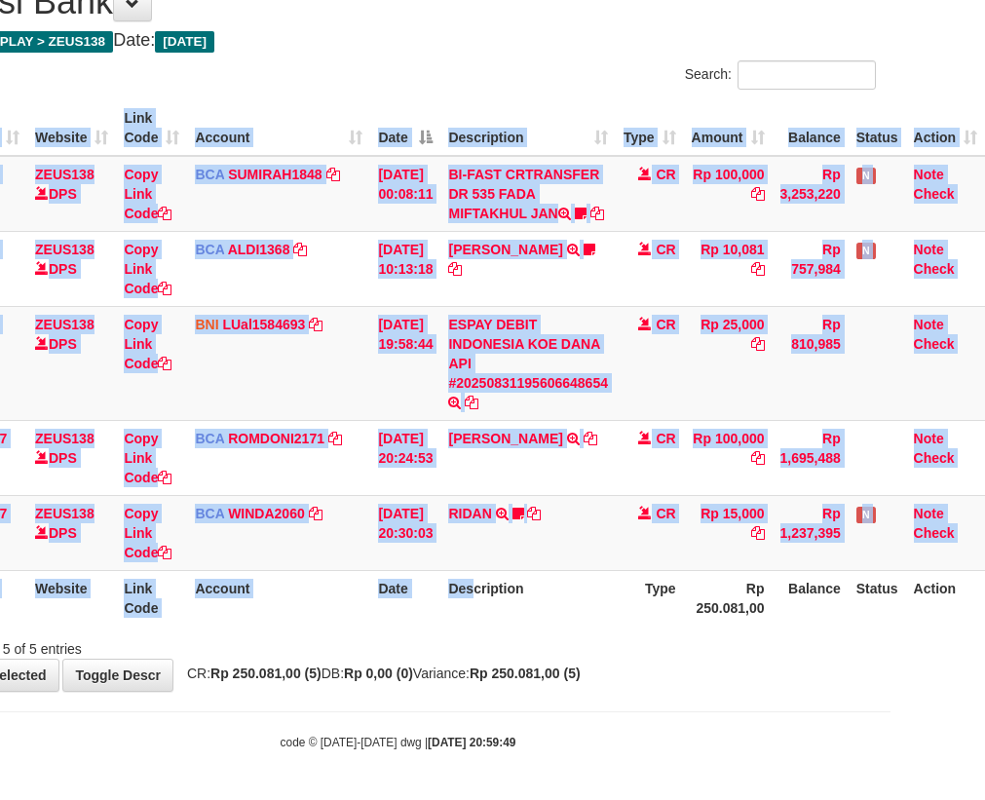
click at [490, 633] on div "Showing 1 to 5 of 5 entries" at bounding box center [397, 645] width 985 height 27
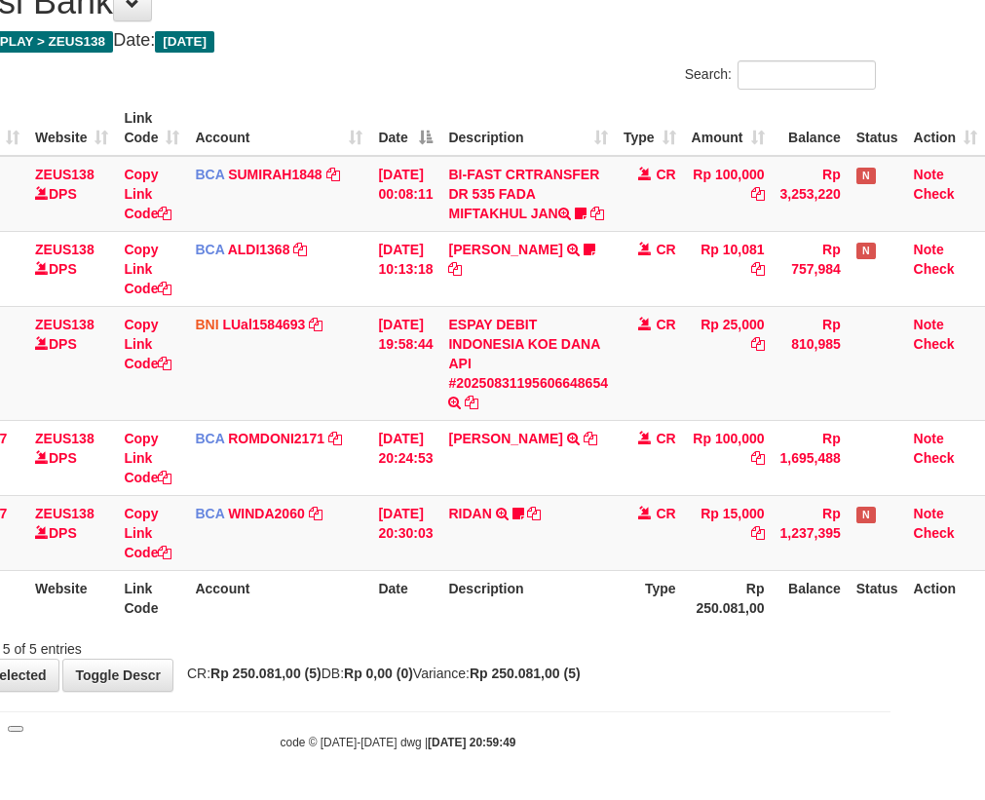
click at [490, 633] on div "Showing 1 to 5 of 5 entries" at bounding box center [397, 645] width 985 height 27
click at [622, 573] on table "ID Website Link Code Account Date Description Type Amount Balance Status Action…" at bounding box center [452, 362] width 1065 height 525
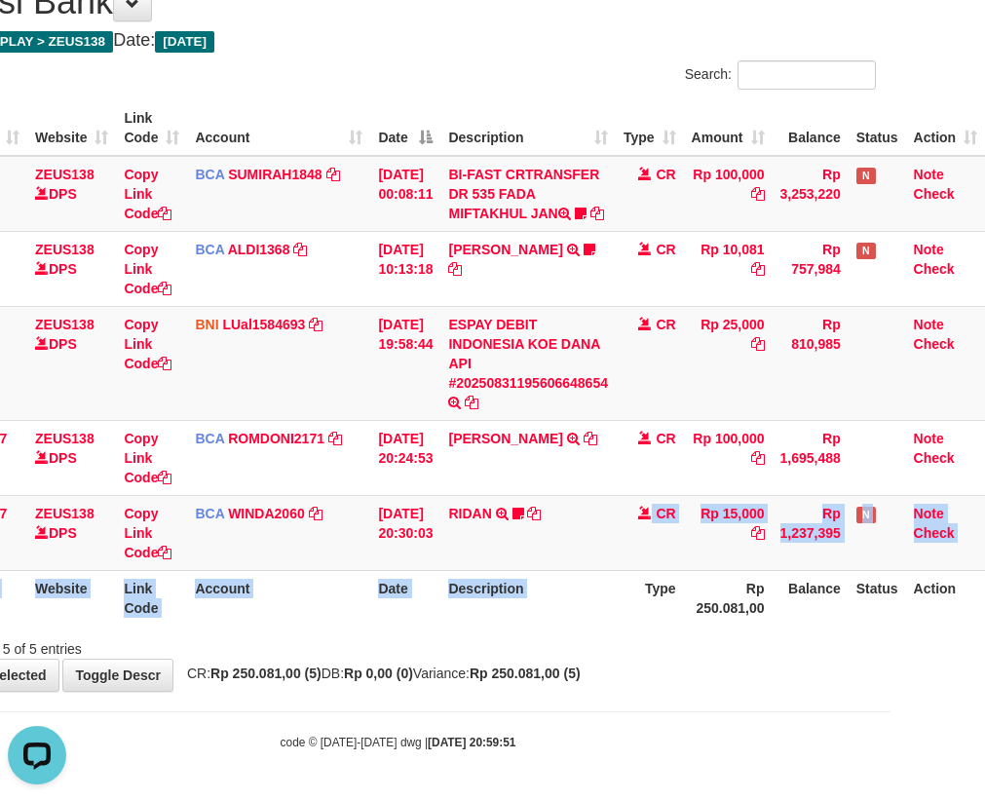
click at [590, 581] on th "Description" at bounding box center [528, 598] width 175 height 56
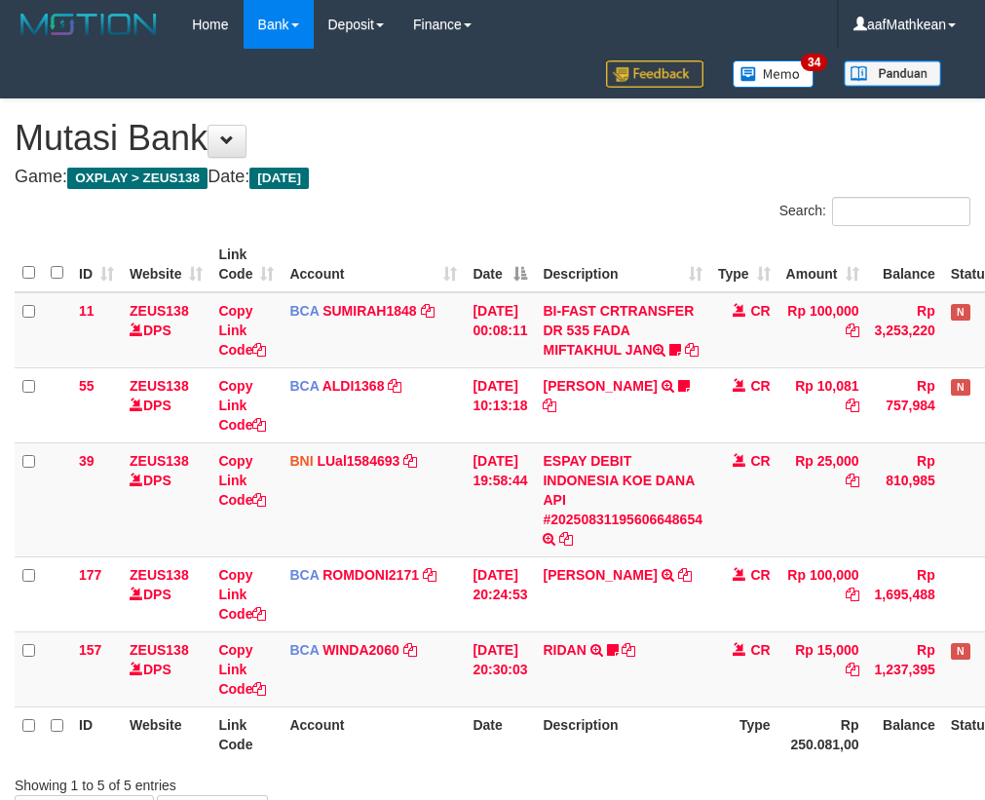
scroll to position [156, 107]
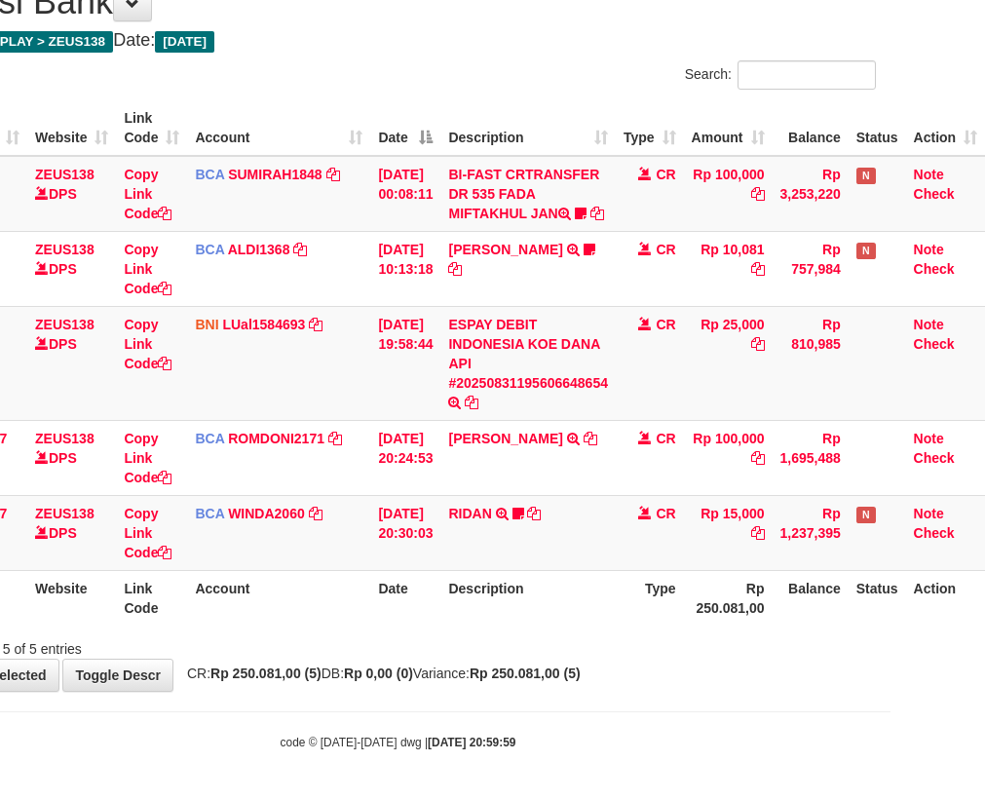
click at [608, 593] on th "Description" at bounding box center [528, 598] width 175 height 56
drag, startPoint x: 607, startPoint y: 598, endPoint x: 576, endPoint y: 610, distance: 33.3
click at [605, 604] on th "Description" at bounding box center [528, 598] width 175 height 56
drag, startPoint x: 520, startPoint y: 534, endPoint x: 502, endPoint y: 601, distance: 69.8
click at [519, 569] on td "RIDAN TRSF E-BANKING CR 3108/FTSCY/WS95031 15000.00RIDAN Hercules122" at bounding box center [528, 532] width 175 height 75
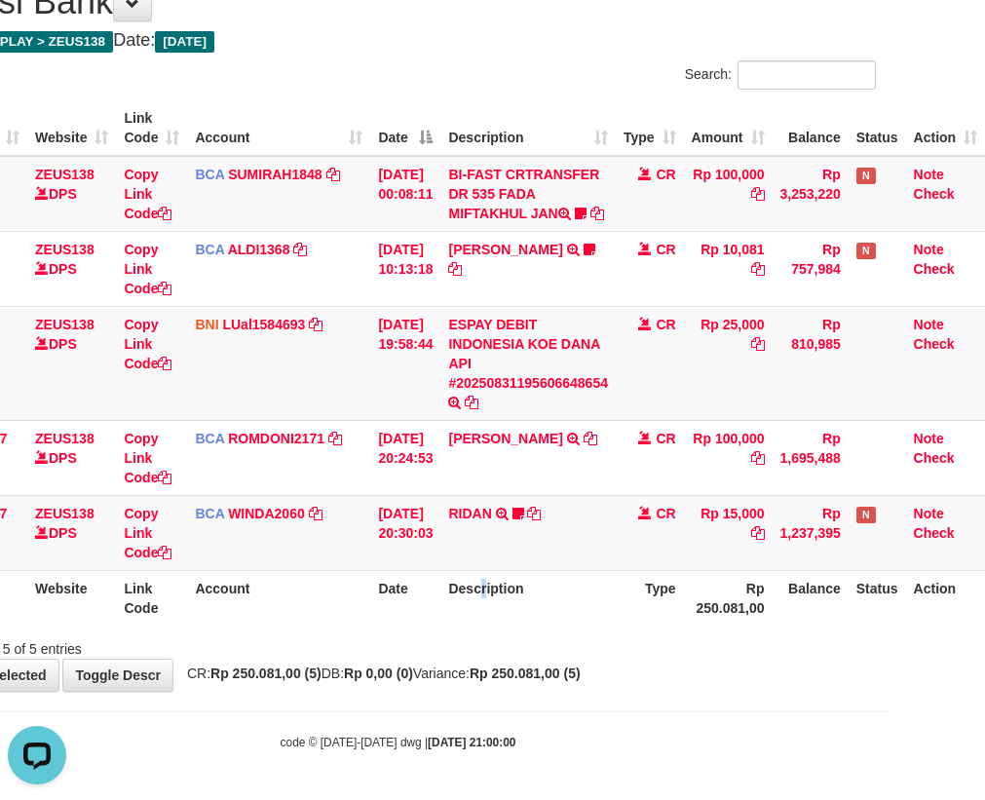
drag, startPoint x: 752, startPoint y: 585, endPoint x: 1069, endPoint y: 569, distance: 317.1
click at [891, 569] on html "Toggle navigation Home Bank Account List Load By Website Group [OXPLAY] ZEUS138…" at bounding box center [397, 332] width 985 height 937
